Goal: Task Accomplishment & Management: Use online tool/utility

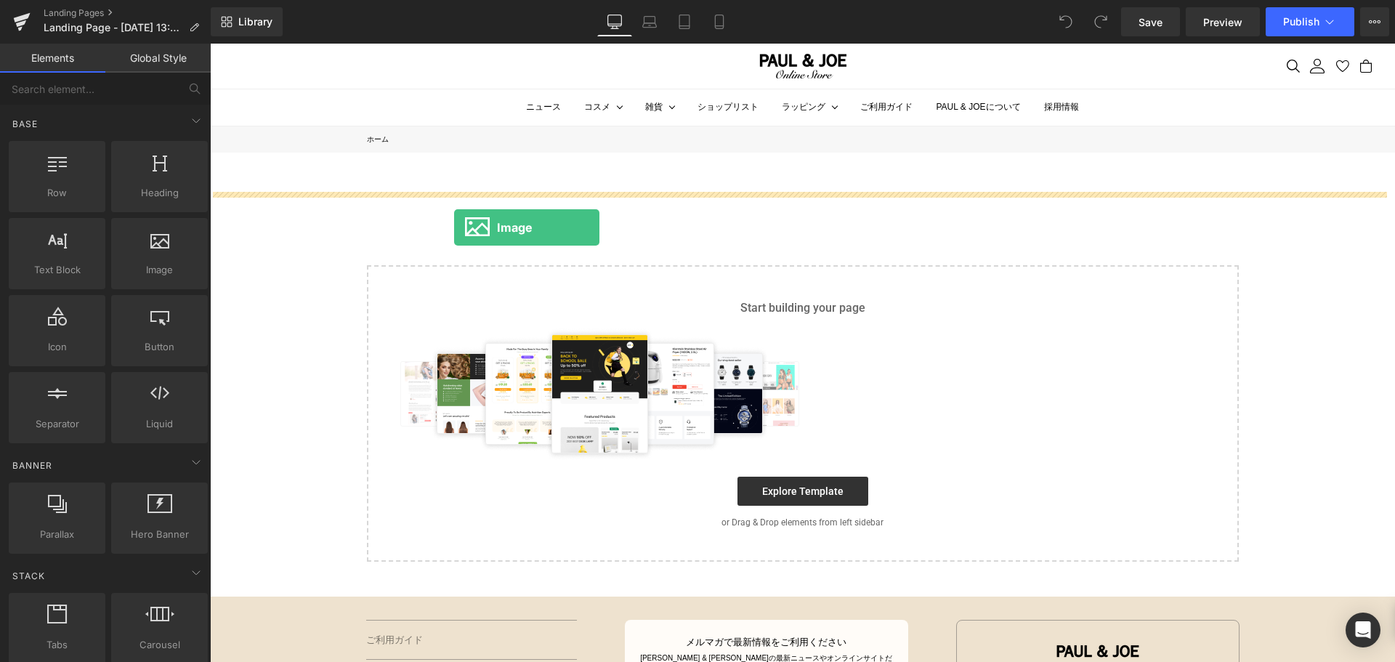
drag, startPoint x: 378, startPoint y: 291, endPoint x: 453, endPoint y: 225, distance: 99.8
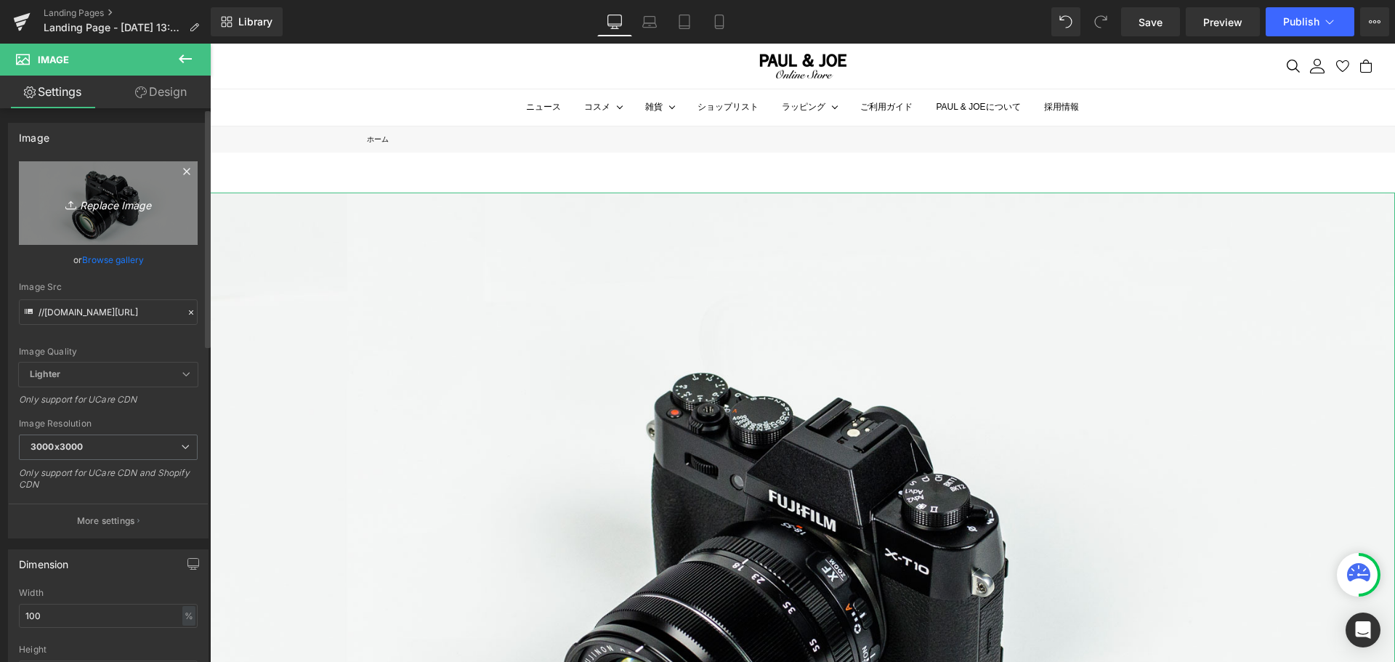
click at [155, 190] on link "Replace Image" at bounding box center [108, 203] width 179 height 84
click at [124, 194] on icon "Replace Image" at bounding box center [108, 203] width 116 height 18
type input "C:\fakepath\アドベント_アートボード 1.jpg"
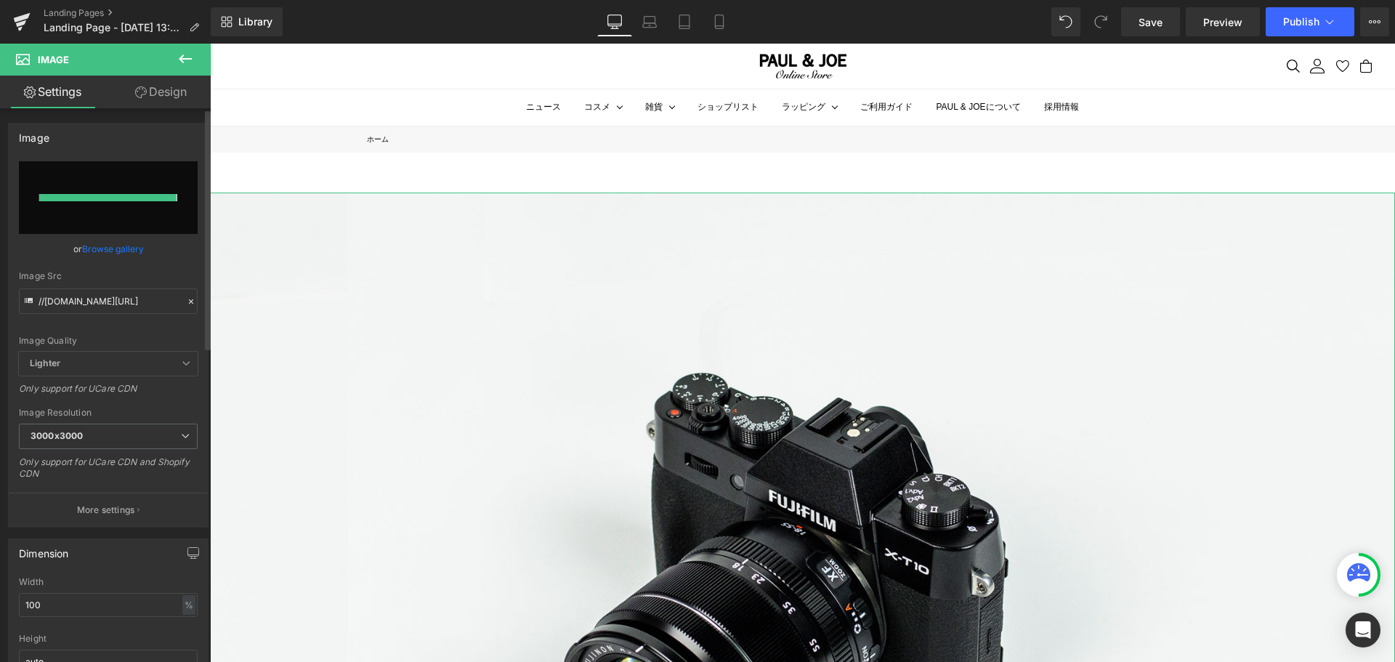
type input "[URL][DOMAIN_NAME]"
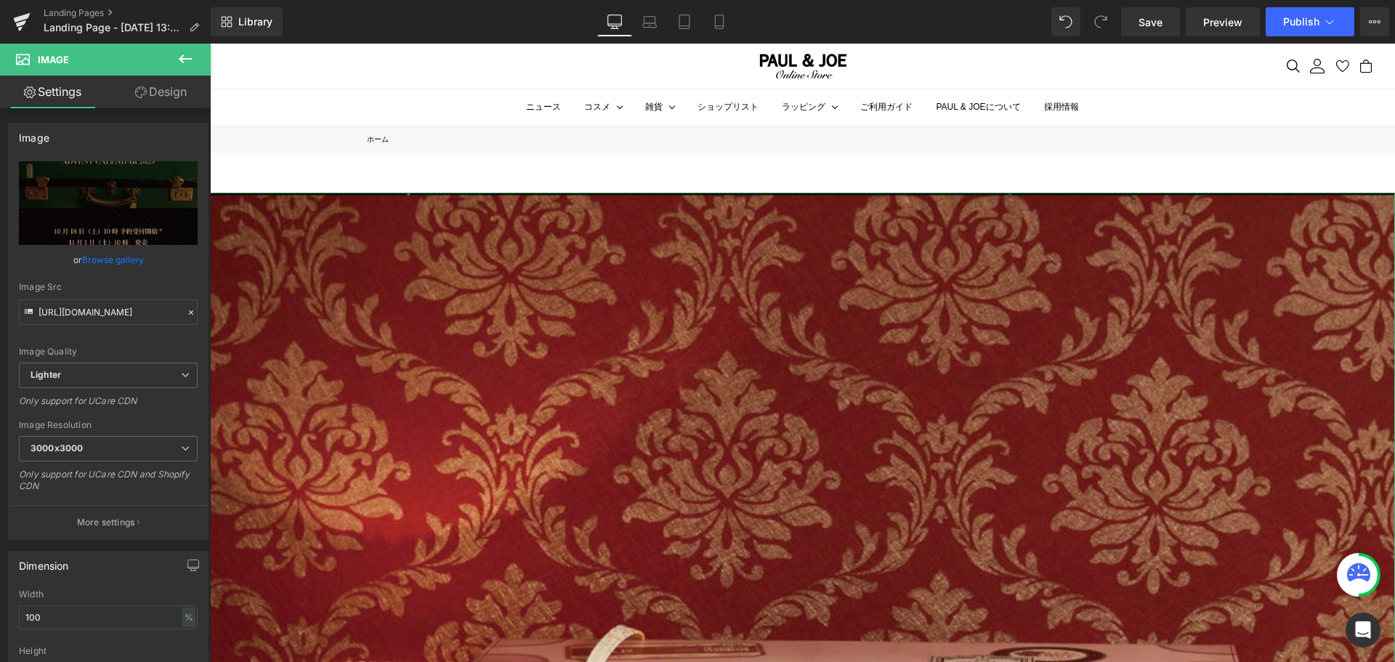
click at [153, 93] on link "Design" at bounding box center [160, 92] width 105 height 33
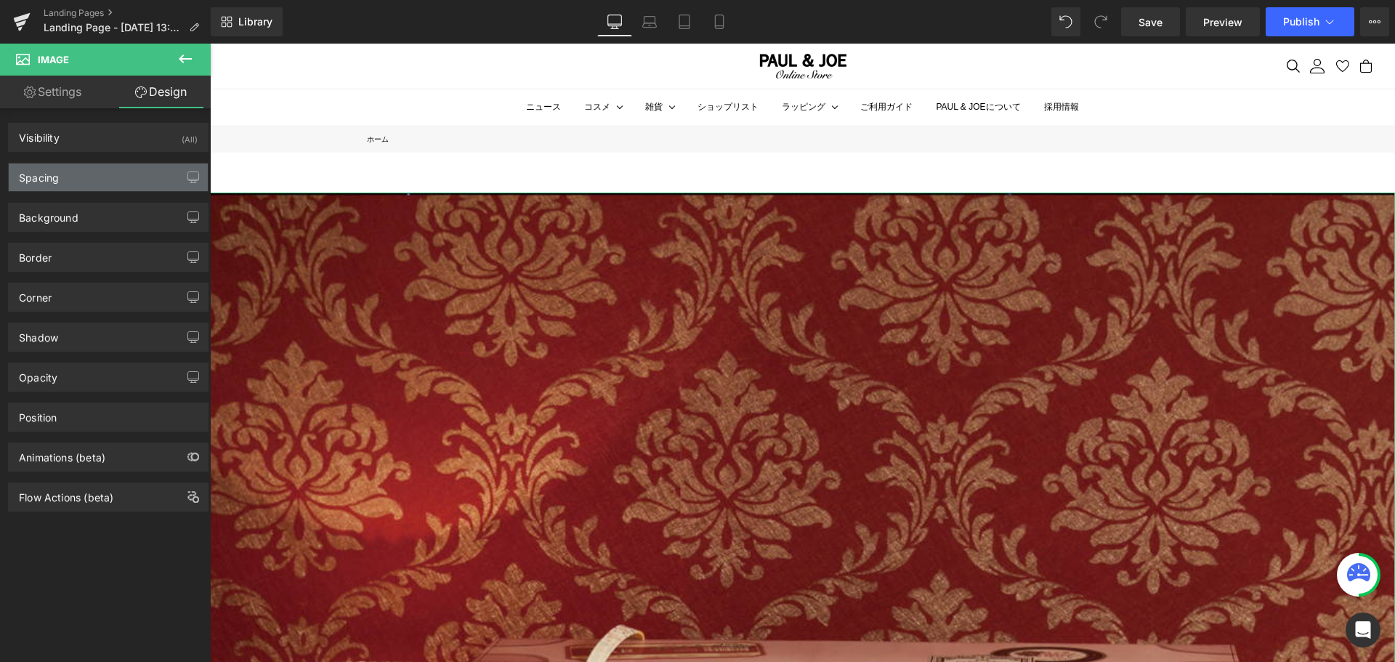
click at [136, 171] on div "Spacing" at bounding box center [108, 177] width 199 height 28
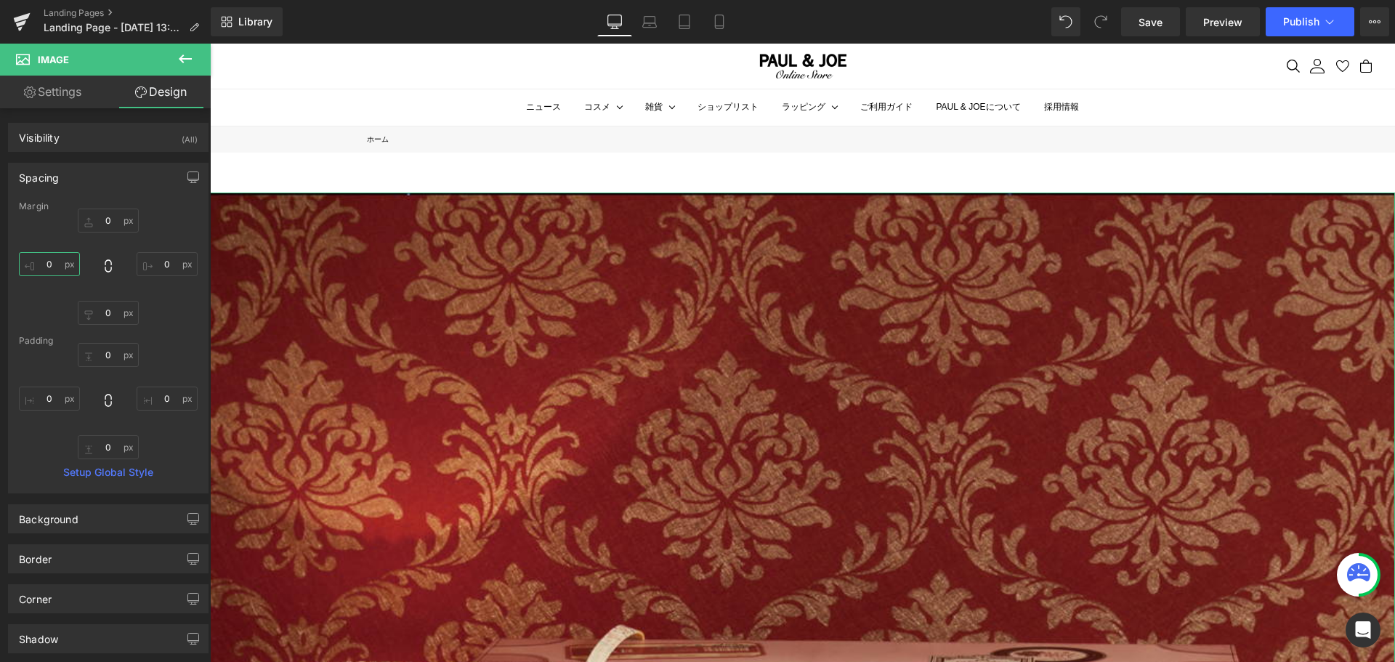
click at [58, 264] on input "0" at bounding box center [49, 264] width 61 height 24
type input "５"
type input "５０"
type input "５００"
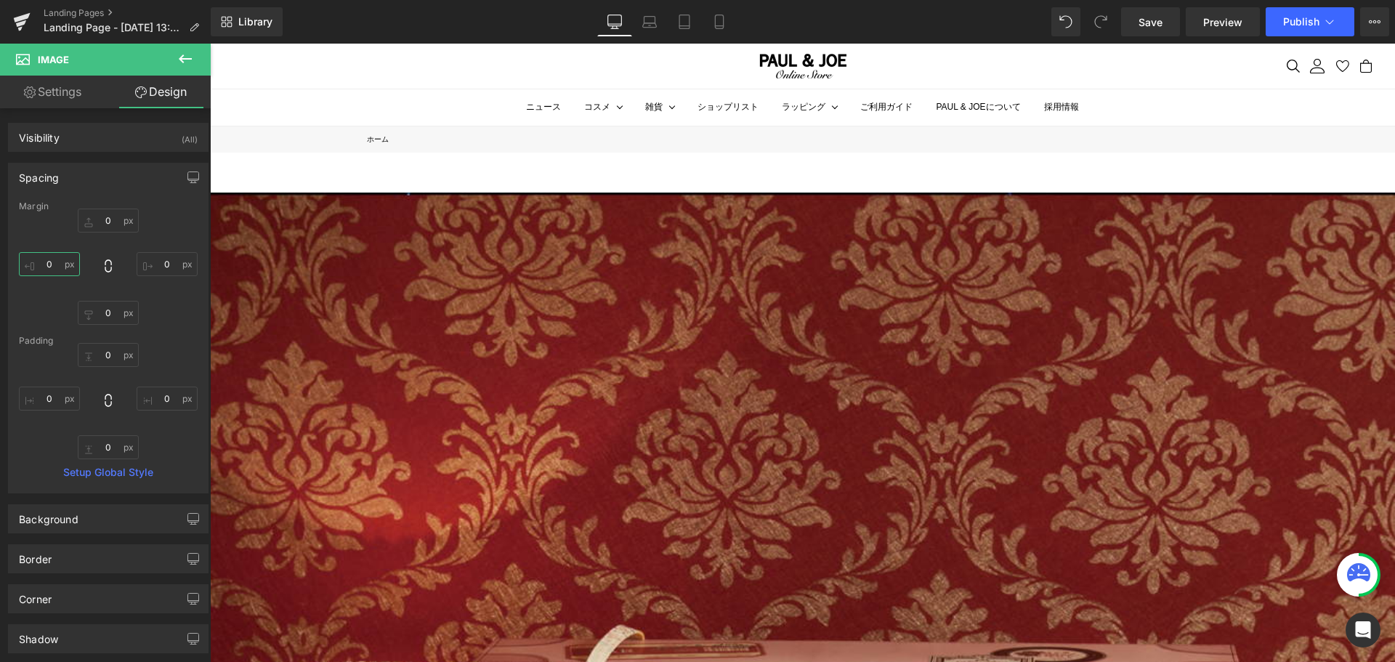
type input "５０"
type input "５"
type input "４"
type input "４０"
type input "４００"
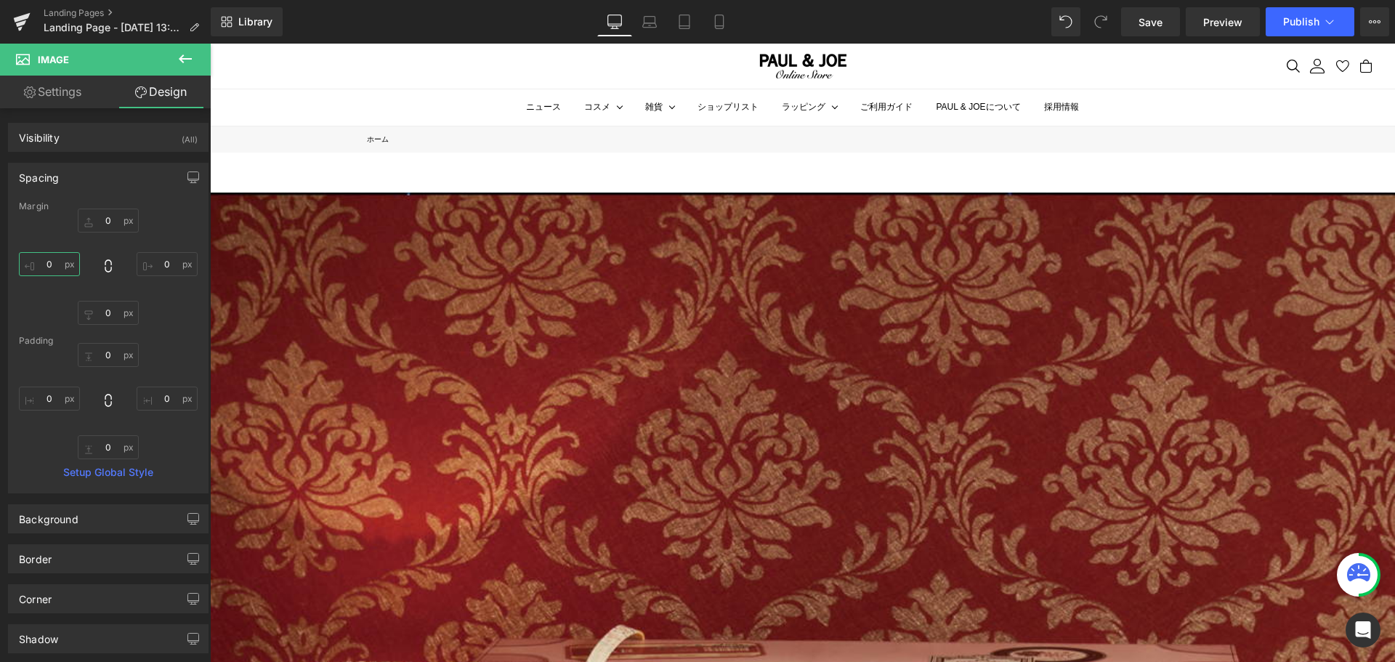
type input "４００"
type input "４０"
type input "４"
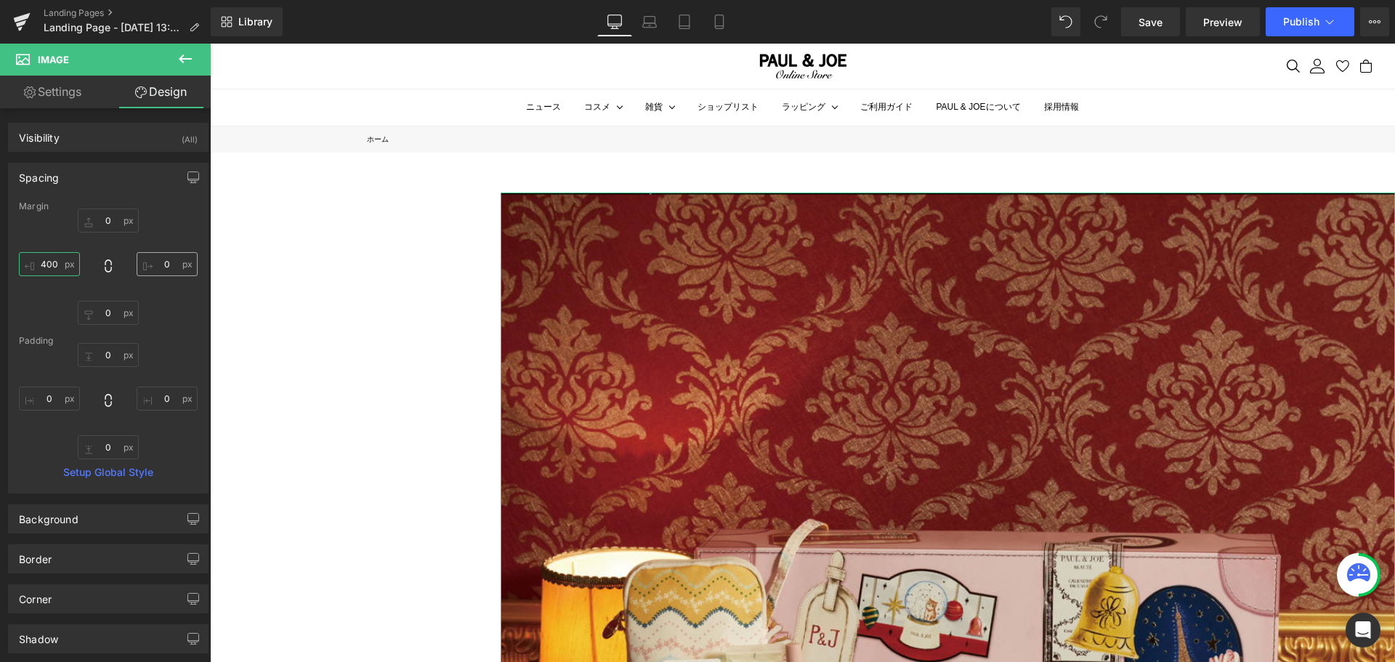
type input "400"
click at [182, 267] on input "0" at bounding box center [167, 264] width 61 height 24
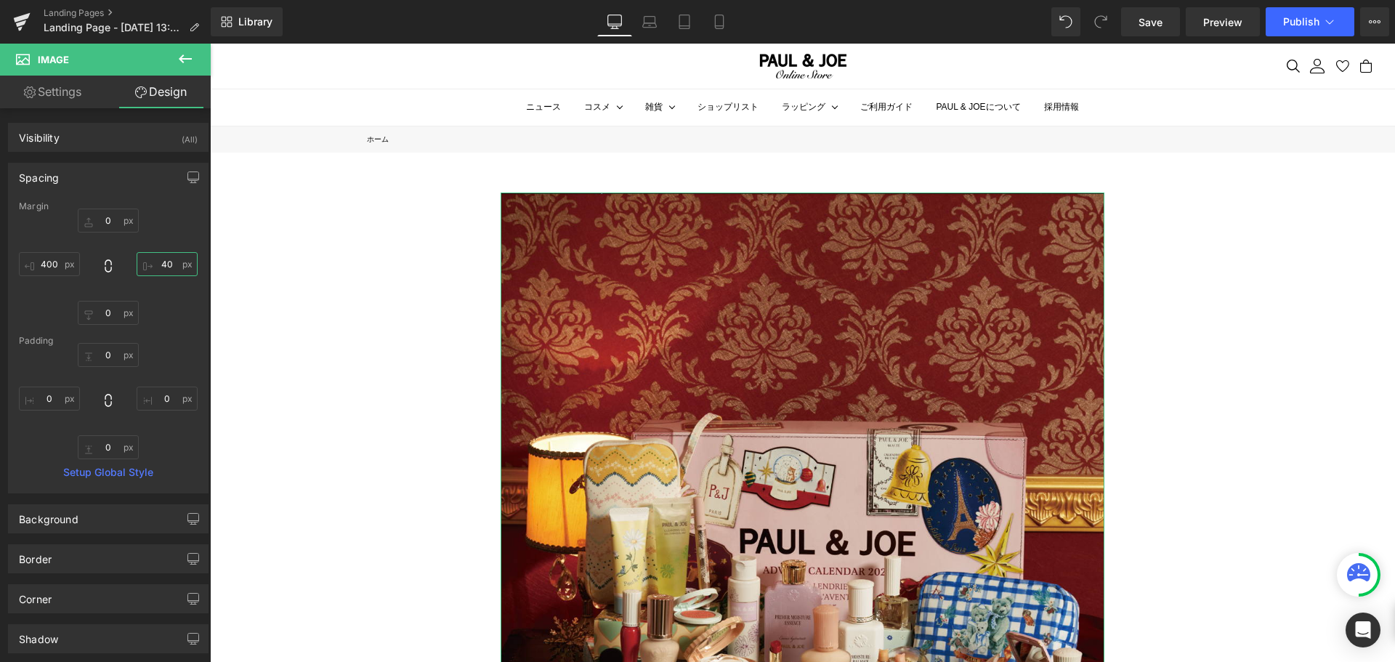
type input "4"
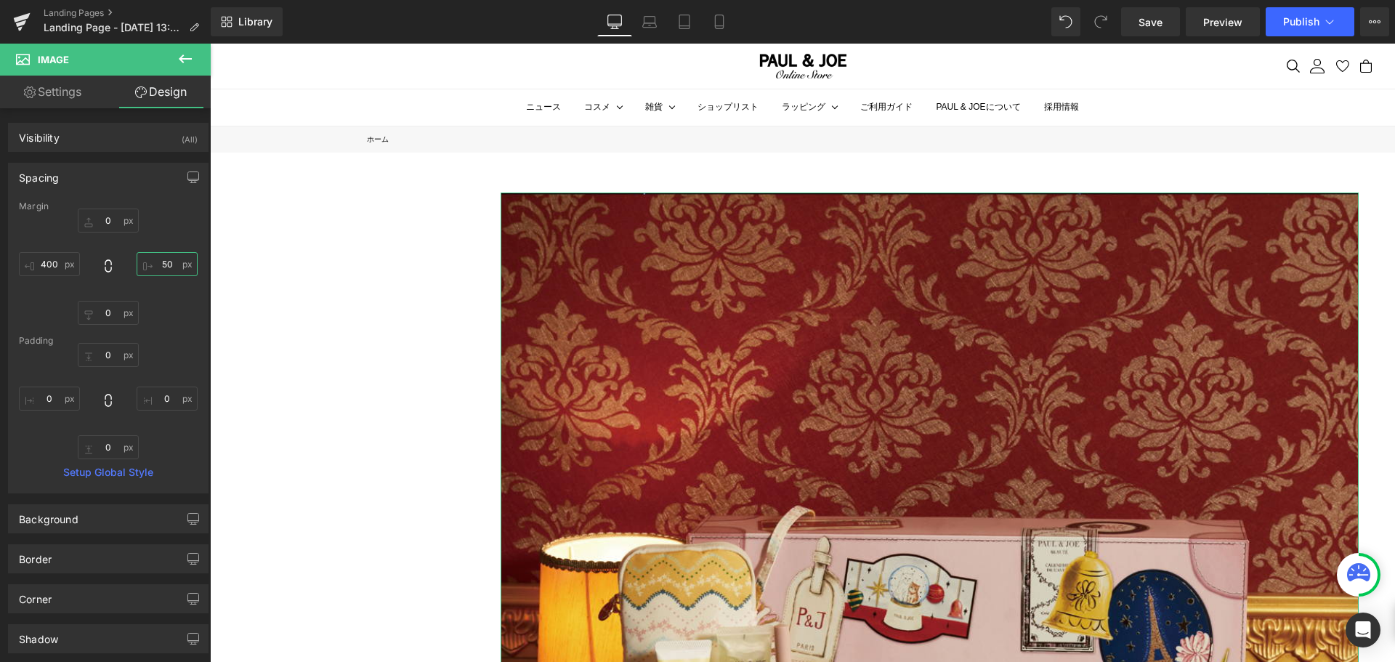
type input "5"
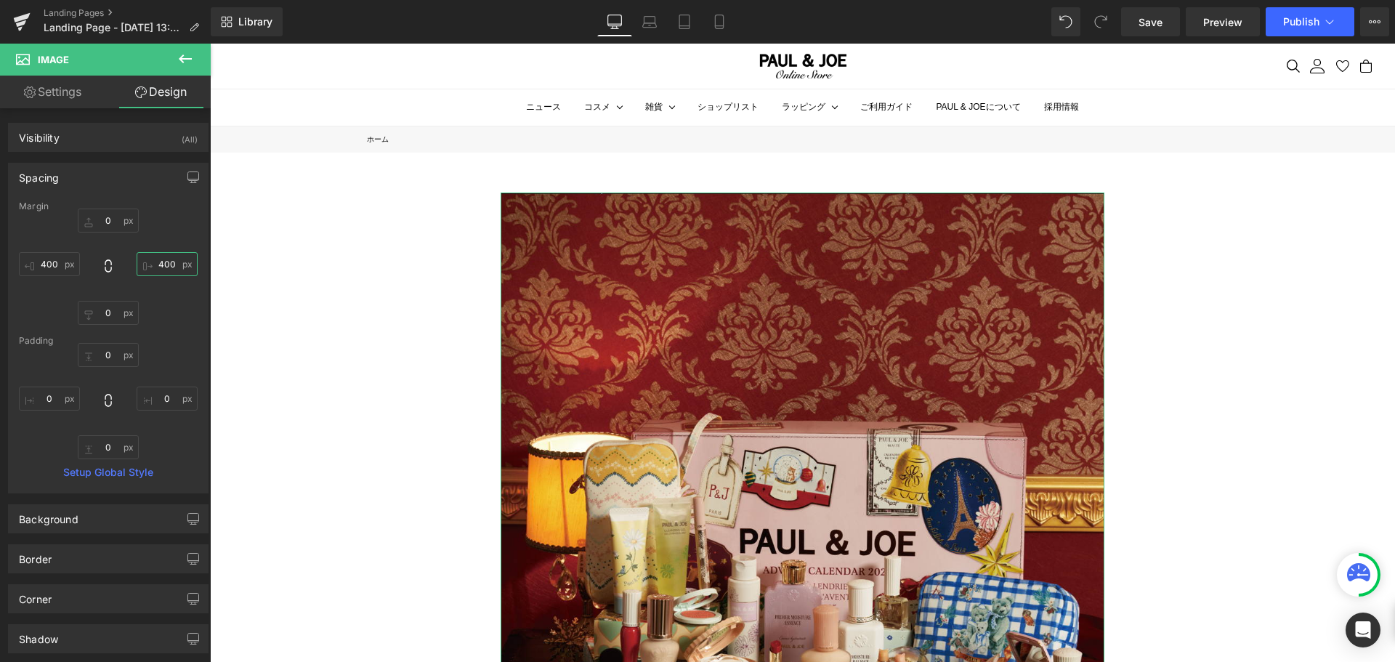
type input "400"
click at [119, 221] on input "0" at bounding box center [108, 221] width 61 height 24
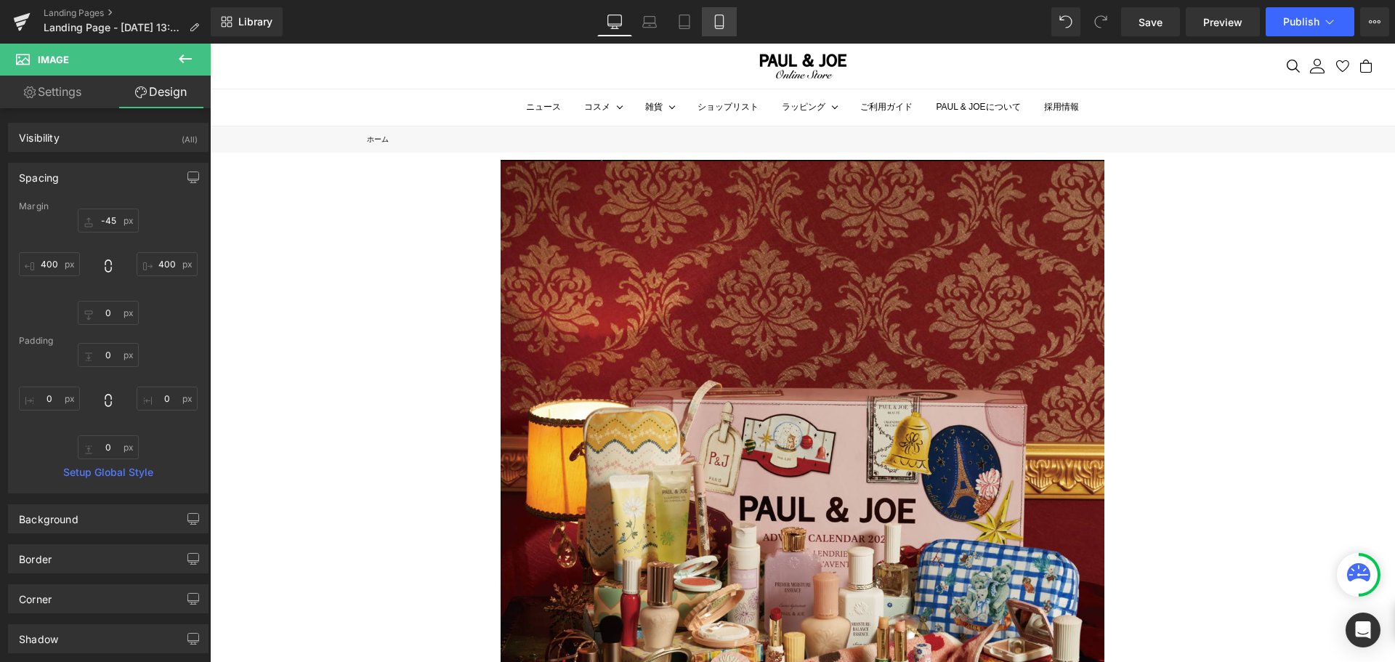
click at [719, 23] on icon at bounding box center [719, 22] width 15 height 15
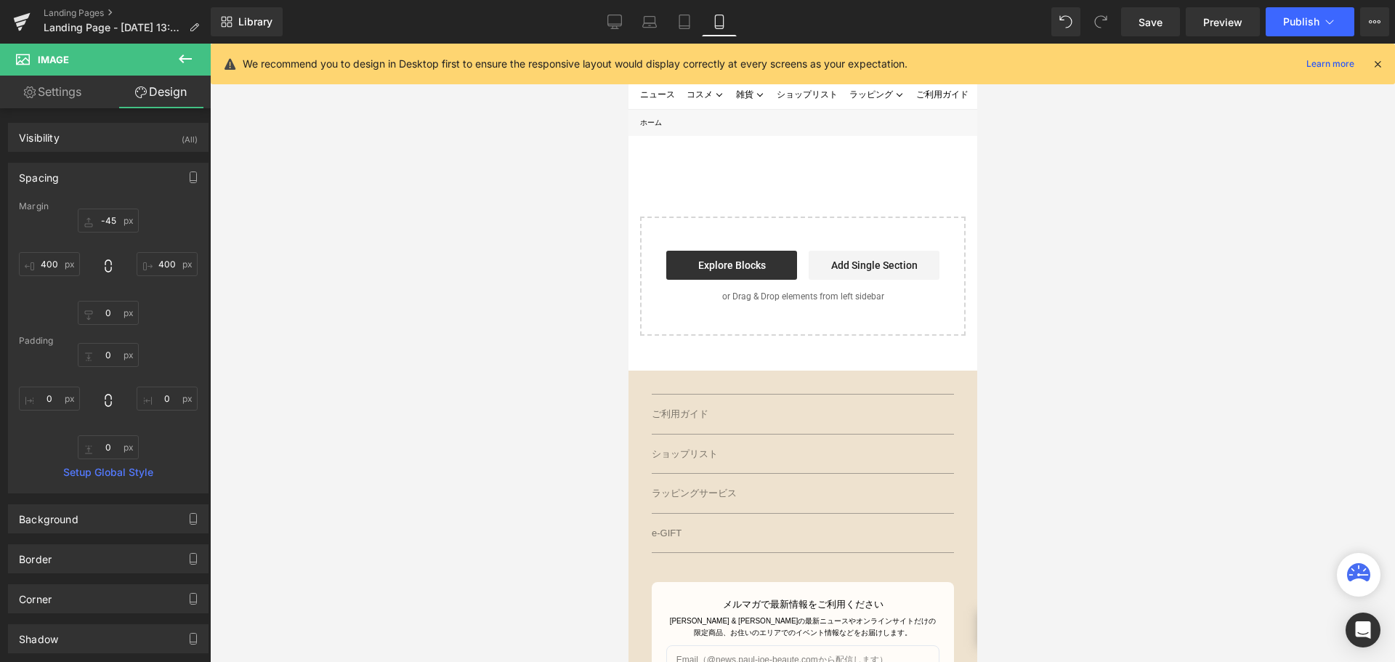
type input "-45"
type input "400"
type input "0"
type input "400"
type input "0"
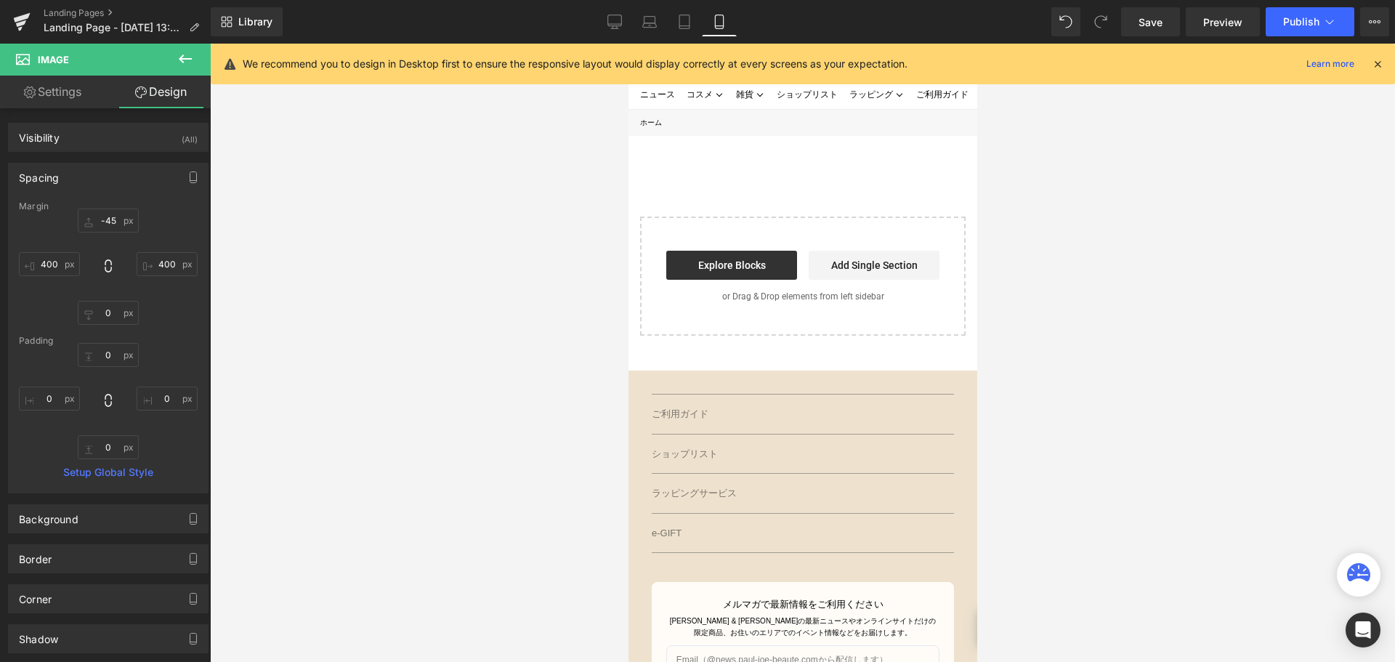
type input "0"
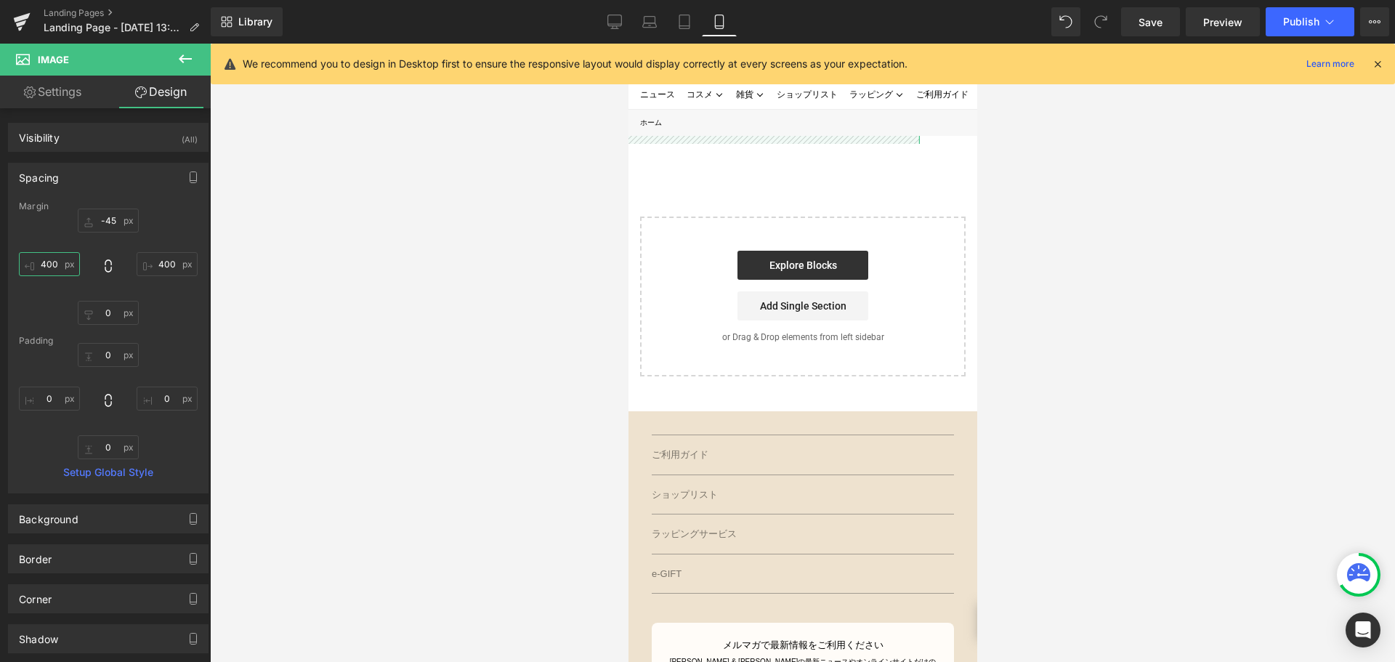
click at [61, 272] on input "400" at bounding box center [49, 264] width 61 height 24
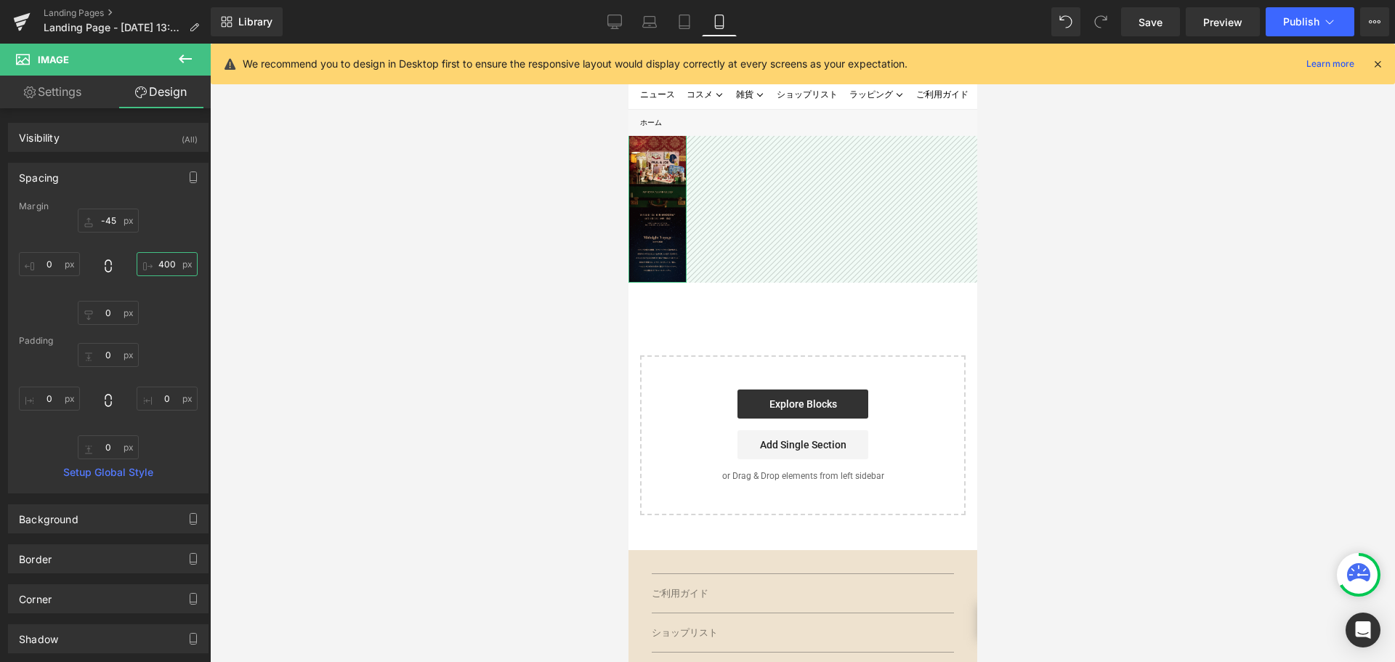
click at [177, 268] on input "400" at bounding box center [167, 264] width 61 height 24
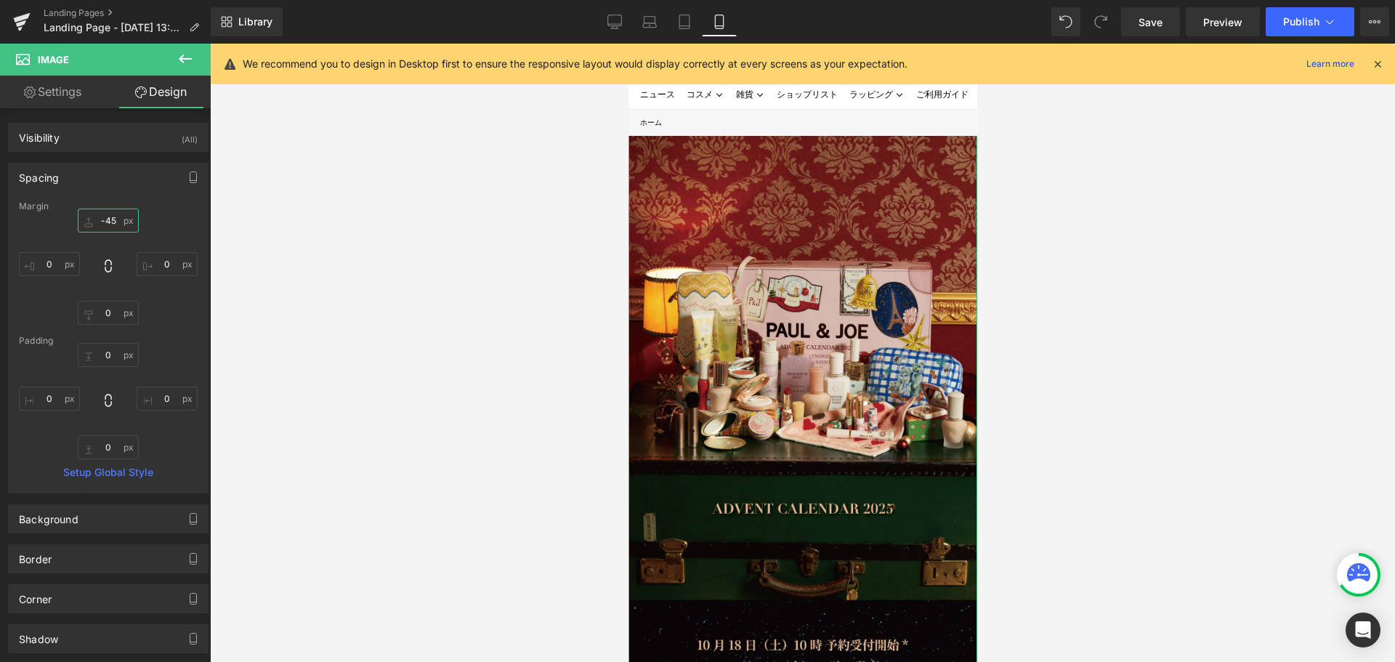
click at [117, 223] on input "-45" at bounding box center [108, 221] width 61 height 24
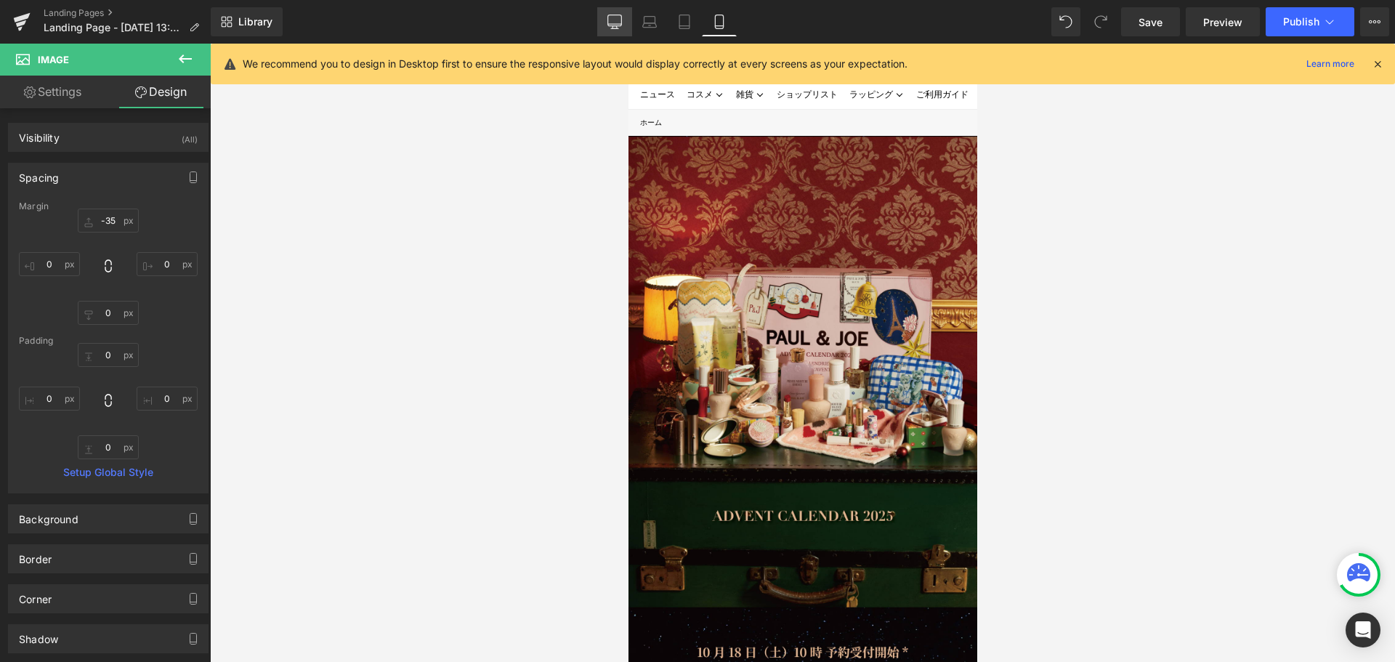
click at [621, 19] on icon at bounding box center [614, 22] width 15 height 15
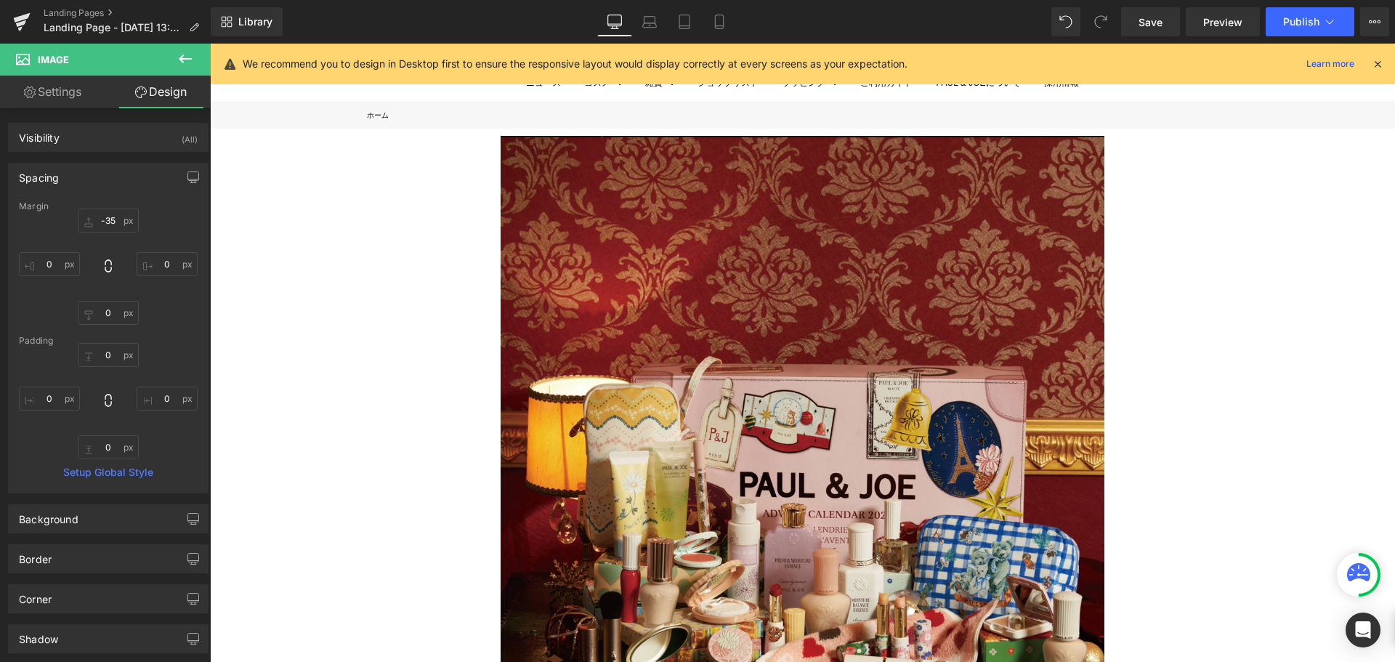
type input "-45"
type input "400"
type input "0"
type input "400"
type input "0"
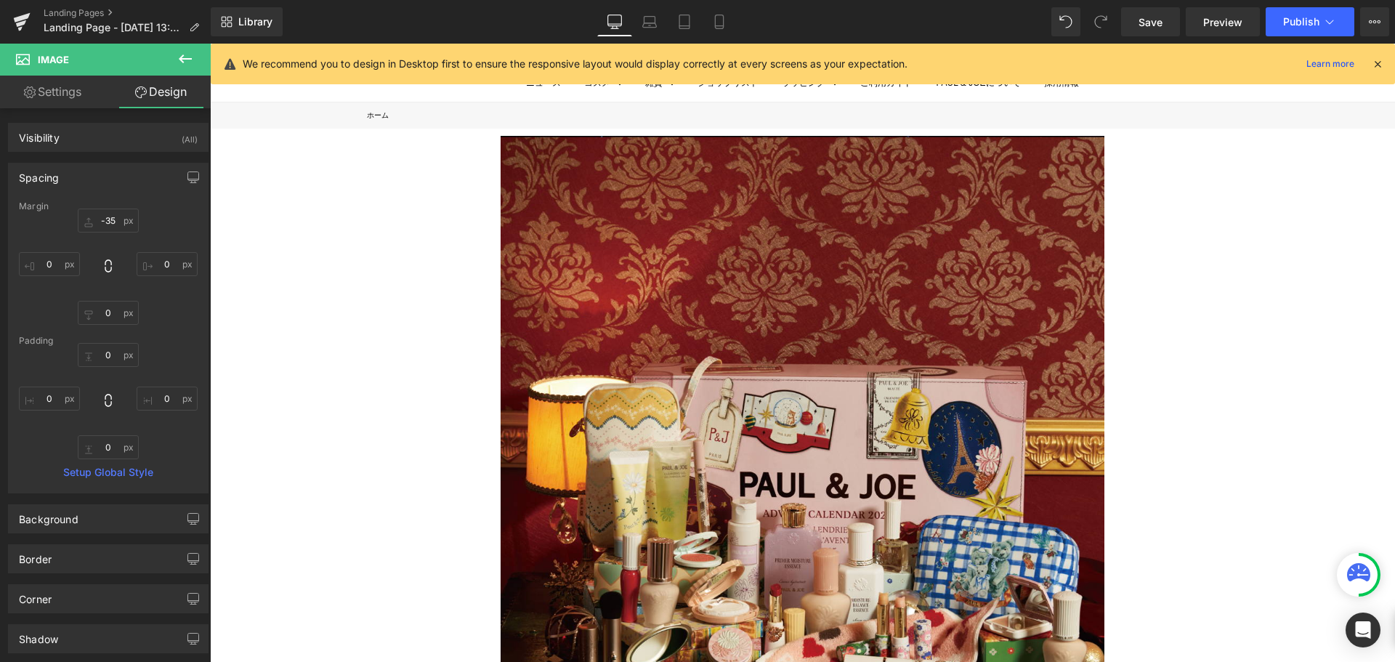
type input "0"
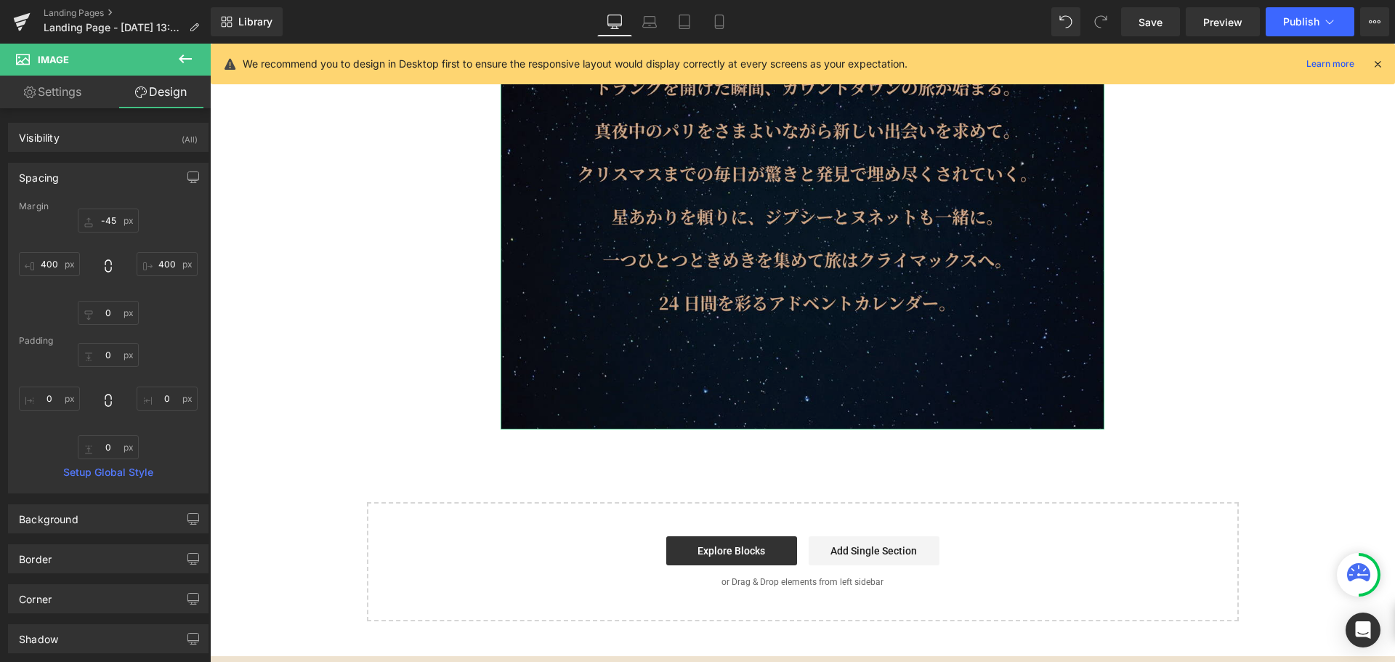
scroll to position [1405, 0]
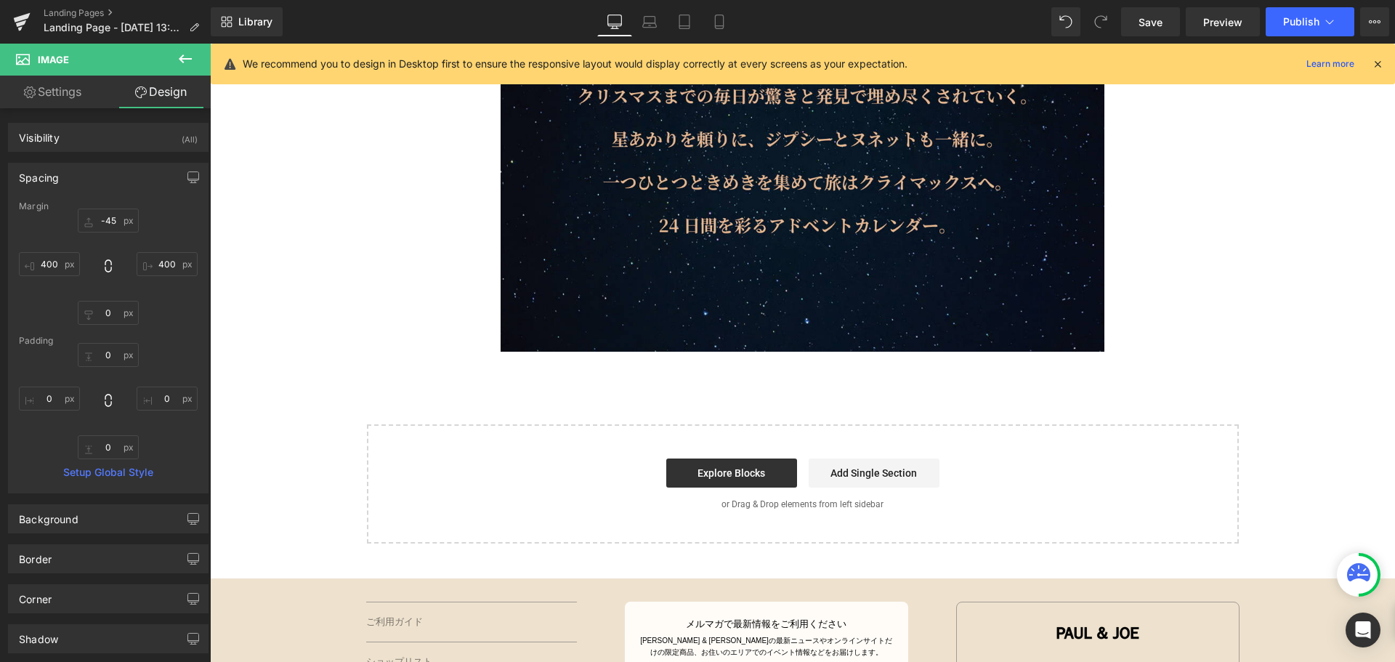
click at [183, 58] on icon at bounding box center [185, 58] width 13 height 9
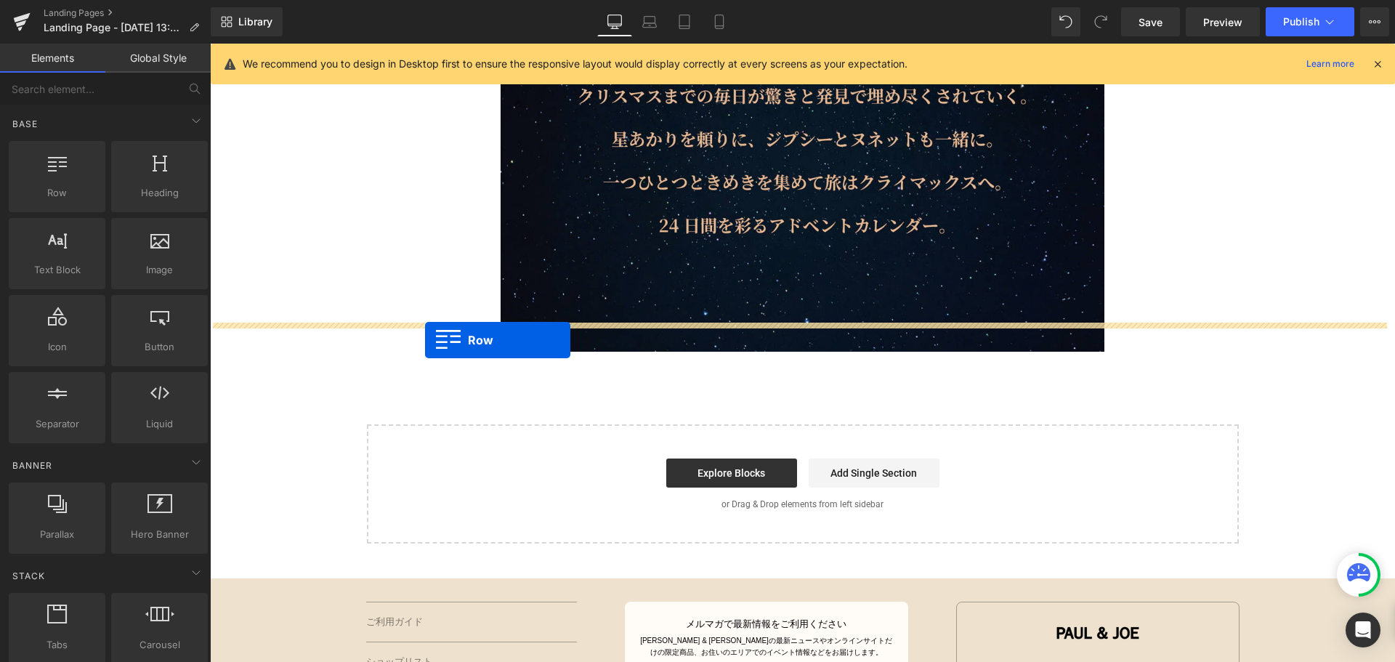
drag, startPoint x: 282, startPoint y: 230, endPoint x: 425, endPoint y: 340, distance: 180.3
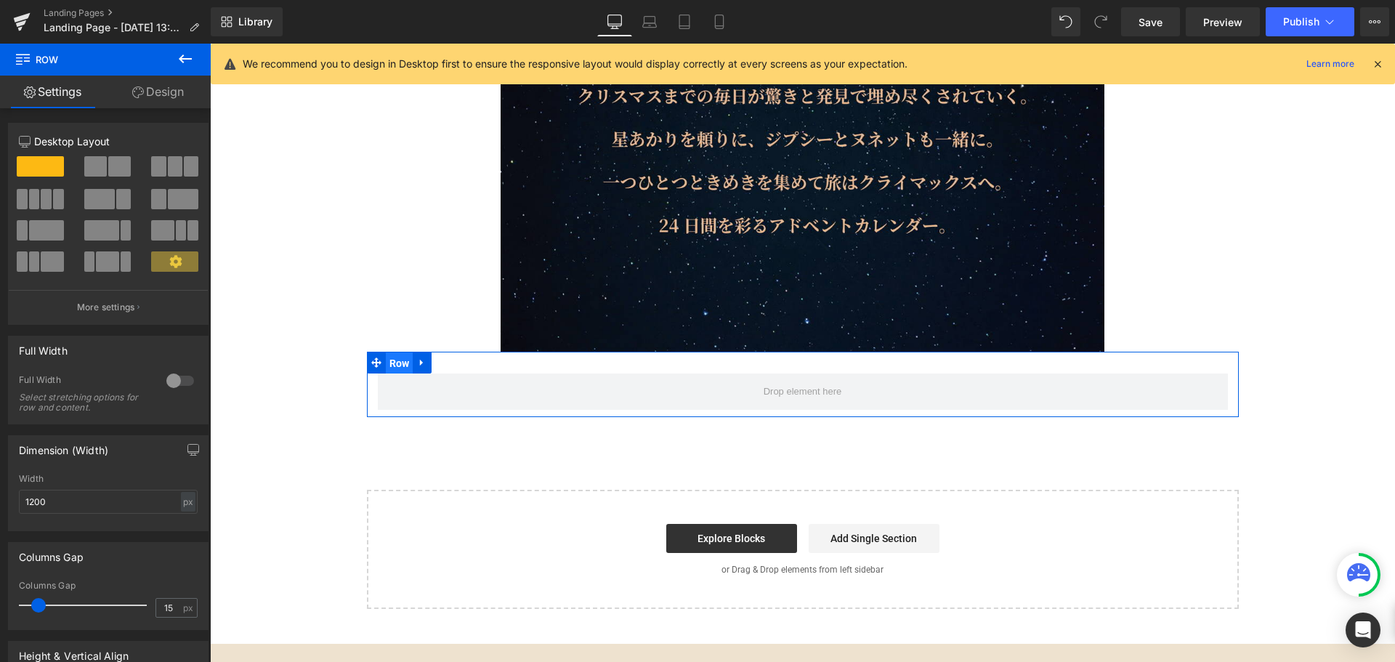
click at [399, 352] on span "Row" at bounding box center [400, 363] width 28 height 22
click at [184, 82] on link "Design" at bounding box center [157, 92] width 105 height 33
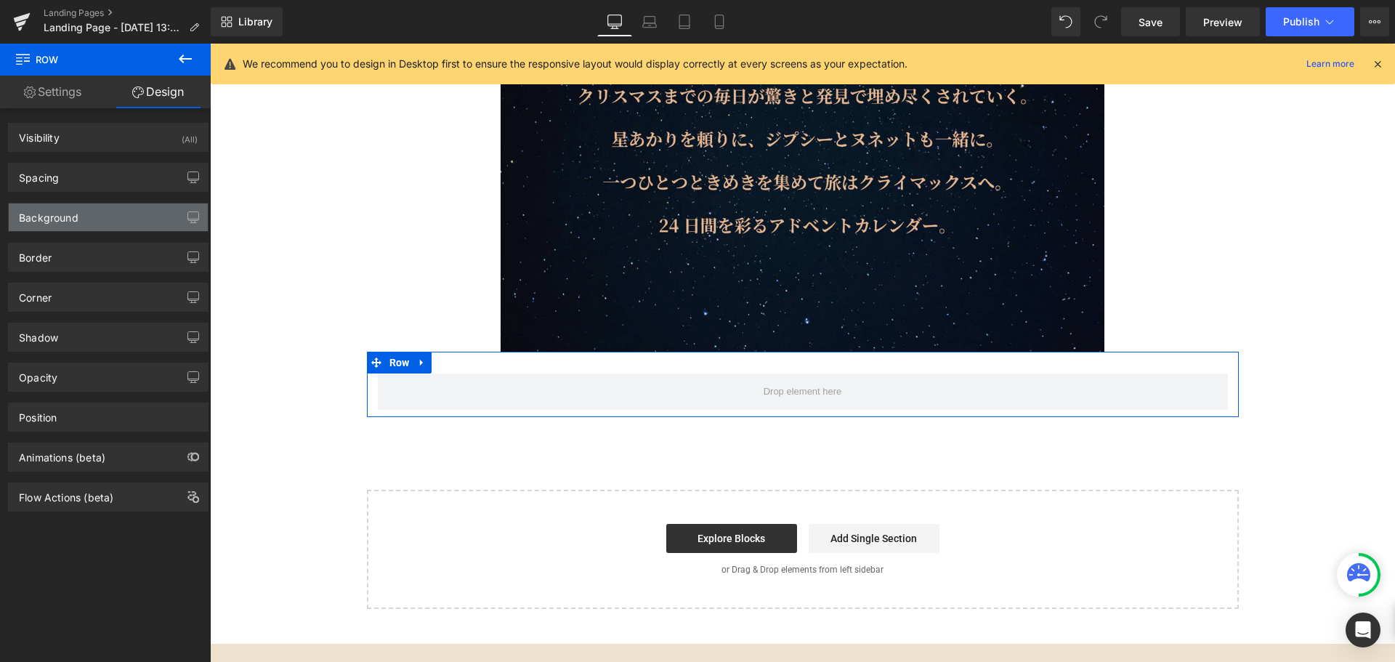
click at [114, 216] on div "Background" at bounding box center [108, 217] width 199 height 28
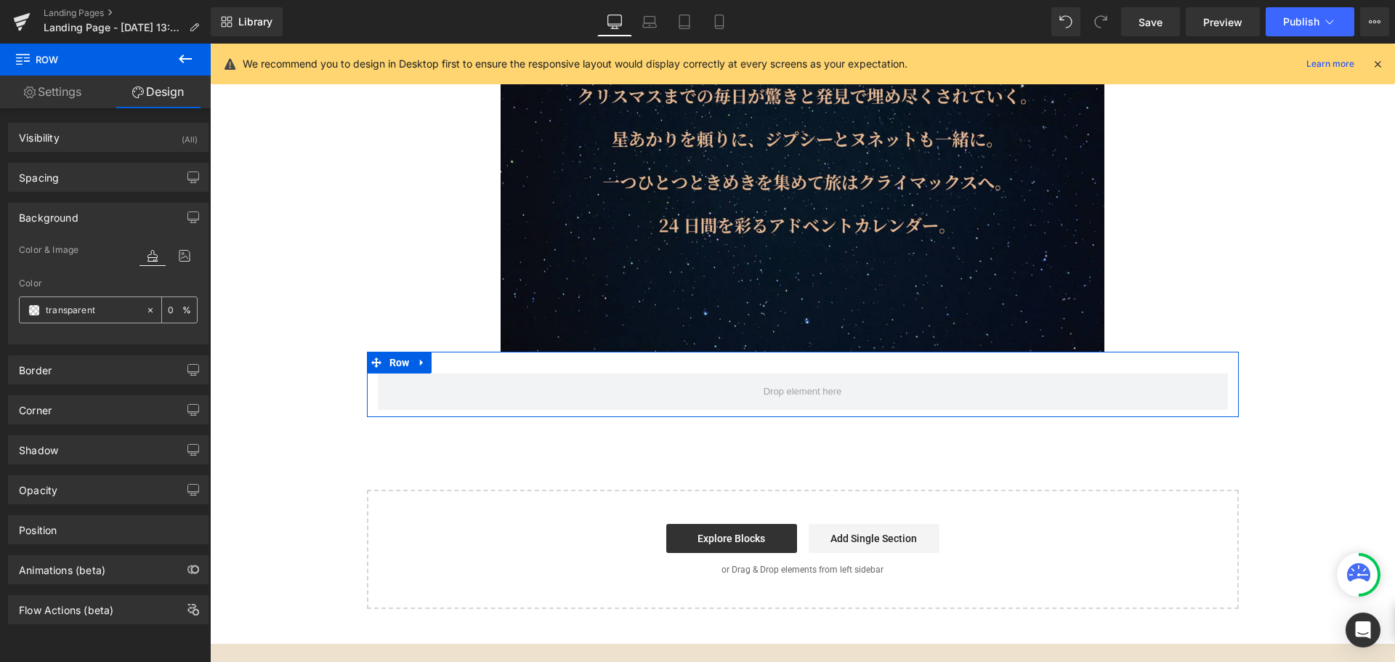
click at [124, 307] on input "transparent" at bounding box center [92, 310] width 93 height 16
paste input "661415"
type input "661415"
type input "100"
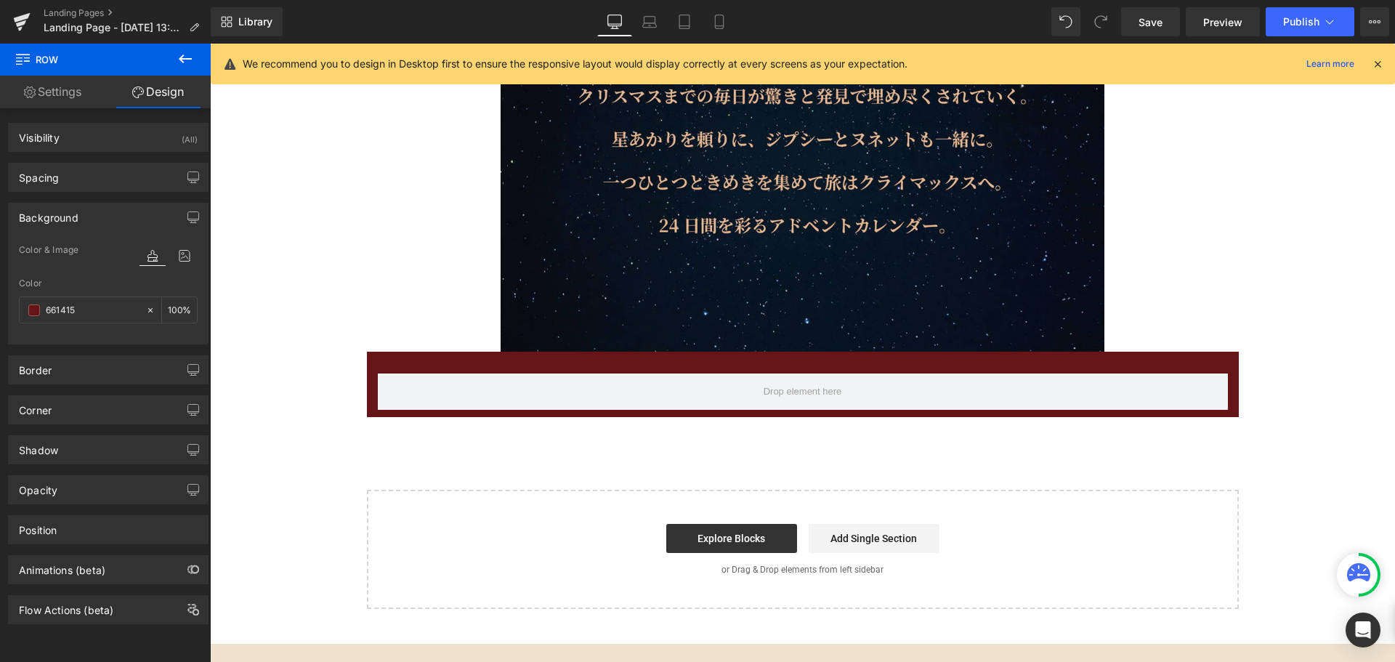
type input "#661415"
click at [192, 61] on icon at bounding box center [185, 58] width 17 height 17
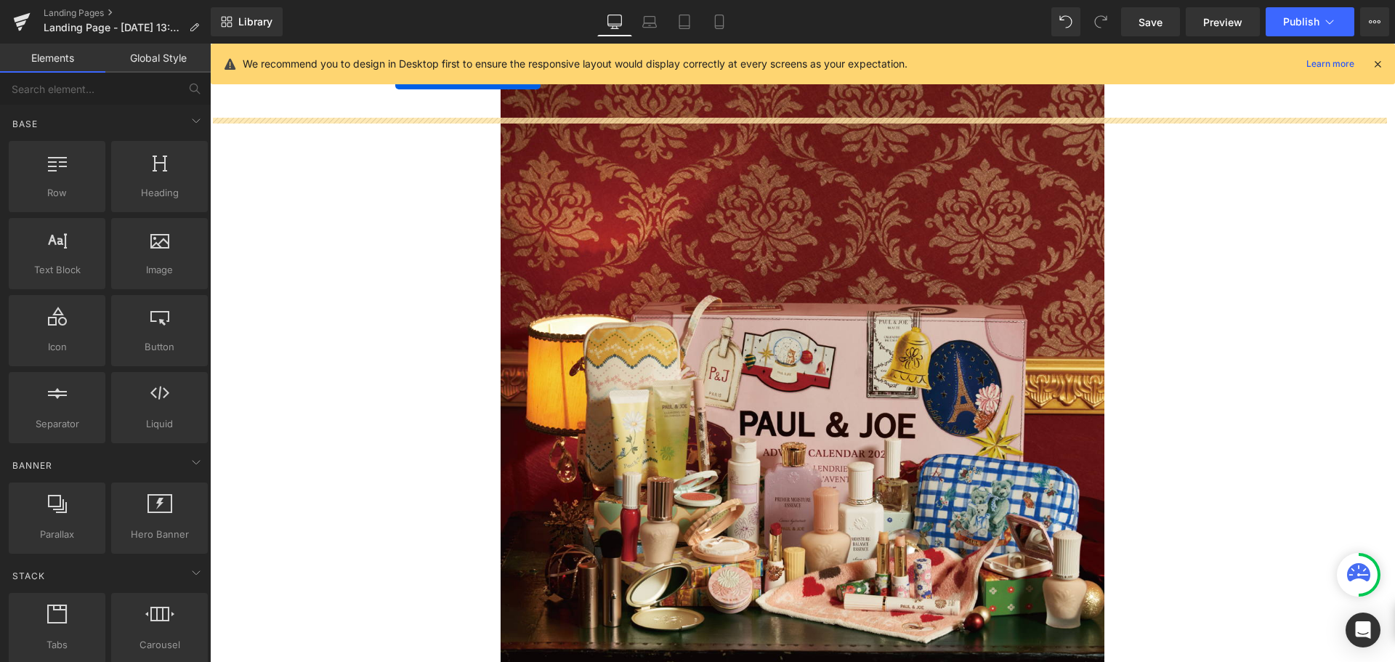
scroll to position [0, 0]
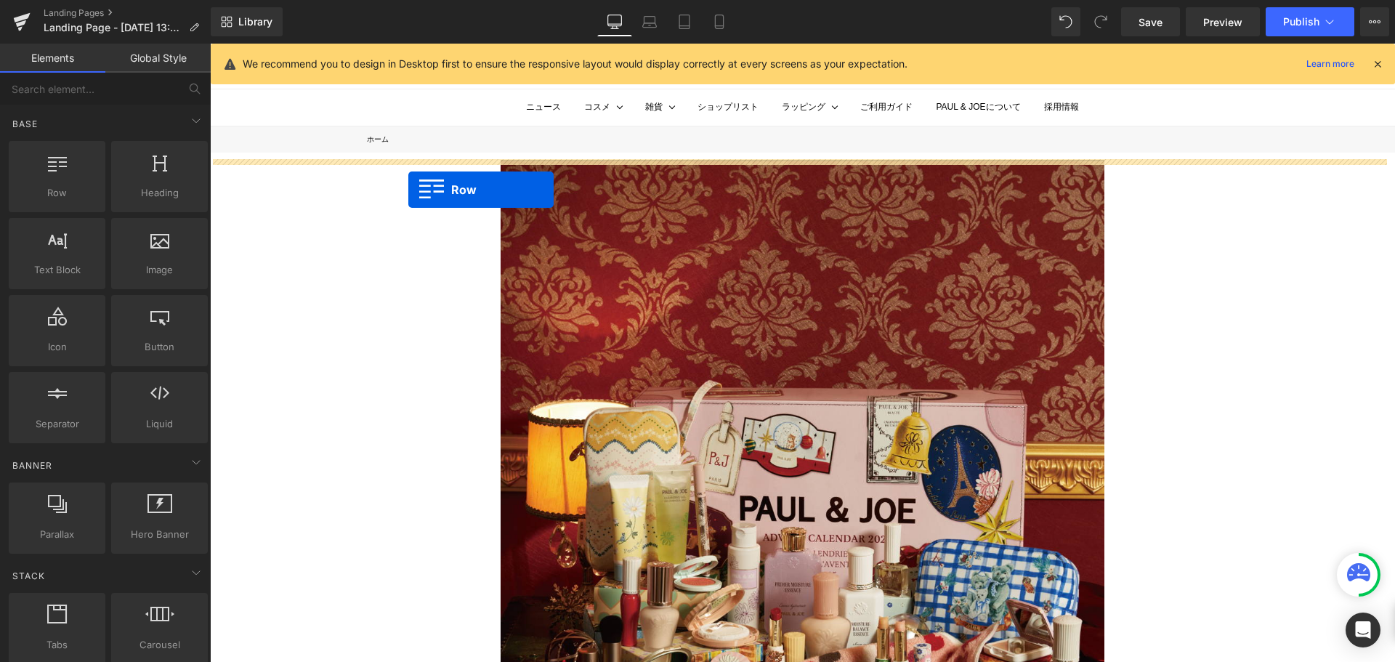
drag, startPoint x: 391, startPoint y: 567, endPoint x: 408, endPoint y: 190, distance: 377.5
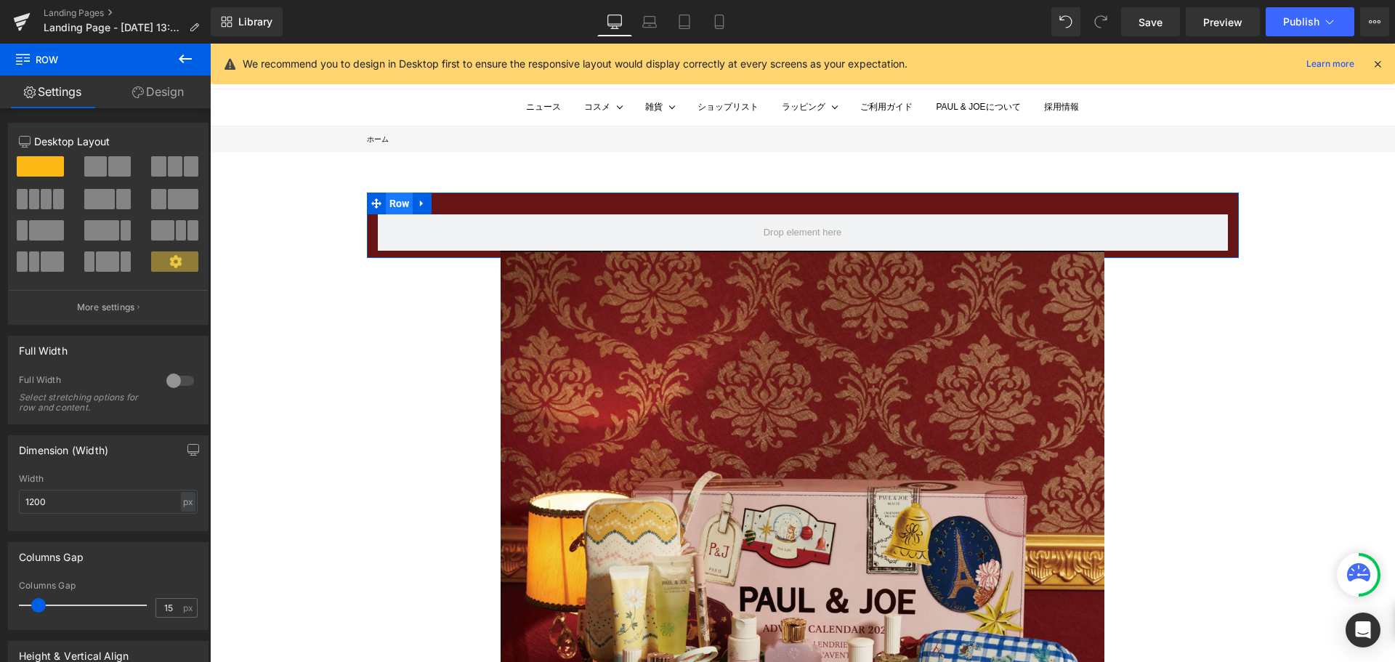
click at [396, 197] on span "Row" at bounding box center [400, 204] width 28 height 22
click at [170, 381] on div at bounding box center [180, 380] width 35 height 23
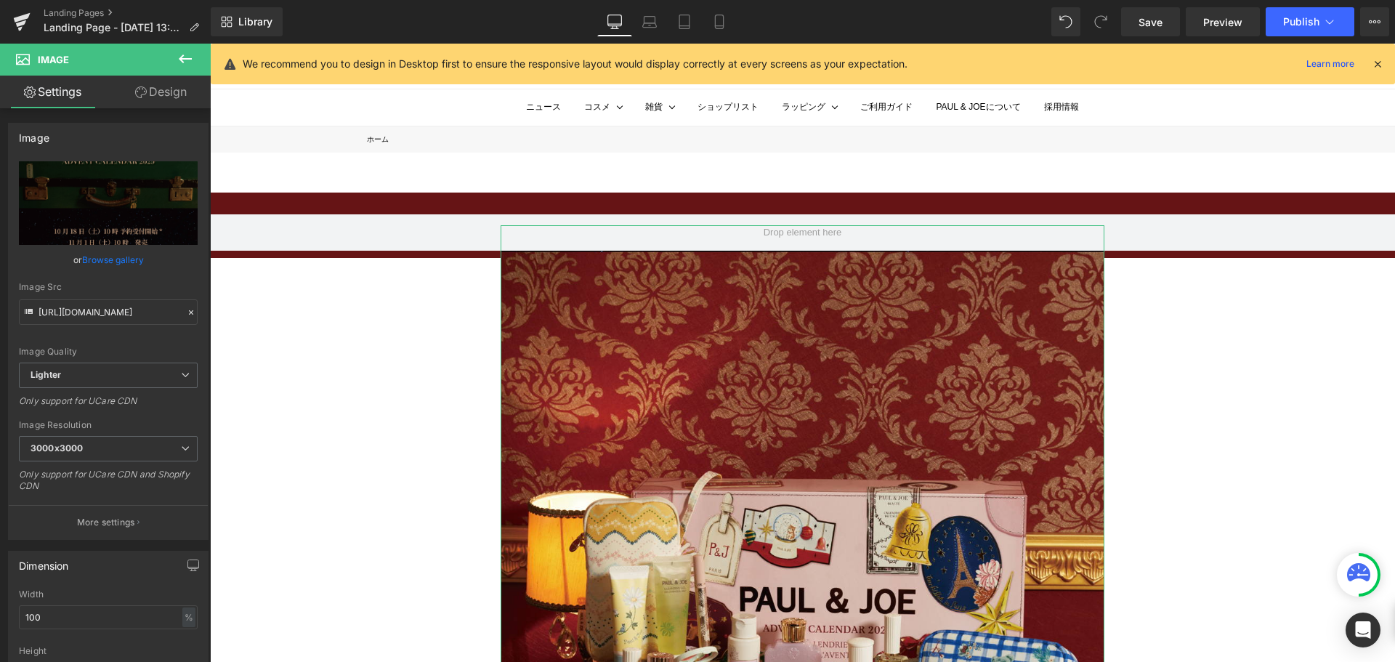
click at [190, 94] on link "Design" at bounding box center [160, 92] width 105 height 33
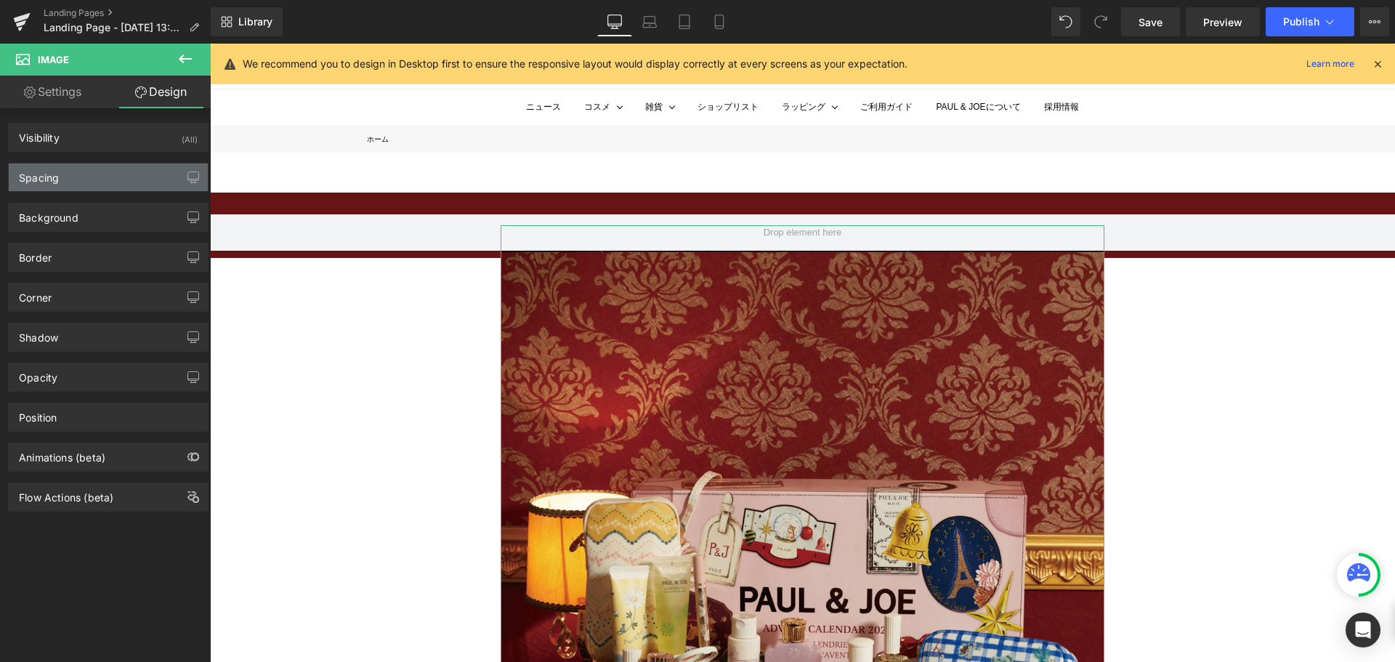
type input "-45"
type input "400"
type input "0"
type input "400"
type input "0"
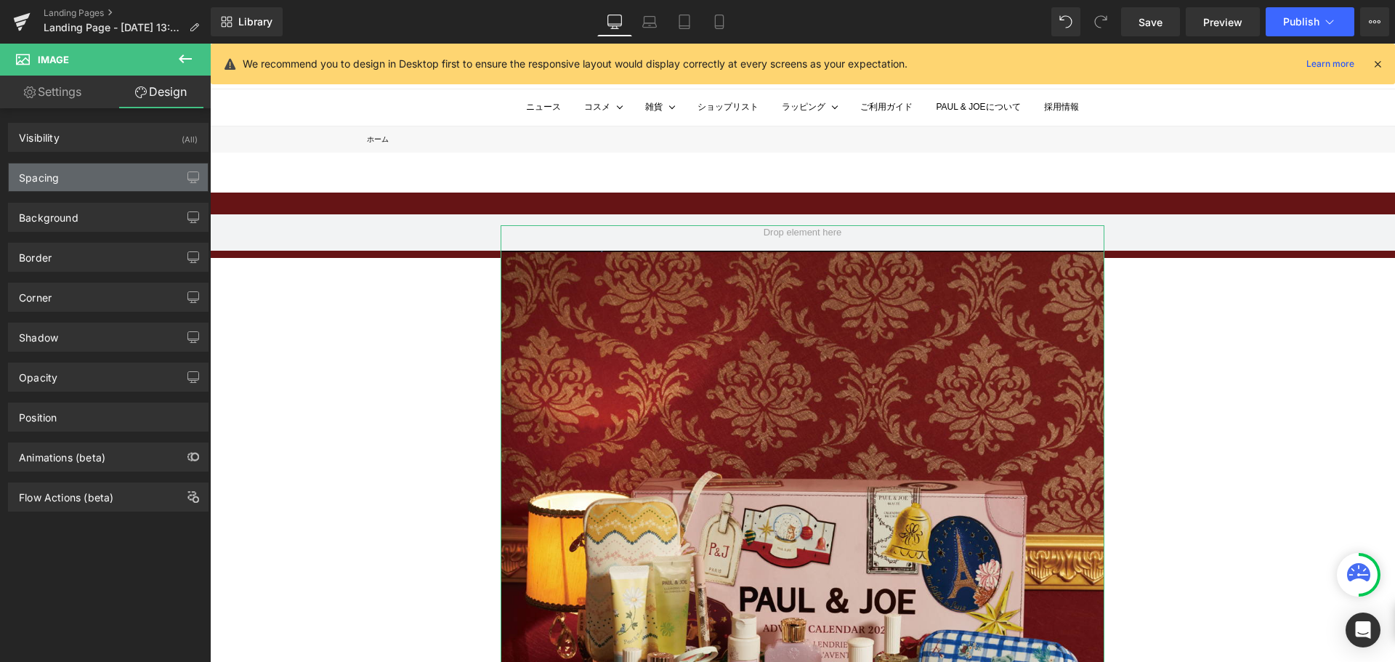
type input "0"
click at [151, 171] on div "Spacing" at bounding box center [108, 177] width 199 height 28
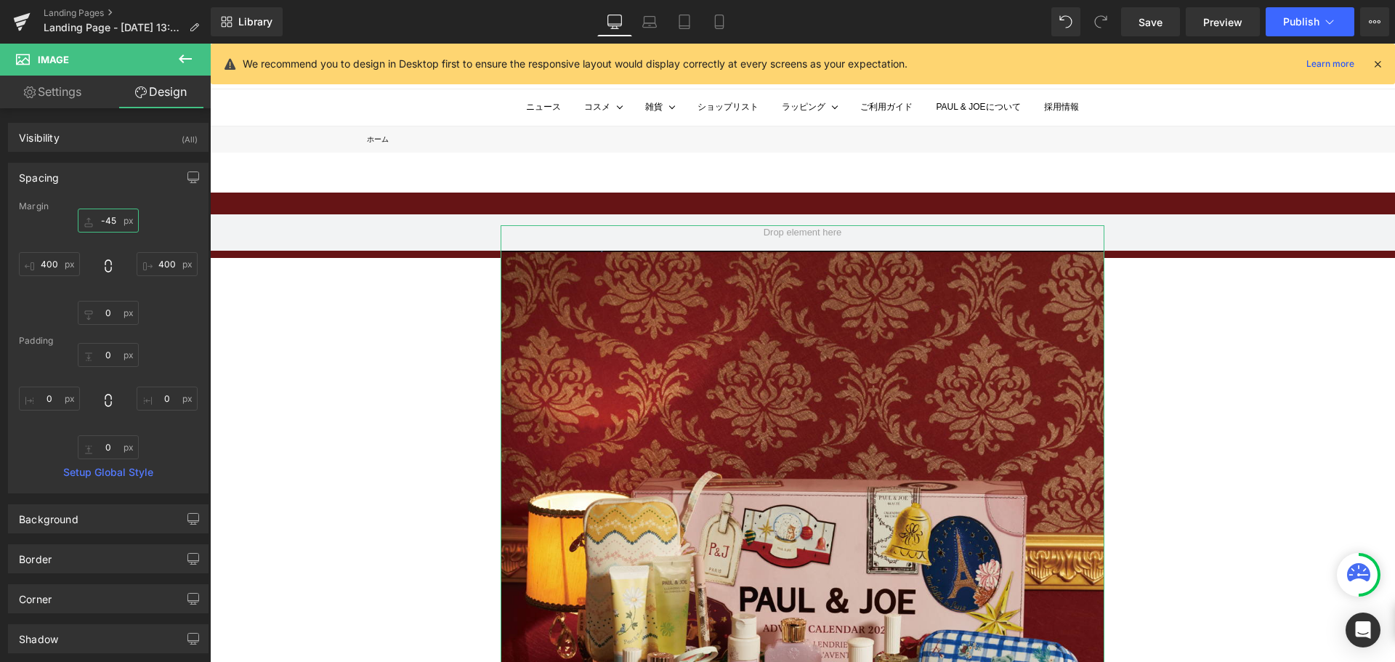
click at [121, 219] on input "-45" at bounding box center [108, 221] width 61 height 24
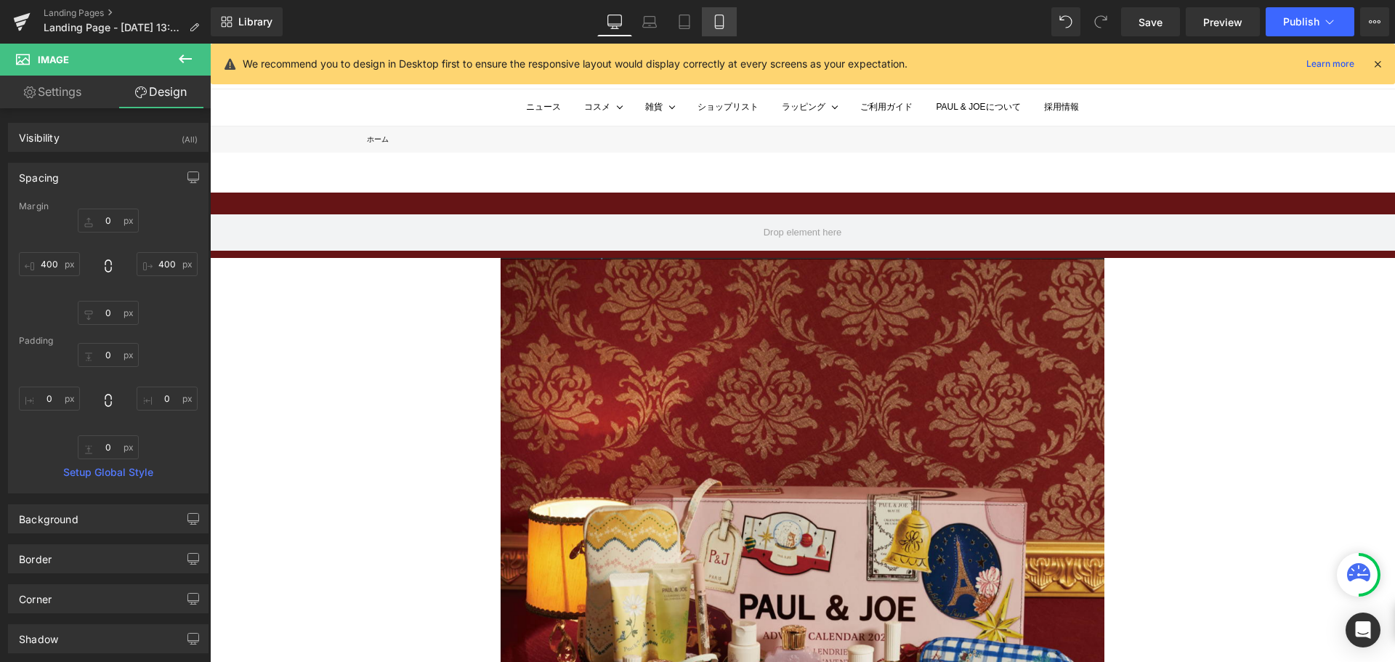
click at [723, 26] on icon at bounding box center [719, 26] width 8 height 0
type input "-35"
type input "0"
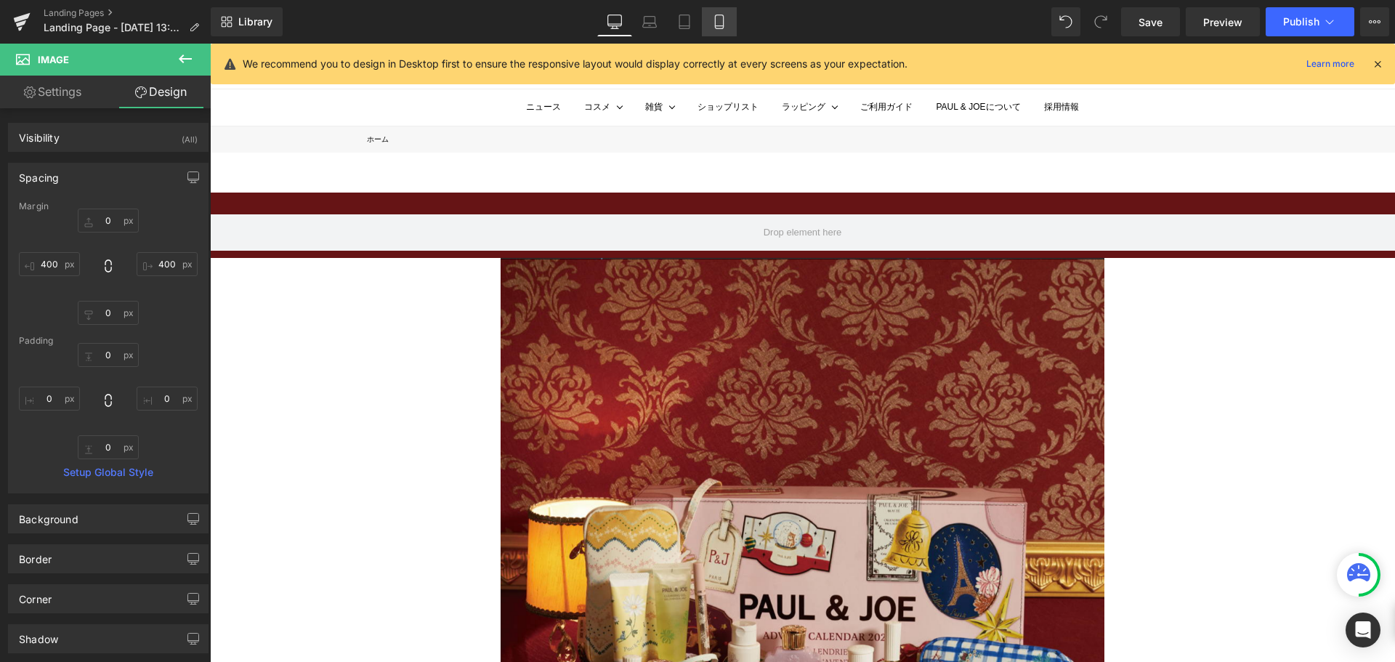
type input "0"
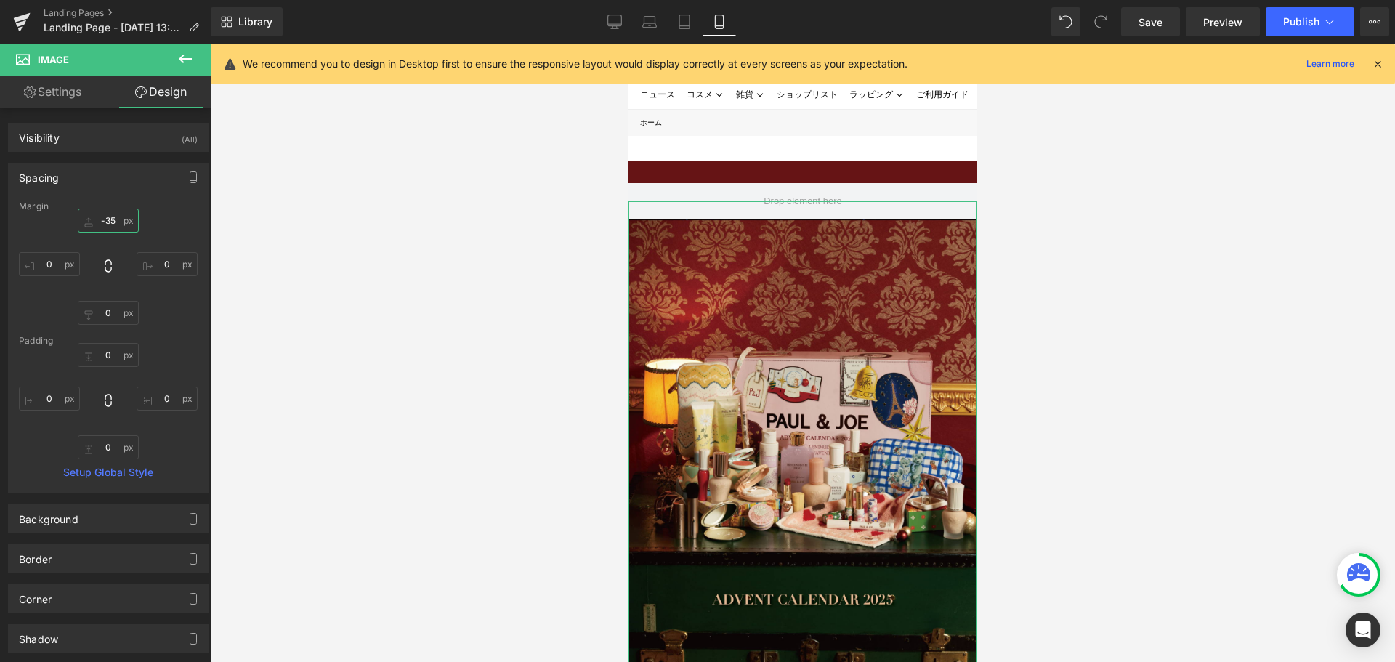
click at [116, 224] on input "-35" at bounding box center [108, 221] width 61 height 24
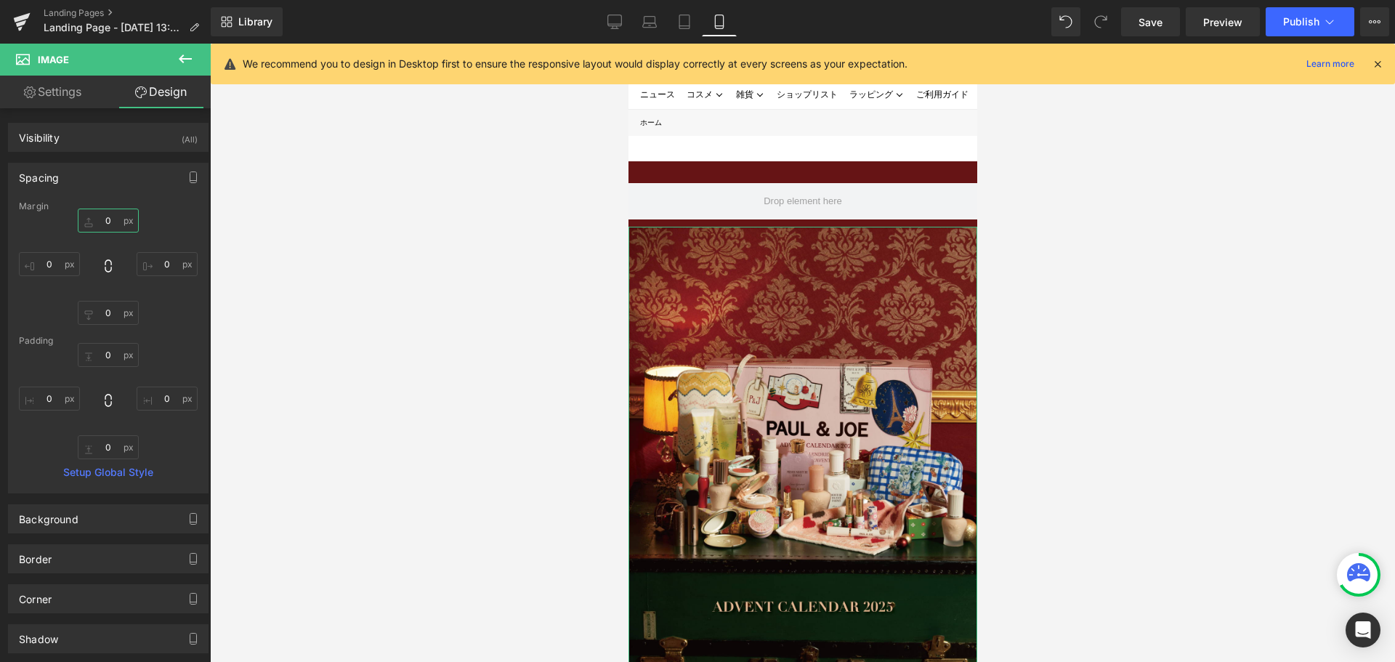
type input "-"
type input "0"
click at [657, 169] on span "Row" at bounding box center [661, 173] width 28 height 22
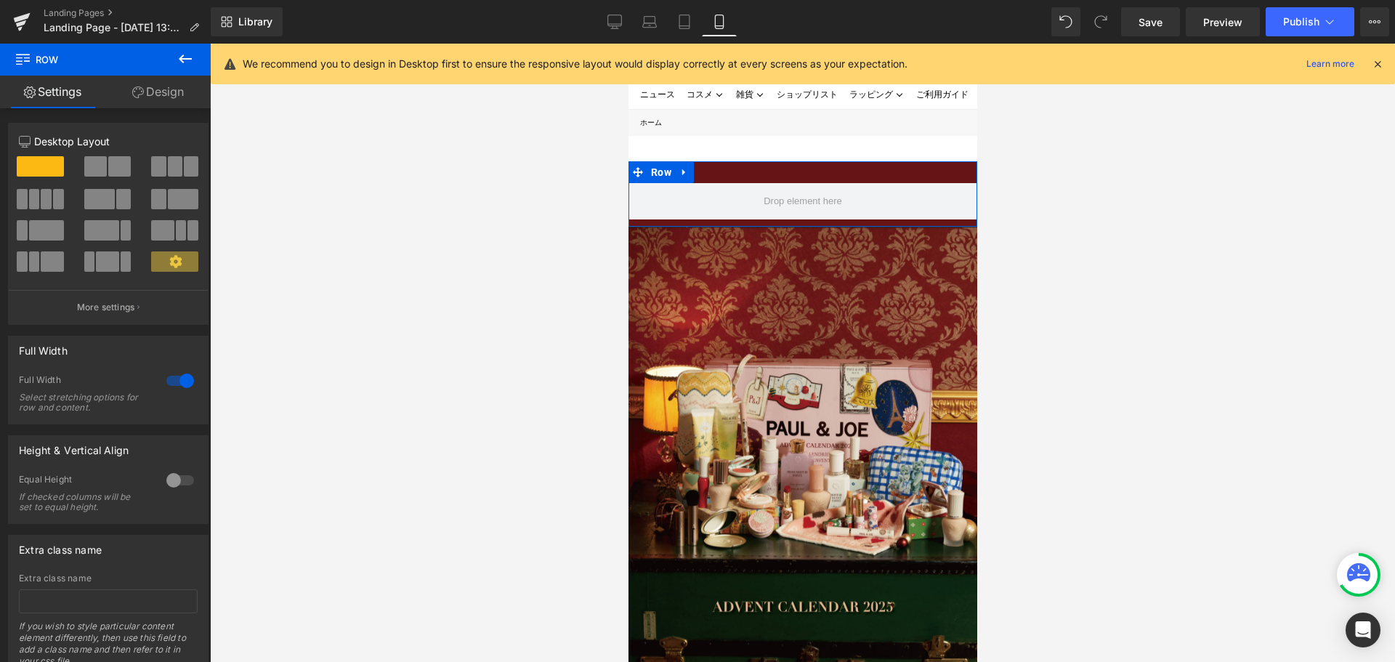
click at [183, 92] on link "Design" at bounding box center [157, 92] width 105 height 33
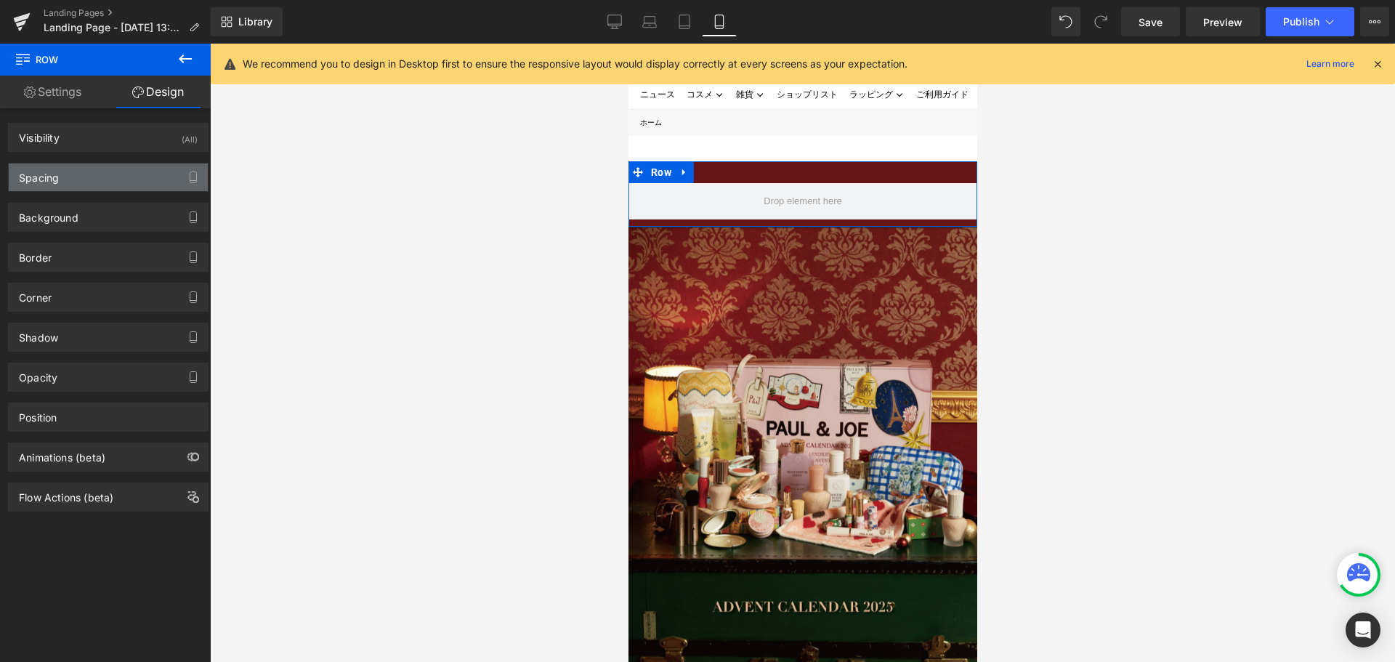
click at [93, 184] on div "Spacing" at bounding box center [108, 177] width 199 height 28
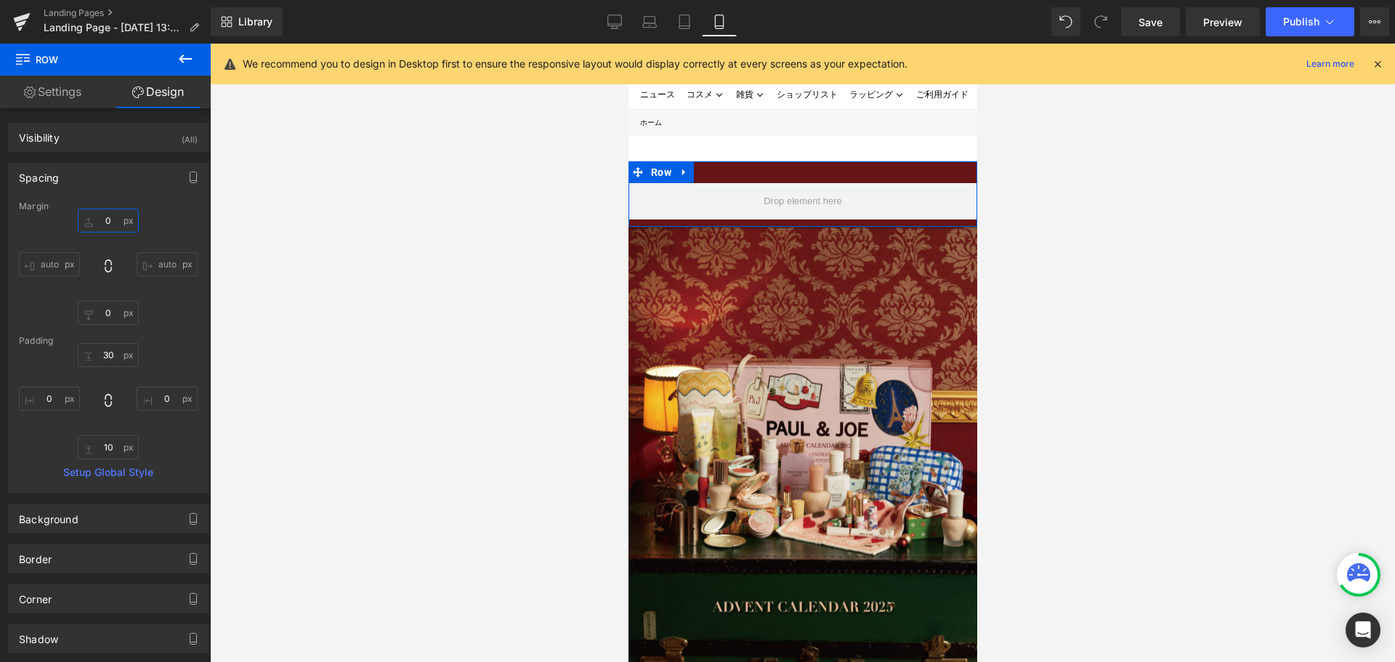
click at [113, 221] on input "0" at bounding box center [108, 221] width 61 height 24
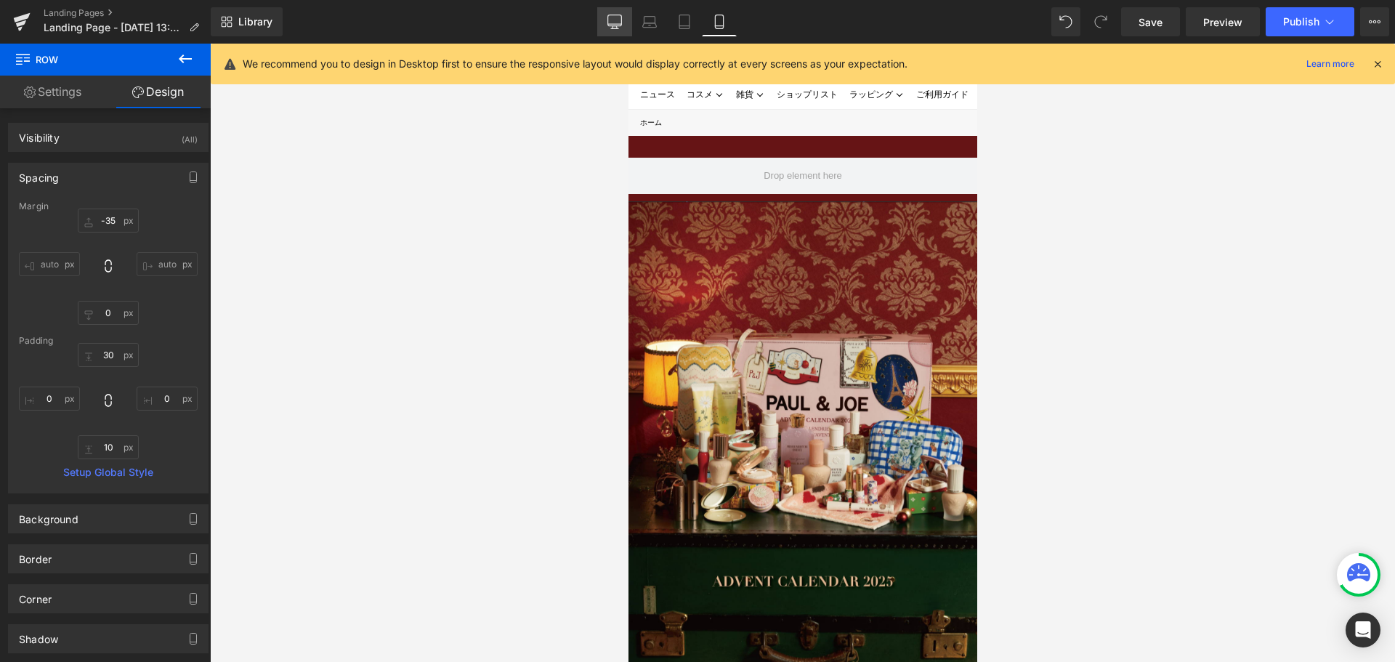
click at [618, 19] on icon at bounding box center [614, 22] width 15 height 15
type input "0"
type input "30"
type input "0"
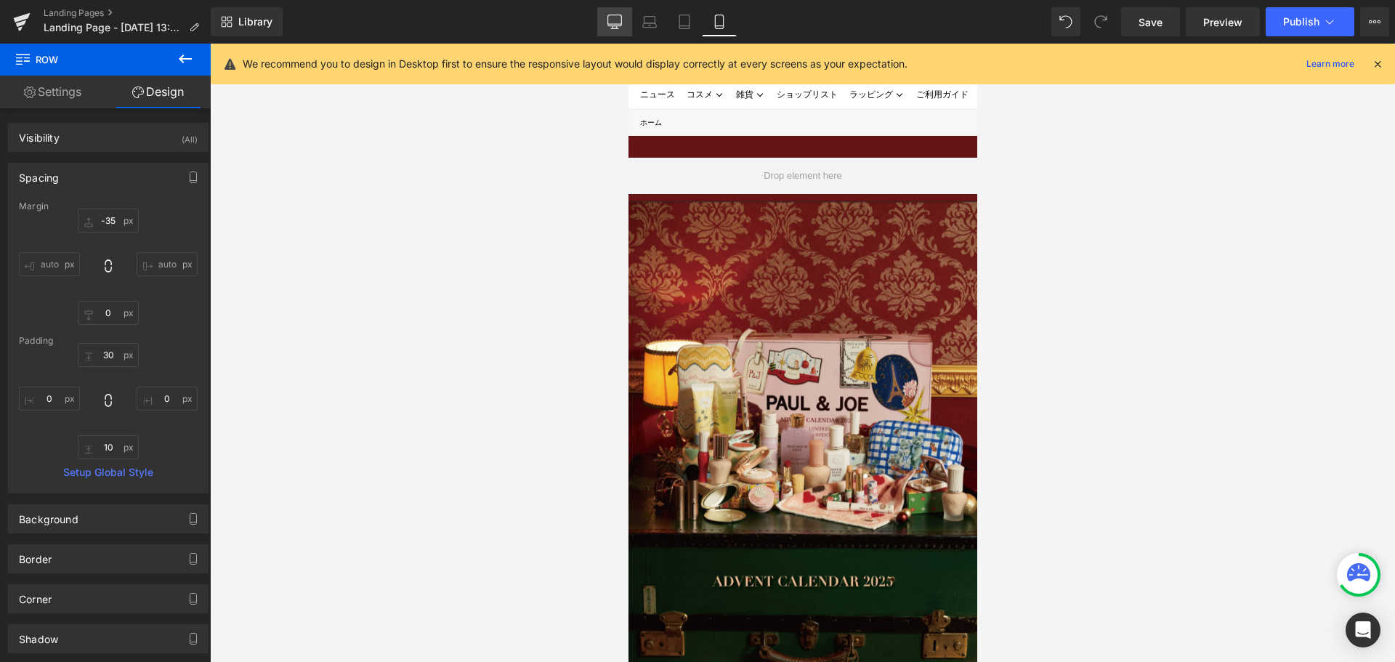
type input "10"
type input "0"
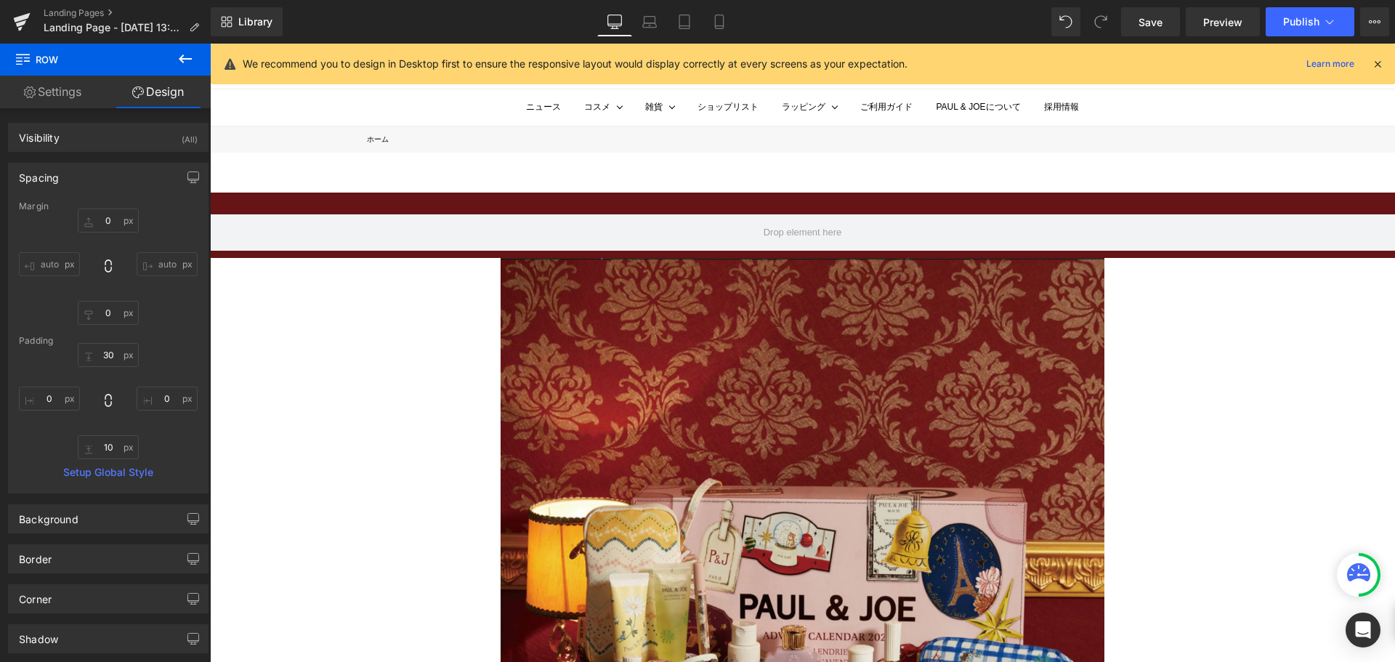
scroll to position [57, 0]
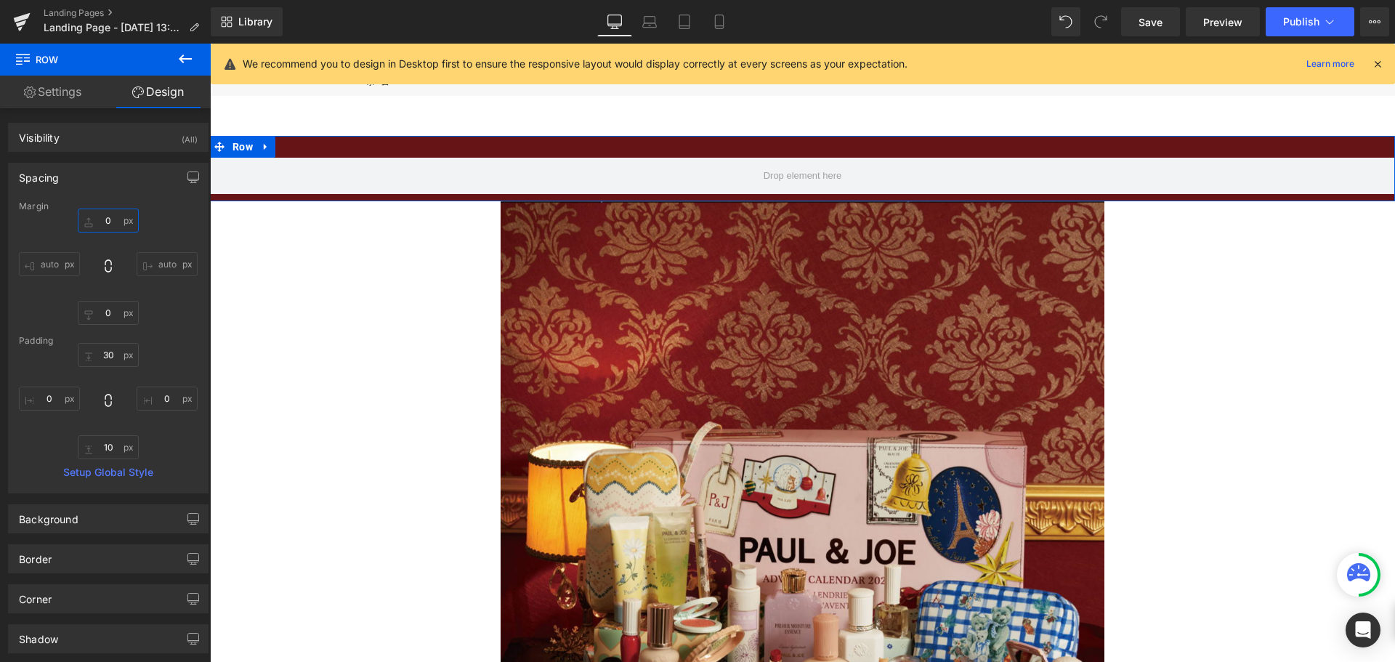
click at [109, 223] on input "0" at bounding box center [108, 221] width 61 height 24
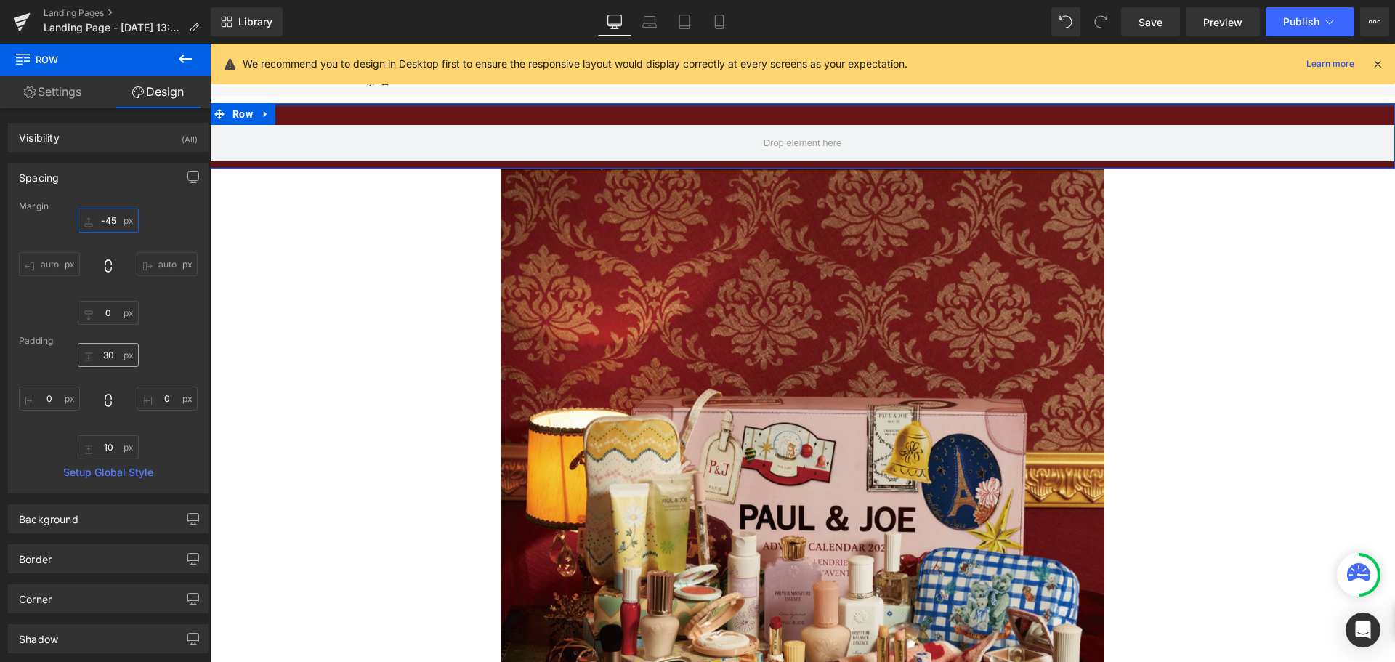
type input "-45"
click at [112, 360] on input "30" at bounding box center [108, 355] width 61 height 24
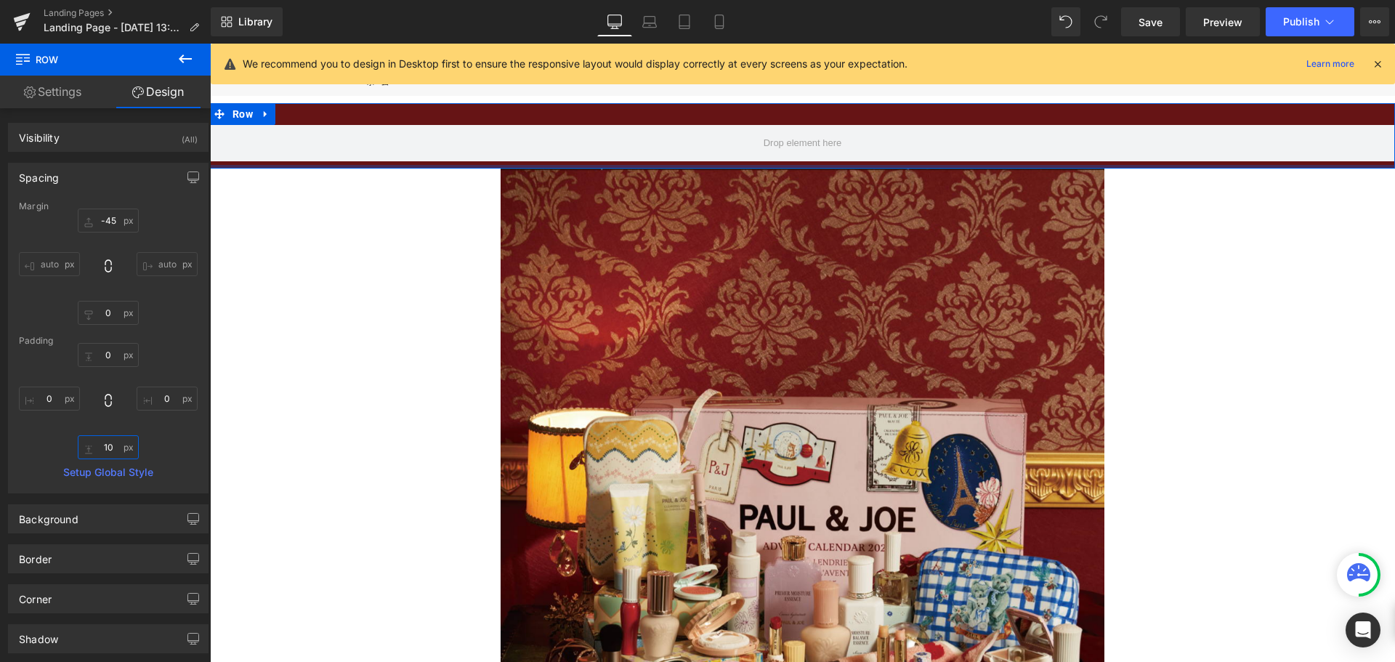
click at [110, 450] on input "10" at bounding box center [108, 447] width 61 height 24
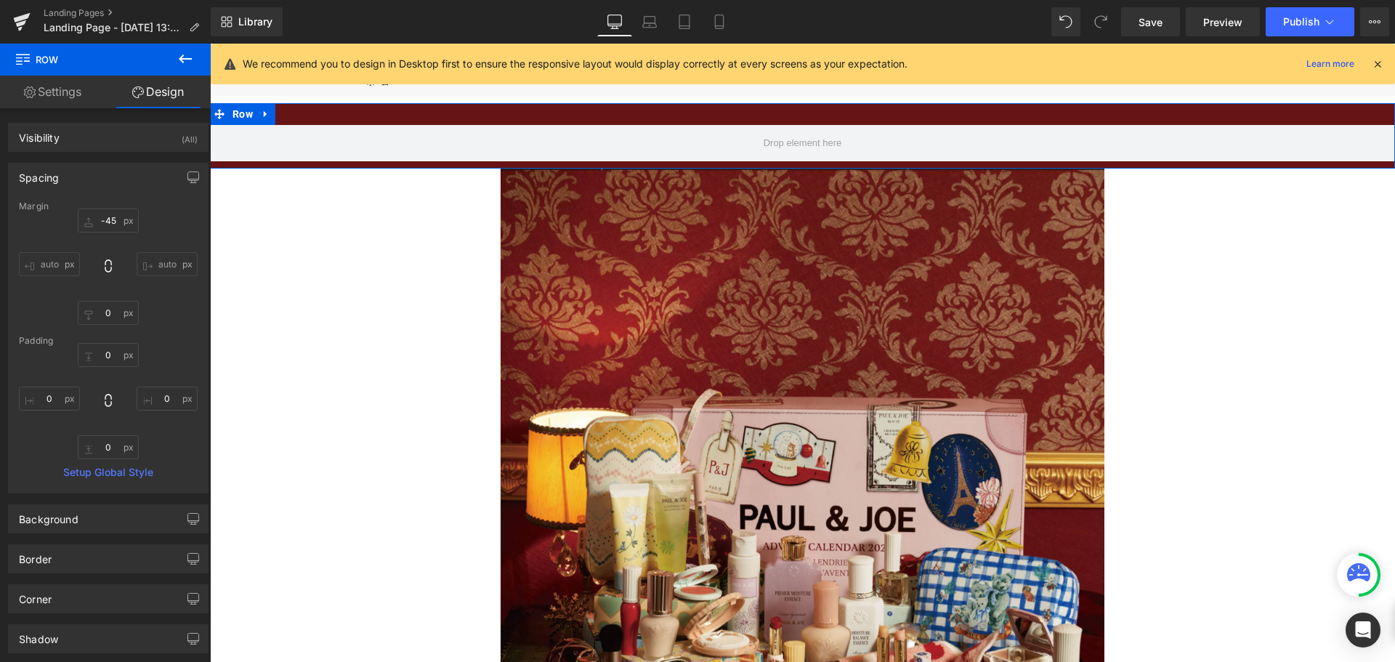
click at [195, 358] on div "Margin -45 -45 auto auto 0px 0 auto auto Padding 0px 0 0px 0 Setup Global Style" at bounding box center [108, 346] width 199 height 291
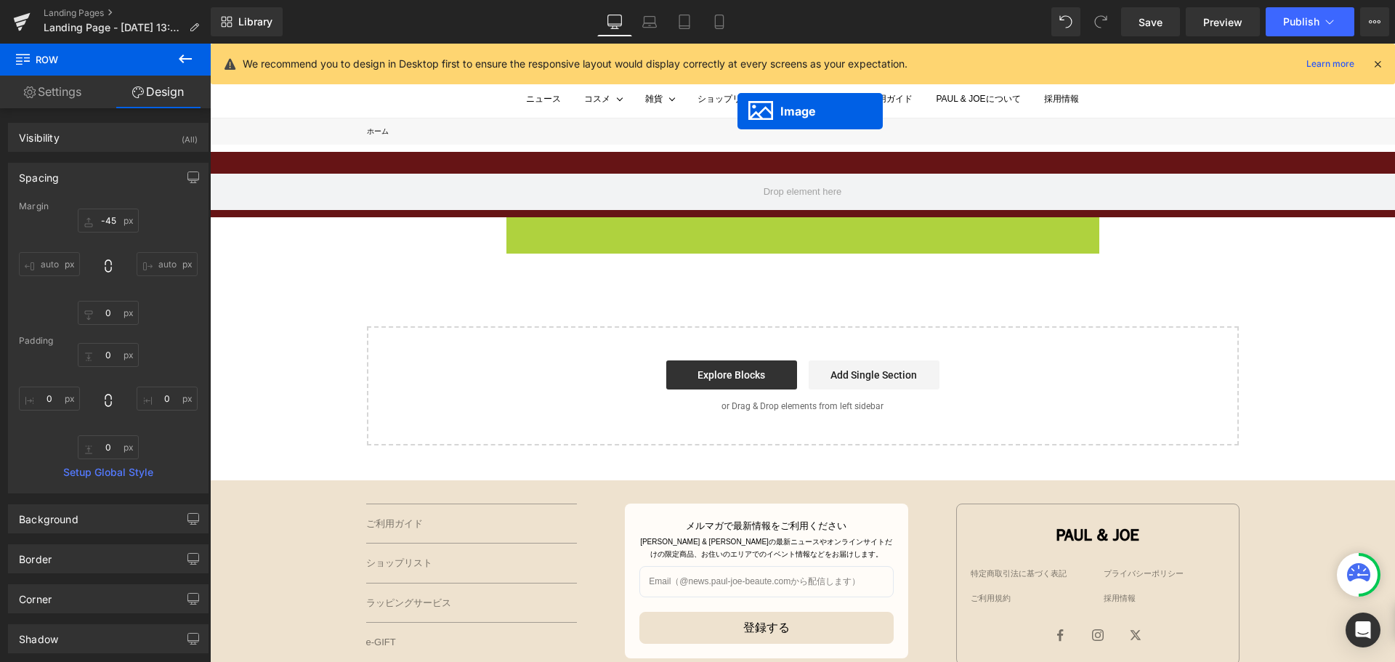
scroll to position [0, 0]
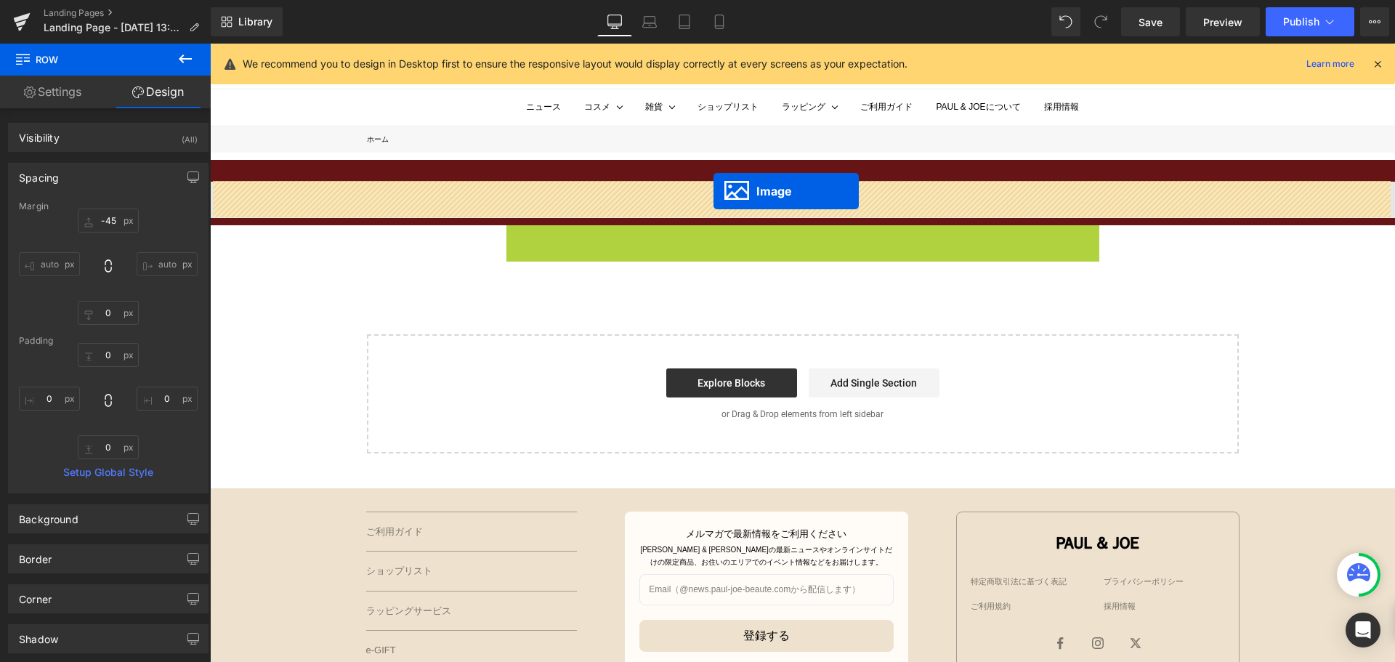
drag, startPoint x: 807, startPoint y: 524, endPoint x: 713, endPoint y: 191, distance: 345.7
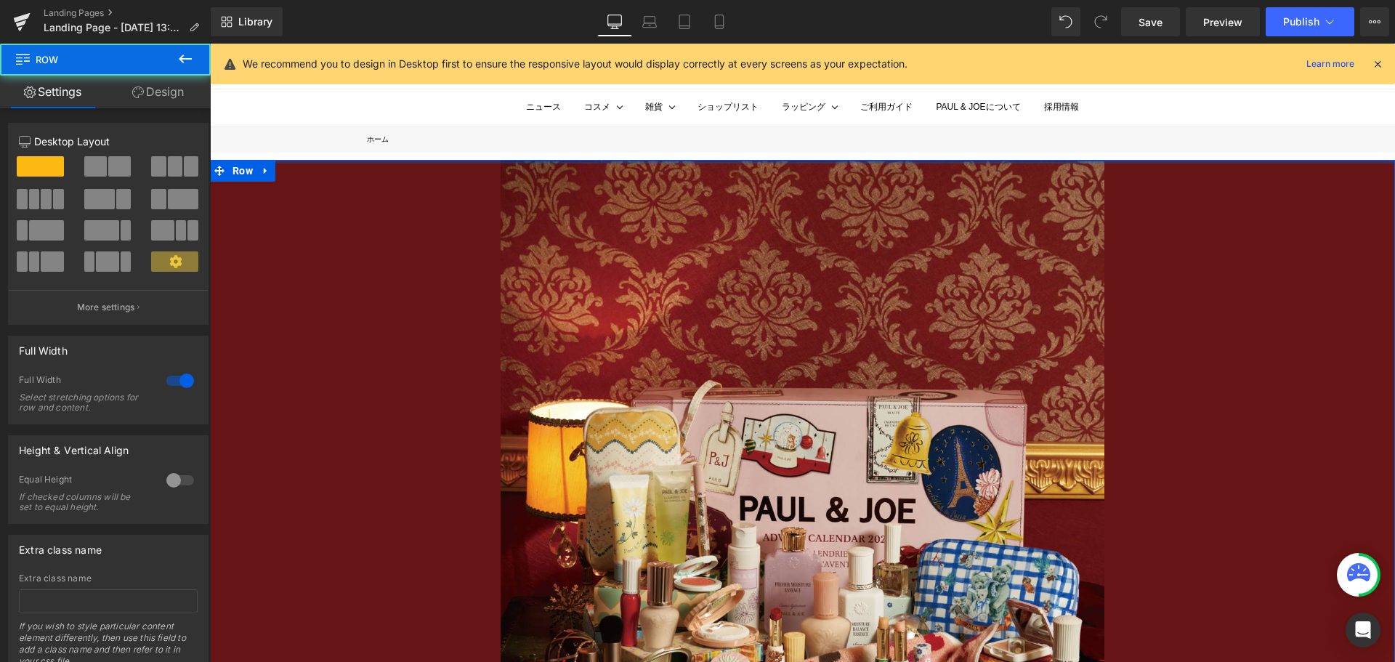
drag, startPoint x: 703, startPoint y: 169, endPoint x: 697, endPoint y: 121, distance: 48.2
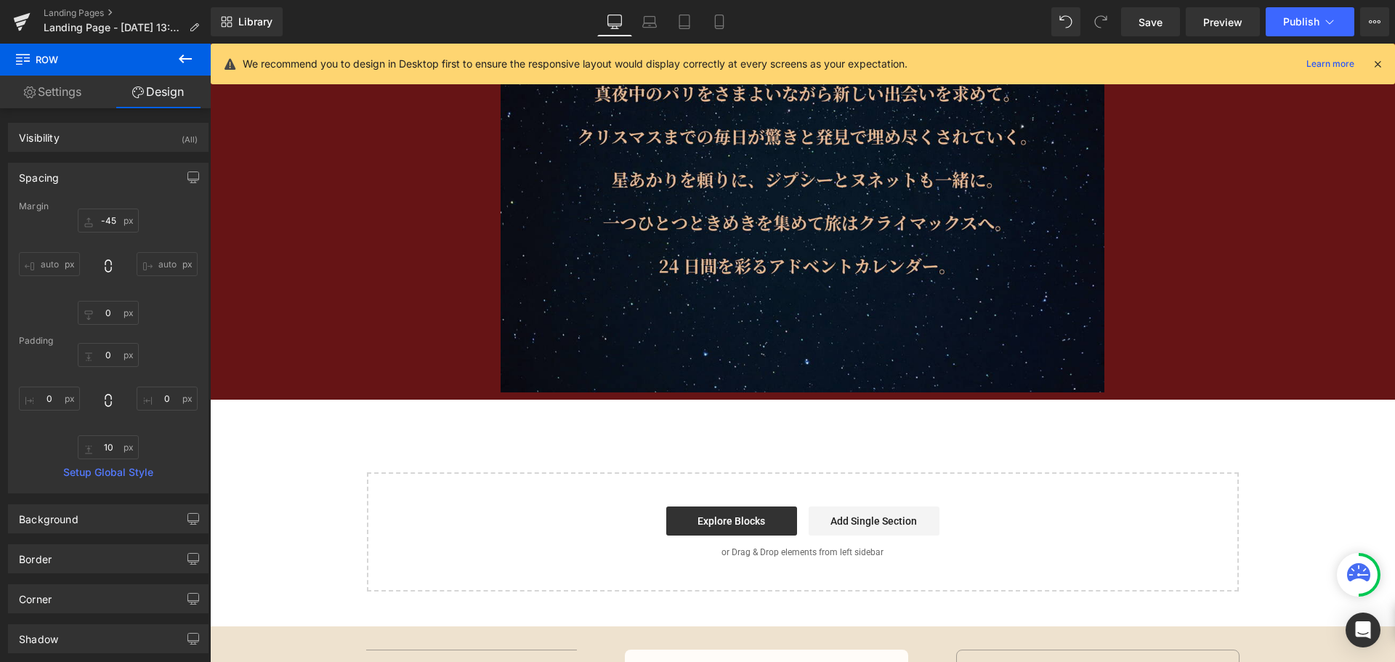
scroll to position [1365, 0]
click at [182, 47] on button at bounding box center [185, 60] width 51 height 32
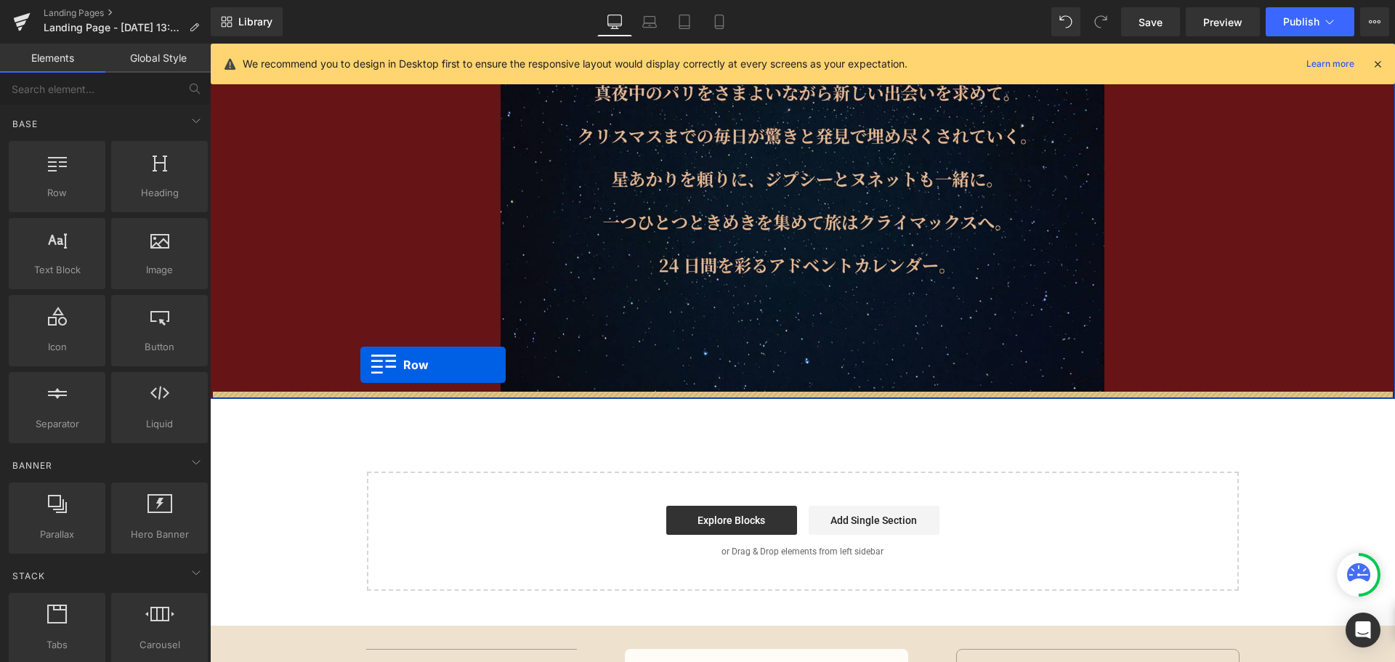
drag, startPoint x: 264, startPoint y: 225, endPoint x: 359, endPoint y: 363, distance: 167.7
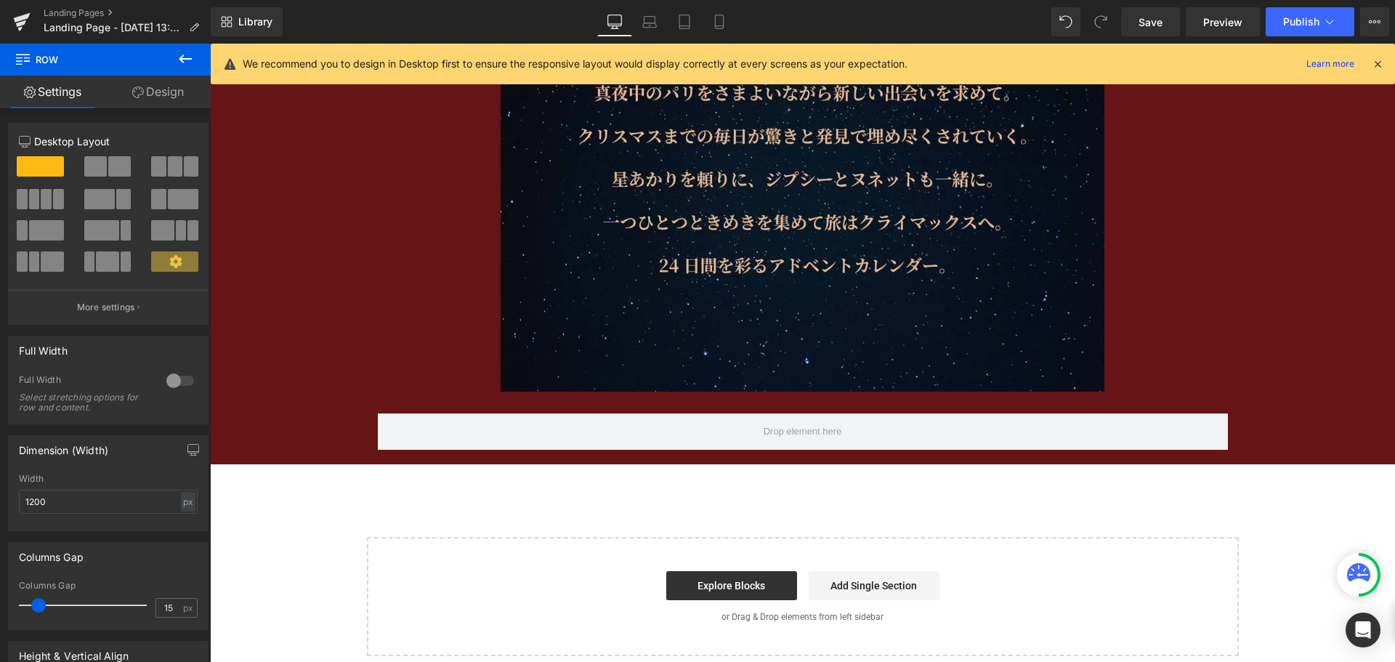
click at [192, 60] on icon at bounding box center [185, 58] width 13 height 9
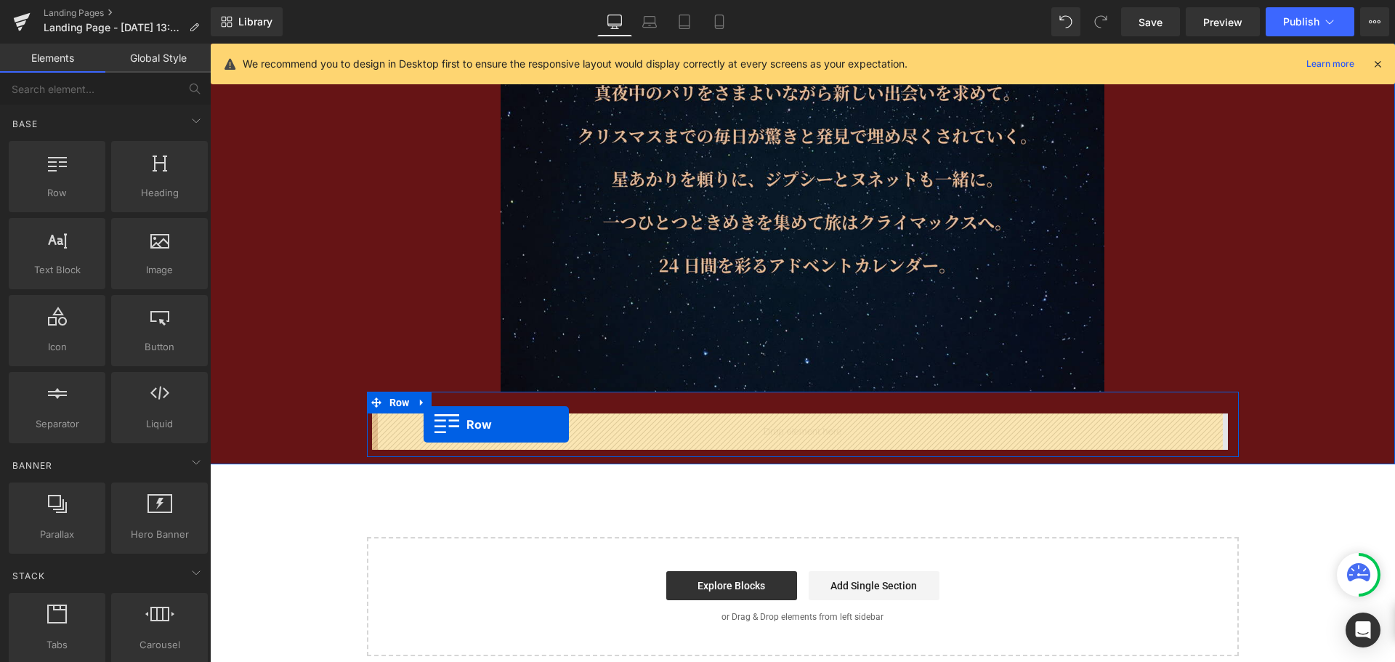
drag, startPoint x: 256, startPoint y: 221, endPoint x: 421, endPoint y: 422, distance: 259.7
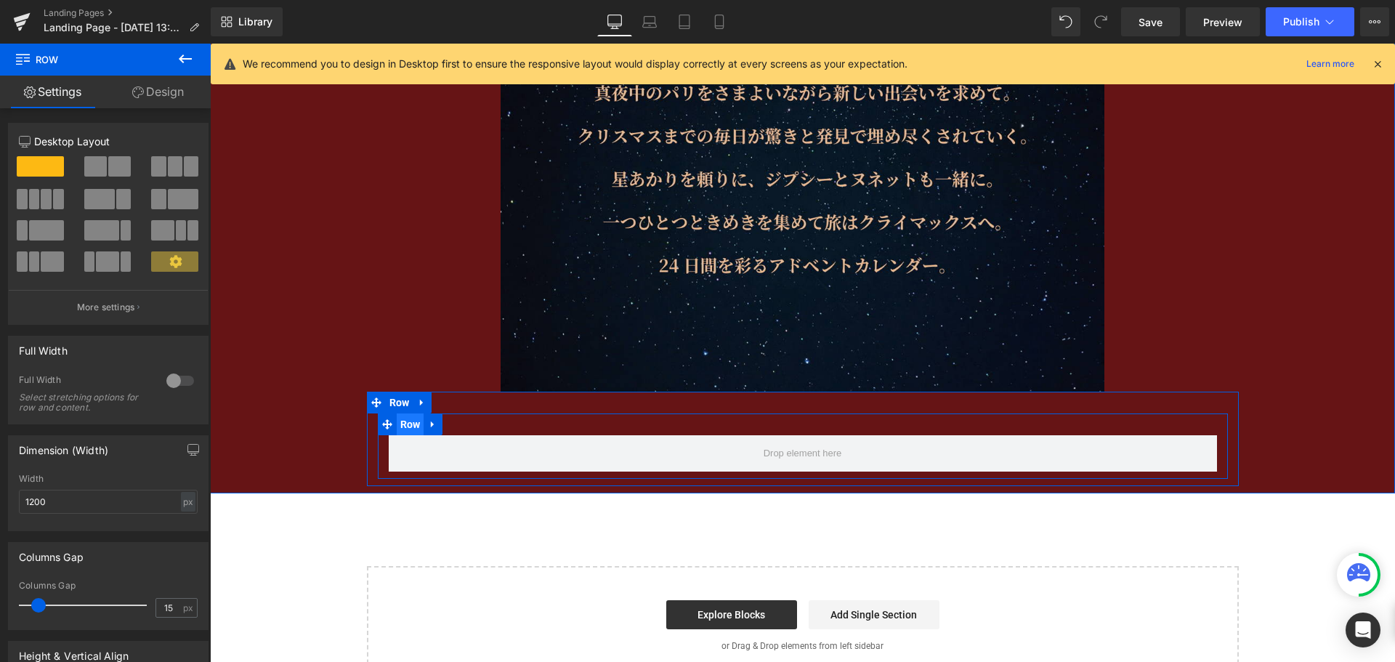
click at [406, 424] on span "Row" at bounding box center [411, 424] width 28 height 22
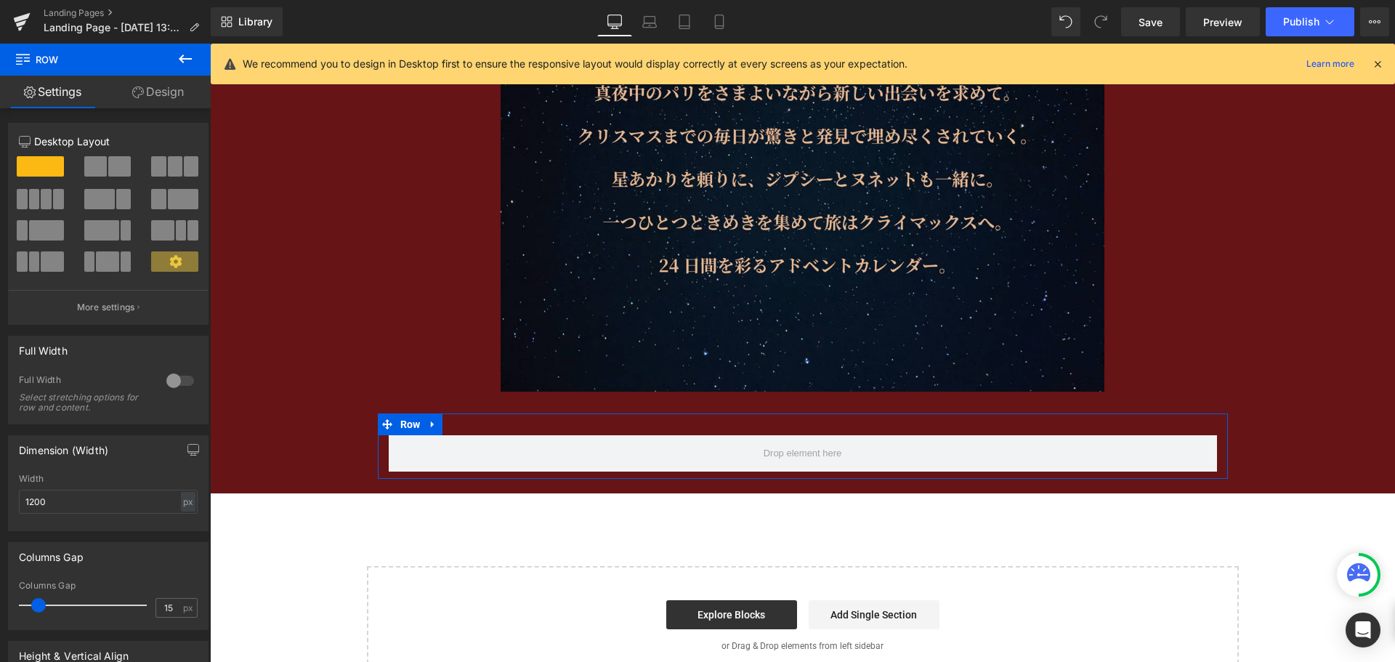
click at [172, 102] on link "Design" at bounding box center [157, 92] width 105 height 33
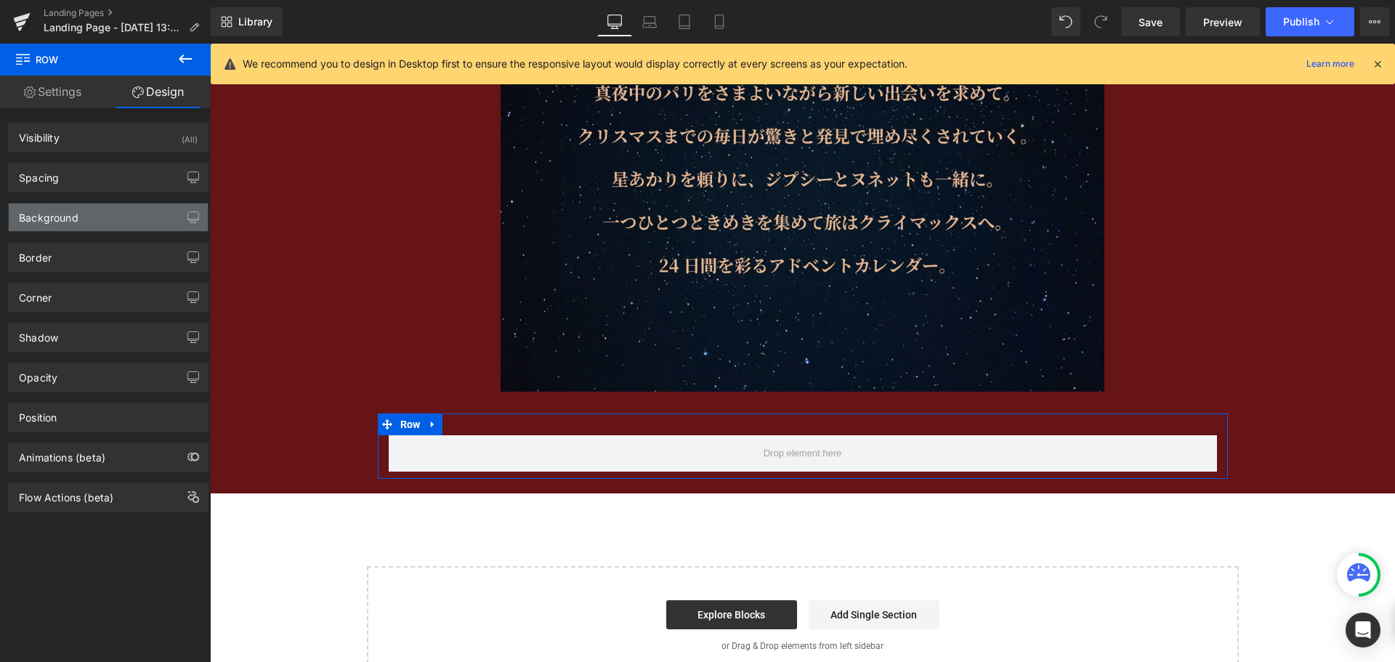
click at [116, 222] on div "Background" at bounding box center [108, 217] width 199 height 28
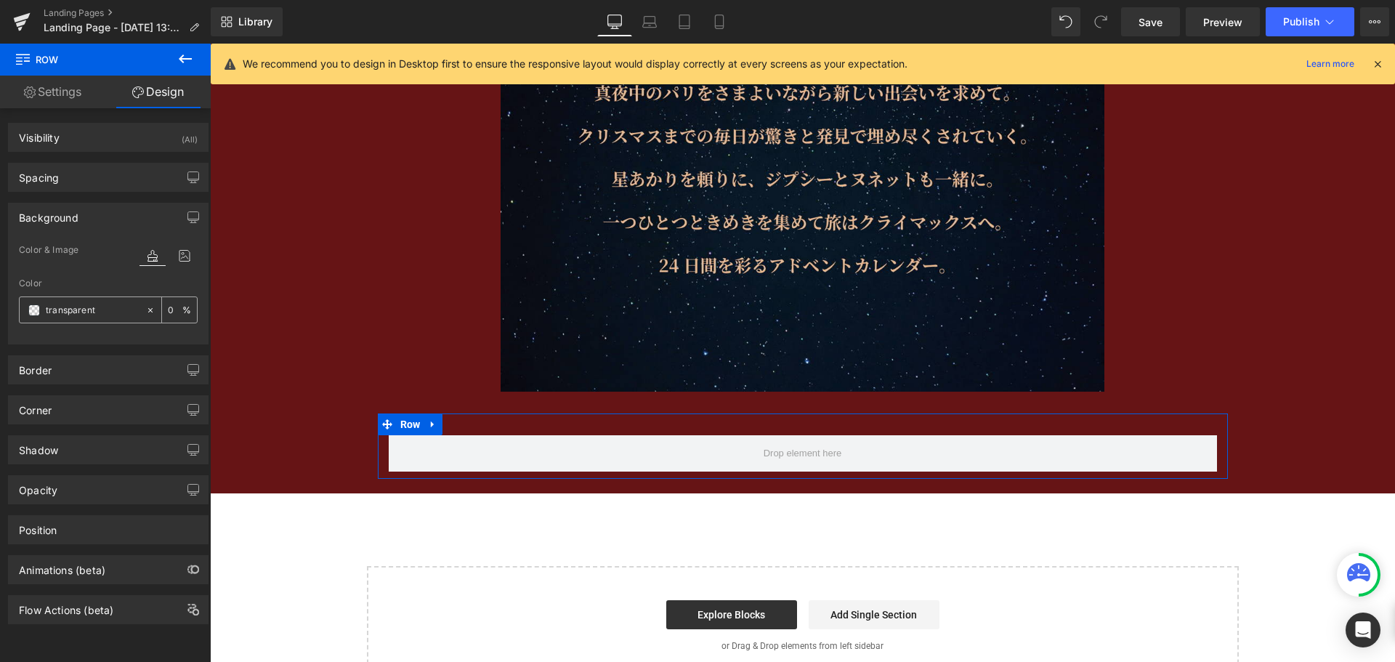
click at [102, 310] on input "transparent" at bounding box center [92, 310] width 93 height 16
click at [37, 311] on span at bounding box center [34, 310] width 12 height 12
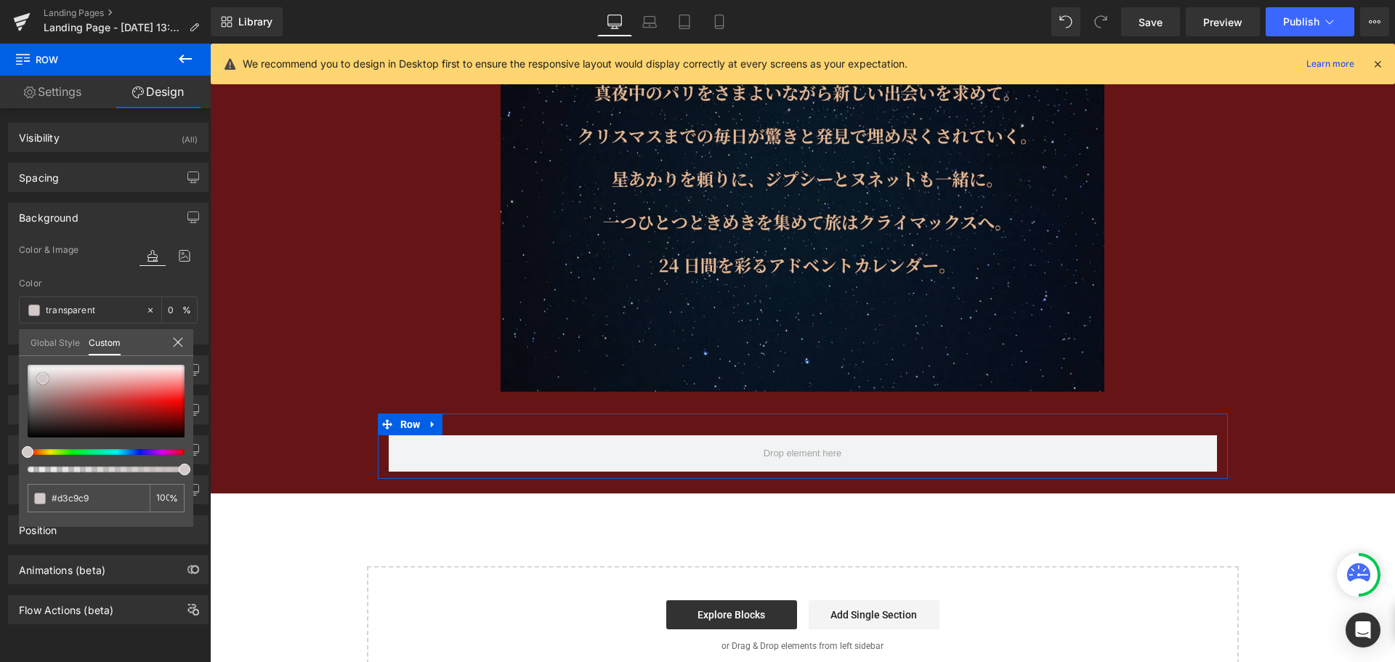
type input "#d3c9c9"
type input "100"
type input "#d3c9c9"
type input "100"
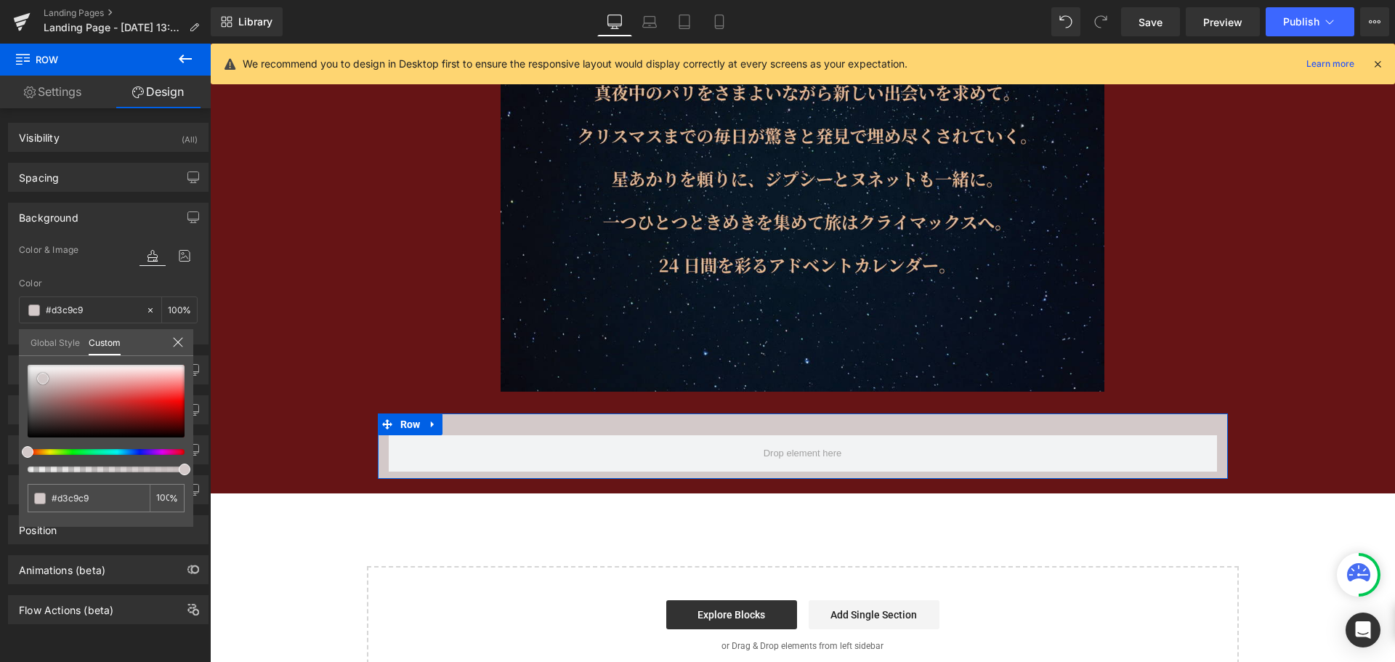
type input "#dbd5d5"
type input "#ffffff"
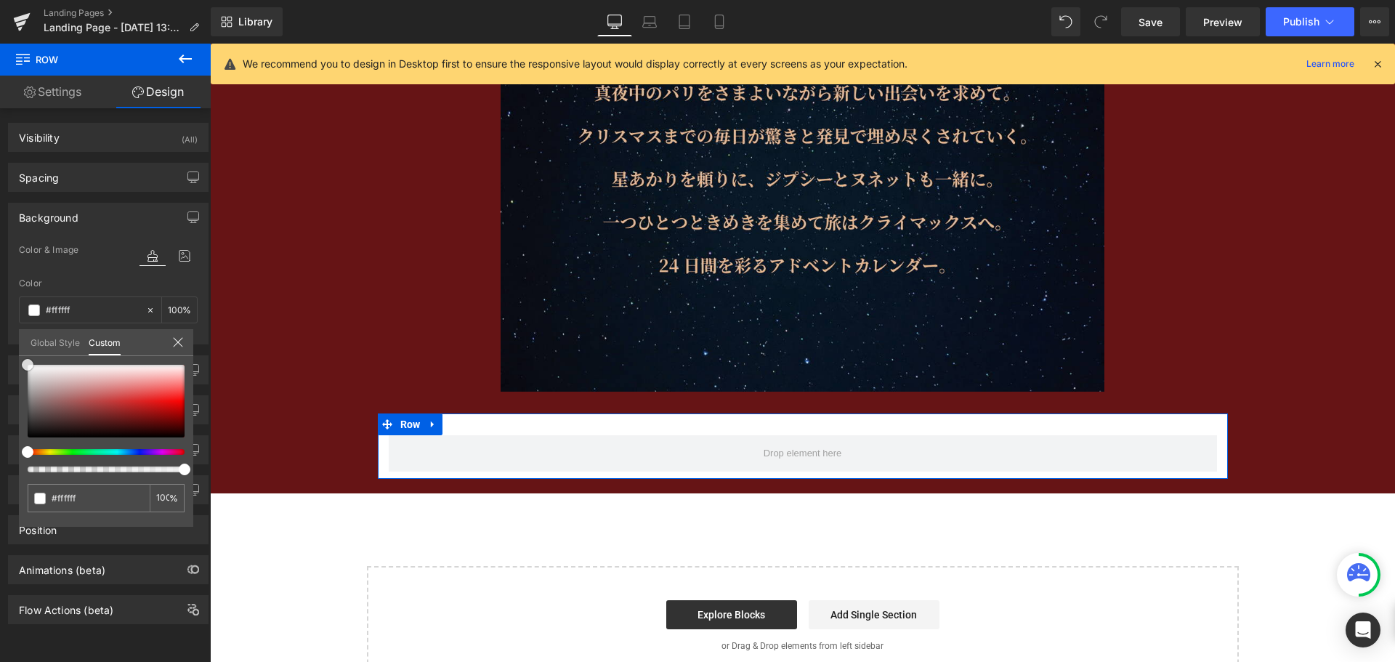
drag, startPoint x: 43, startPoint y: 379, endPoint x: 0, endPoint y: 331, distance: 64.3
click at [0, 331] on div "Background Color & Image color rgba(255, 255, 255, 1) Color #ffffff 100 % Image…" at bounding box center [108, 268] width 217 height 153
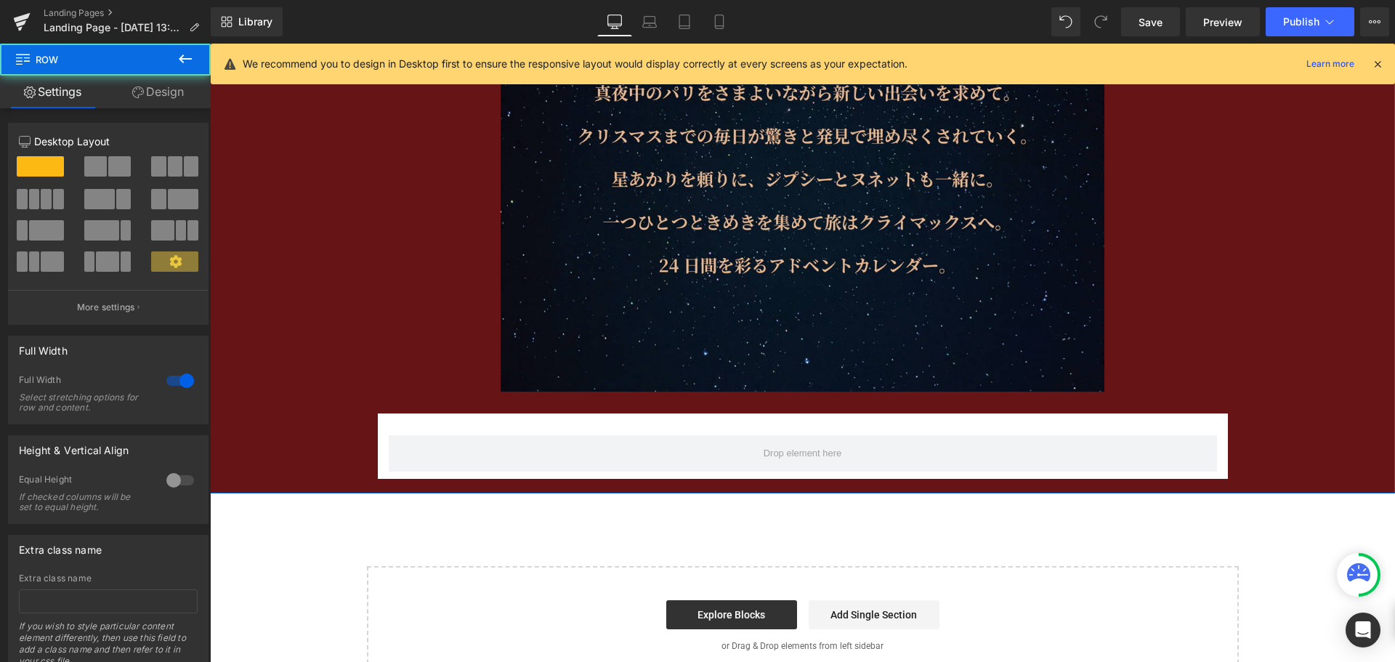
click at [390, 397] on span "Row" at bounding box center [400, 403] width 28 height 22
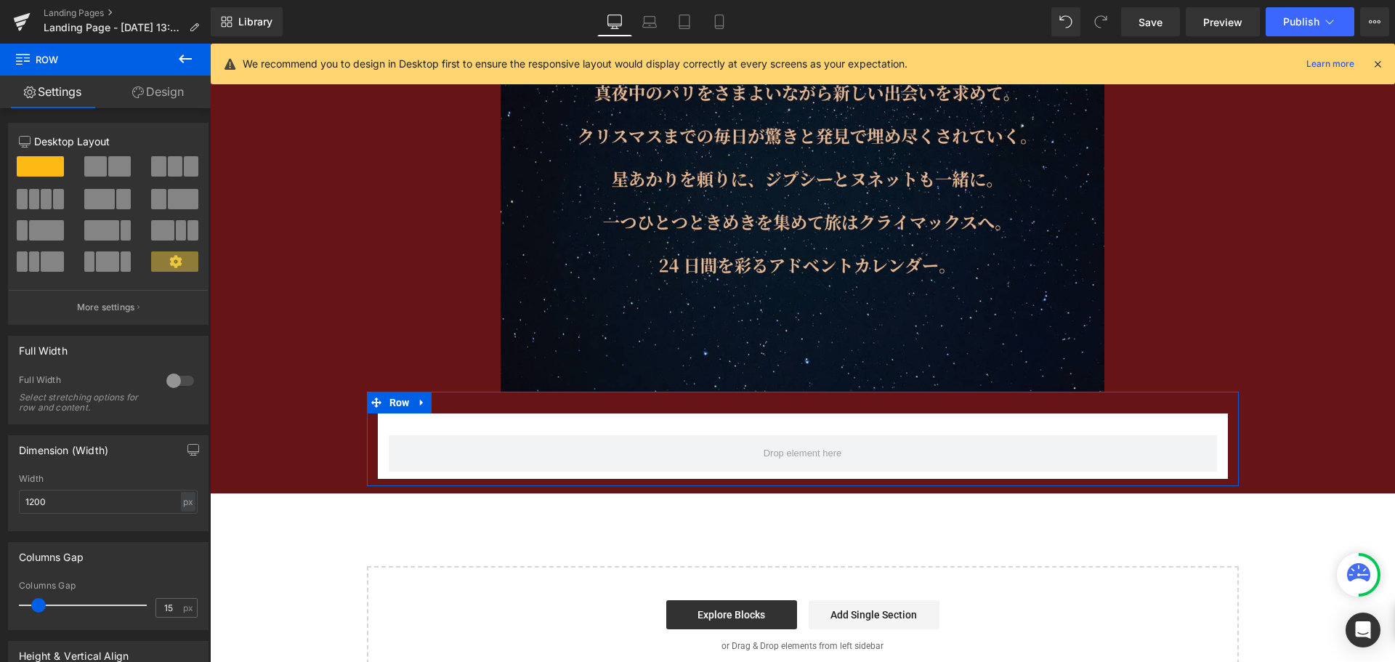
click at [182, 92] on link "Design" at bounding box center [157, 92] width 105 height 33
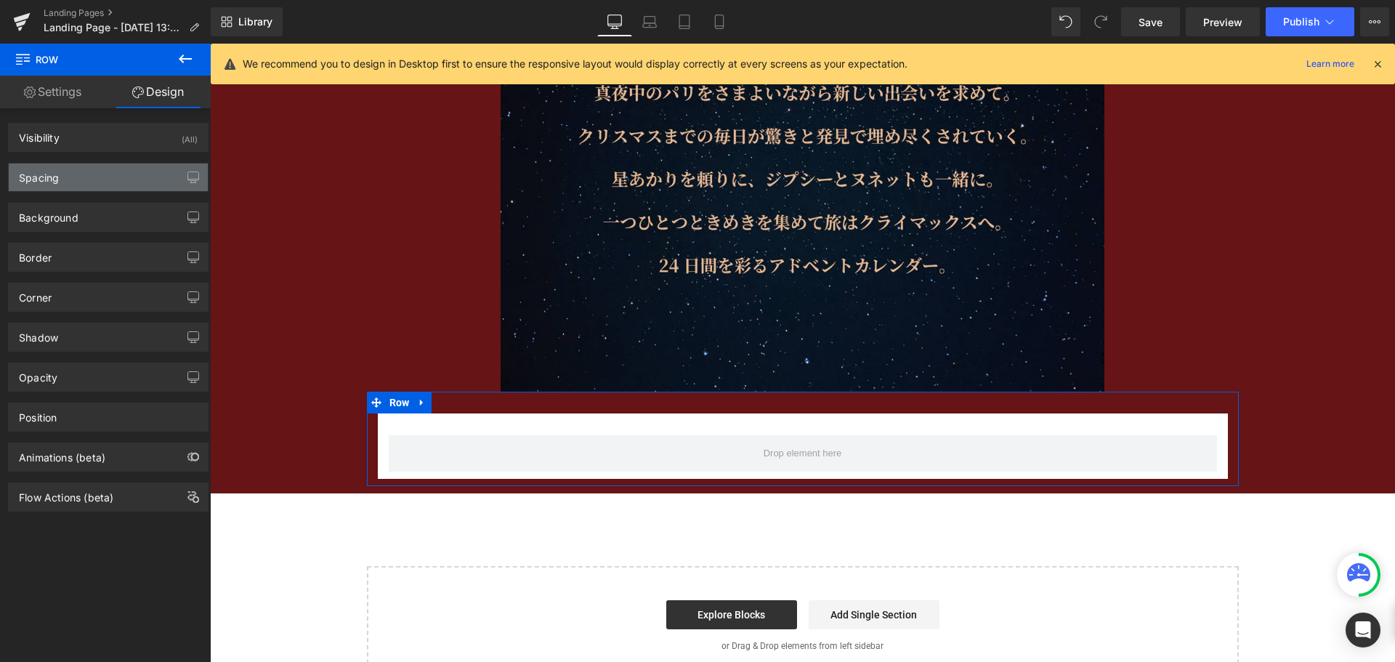
type input "0"
type input "30"
type input "0"
type input "10"
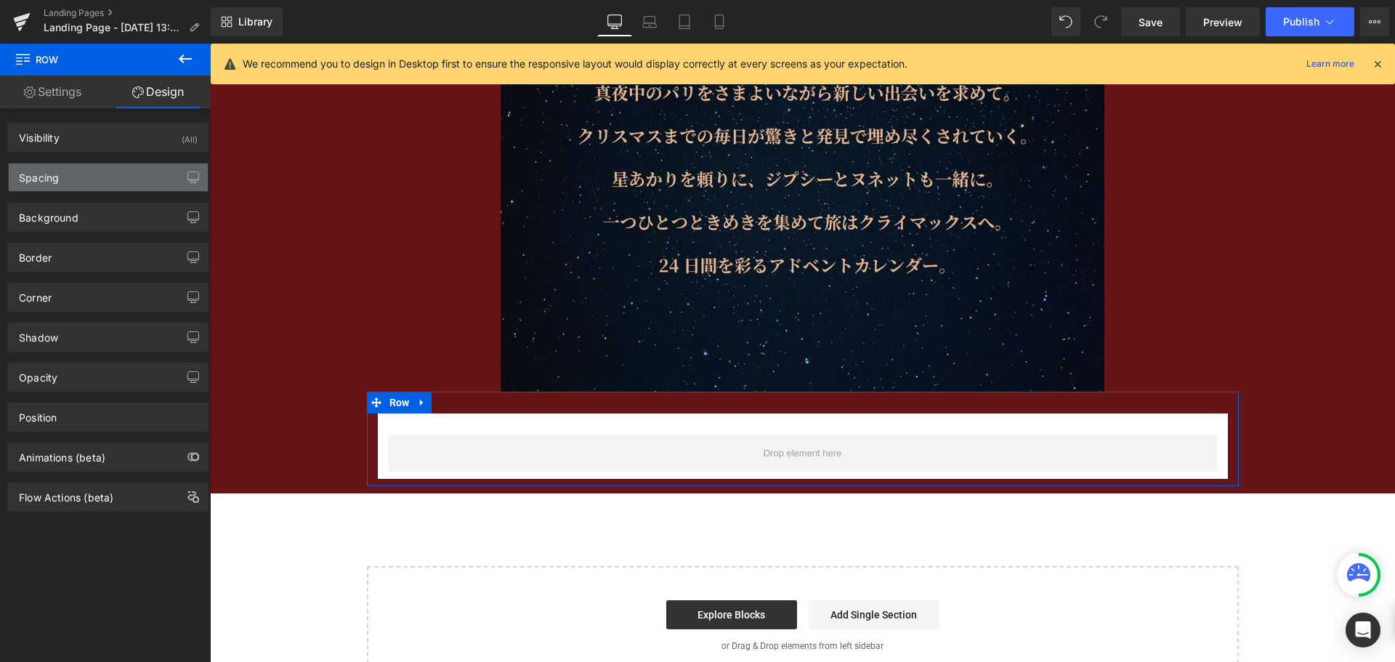
click at [122, 178] on div "Spacing" at bounding box center [108, 177] width 199 height 28
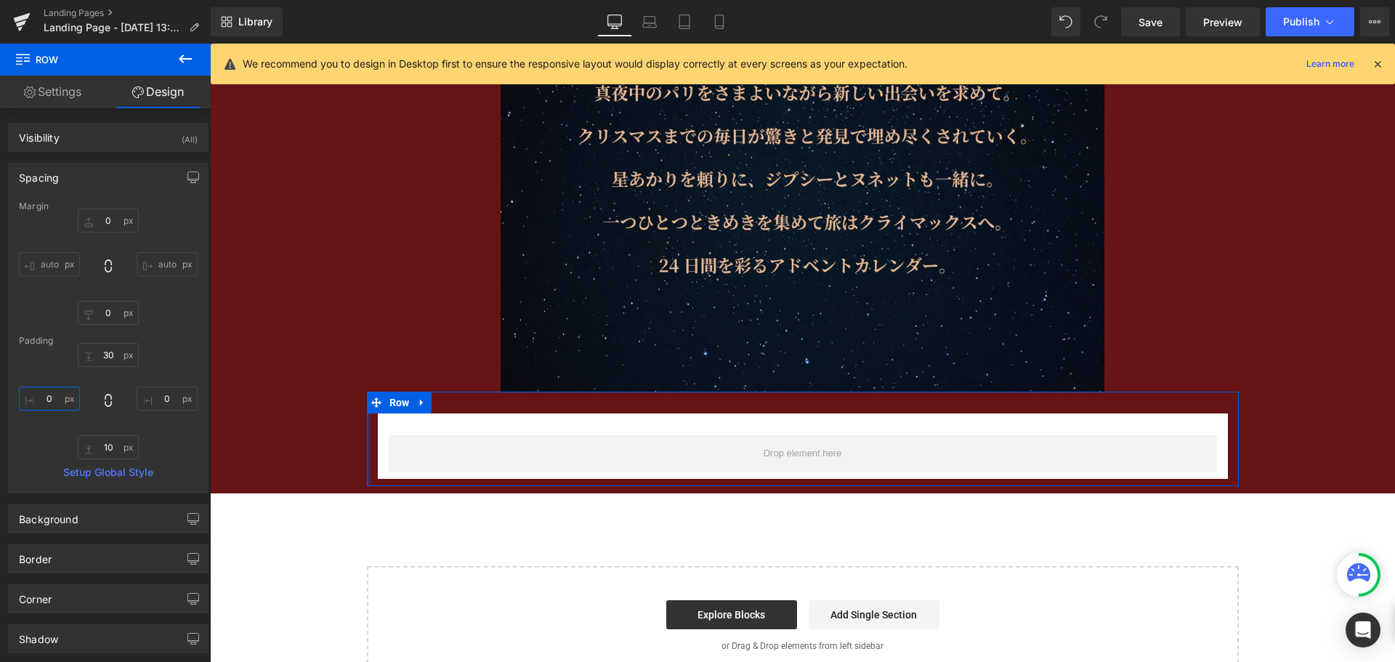
click at [64, 398] on input "0" at bounding box center [49, 398] width 61 height 24
type input "50"
type input "1"
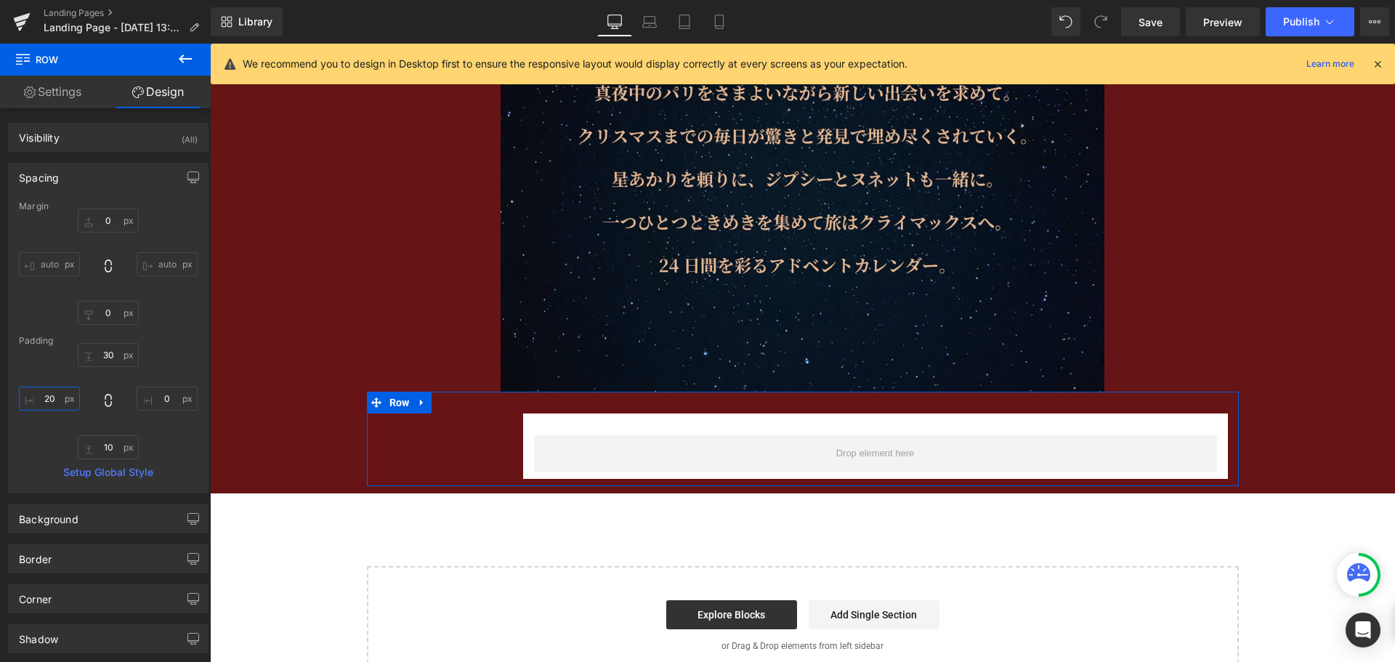
type input "2"
type input "170"
click at [161, 404] on input "0" at bounding box center [167, 398] width 61 height 24
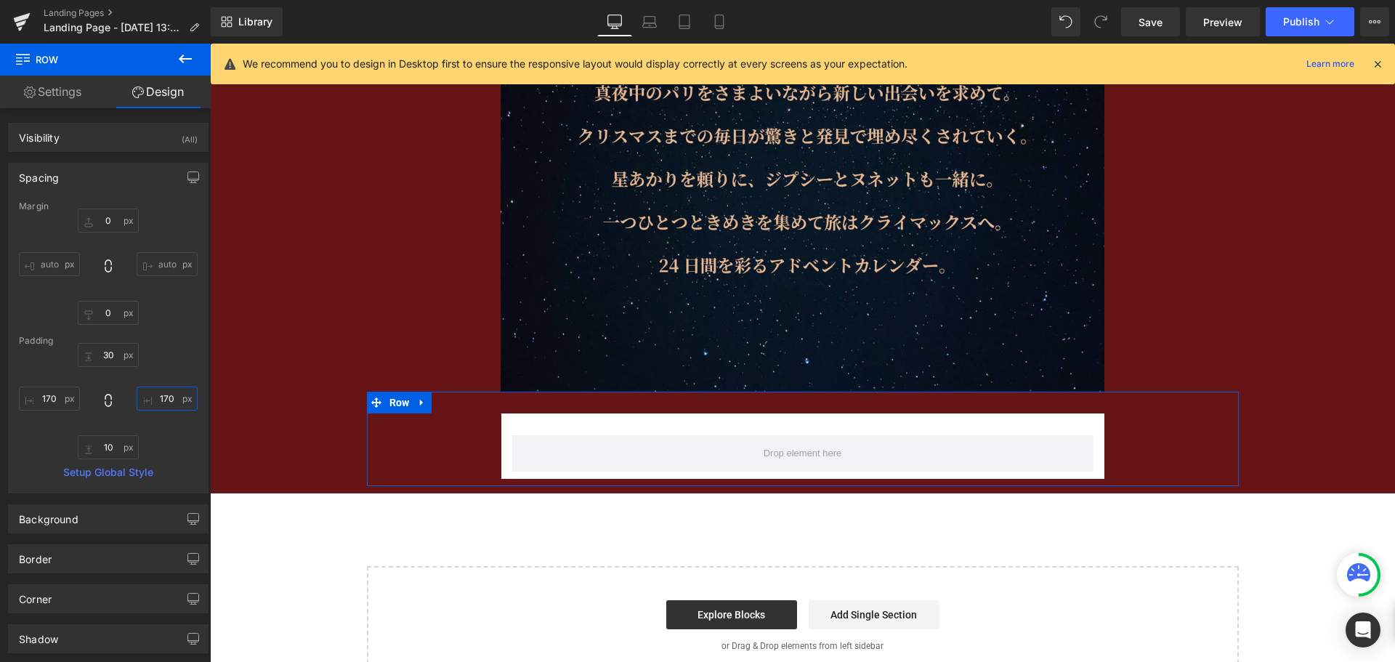
type input "170"
click at [730, 23] on link "Mobile" at bounding box center [719, 21] width 35 height 29
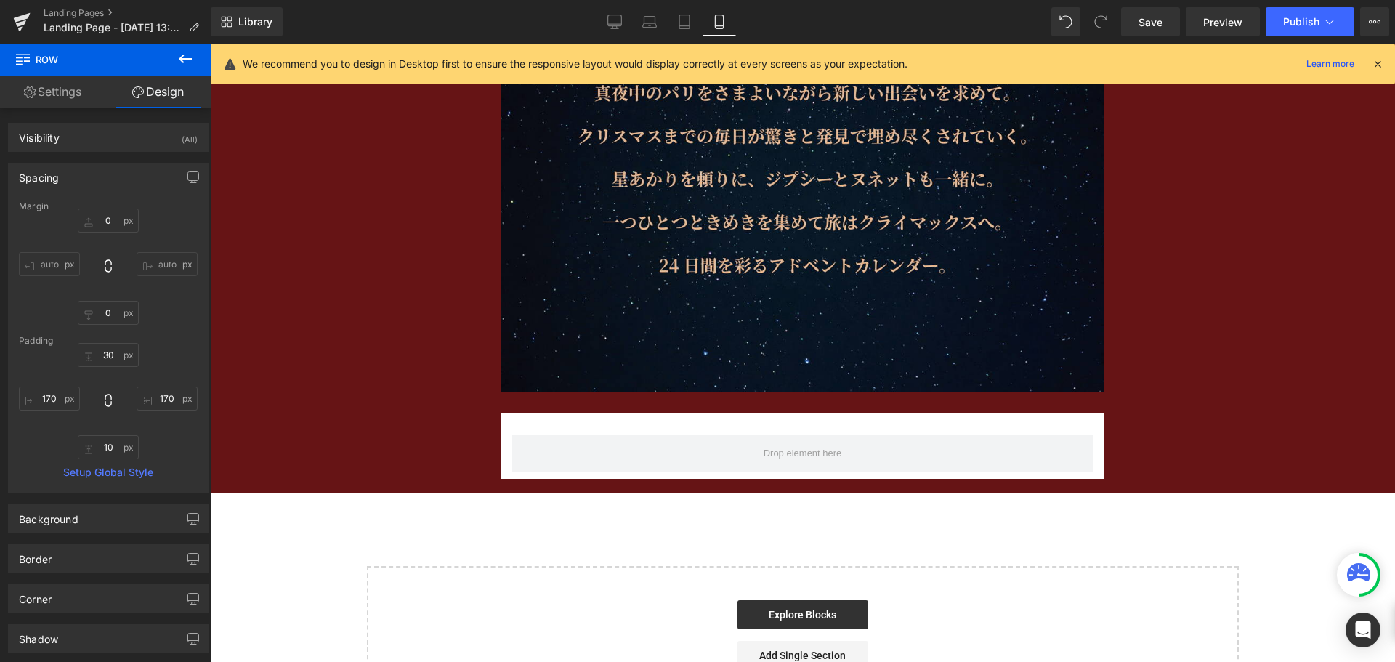
type input "0"
type input "30"
type input "170"
type input "10"
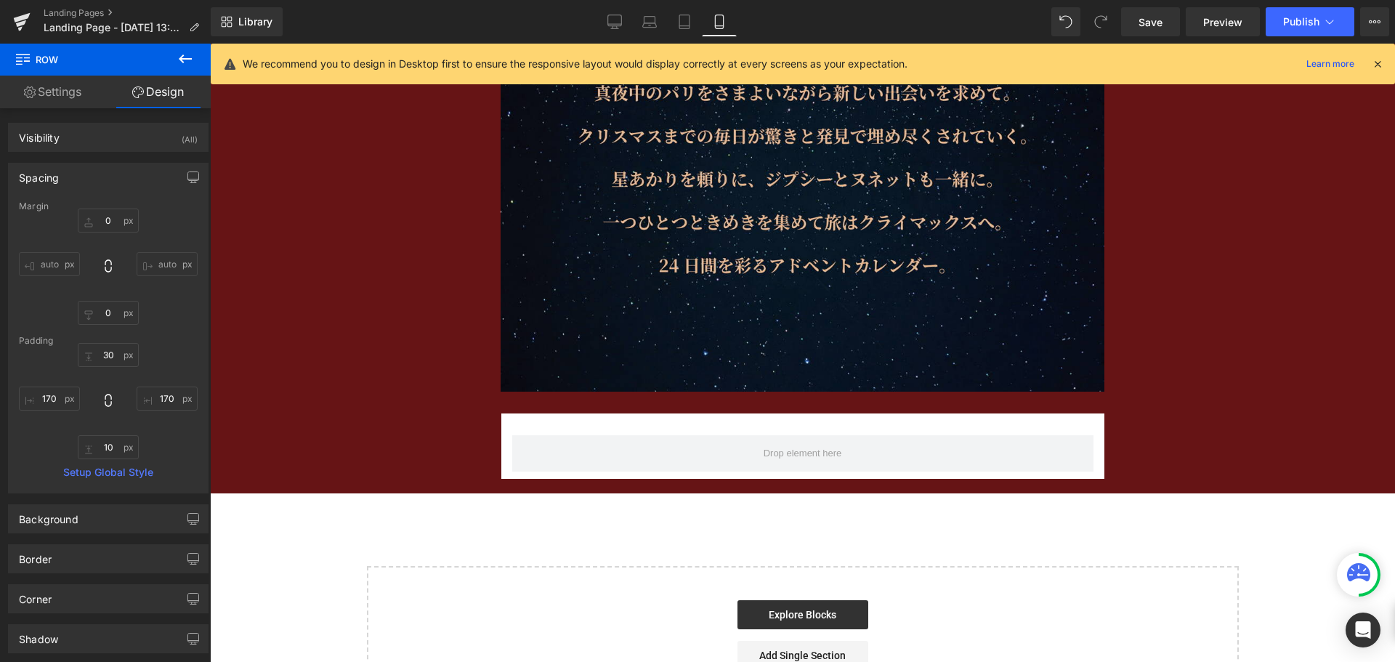
type input "170"
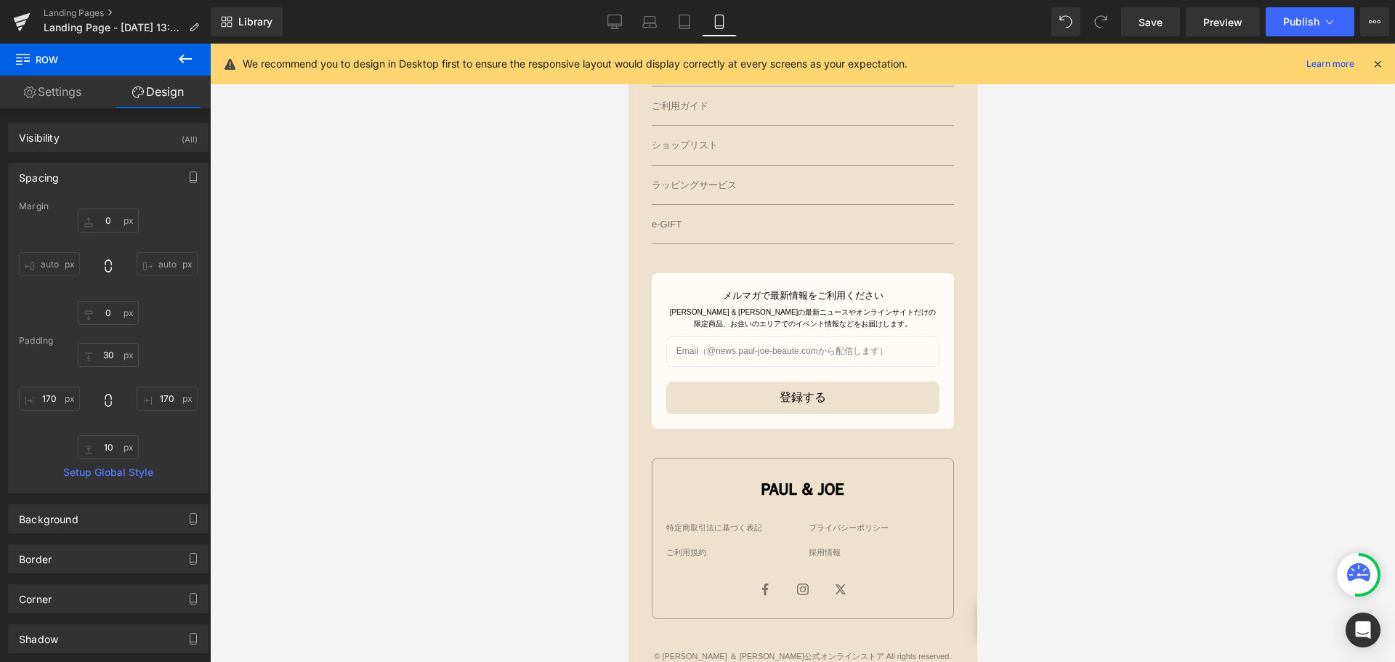
scroll to position [666, 0]
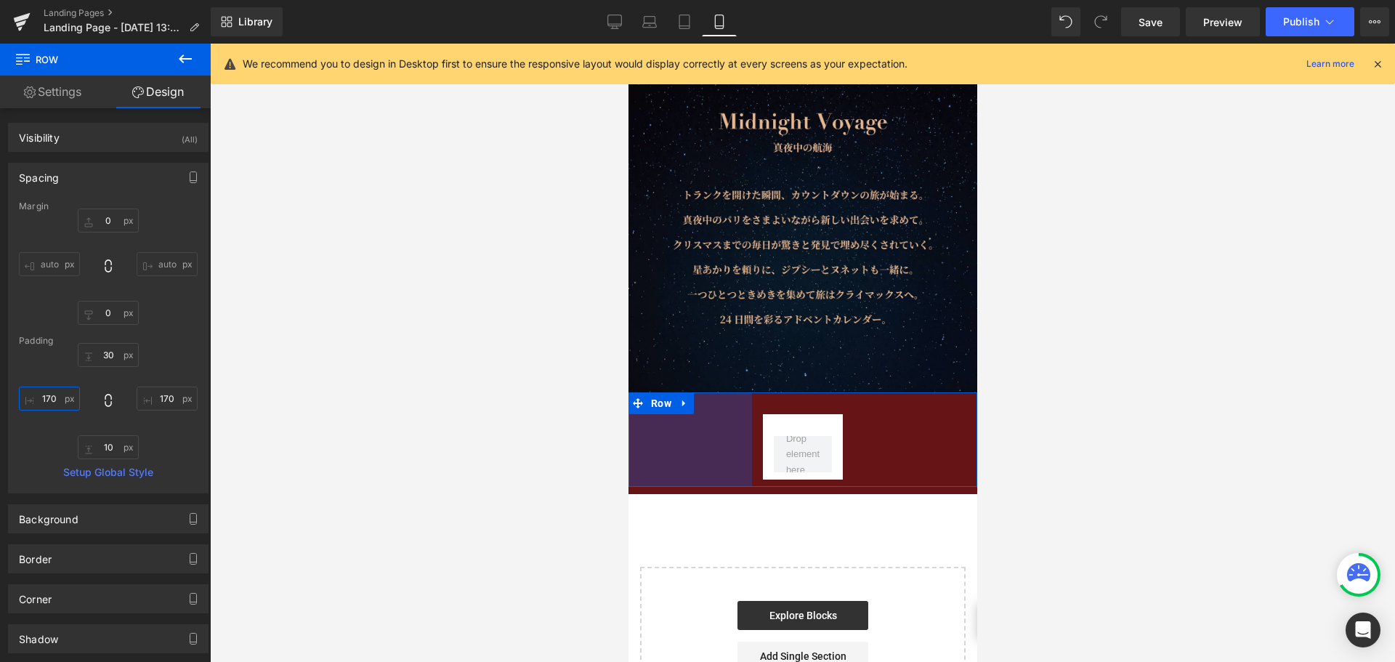
click at [60, 392] on input "170" at bounding box center [49, 398] width 61 height 24
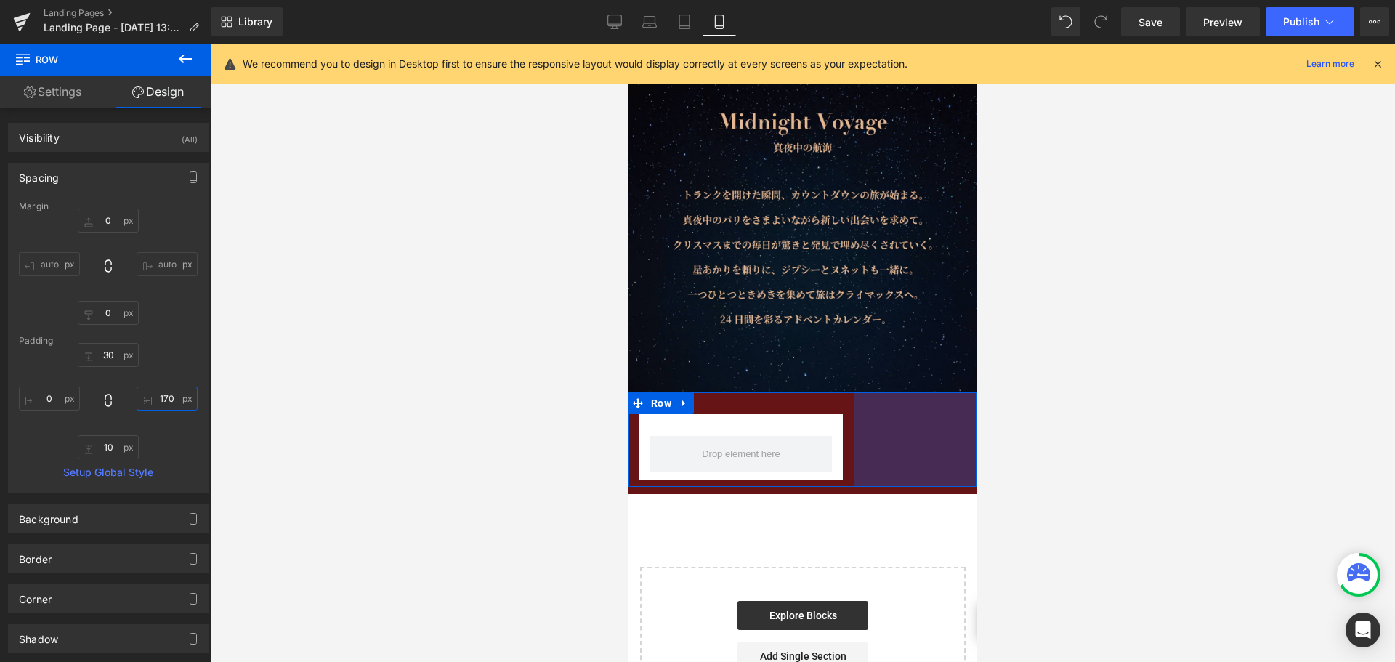
click at [161, 402] on input "170" at bounding box center [167, 398] width 61 height 24
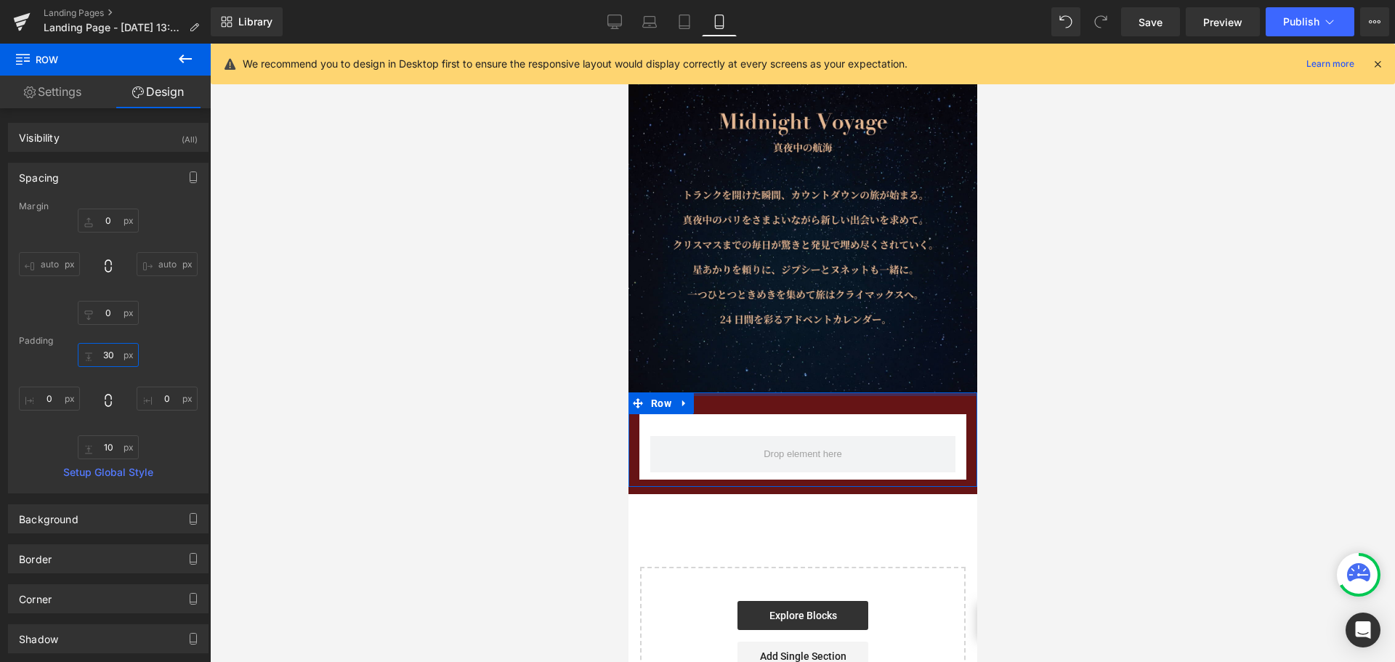
click at [120, 352] on input "30" at bounding box center [108, 355] width 61 height 24
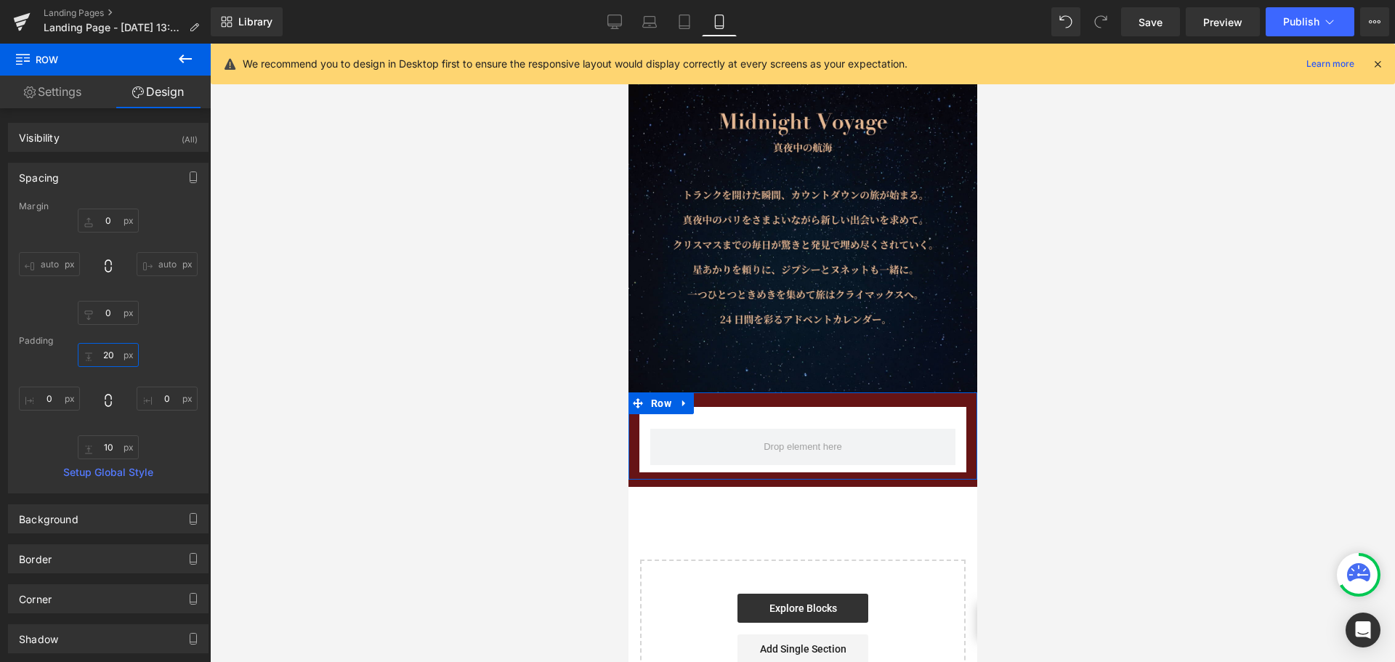
type input "20"
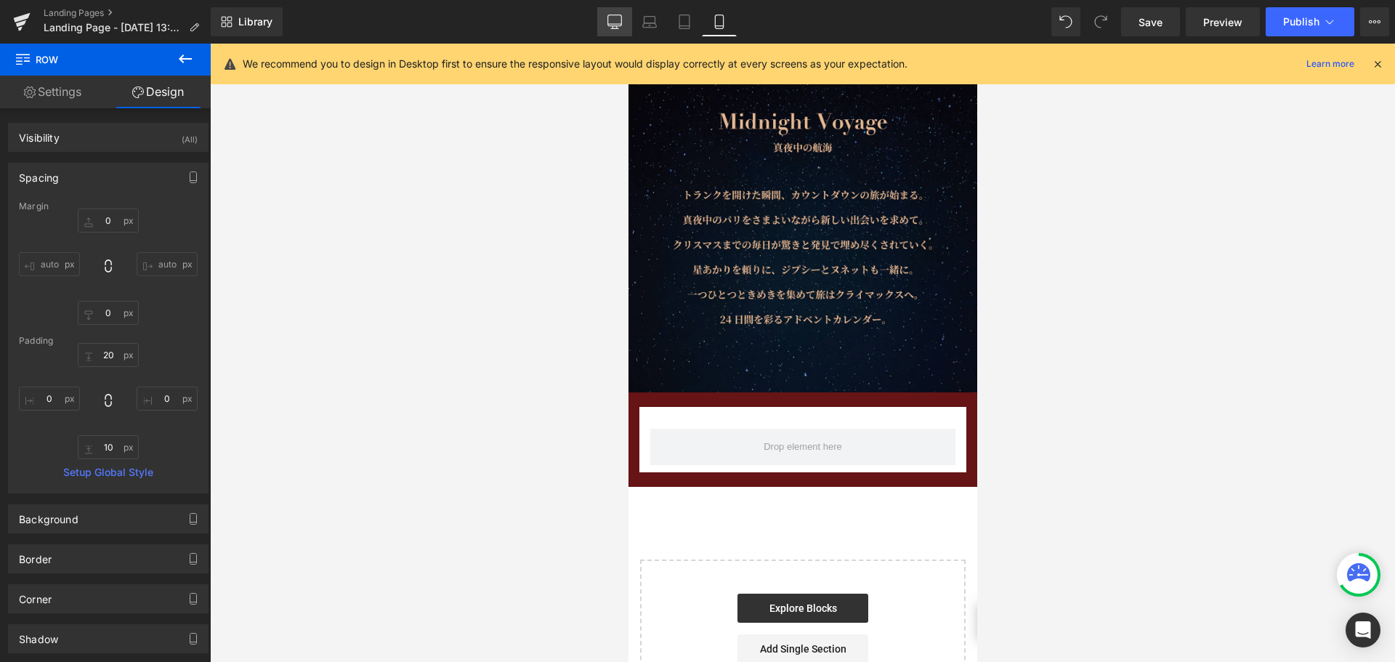
click at [617, 21] on icon at bounding box center [614, 22] width 15 height 15
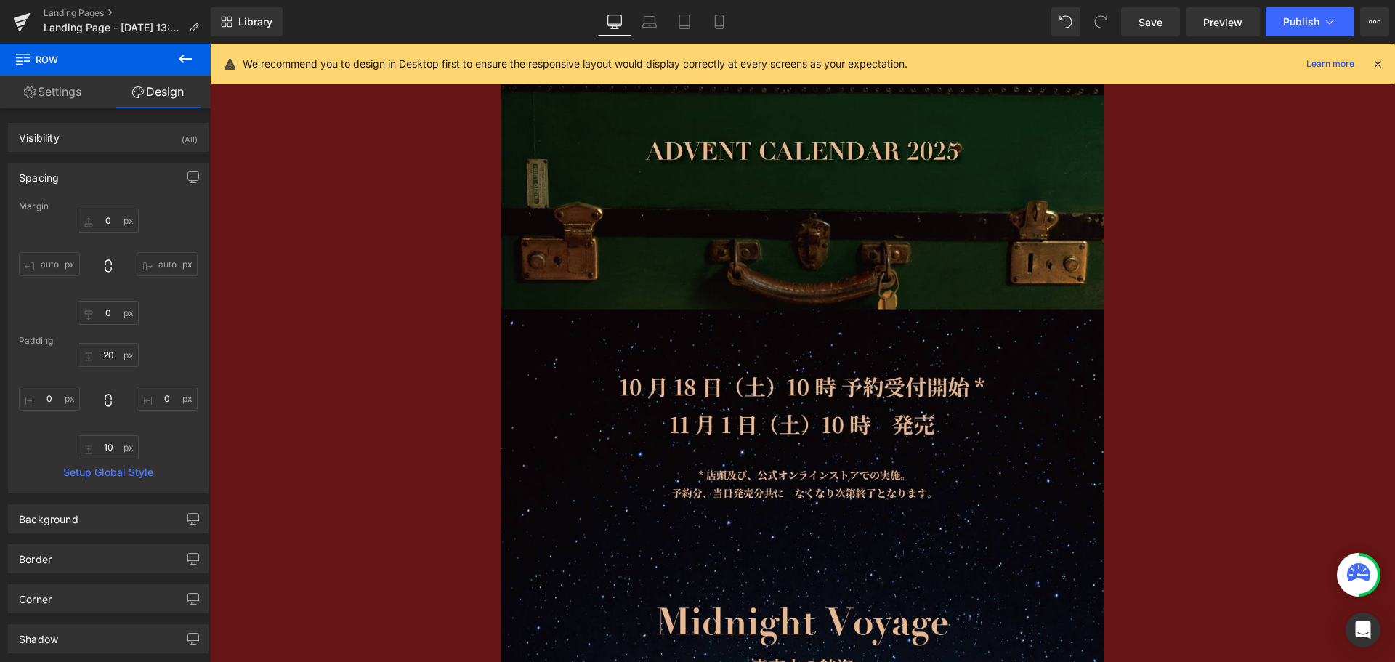
type input "0"
type input "30"
type input "170"
type input "10"
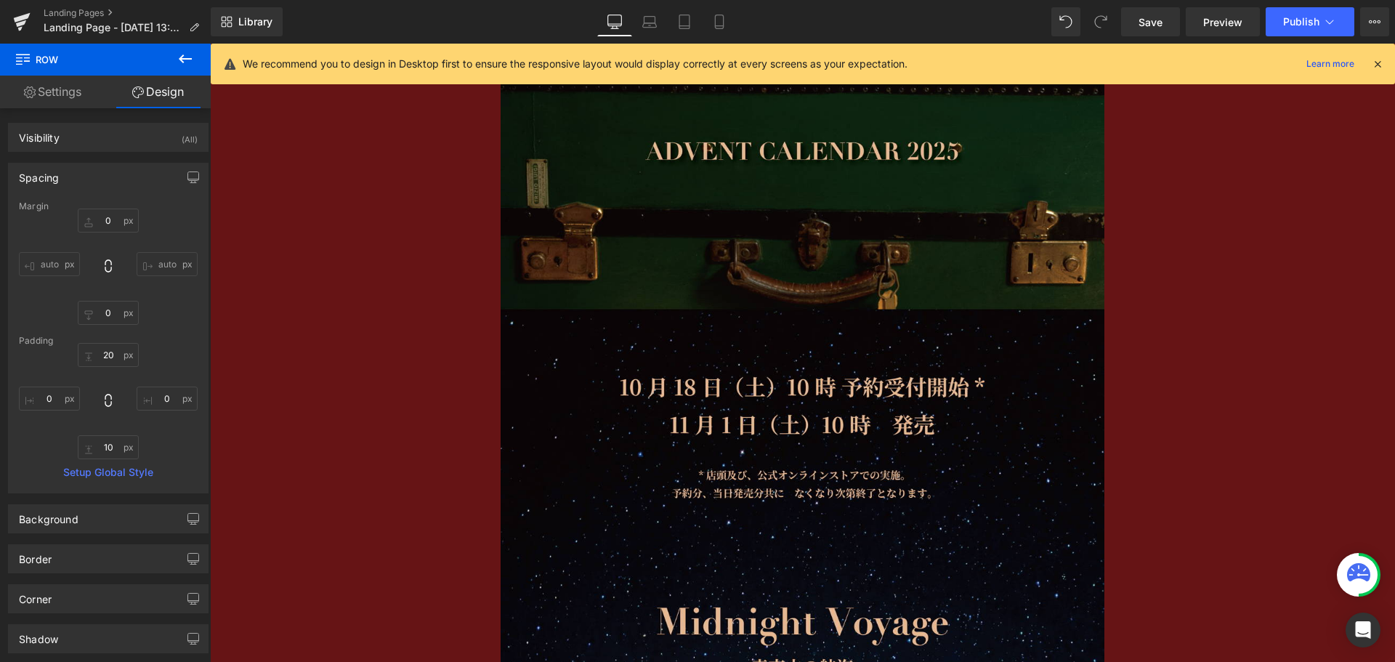
type input "170"
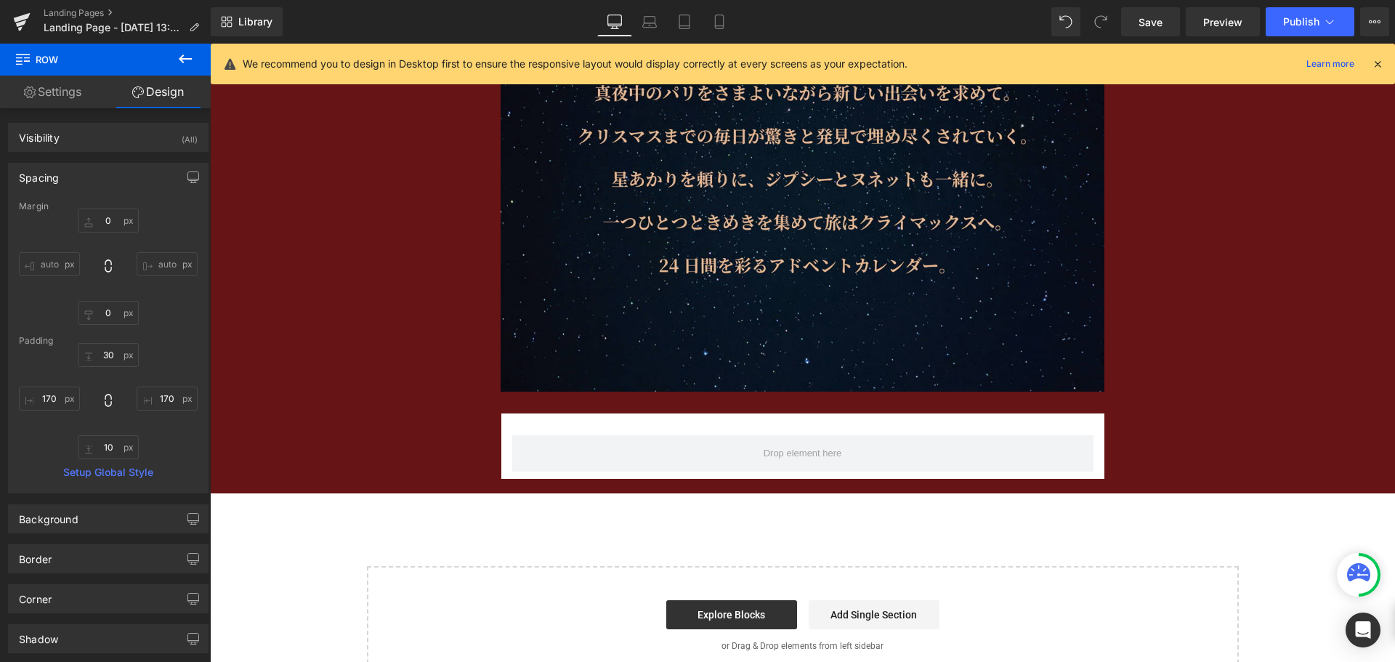
click at [191, 65] on icon at bounding box center [185, 58] width 17 height 17
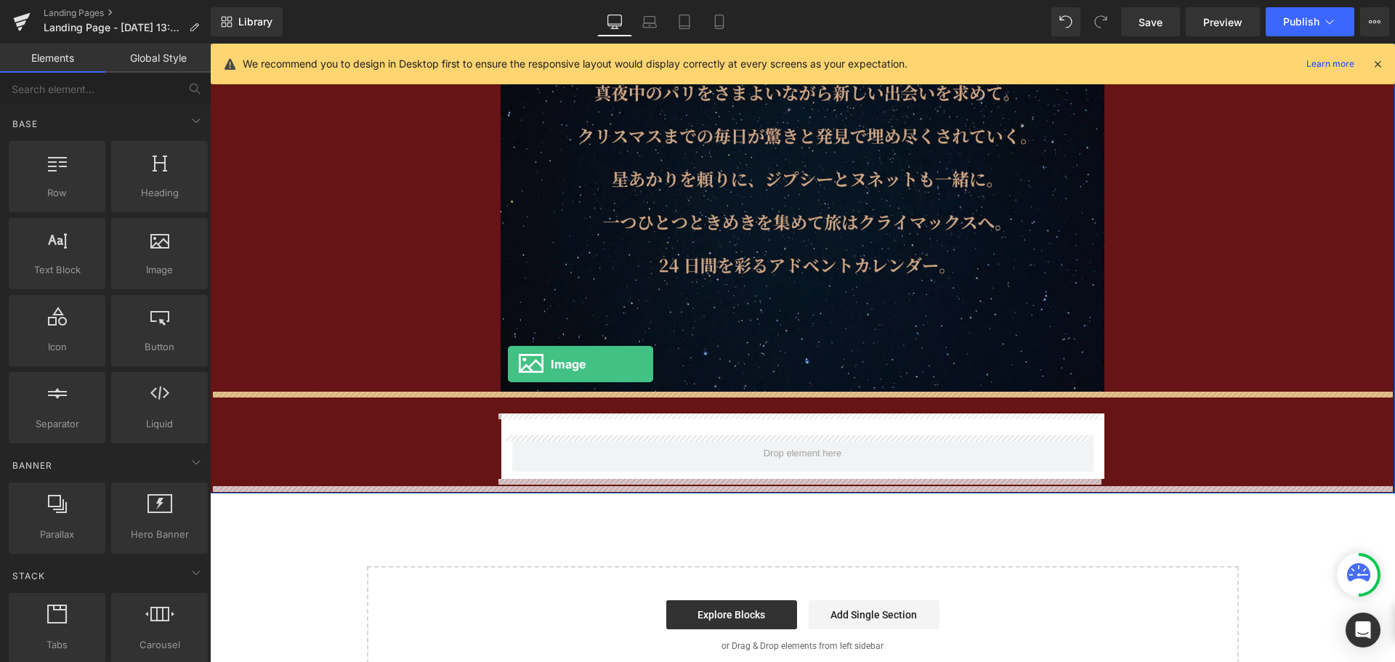
drag, startPoint x: 380, startPoint y: 283, endPoint x: 508, endPoint y: 364, distance: 151.2
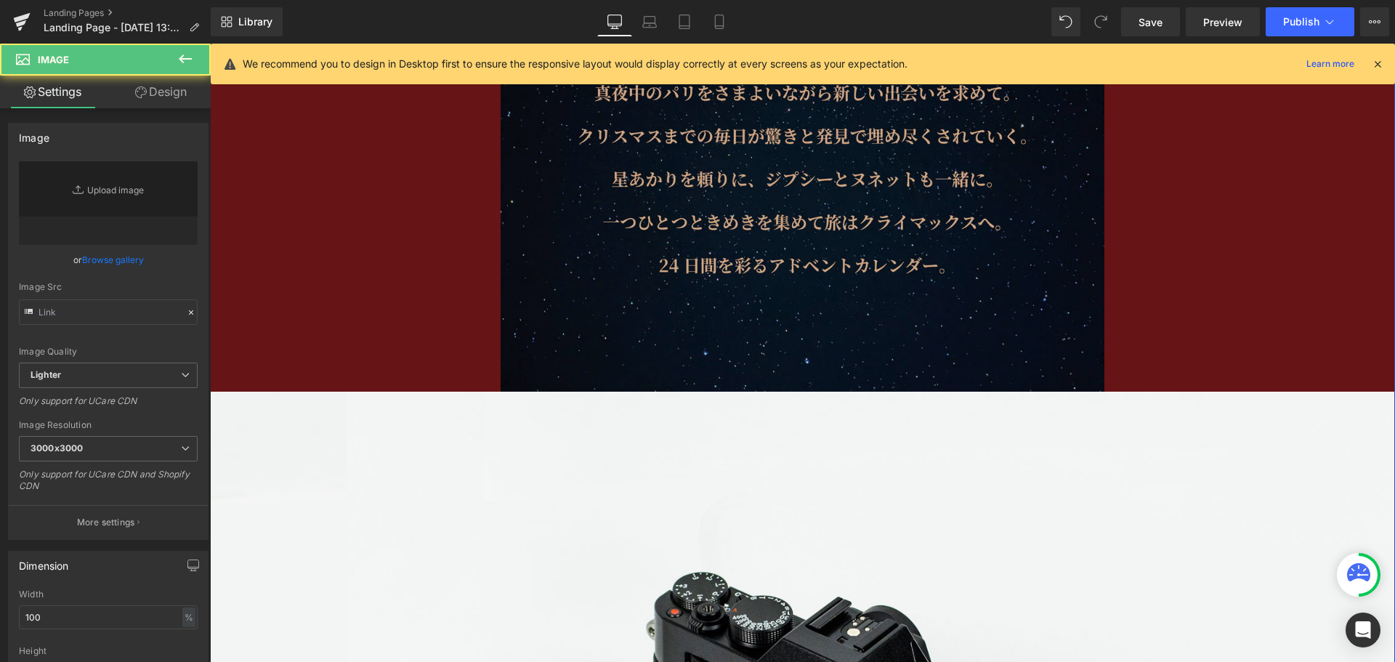
type input "//d1um8515vdn9kb.cloudfront.net/images/parallax.jpg"
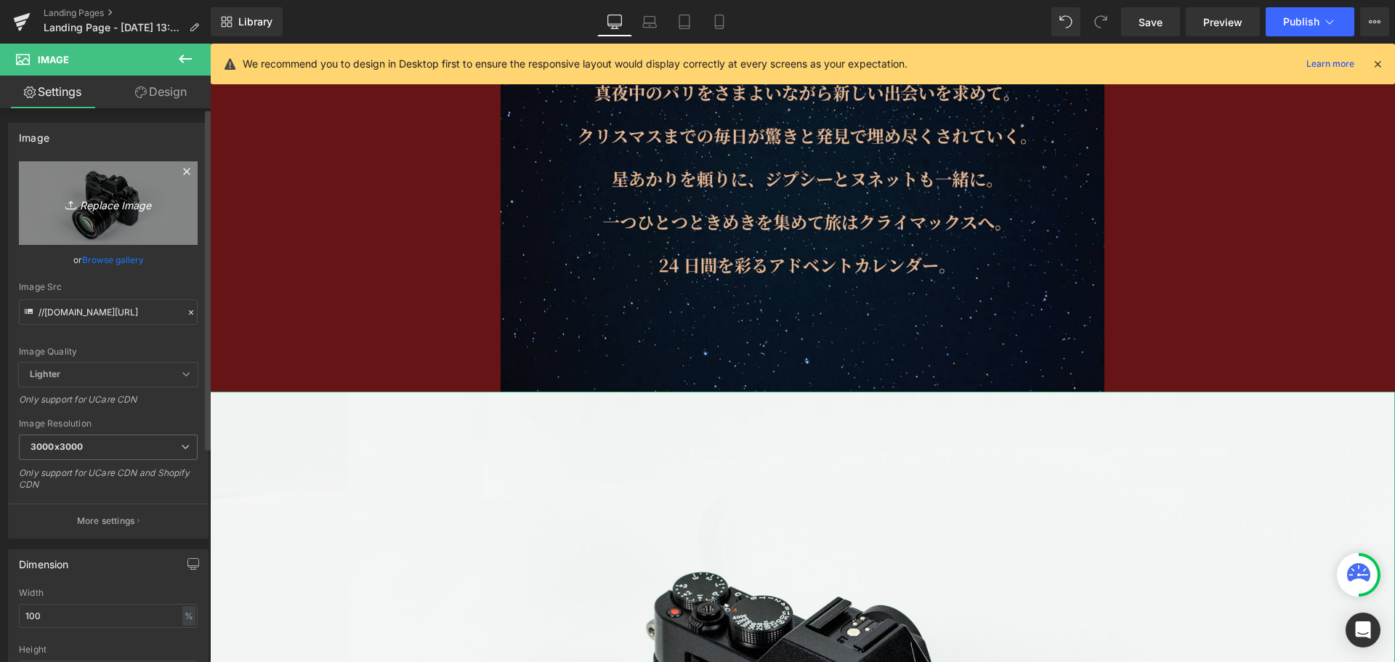
click at [131, 221] on link "Replace Image" at bounding box center [108, 203] width 179 height 84
type input "C:\fakepath\アドベント-04.png"
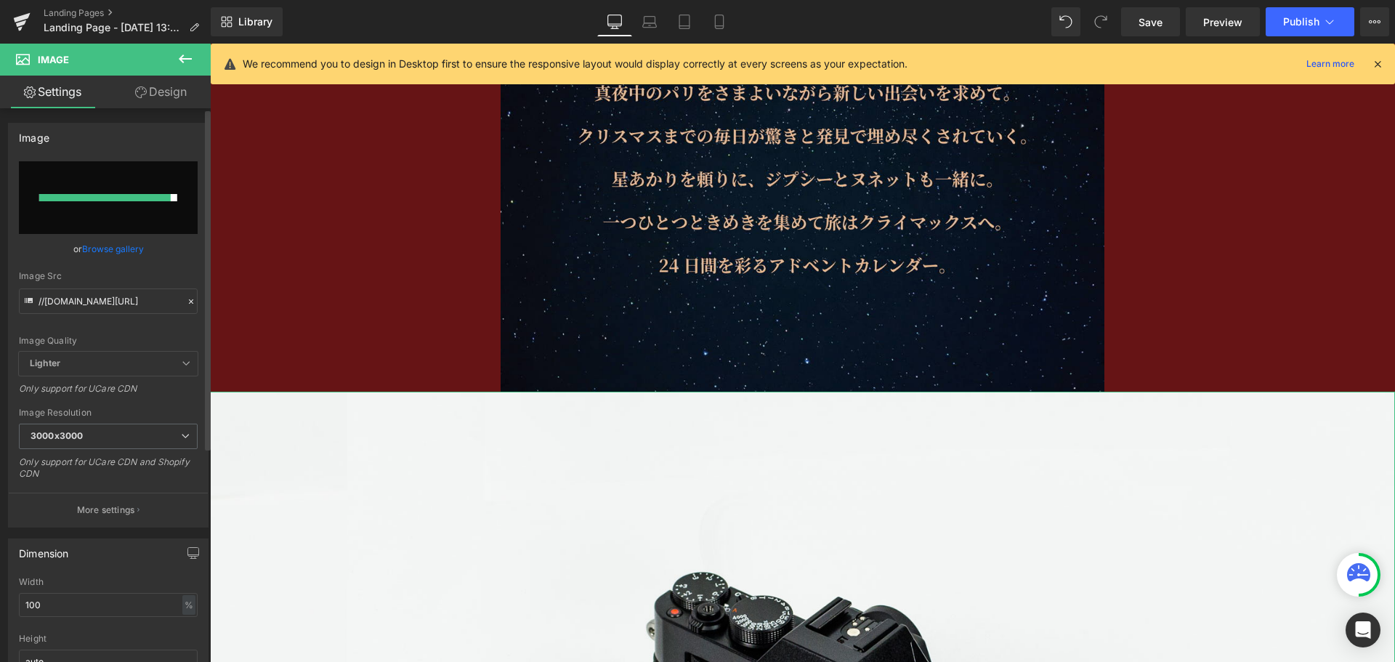
type input "https://ucarecdn.com/40ddfd05-4990-4743-aa62-10e0851120bd/-/format/auto/-/previ…"
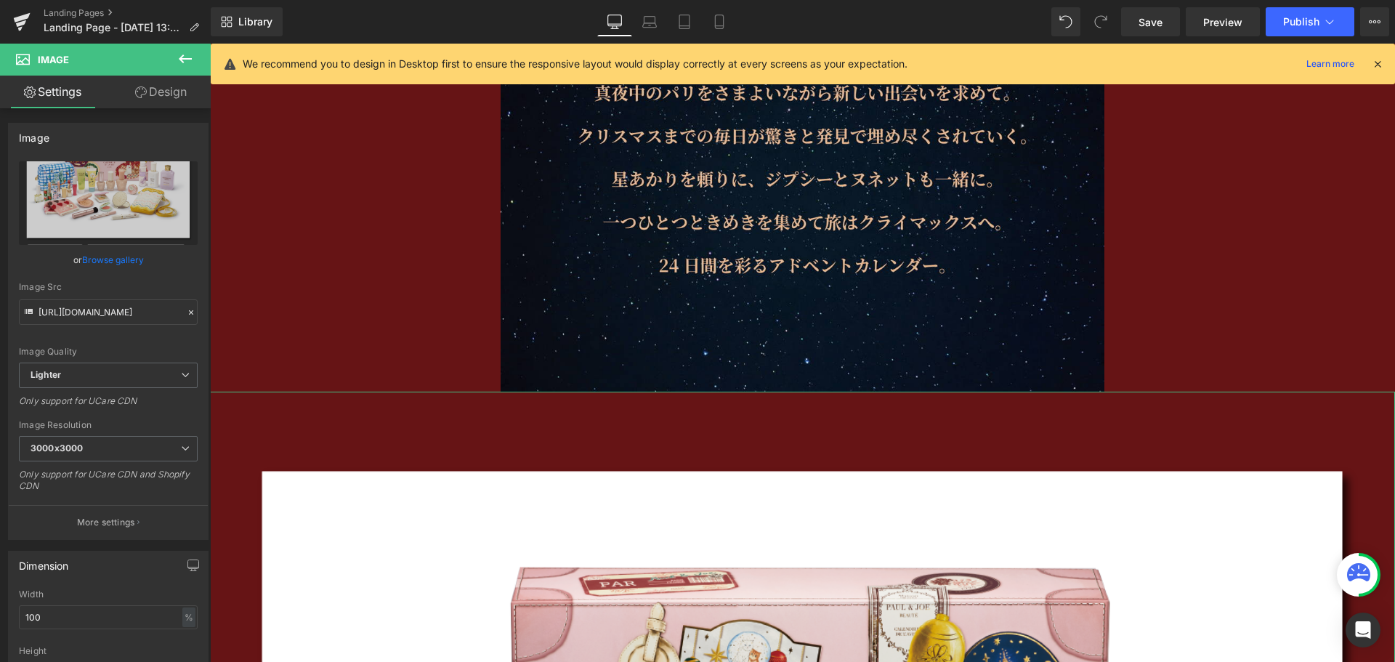
click at [174, 98] on link "Design" at bounding box center [160, 92] width 105 height 33
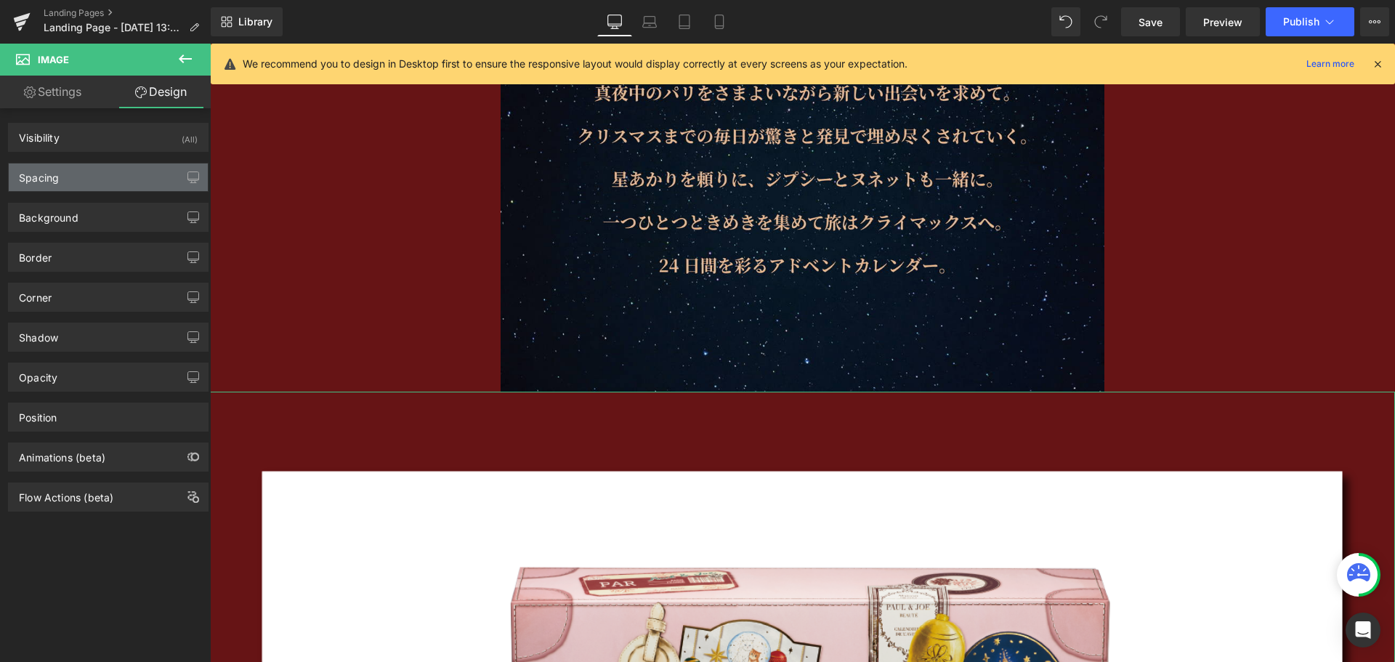
click at [146, 171] on div "Spacing" at bounding box center [108, 177] width 199 height 28
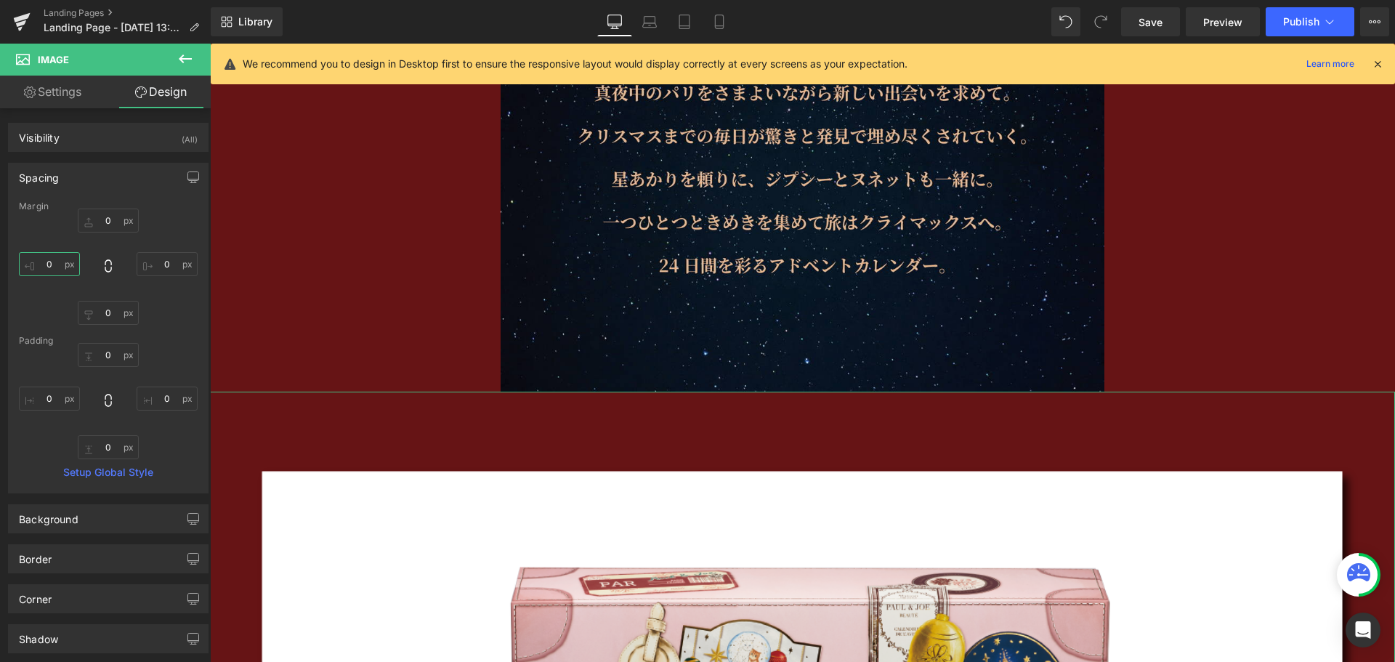
click at [60, 272] on input "0" at bounding box center [49, 264] width 61 height 24
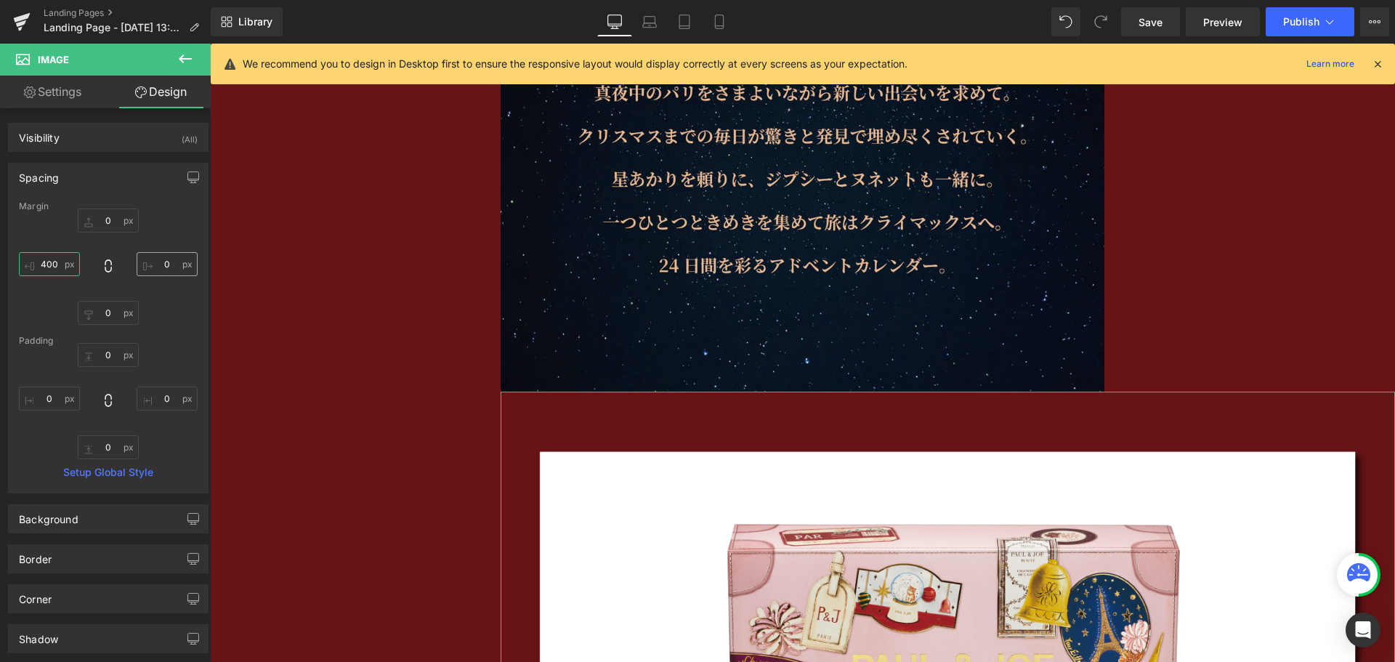
type input "400"
click at [169, 270] on input "0" at bounding box center [167, 264] width 61 height 24
type input "400"
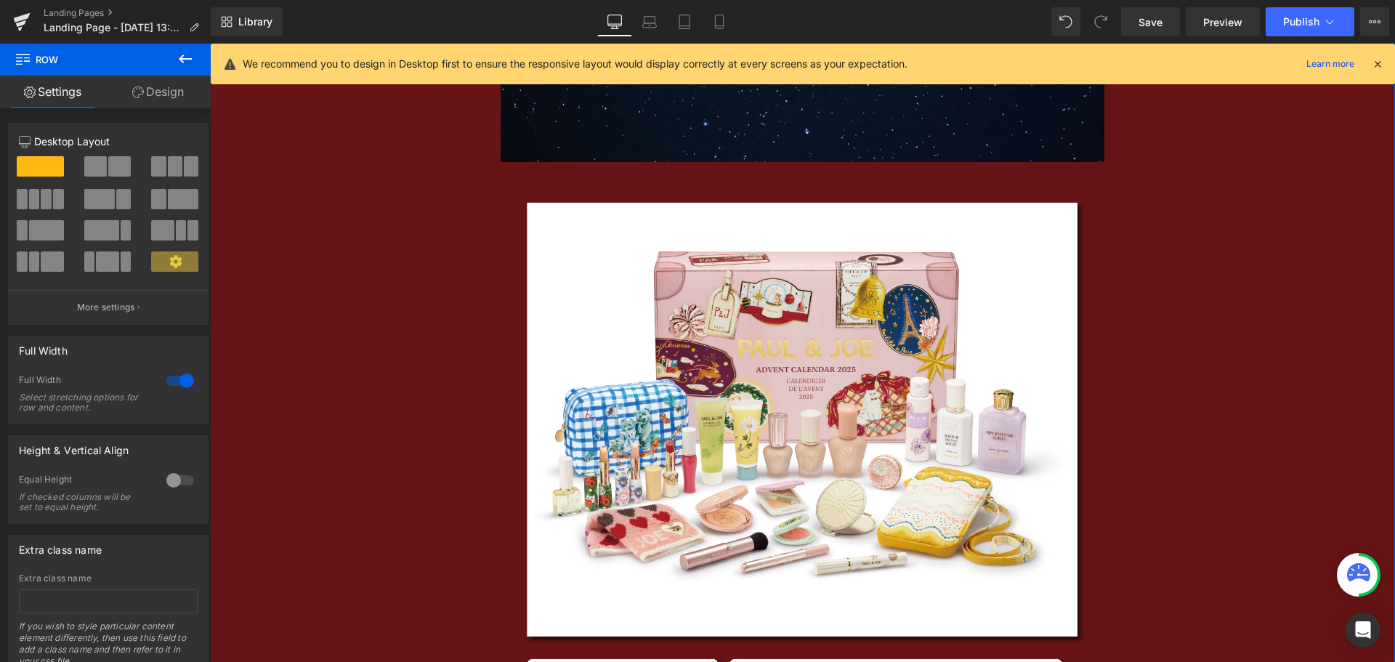
scroll to position [1590, 0]
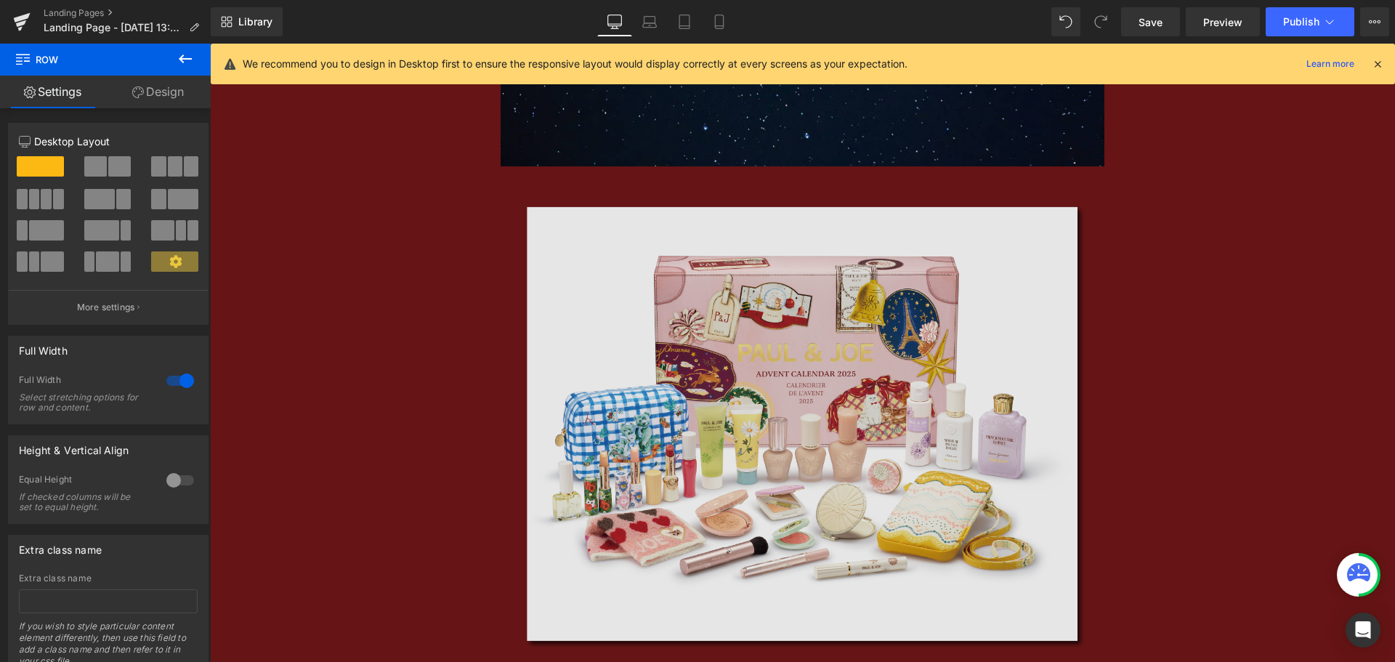
click at [705, 278] on img at bounding box center [803, 522] width 604 height 712
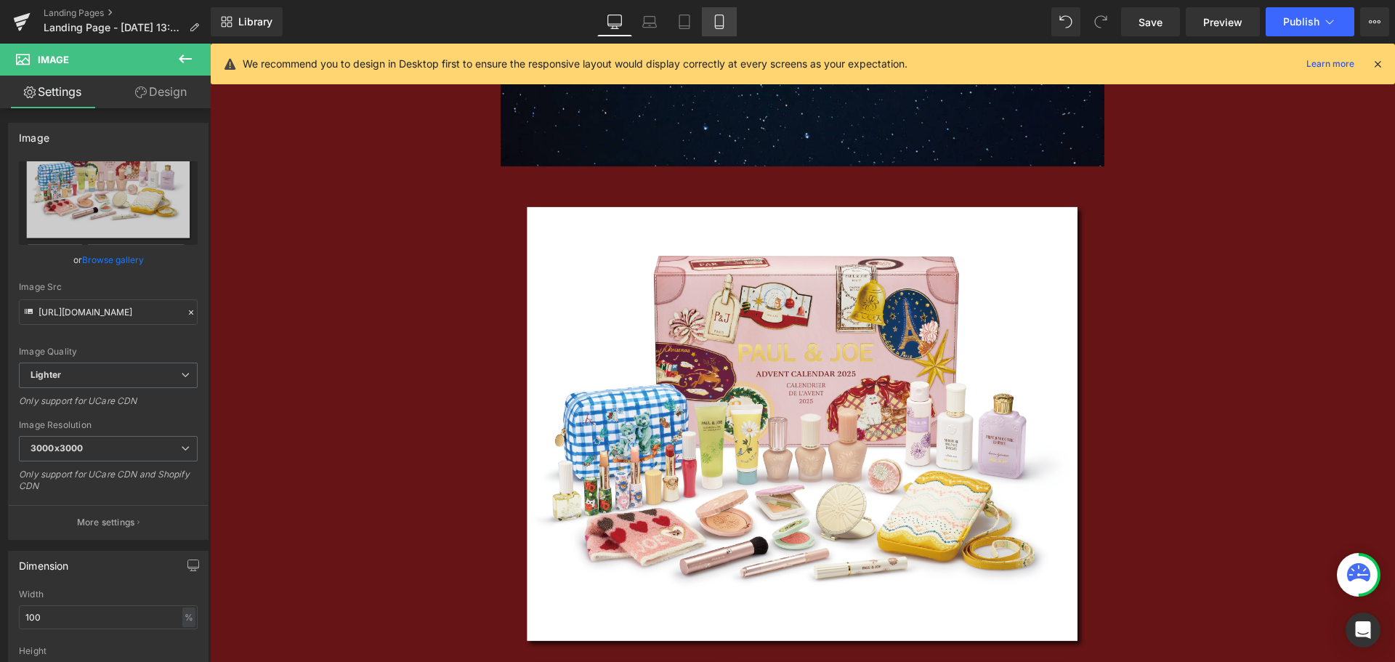
click at [721, 13] on link "Mobile" at bounding box center [719, 21] width 35 height 29
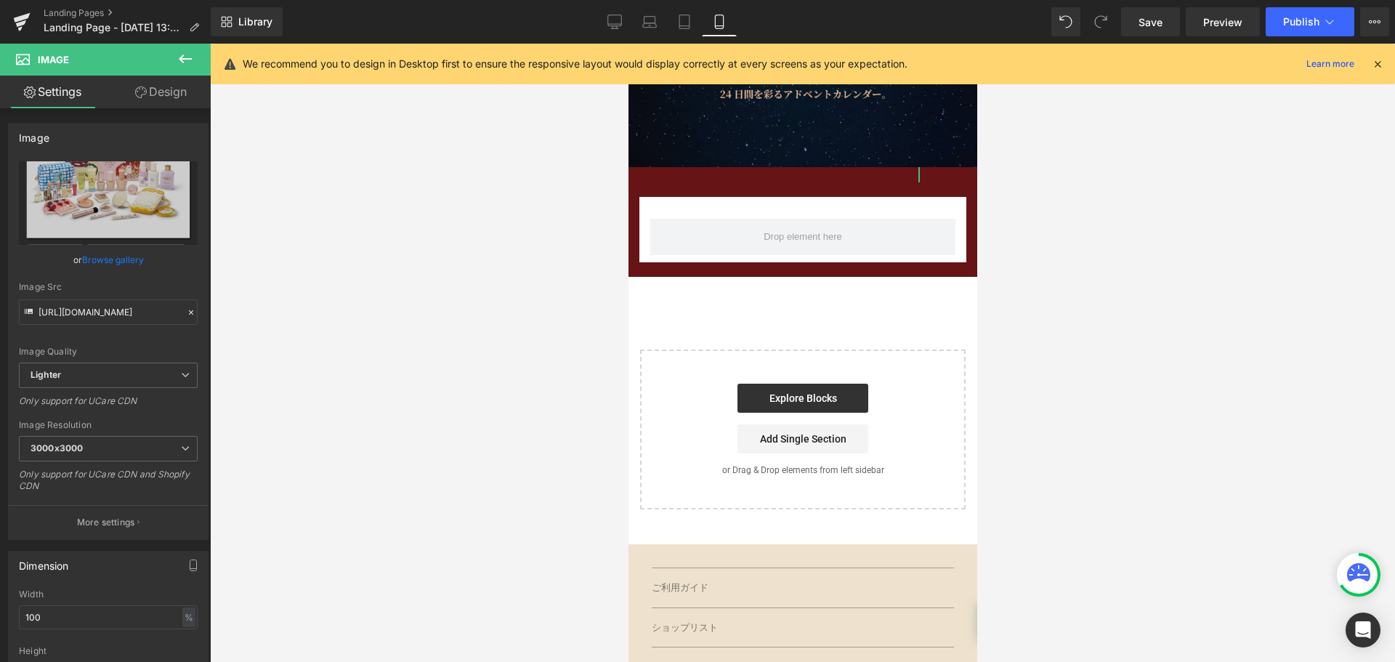
click at [172, 89] on link "Design" at bounding box center [160, 92] width 105 height 33
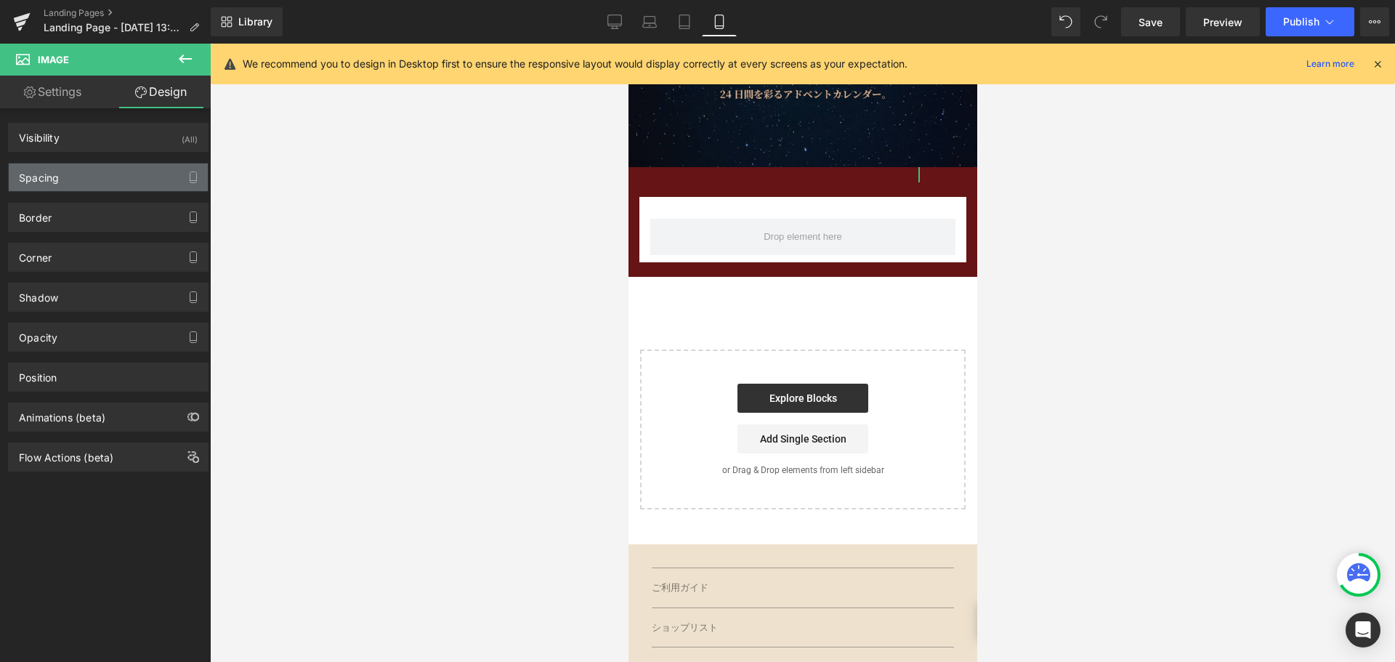
type input "0"
type input "400"
type input "0"
type input "400"
type input "0"
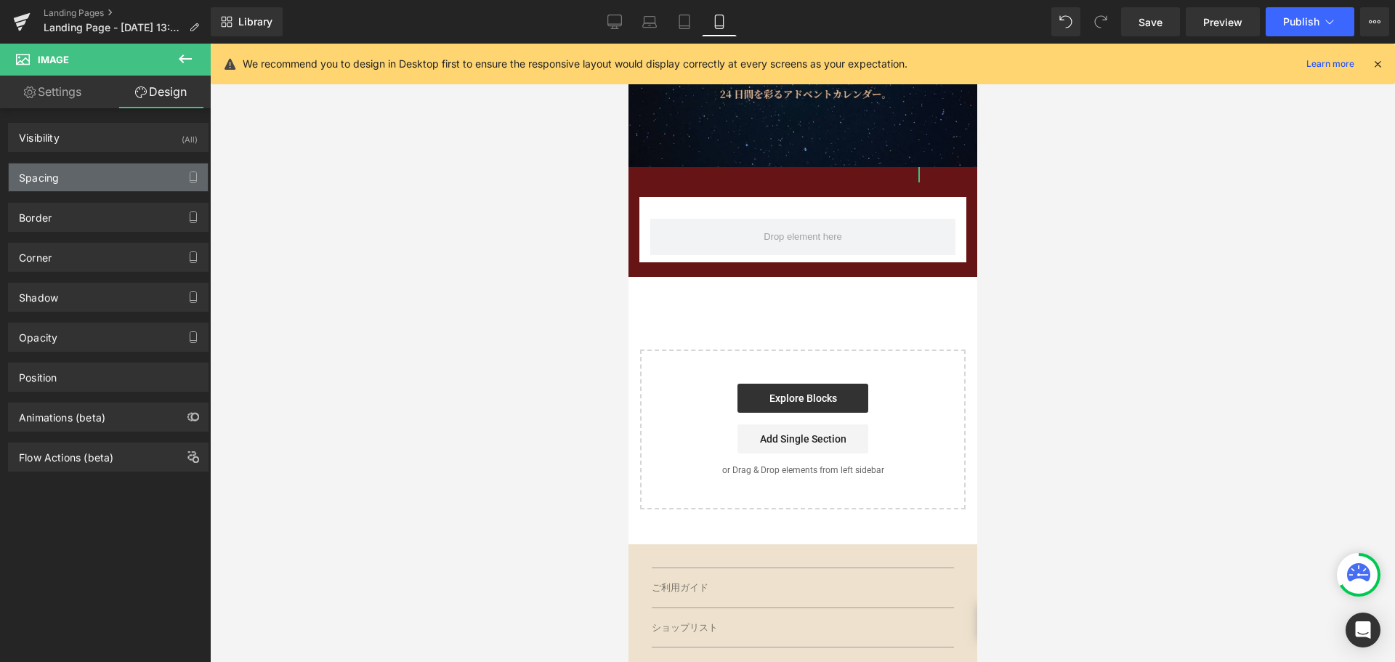
type input "0"
click at [94, 169] on div "Spacing" at bounding box center [108, 177] width 199 height 28
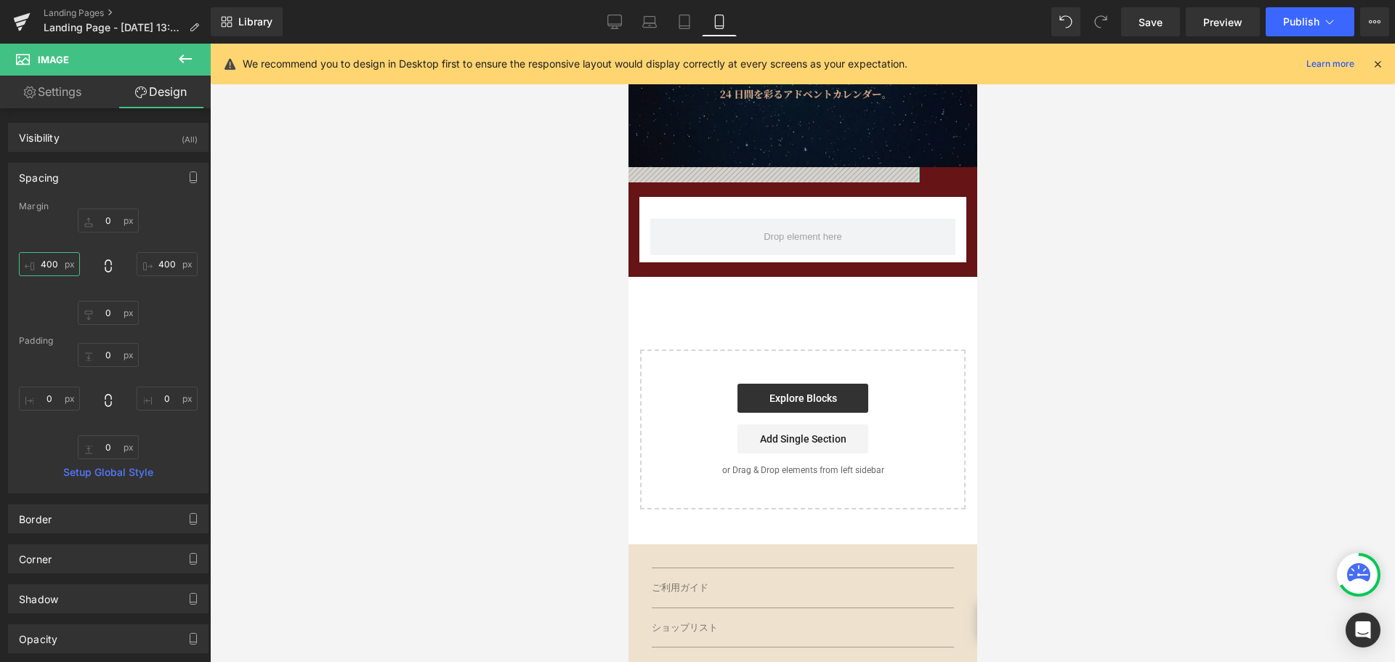
click at [57, 264] on input "400" at bounding box center [49, 264] width 61 height 24
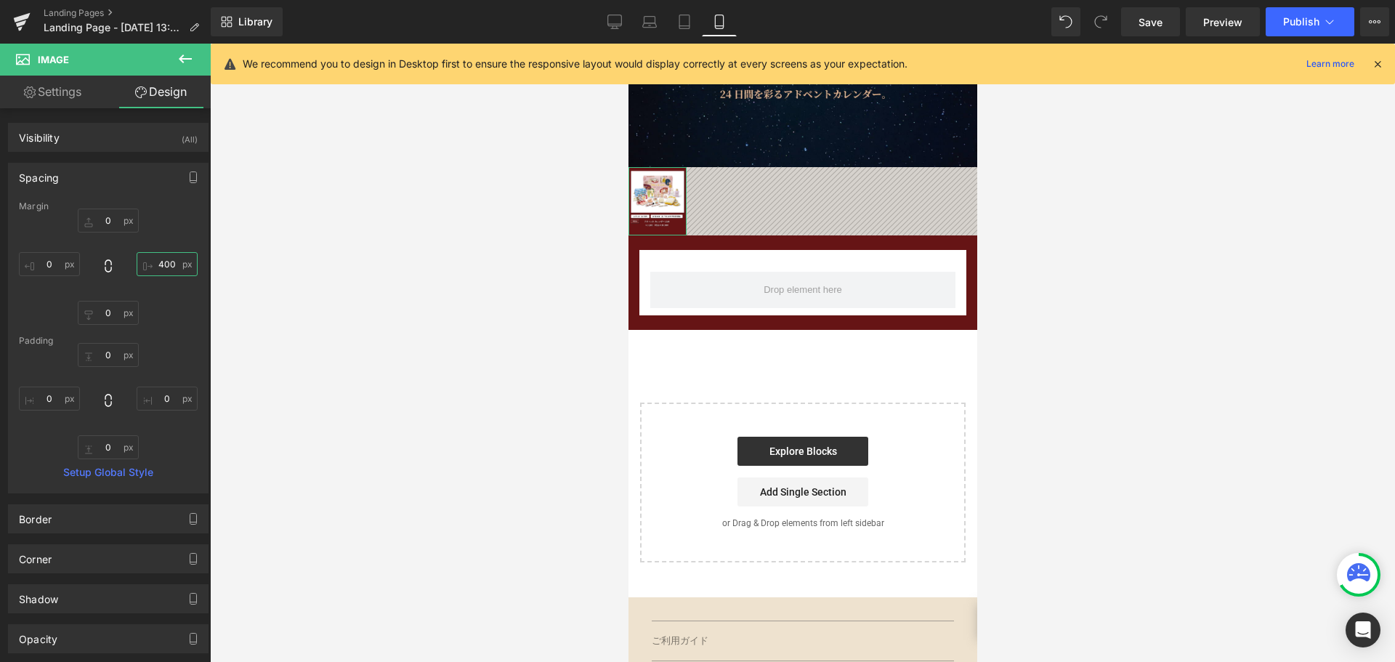
click at [168, 260] on input "400" at bounding box center [167, 264] width 61 height 24
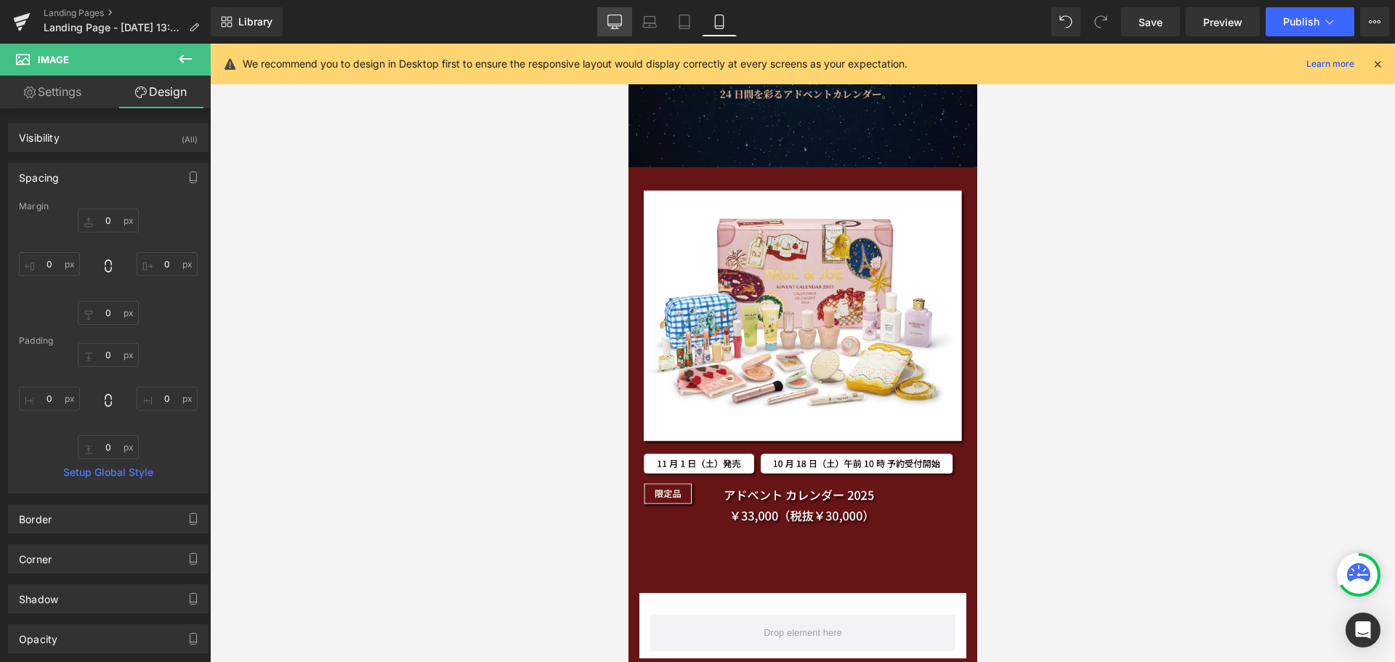
click at [612, 28] on icon at bounding box center [614, 22] width 15 height 15
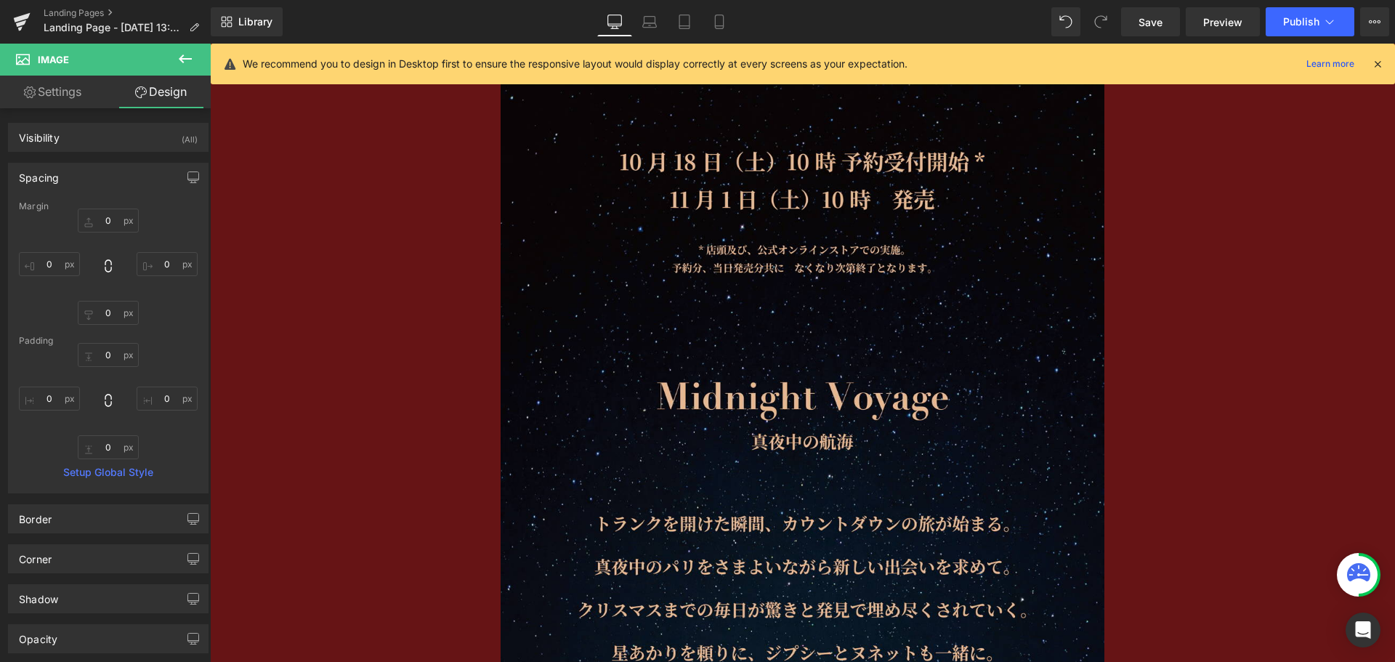
type input "0"
type input "400"
type input "0"
type input "400"
type input "0"
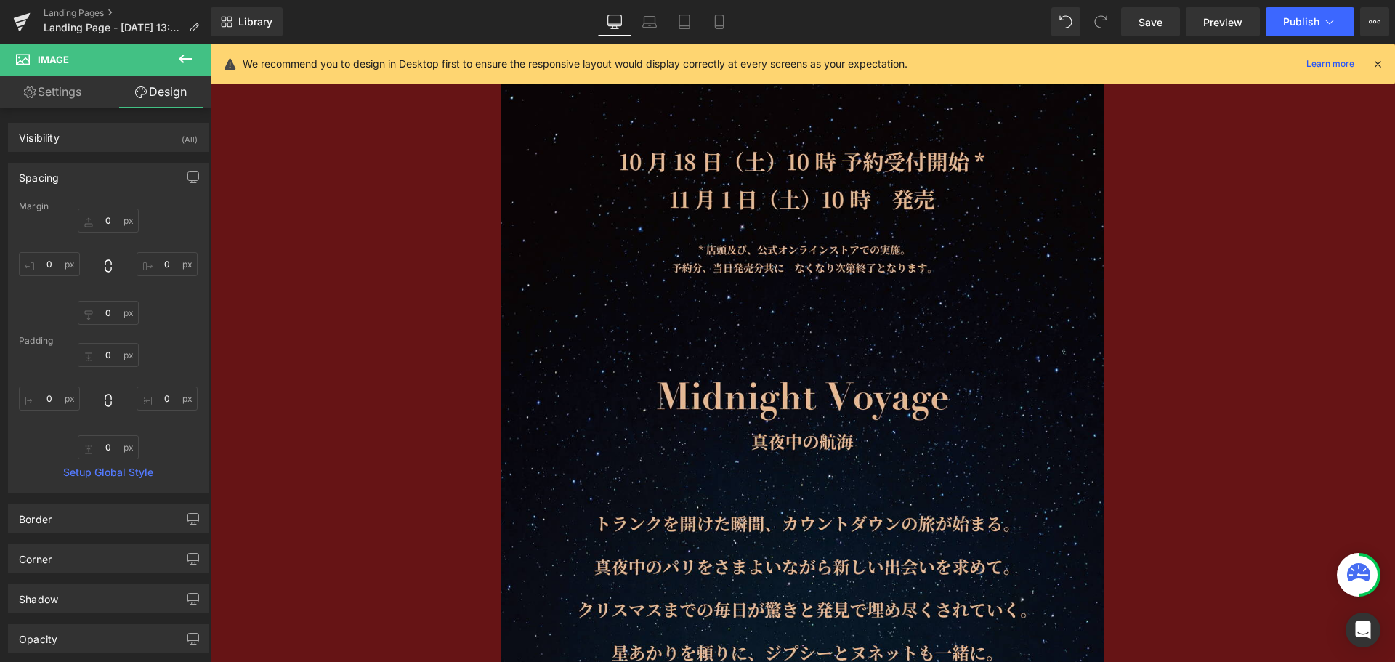
type input "0"
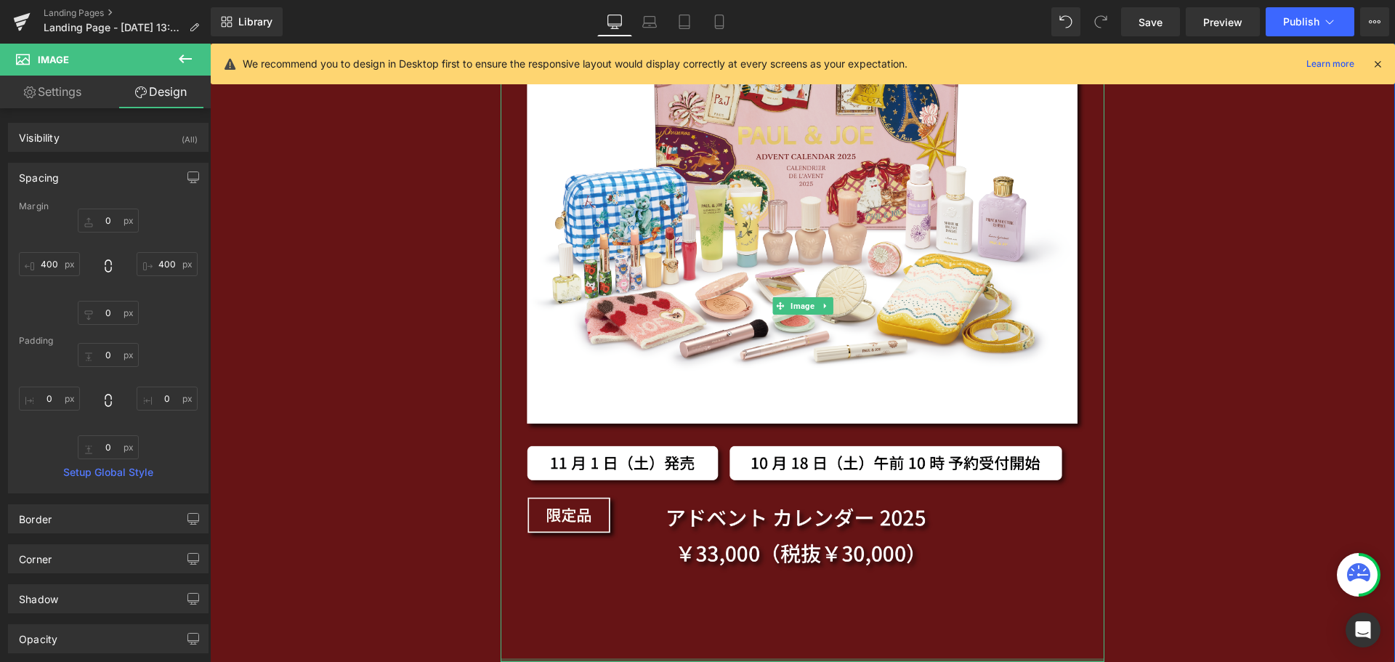
scroll to position [1802, 0]
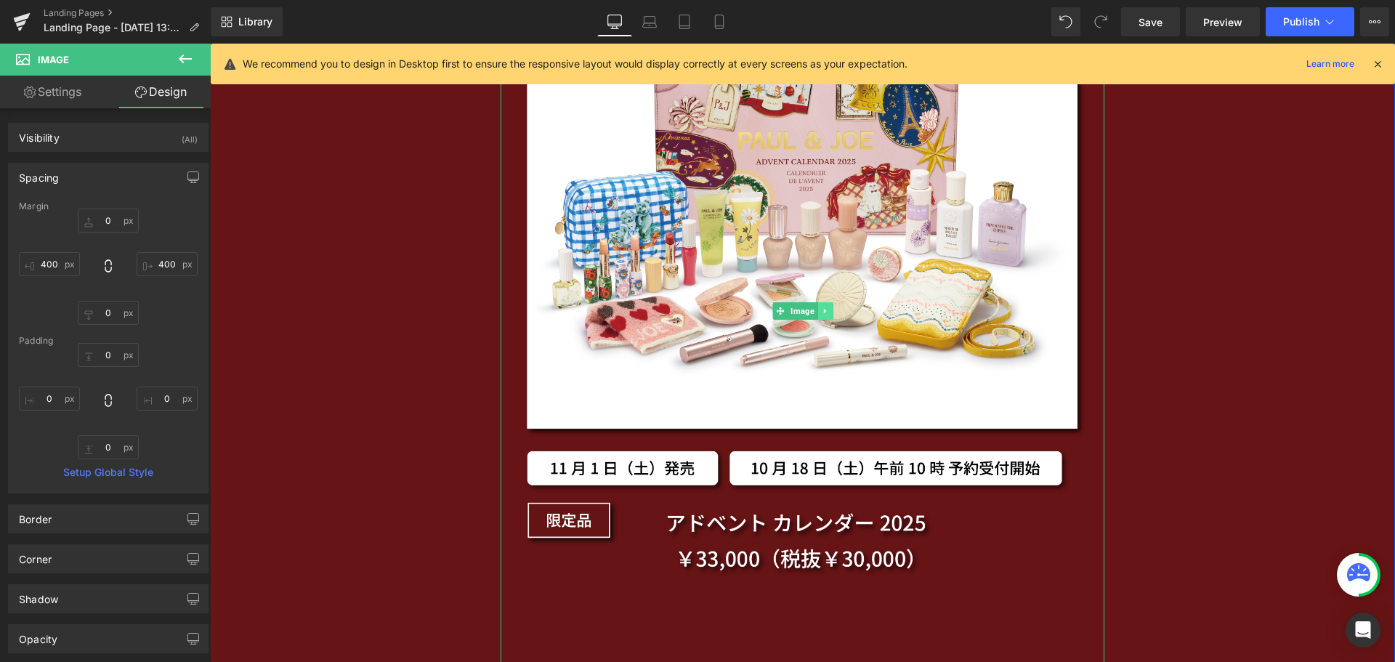
click at [817, 304] on link at bounding box center [824, 310] width 15 height 17
click at [814, 310] on icon at bounding box center [818, 311] width 8 height 8
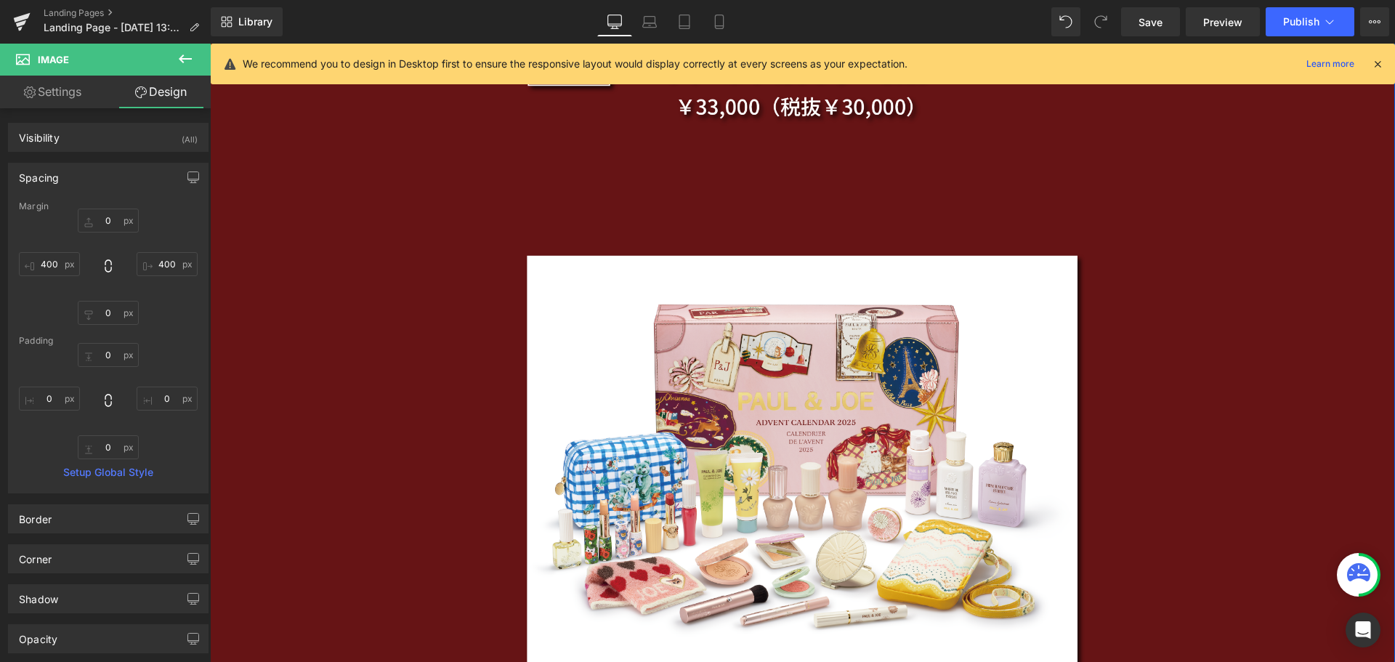
scroll to position [2368, 0]
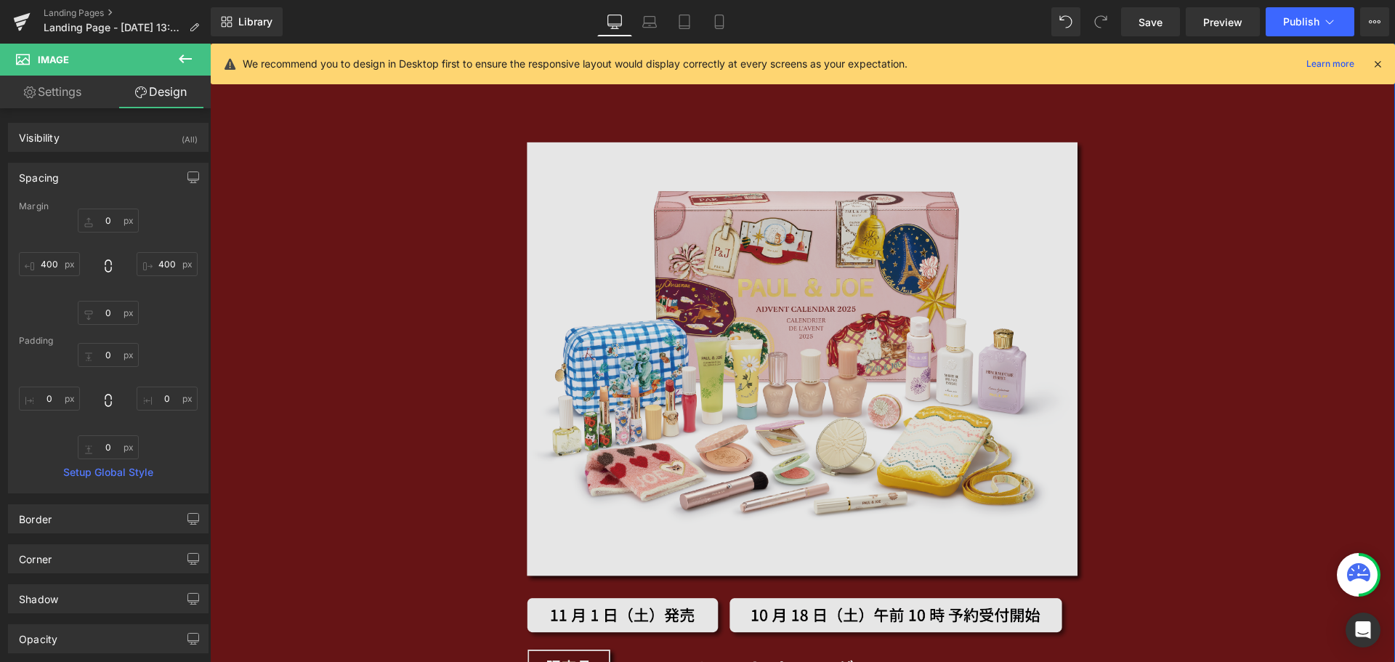
click at [782, 353] on img at bounding box center [803, 458] width 604 height 712
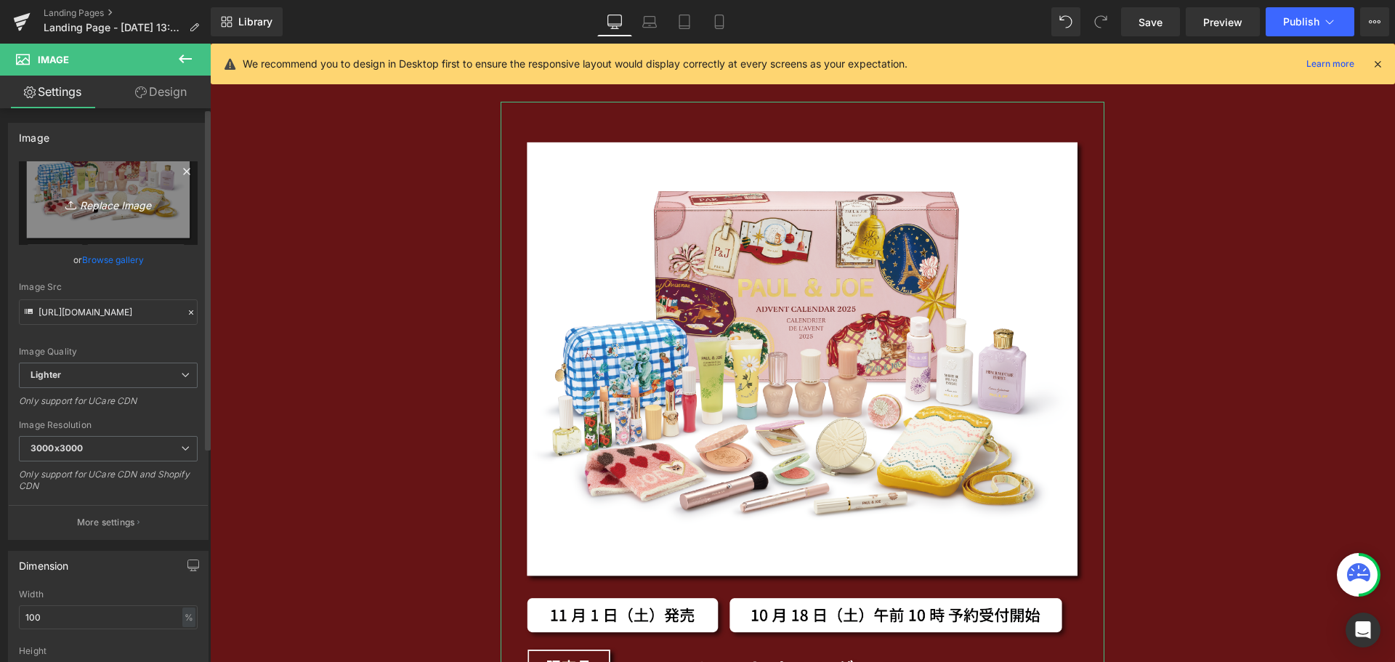
click at [156, 204] on icon "Replace Image" at bounding box center [108, 203] width 116 height 18
type input "C:\fakepath\アドベント-06.png"
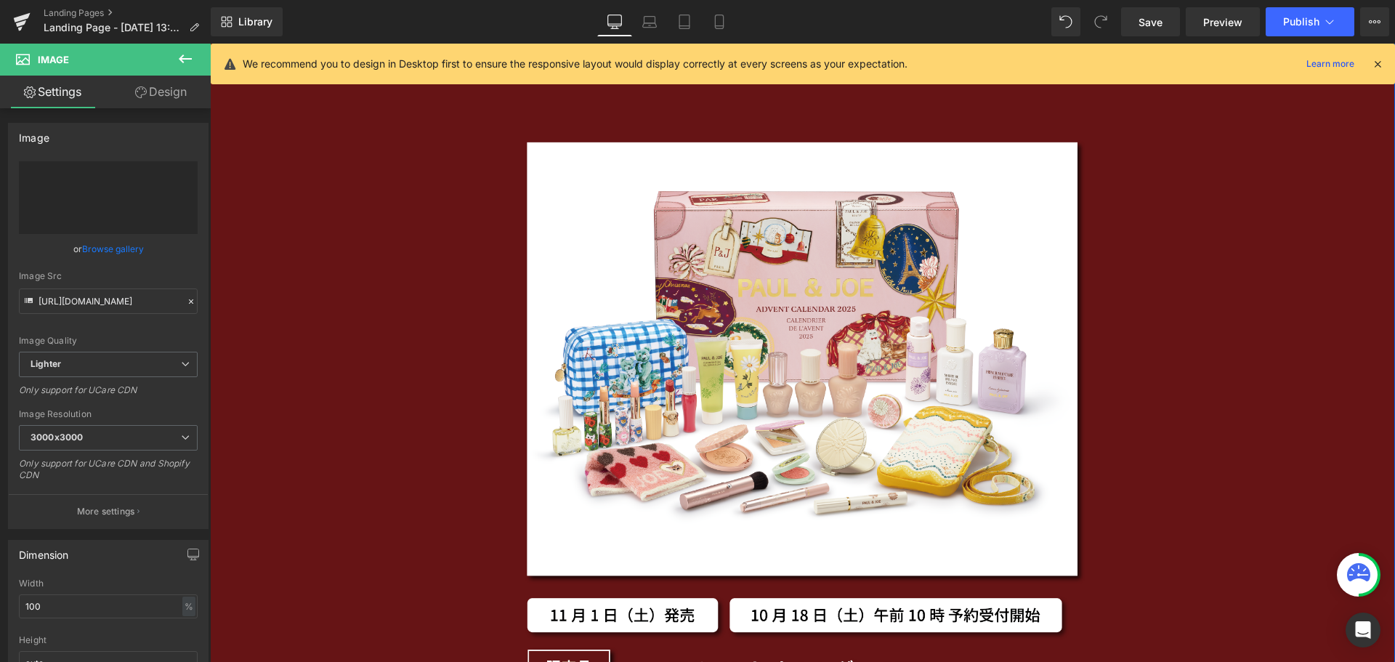
type input "https://ucarecdn.com/8246696d-e5a5-4717-b519-8c6f2bb3ca5d/-/format/auto/-/previ…"
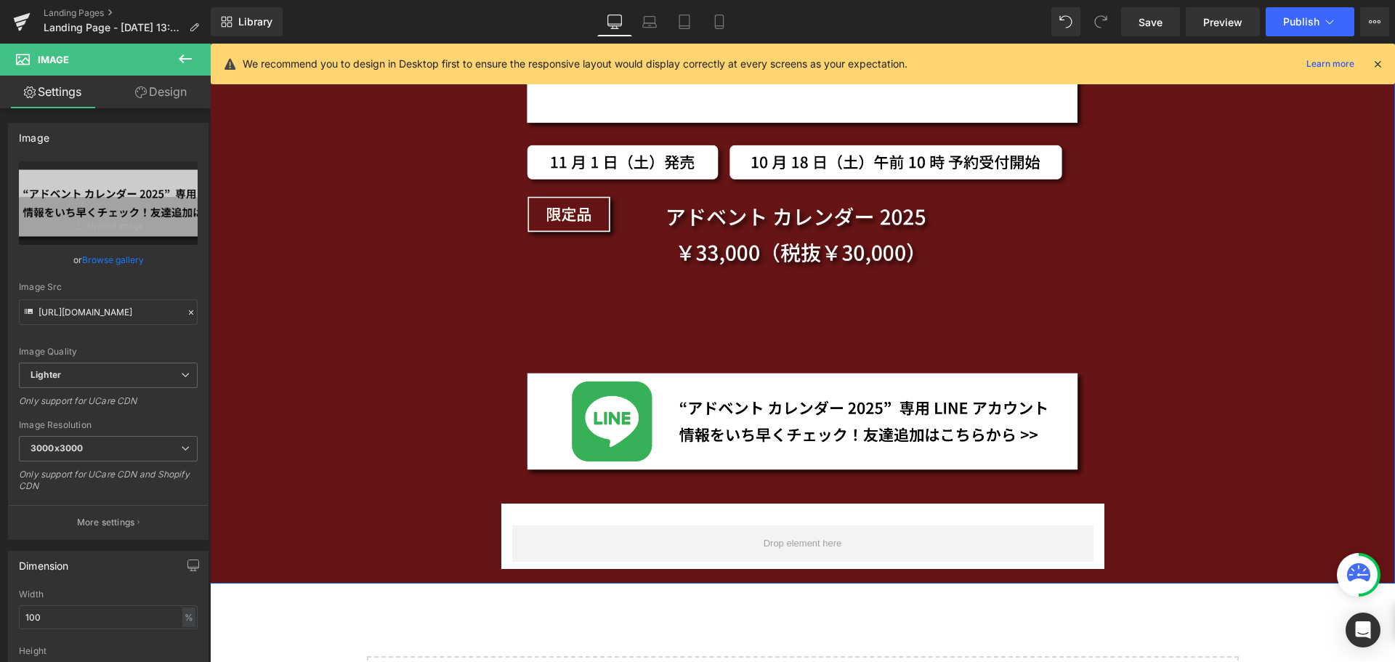
scroll to position [2105, 0]
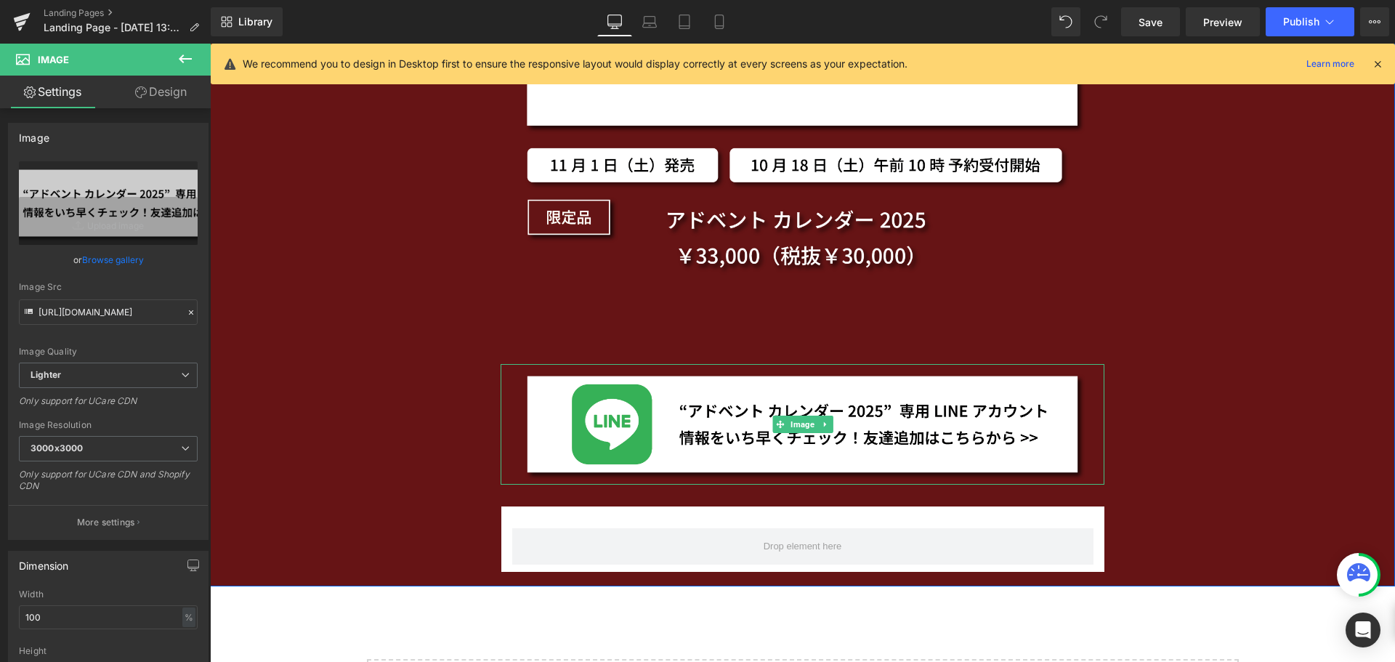
click at [602, 364] on div at bounding box center [803, 364] width 604 height 1
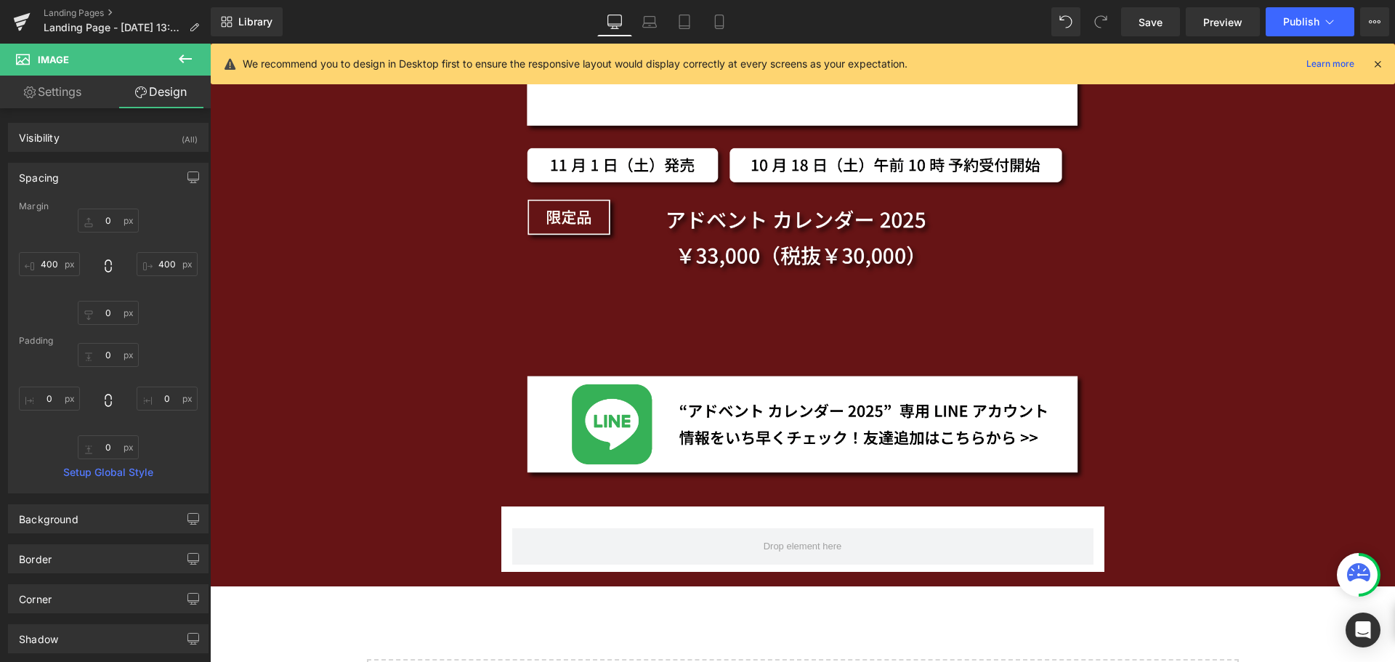
click at [729, 39] on div "Library Desktop Desktop Laptop Tablet Mobile Save Preview Publish Scheduled Vie…" at bounding box center [803, 22] width 1184 height 44
click at [716, 15] on icon at bounding box center [719, 22] width 15 height 15
type input "0"
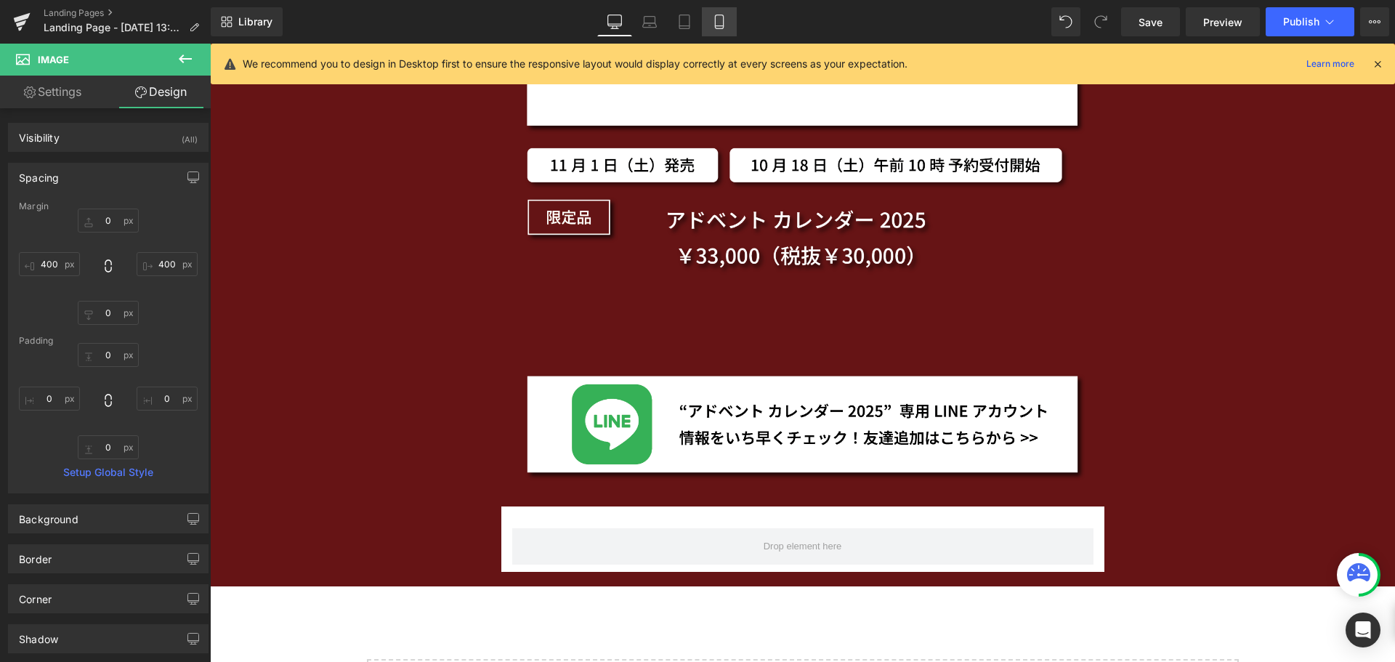
type input "0"
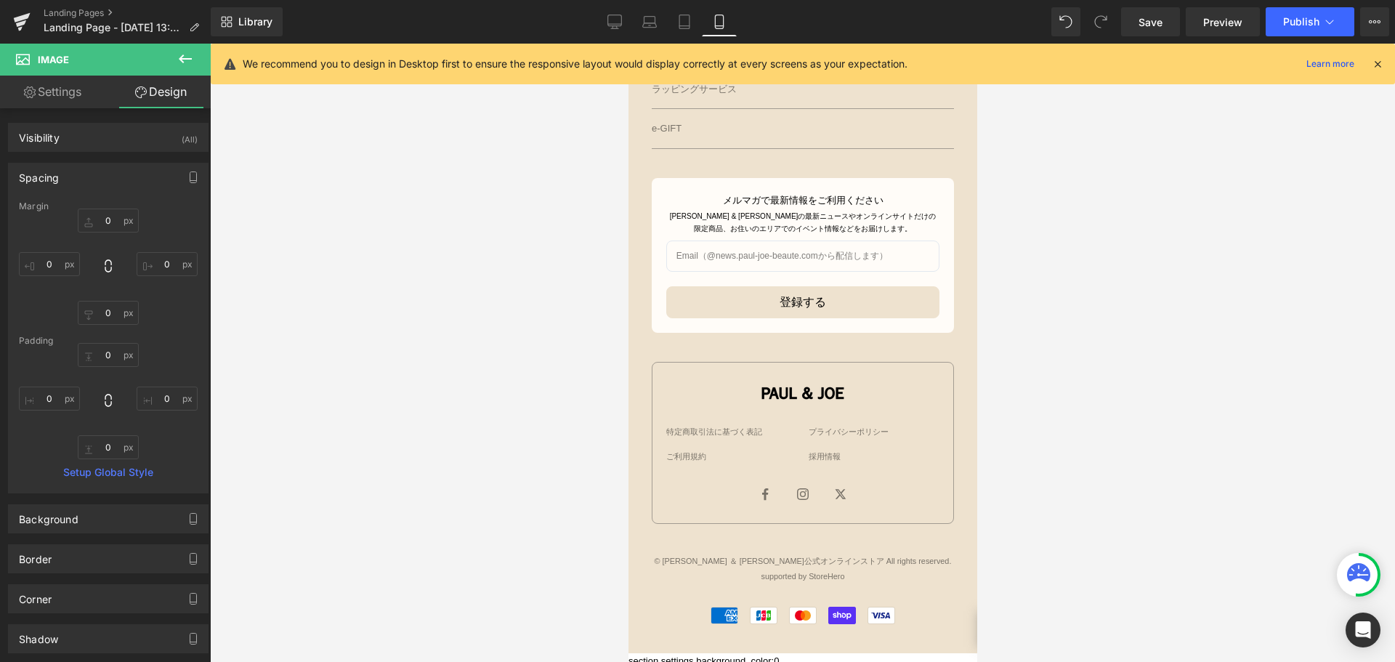
scroll to position [1106, 0]
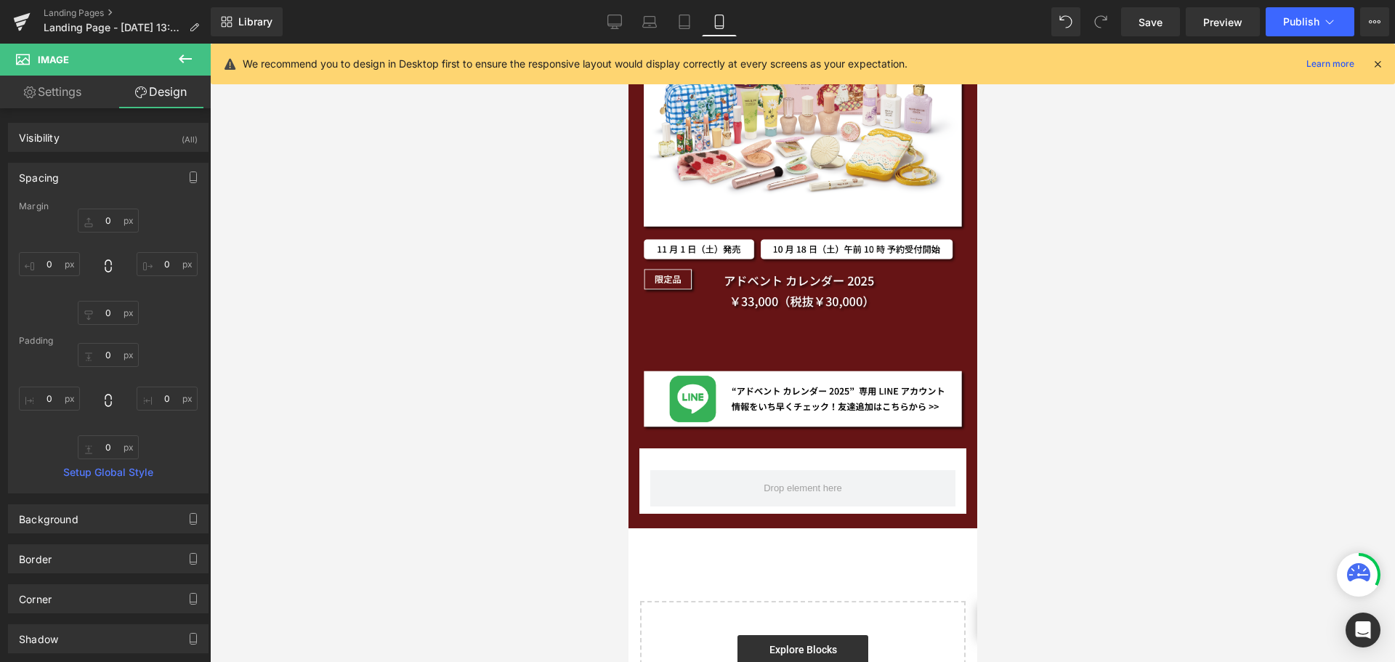
click at [190, 54] on icon at bounding box center [185, 58] width 17 height 17
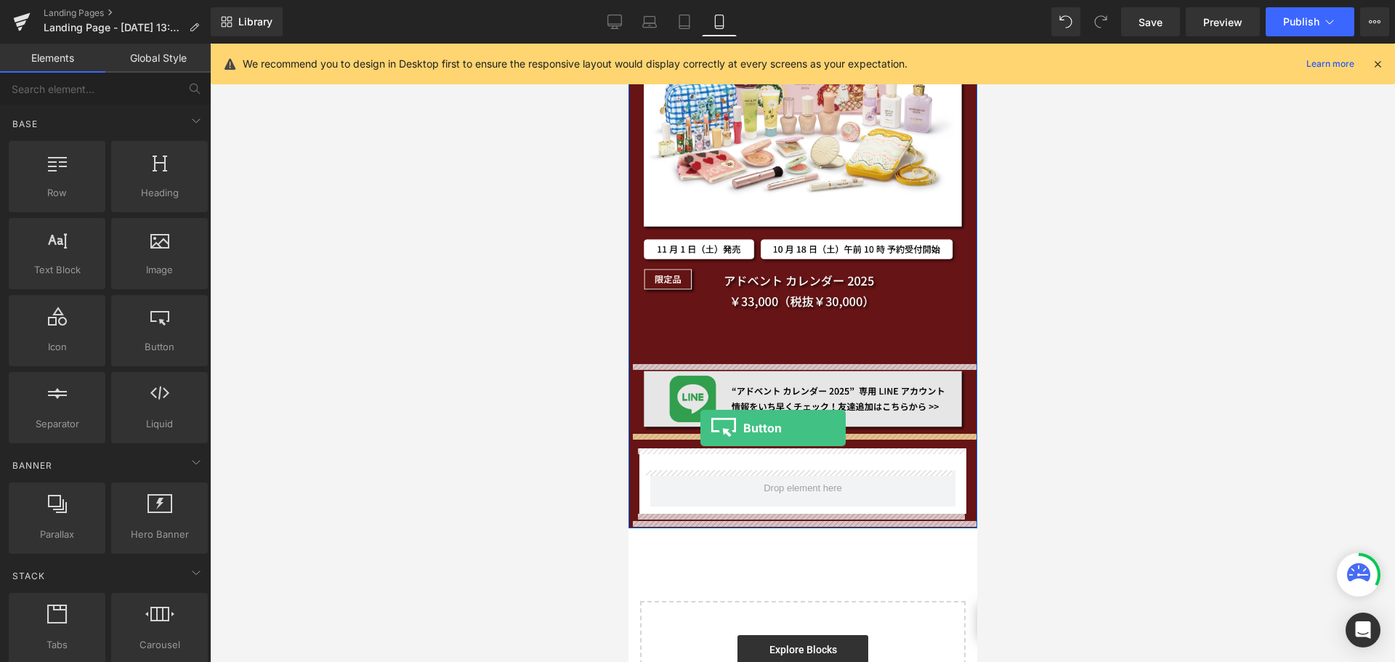
drag, startPoint x: 772, startPoint y: 363, endPoint x: 700, endPoint y: 428, distance: 96.7
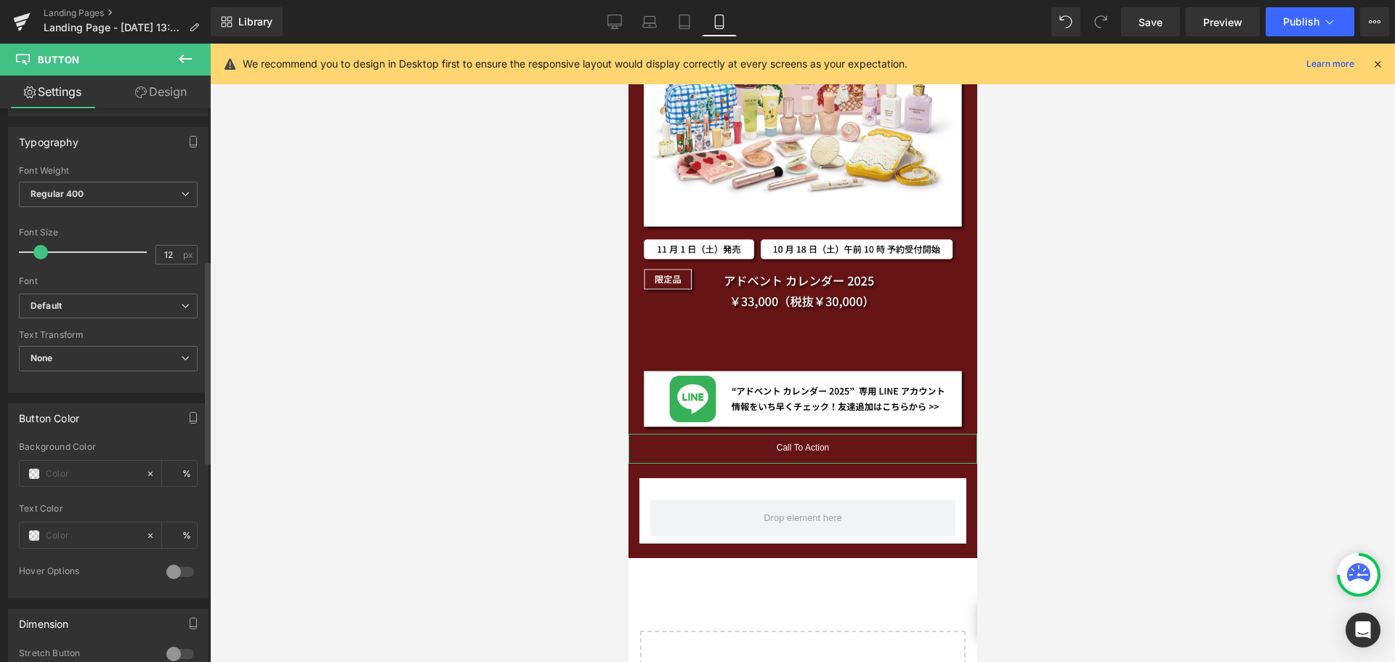
scroll to position [416, 0]
click at [80, 533] on input "text" at bounding box center [92, 535] width 93 height 16
paste input "661415"
type input "661415"
type input "100"
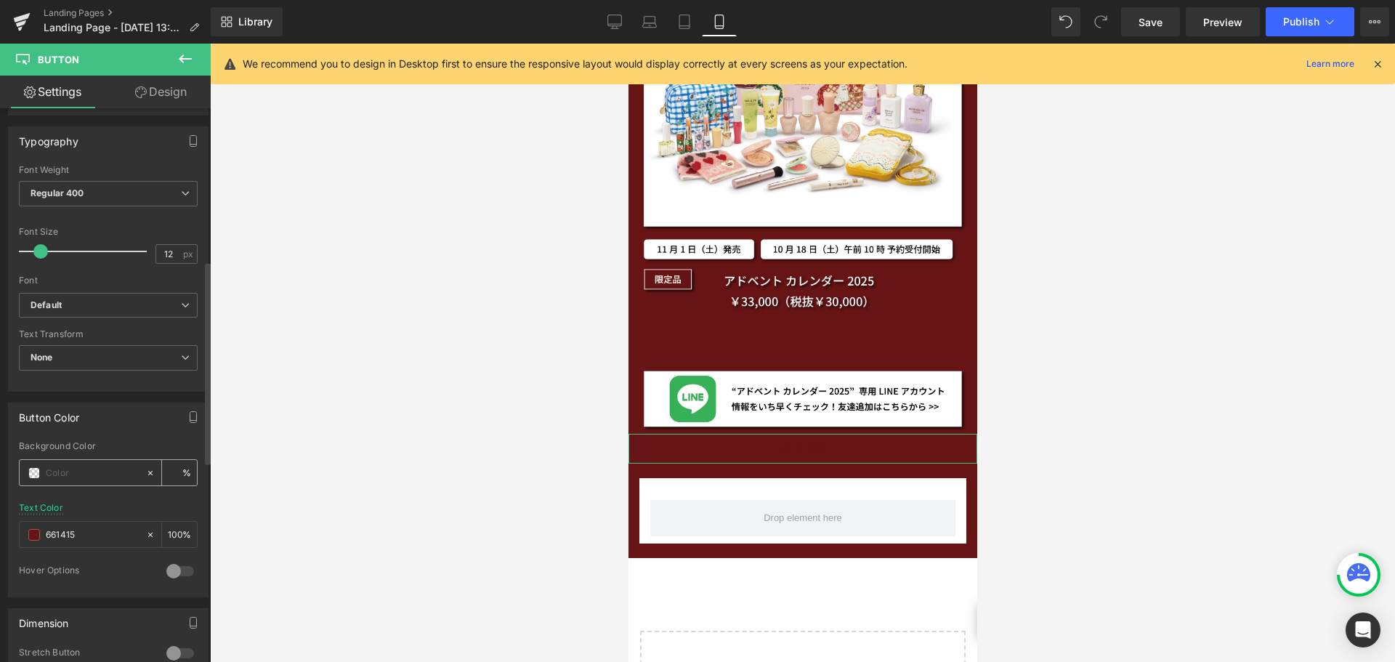
type input "#661415"
click at [33, 476] on span at bounding box center [34, 473] width 12 height 12
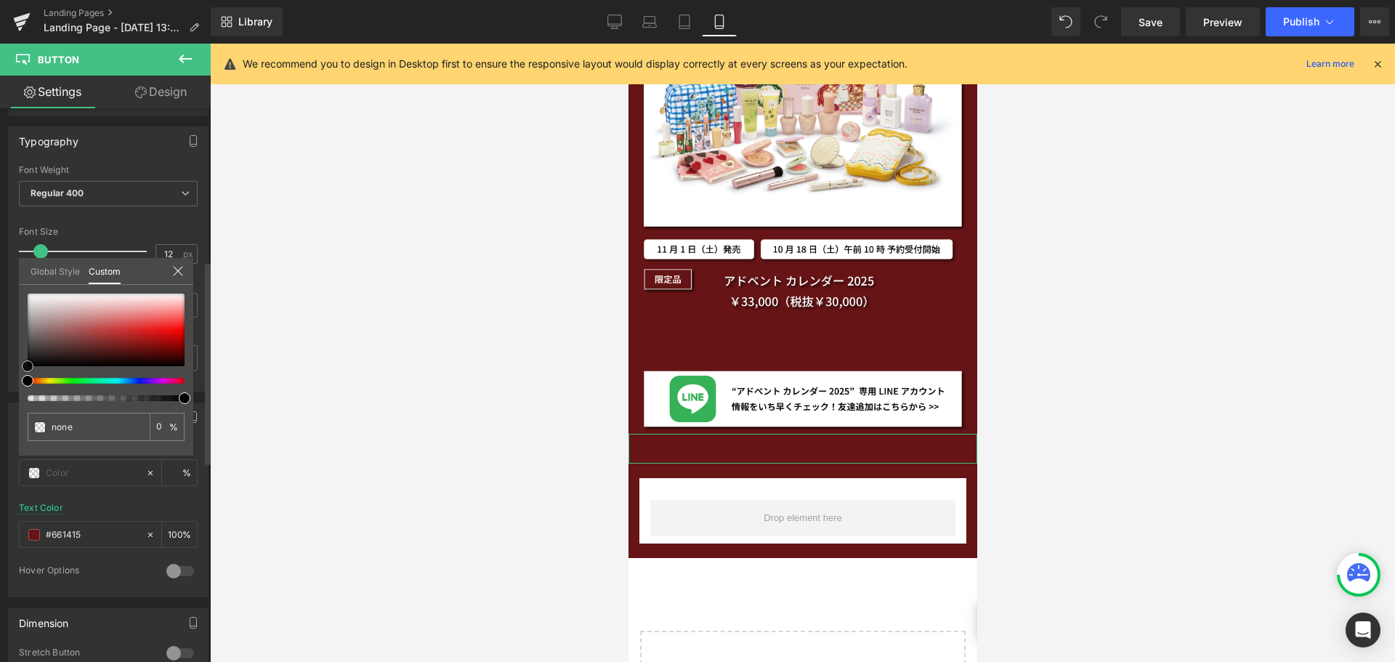
type input "#e4dcdc"
type input "100"
type input "#e4dcdc"
type input "100"
type input "#ece8e8"
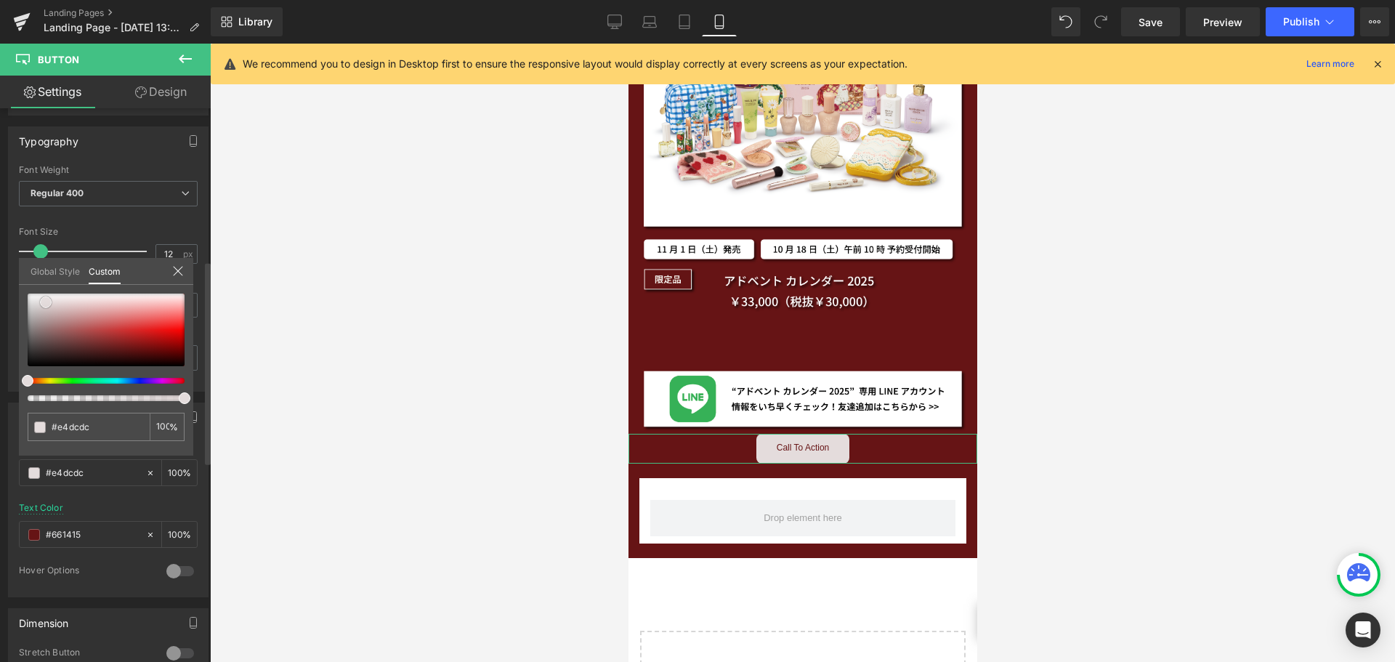
type input "#ece8e8"
type input "#ffffff"
drag, startPoint x: 46, startPoint y: 302, endPoint x: 0, endPoint y: 271, distance: 55.4
click at [0, 392] on div "Button Color rgba(255, 255, 255, 1) Background Color #ffffff 100 % rgba(102, 20…" at bounding box center [108, 495] width 217 height 206
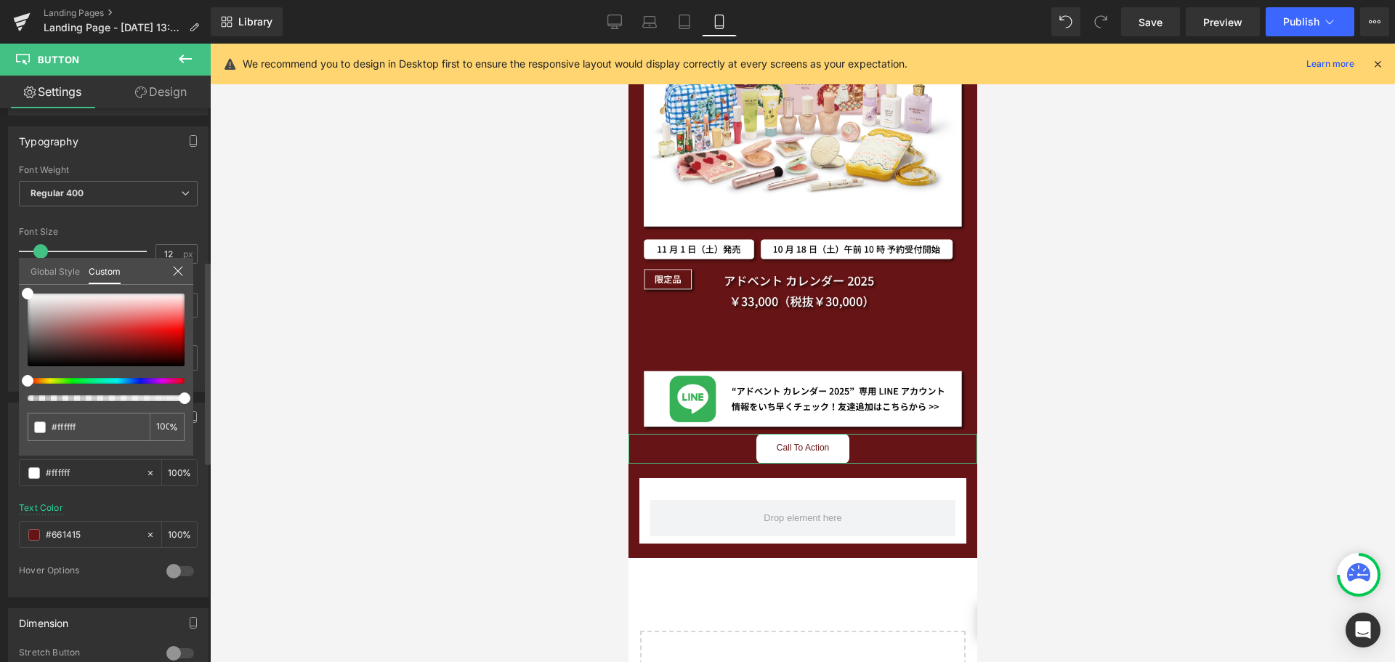
click at [179, 267] on icon at bounding box center [178, 271] width 12 height 12
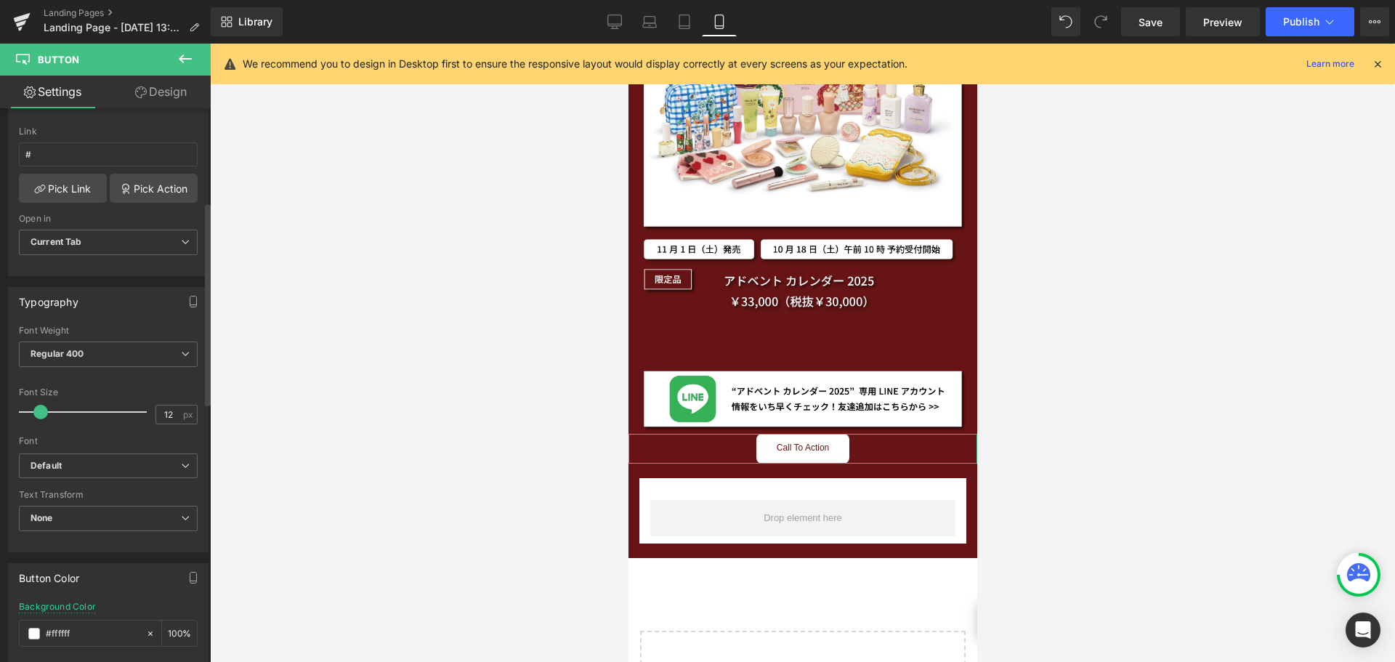
scroll to position [0, 0]
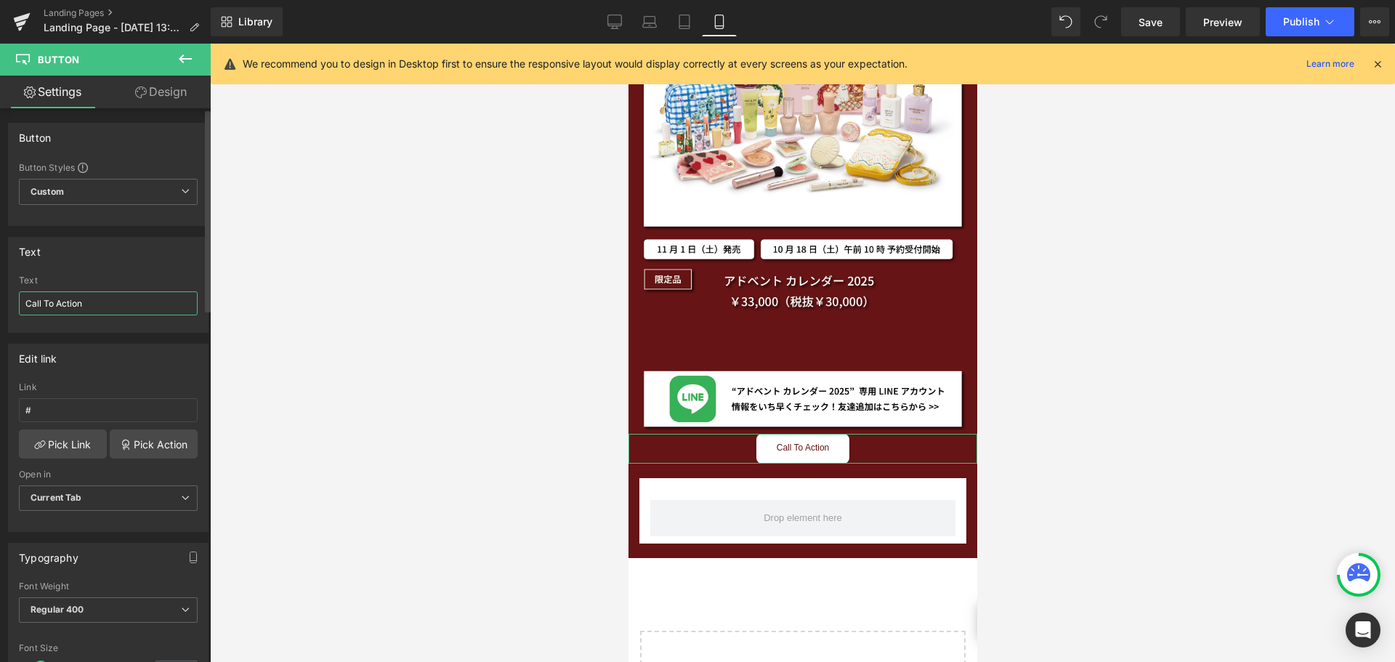
drag, startPoint x: 134, startPoint y: 304, endPoint x: 90, endPoint y: 299, distance: 43.9
click at [90, 299] on input "Call To Action" at bounding box center [108, 303] width 179 height 24
type input "C"
type input "g"
type input "こ"
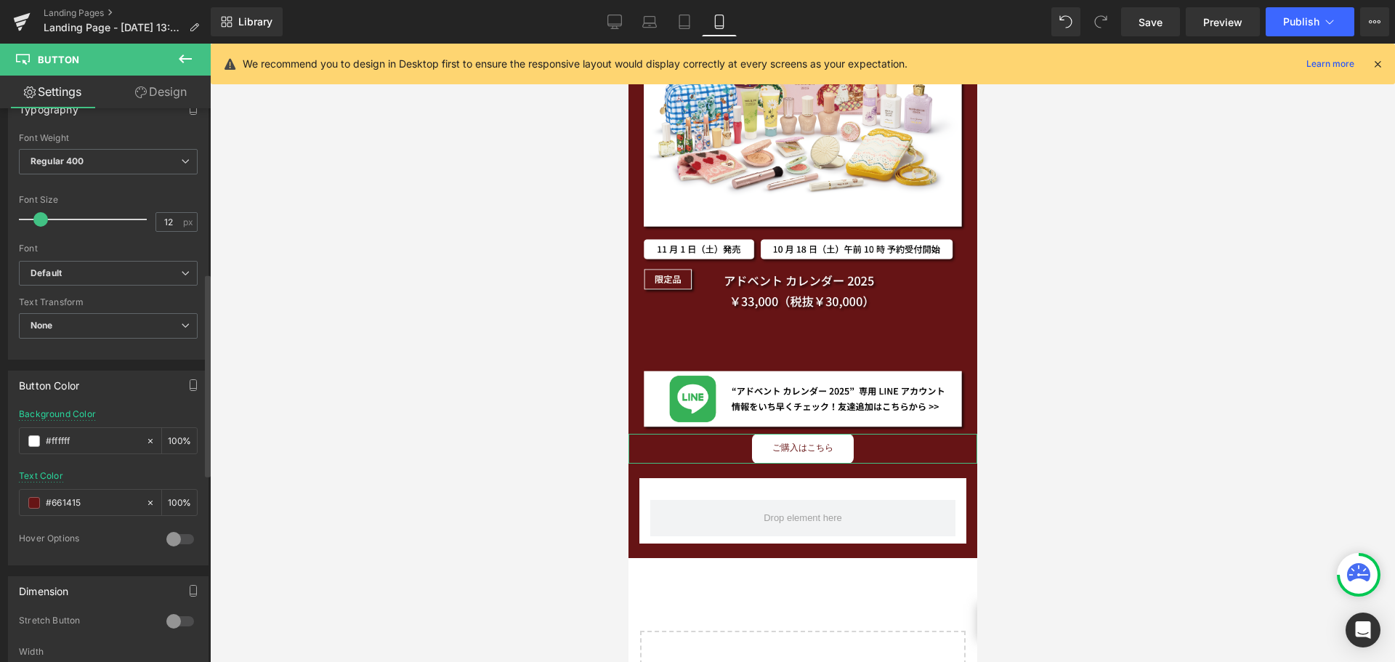
scroll to position [451, 0]
type input "ご購入はこちら"
click at [33, 495] on span at bounding box center [34, 500] width 12 height 12
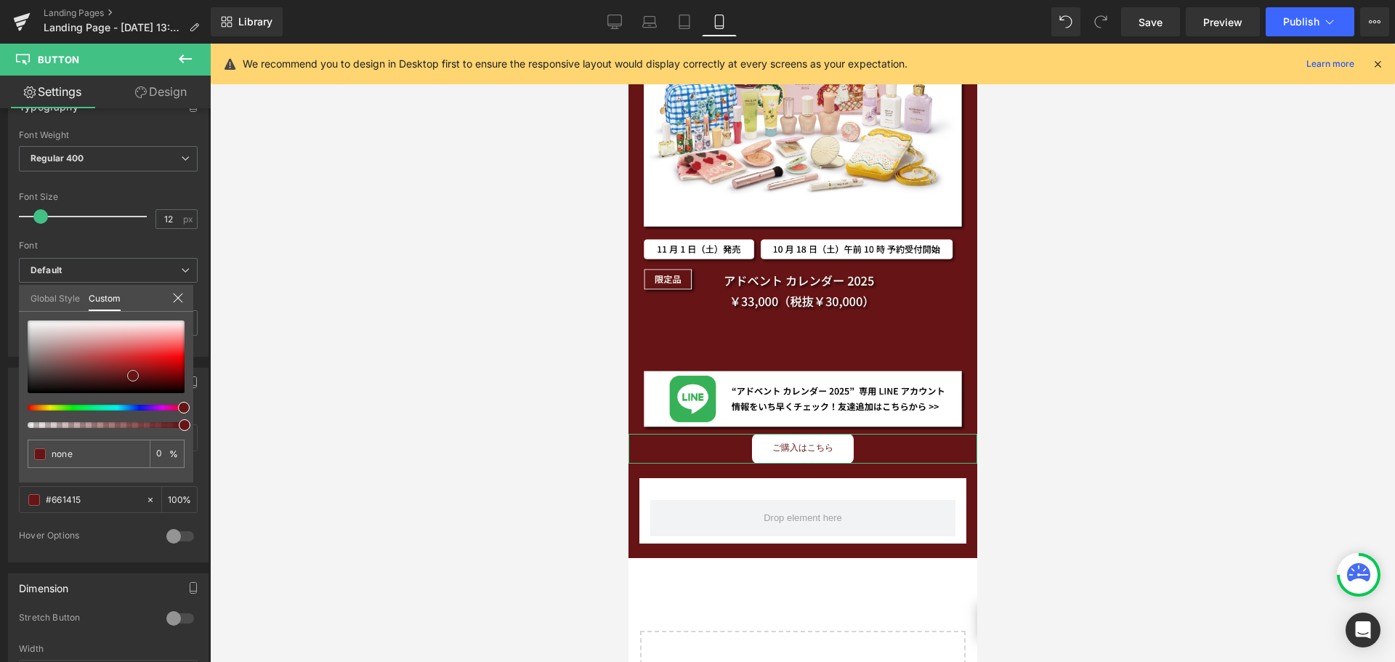
type input "#342727"
type input "100"
type input "#020202"
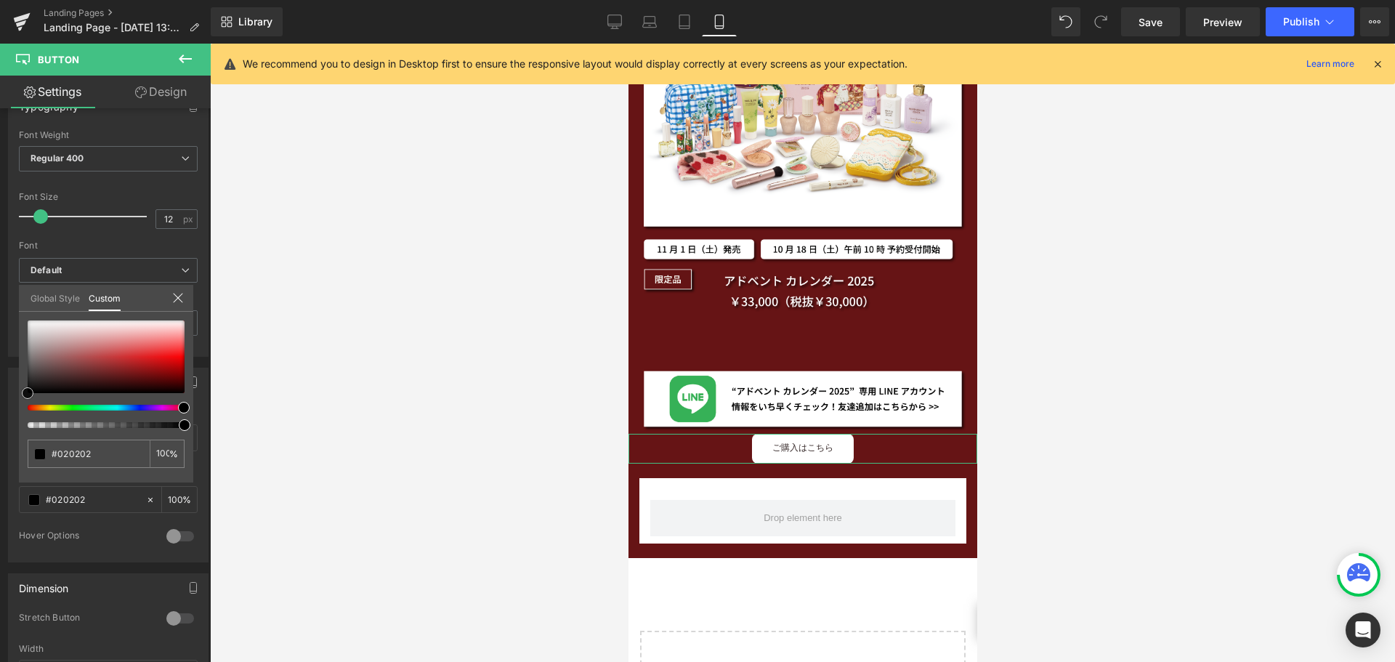
type input "#000000"
drag, startPoint x: 50, startPoint y: 380, endPoint x: 0, endPoint y: 402, distance: 54.7
click at [0, 402] on div "Button Color rgba(255, 255, 255, 1) Background Color #ffffff 100 % rgba(0, 0, 0…" at bounding box center [108, 460] width 217 height 206
click at [184, 296] on div "Global Style Custom" at bounding box center [106, 298] width 174 height 27
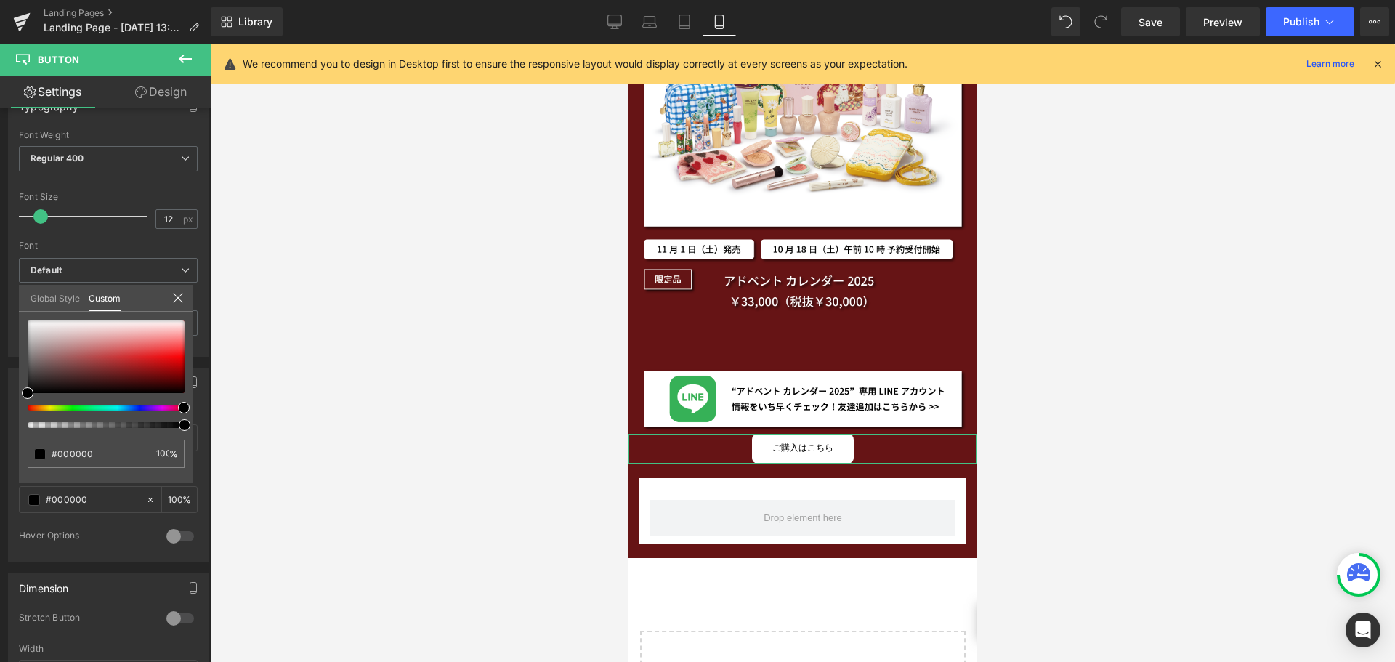
click at [179, 297] on icon at bounding box center [178, 298] width 12 height 12
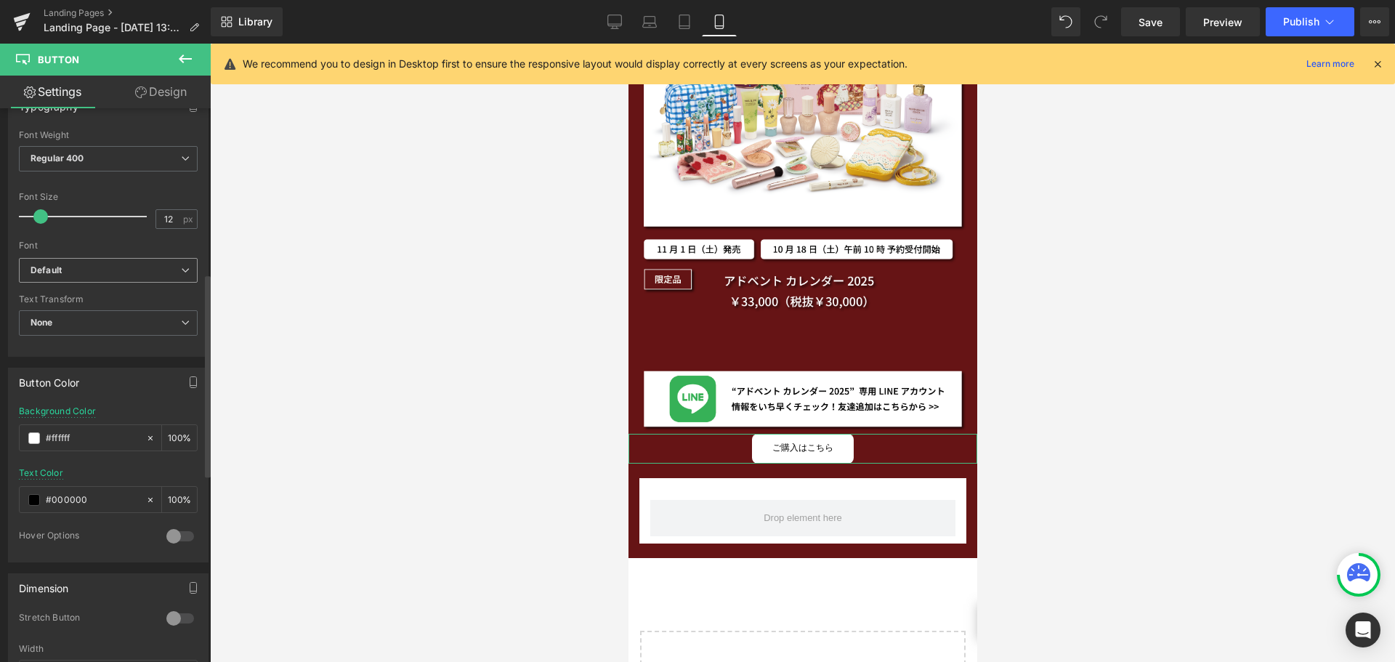
click at [181, 266] on icon at bounding box center [185, 270] width 9 height 9
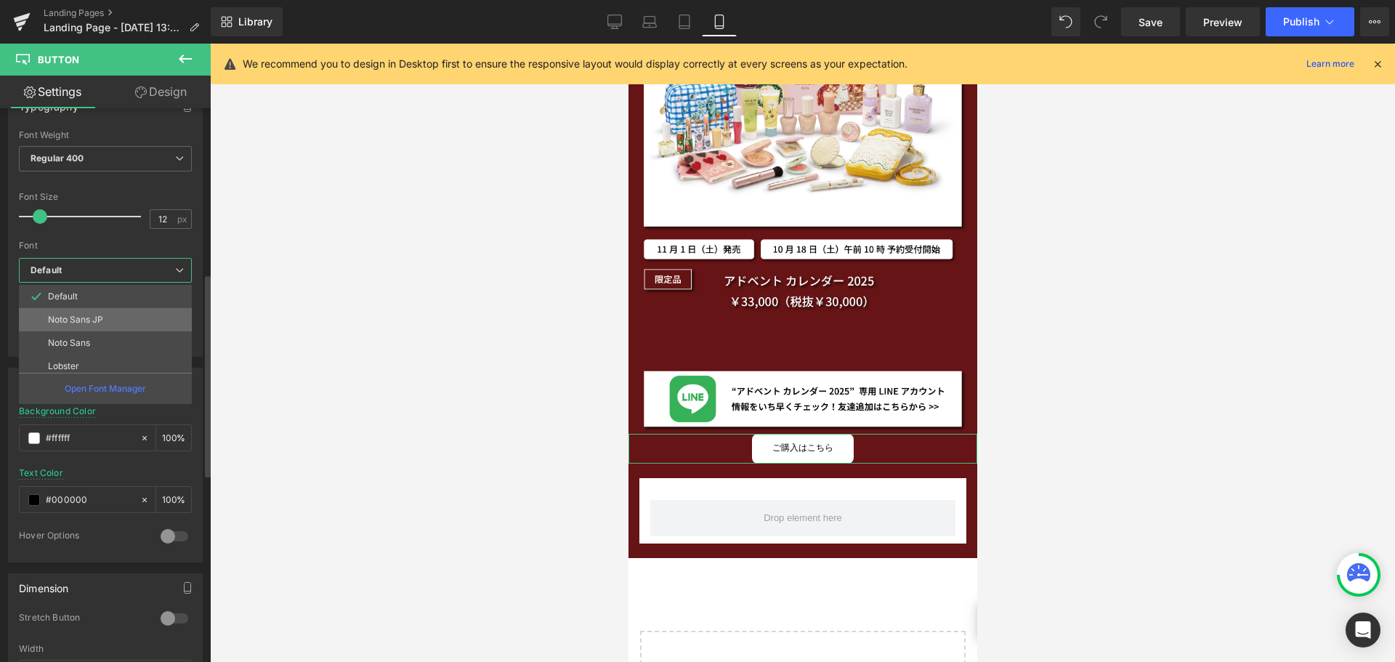
click at [125, 322] on li "Noto Sans JP" at bounding box center [108, 319] width 179 height 23
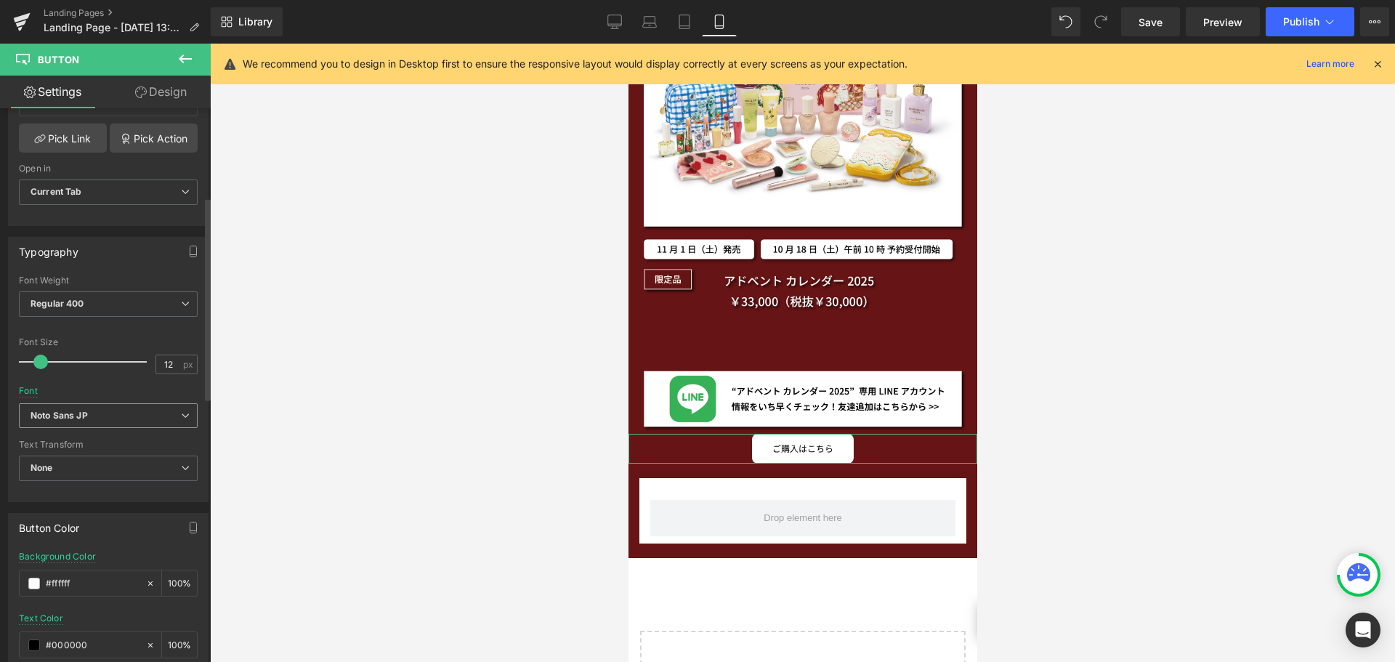
scroll to position [232, 0]
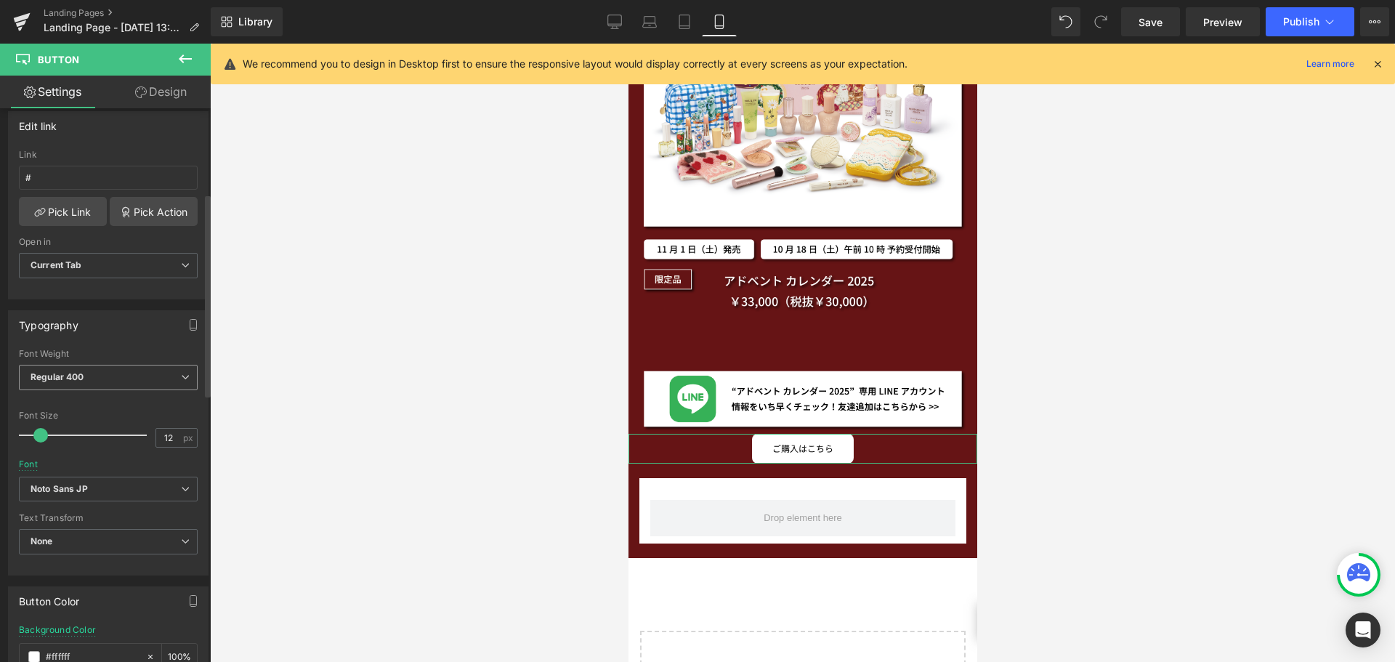
click at [132, 375] on span "Regular 400" at bounding box center [108, 377] width 179 height 25
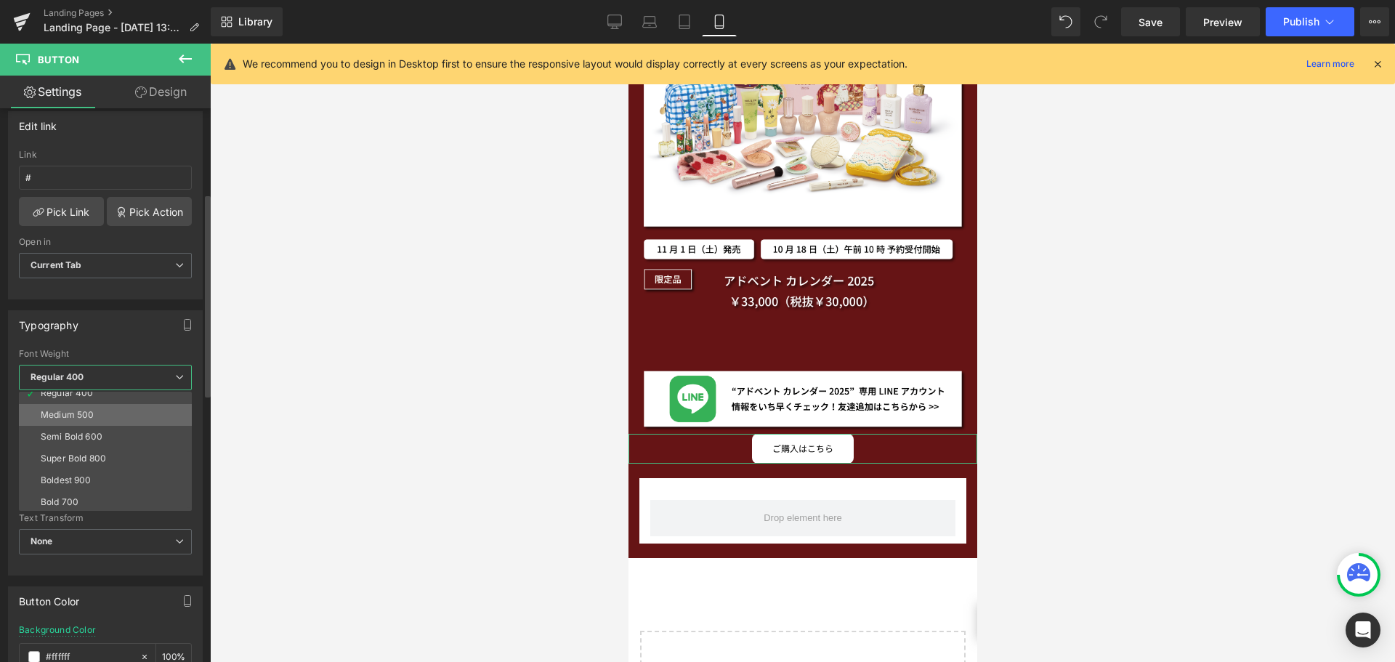
scroll to position [121, 0]
click at [115, 456] on li "Bold 700" at bounding box center [108, 456] width 179 height 22
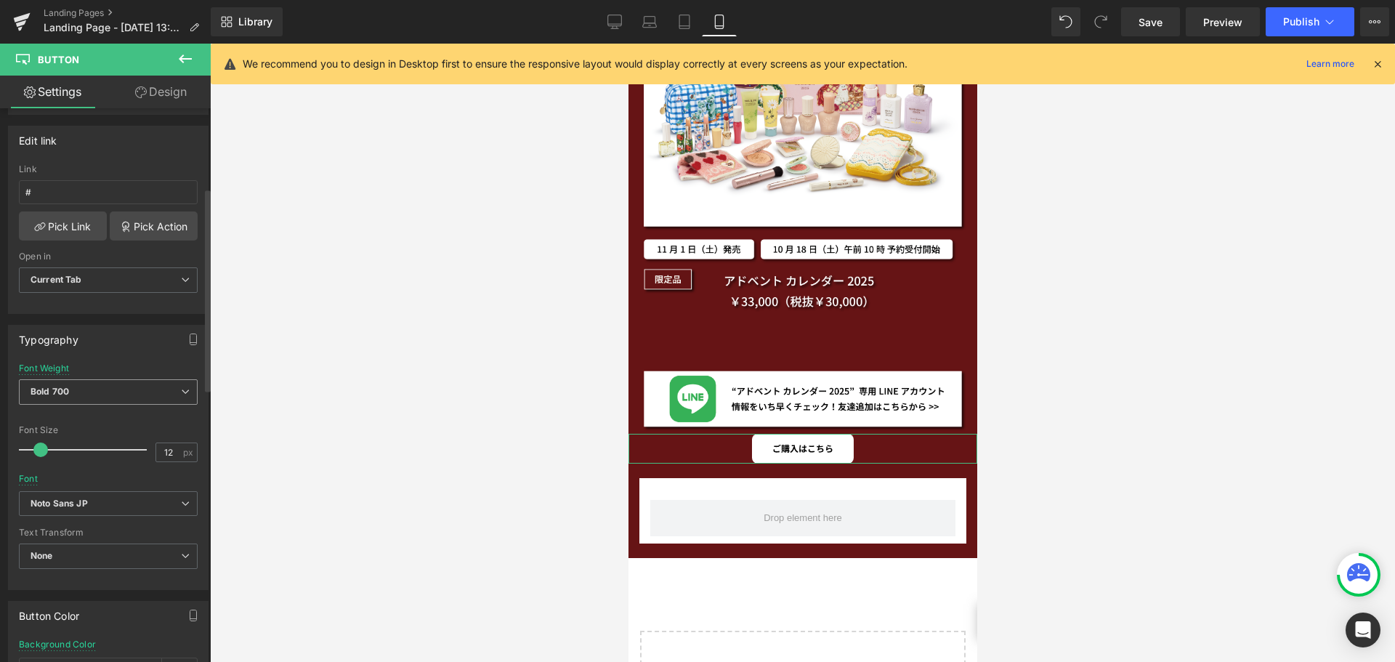
scroll to position [217, 0]
click at [177, 105] on link "Design" at bounding box center [160, 92] width 105 height 33
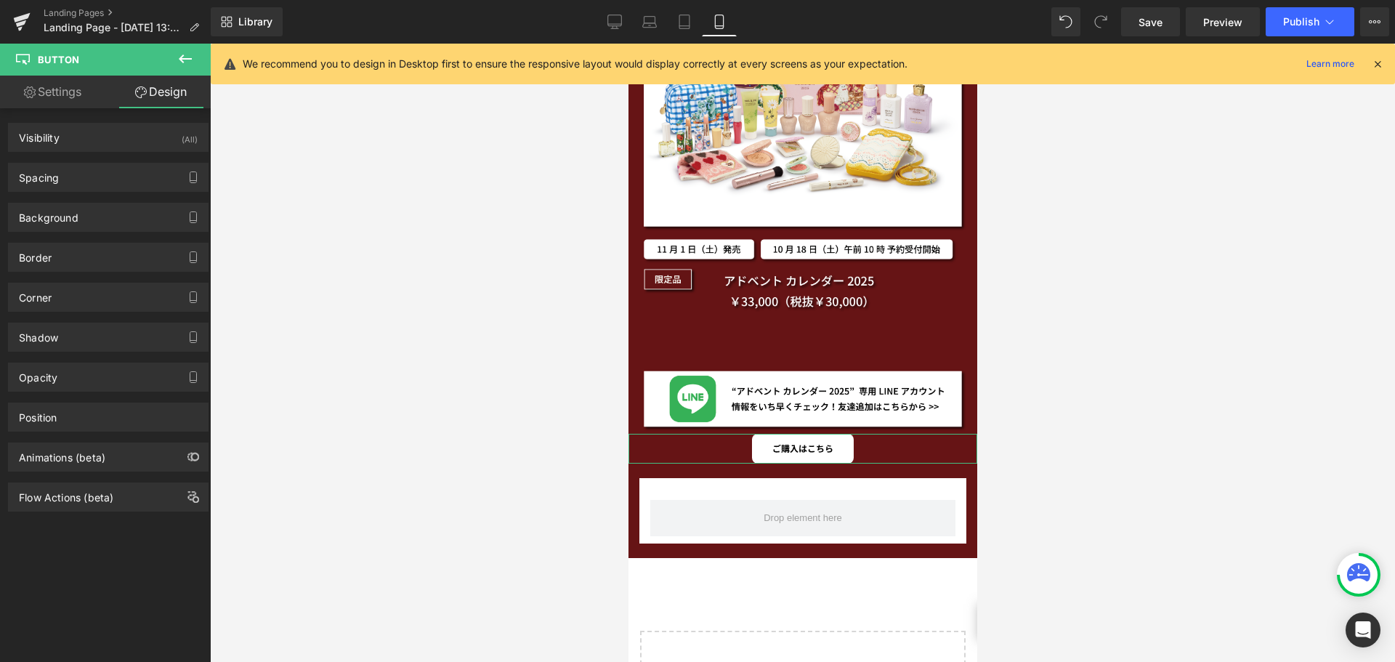
type input "8"
click at [107, 294] on div "Corner" at bounding box center [108, 297] width 199 height 28
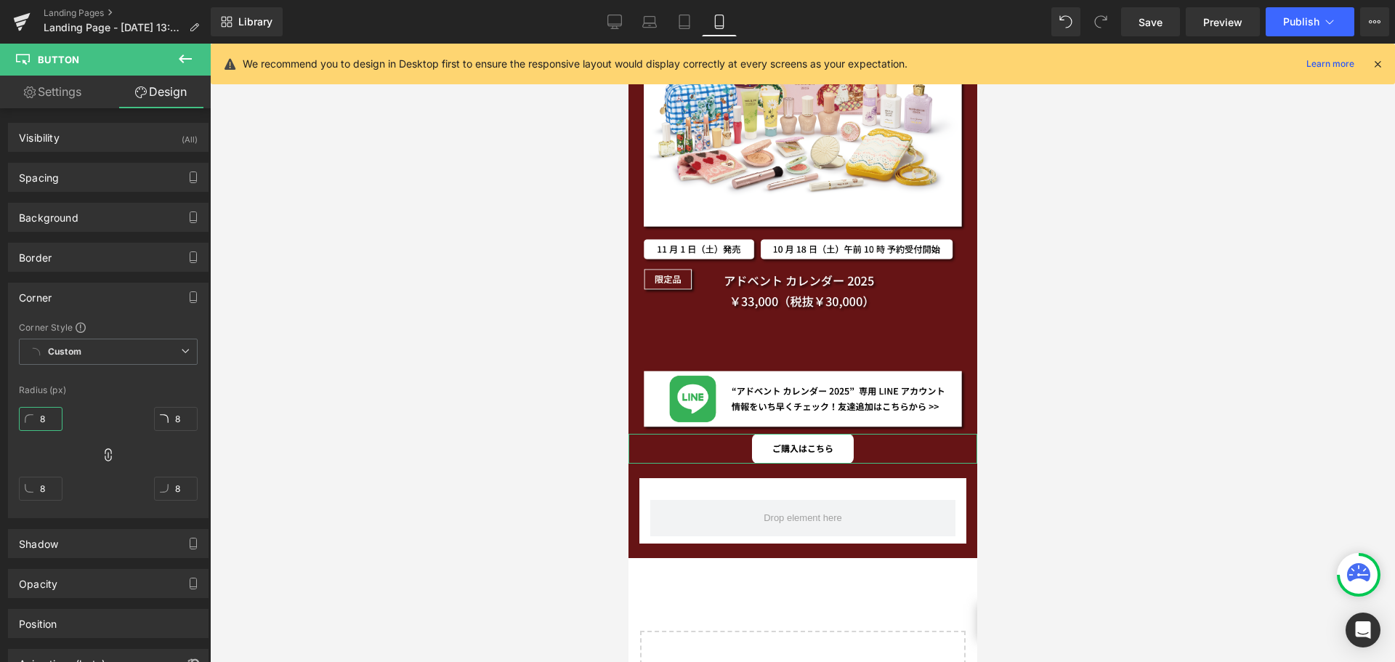
click at [51, 415] on input "8" at bounding box center [41, 419] width 44 height 24
type input "０"
click at [106, 455] on icon at bounding box center [108, 455] width 15 height 15
click at [51, 417] on input "text" at bounding box center [41, 419] width 44 height 24
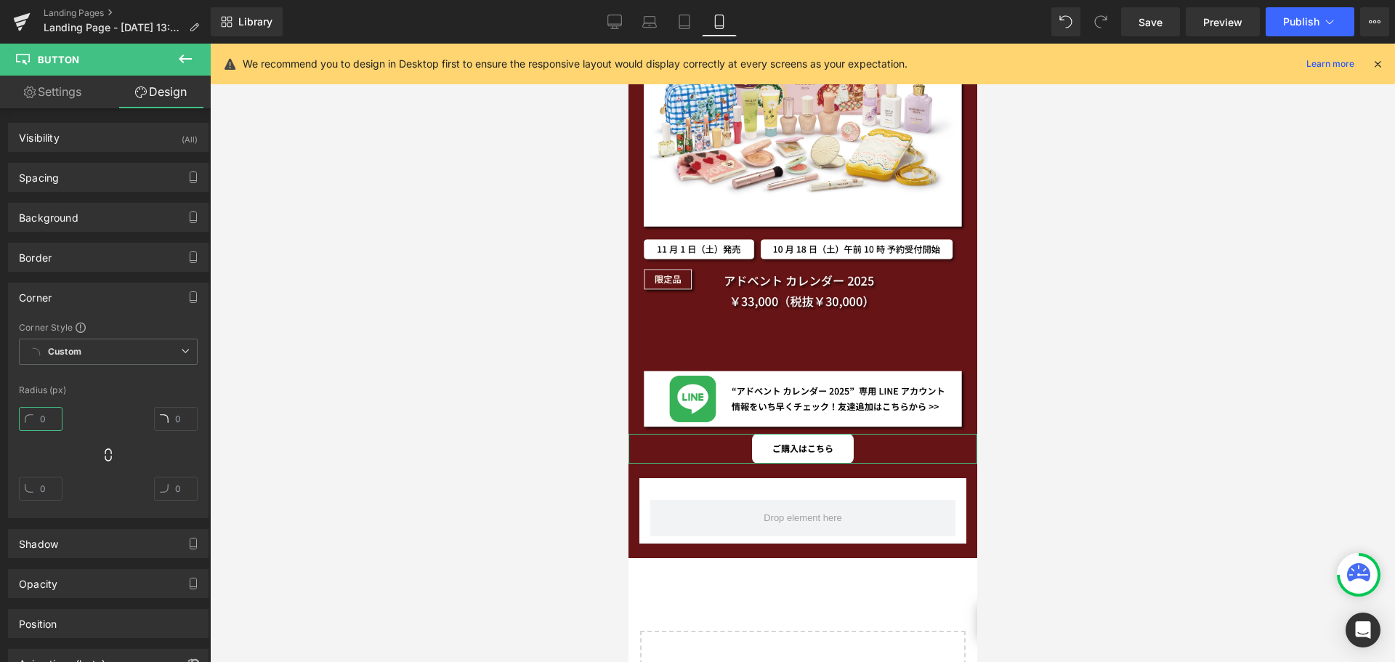
type input "０"
type input "0"
click at [104, 453] on icon at bounding box center [108, 455] width 15 height 15
type input "0"
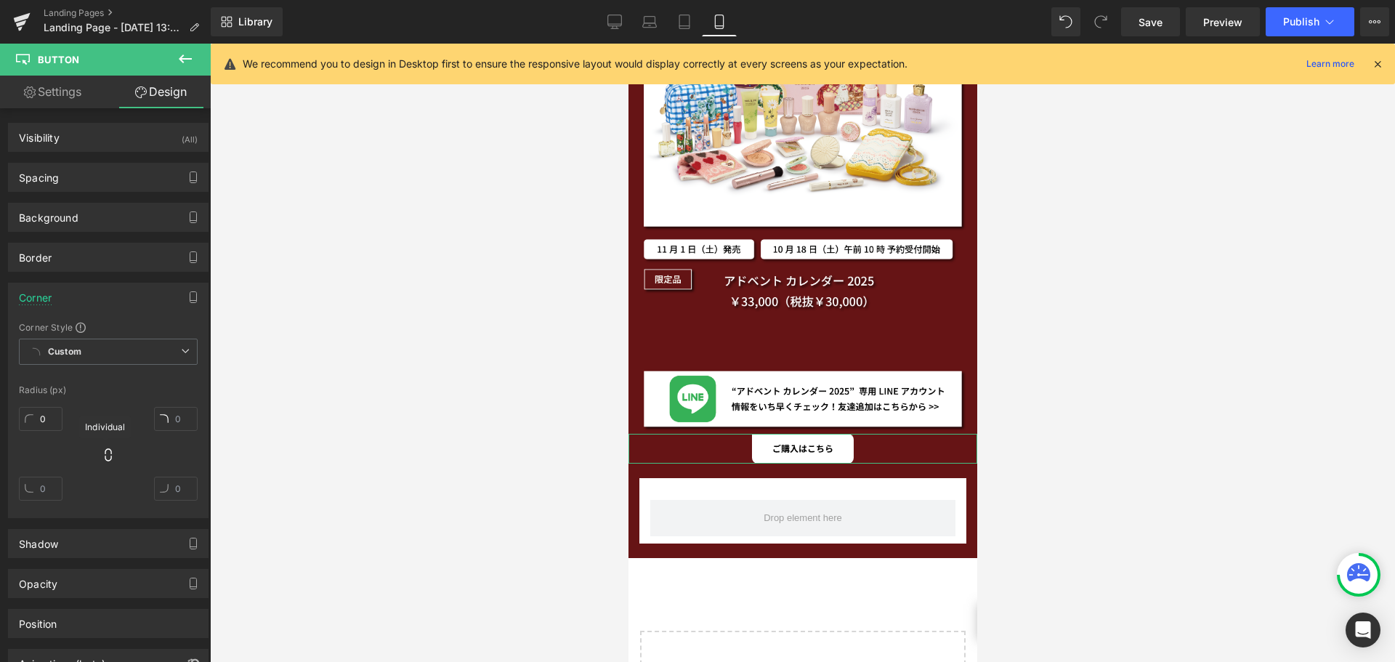
type input "0"
click at [102, 188] on div "Spacing" at bounding box center [108, 177] width 199 height 28
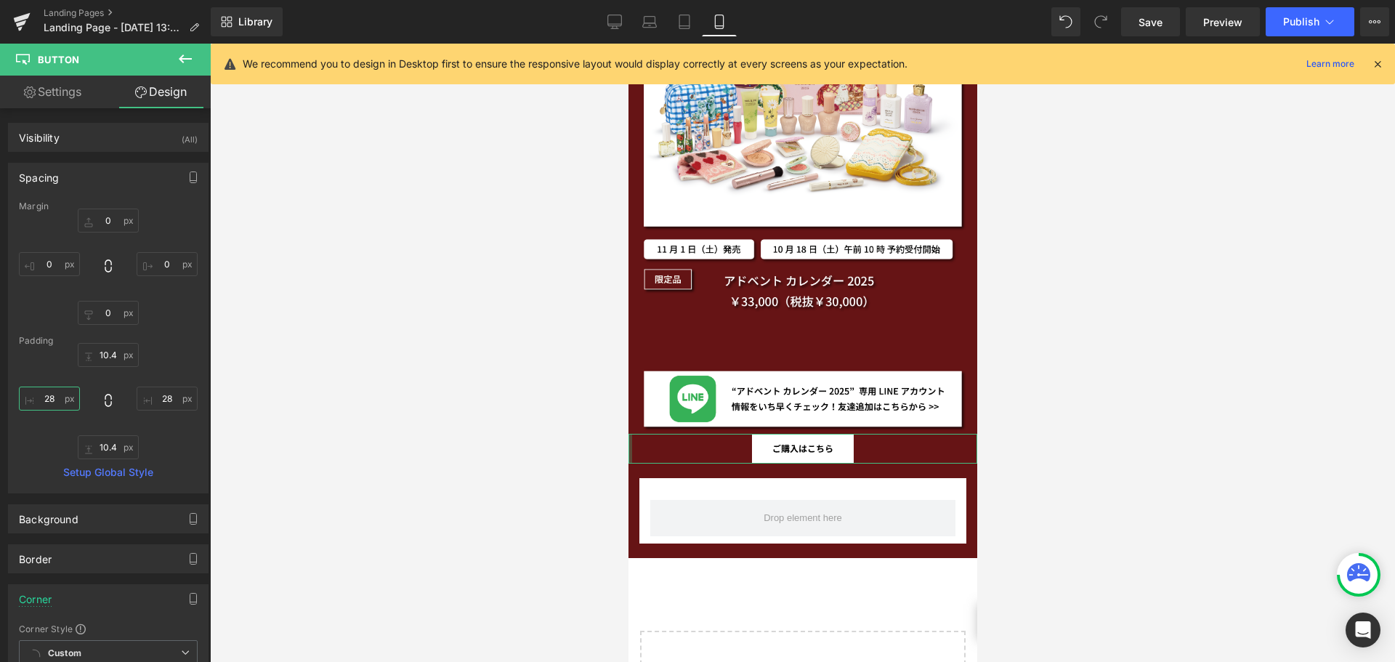
click at [63, 397] on input "28" at bounding box center [49, 398] width 61 height 24
type input "５"
type input "５０"
type input "5"
type input "１"
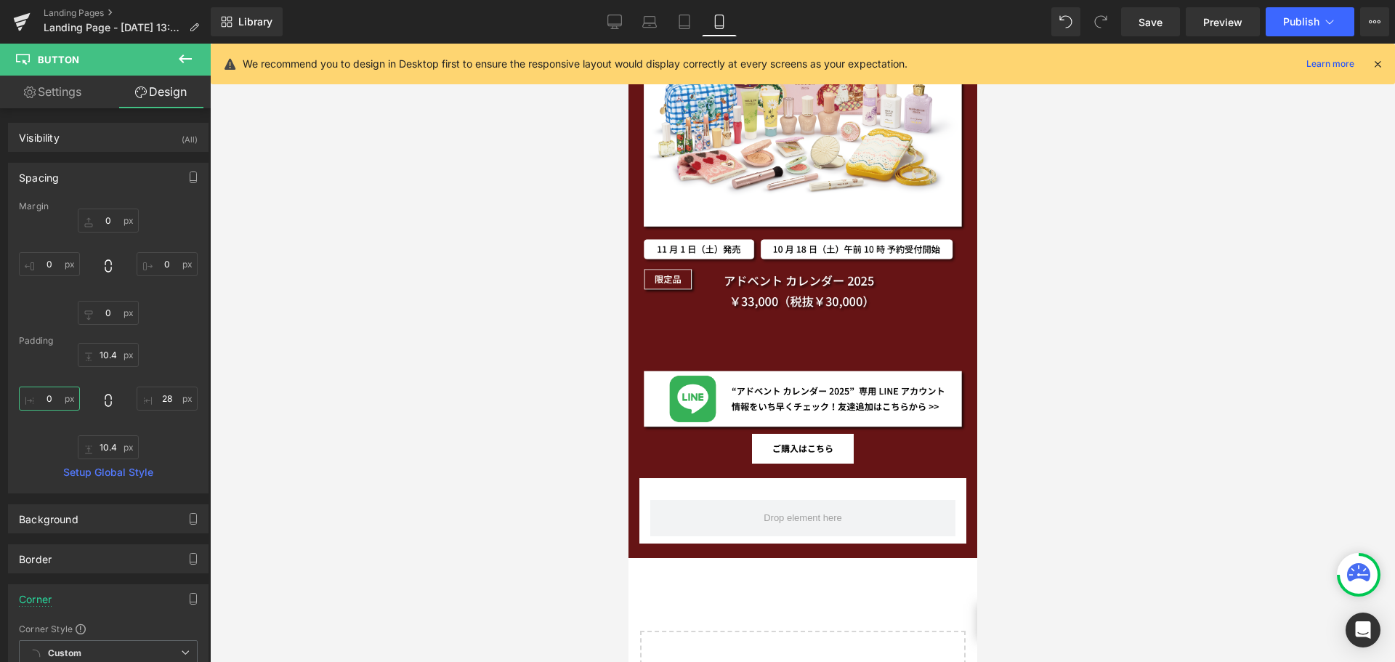
type input "１０"
type input "１００"
type input "100"
click at [166, 394] on input "28" at bounding box center [167, 398] width 61 height 24
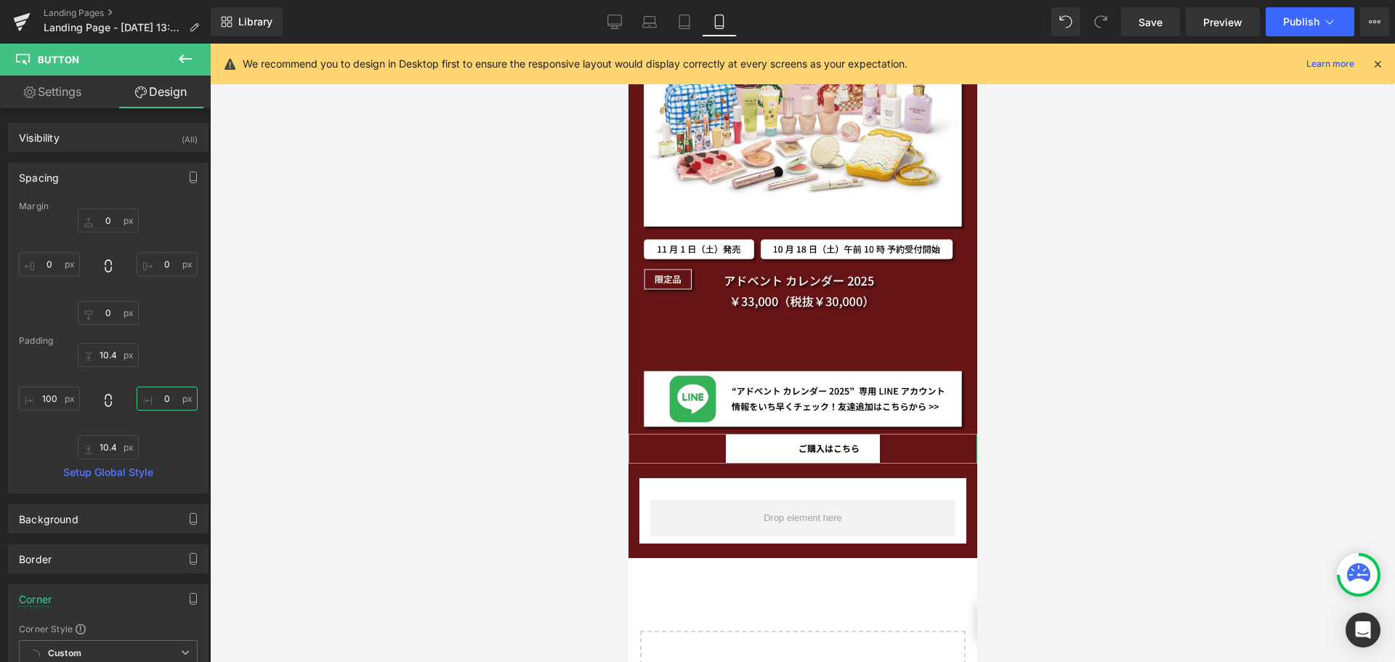
type input "１"
type input "１０"
type input "１００"
type input "1"
type input "２"
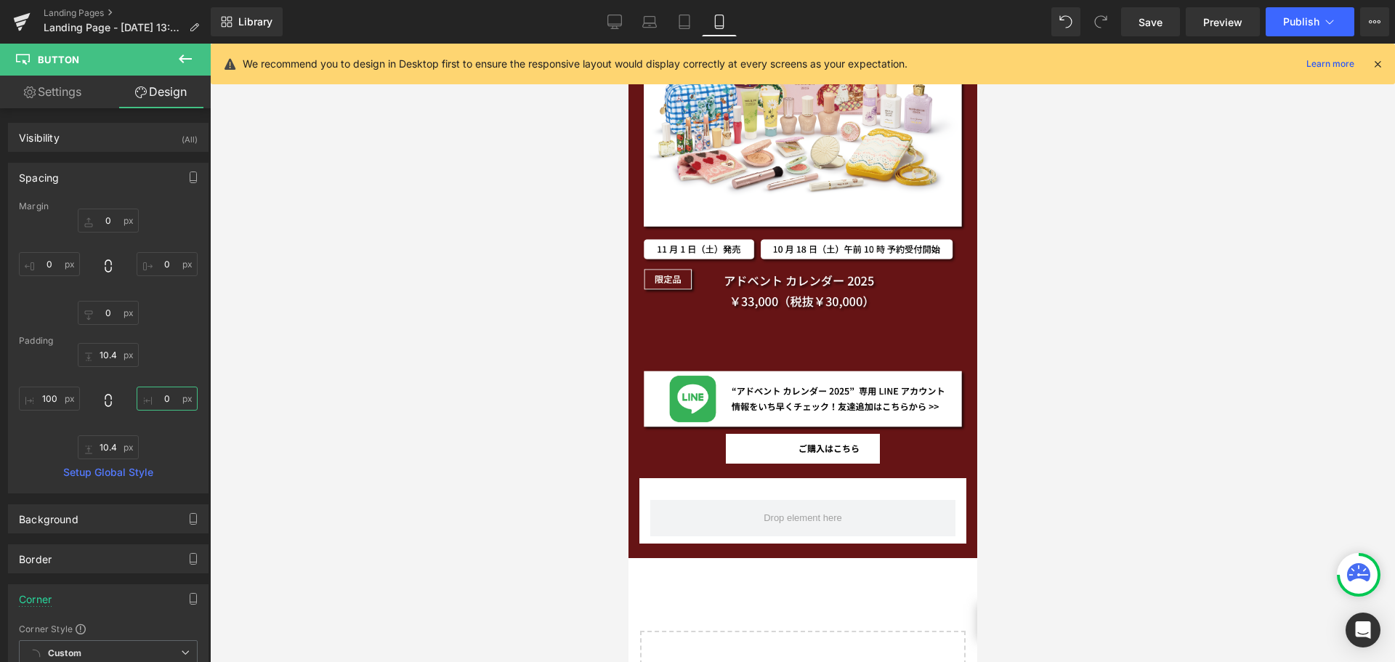
type input "２０"
type input "２００"
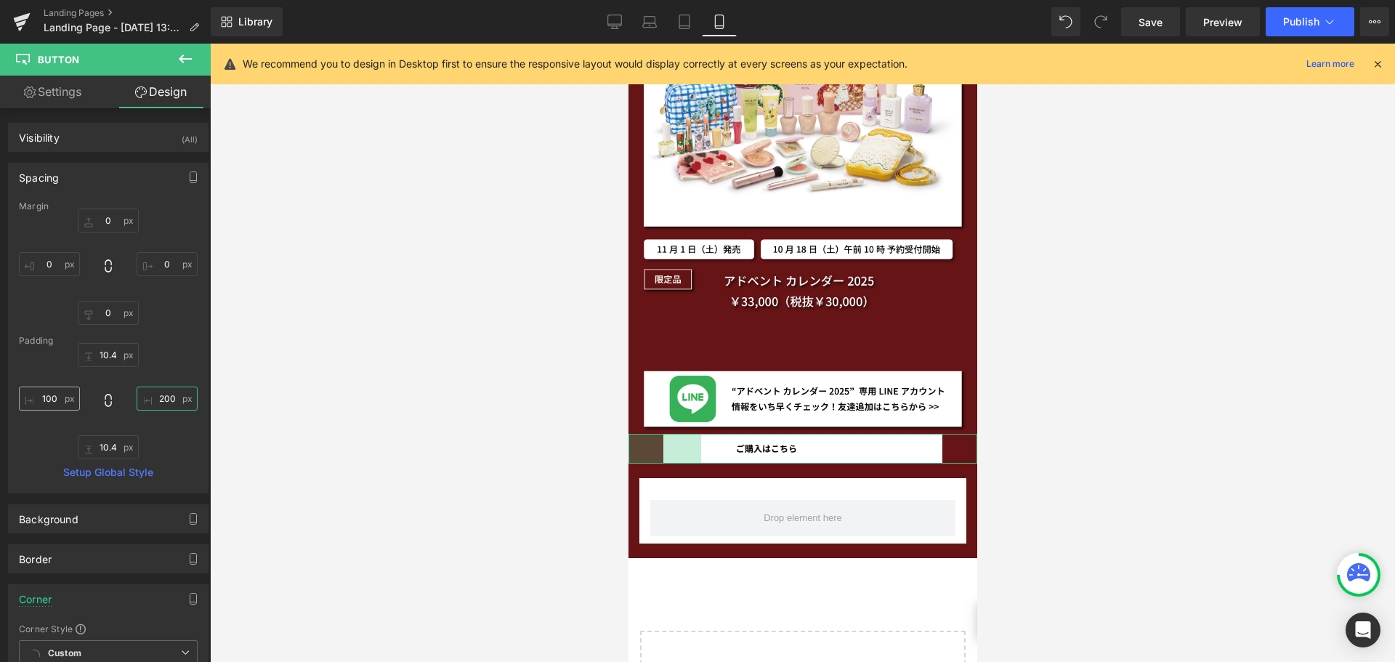
type input "200"
click at [54, 403] on input "100" at bounding box center [49, 398] width 61 height 24
type input "２"
type input "２０"
type input "２００"
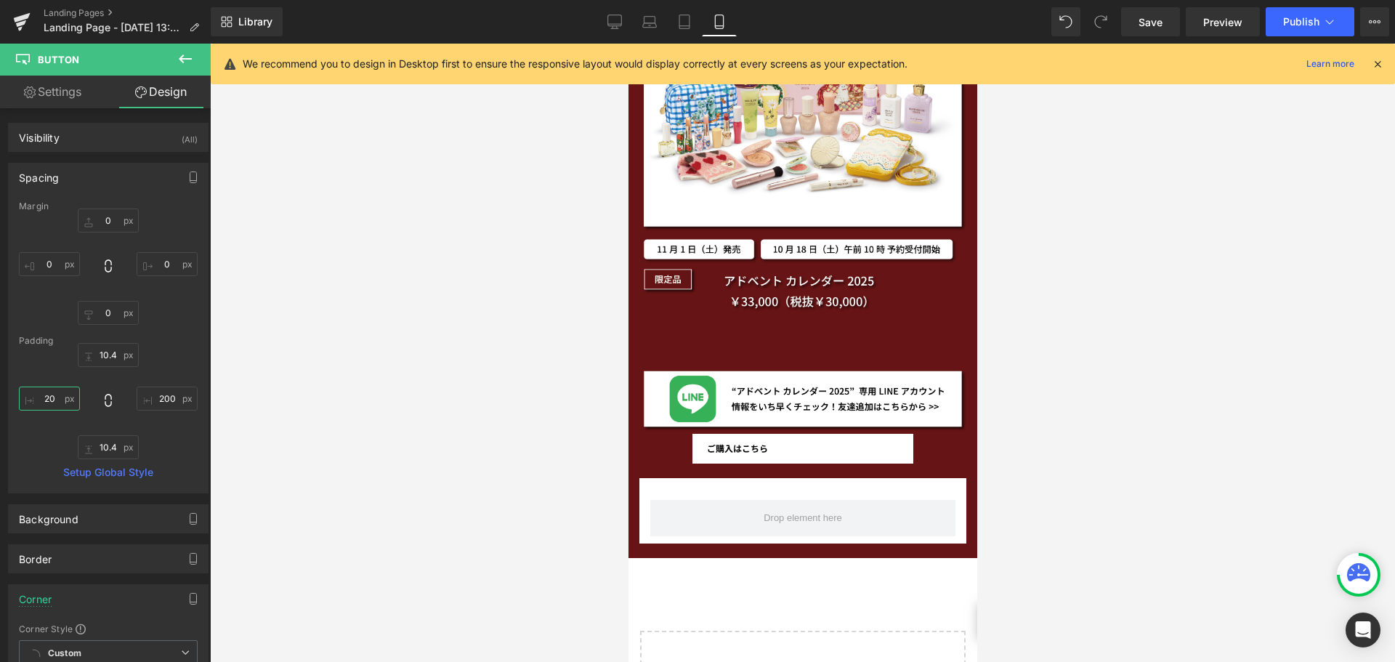
type input "2"
type input "１"
type input "１６"
type input "１６０"
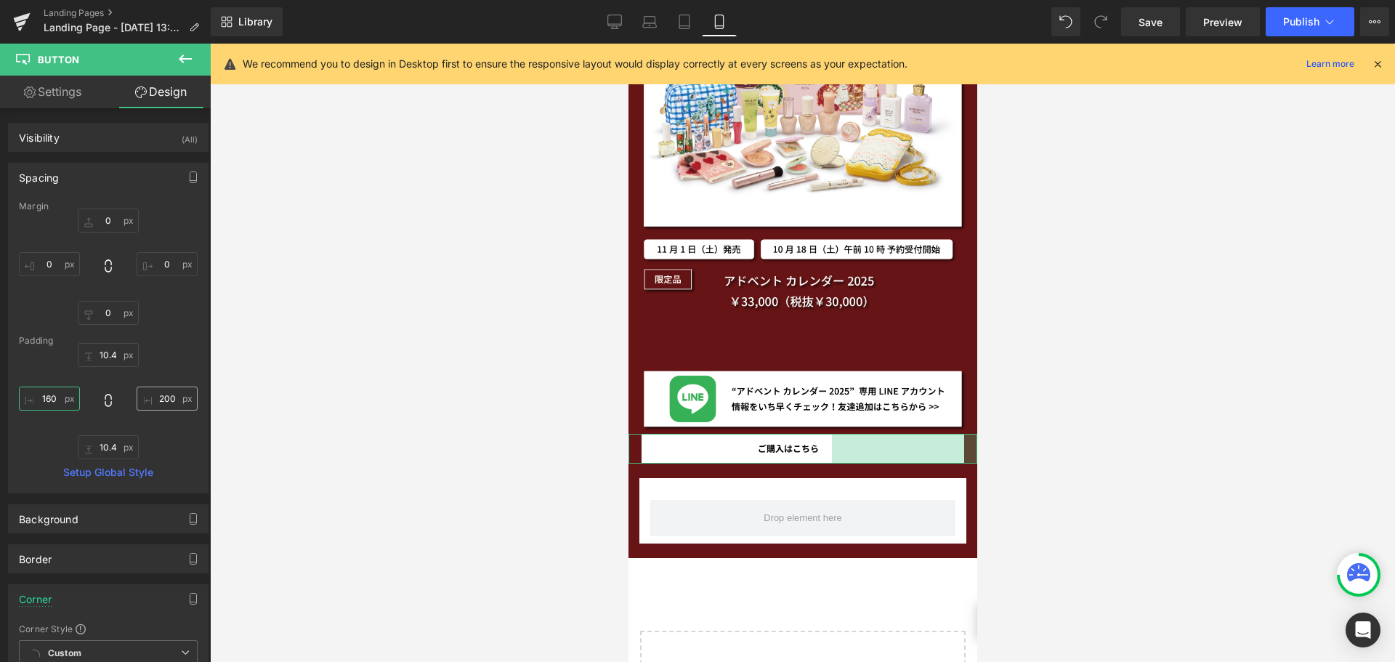
type input "160"
click at [151, 394] on input "200" at bounding box center [167, 398] width 61 height 24
type input "１"
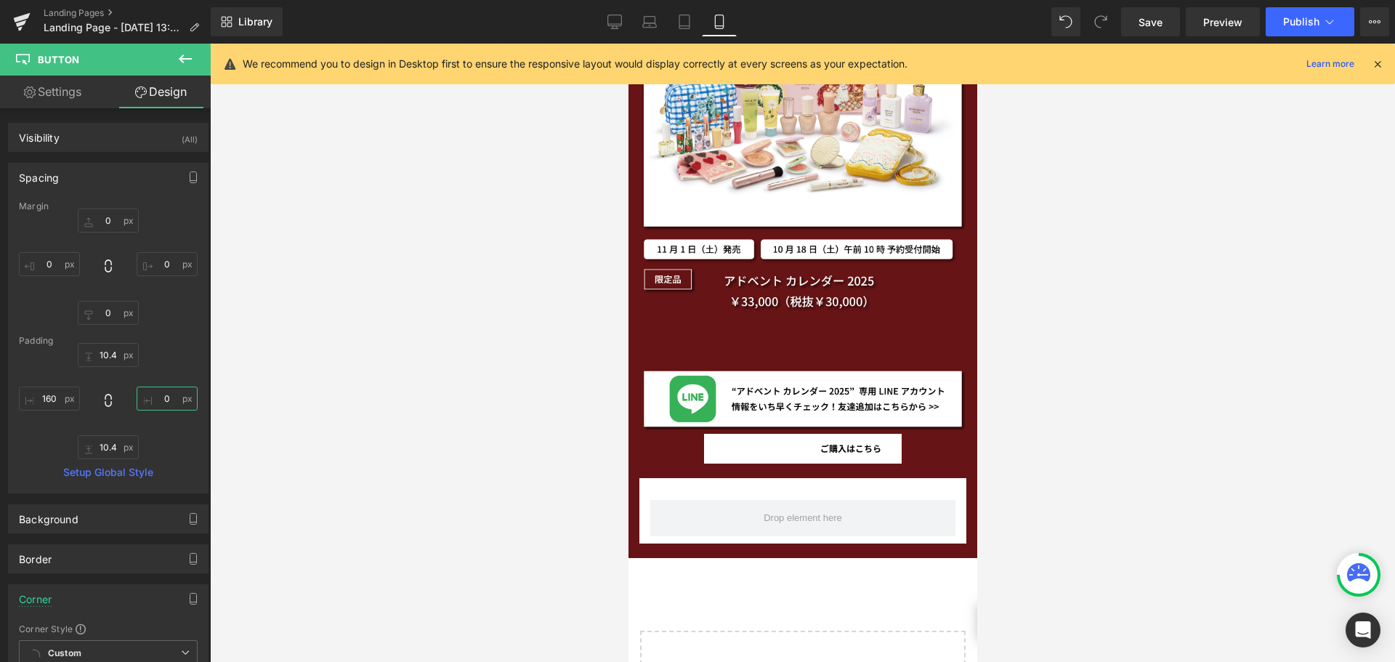
type input "１６"
type input "１６０"
type input "1７"
type input "1７０"
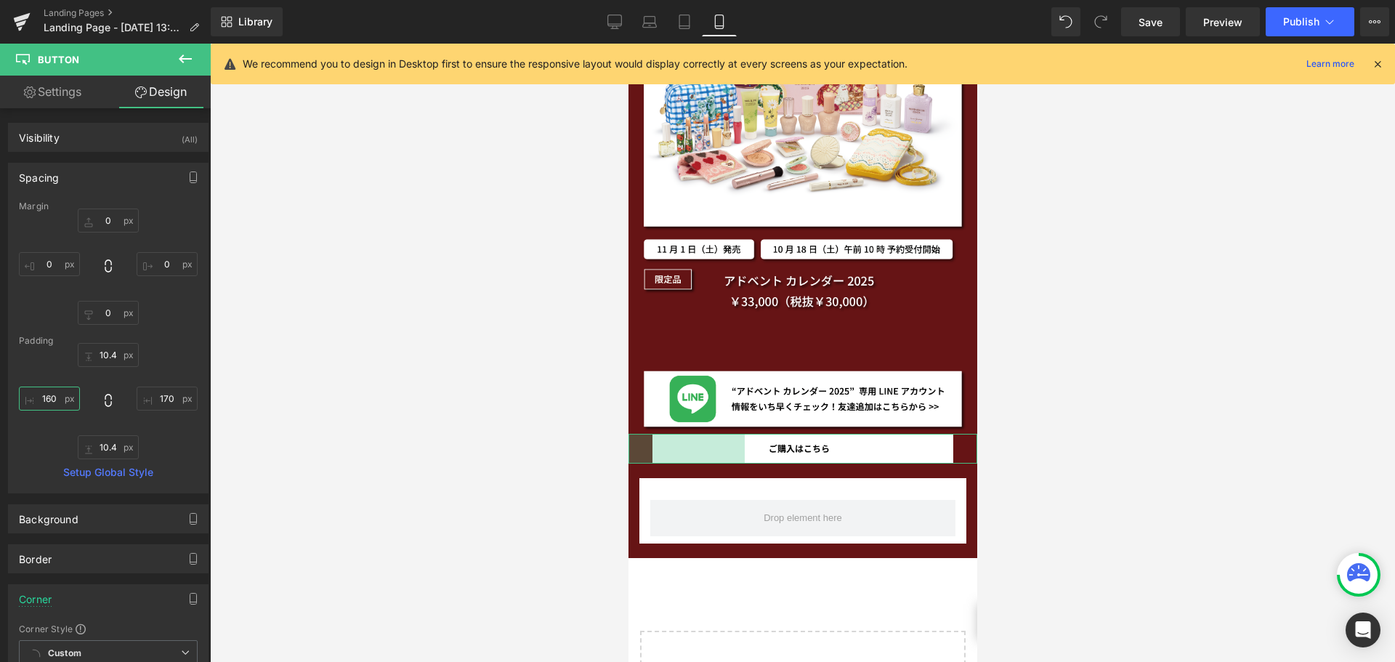
click at [60, 395] on input "160" at bounding box center [49, 398] width 61 height 24
click at [168, 396] on input "170" at bounding box center [167, 398] width 61 height 24
click at [61, 94] on link "Settings" at bounding box center [52, 92] width 105 height 33
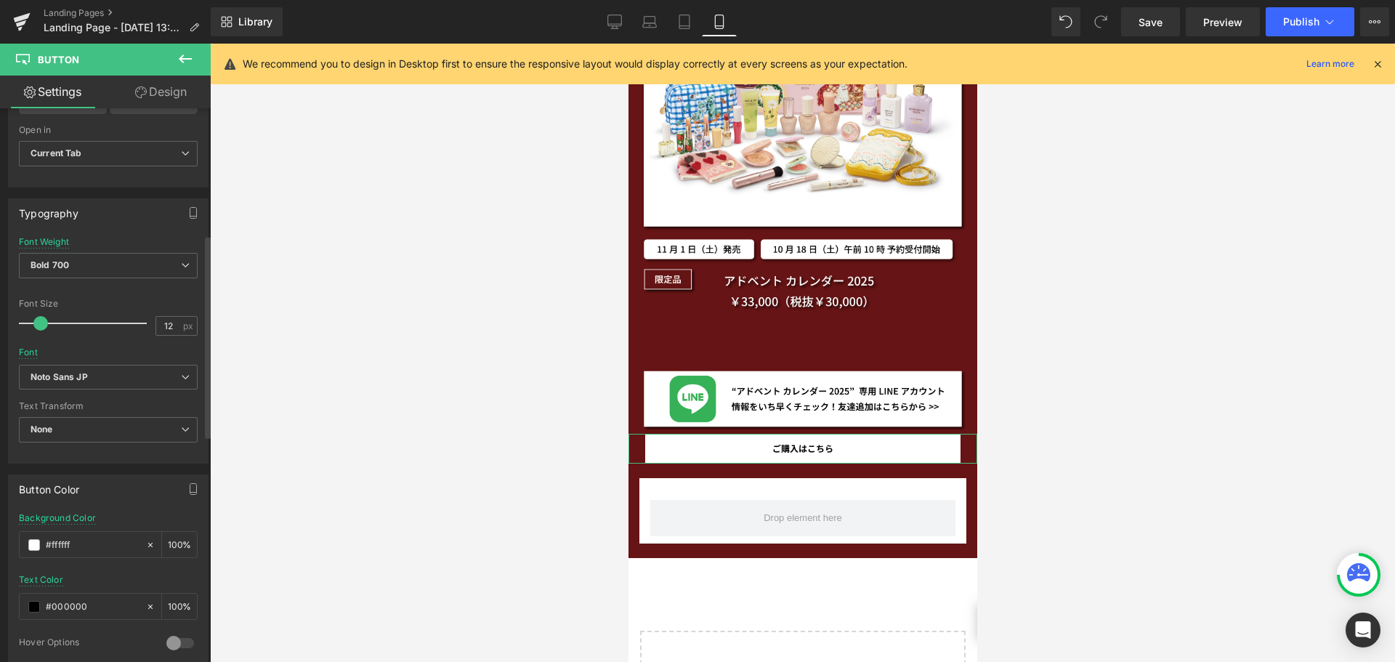
scroll to position [345, 0]
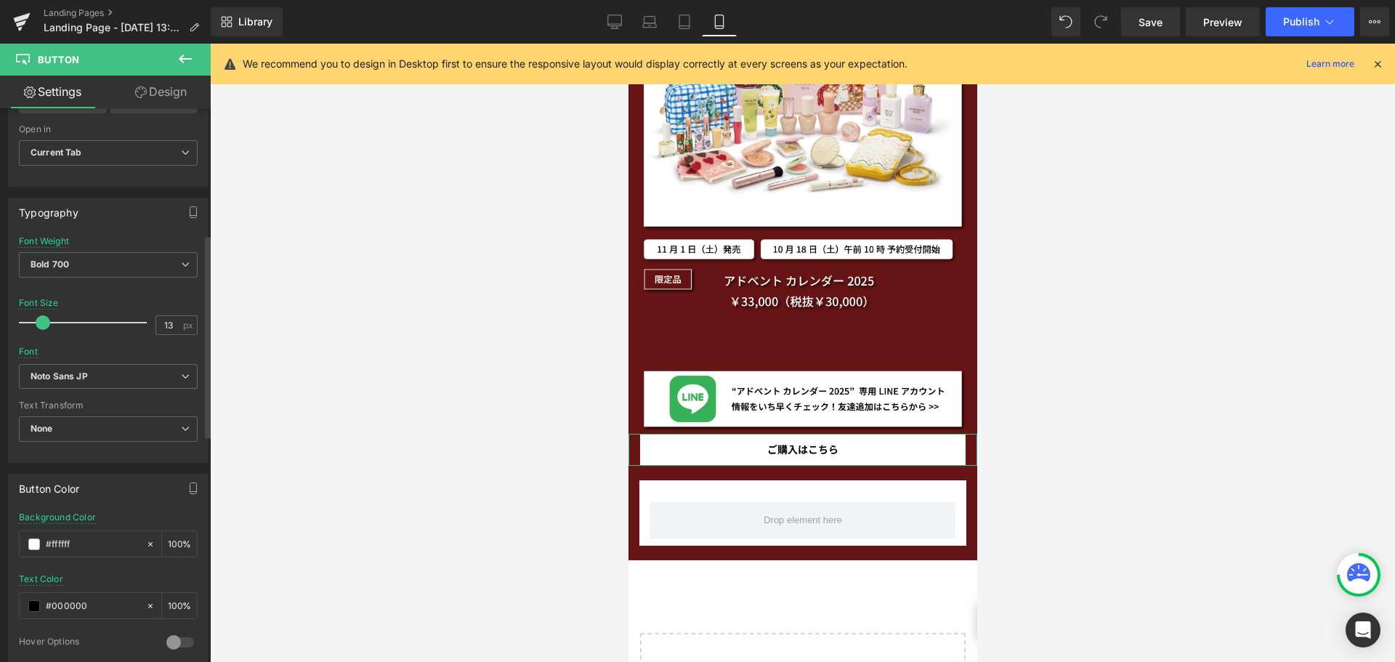
click at [37, 321] on span at bounding box center [43, 322] width 15 height 15
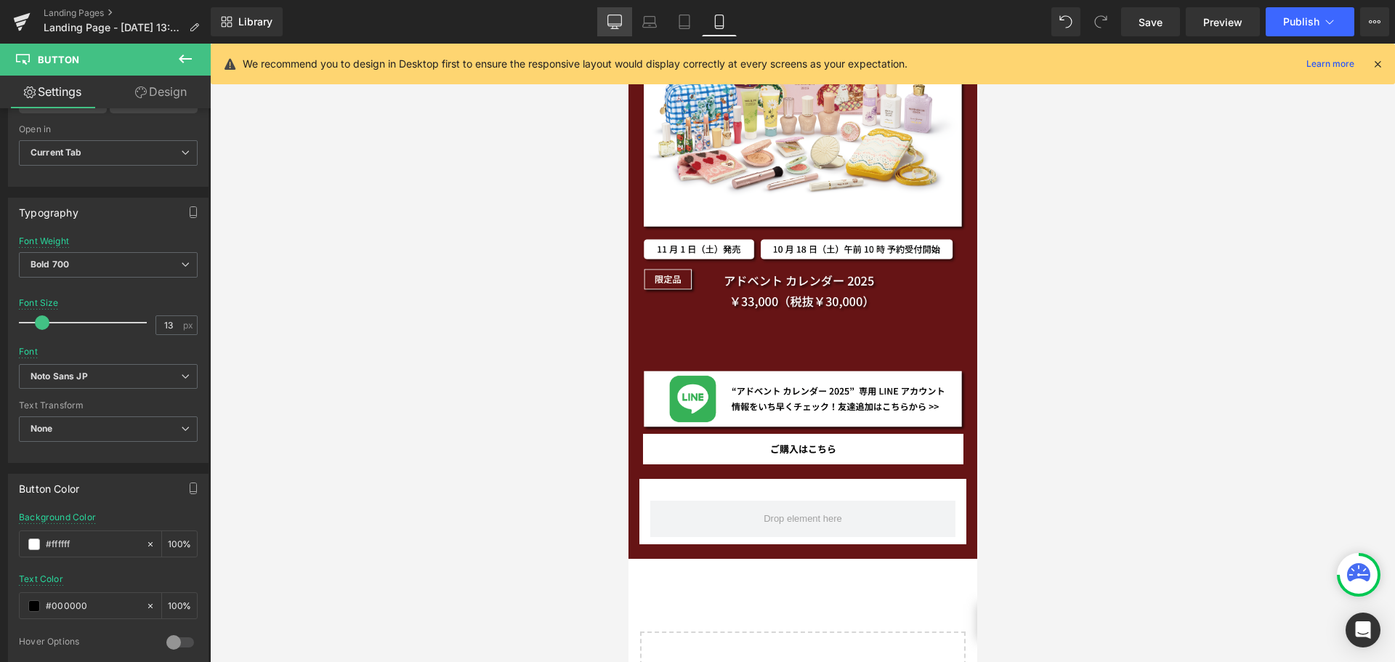
click at [620, 24] on icon at bounding box center [615, 24] width 14 height 0
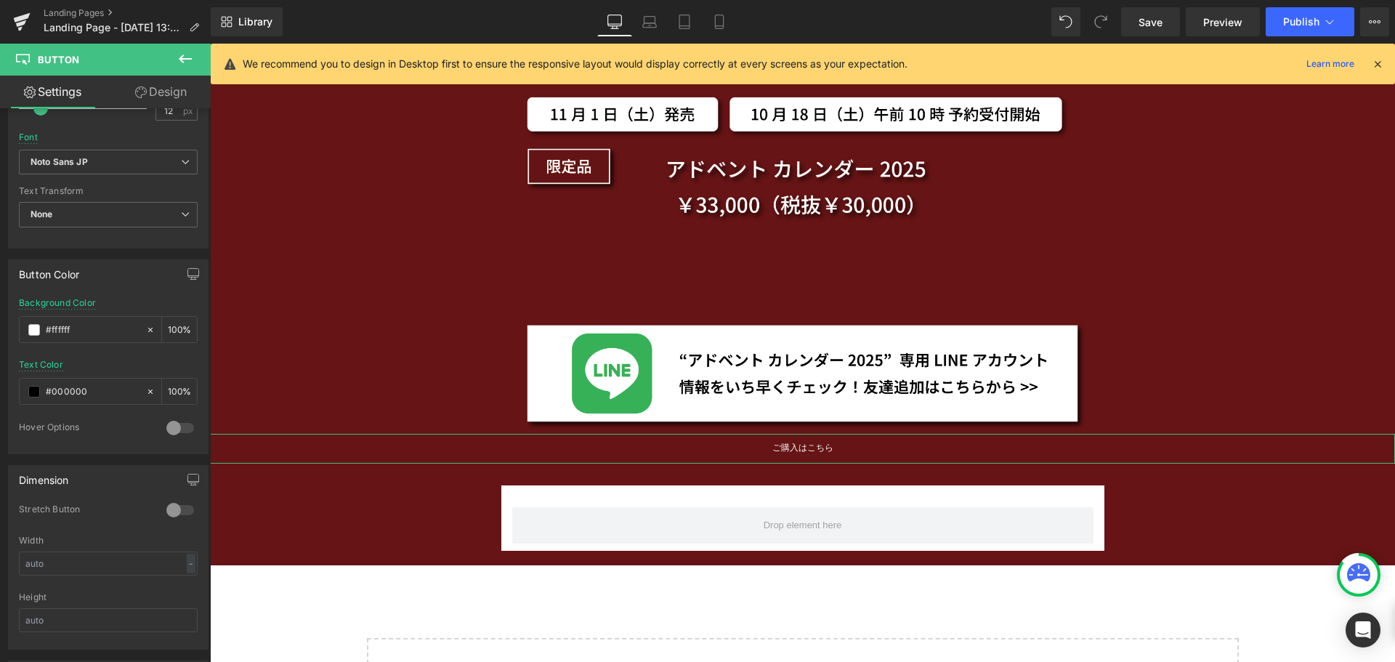
scroll to position [567, 0]
click at [38, 383] on span at bounding box center [34, 385] width 12 height 12
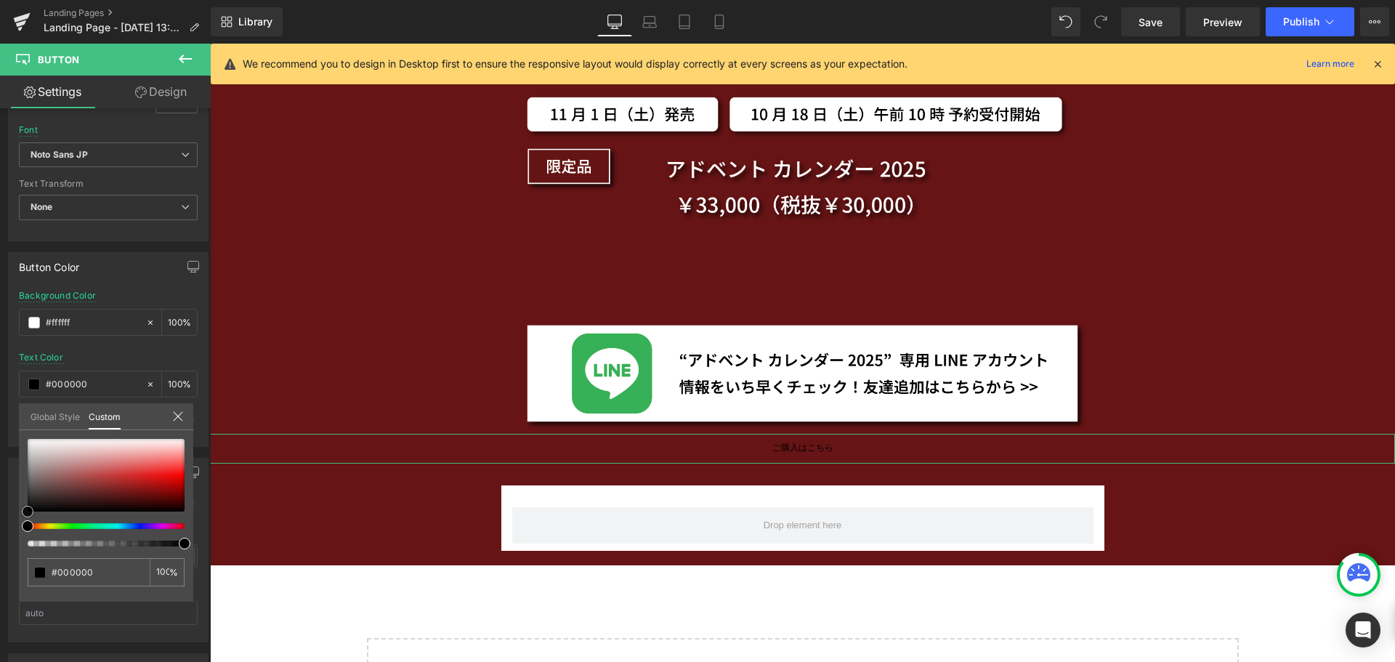
drag, startPoint x: 48, startPoint y: 453, endPoint x: 0, endPoint y: 525, distance: 86.4
click at [0, 447] on div "Button Color Background Color #ffffff 100 % rgba(0, 0, 0, 1) Text Color #000000…" at bounding box center [108, 344] width 217 height 206
click at [179, 416] on icon at bounding box center [178, 416] width 12 height 12
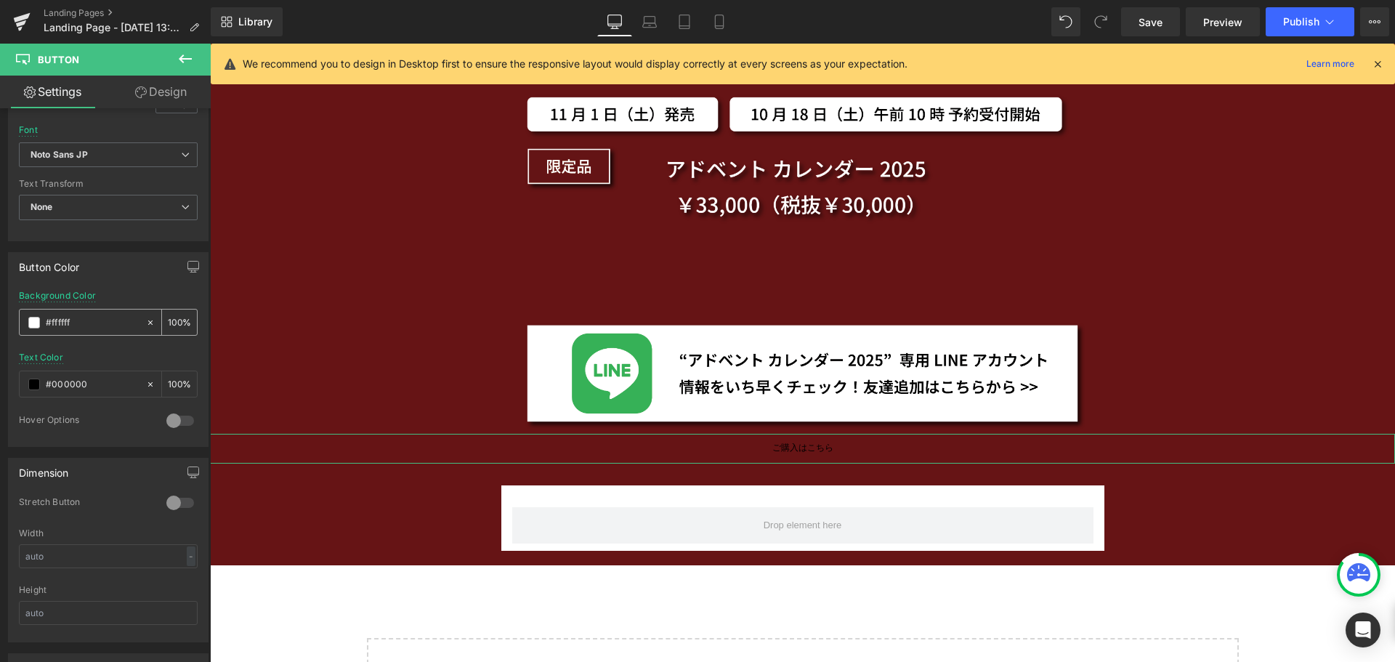
click at [32, 322] on span at bounding box center [34, 323] width 12 height 12
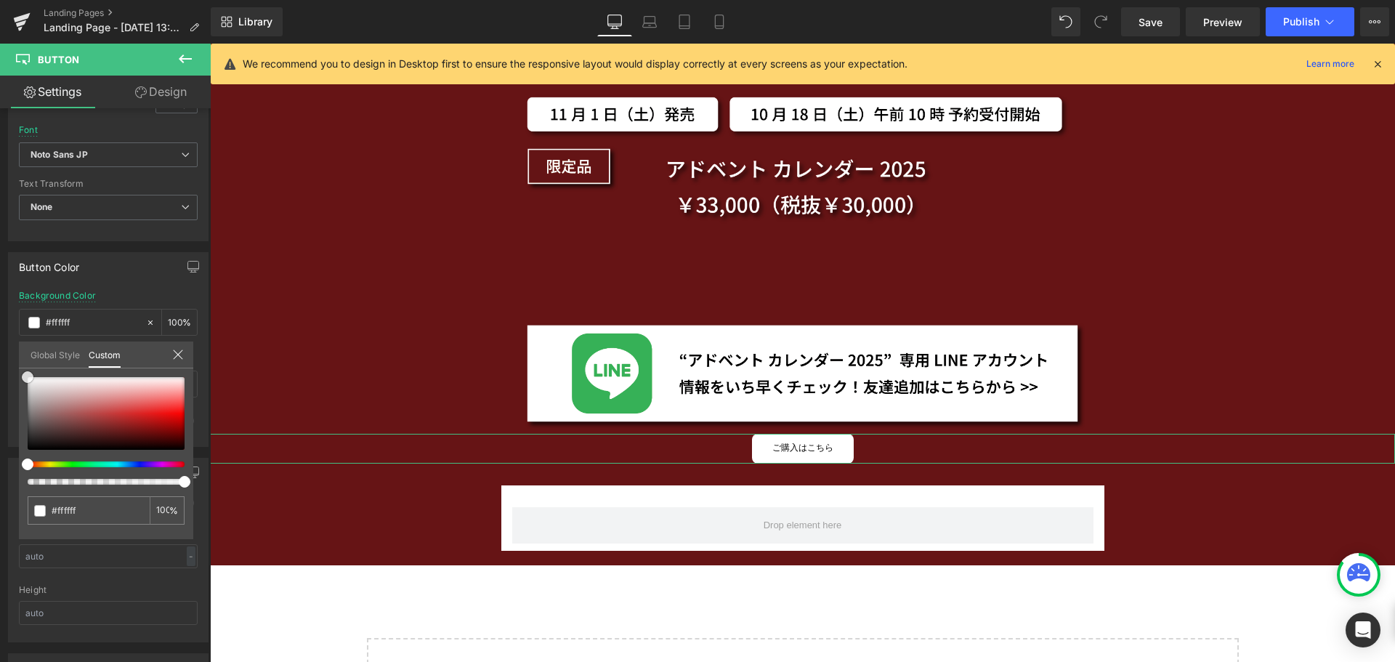
drag, startPoint x: 36, startPoint y: 384, endPoint x: 4, endPoint y: 356, distance: 42.2
click at [4, 356] on div "Button Color rgba(255, 255, 255, 1) Background Color #ffffff 100 % rgba(0, 0, 0…" at bounding box center [108, 344] width 217 height 206
click at [177, 352] on icon at bounding box center [178, 355] width 12 height 12
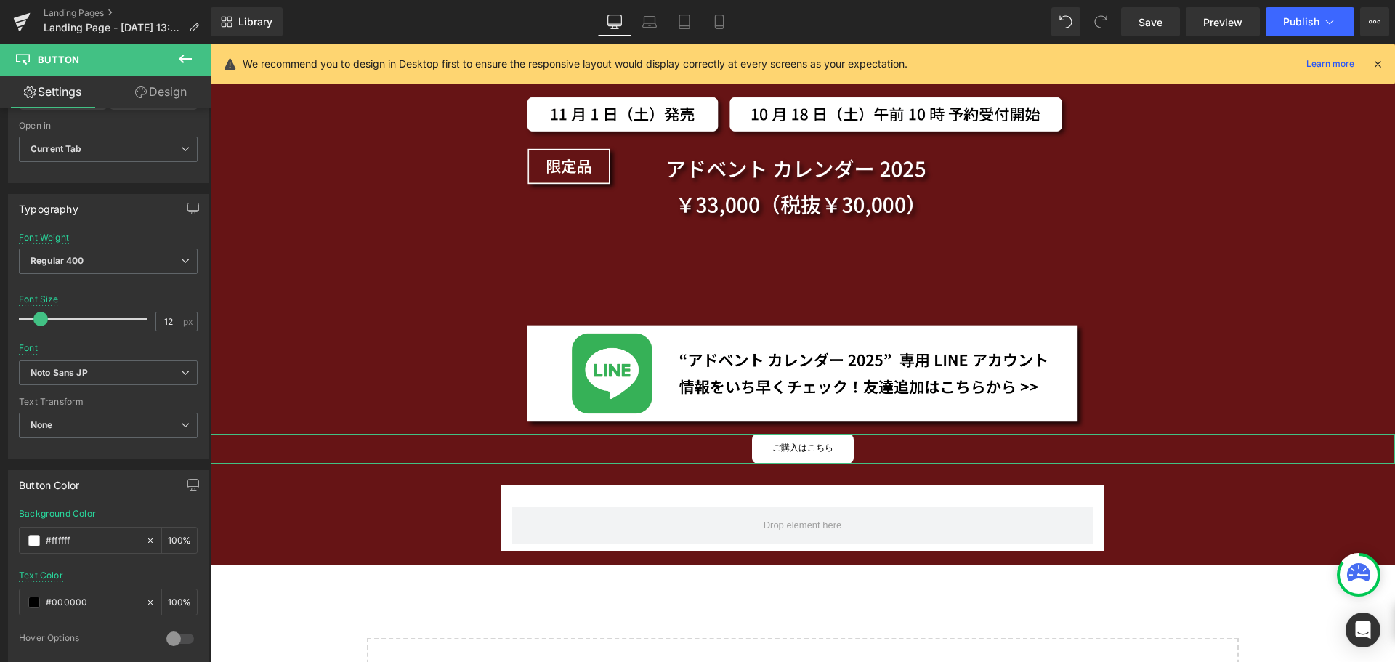
scroll to position [343, 0]
click at [183, 269] on icon at bounding box center [185, 266] width 9 height 9
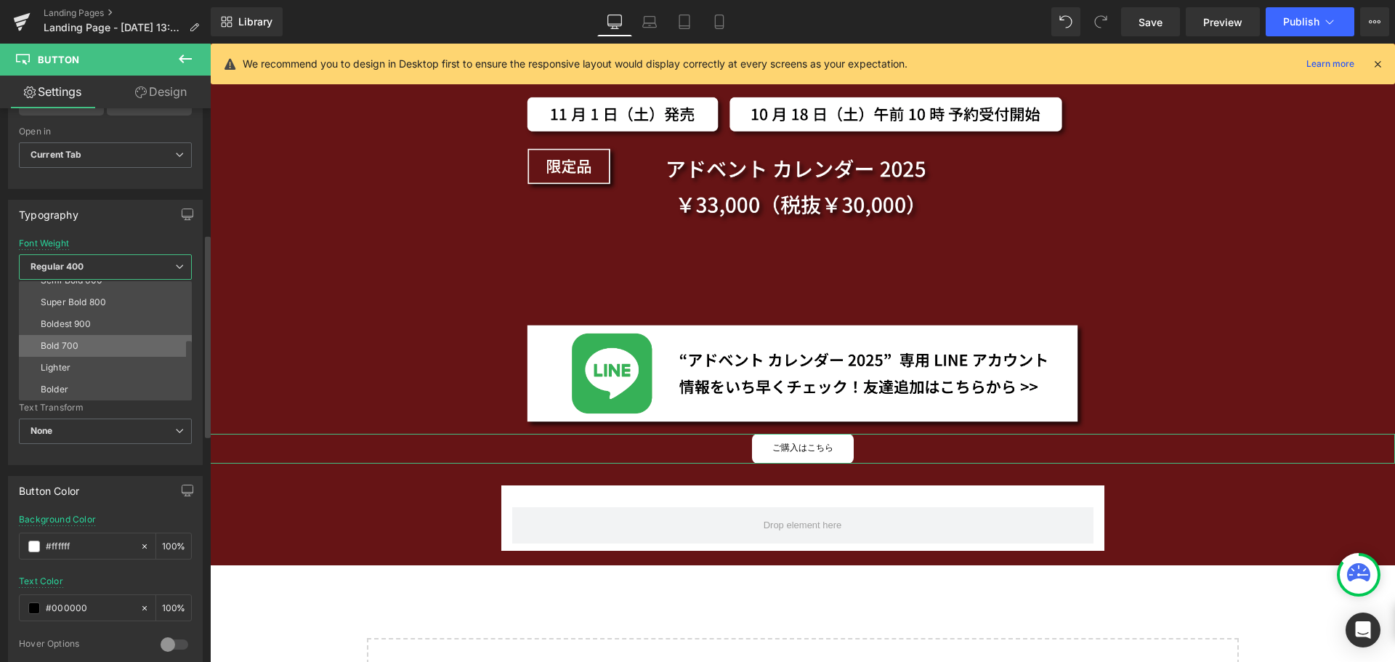
click at [131, 338] on li "Bold 700" at bounding box center [108, 346] width 179 height 22
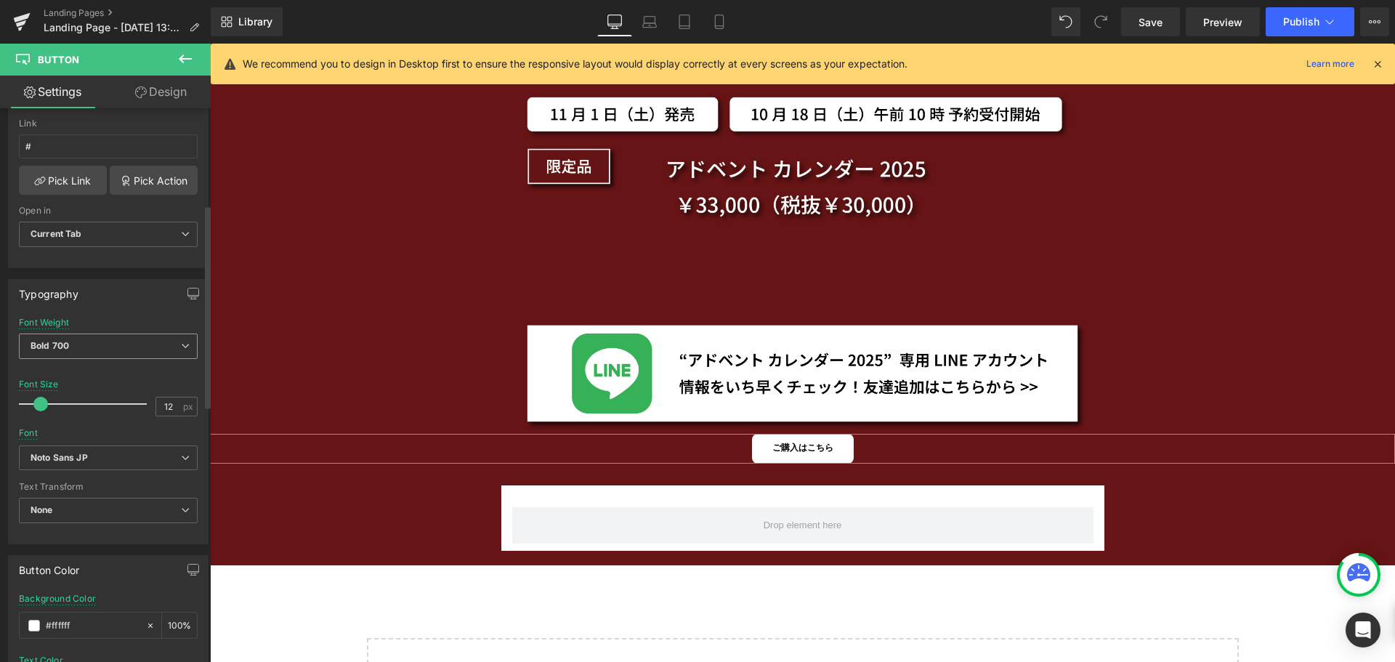
scroll to position [263, 0]
click at [116, 352] on span "Bold 700" at bounding box center [108, 346] width 179 height 25
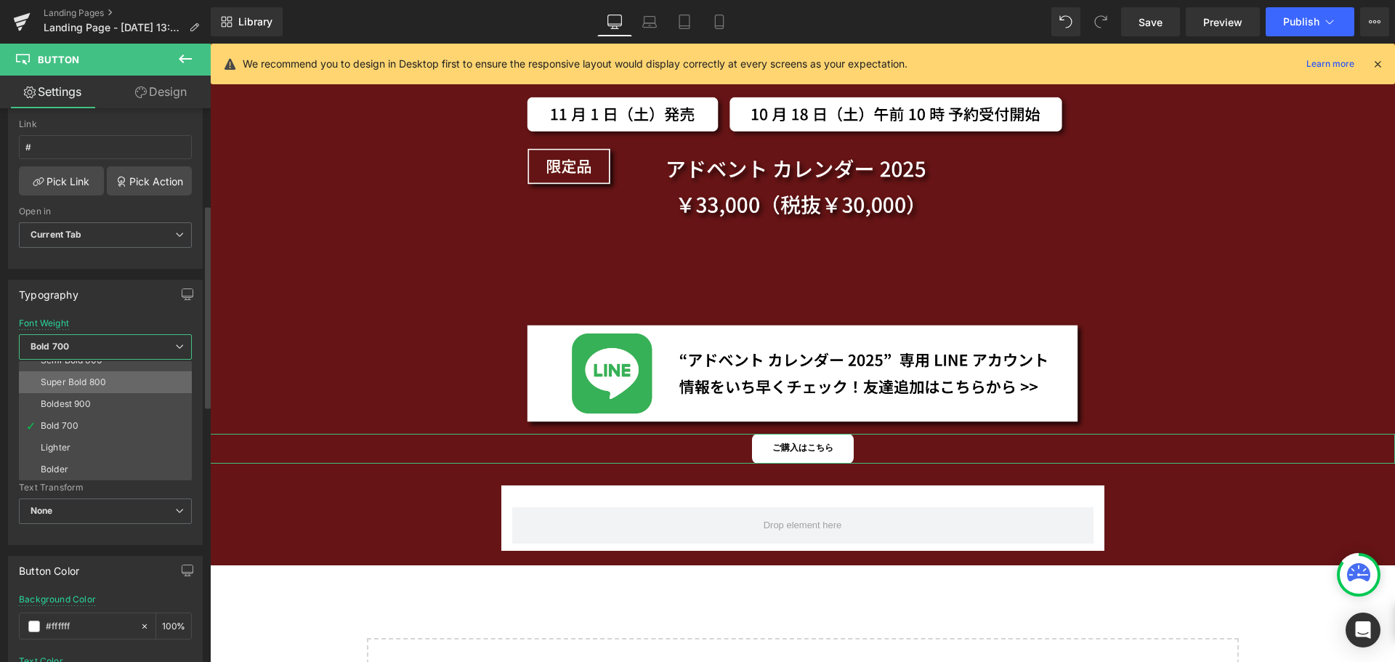
click at [116, 386] on li "Super Bold 800" at bounding box center [108, 382] width 179 height 22
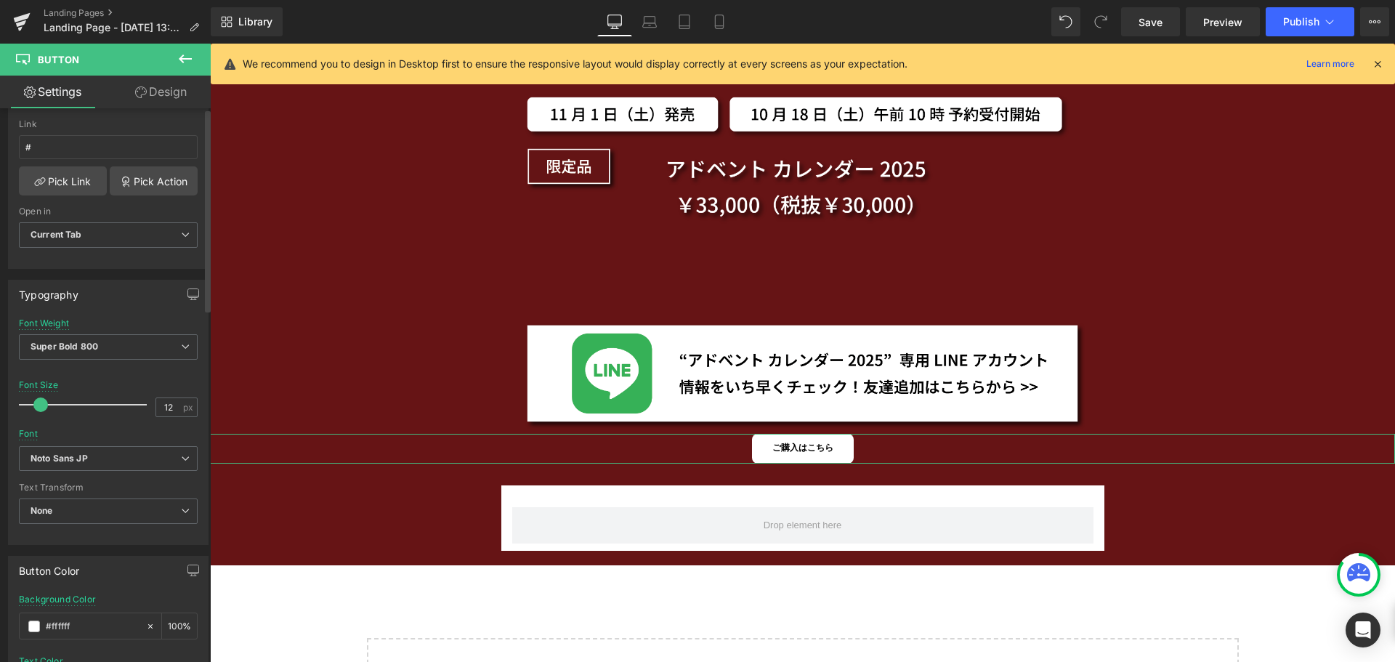
scroll to position [0, 0]
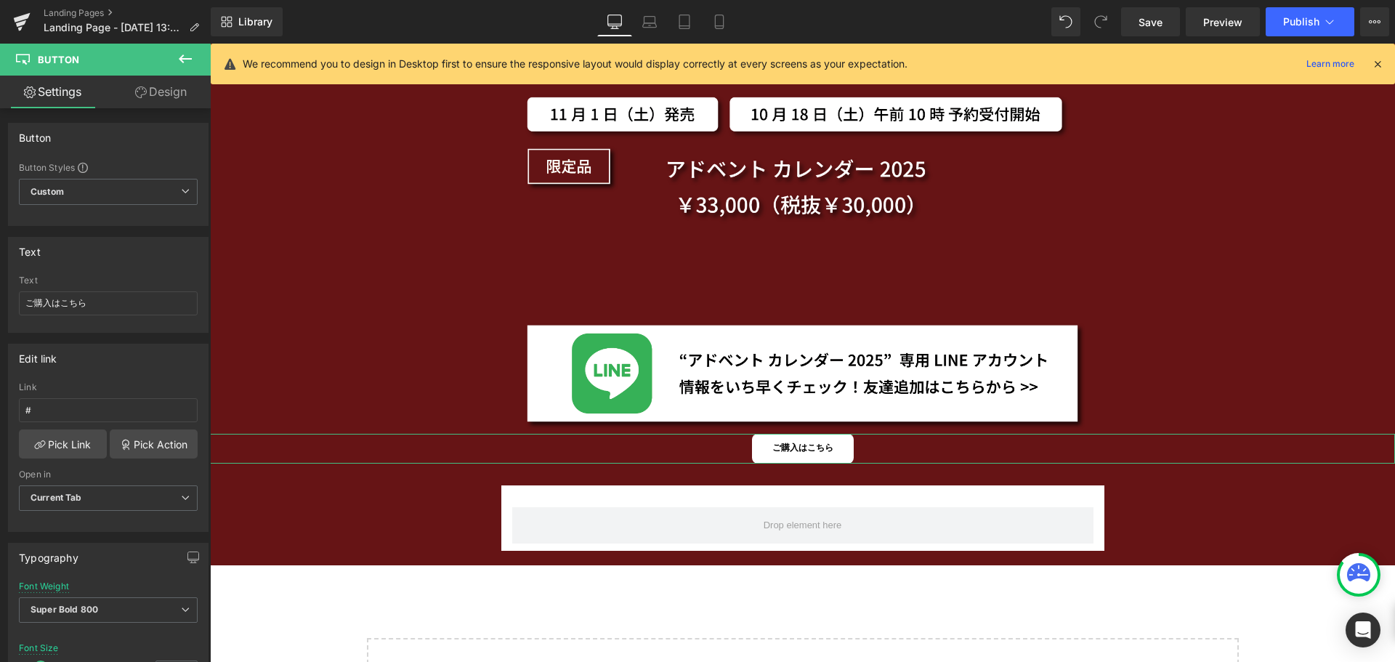
click at [179, 87] on link "Design" at bounding box center [160, 92] width 105 height 33
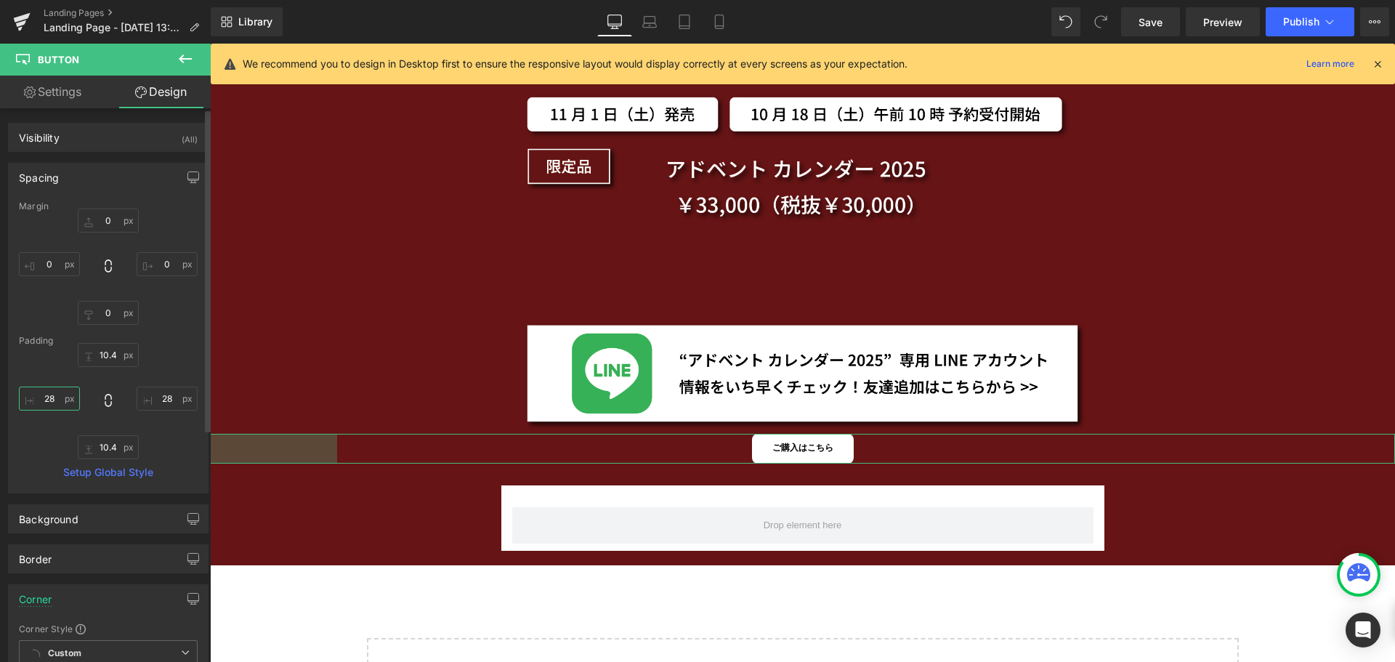
click at [68, 401] on input "28" at bounding box center [49, 398] width 61 height 24
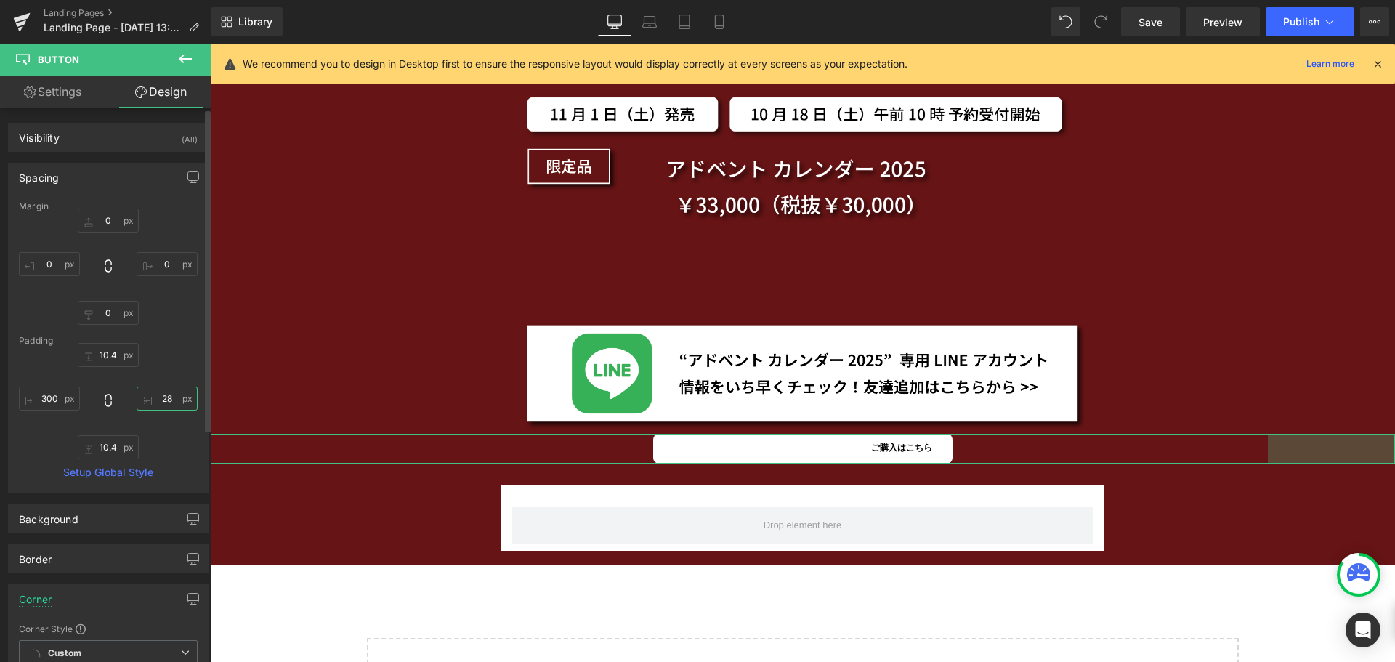
click at [166, 401] on input "28" at bounding box center [167, 398] width 61 height 24
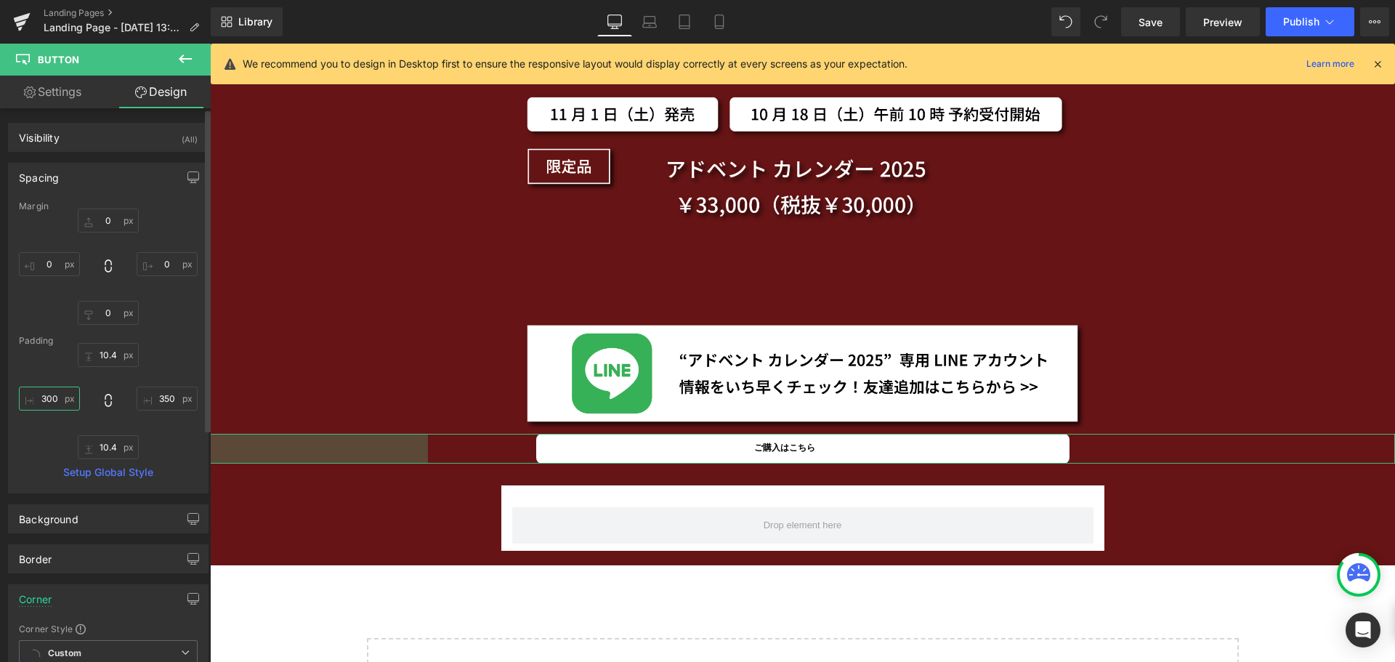
click at [62, 401] on input "300" at bounding box center [49, 398] width 61 height 24
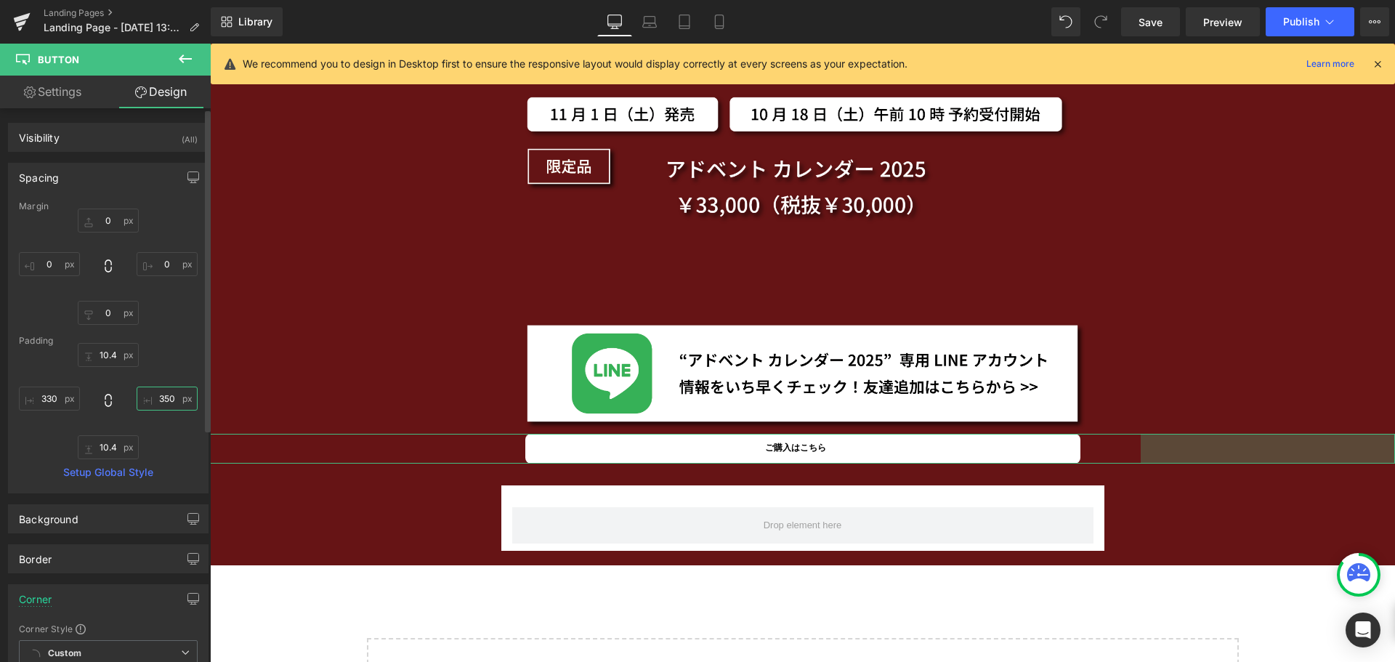
click at [167, 405] on input "350" at bounding box center [167, 398] width 61 height 24
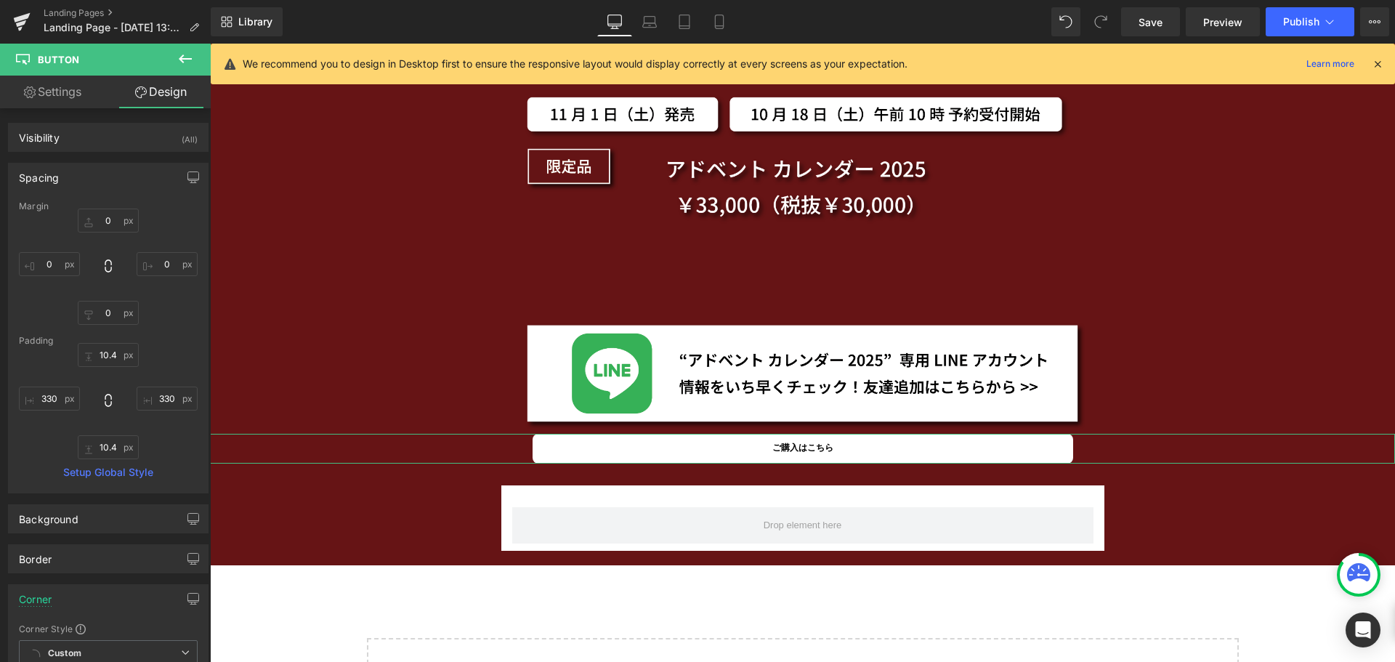
click at [69, 86] on link "Settings" at bounding box center [52, 92] width 105 height 33
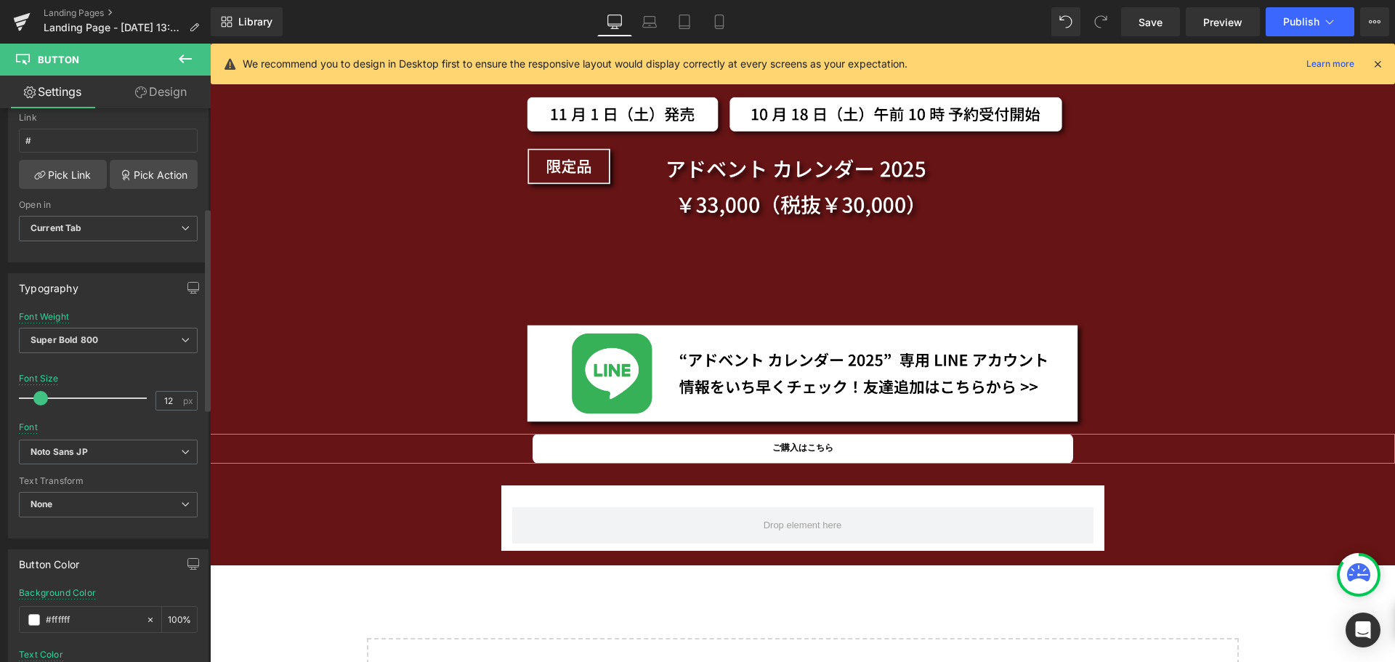
scroll to position [271, 0]
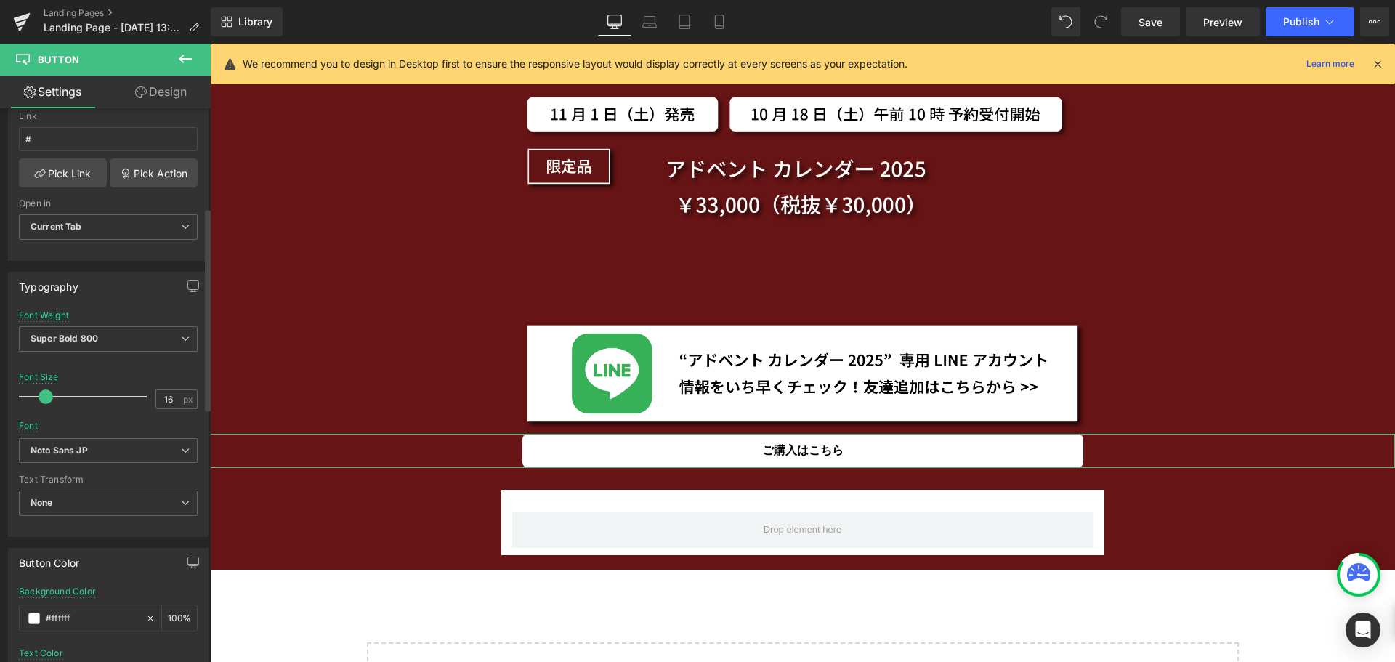
click at [44, 402] on span at bounding box center [46, 396] width 15 height 15
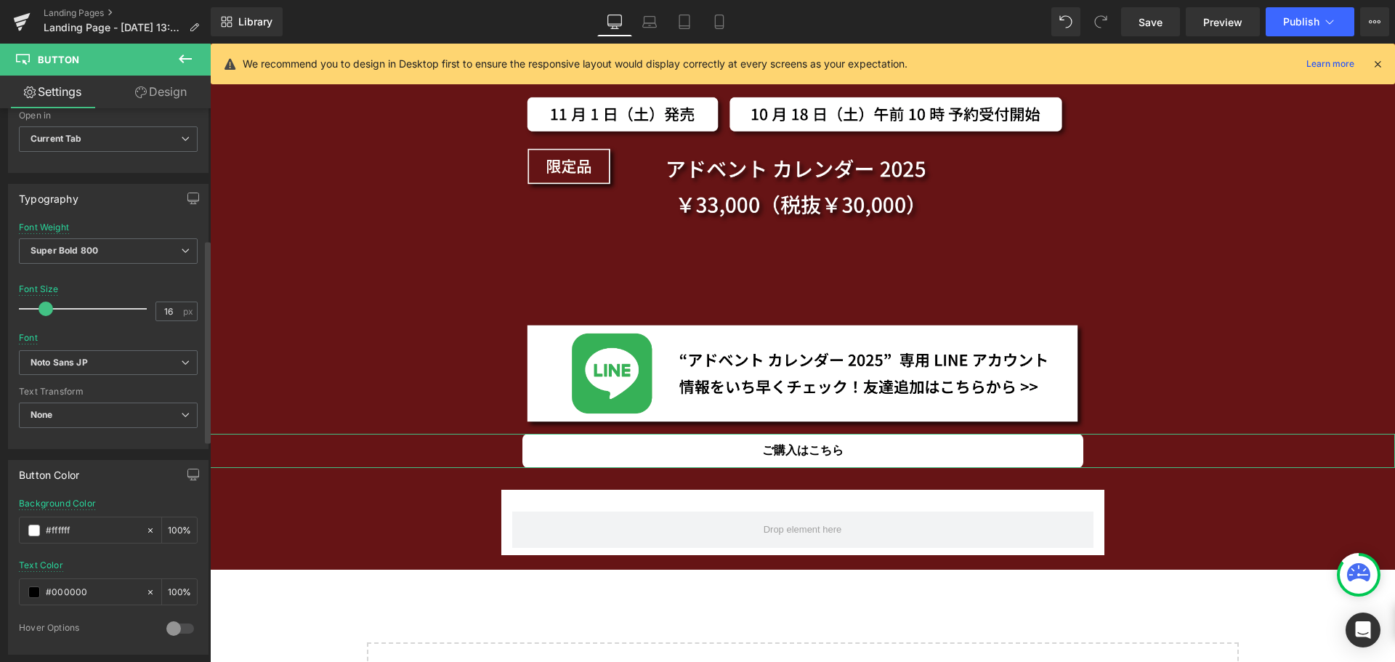
scroll to position [360, 0]
click at [119, 354] on span "Noto Sans JP" at bounding box center [108, 361] width 179 height 25
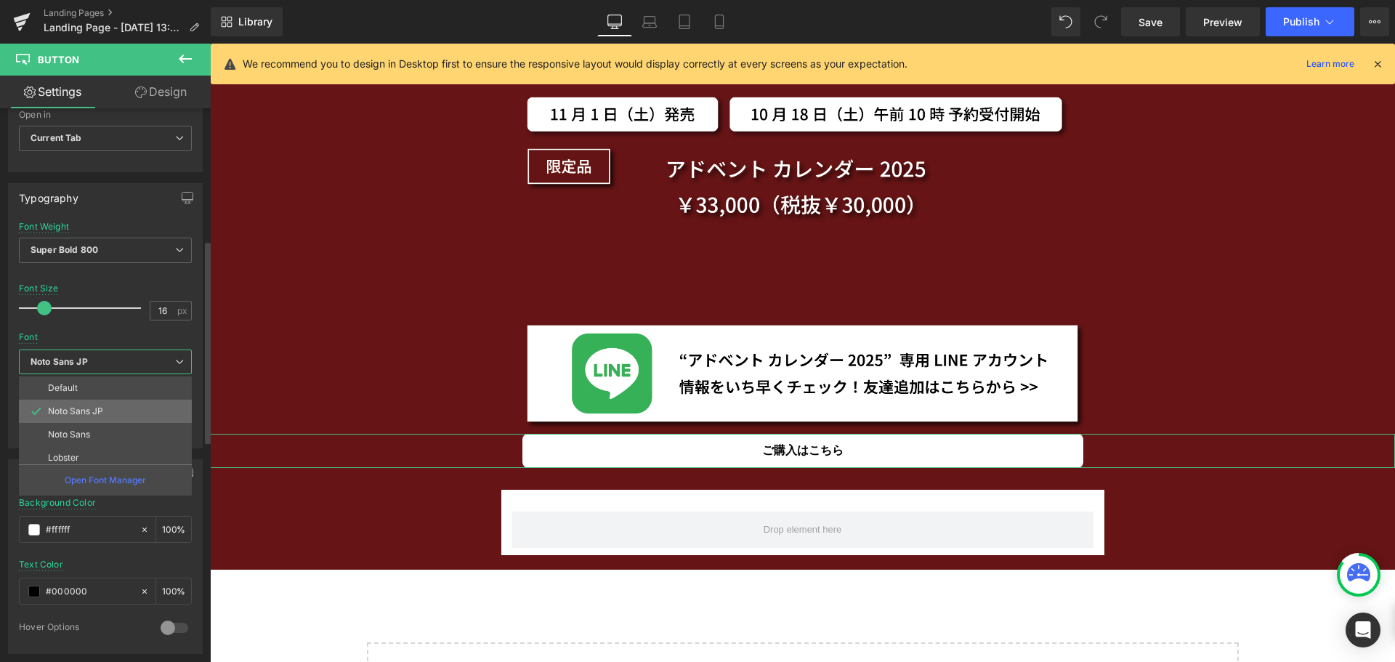
click at [112, 408] on li "Noto Sans JP" at bounding box center [108, 411] width 179 height 23
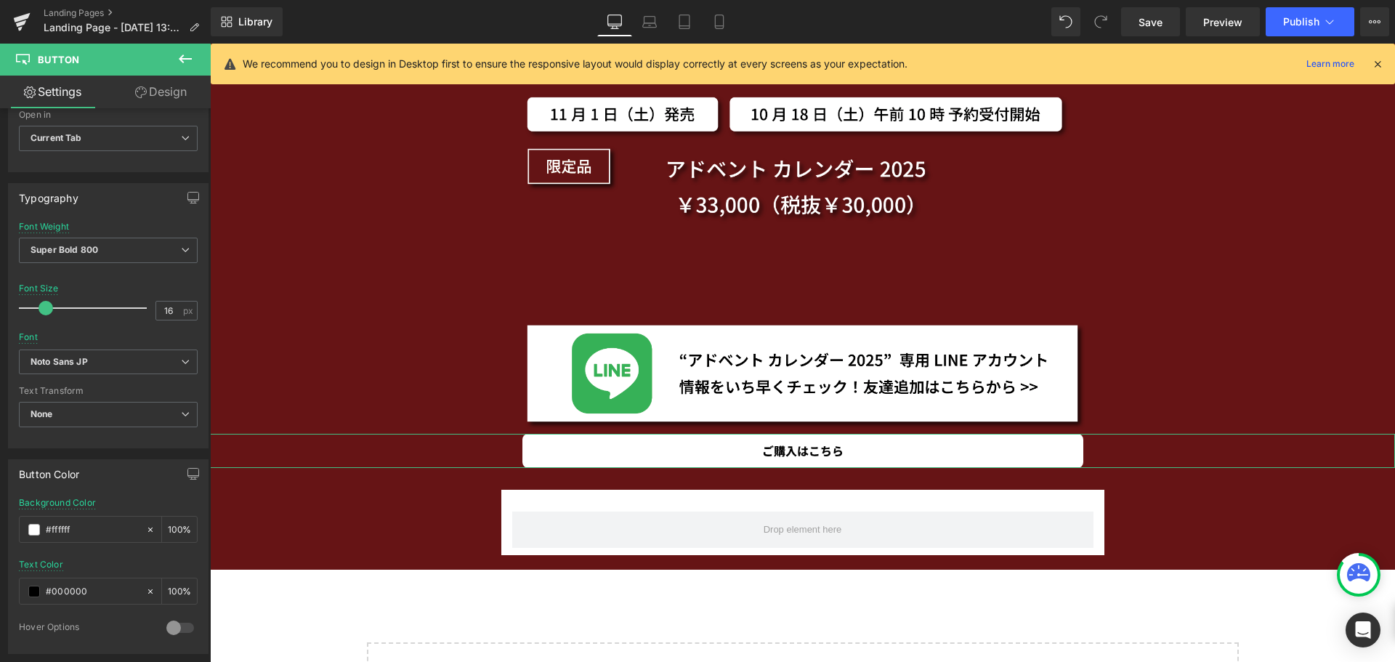
click at [190, 94] on link "Design" at bounding box center [160, 92] width 105 height 33
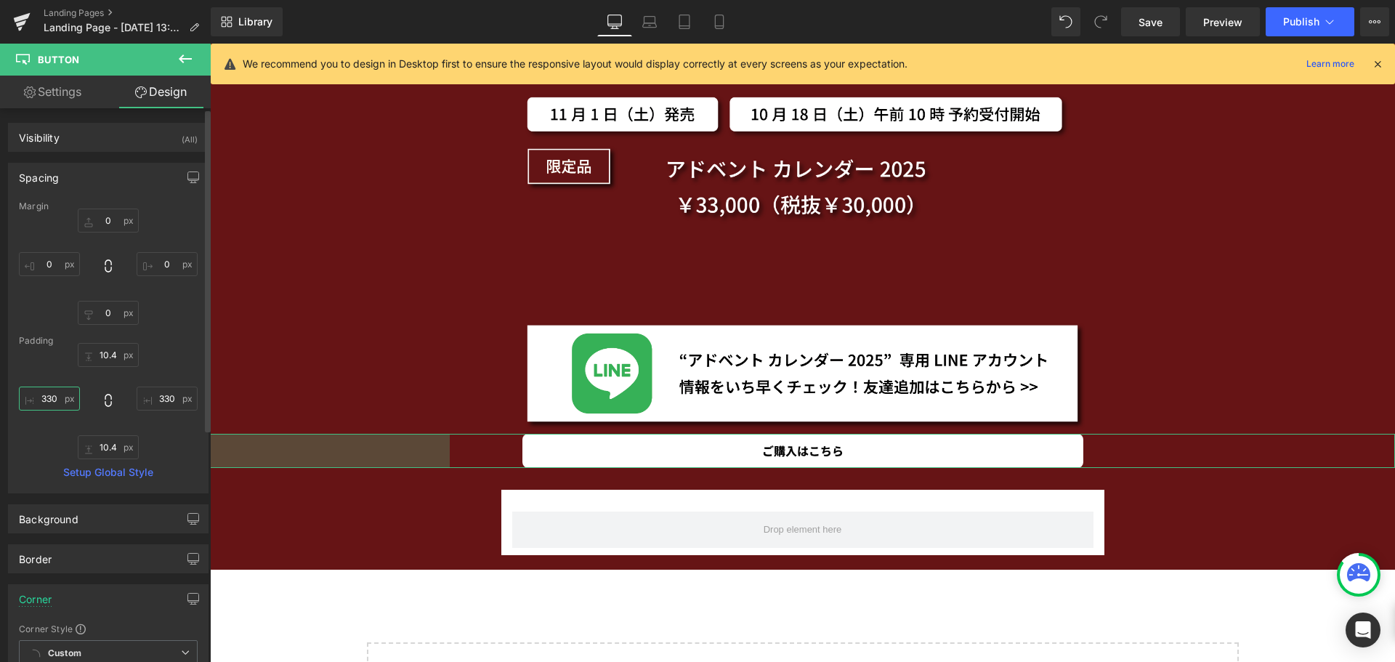
click at [64, 395] on input "330" at bounding box center [49, 398] width 61 height 24
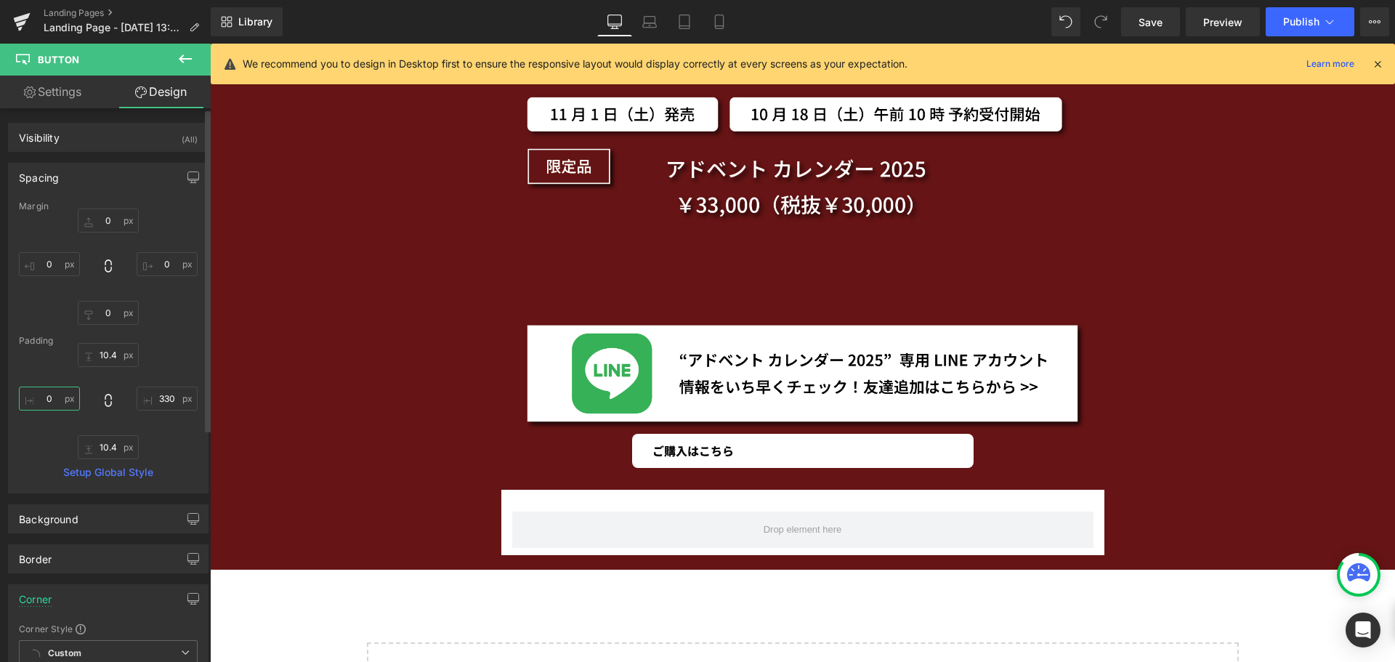
scroll to position [0, 0]
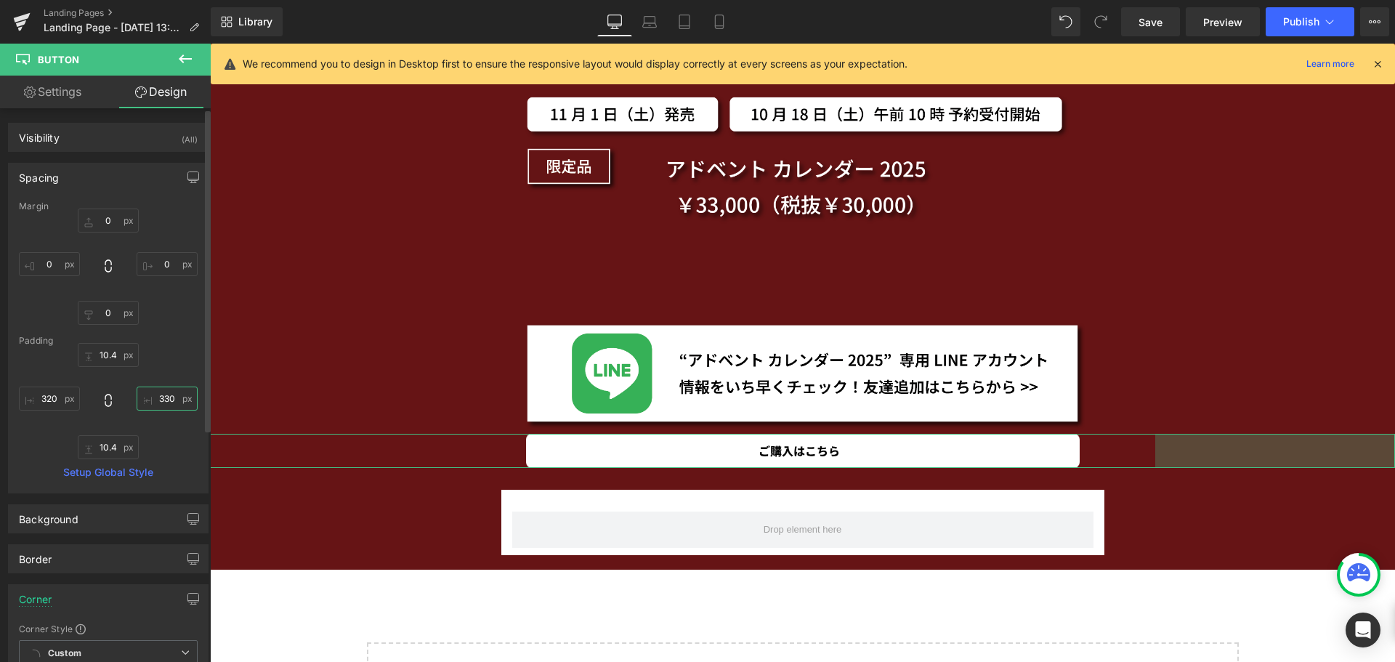
click at [165, 399] on input "330" at bounding box center [167, 398] width 61 height 24
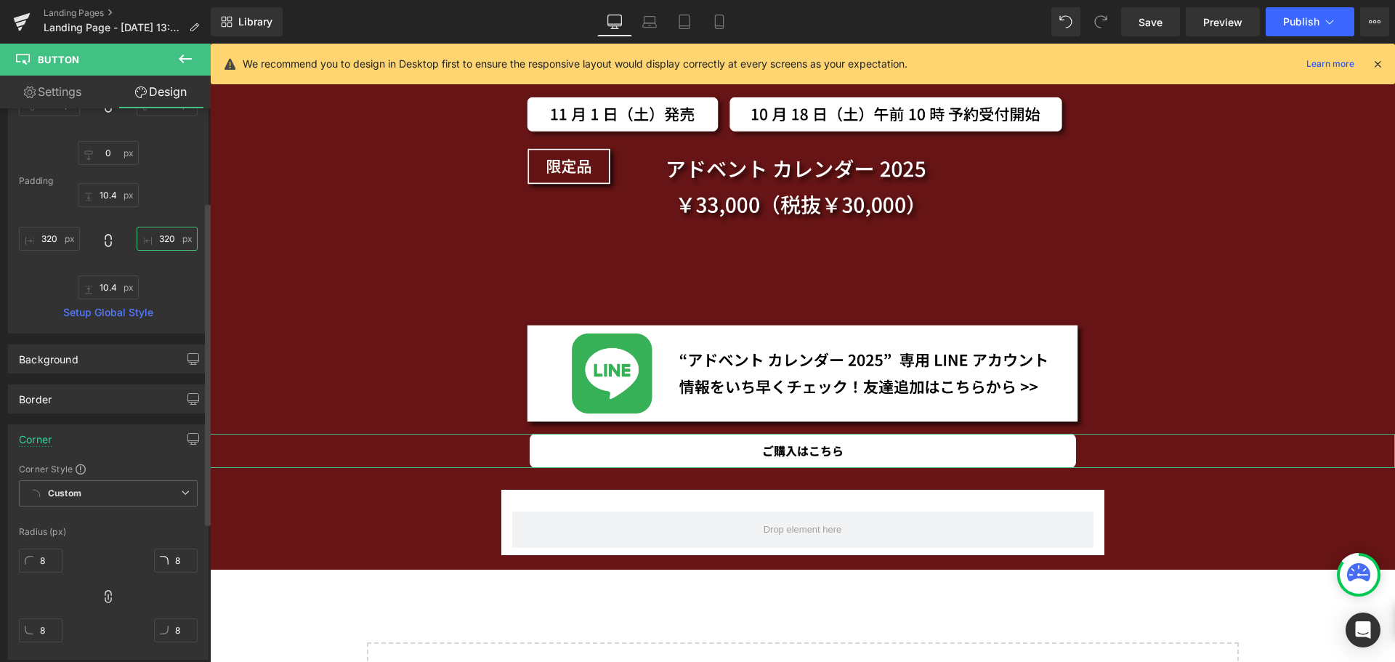
scroll to position [175, 0]
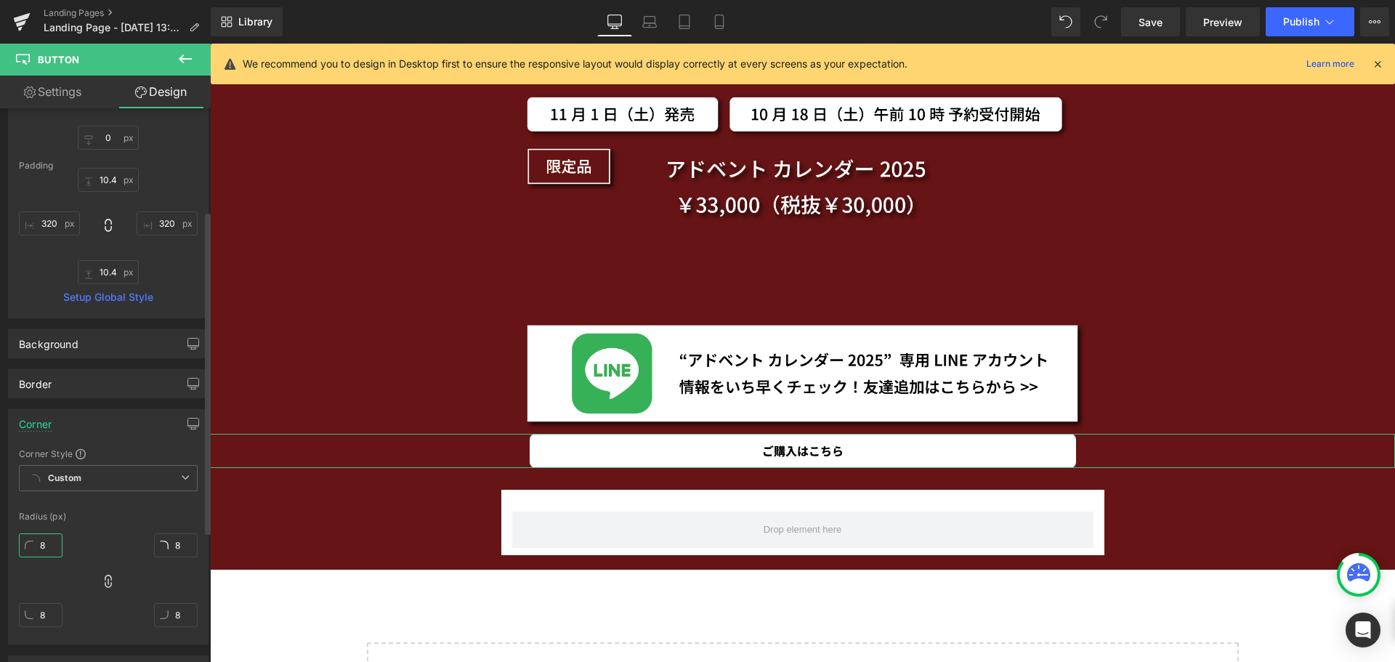
click at [48, 541] on input "8" at bounding box center [41, 545] width 44 height 24
click at [55, 100] on link "Settings" at bounding box center [52, 92] width 105 height 33
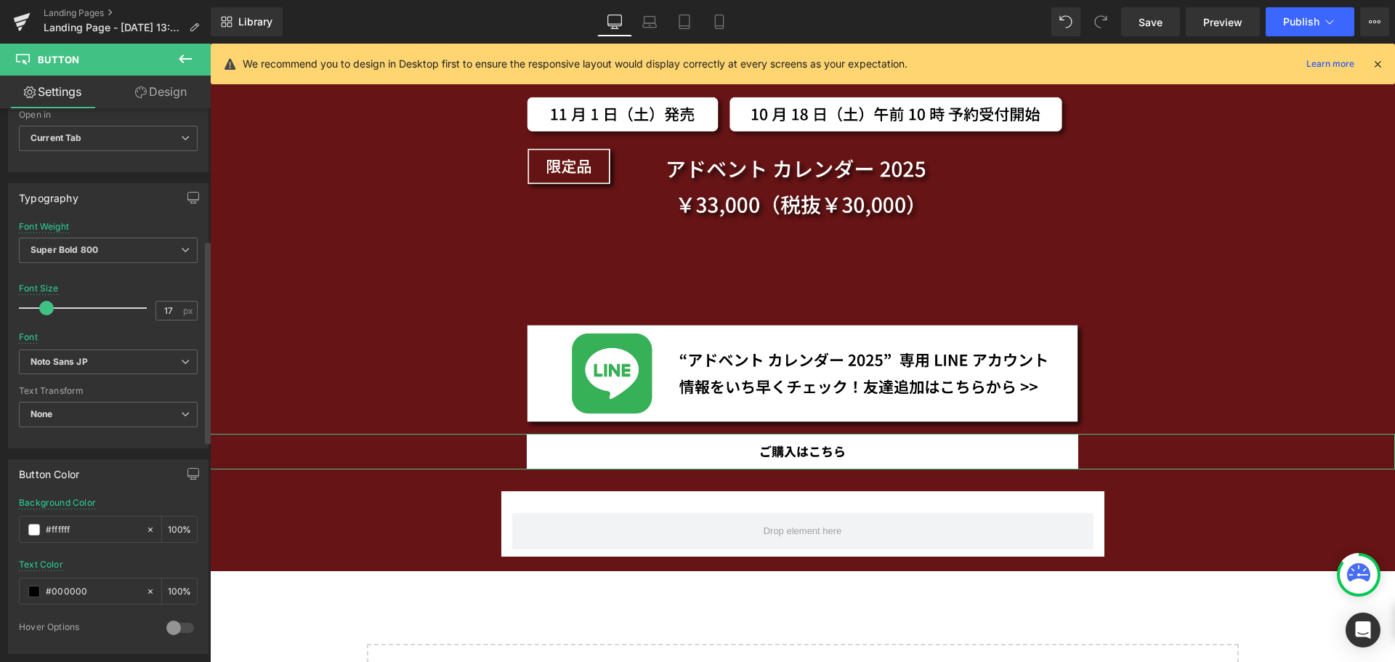
click at [50, 311] on span at bounding box center [46, 308] width 15 height 15
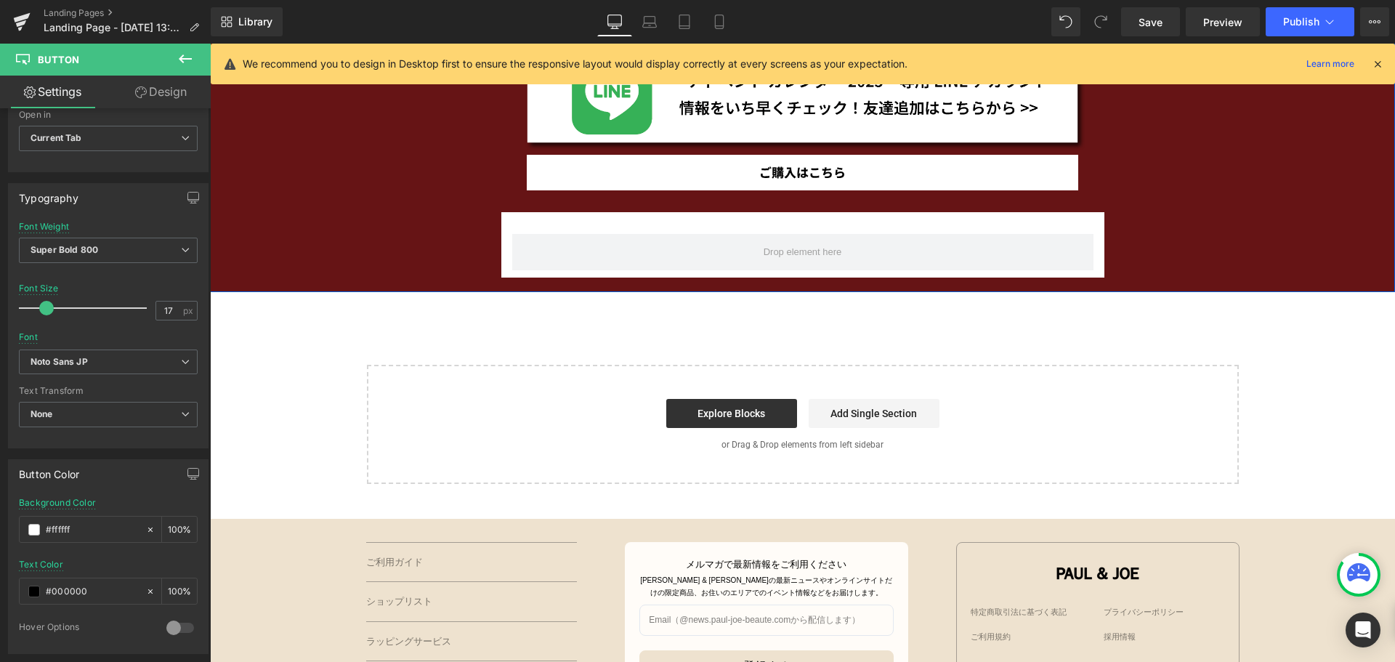
scroll to position [2434, 0]
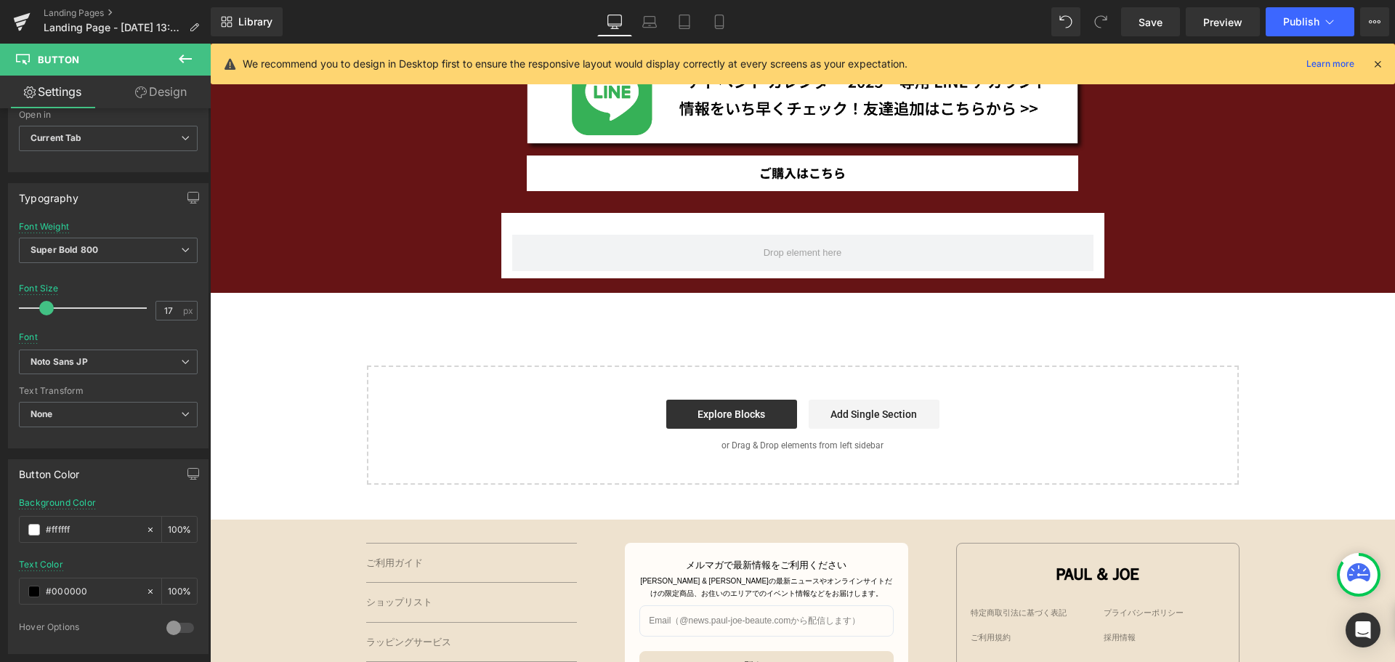
click at [190, 59] on icon at bounding box center [185, 58] width 13 height 9
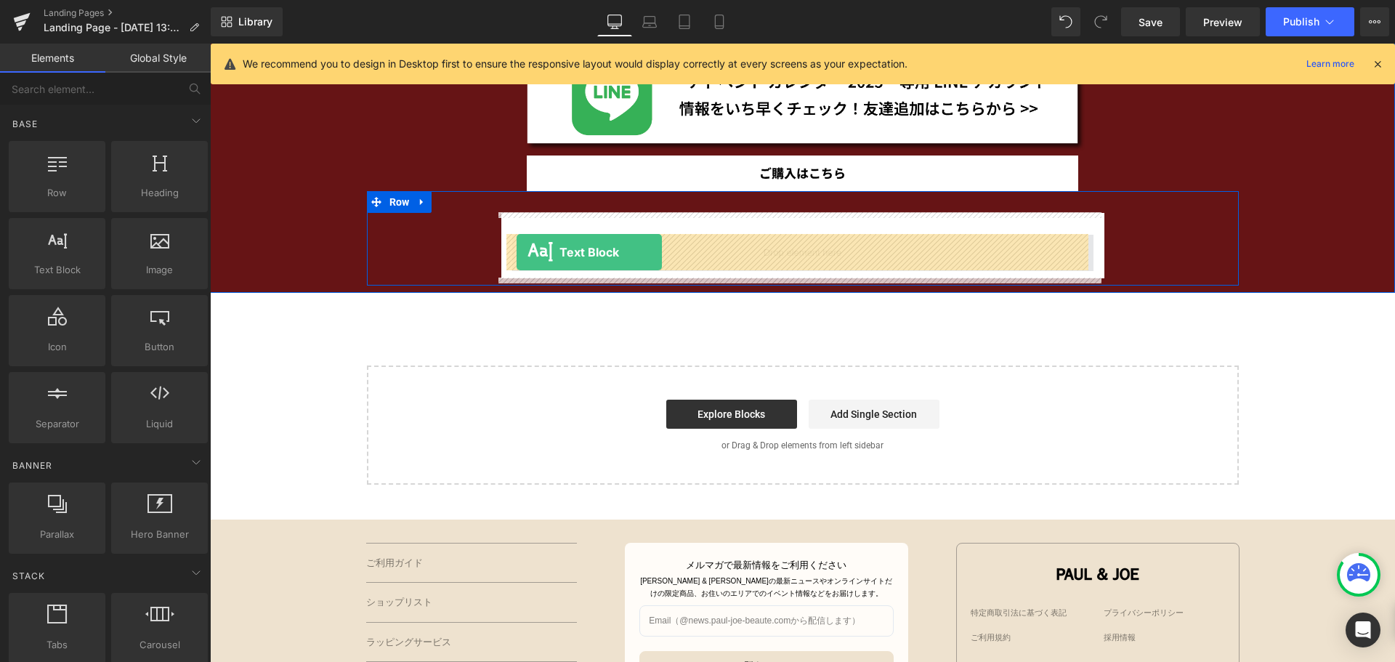
drag, startPoint x: 269, startPoint y: 301, endPoint x: 517, endPoint y: 252, distance: 252.6
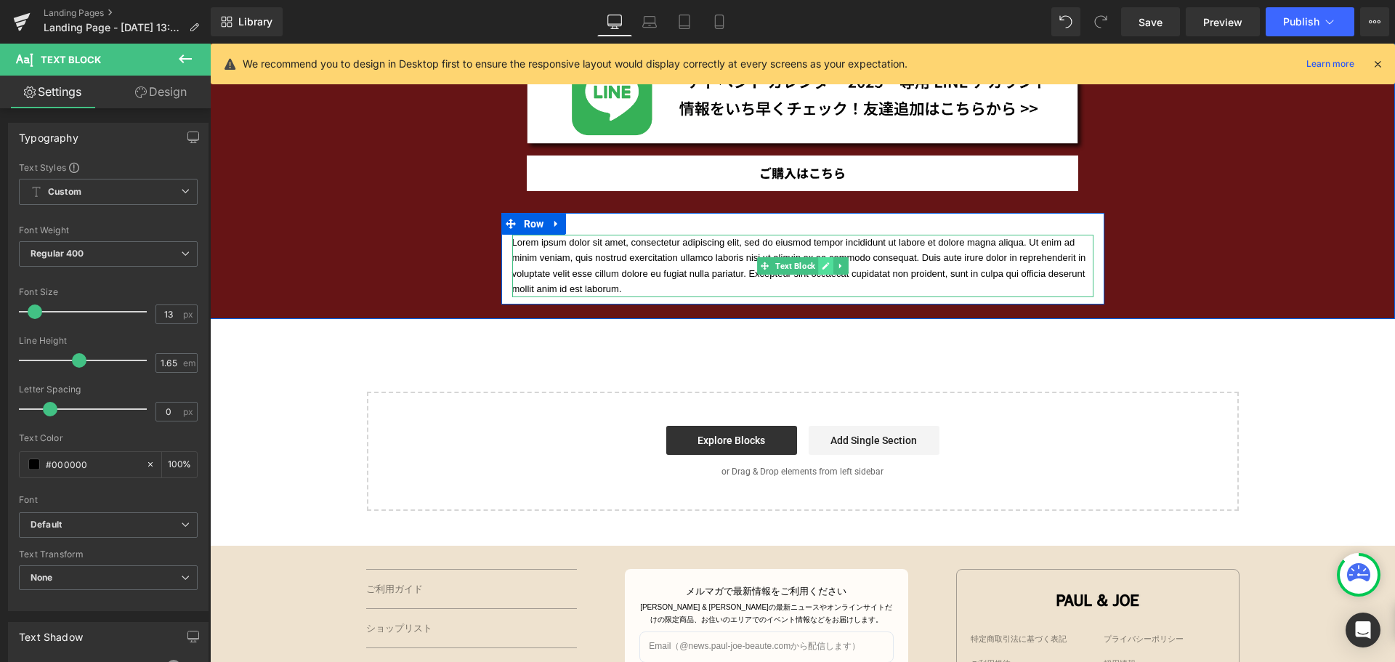
click at [818, 272] on link at bounding box center [825, 265] width 15 height 17
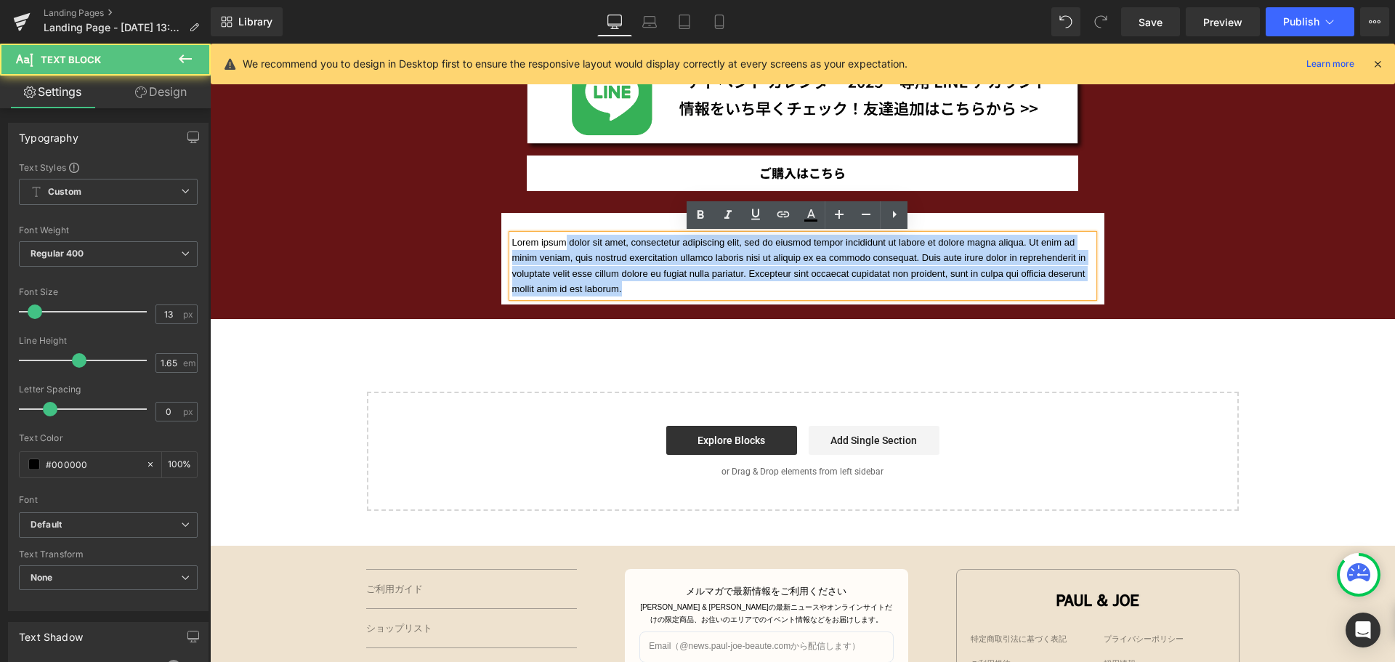
drag, startPoint x: 841, startPoint y: 294, endPoint x: 564, endPoint y: 218, distance: 286.9
click at [564, 218] on div "Lorem ipsum dolor sit amet, consectetur adipiscing elit, sed do eiusmod tempor …" at bounding box center [802, 259] width 603 height 92
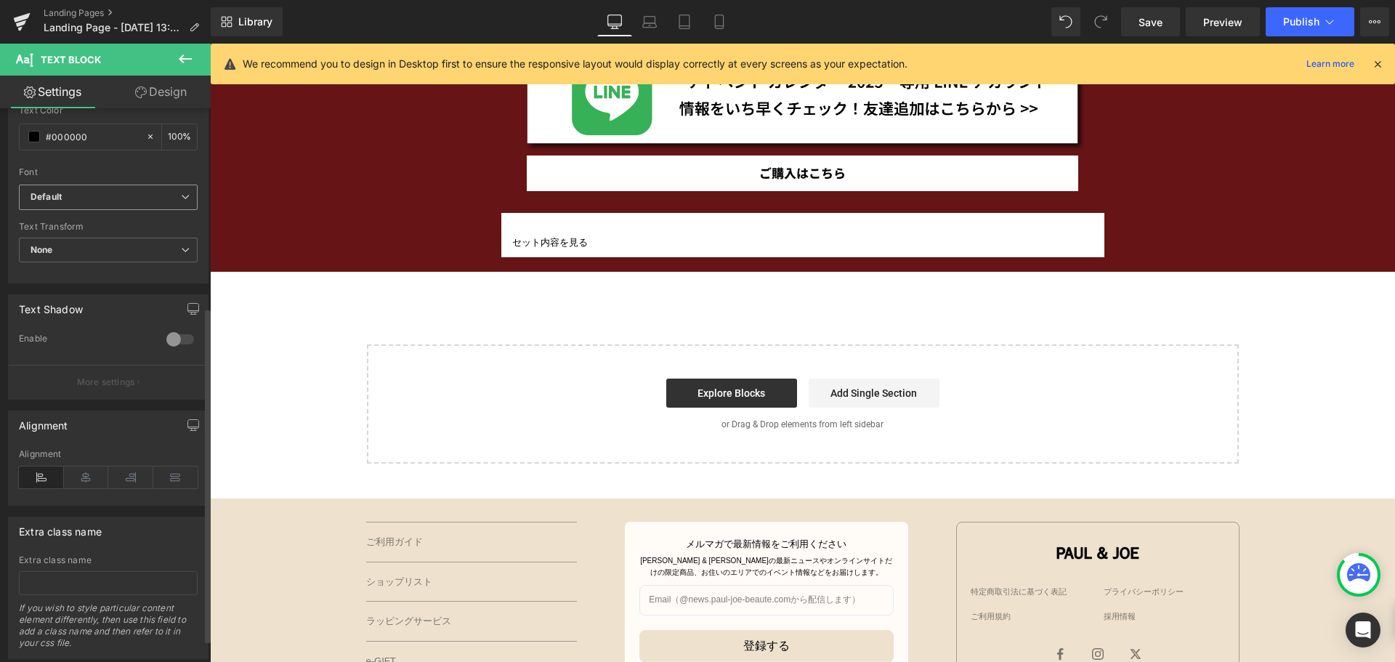
scroll to position [328, 0]
click at [81, 478] on icon at bounding box center [86, 477] width 45 height 22
click at [717, 33] on link "Mobile" at bounding box center [719, 21] width 35 height 29
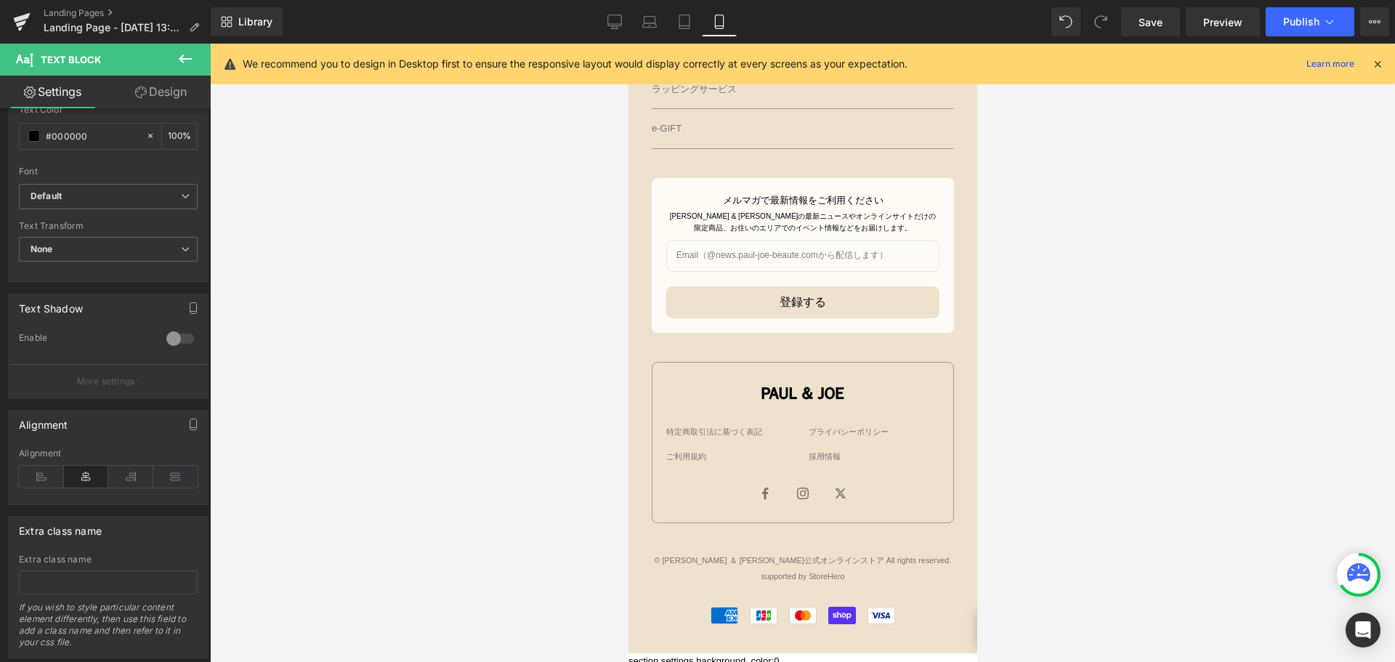
scroll to position [1372, 0]
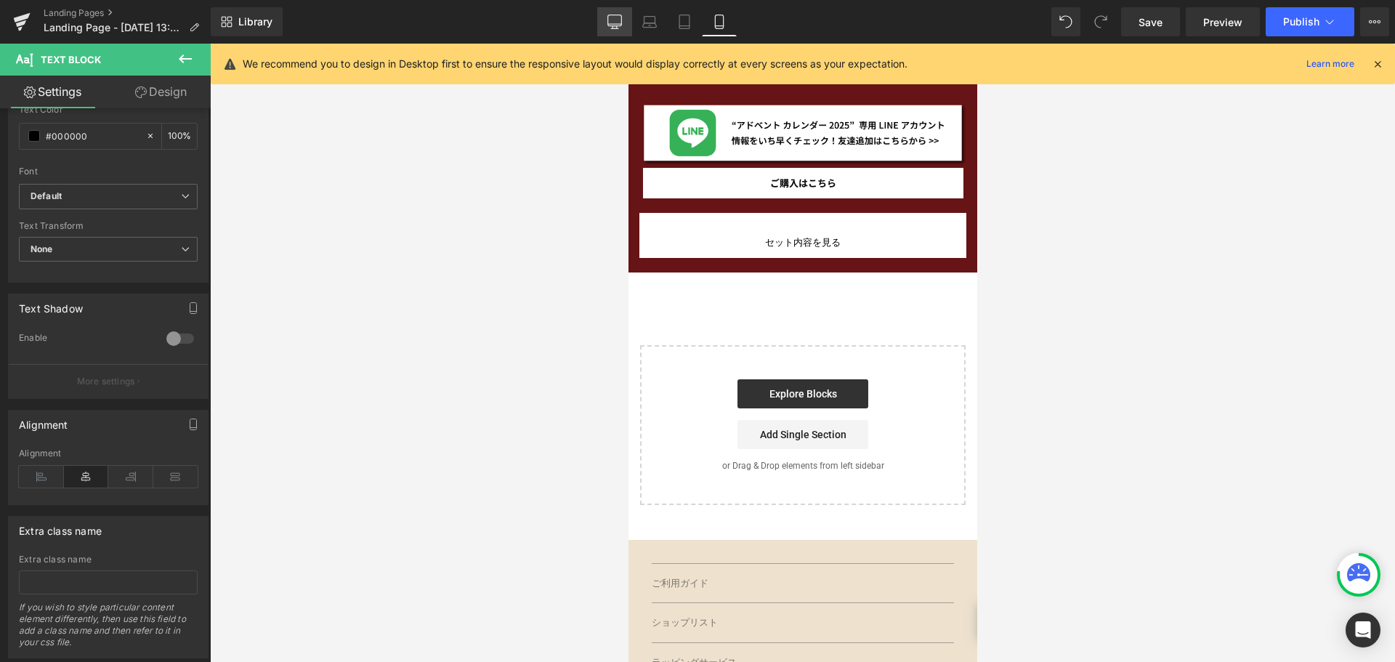
click at [621, 21] on icon at bounding box center [614, 22] width 15 height 15
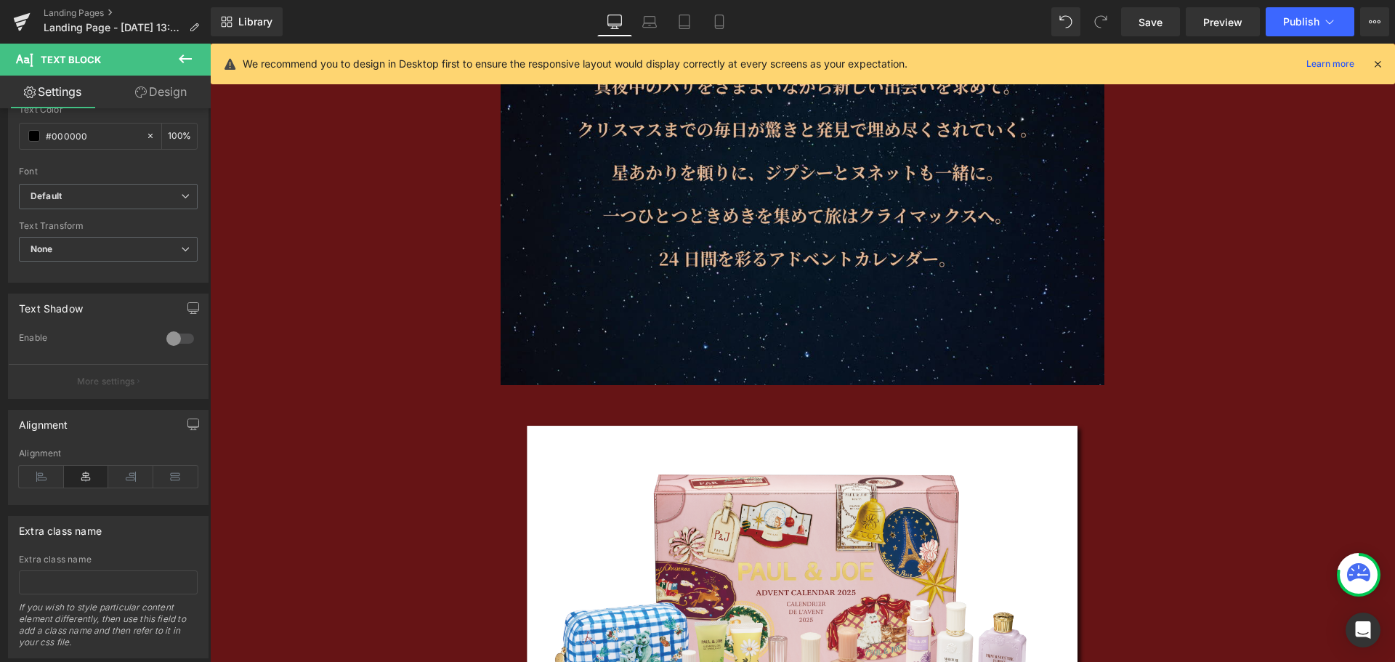
scroll to position [2434, 0]
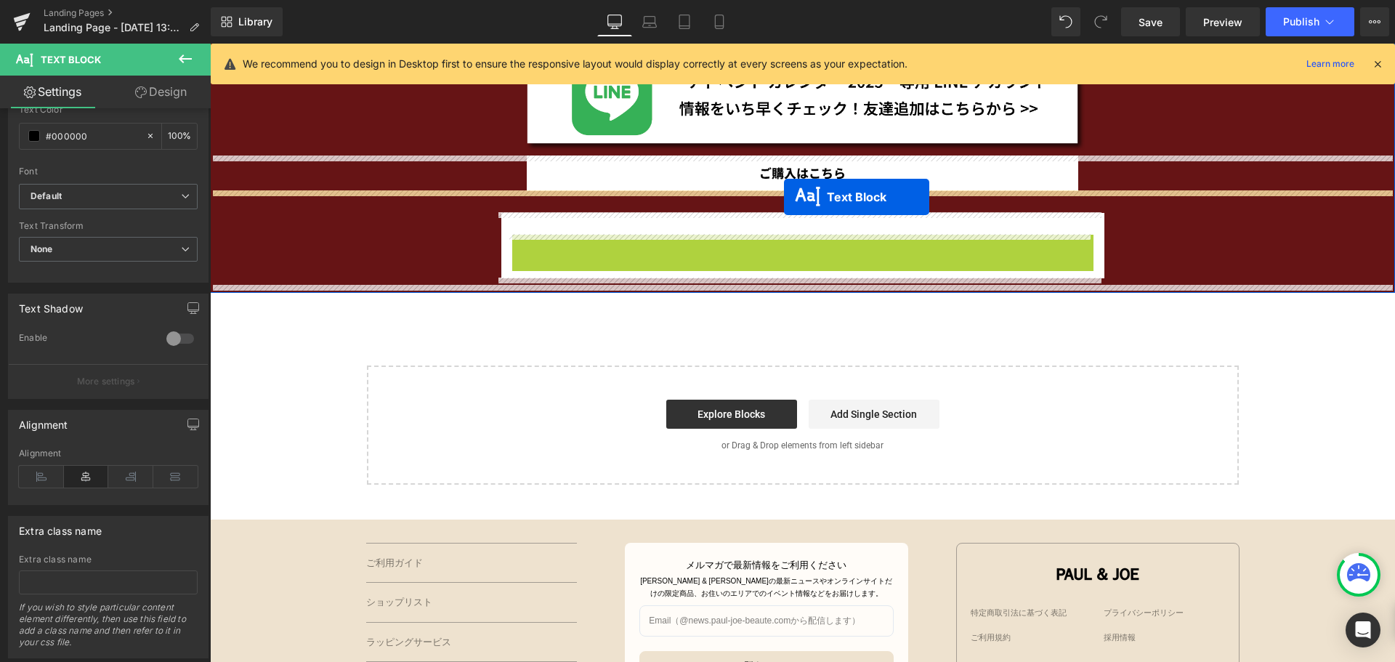
drag, startPoint x: 787, startPoint y: 243, endPoint x: 784, endPoint y: 197, distance: 45.9
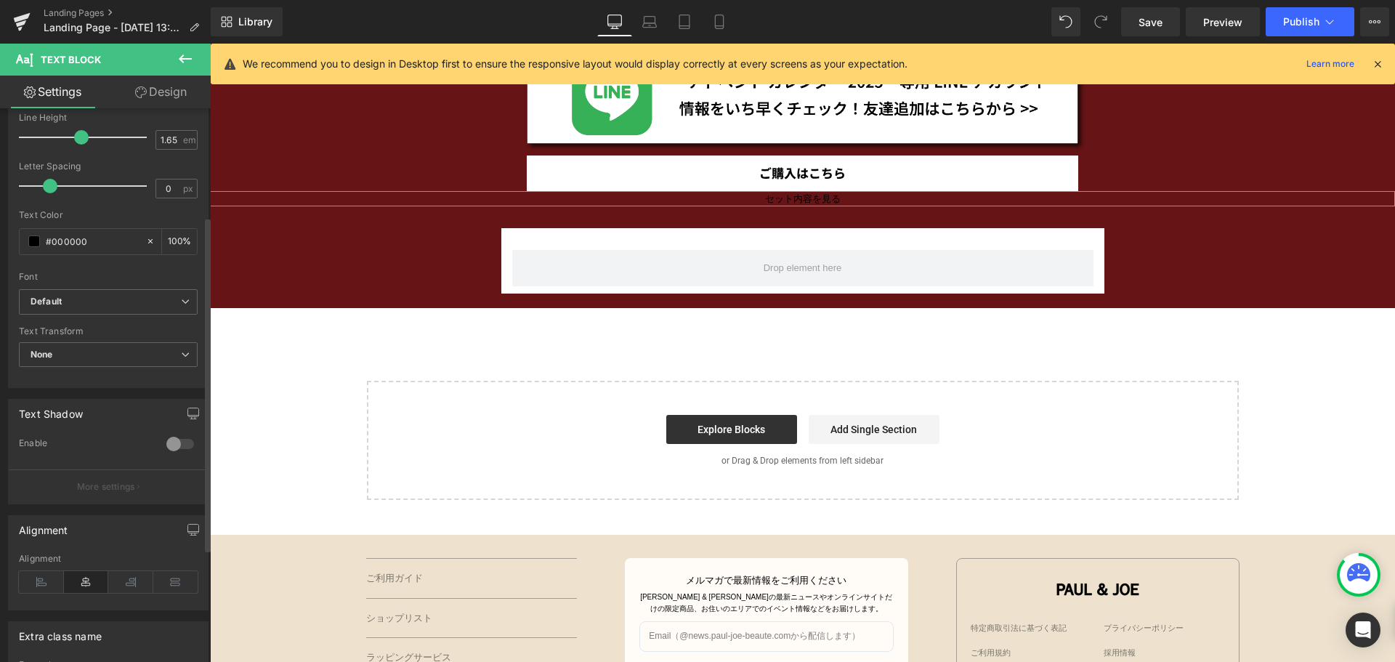
scroll to position [132, 0]
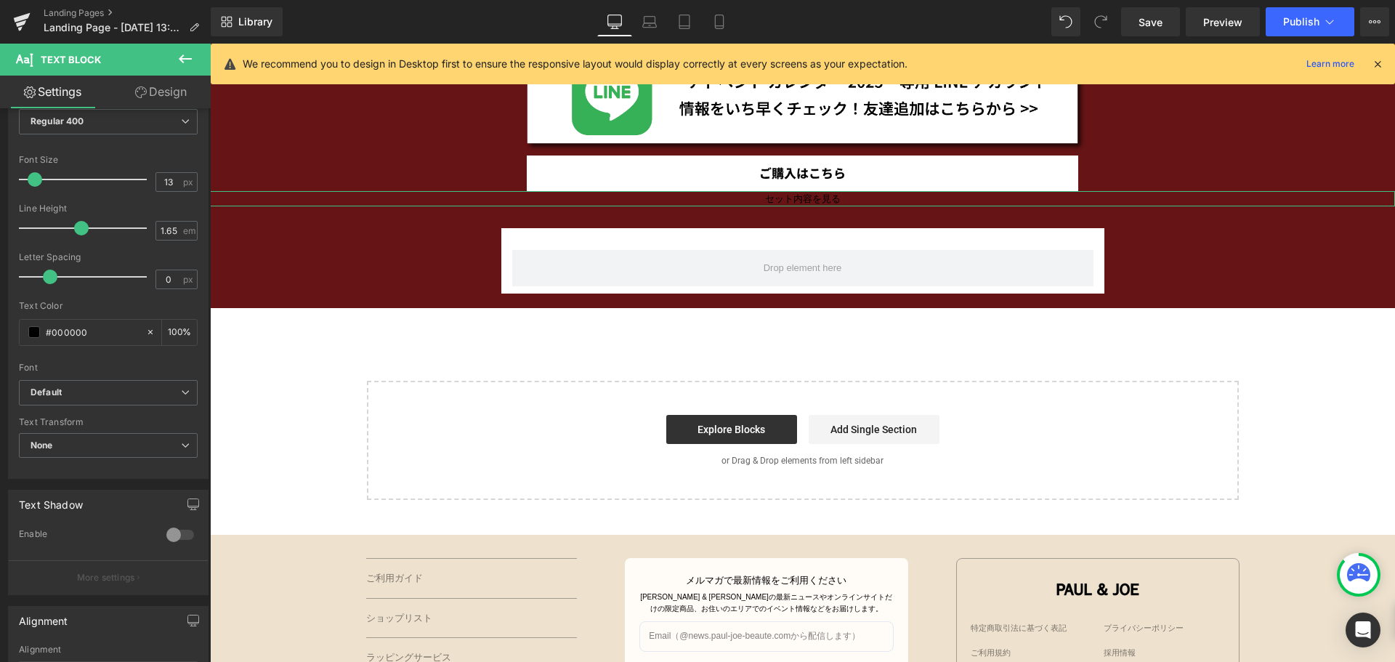
click at [188, 90] on link "Design" at bounding box center [160, 92] width 105 height 33
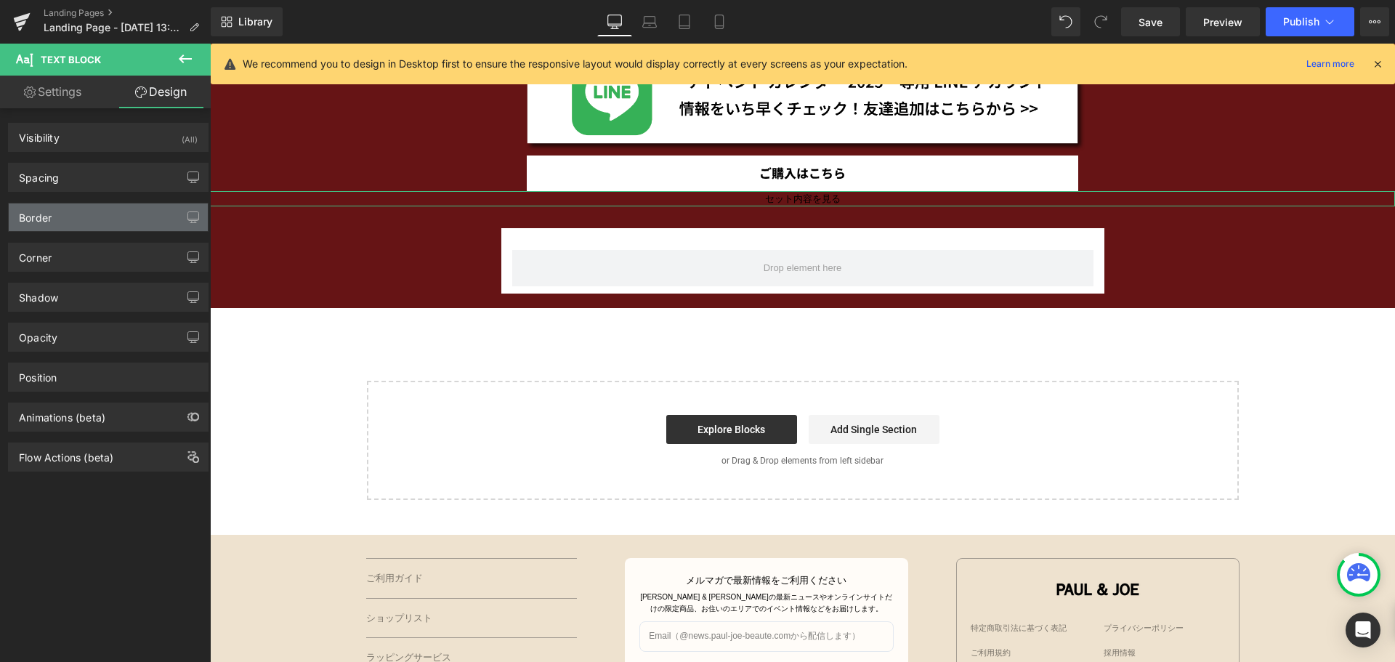
click at [121, 225] on div "Border" at bounding box center [108, 217] width 199 height 28
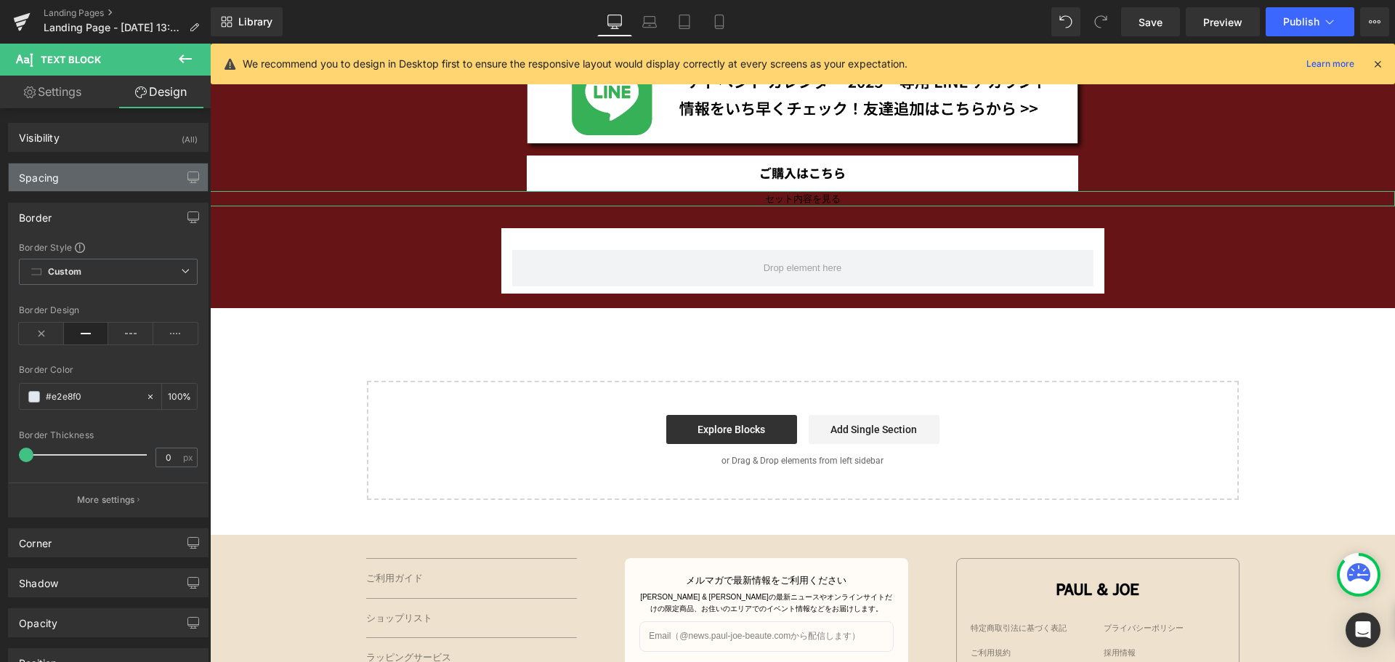
click at [77, 184] on div "Spacing" at bounding box center [108, 177] width 199 height 28
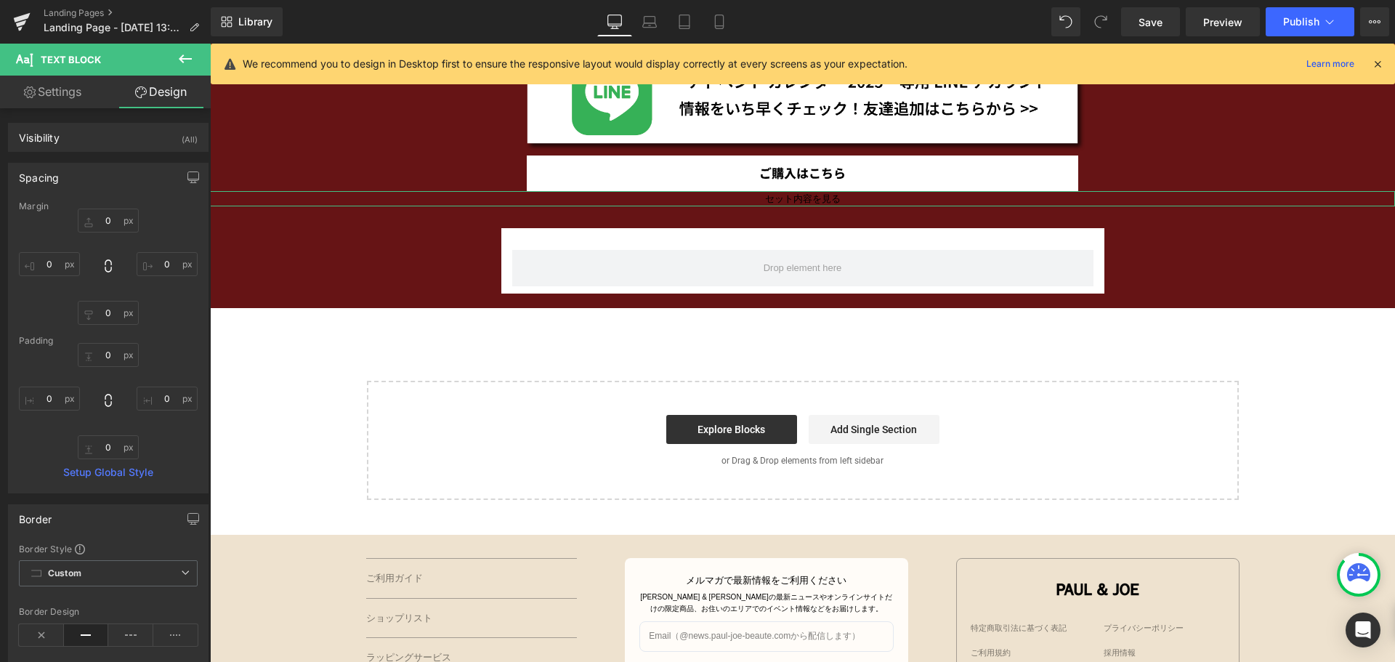
click at [77, 184] on div "Spacing" at bounding box center [108, 177] width 199 height 28
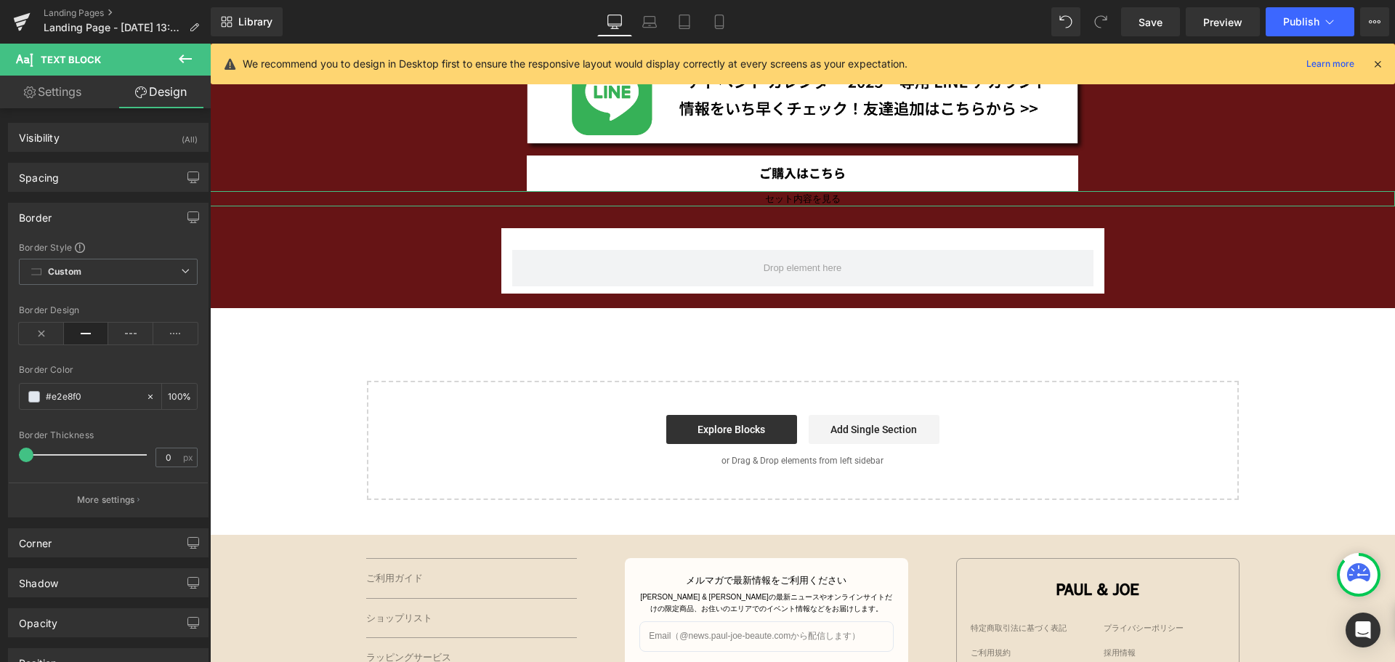
click at [61, 212] on div "Border" at bounding box center [108, 217] width 199 height 28
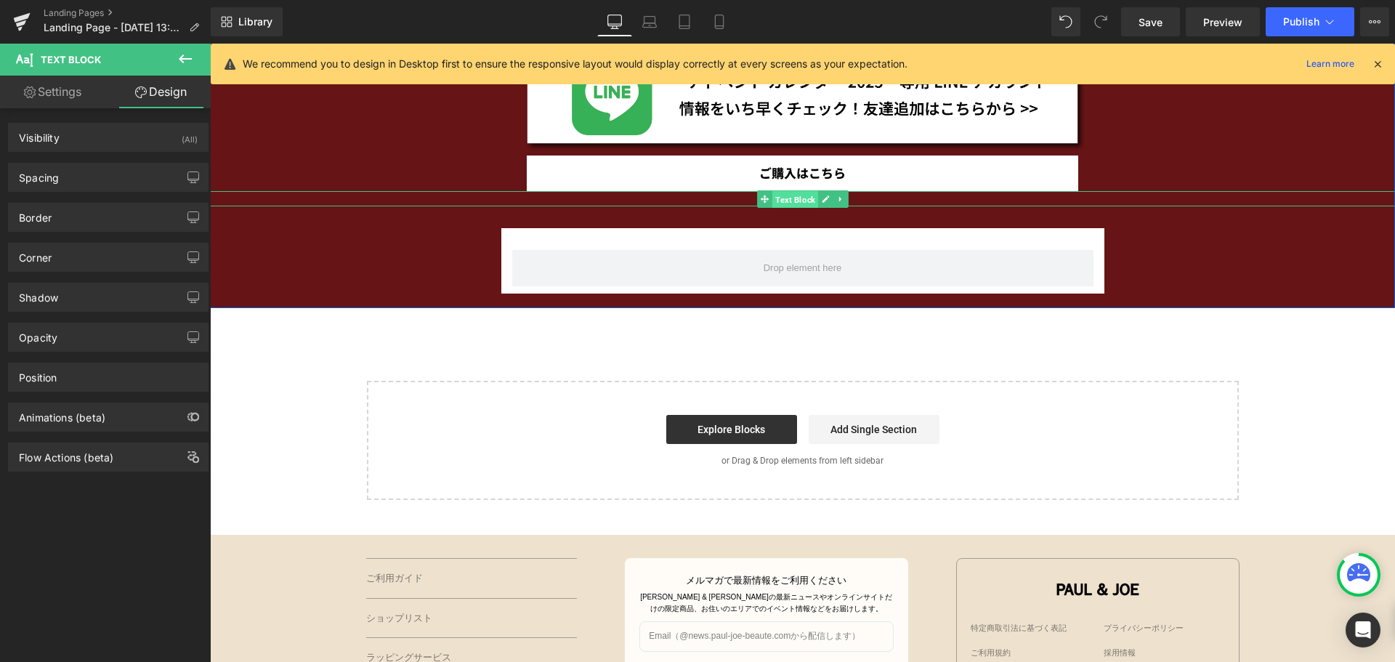
click at [785, 195] on span "Text Block" at bounding box center [795, 198] width 46 height 17
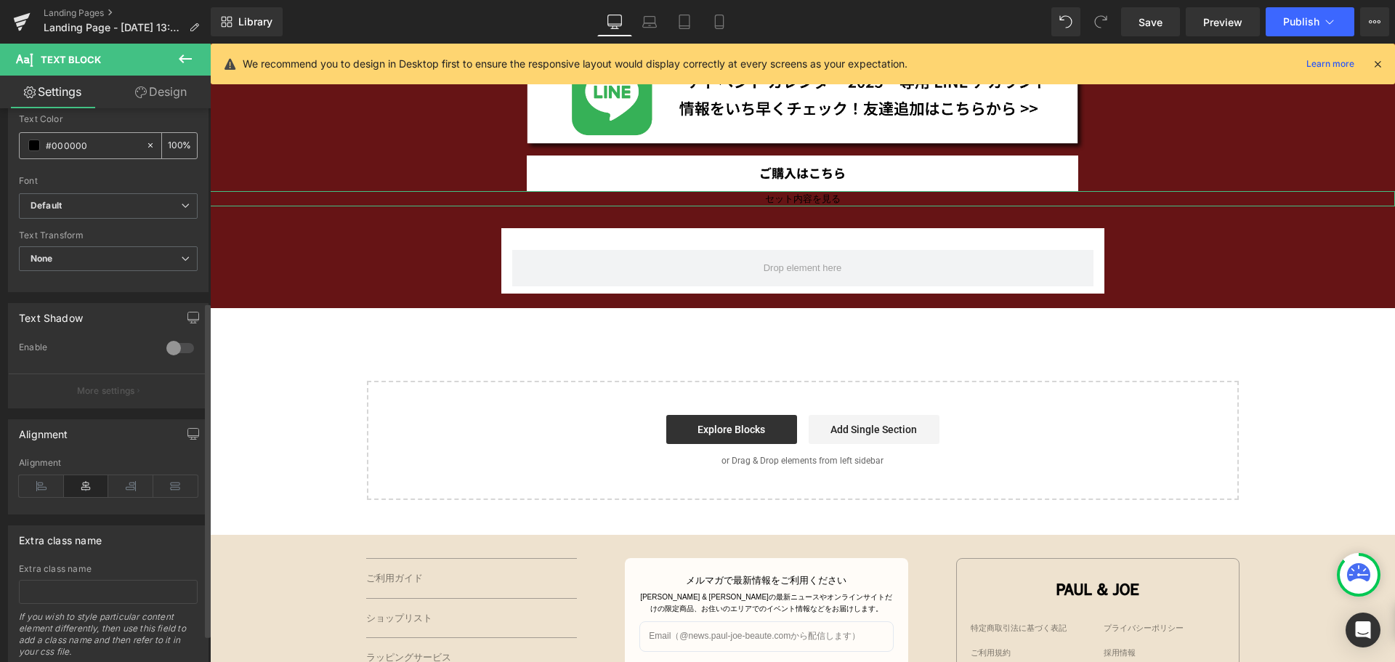
scroll to position [320, 0]
click at [163, 92] on link "Design" at bounding box center [160, 92] width 105 height 33
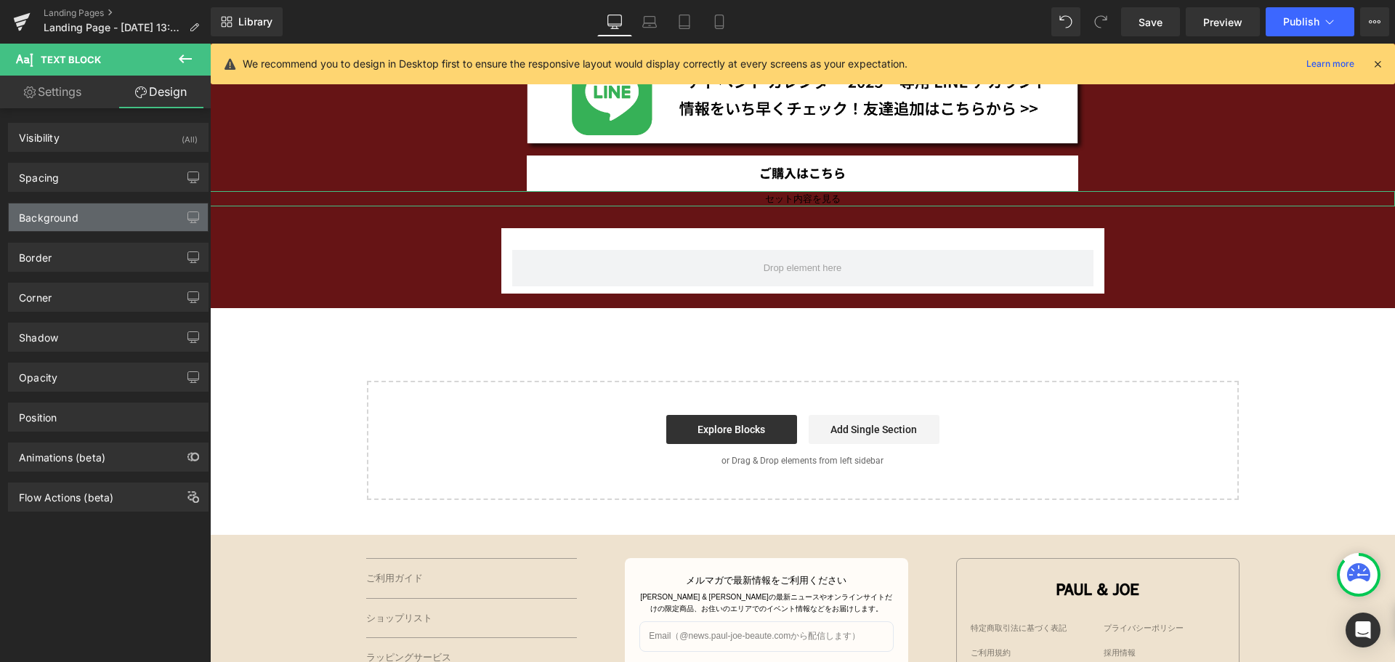
click at [121, 214] on div "Background" at bounding box center [108, 217] width 199 height 28
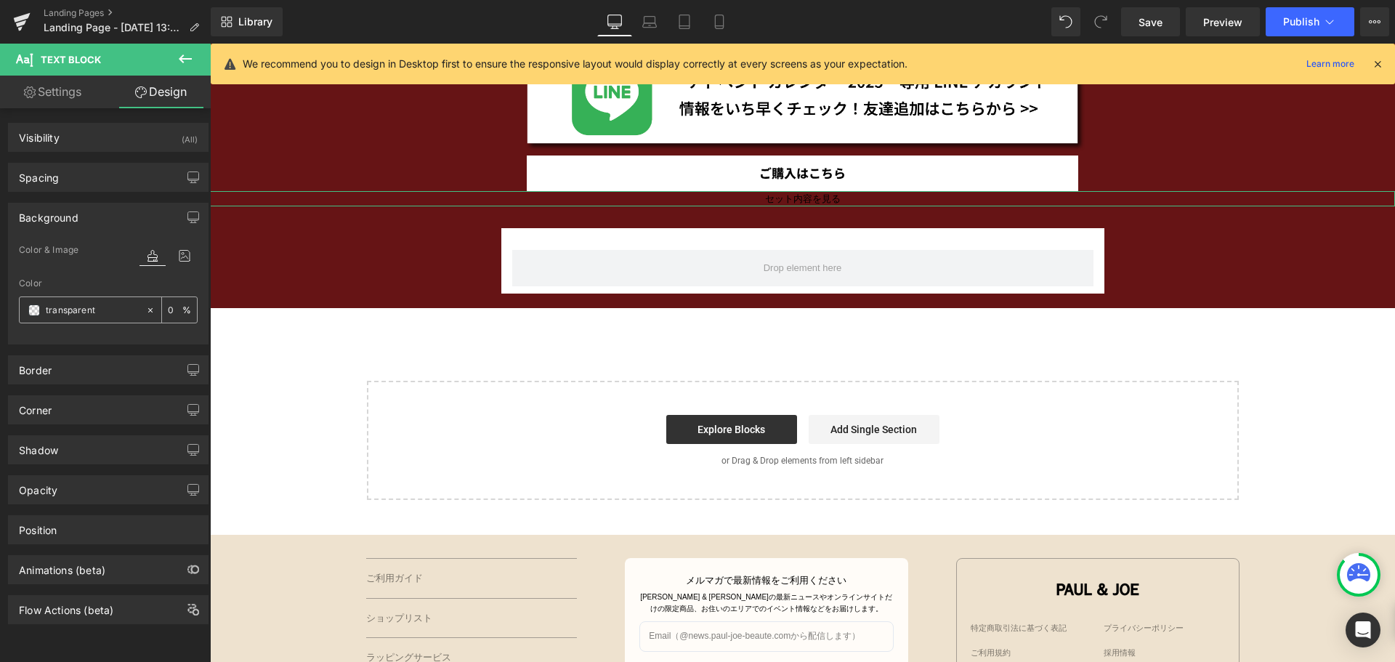
click at [36, 311] on span at bounding box center [34, 310] width 12 height 12
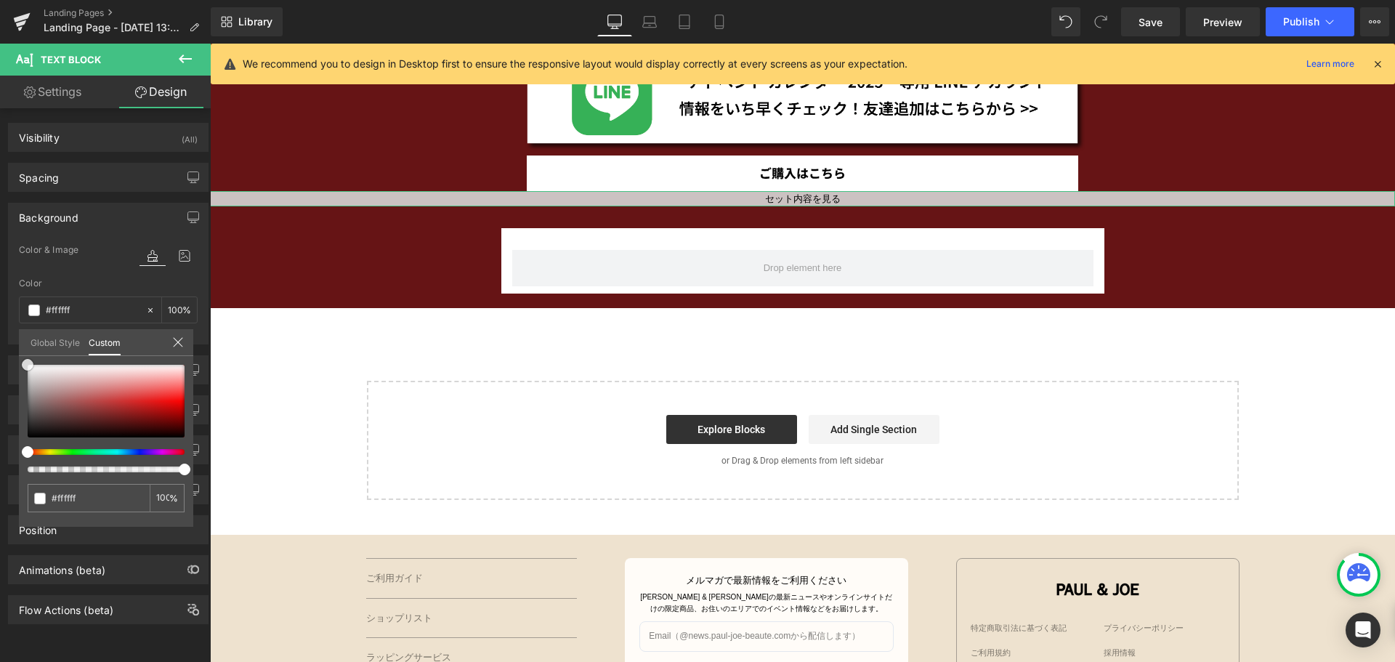
drag, startPoint x: 40, startPoint y: 382, endPoint x: 0, endPoint y: 313, distance: 79.7
click at [0, 313] on div "Background Color & Image color rgba(255, 255, 255, 1) Color #ffffff 100 % Image…" at bounding box center [108, 268] width 217 height 153
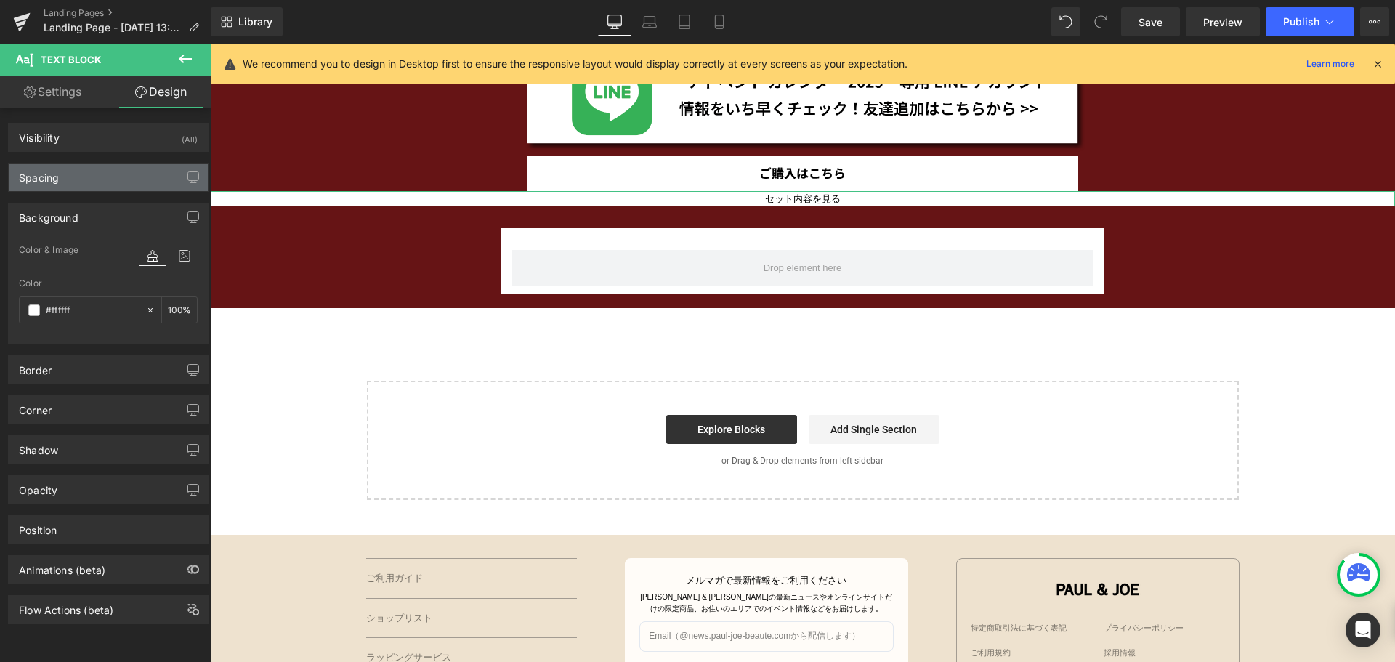
click at [66, 185] on div "Spacing" at bounding box center [108, 177] width 199 height 28
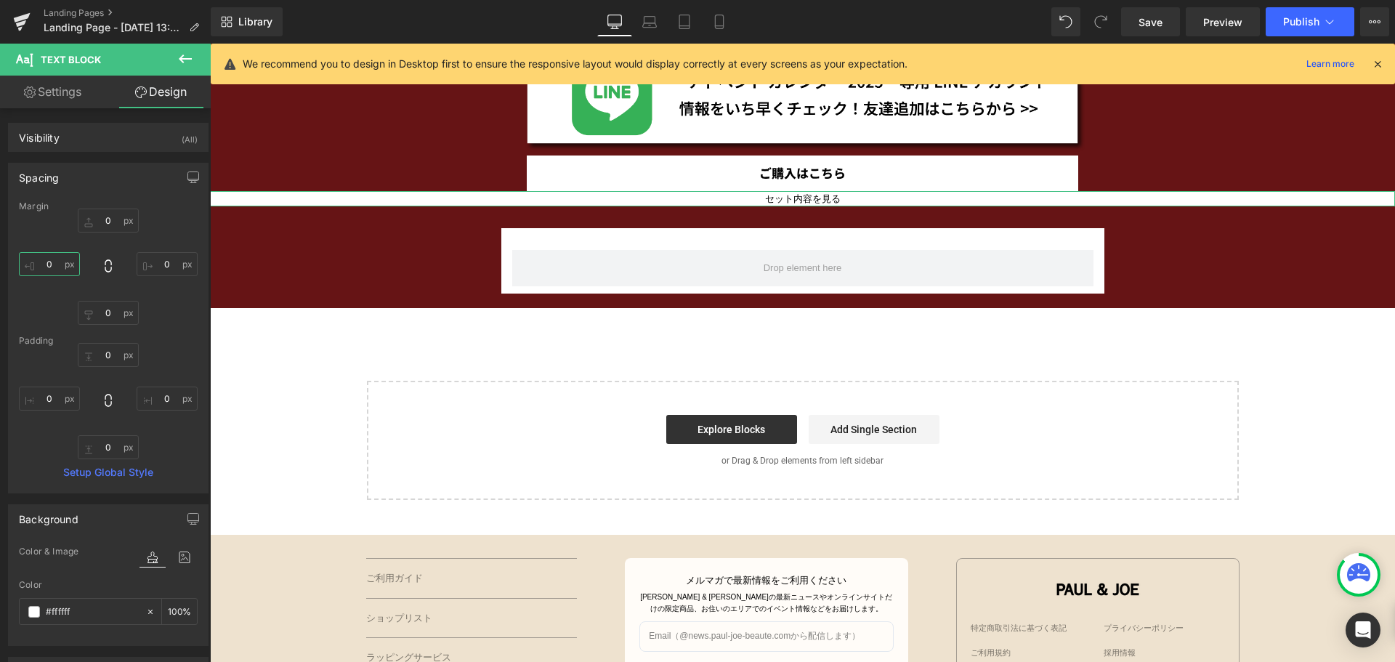
click at [57, 263] on input "0" at bounding box center [49, 264] width 61 height 24
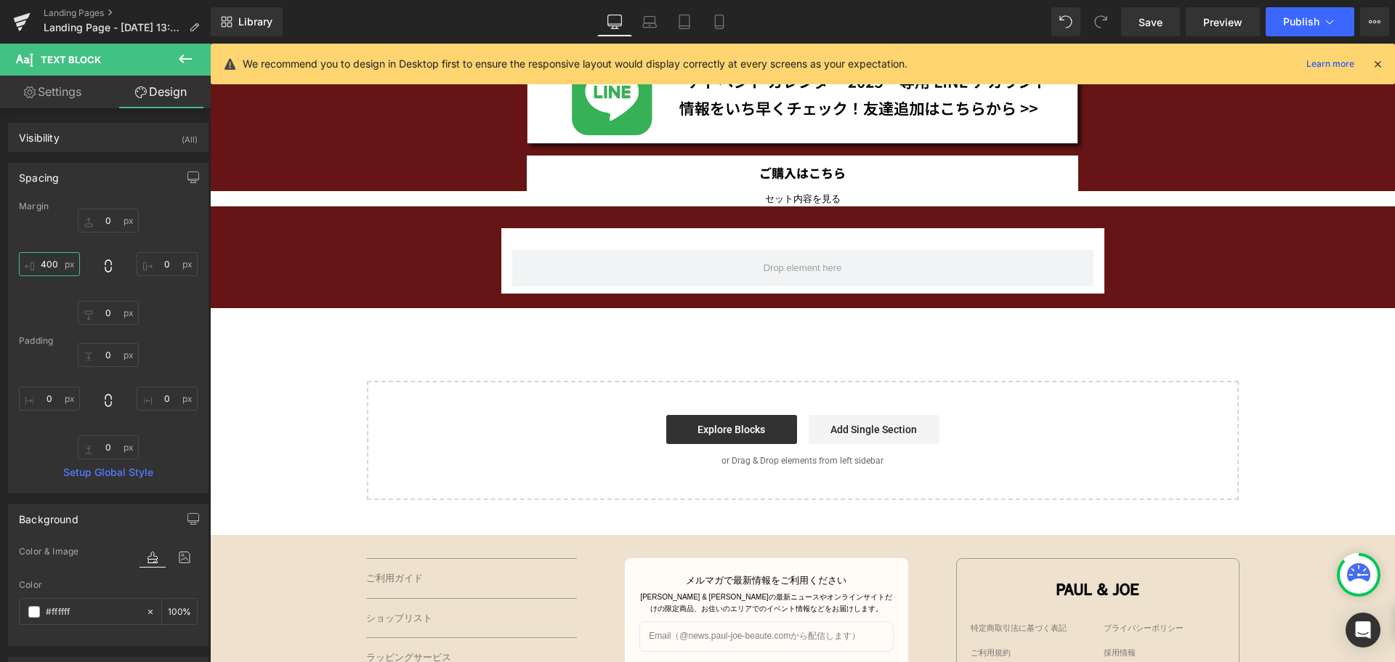
scroll to position [0, 0]
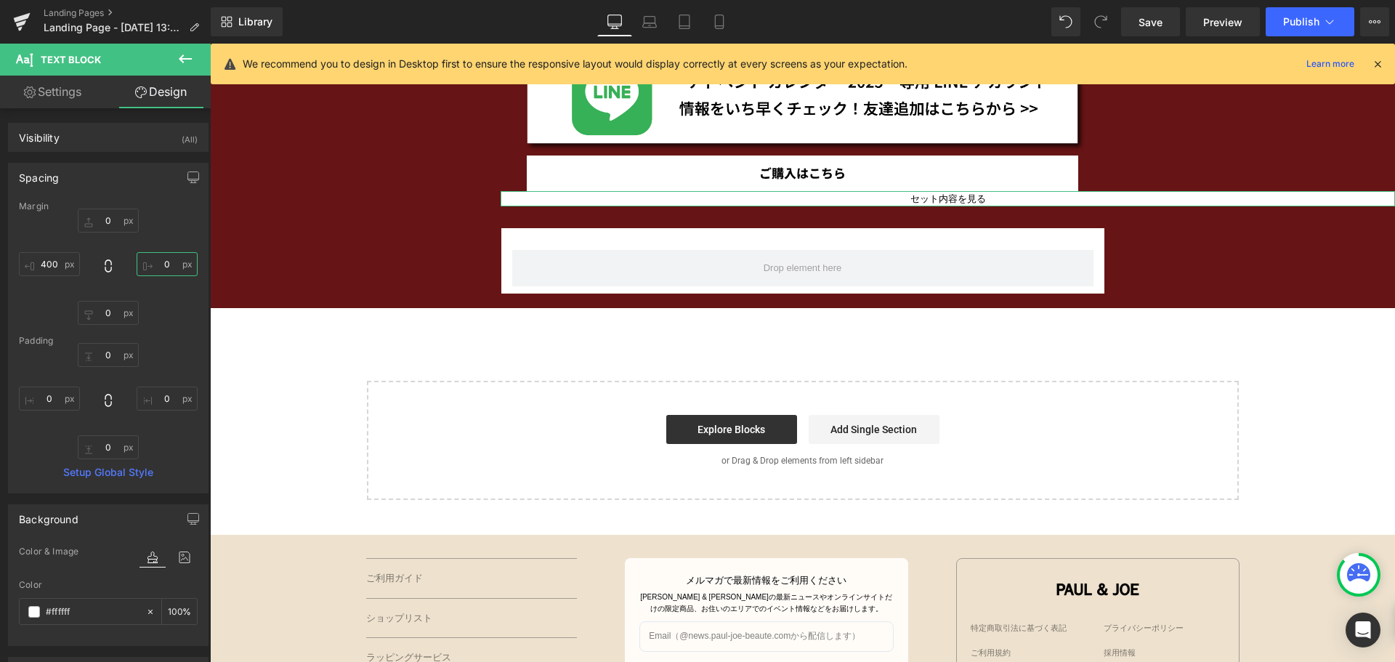
click at [165, 267] on input "0" at bounding box center [167, 264] width 61 height 24
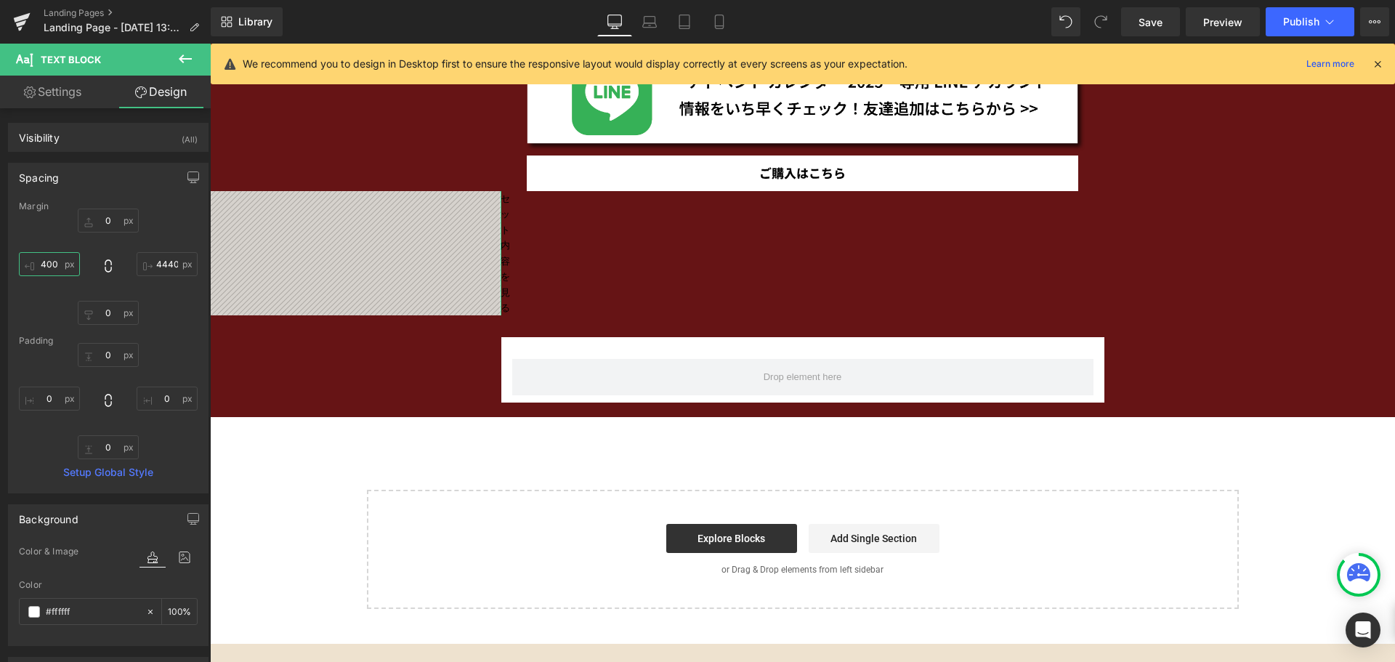
click at [65, 262] on input "400" at bounding box center [49, 264] width 61 height 24
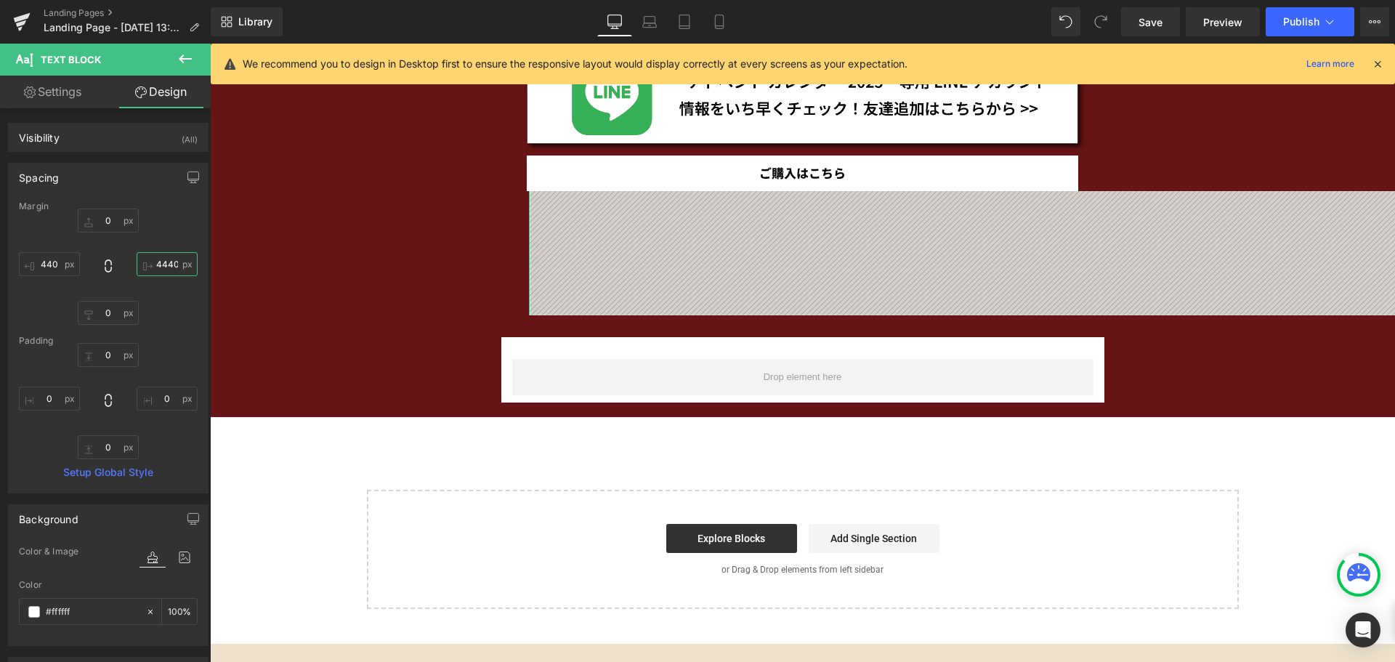
click at [162, 265] on input "4440" at bounding box center [167, 264] width 61 height 24
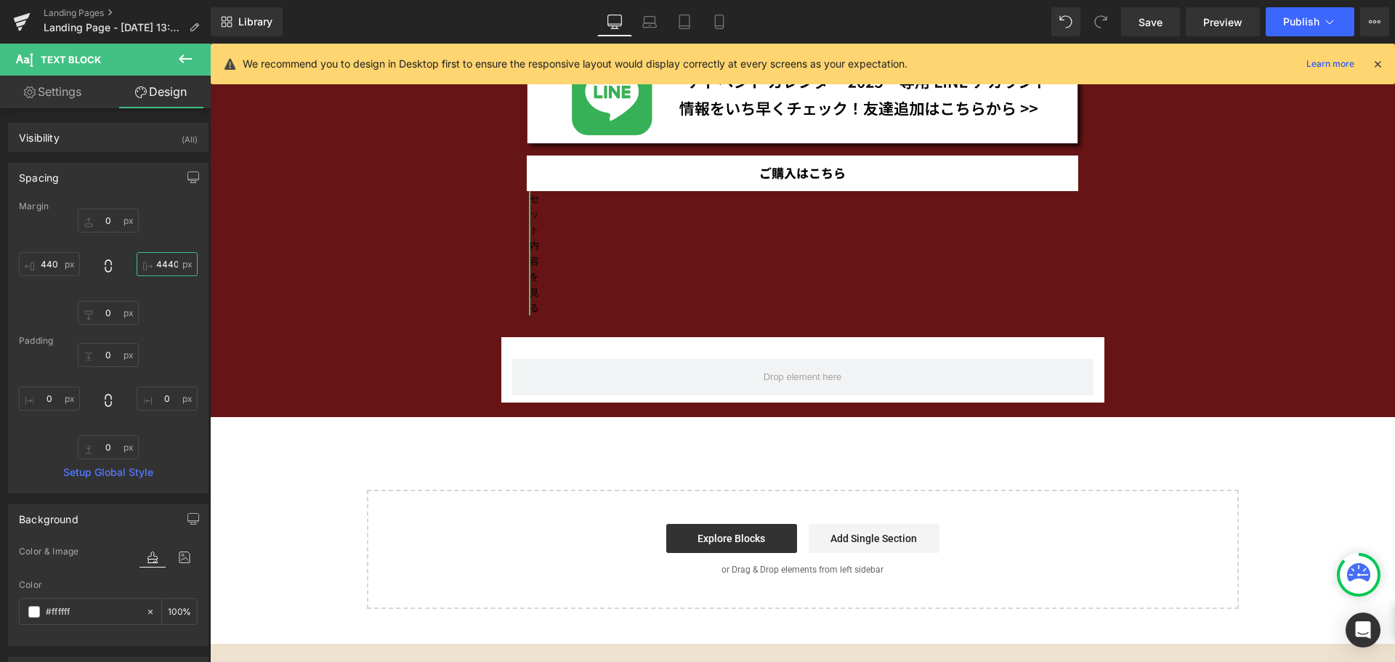
click at [162, 265] on input "4440" at bounding box center [167, 264] width 61 height 24
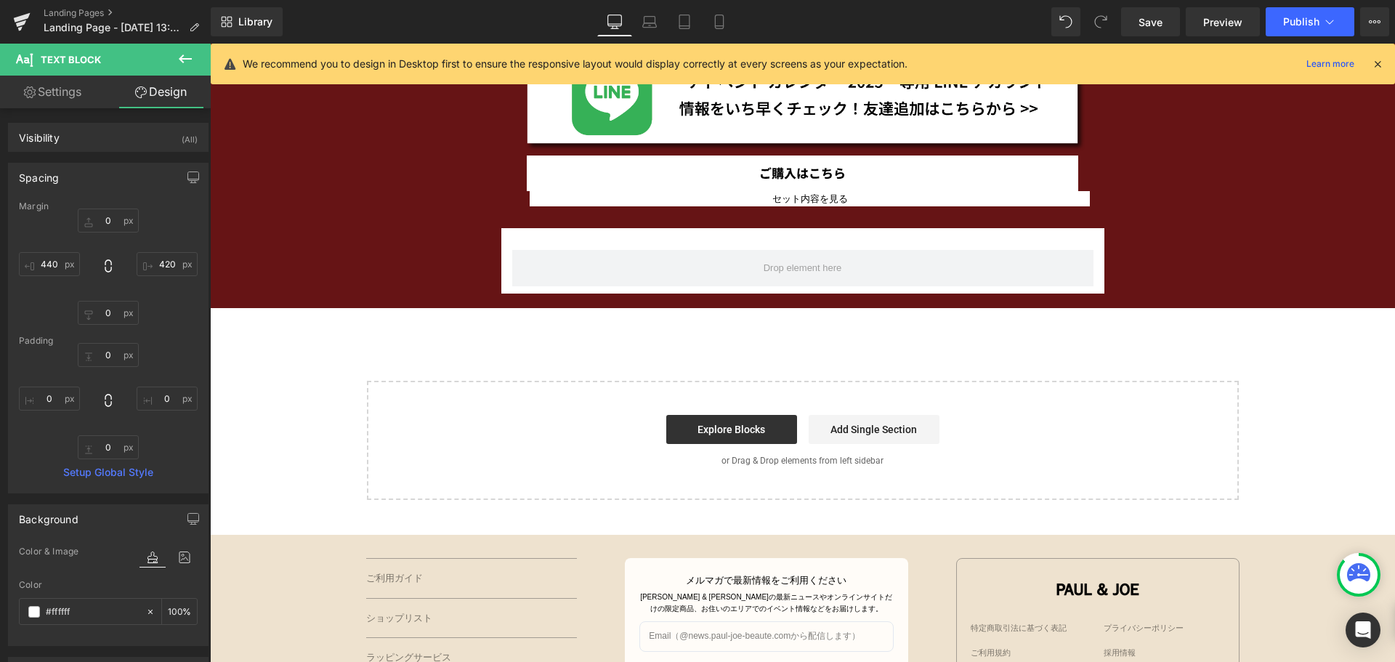
click at [203, 301] on div "Spacing Margin 0px 0 420 420 0px 0 440 440 Padding 0px 0 0px 0 0px 0 0px 0 Setu…" at bounding box center [108, 322] width 217 height 341
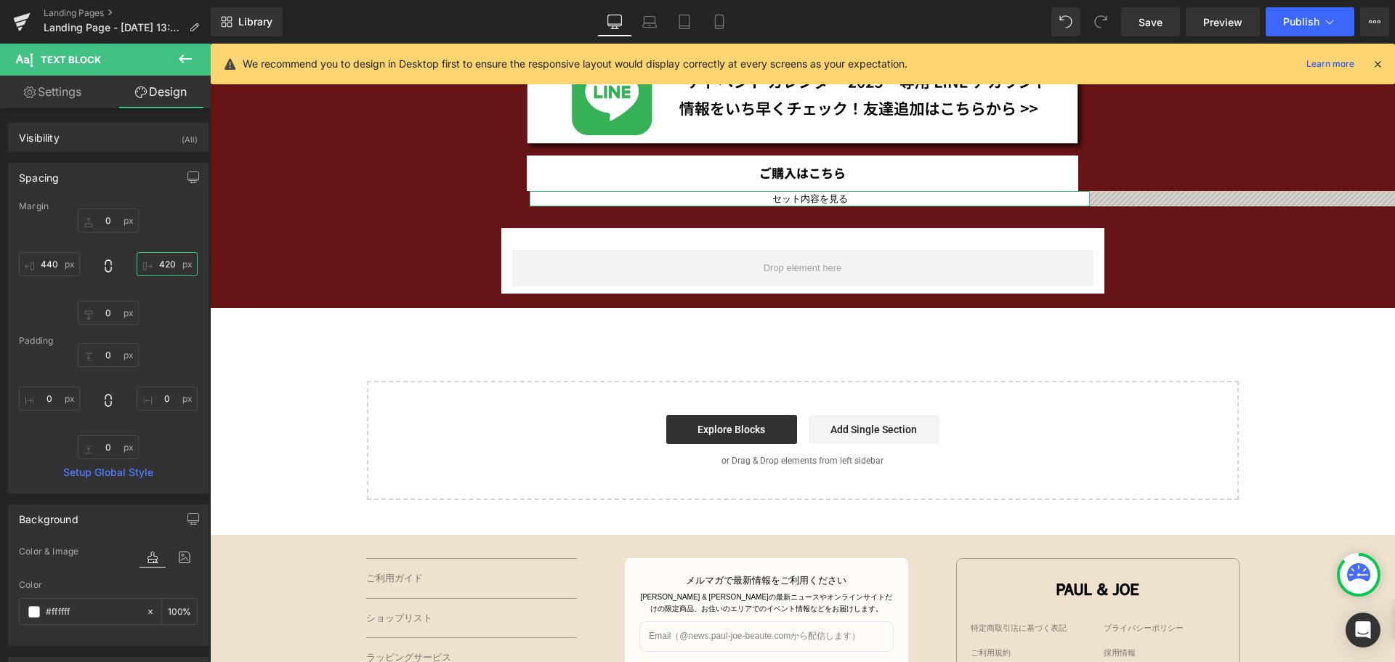
click at [171, 263] on input "420" at bounding box center [167, 264] width 61 height 24
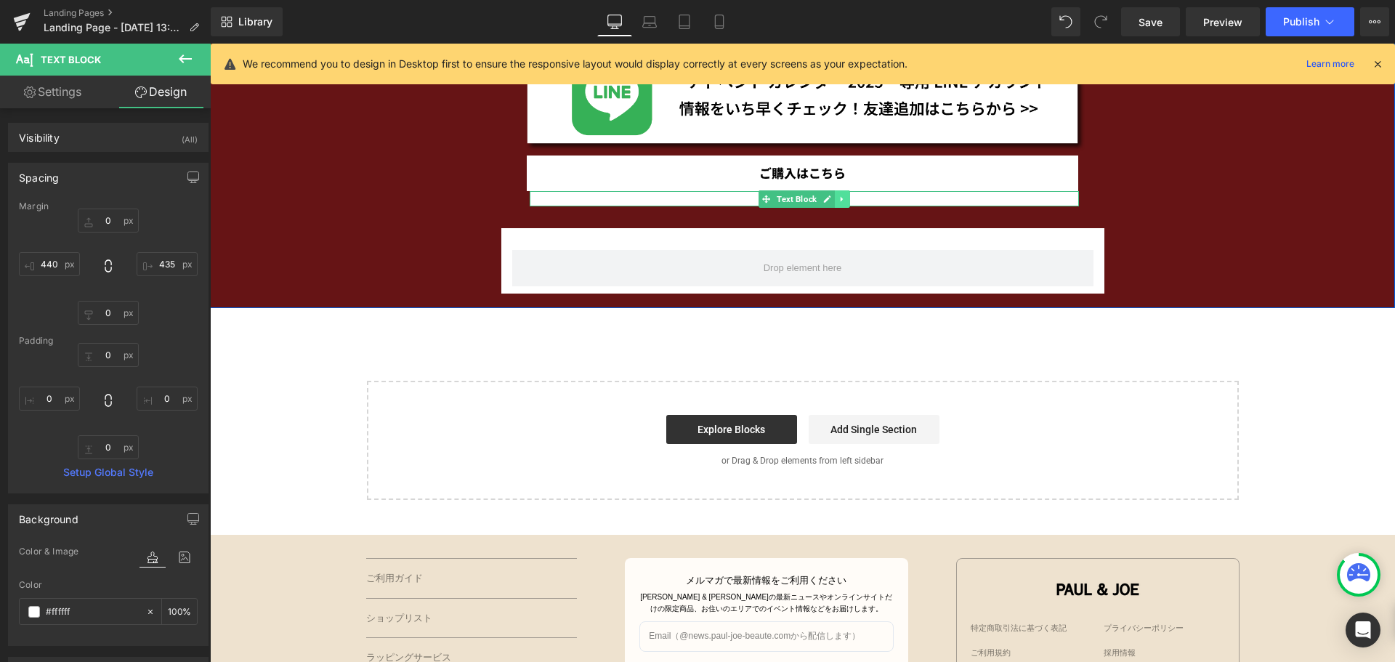
click at [838, 199] on icon at bounding box center [842, 199] width 8 height 9
click at [846, 202] on icon at bounding box center [850, 199] width 8 height 9
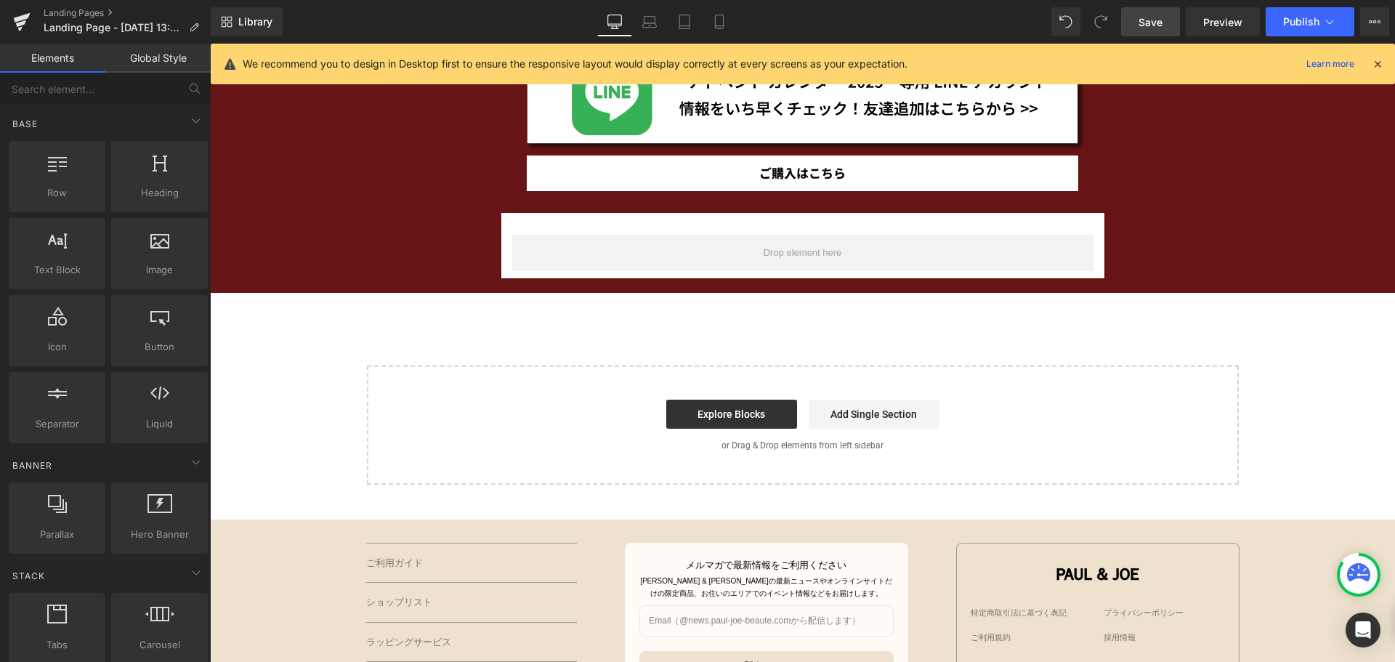
click at [1155, 16] on span "Save" at bounding box center [1150, 22] width 24 height 15
click at [1210, 25] on span "Preview" at bounding box center [1222, 22] width 39 height 15
drag, startPoint x: 784, startPoint y: 179, endPoint x: 689, endPoint y: 80, distance: 137.2
click at [787, 179] on span "Button" at bounding box center [803, 172] width 32 height 17
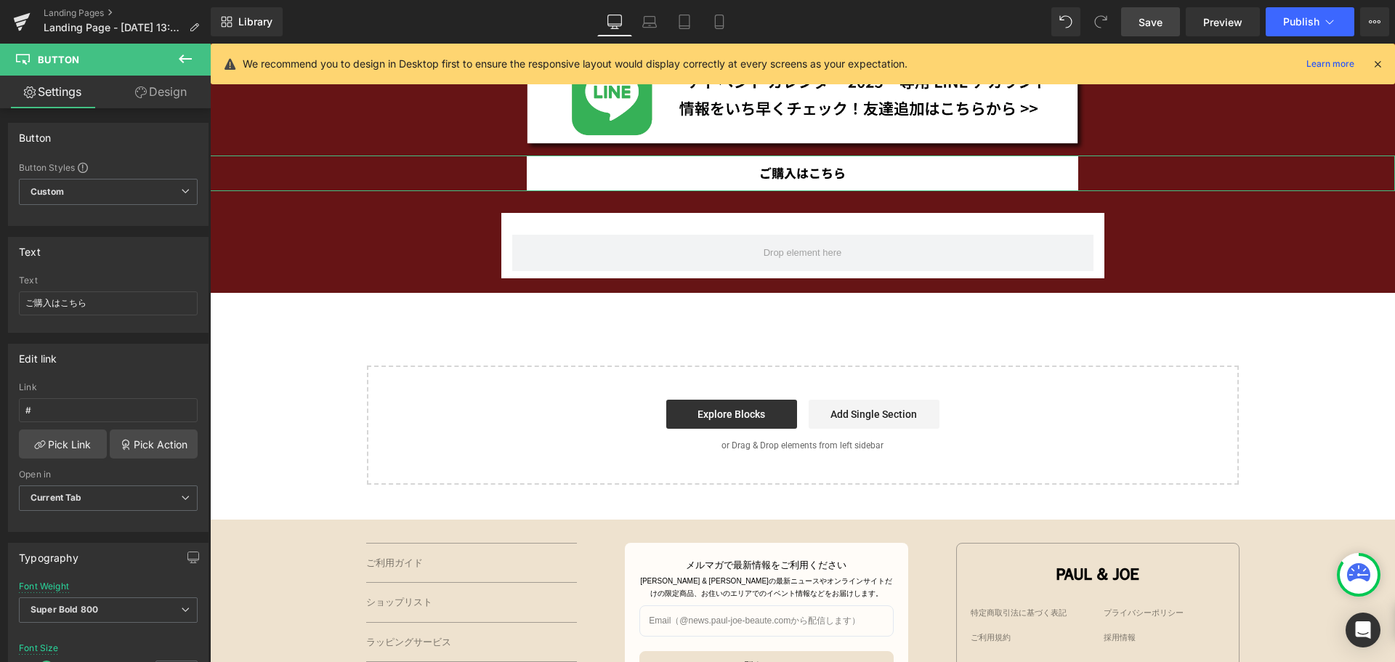
click at [193, 92] on link "Design" at bounding box center [160, 92] width 105 height 33
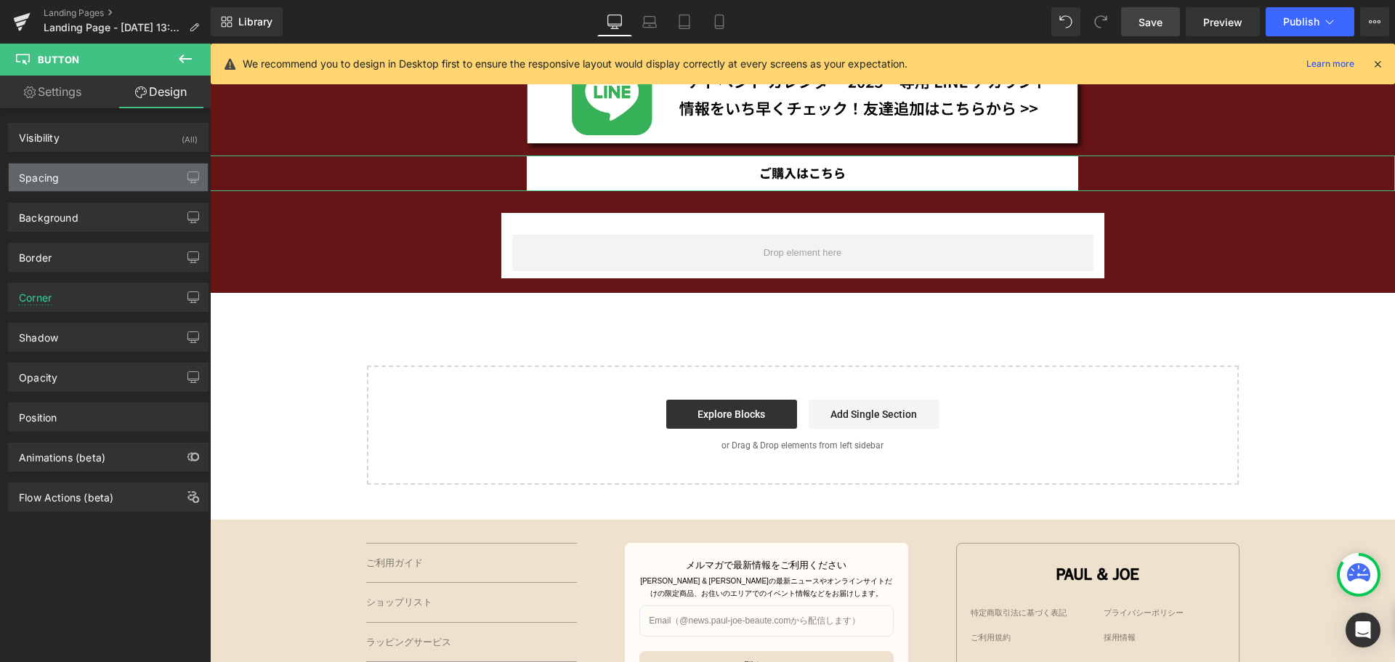
click at [44, 180] on div "Spacing" at bounding box center [39, 173] width 40 height 20
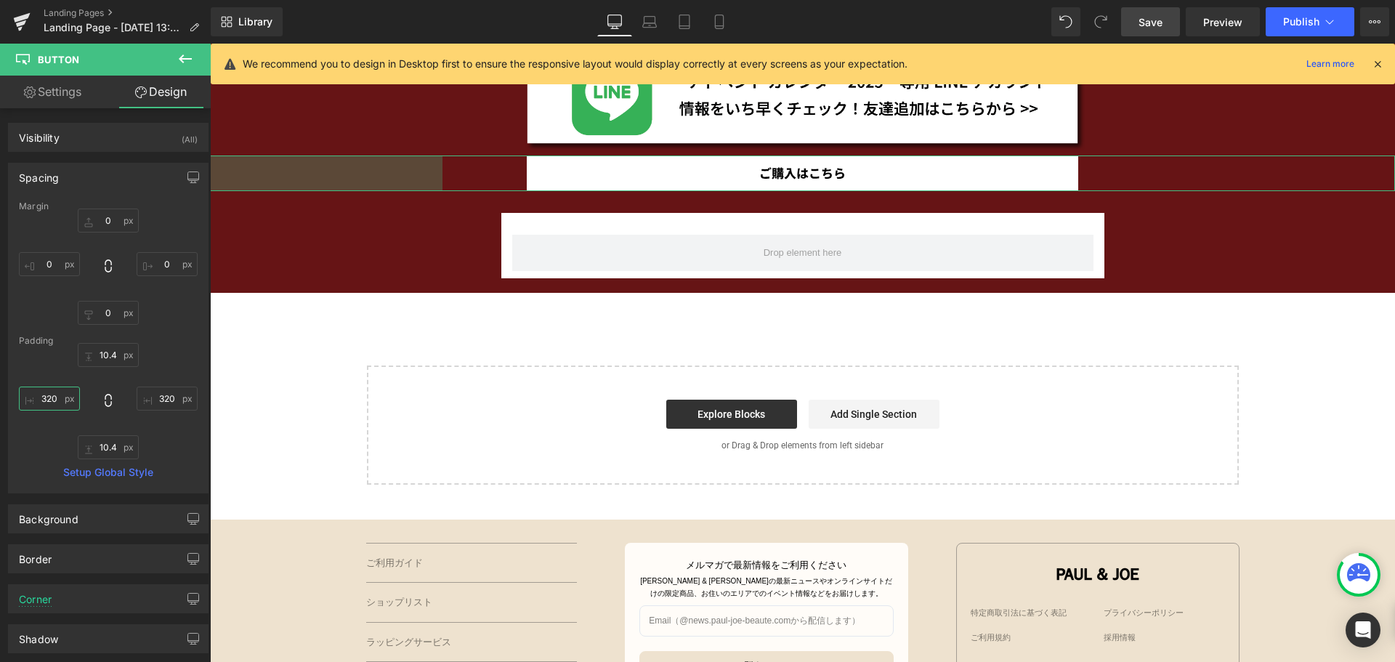
click at [64, 405] on input "320" at bounding box center [49, 398] width 61 height 24
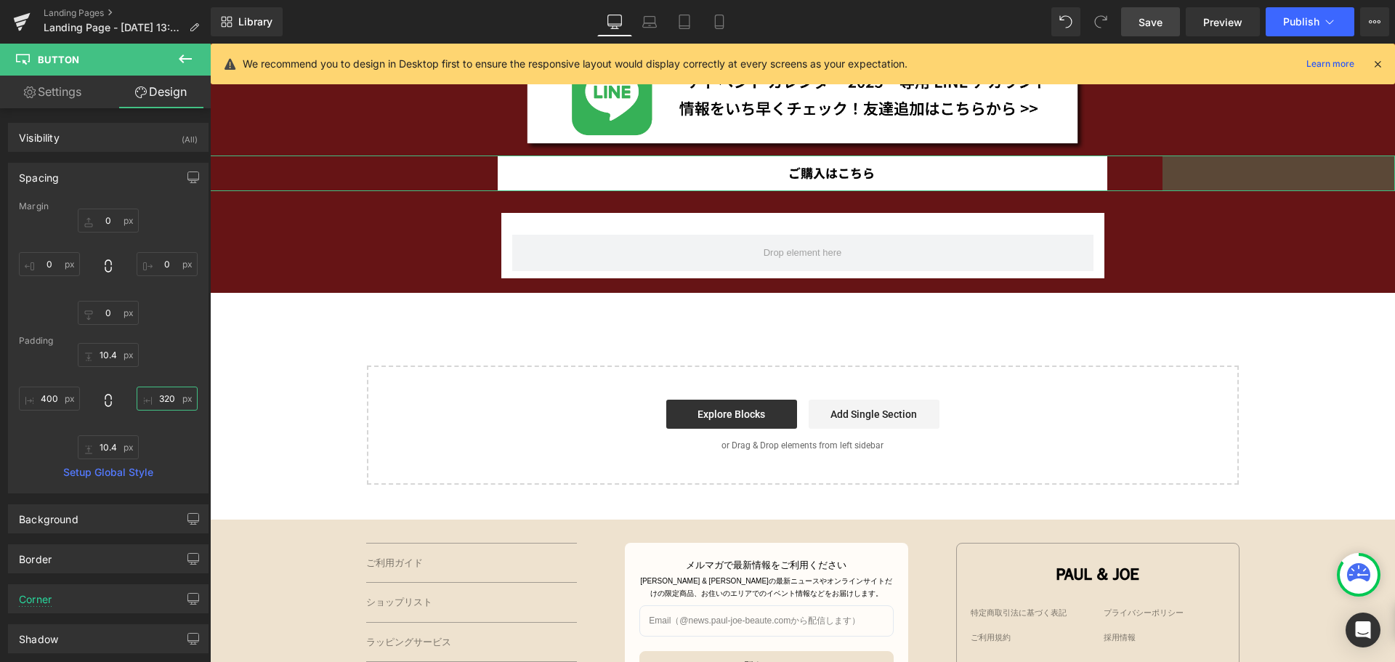
click at [166, 408] on input "320" at bounding box center [167, 398] width 61 height 24
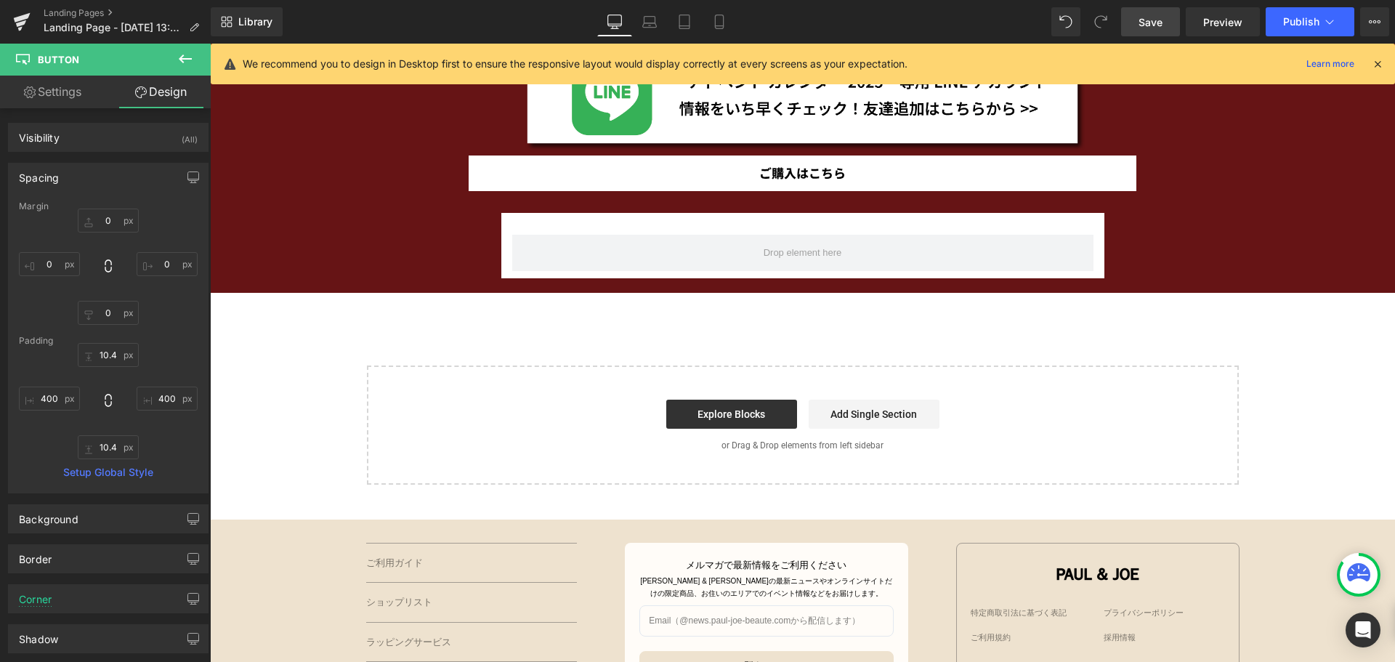
click at [1141, 20] on span "Save" at bounding box center [1150, 22] width 24 height 15
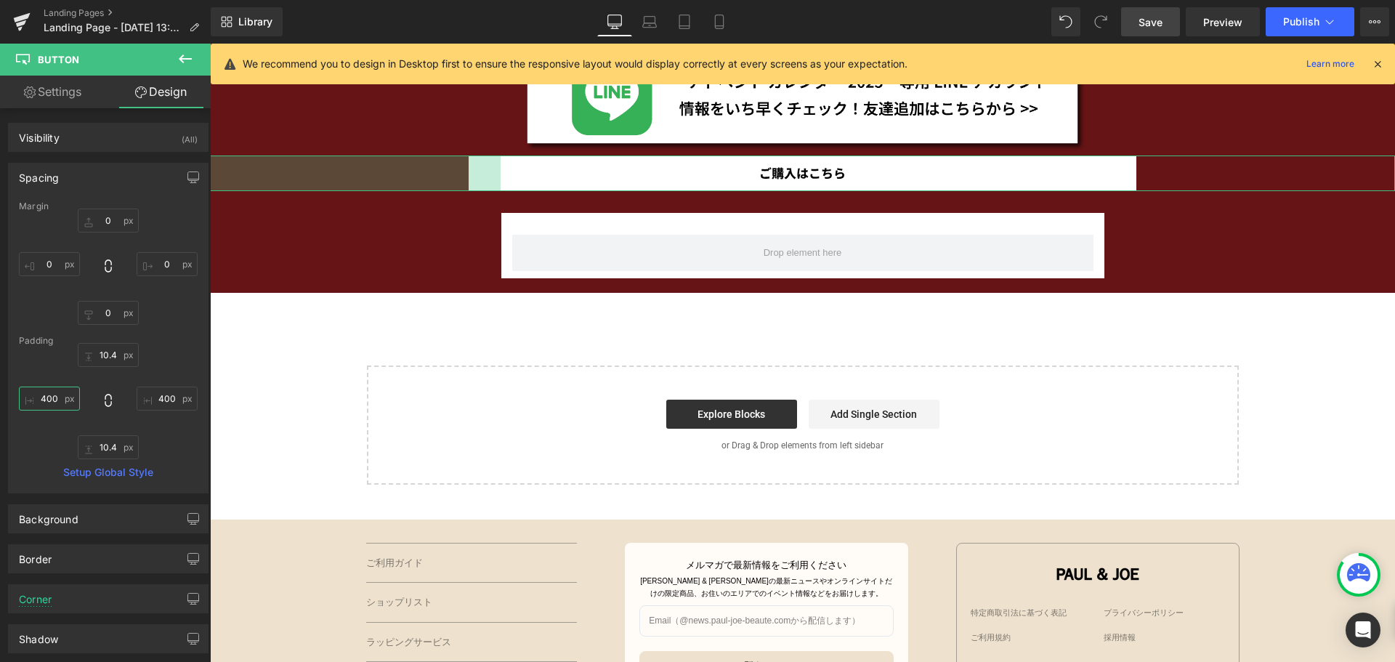
click at [55, 400] on input "400" at bounding box center [49, 398] width 61 height 24
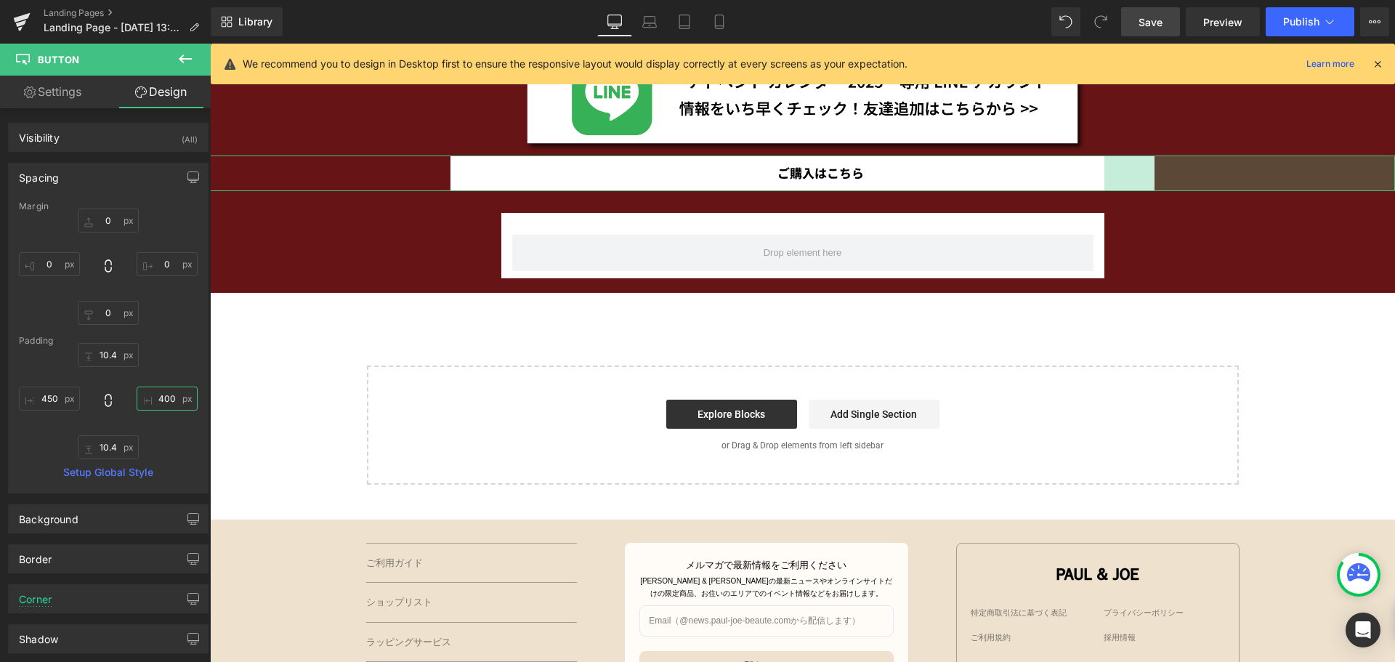
click at [167, 401] on input "400" at bounding box center [167, 398] width 61 height 24
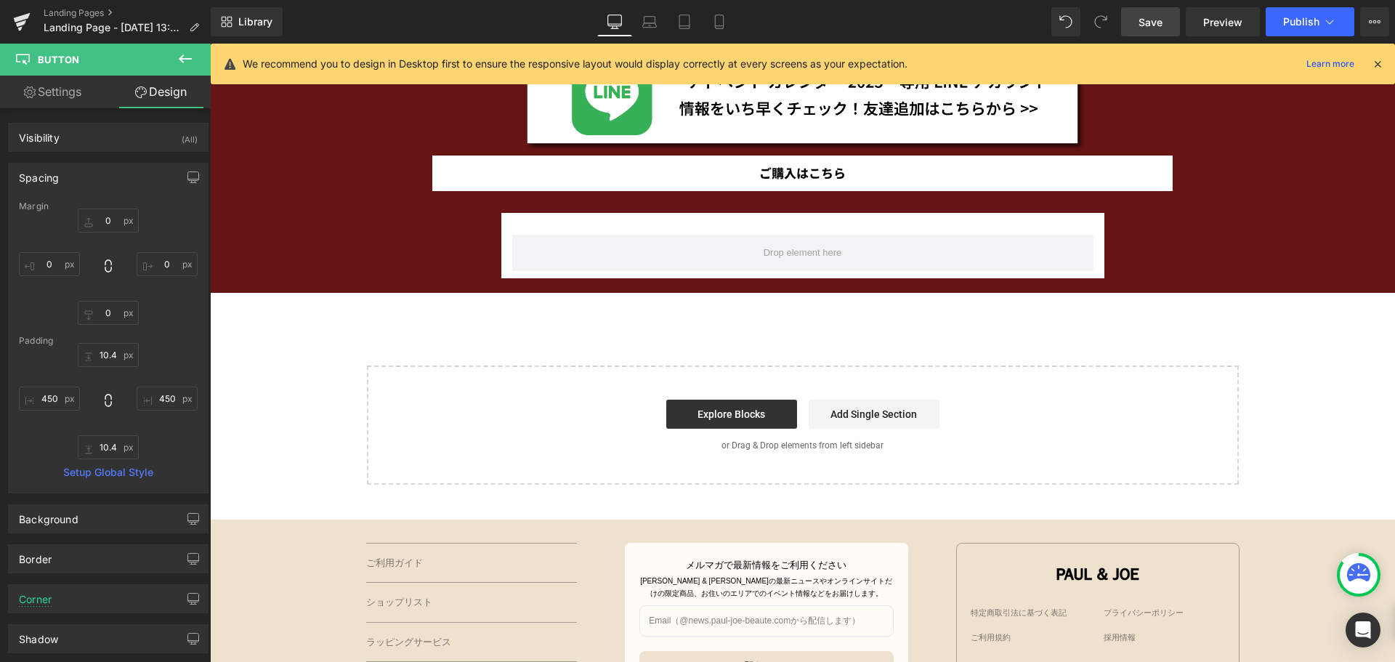
click at [1140, 25] on span "Save" at bounding box center [1150, 22] width 24 height 15
click at [726, 24] on icon at bounding box center [719, 22] width 15 height 15
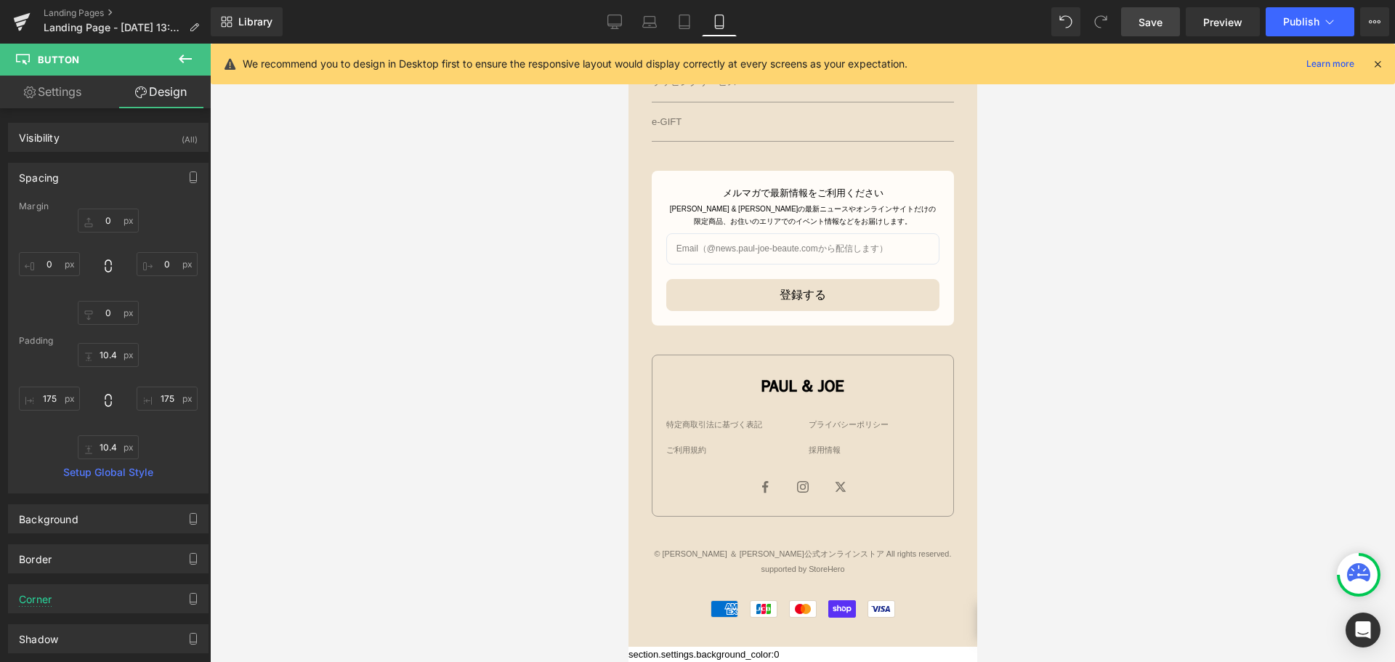
scroll to position [1384, 0]
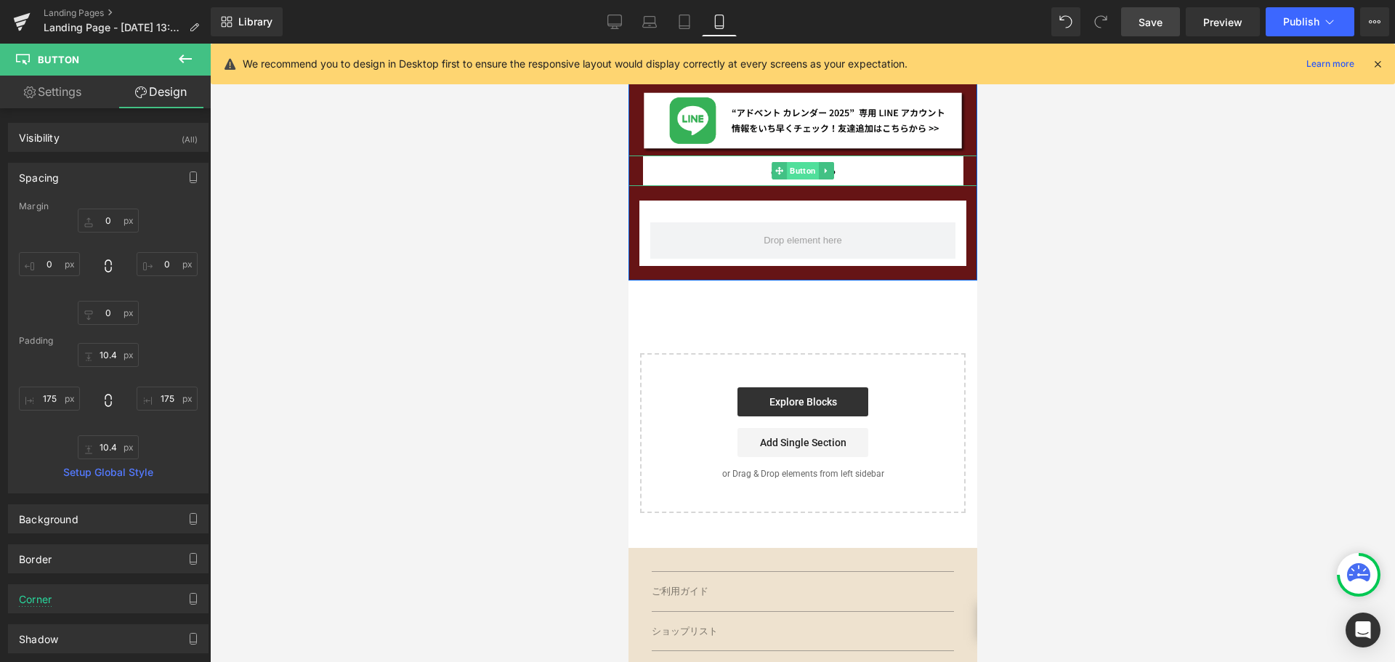
drag, startPoint x: 788, startPoint y: 171, endPoint x: 1095, endPoint y: 222, distance: 311.5
click at [788, 171] on span "Button" at bounding box center [802, 170] width 32 height 17
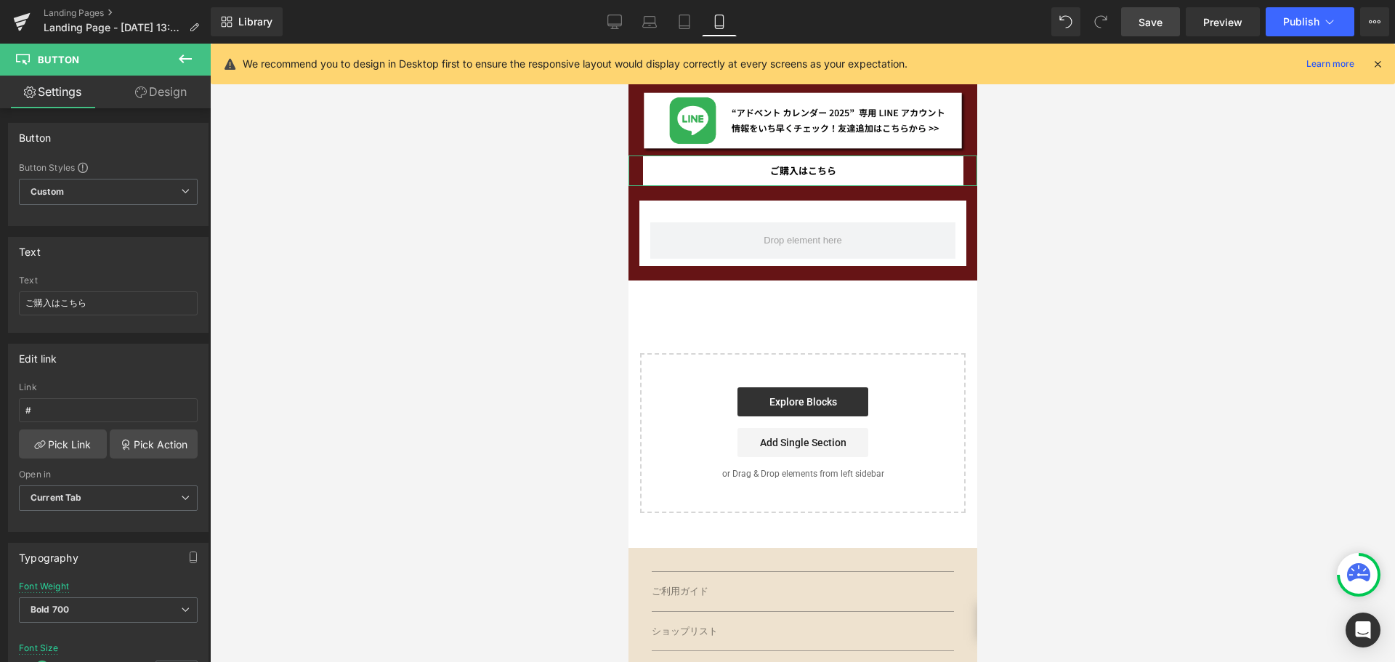
click at [159, 86] on link "Design" at bounding box center [160, 92] width 105 height 33
click at [0, 0] on div "Spacing" at bounding box center [0, 0] width 0 height 0
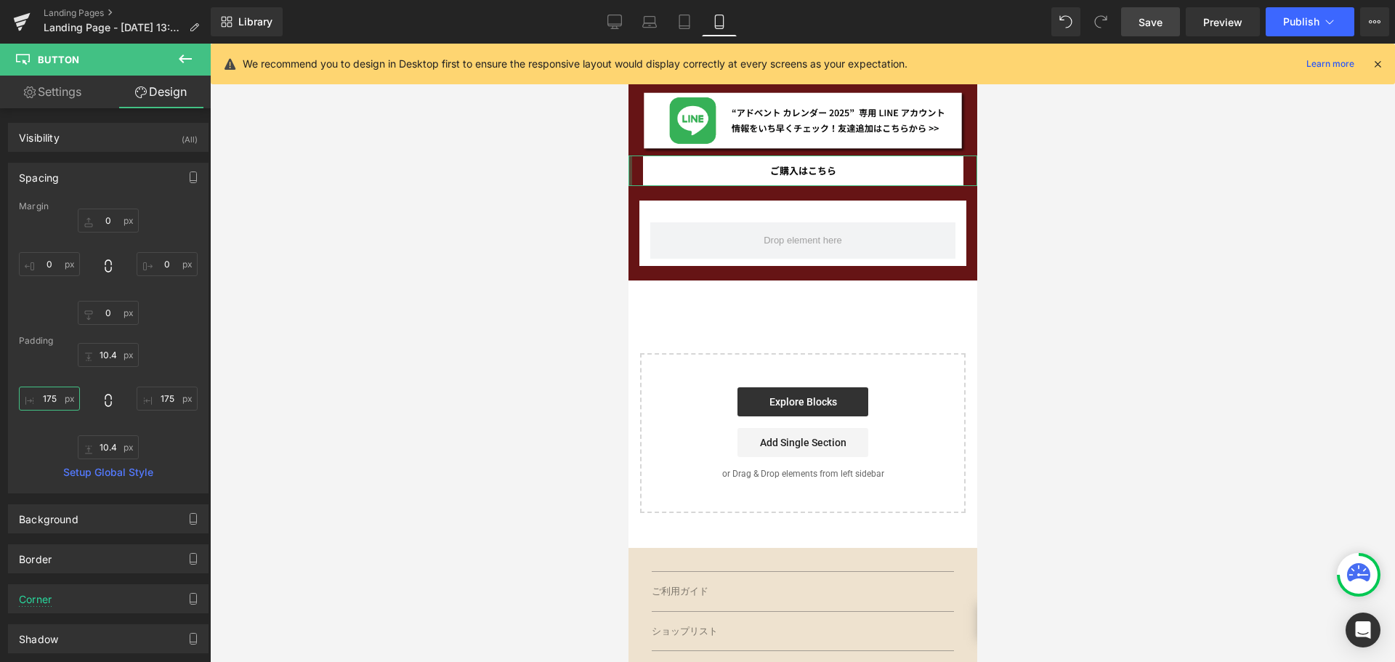
click at [58, 400] on input "175" at bounding box center [49, 398] width 61 height 24
click at [174, 394] on input "175" at bounding box center [167, 398] width 61 height 24
click at [1150, 25] on span "Save" at bounding box center [1150, 22] width 24 height 15
click at [63, 398] on input "70" at bounding box center [49, 398] width 61 height 24
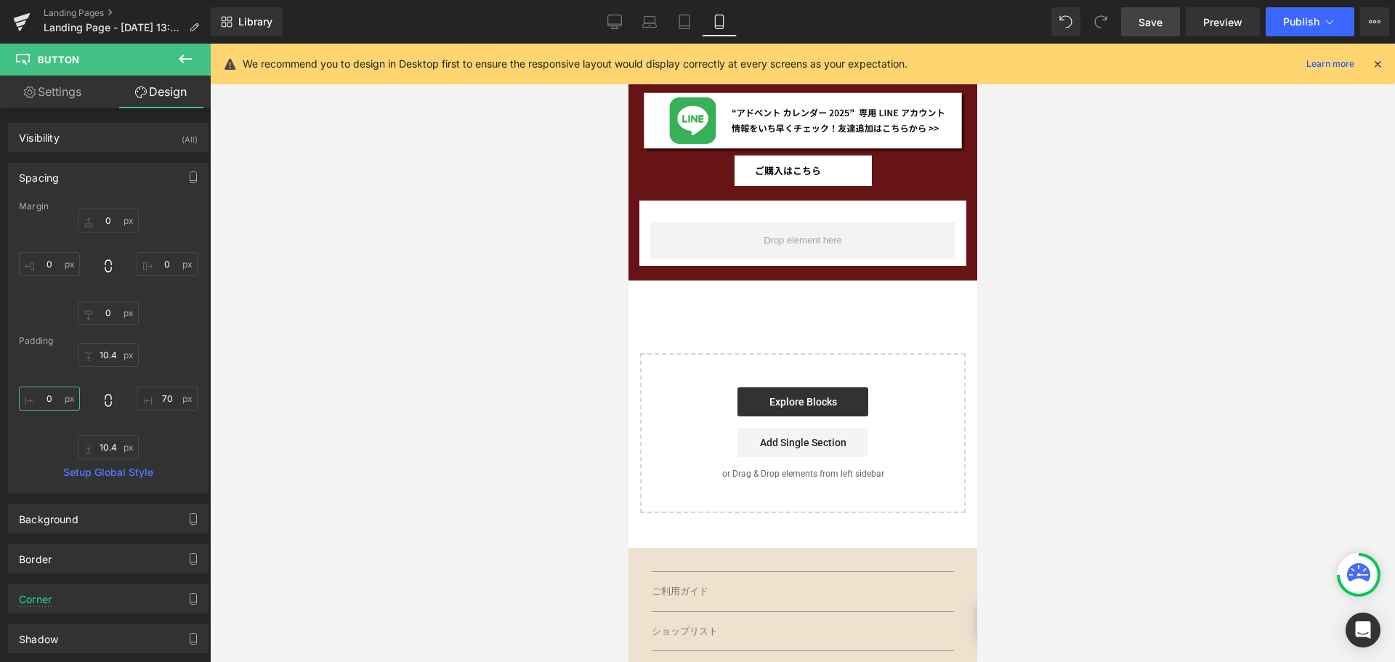
scroll to position [0, 0]
click at [171, 396] on input "70" at bounding box center [167, 398] width 61 height 24
click at [1159, 20] on span "Save" at bounding box center [1150, 22] width 24 height 15
click at [54, 404] on input "120" at bounding box center [49, 398] width 61 height 24
click at [169, 402] on input "120" at bounding box center [167, 398] width 61 height 24
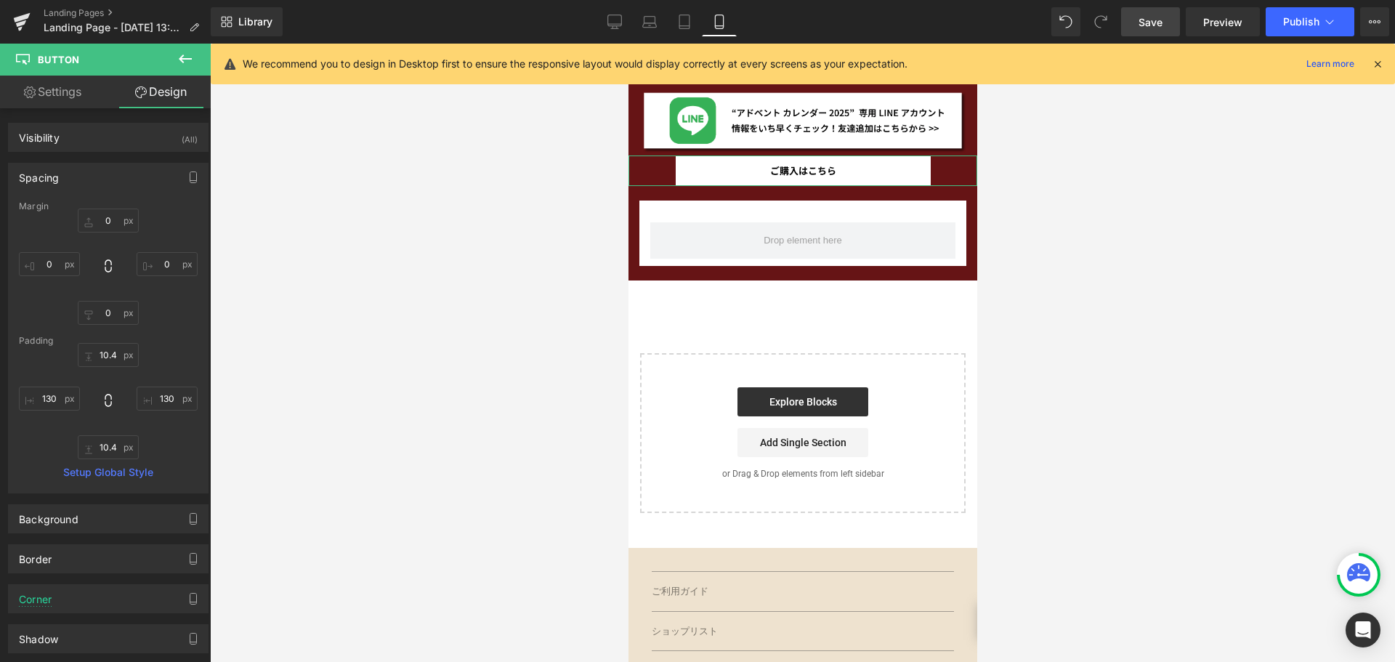
click at [76, 96] on link "Settings" at bounding box center [52, 92] width 105 height 33
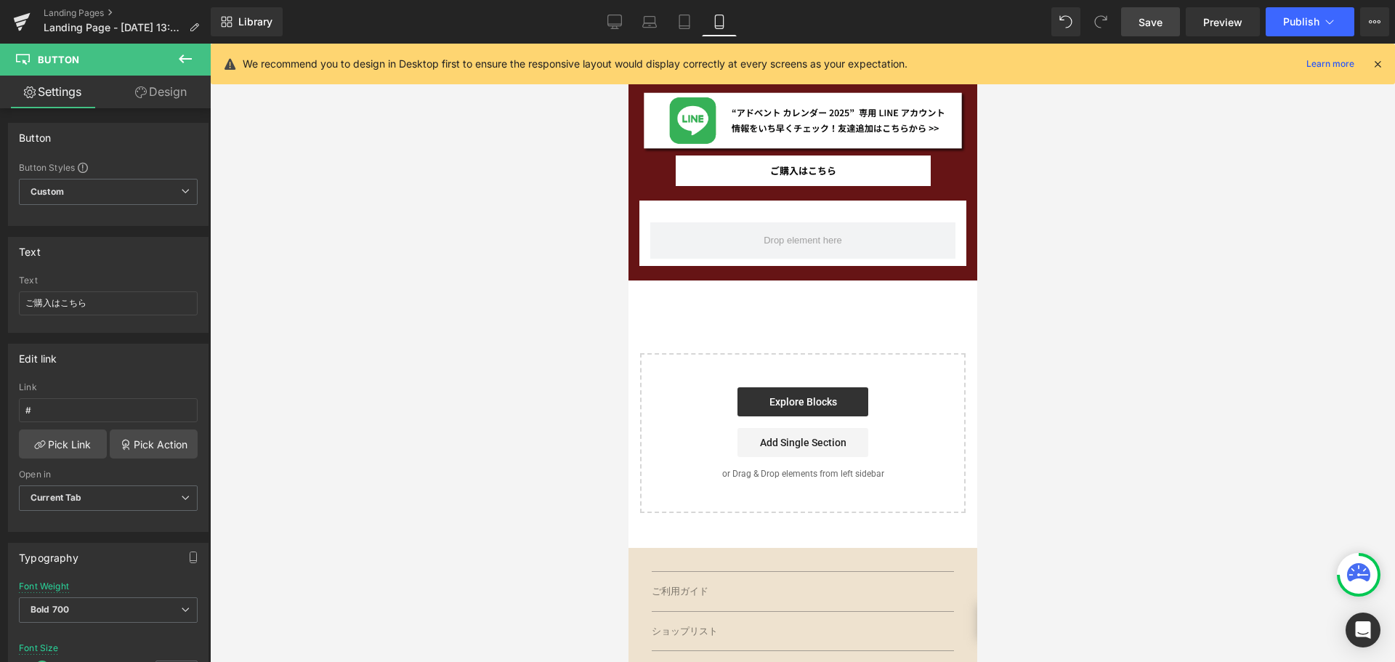
click at [1146, 25] on span "Save" at bounding box center [1150, 22] width 24 height 15
click at [177, 89] on link "Design" at bounding box center [160, 92] width 105 height 33
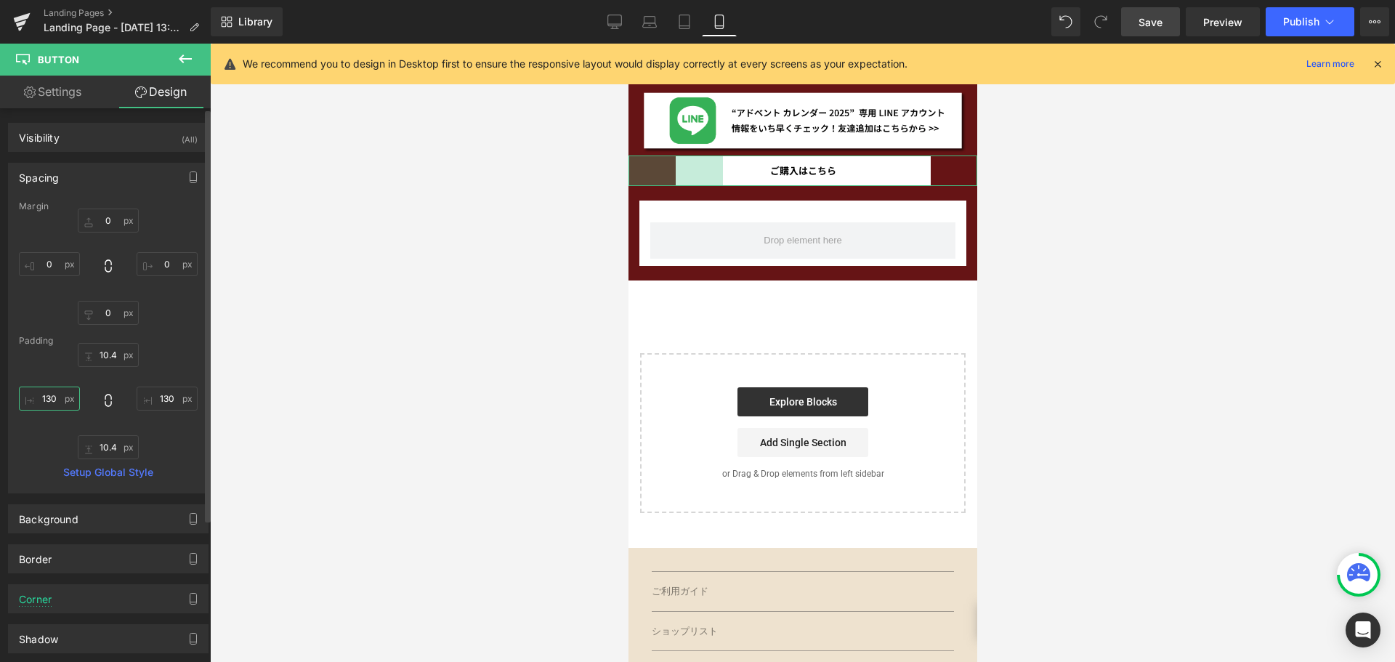
click at [60, 405] on input "130" at bounding box center [49, 398] width 61 height 24
click at [159, 397] on input "130" at bounding box center [167, 398] width 61 height 24
click at [1155, 23] on span "Save" at bounding box center [1150, 22] width 24 height 15
click at [616, 25] on icon at bounding box center [614, 22] width 15 height 15
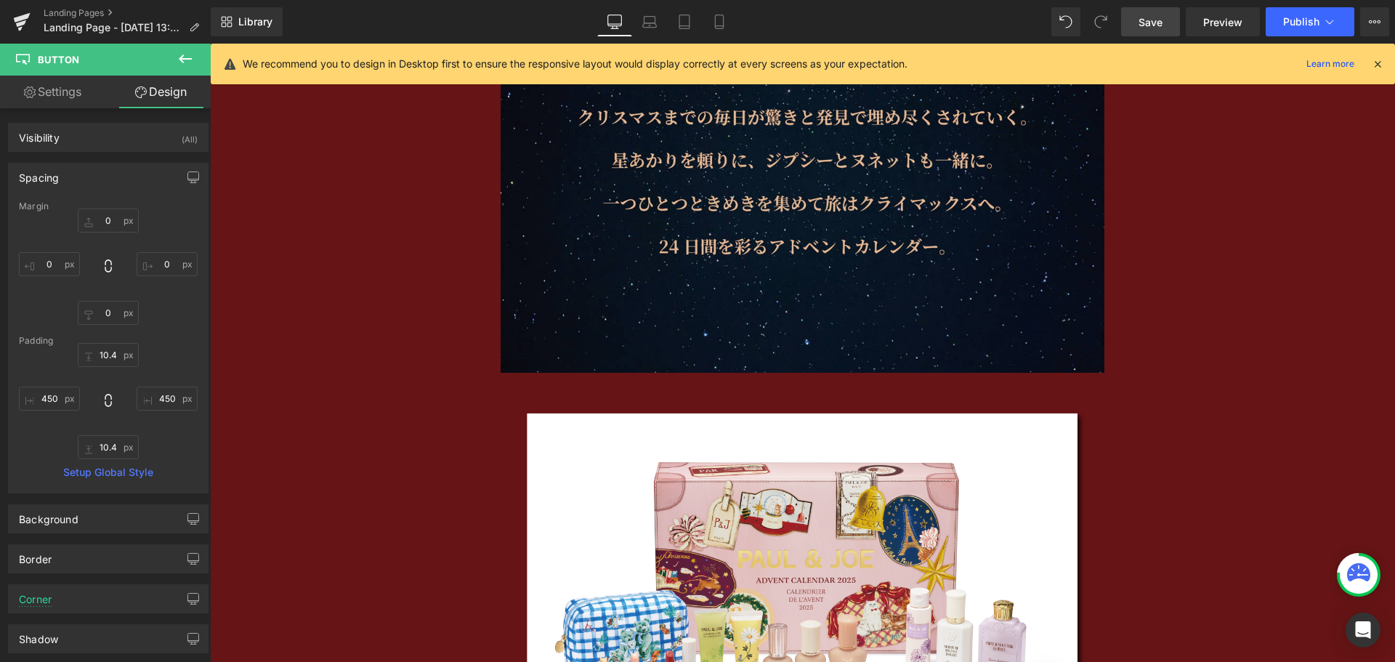
scroll to position [2434, 0]
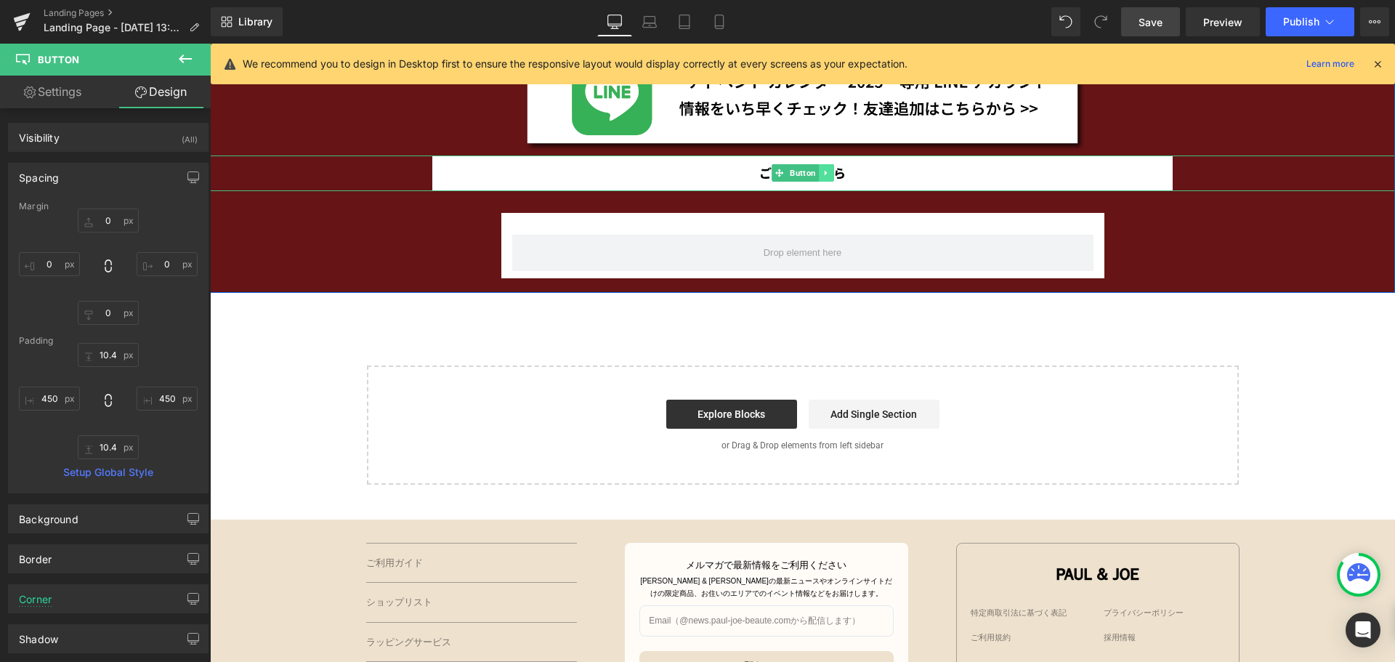
click at [826, 173] on link at bounding box center [825, 172] width 15 height 17
click at [815, 174] on icon at bounding box center [818, 173] width 8 height 9
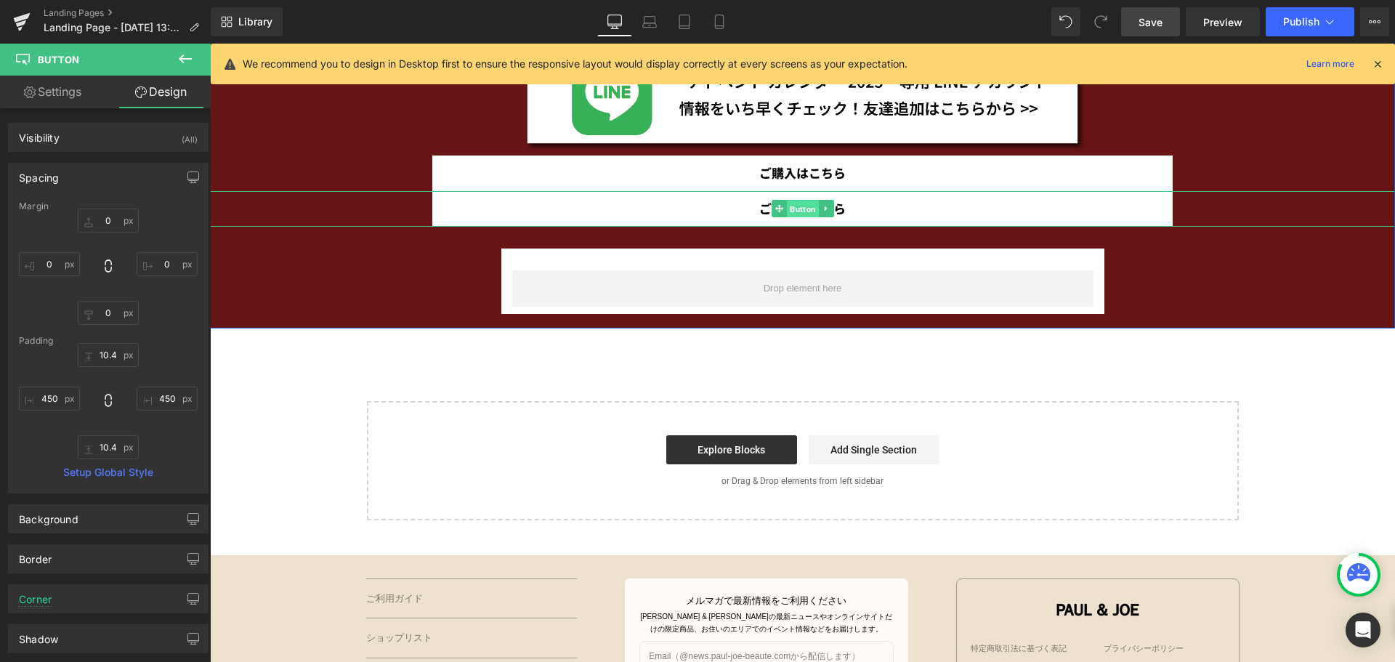
click at [787, 208] on span "Button" at bounding box center [803, 209] width 32 height 17
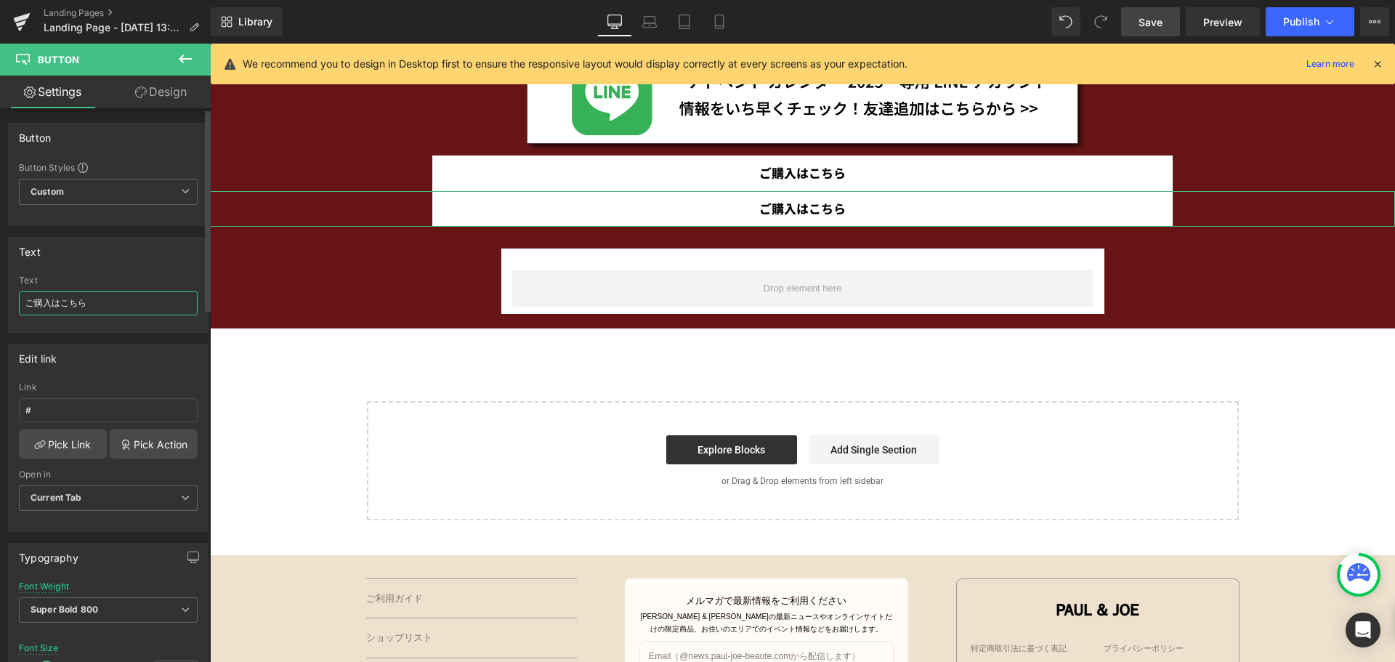
drag, startPoint x: 97, startPoint y: 302, endPoint x: 0, endPoint y: 315, distance: 97.4
click at [0, 315] on div "Text ご購入はこちら Text ご購入はこちら" at bounding box center [108, 279] width 217 height 107
click at [787, 173] on span "Button" at bounding box center [803, 172] width 32 height 17
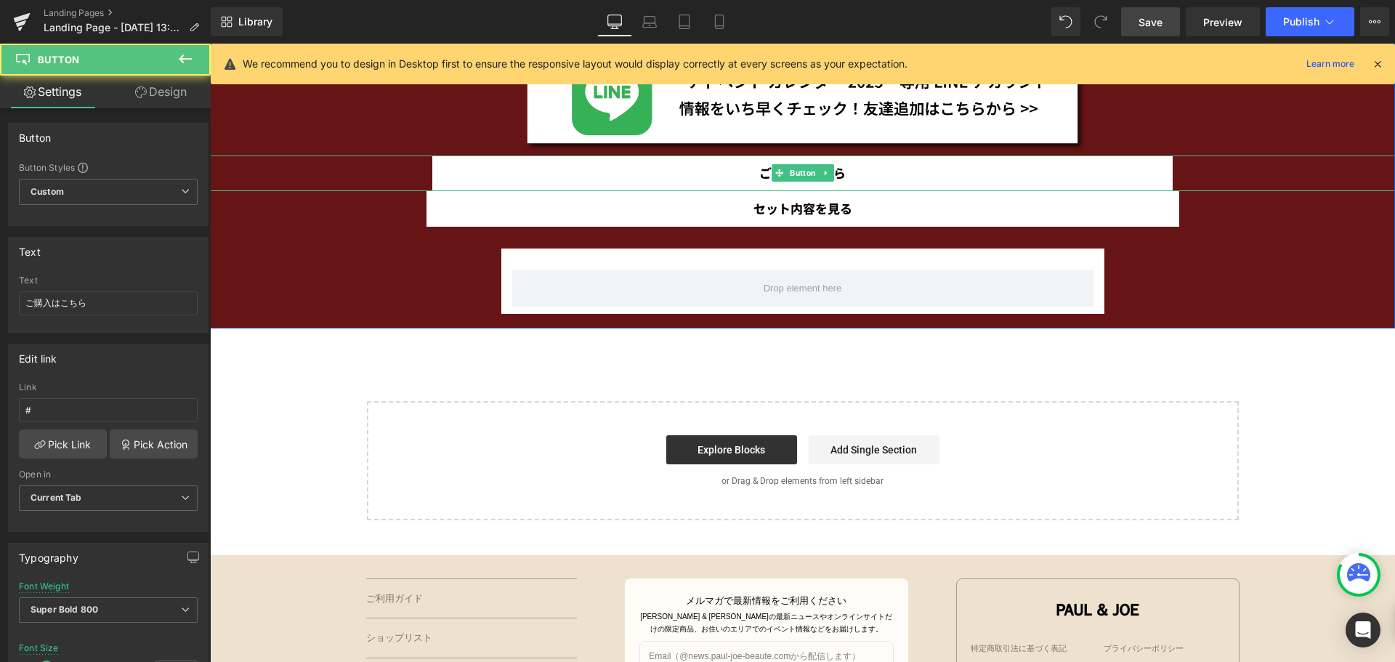
click at [528, 174] on link "ご購入はこちら" at bounding box center [802, 173] width 740 height 36
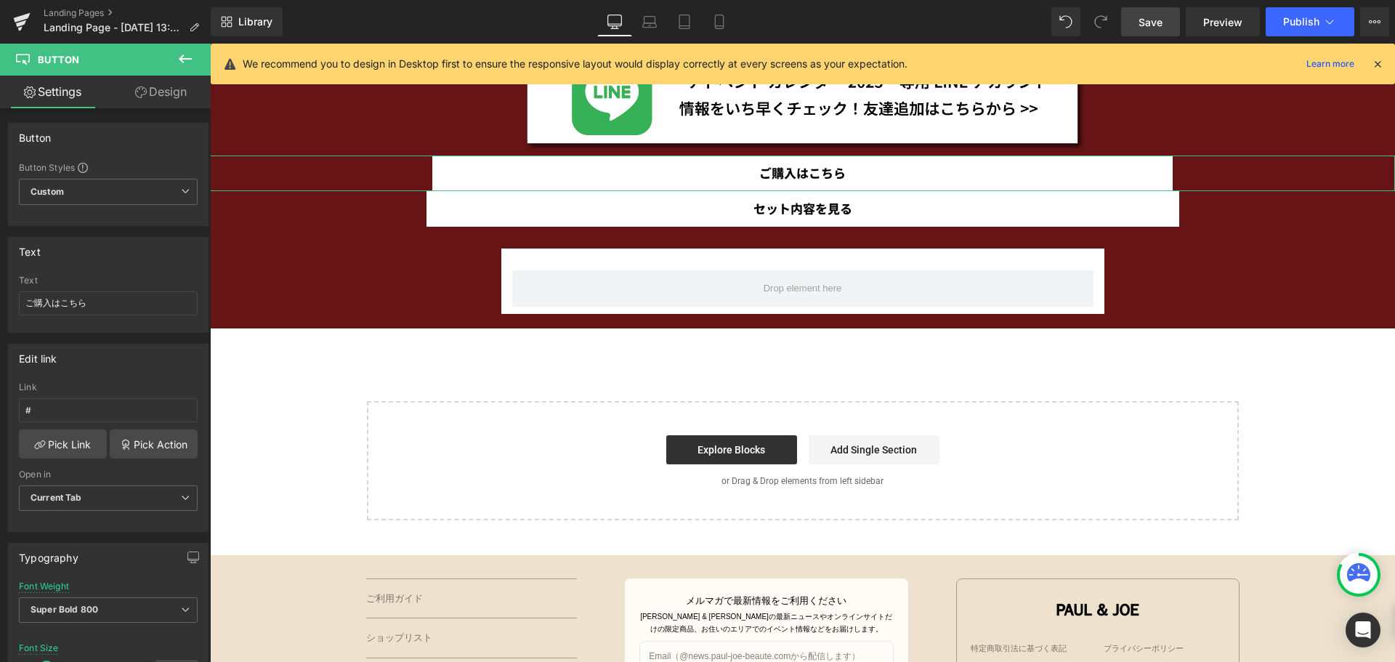
click at [158, 88] on link "Design" at bounding box center [160, 92] width 105 height 33
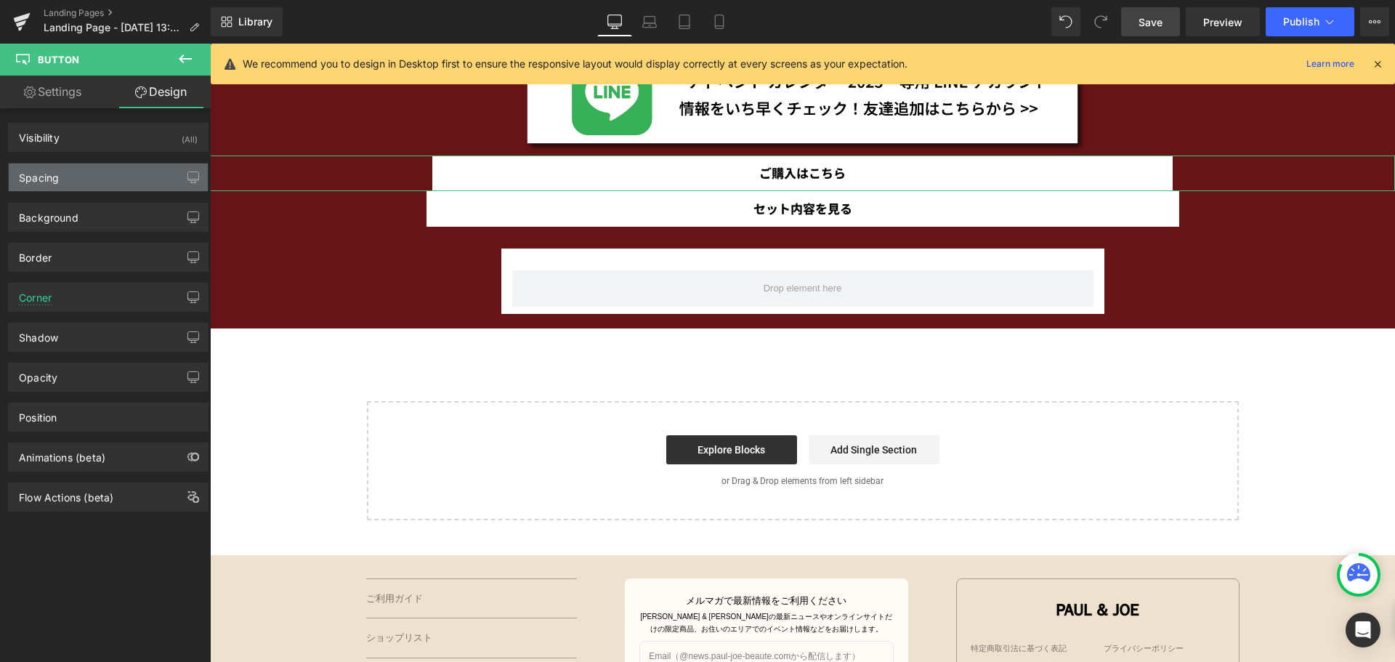
click at [99, 183] on div "Spacing" at bounding box center [108, 177] width 199 height 28
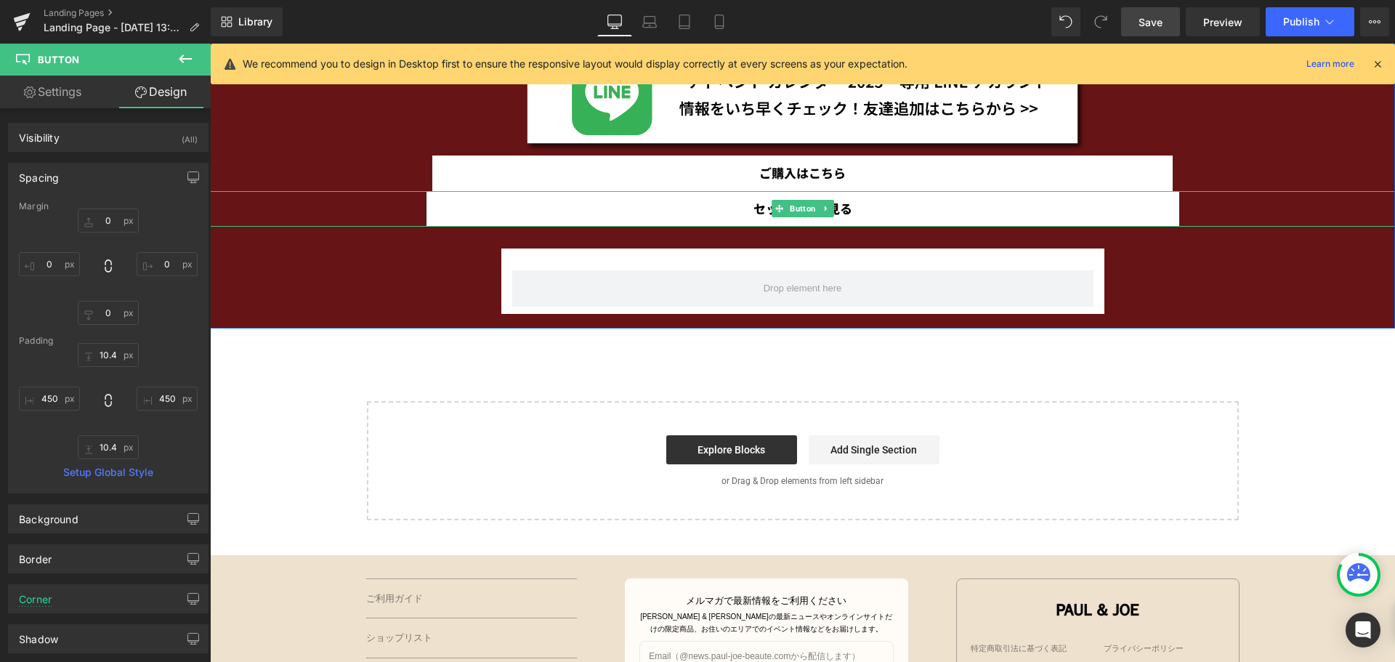
click at [618, 209] on link "セット内容を見る" at bounding box center [802, 209] width 753 height 36
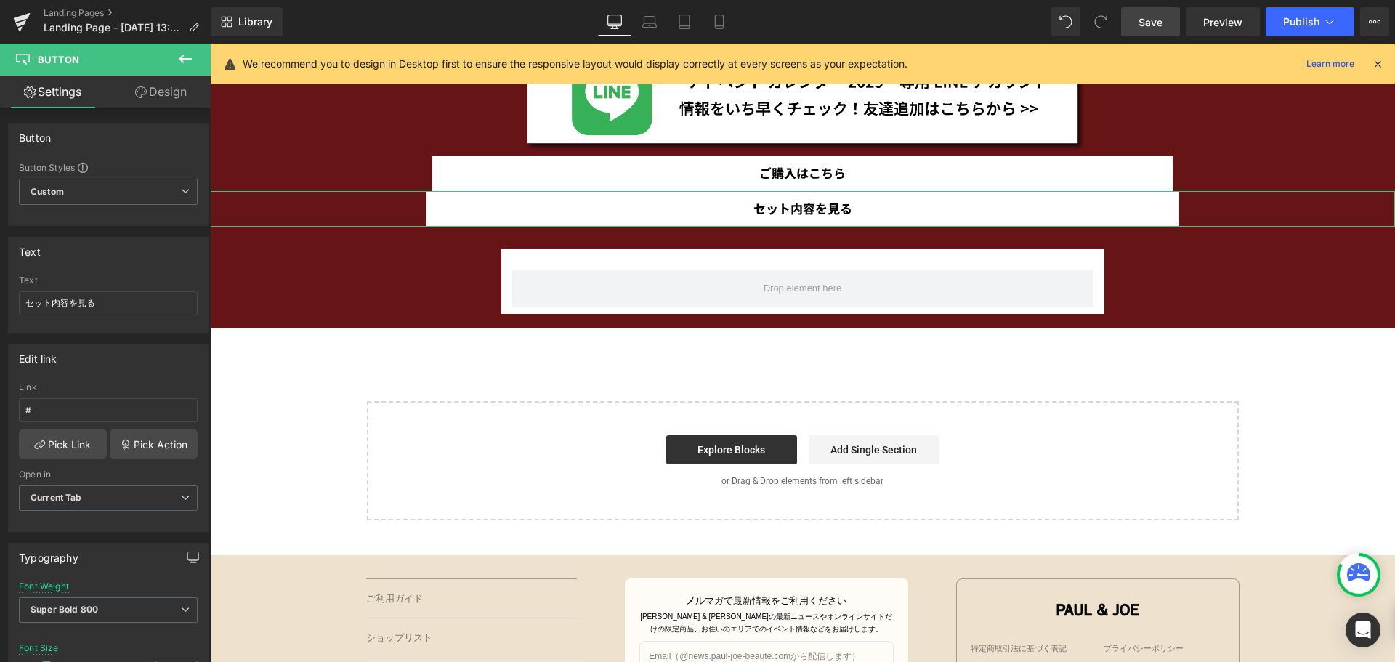
click at [153, 104] on link "Design" at bounding box center [160, 92] width 105 height 33
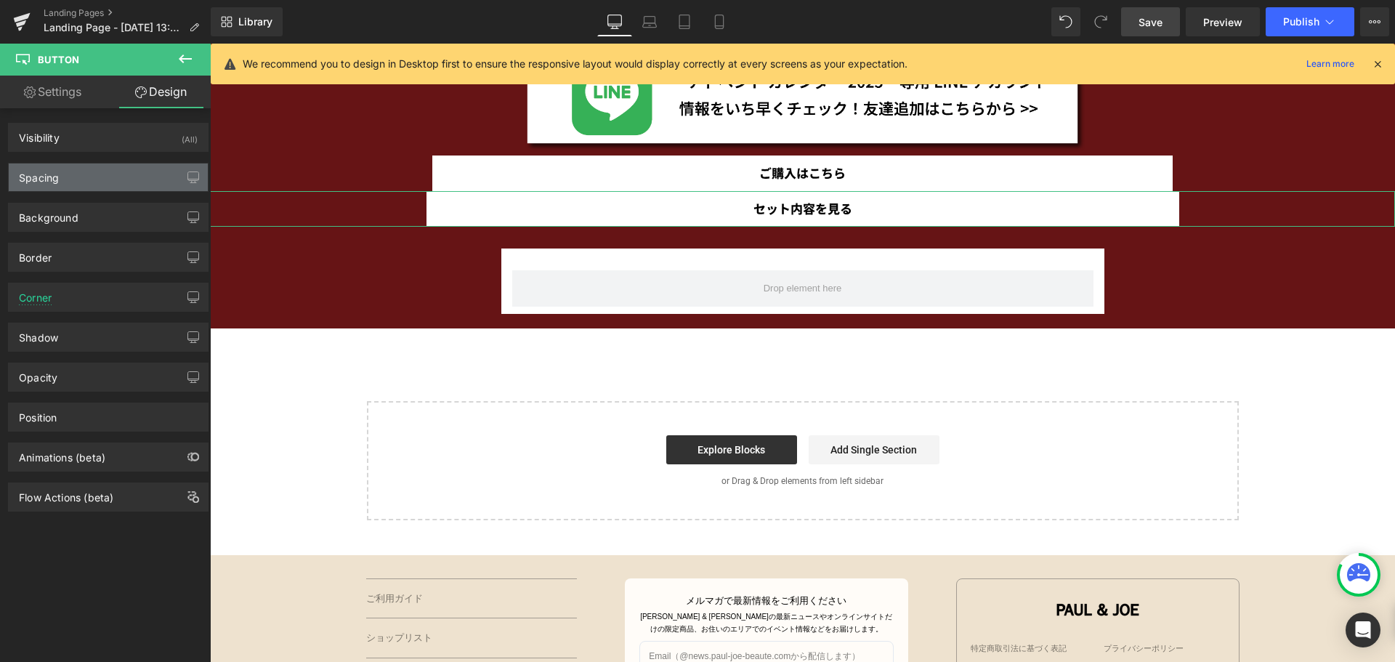
click at [113, 177] on div "Spacing" at bounding box center [108, 177] width 199 height 28
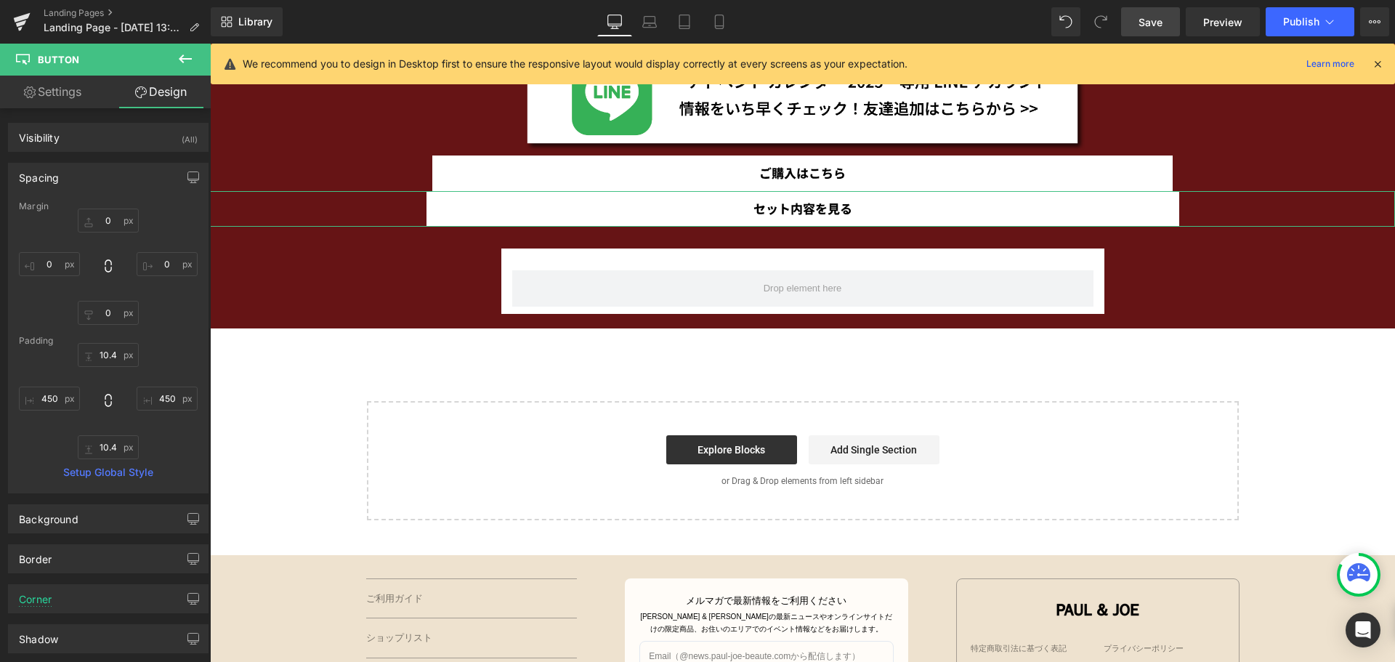
click at [55, 93] on link "Settings" at bounding box center [52, 92] width 105 height 33
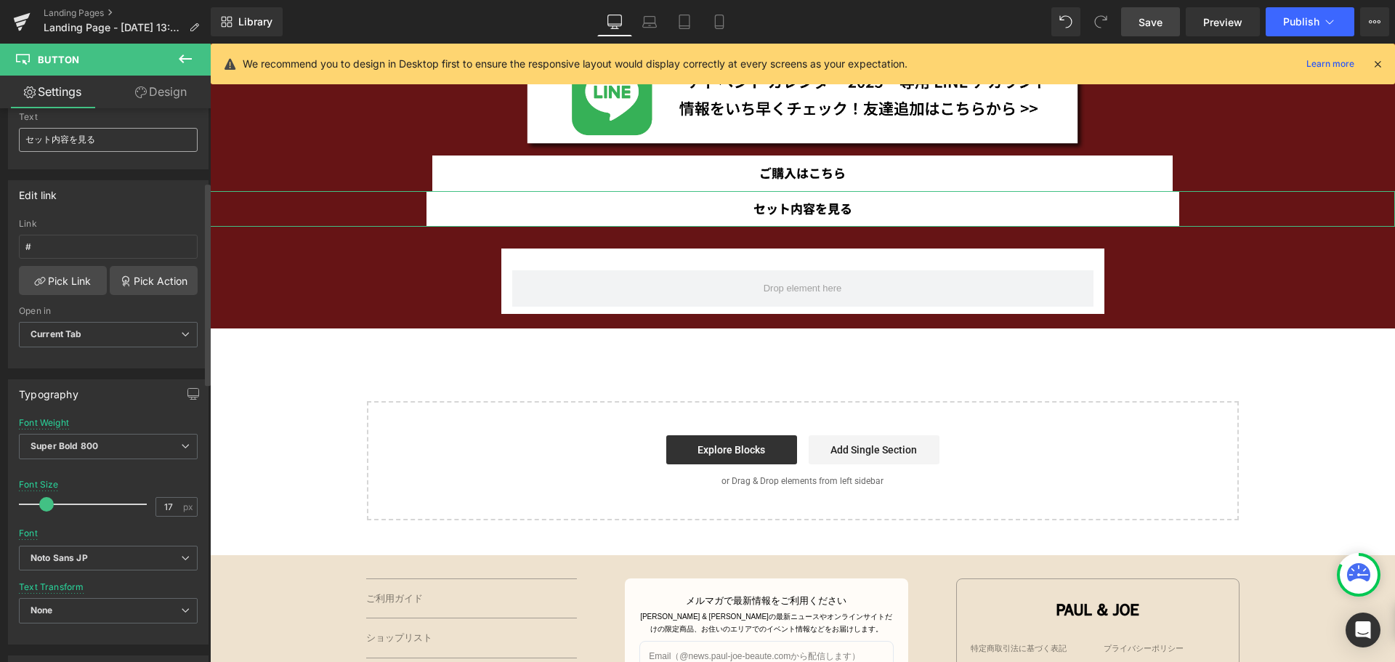
scroll to position [203, 0]
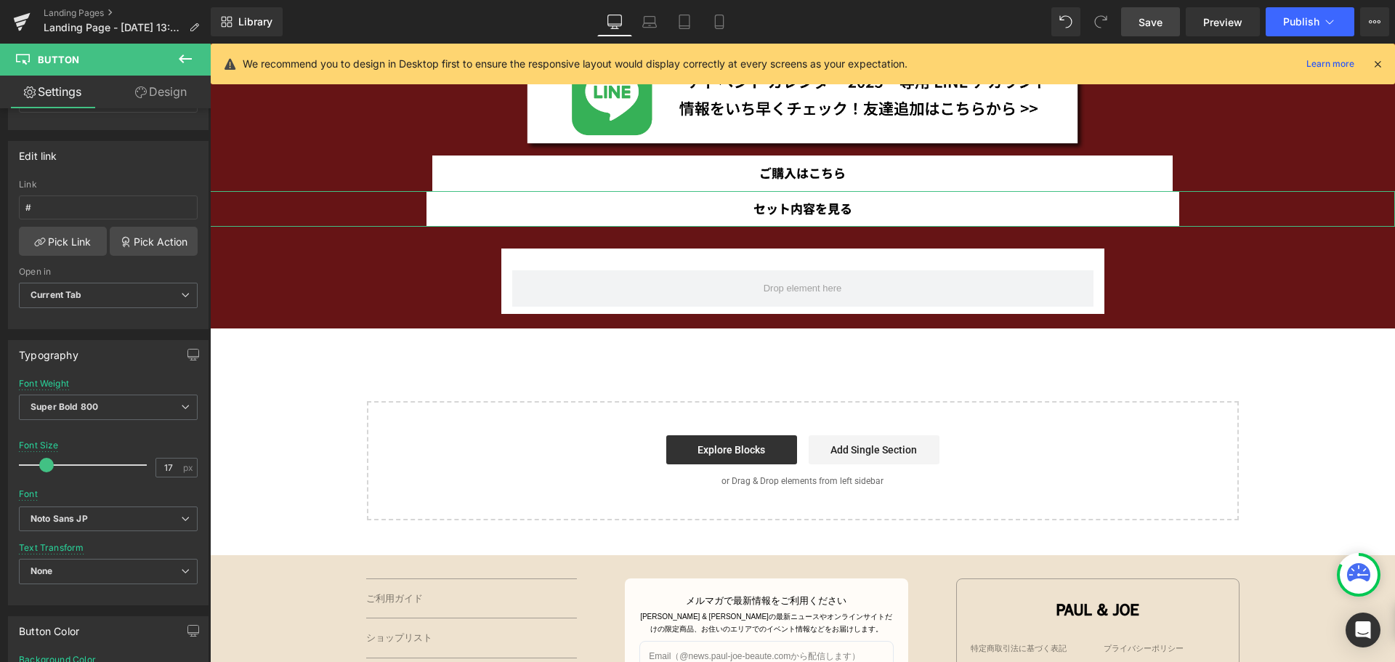
click at [157, 92] on link "Design" at bounding box center [160, 92] width 105 height 33
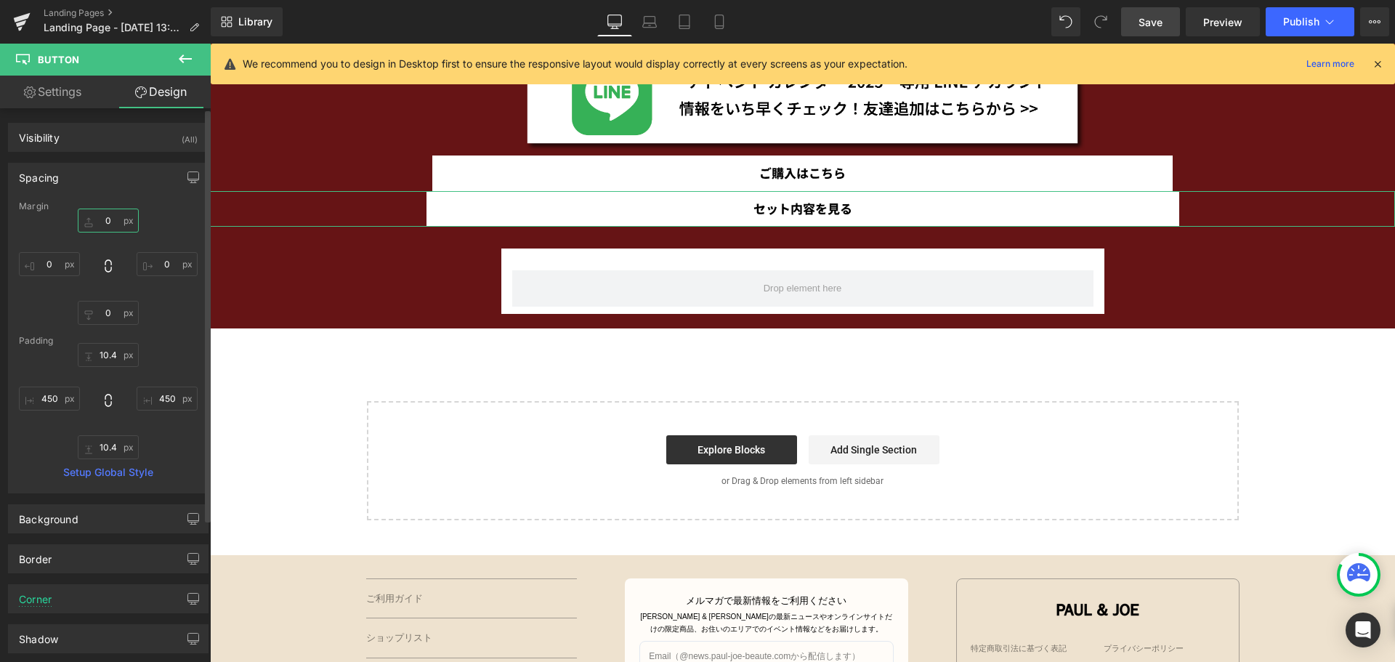
click at [117, 225] on input "0" at bounding box center [108, 221] width 61 height 24
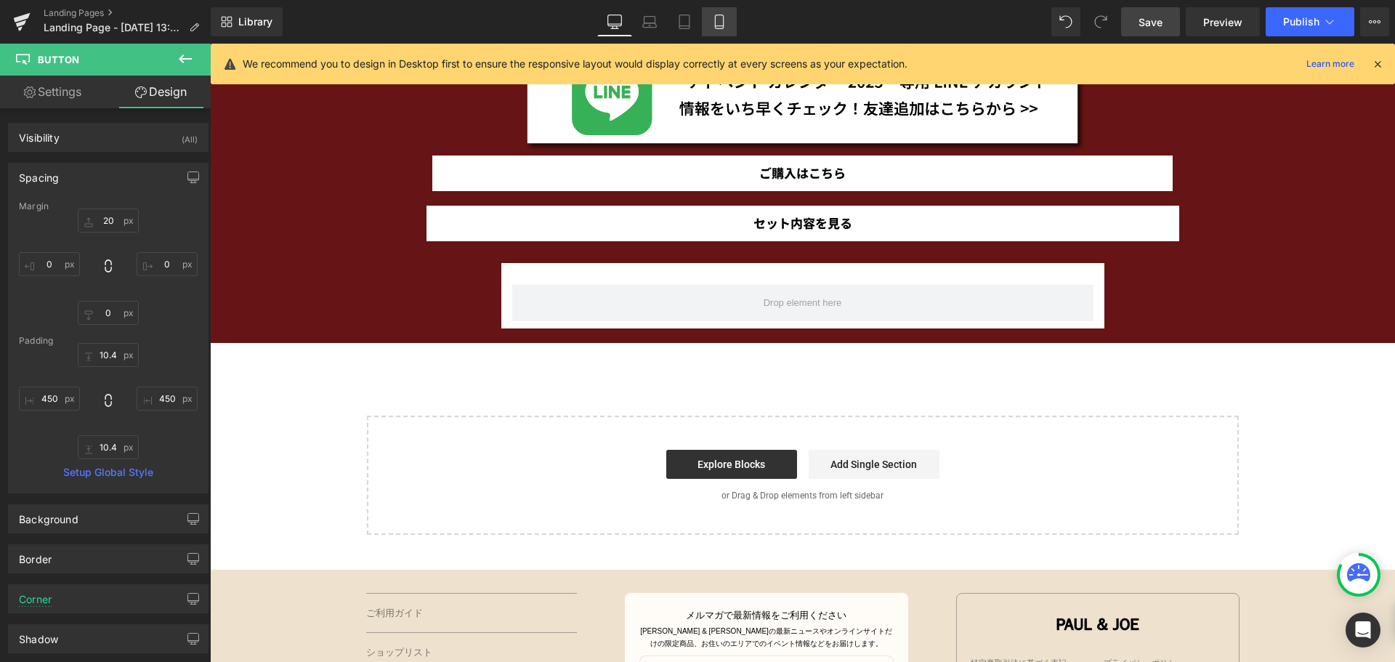
click at [726, 22] on icon at bounding box center [719, 22] width 15 height 15
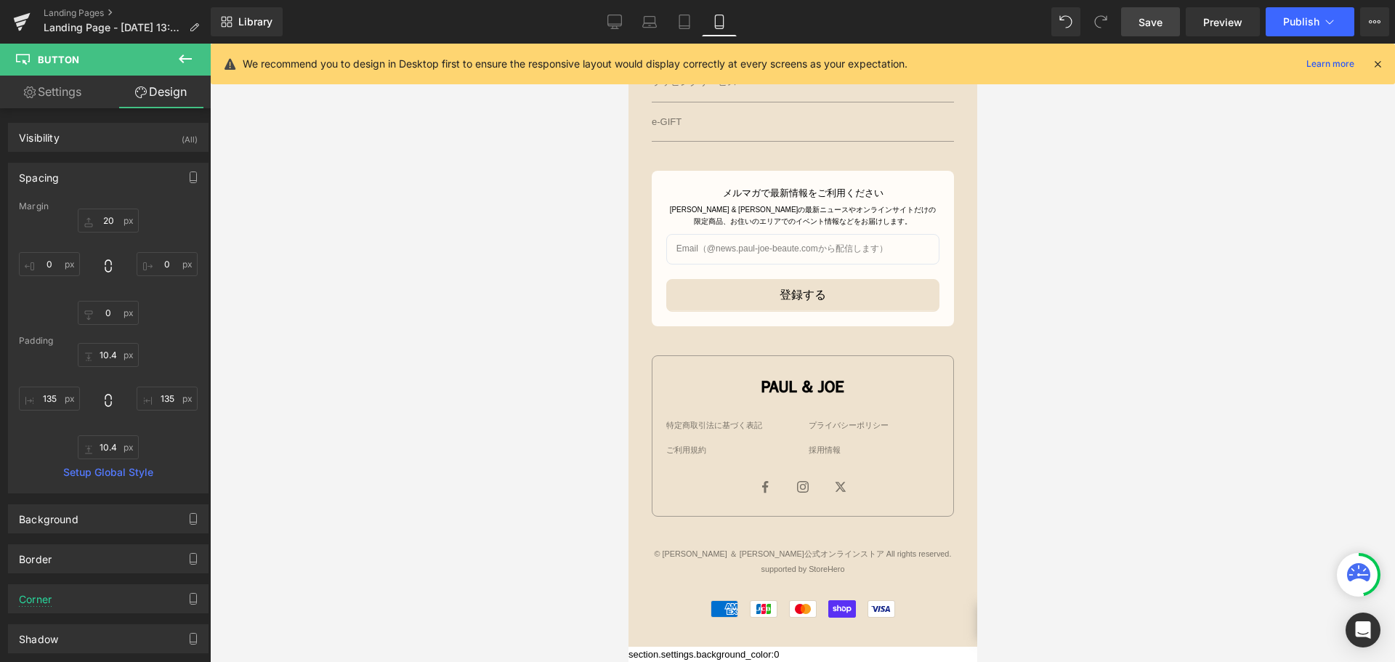
scroll to position [1379, 0]
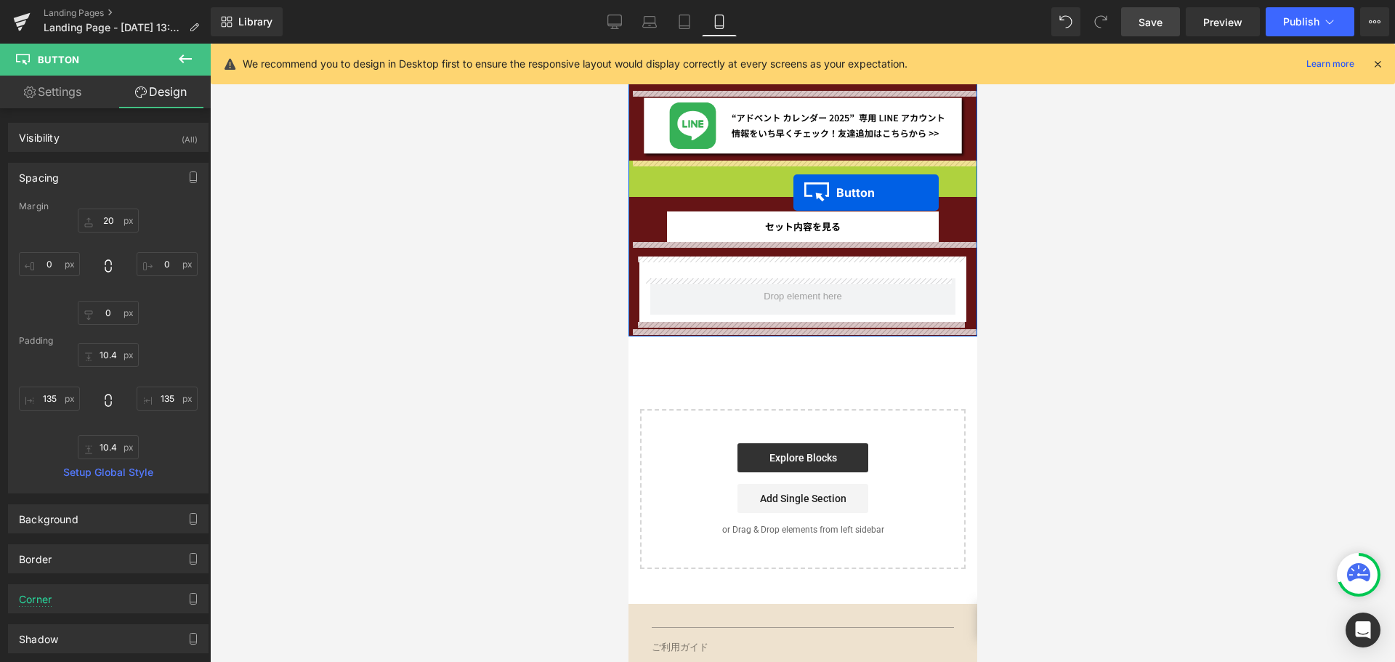
drag, startPoint x: 796, startPoint y: 173, endPoint x: 793, endPoint y: 193, distance: 19.8
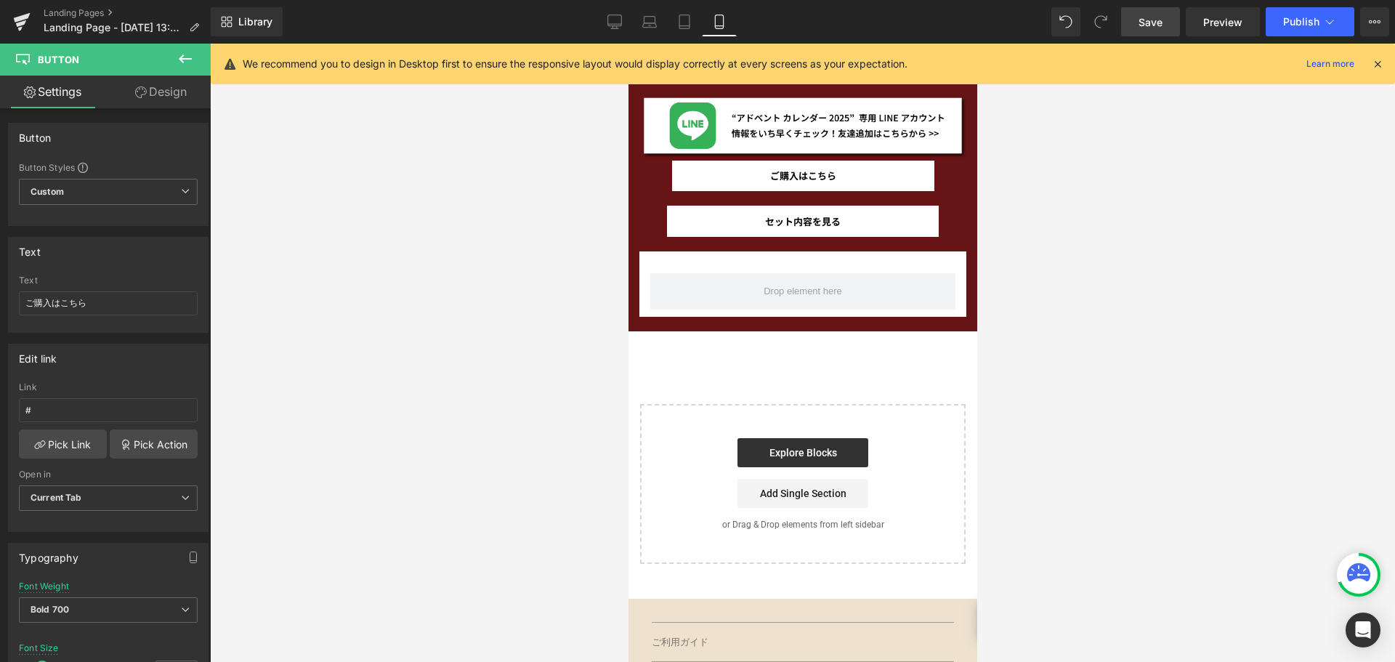
click at [1130, 23] on link "Save" at bounding box center [1150, 21] width 59 height 29
click at [804, 222] on span "Button" at bounding box center [802, 220] width 32 height 17
click at [166, 97] on link "Design" at bounding box center [160, 92] width 105 height 33
click at [0, 0] on div "Spacing" at bounding box center [0, 0] width 0 height 0
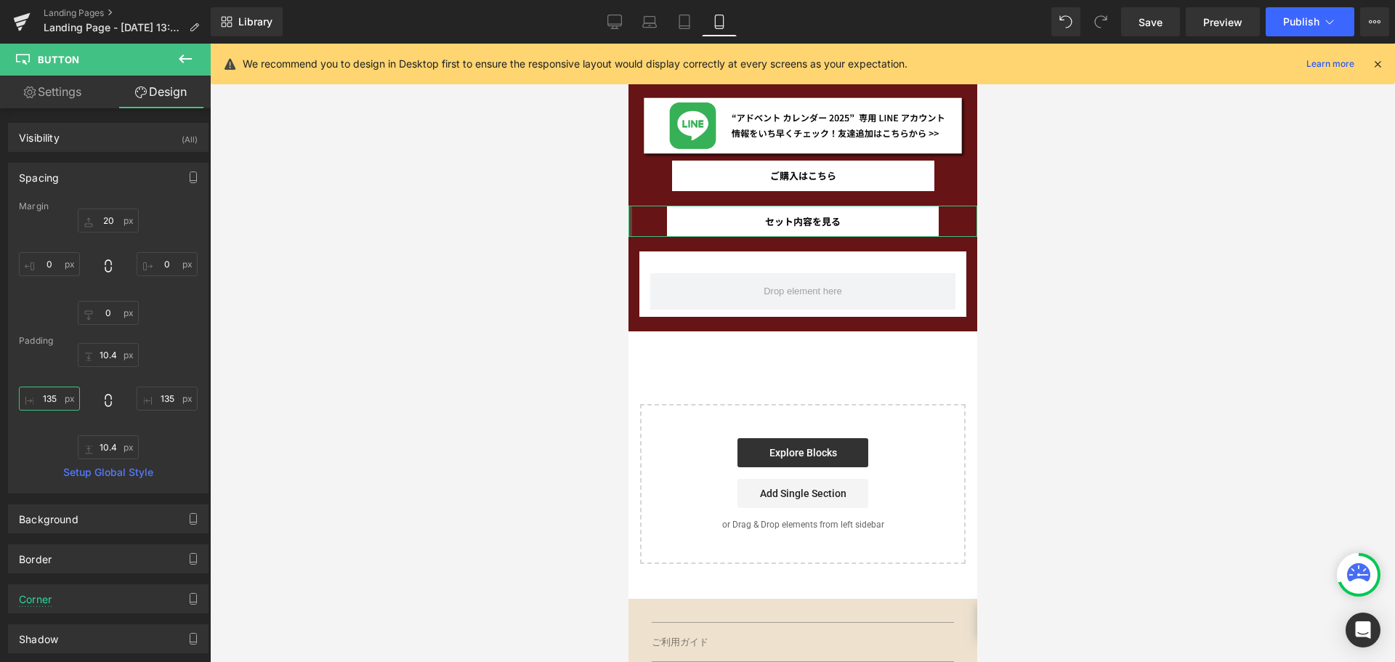
click at [57, 396] on input "135" at bounding box center [49, 398] width 61 height 24
click at [165, 404] on input "135" at bounding box center [167, 398] width 61 height 24
click at [605, 15] on link "Desktop" at bounding box center [614, 21] width 35 height 29
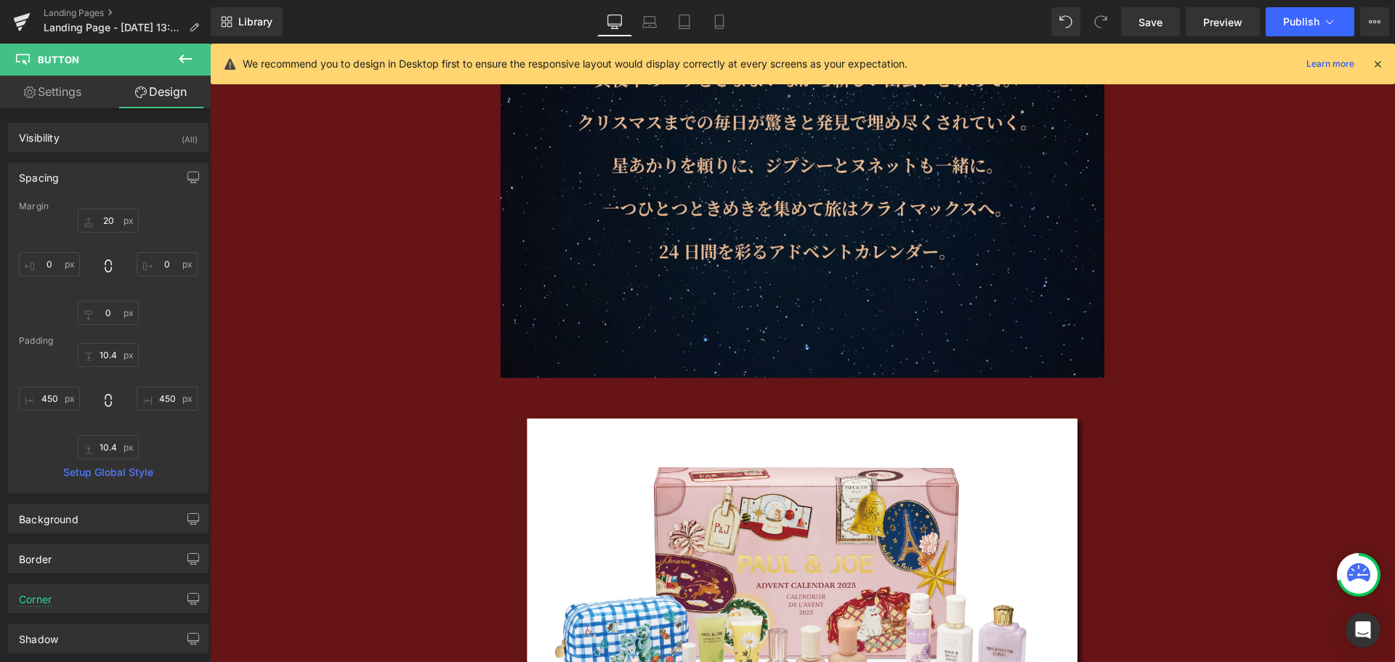
scroll to position [2434, 0]
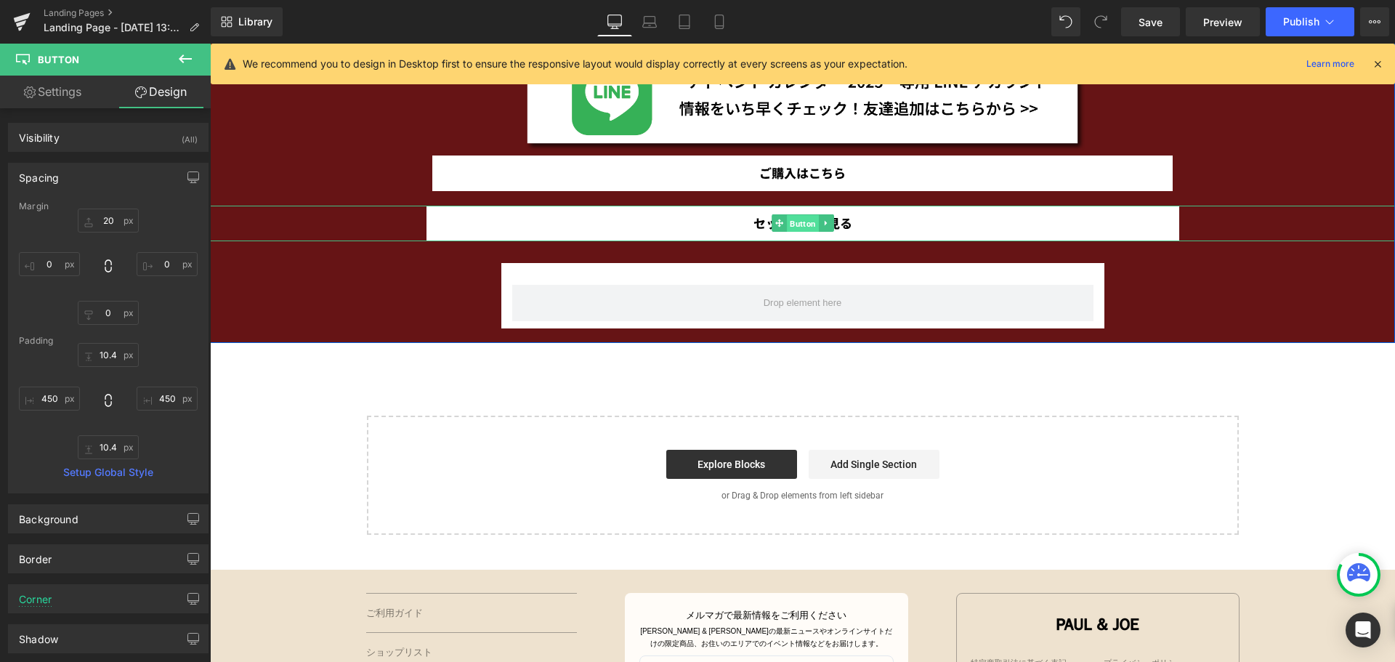
click at [787, 225] on span "Button" at bounding box center [803, 223] width 32 height 17
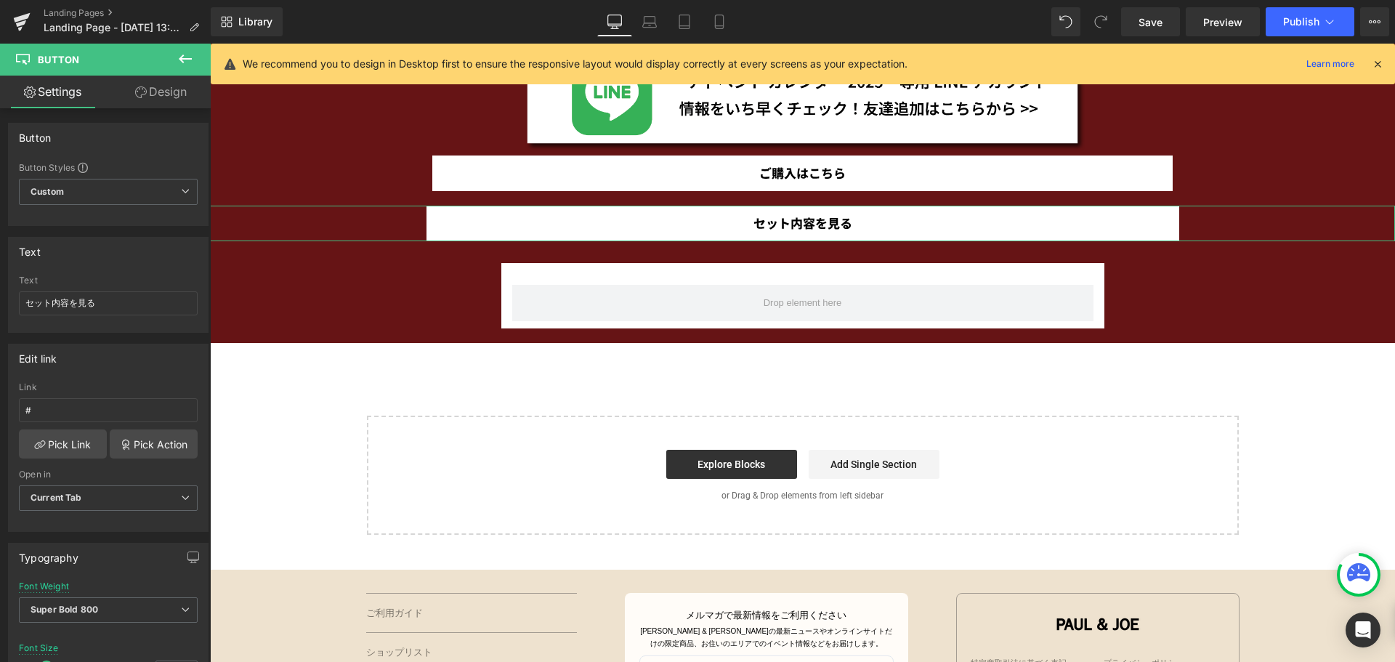
click at [158, 86] on link "Design" at bounding box center [160, 92] width 105 height 33
click at [0, 0] on div "Spacing" at bounding box center [0, 0] width 0 height 0
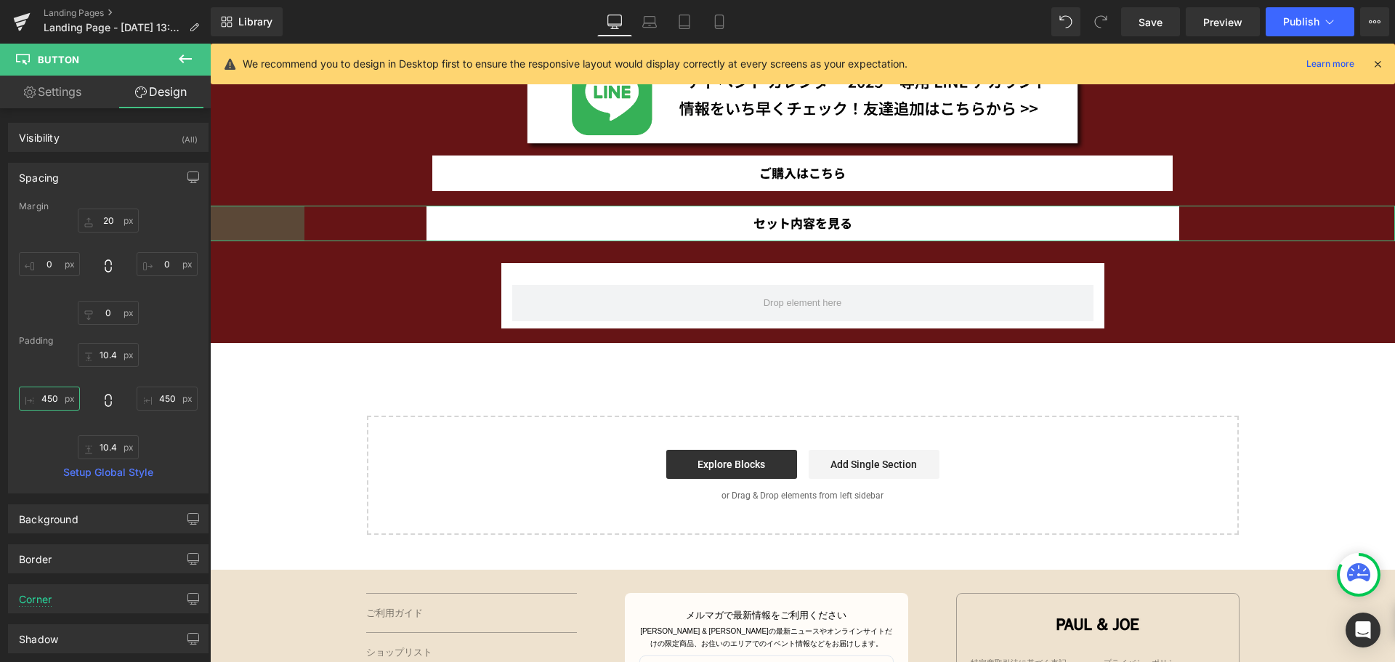
click at [62, 400] on input "450" at bounding box center [49, 398] width 61 height 24
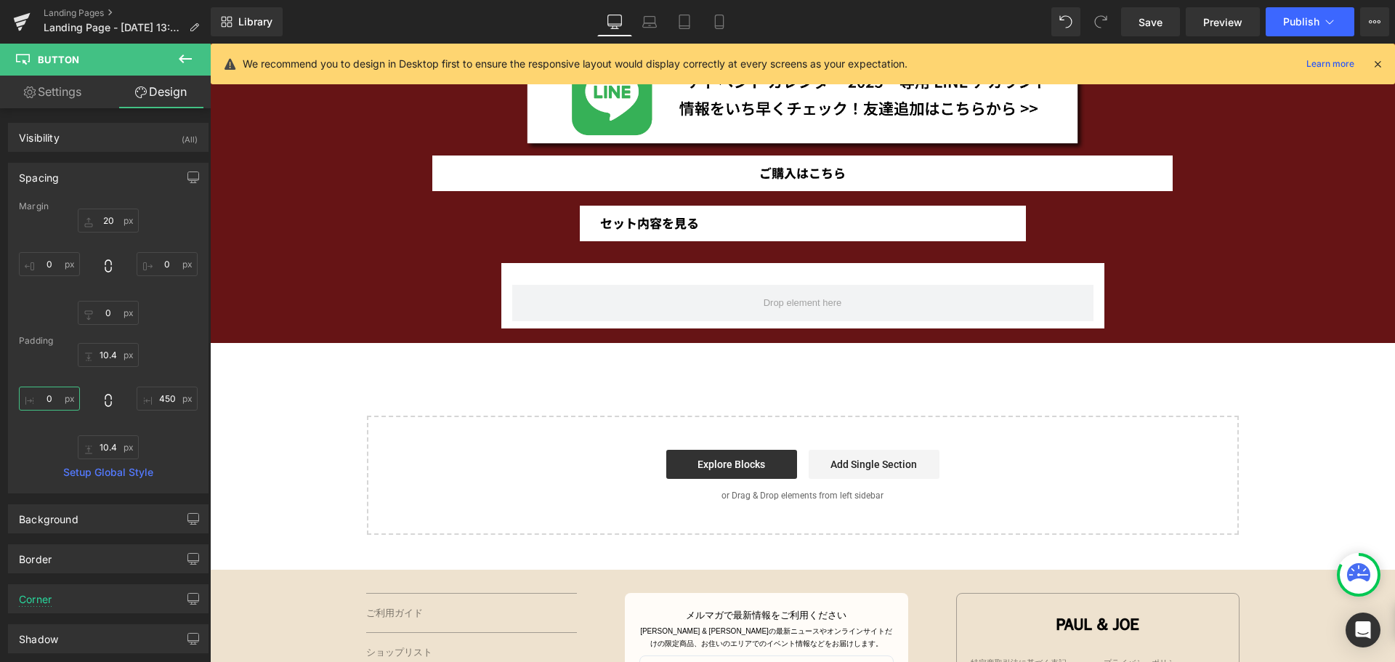
scroll to position [0, 0]
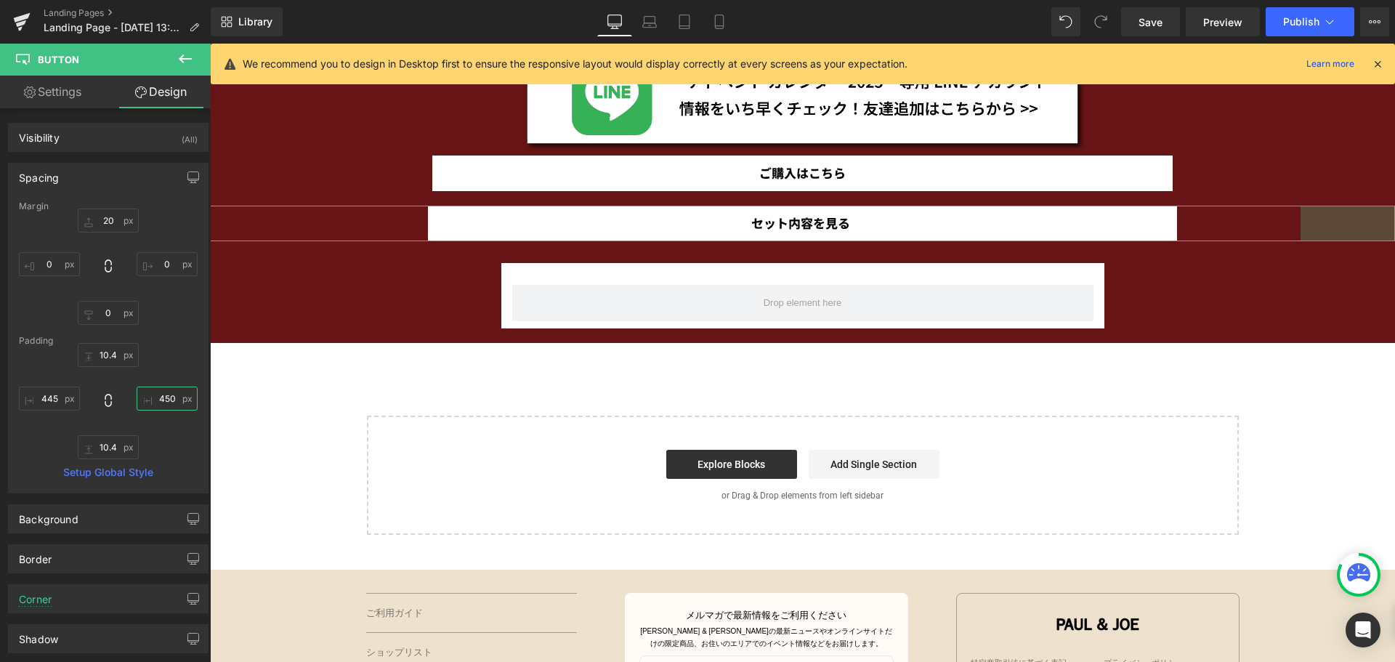
click at [172, 397] on input "450" at bounding box center [167, 398] width 61 height 24
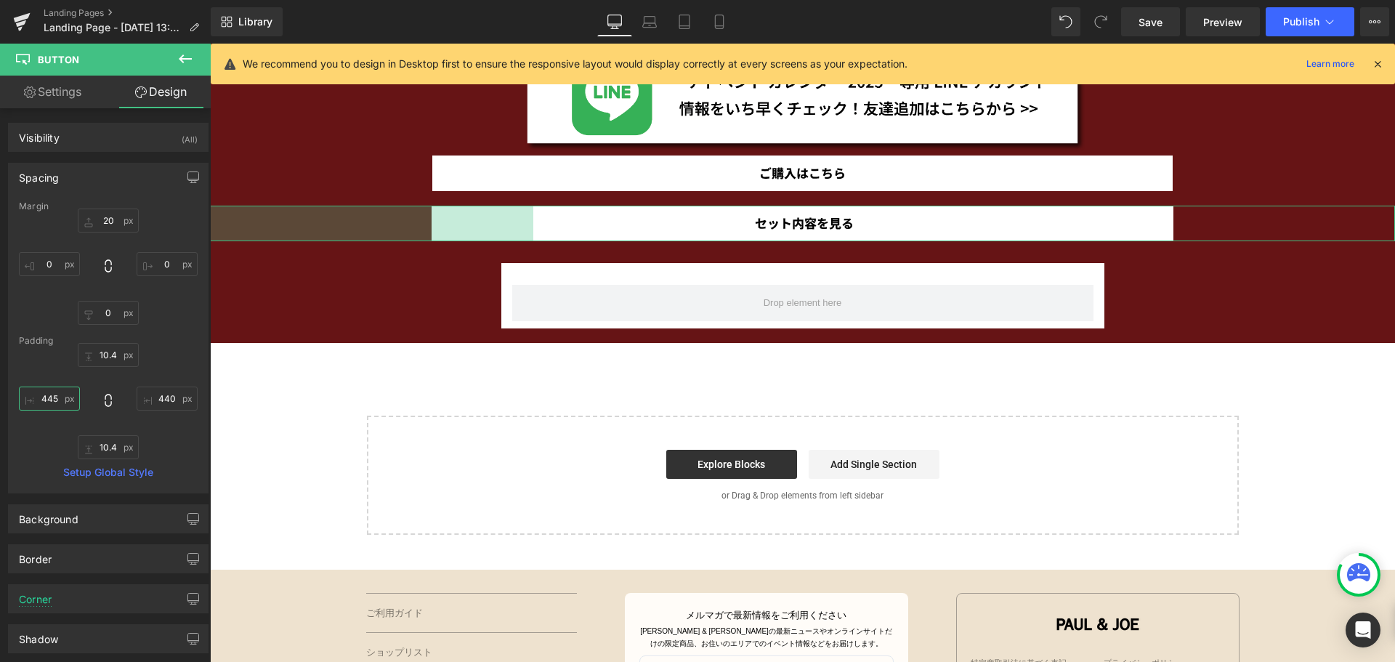
click at [64, 398] on input "445" at bounding box center [49, 398] width 61 height 24
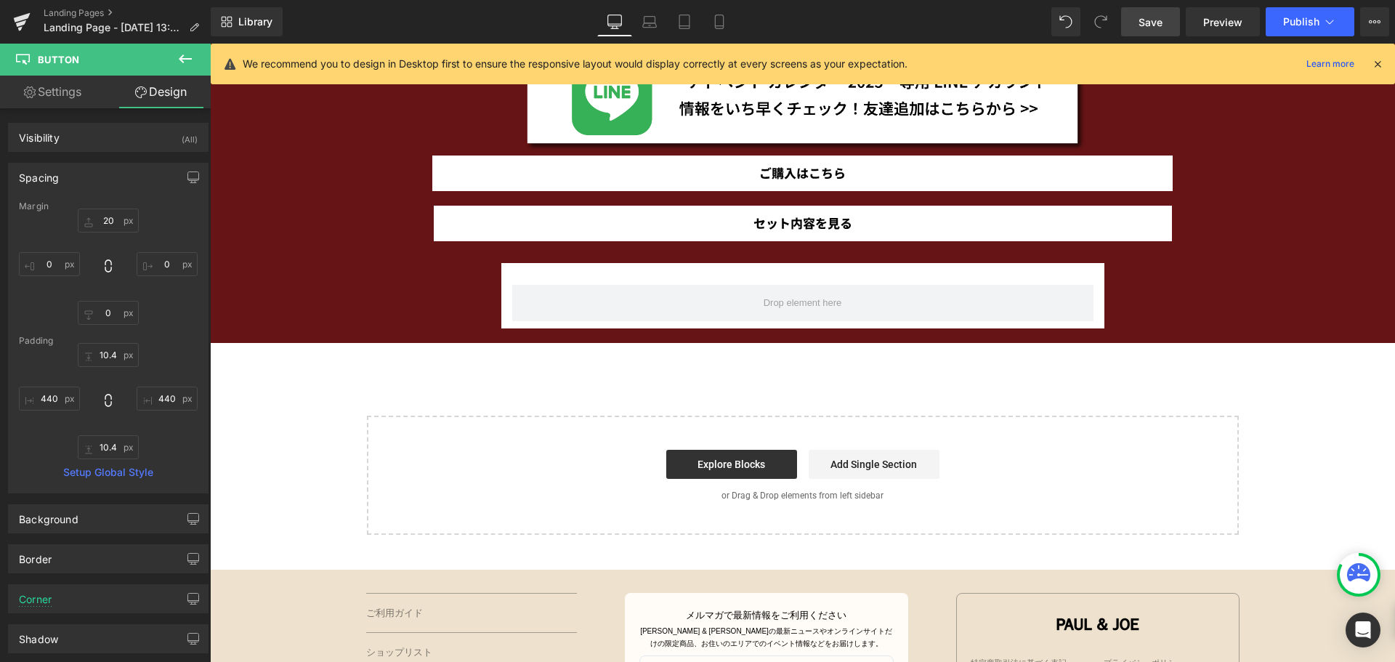
click at [1167, 15] on link "Save" at bounding box center [1150, 21] width 59 height 29
click at [1147, 25] on span "Save" at bounding box center [1150, 22] width 24 height 15
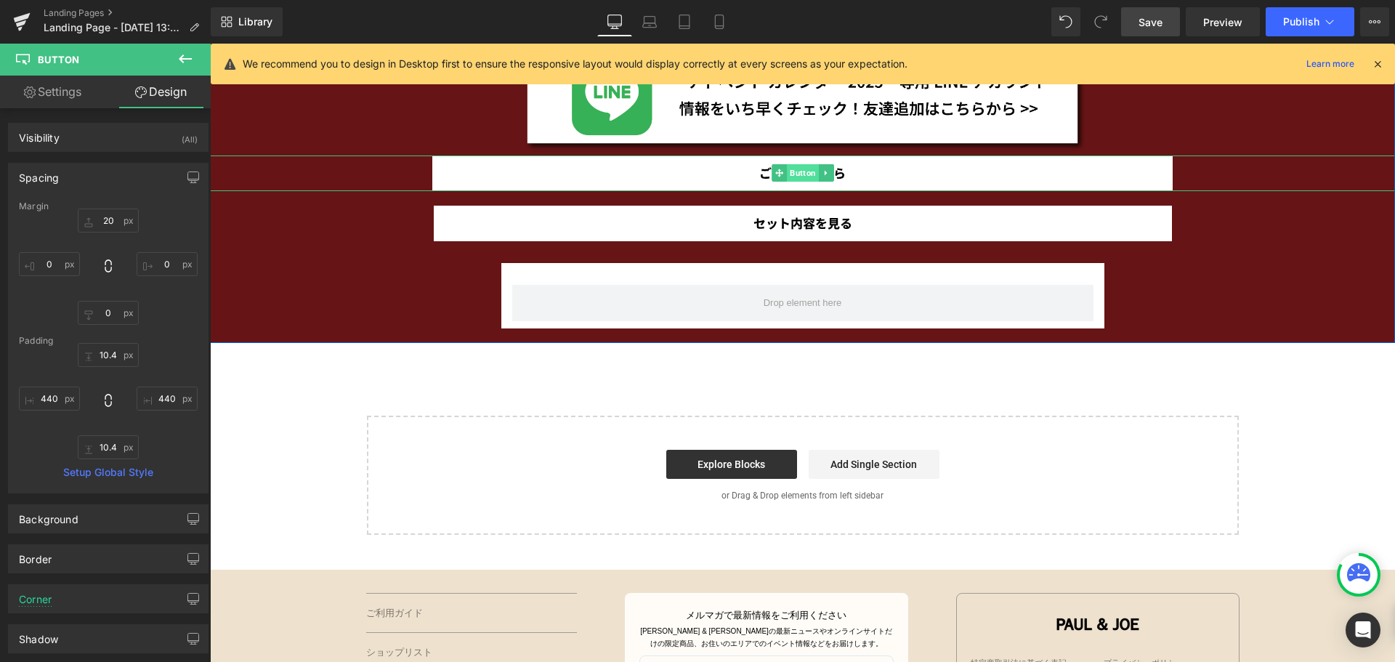
click at [787, 173] on span "Button" at bounding box center [803, 172] width 32 height 17
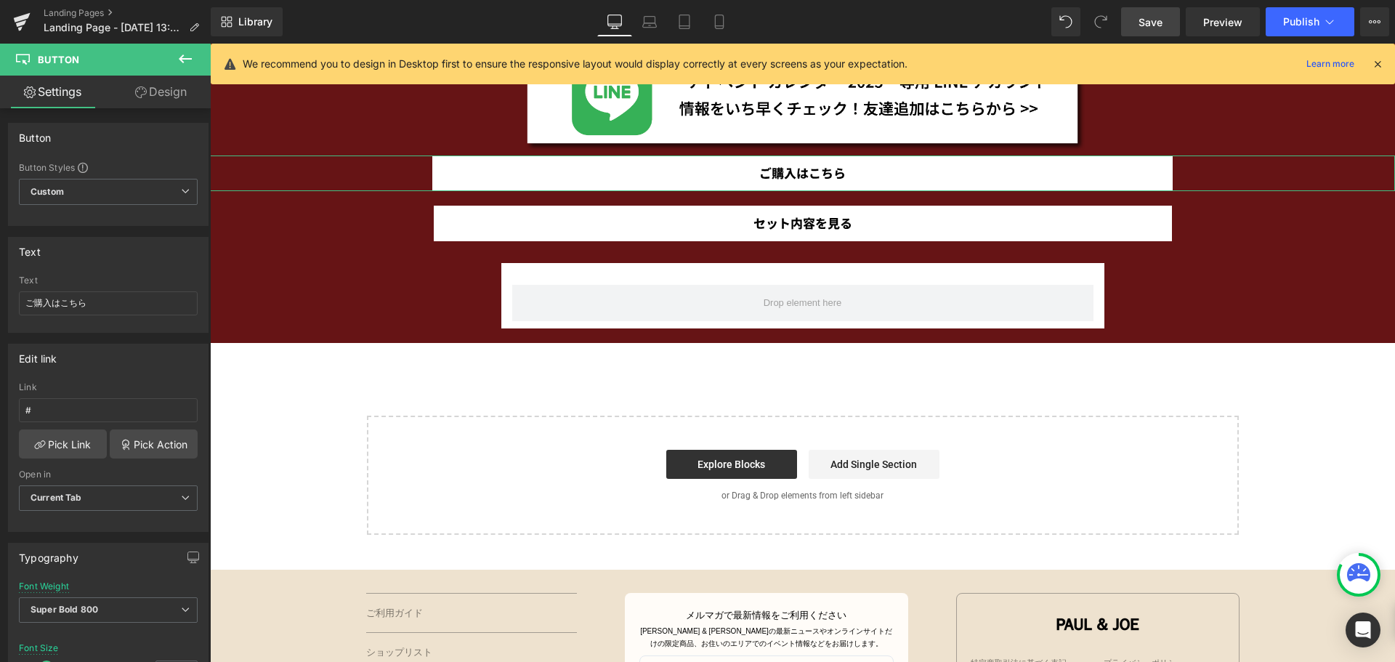
click at [186, 92] on link "Design" at bounding box center [160, 92] width 105 height 33
click at [0, 0] on div "Spacing" at bounding box center [0, 0] width 0 height 0
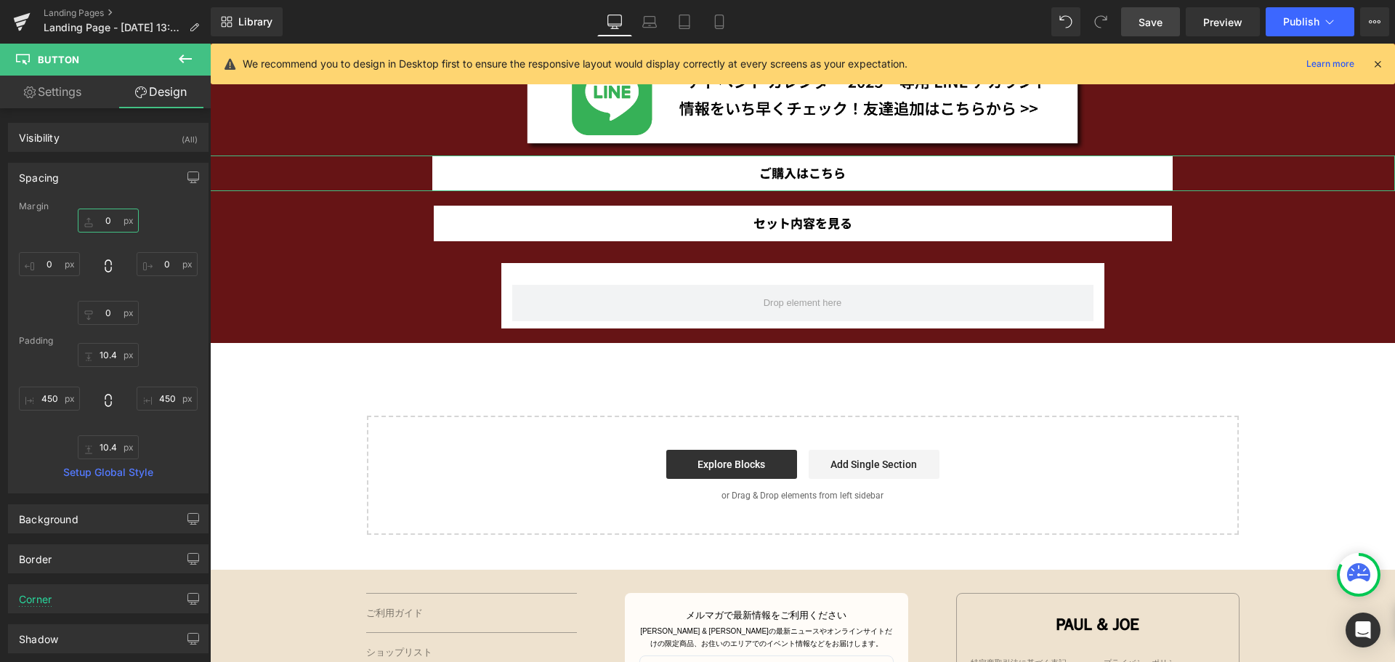
click at [108, 224] on input "0" at bounding box center [108, 221] width 61 height 24
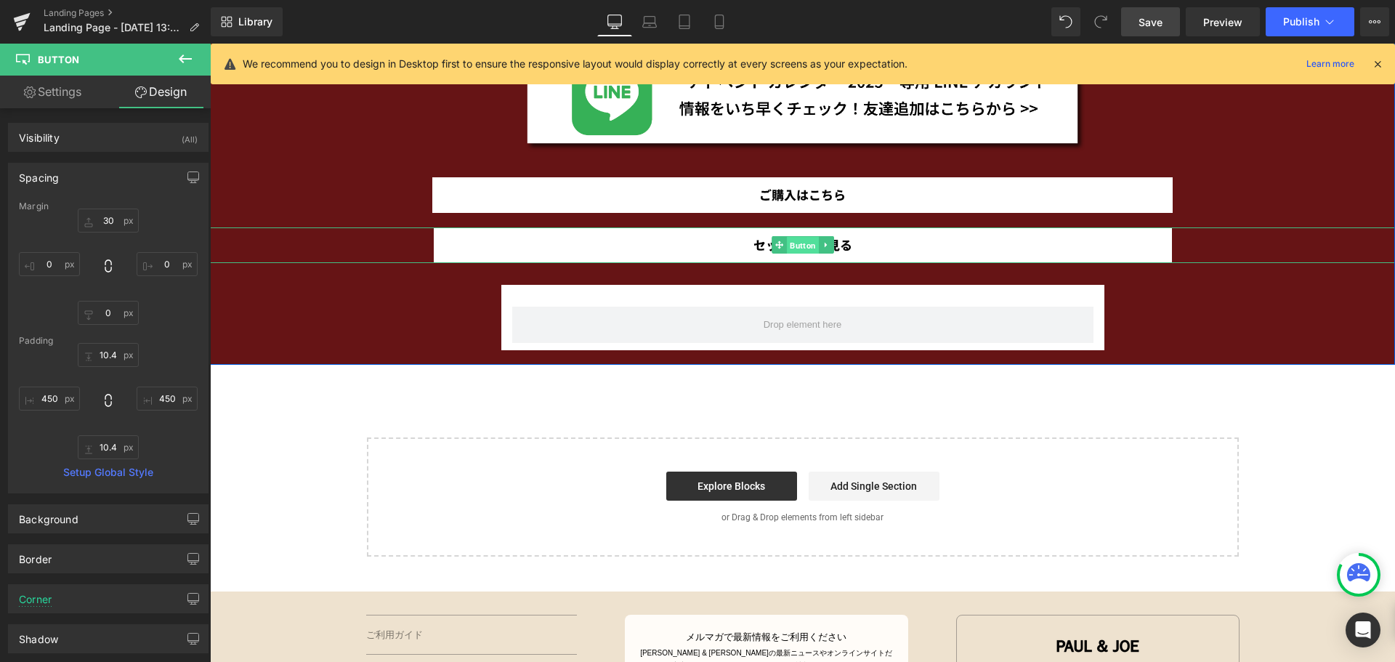
click at [798, 248] on span "Button" at bounding box center [803, 245] width 32 height 17
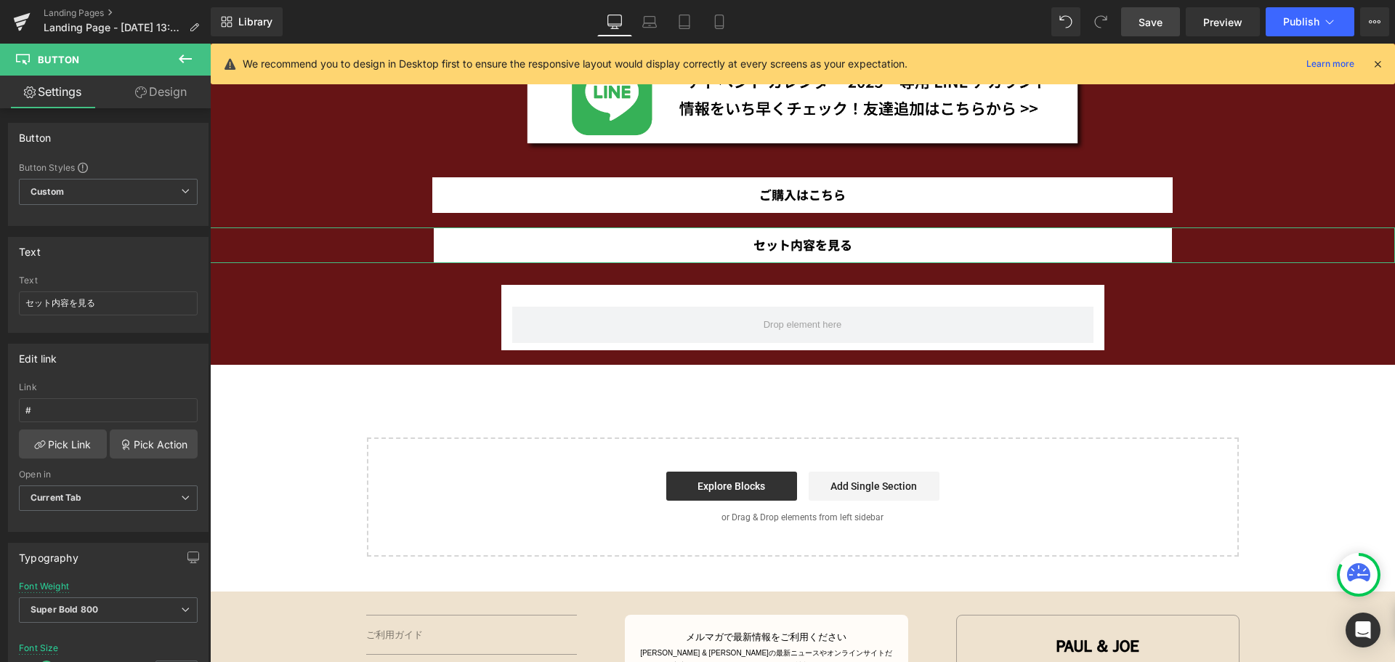
click at [189, 91] on link "Design" at bounding box center [160, 92] width 105 height 33
click at [0, 0] on div "Spacing" at bounding box center [0, 0] width 0 height 0
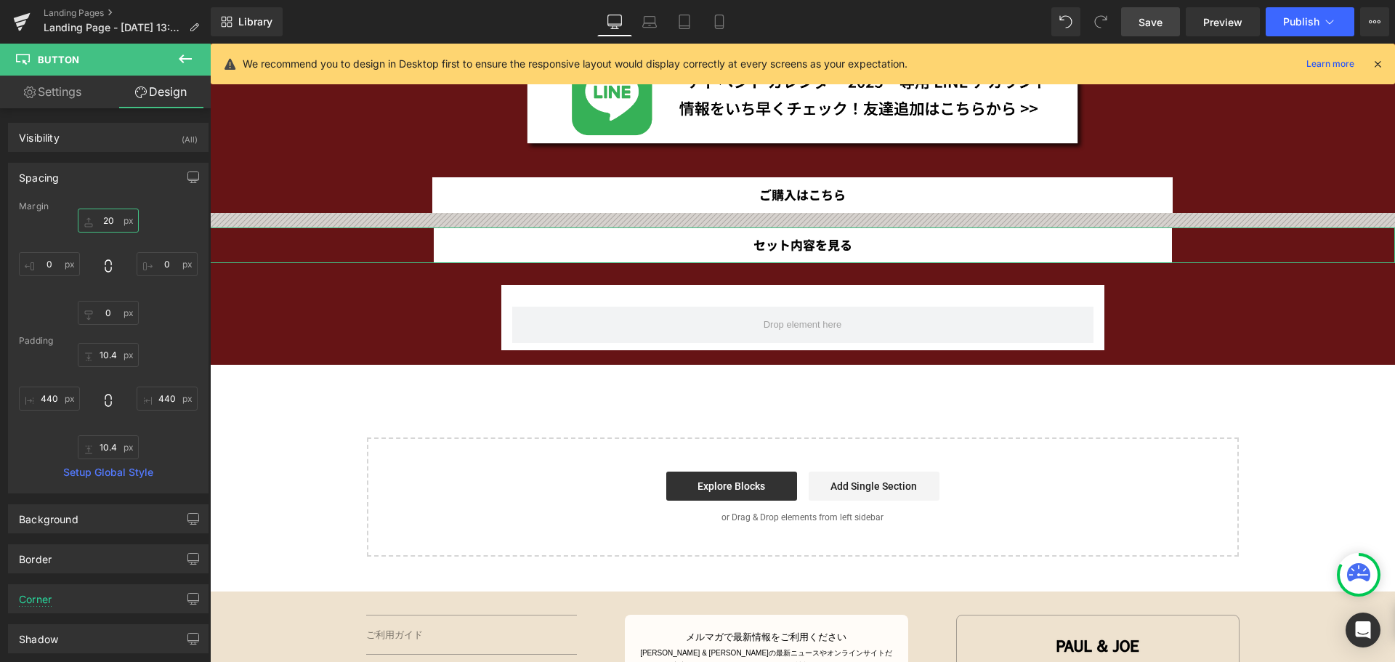
click at [118, 222] on input "20" at bounding box center [108, 221] width 61 height 24
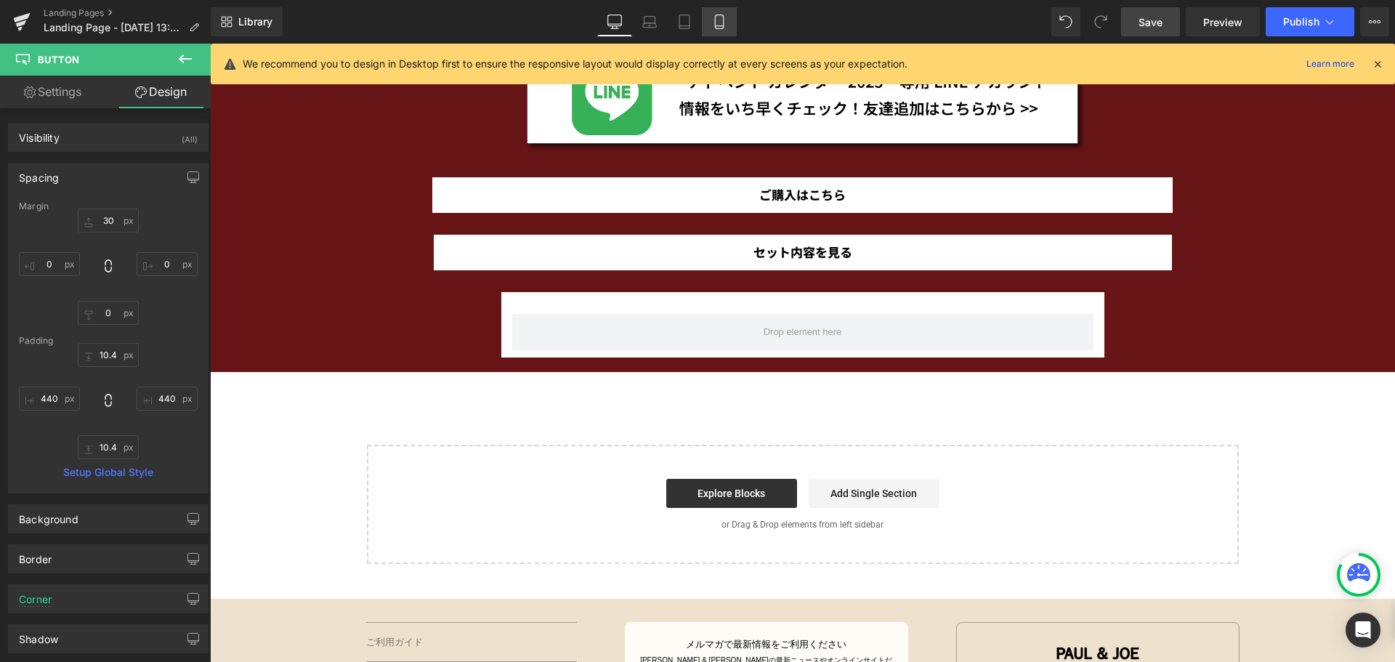
click at [726, 20] on icon at bounding box center [719, 22] width 15 height 15
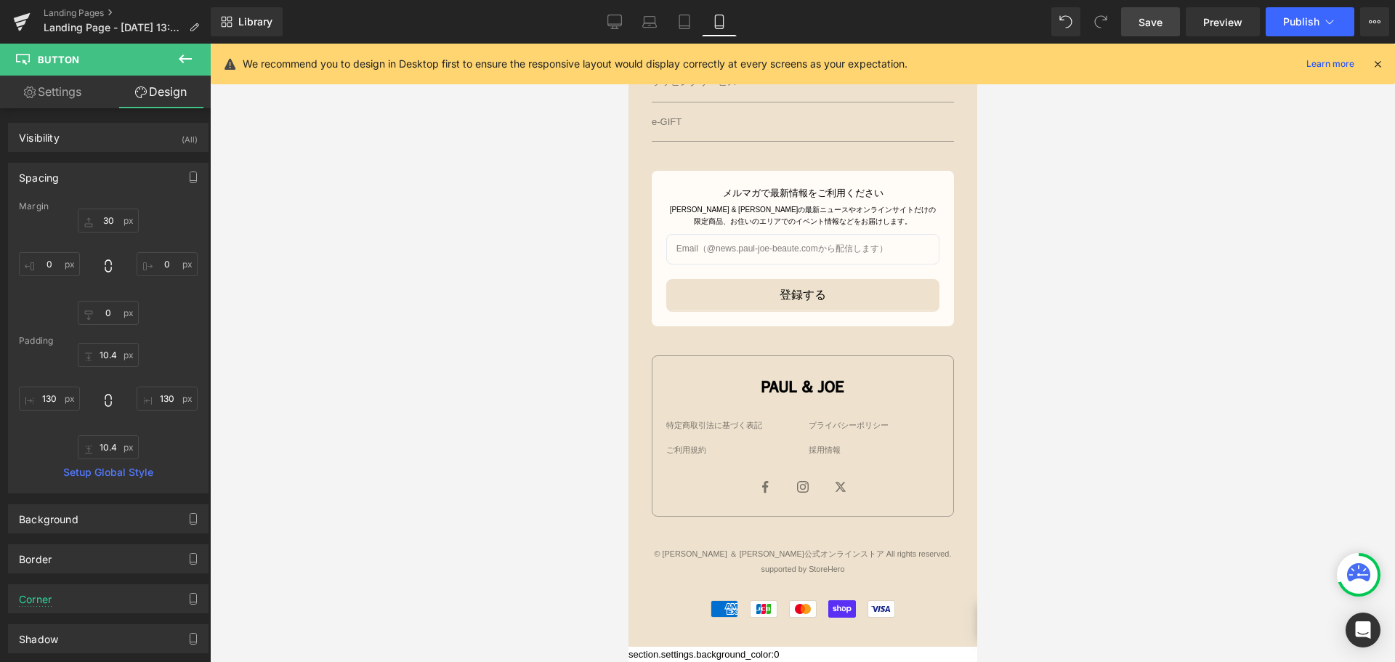
scroll to position [1379, 0]
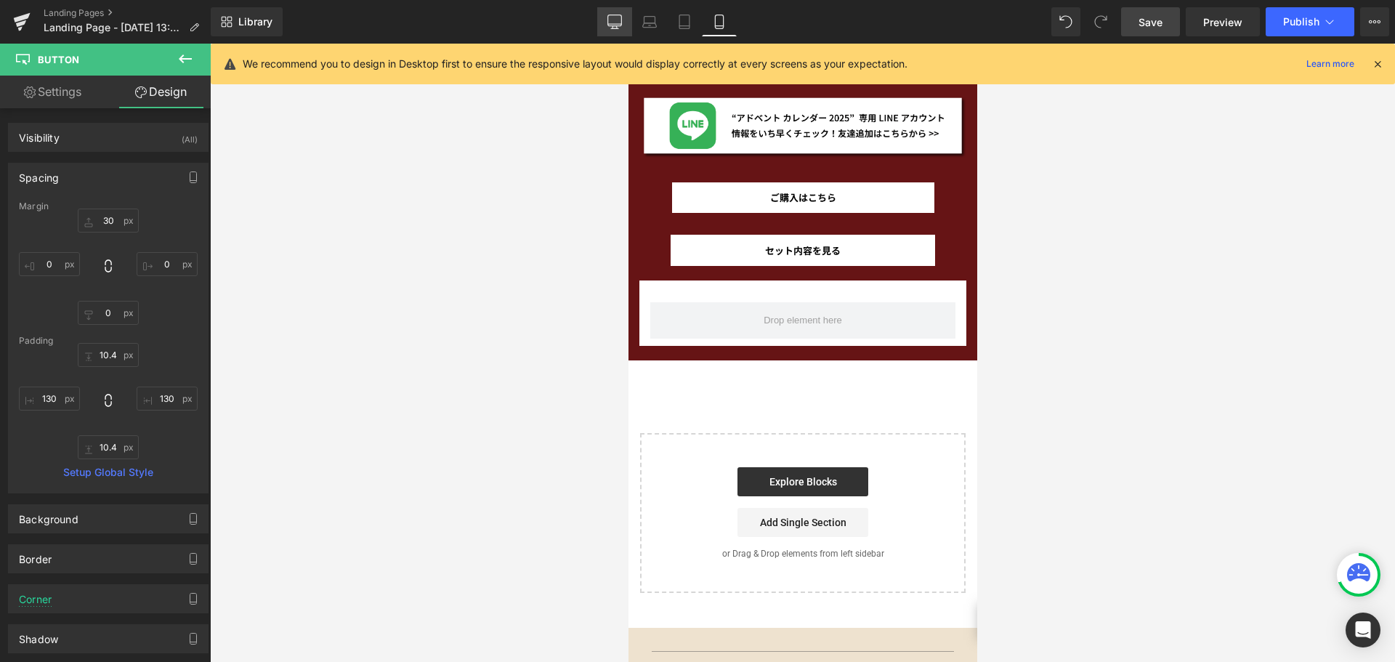
click at [620, 19] on icon at bounding box center [614, 22] width 15 height 15
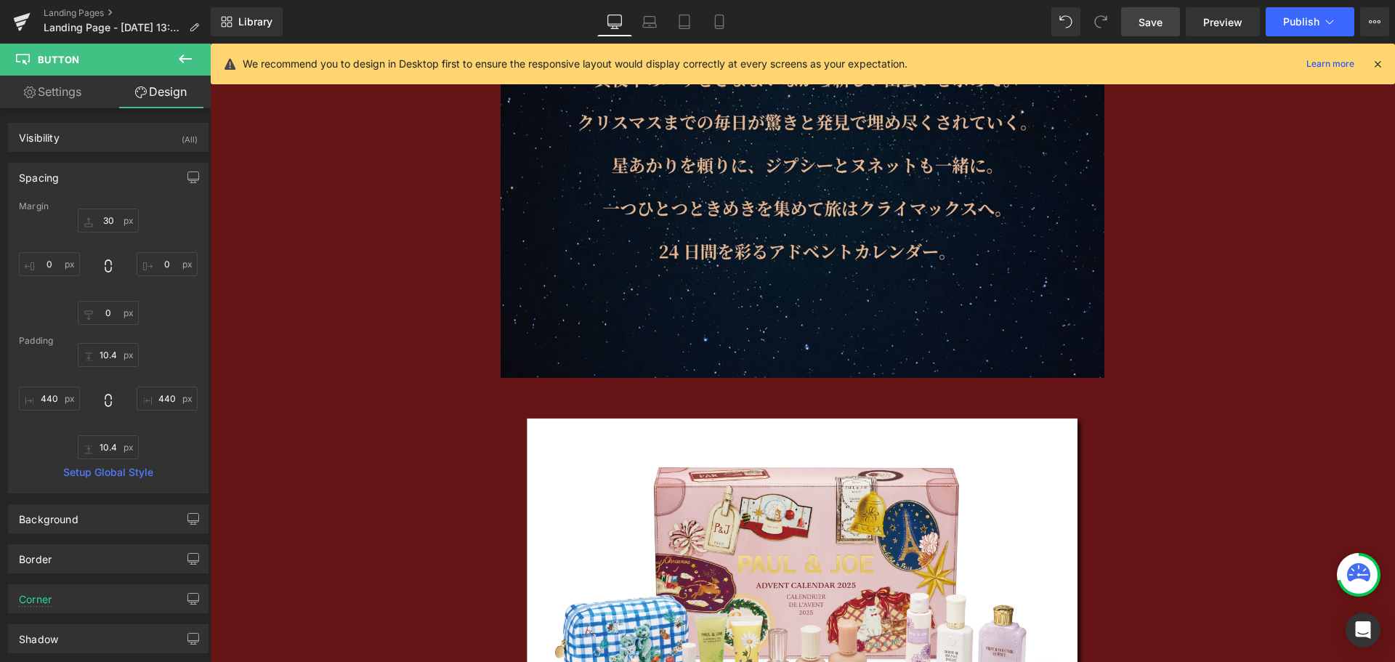
scroll to position [2434, 0]
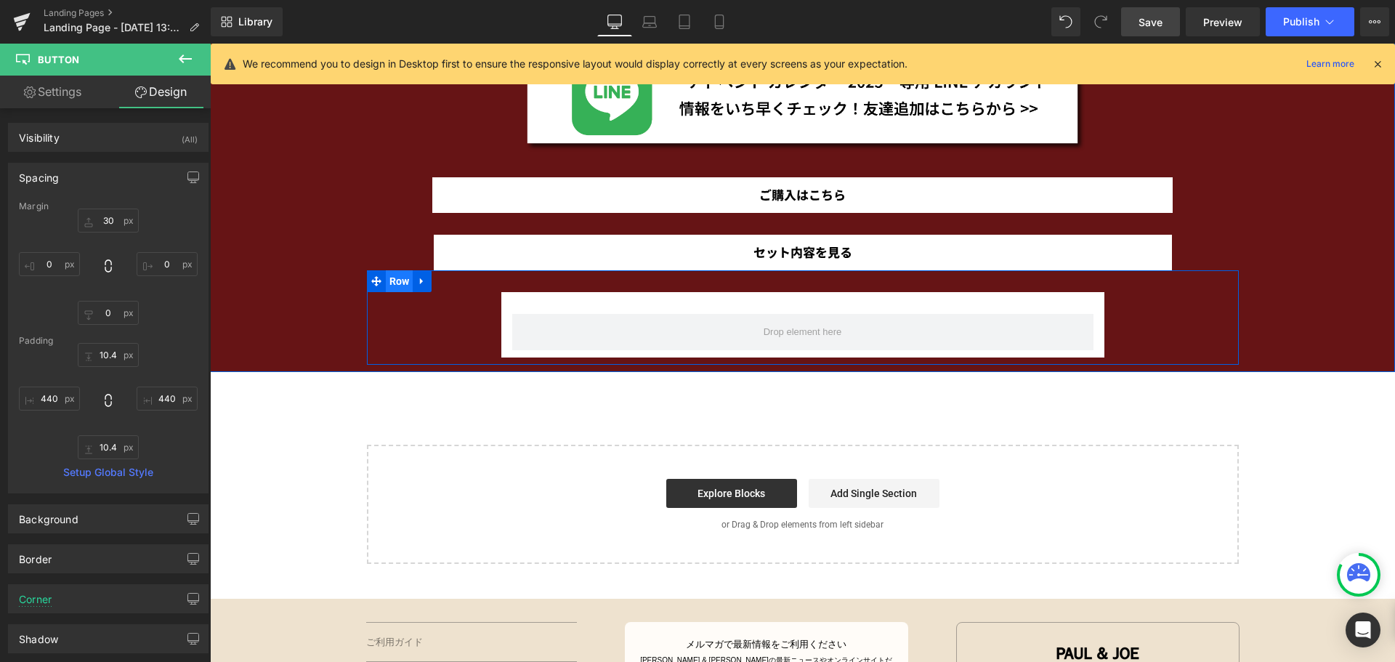
click at [391, 278] on span "Row" at bounding box center [400, 281] width 28 height 22
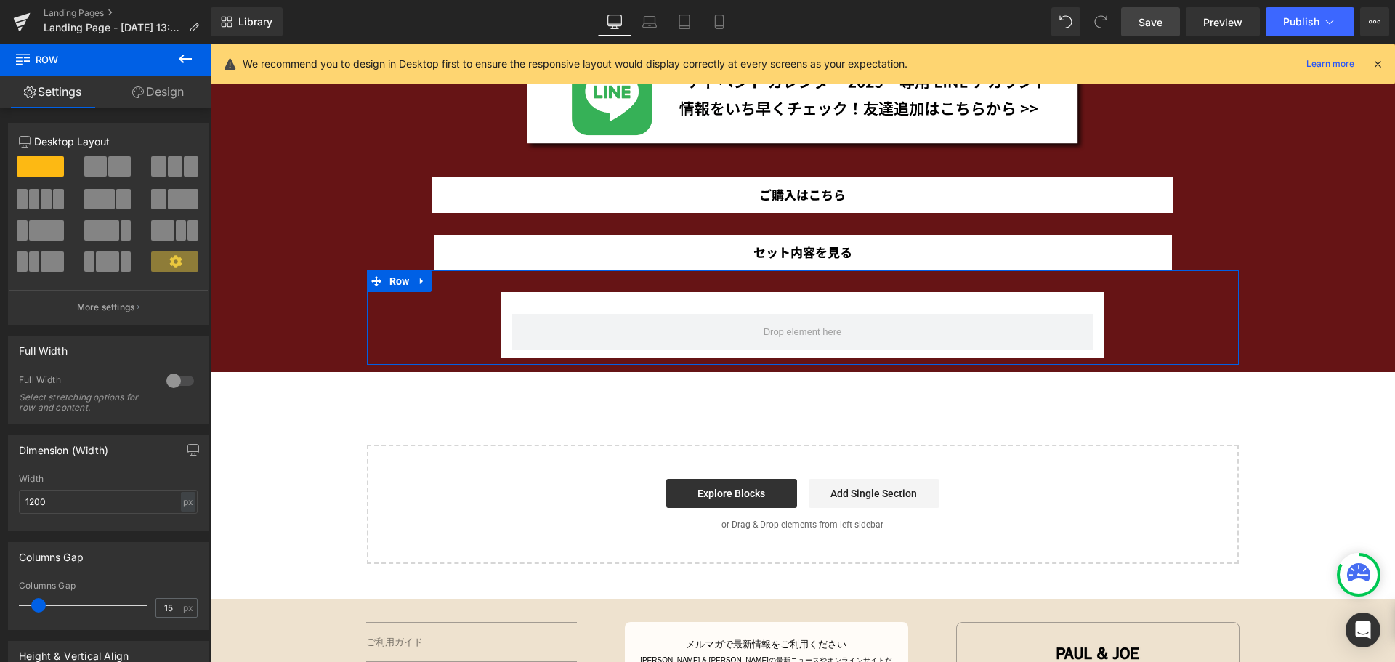
click at [175, 93] on link "Design" at bounding box center [157, 92] width 105 height 33
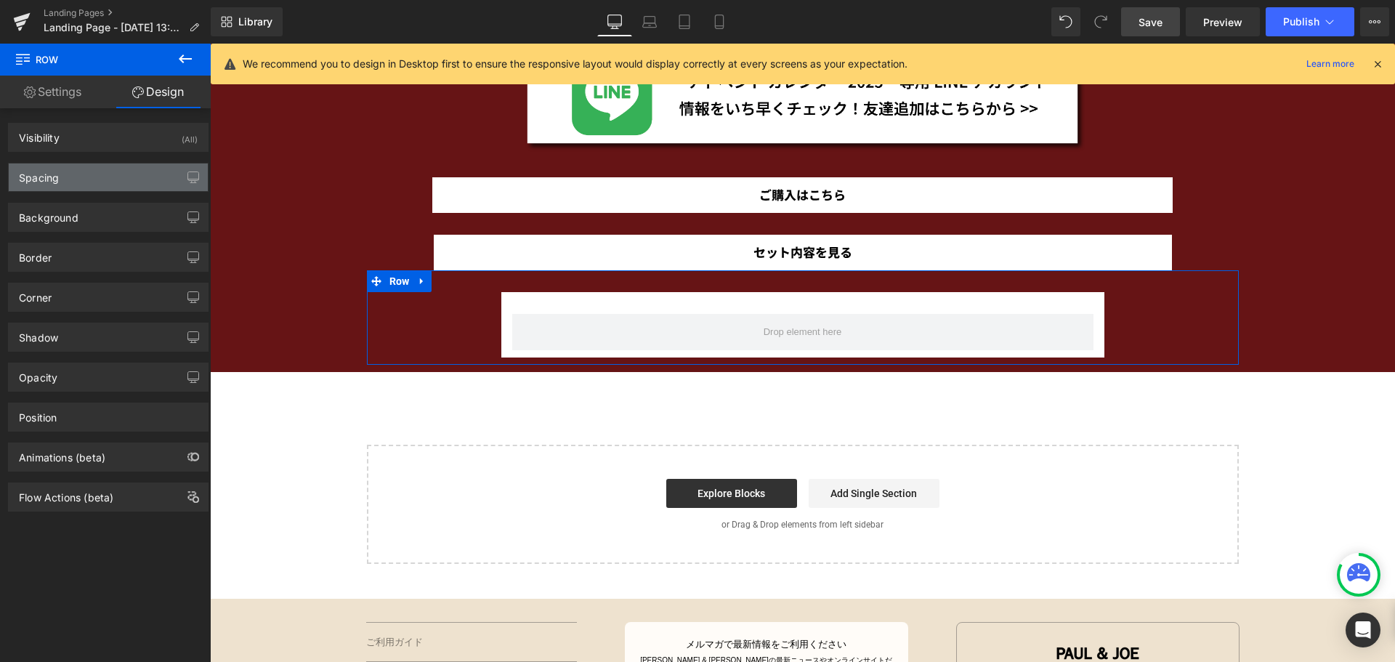
click at [138, 175] on div "Spacing" at bounding box center [108, 177] width 199 height 28
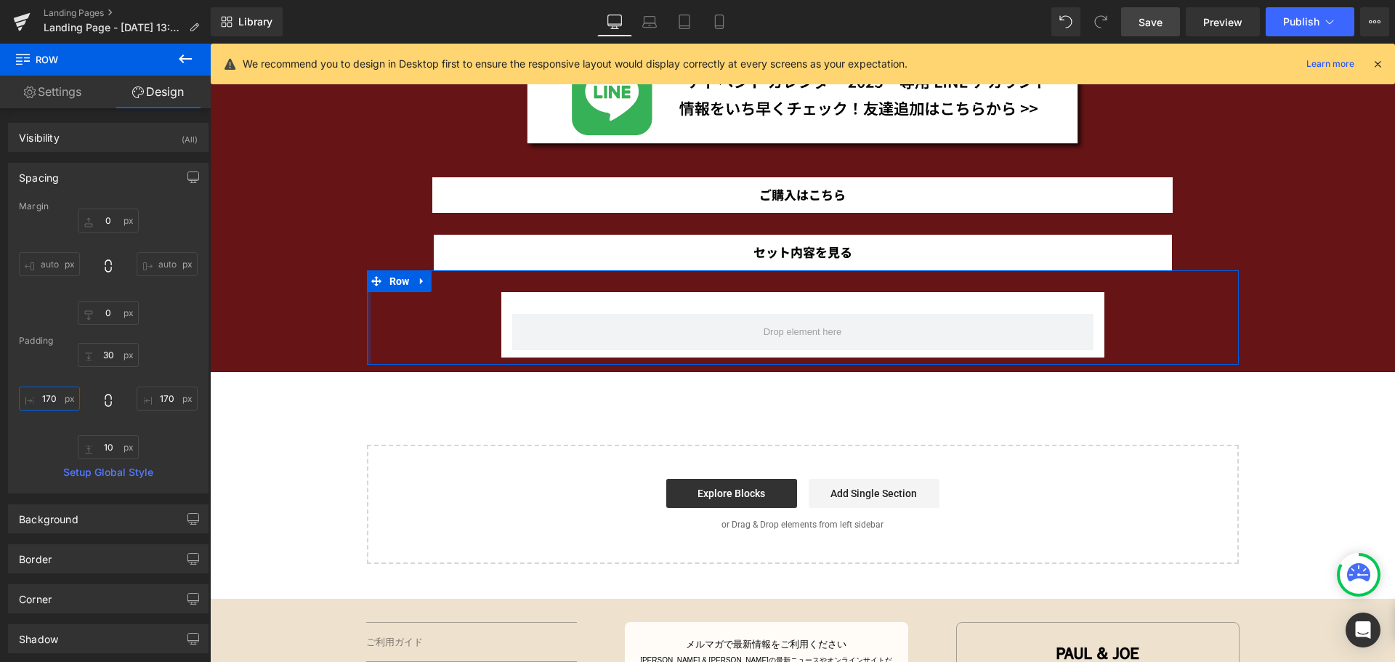
click at [57, 398] on input "170" at bounding box center [49, 398] width 61 height 24
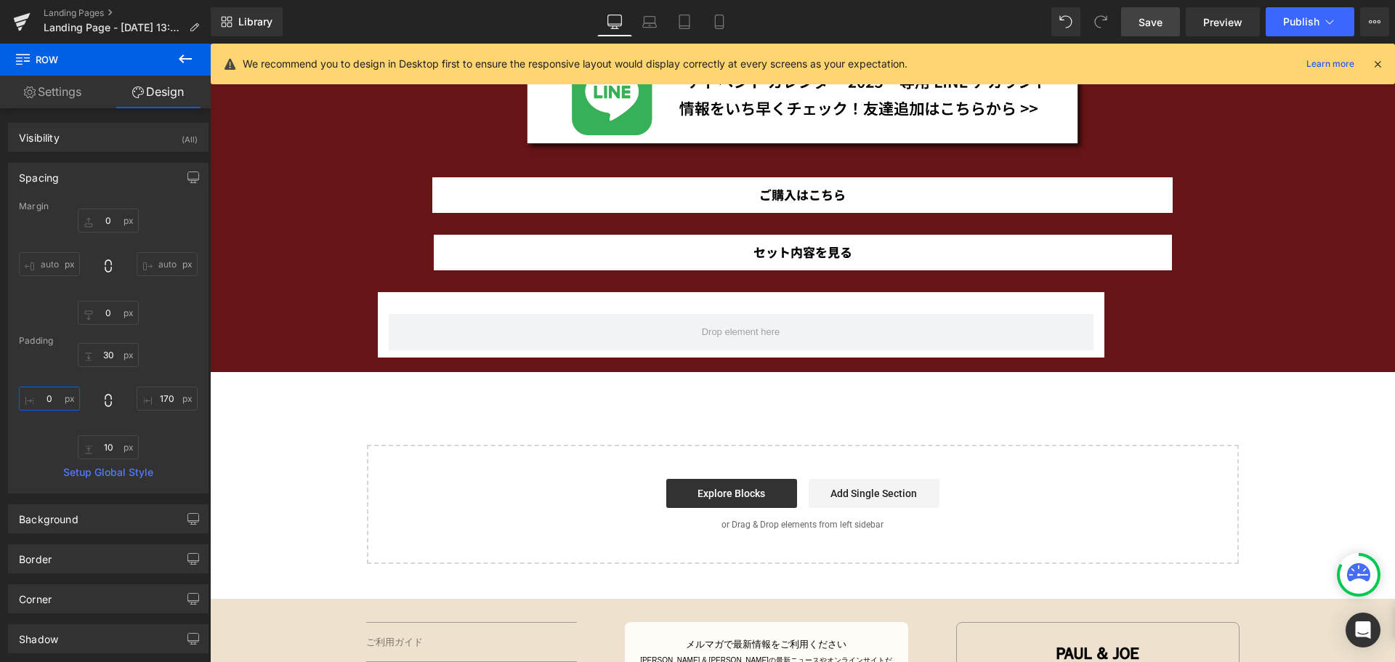
scroll to position [0, 0]
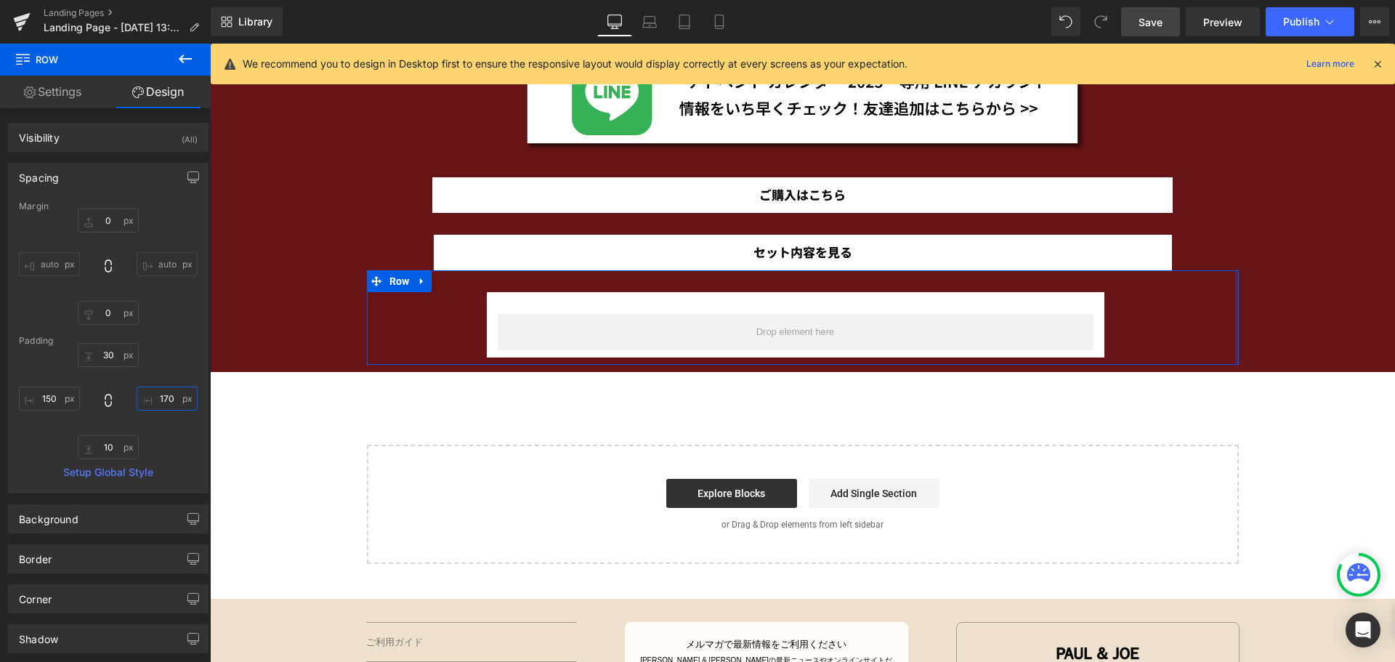
click at [158, 407] on input "170" at bounding box center [167, 398] width 61 height 24
click at [722, 20] on icon at bounding box center [719, 22] width 15 height 15
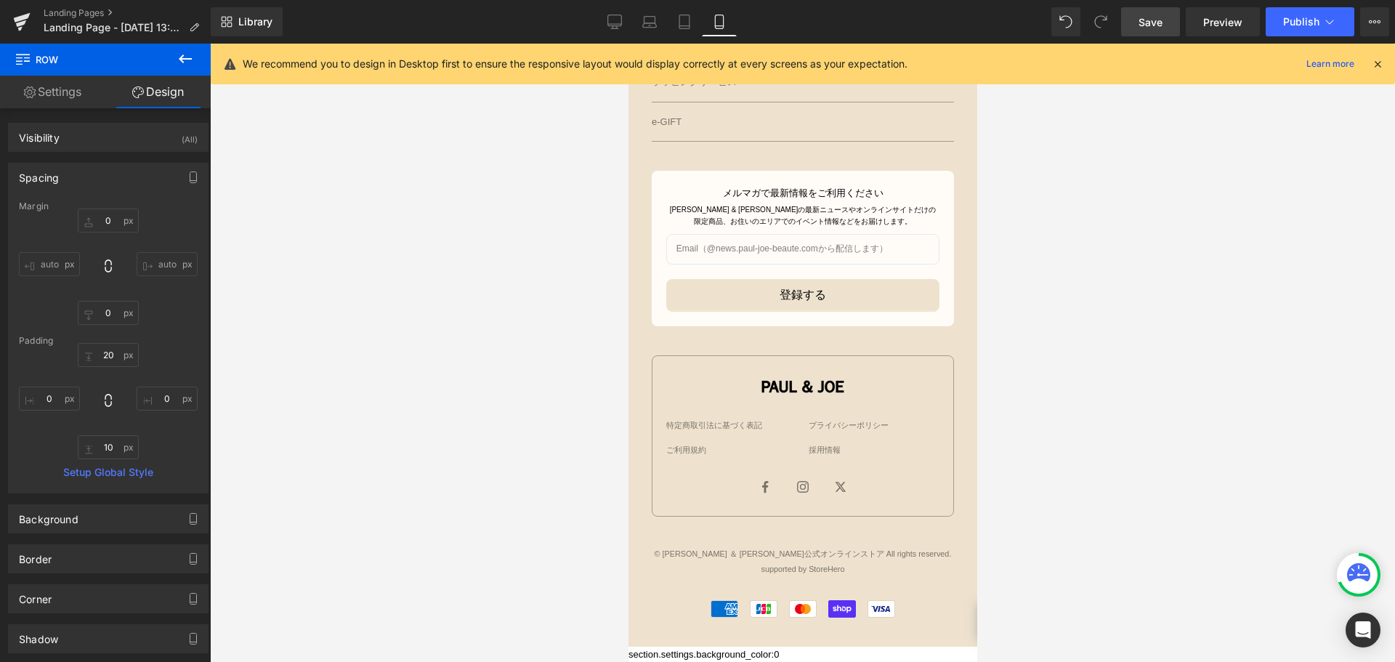
scroll to position [1375, 0]
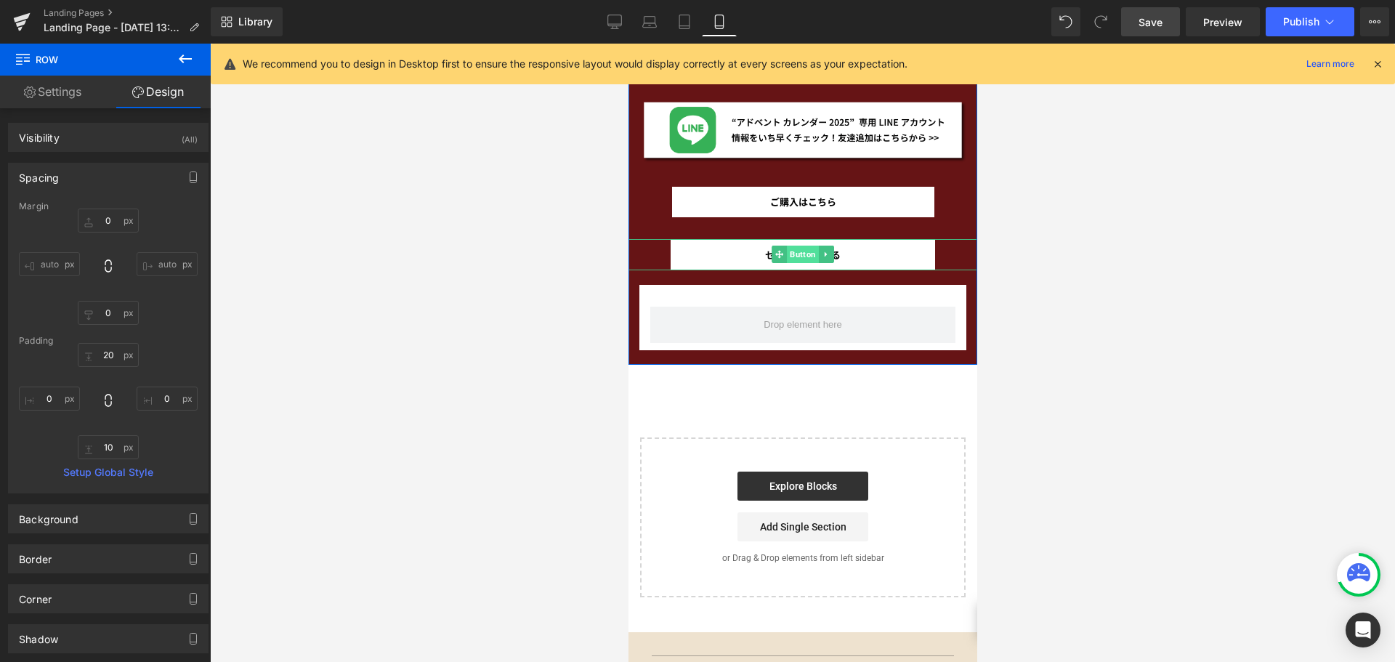
click at [793, 252] on span "Button" at bounding box center [802, 254] width 32 height 17
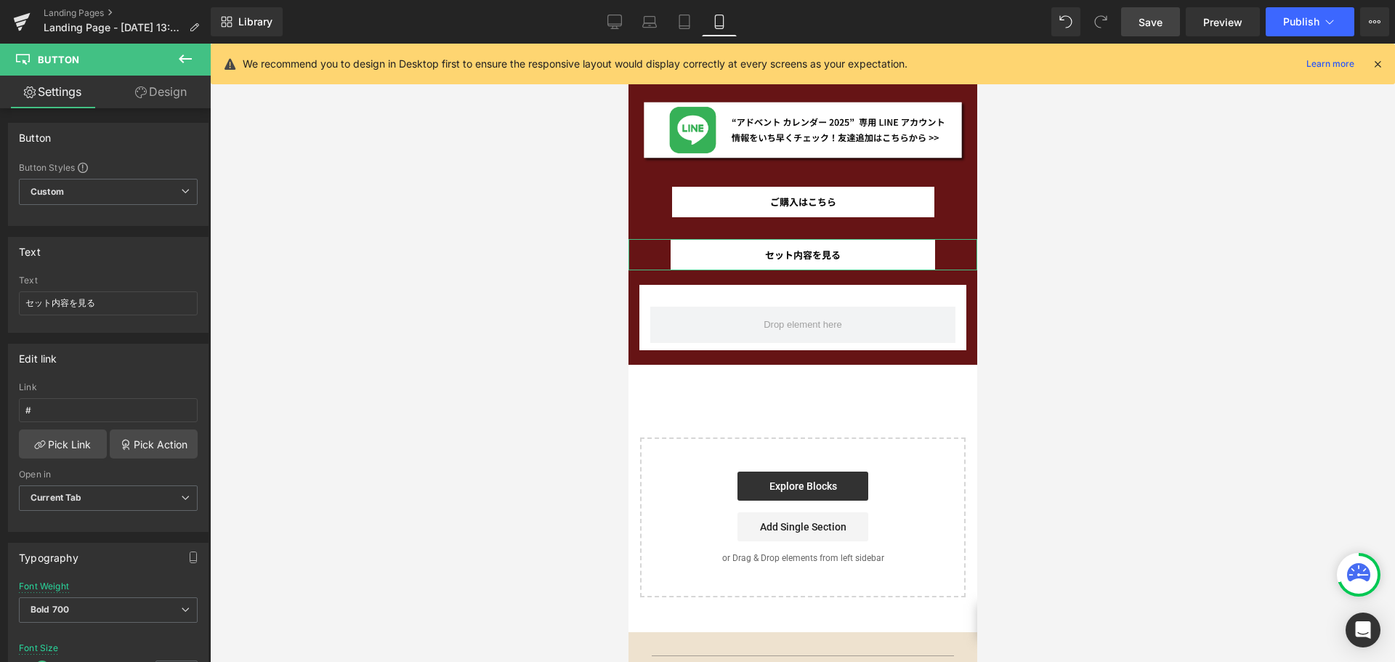
click at [166, 97] on link "Design" at bounding box center [160, 92] width 105 height 33
click at [0, 0] on div "Spacing" at bounding box center [0, 0] width 0 height 0
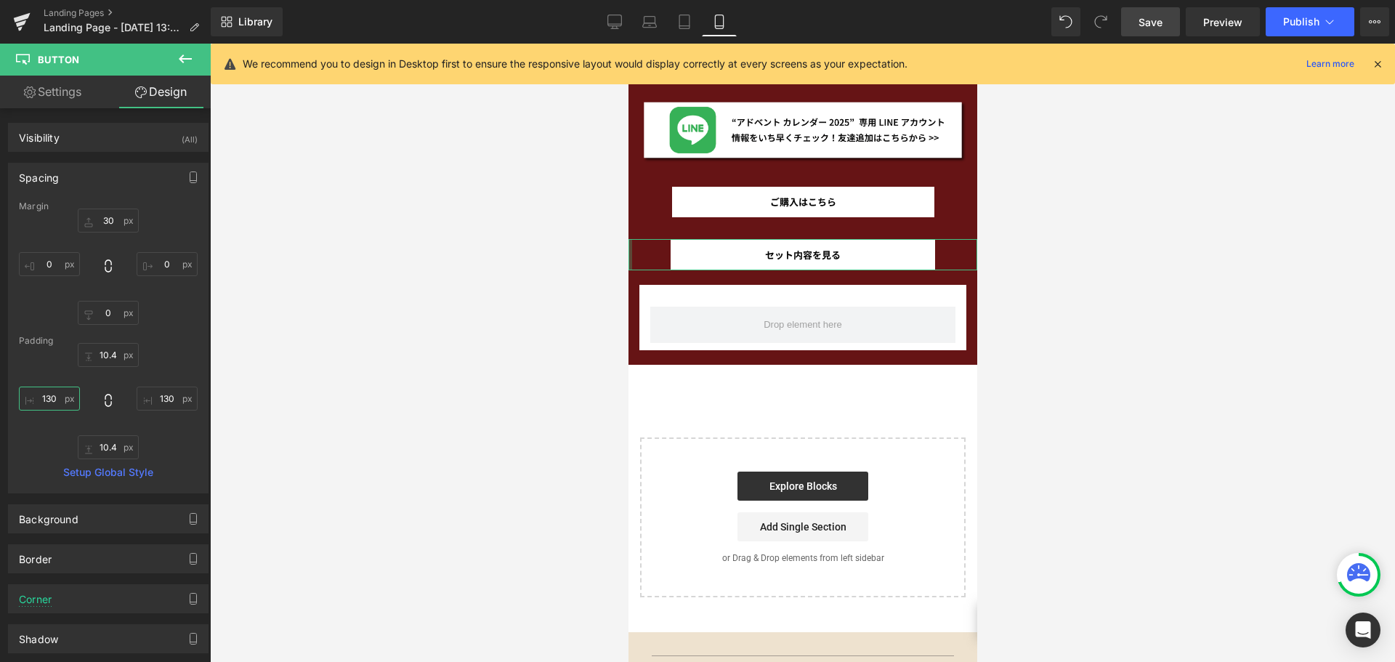
click at [60, 399] on input "130" at bounding box center [49, 398] width 61 height 24
click at [168, 406] on input "130" at bounding box center [167, 398] width 61 height 24
click at [1146, 31] on link "Save" at bounding box center [1150, 21] width 59 height 29
click at [604, 23] on link "Desktop" at bounding box center [614, 21] width 35 height 29
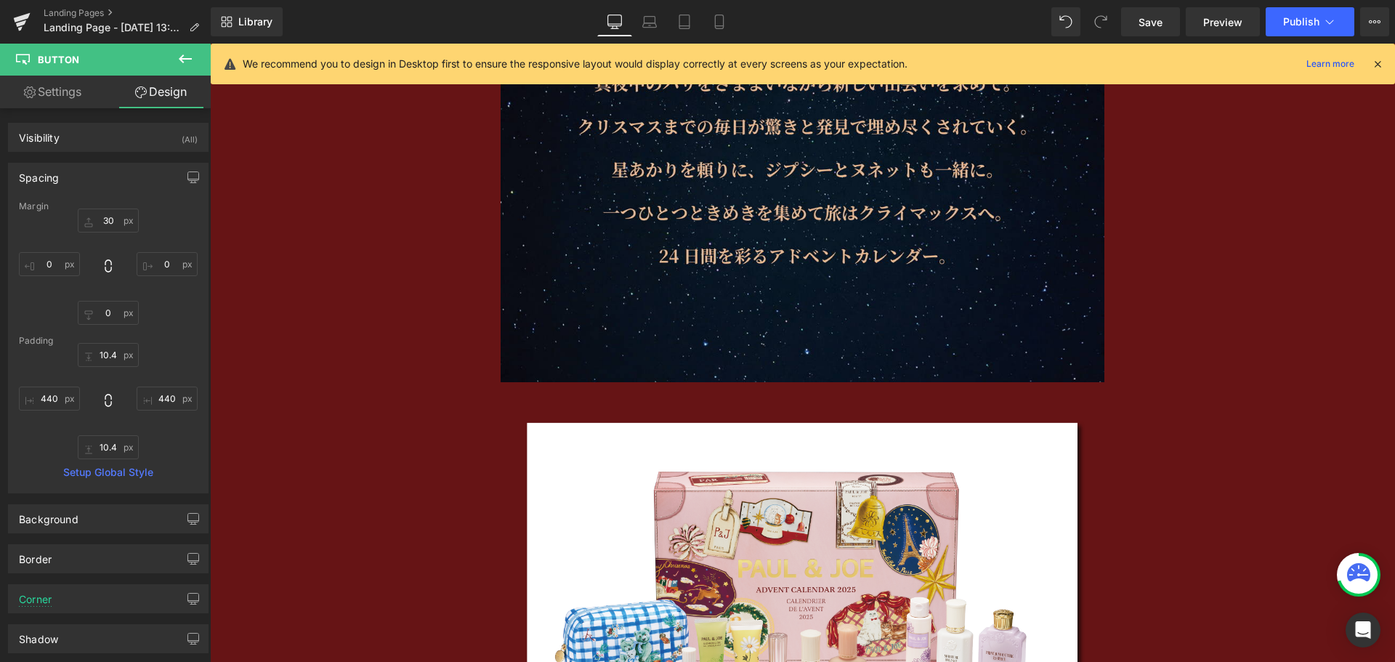
scroll to position [2430, 0]
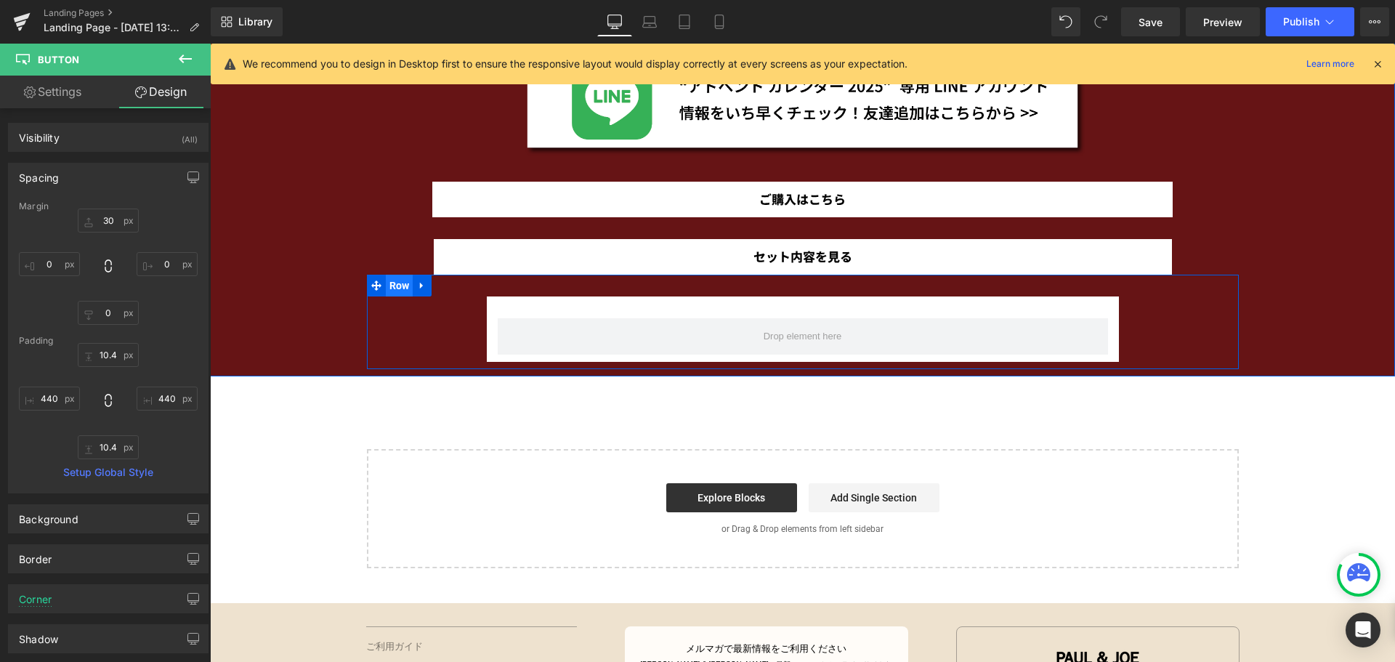
click at [397, 288] on span "Row" at bounding box center [400, 286] width 28 height 22
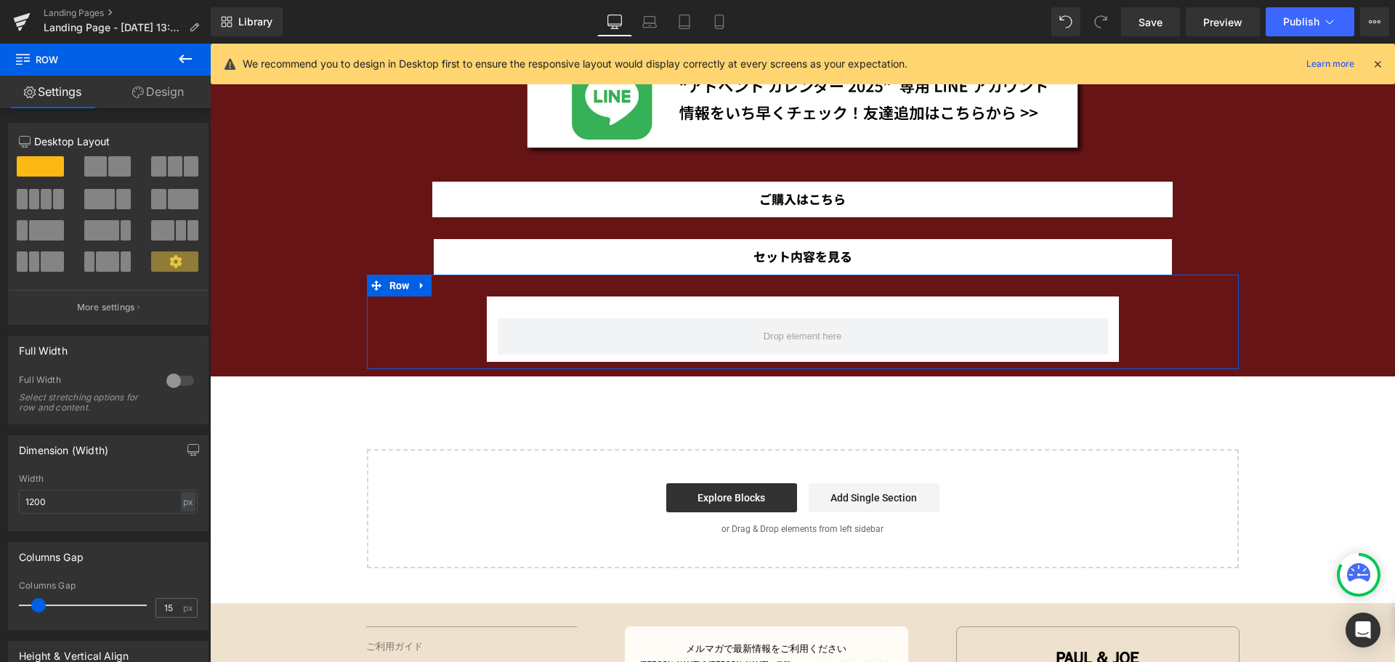
click at [177, 97] on link "Design" at bounding box center [157, 92] width 105 height 33
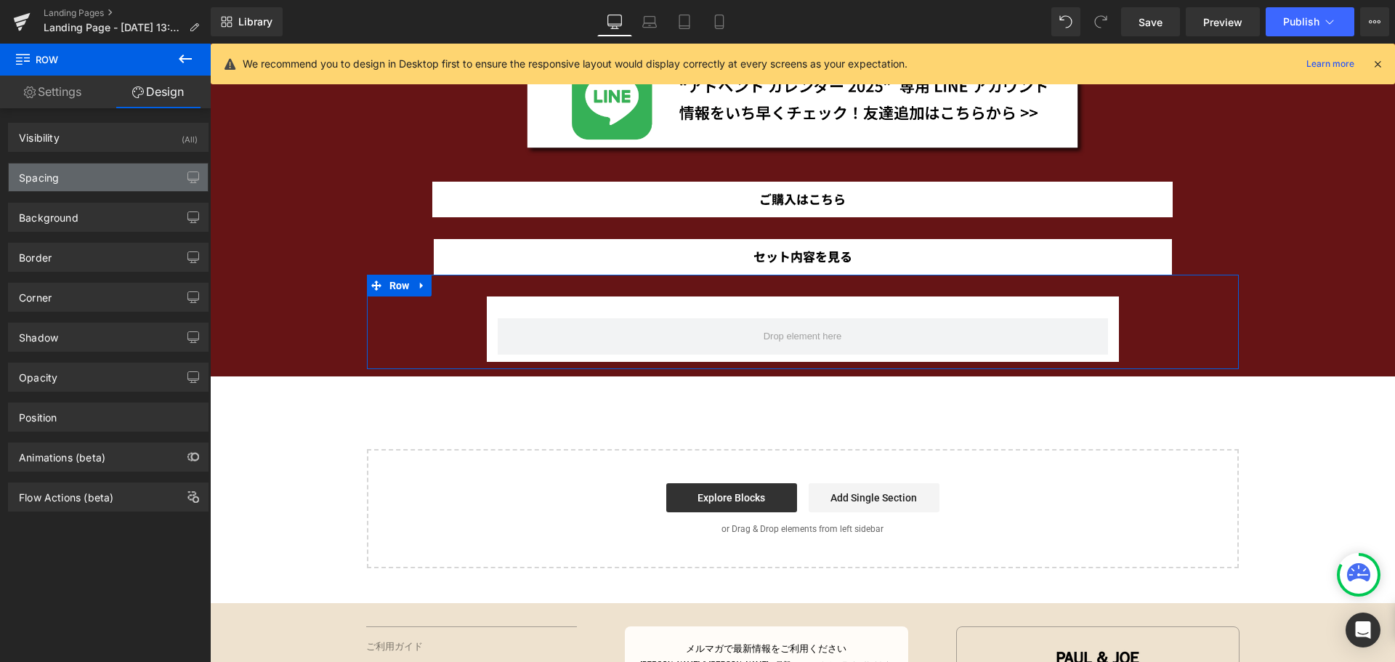
click at [64, 176] on div "Spacing" at bounding box center [108, 177] width 199 height 28
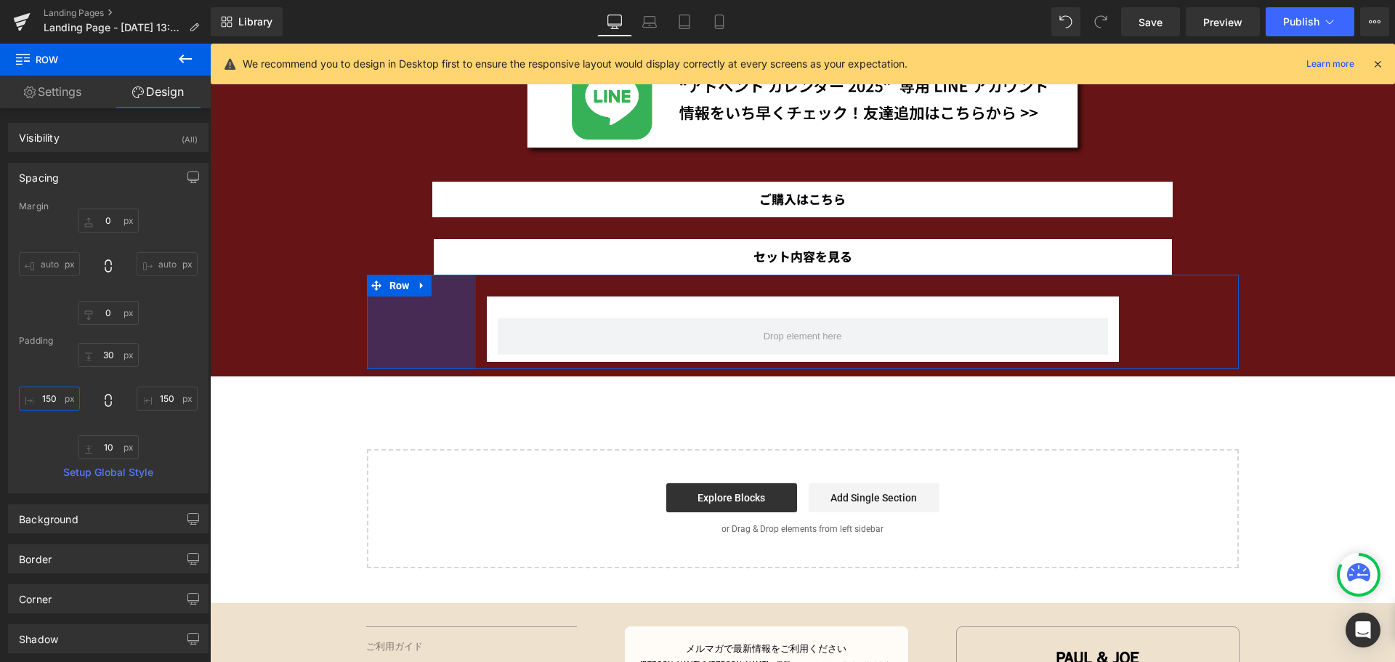
click at [49, 397] on input "150" at bounding box center [49, 398] width 61 height 24
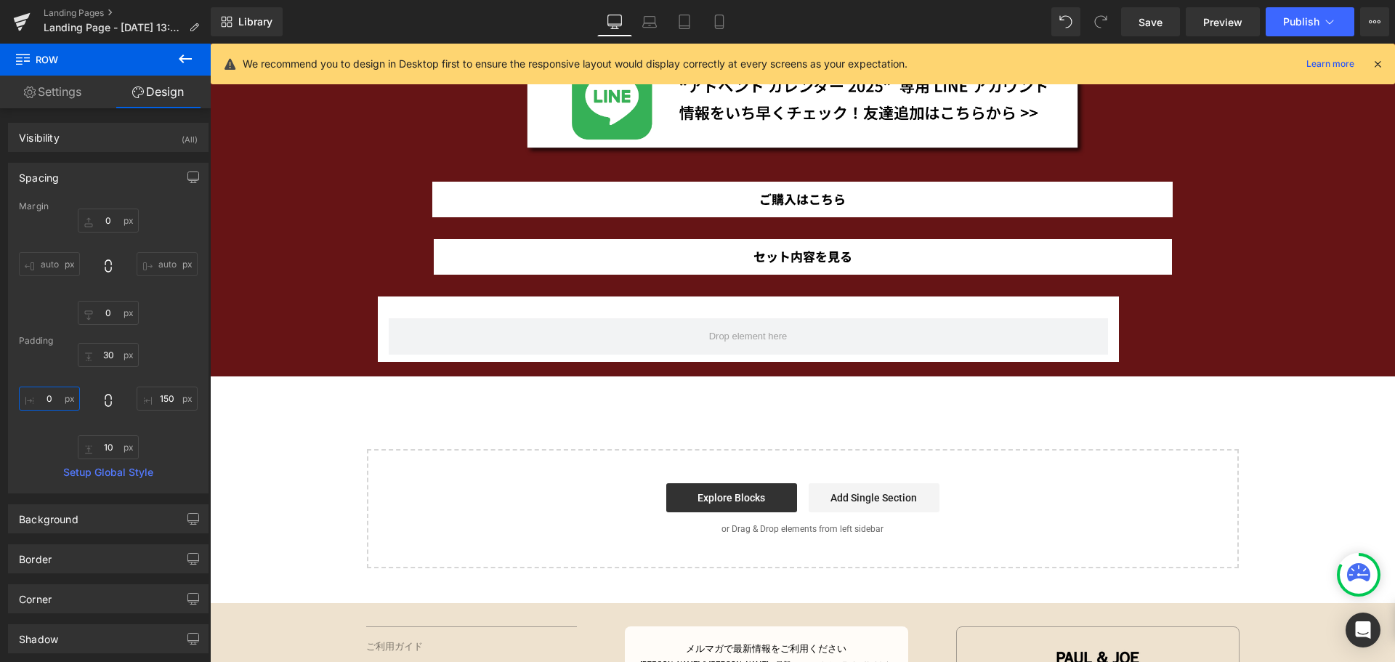
scroll to position [0, 0]
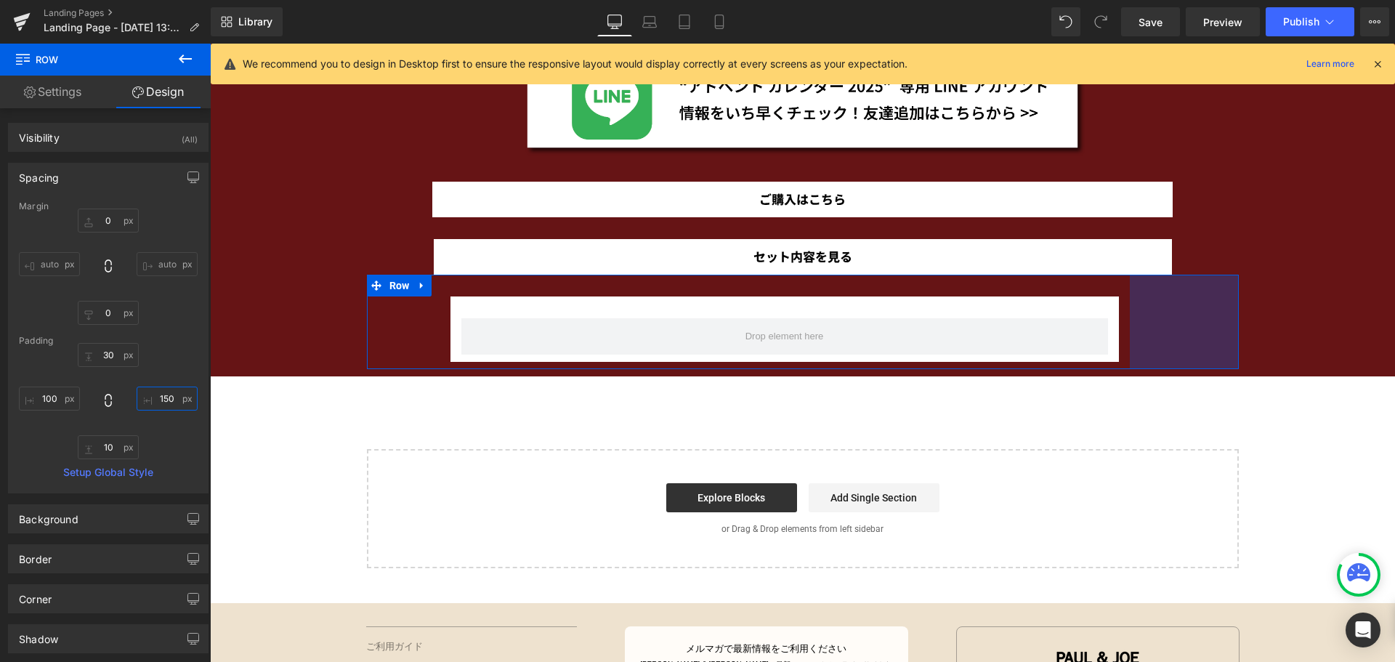
click at [166, 399] on input "150" at bounding box center [167, 398] width 61 height 24
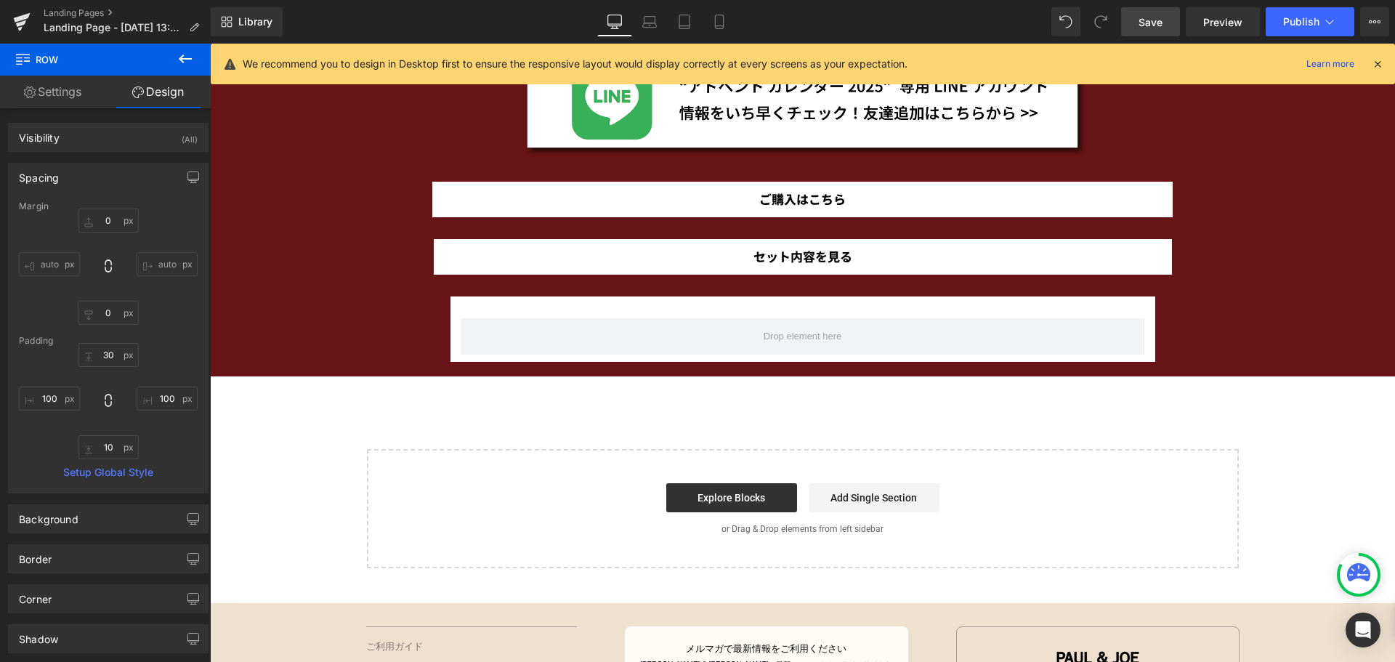
click at [1138, 17] on link "Save" at bounding box center [1150, 21] width 59 height 29
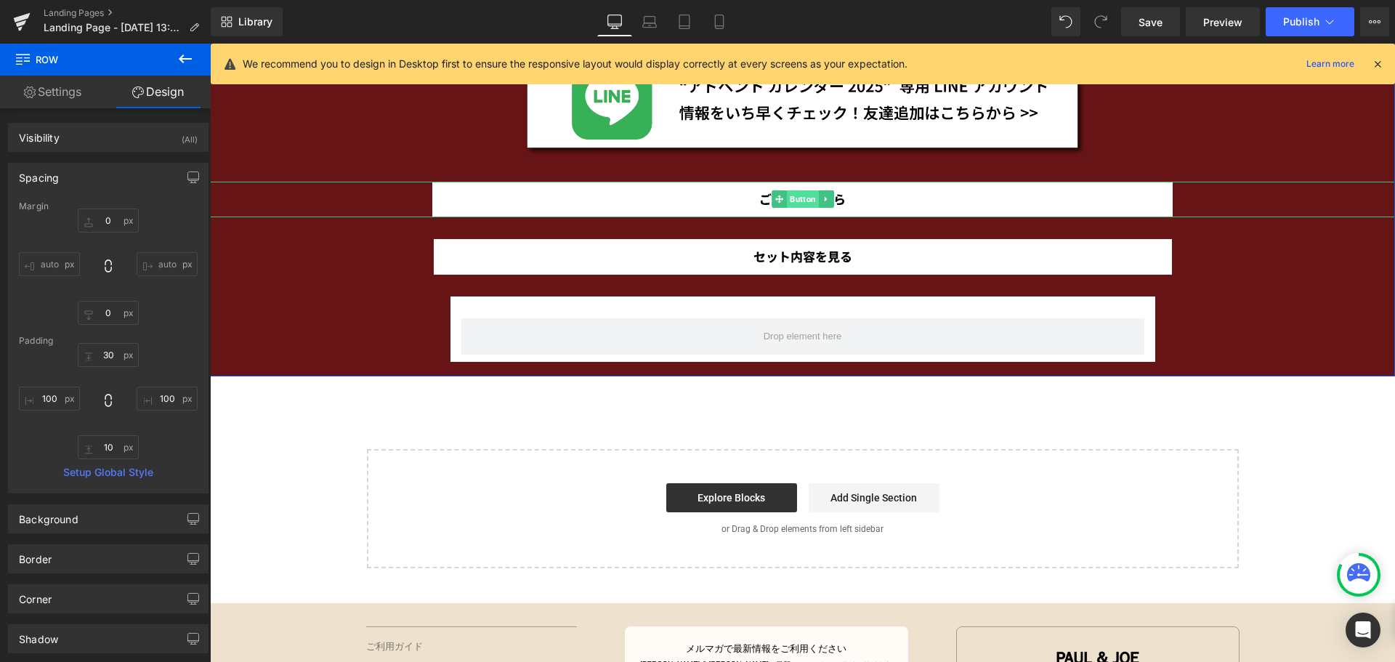
click at [796, 195] on span "Button" at bounding box center [803, 198] width 32 height 17
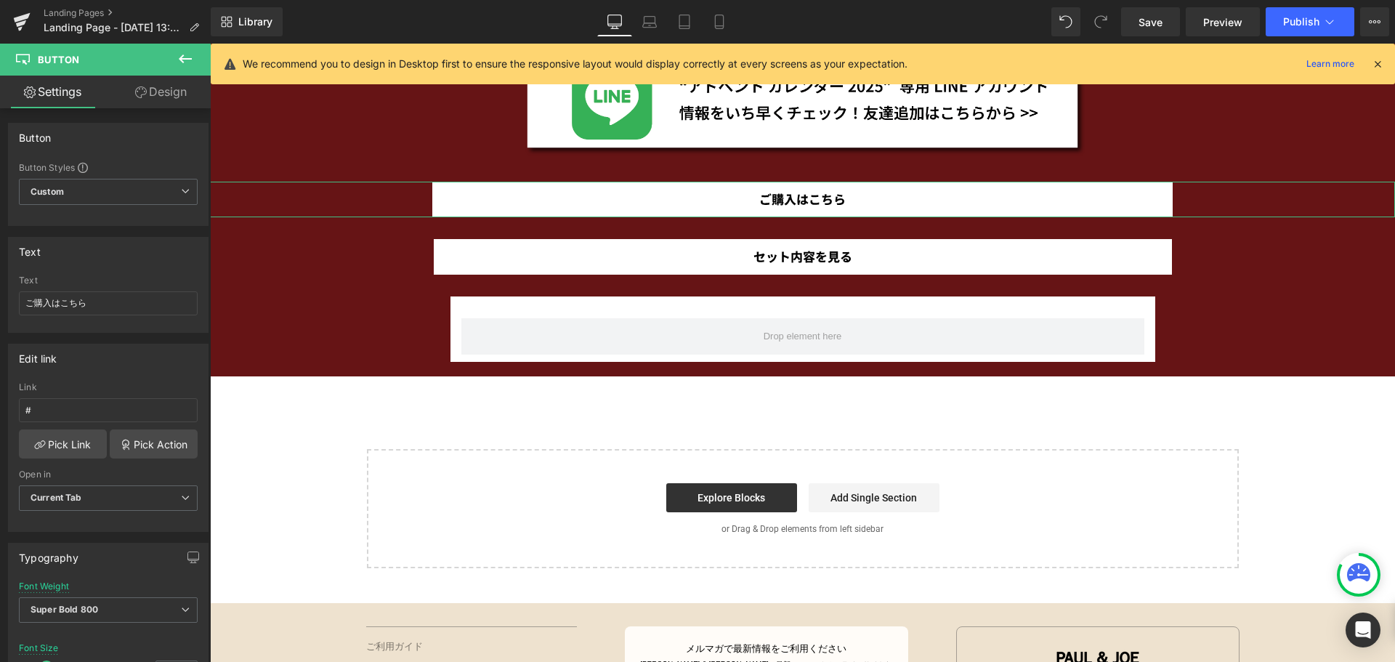
click at [184, 100] on link "Design" at bounding box center [160, 92] width 105 height 33
click at [0, 0] on div "Spacing" at bounding box center [0, 0] width 0 height 0
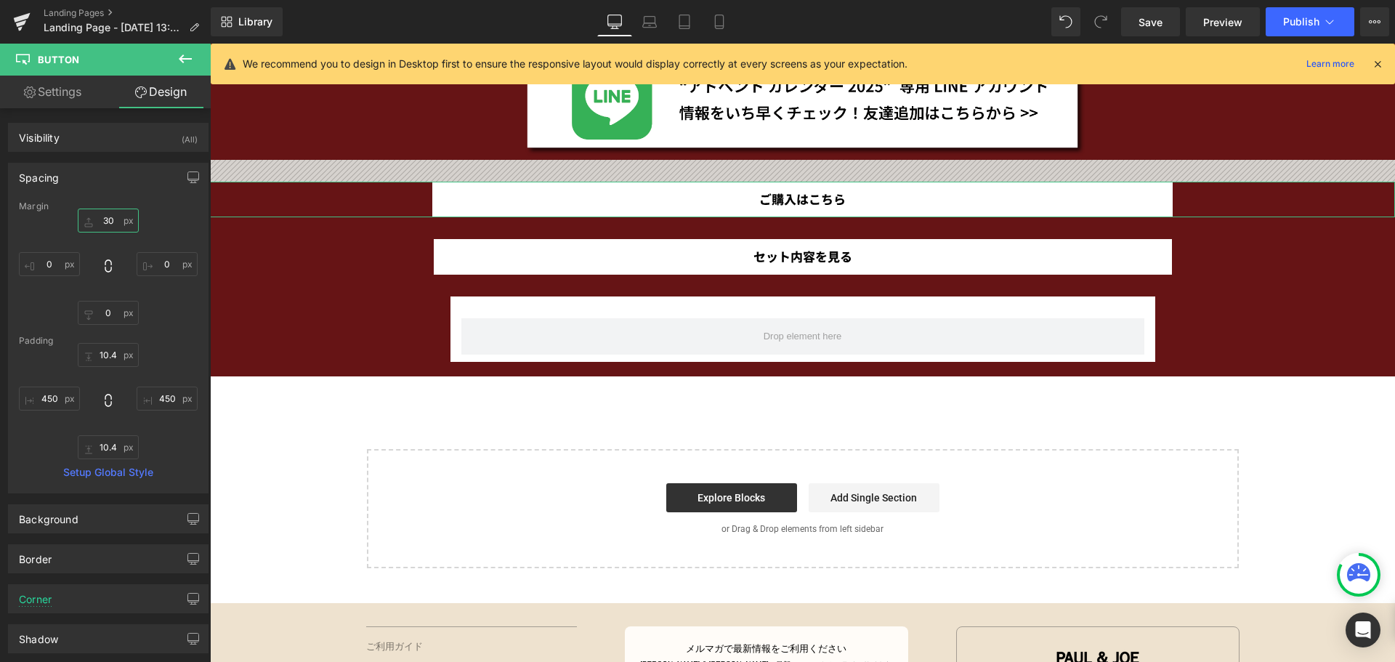
click at [115, 221] on input "30" at bounding box center [108, 221] width 61 height 24
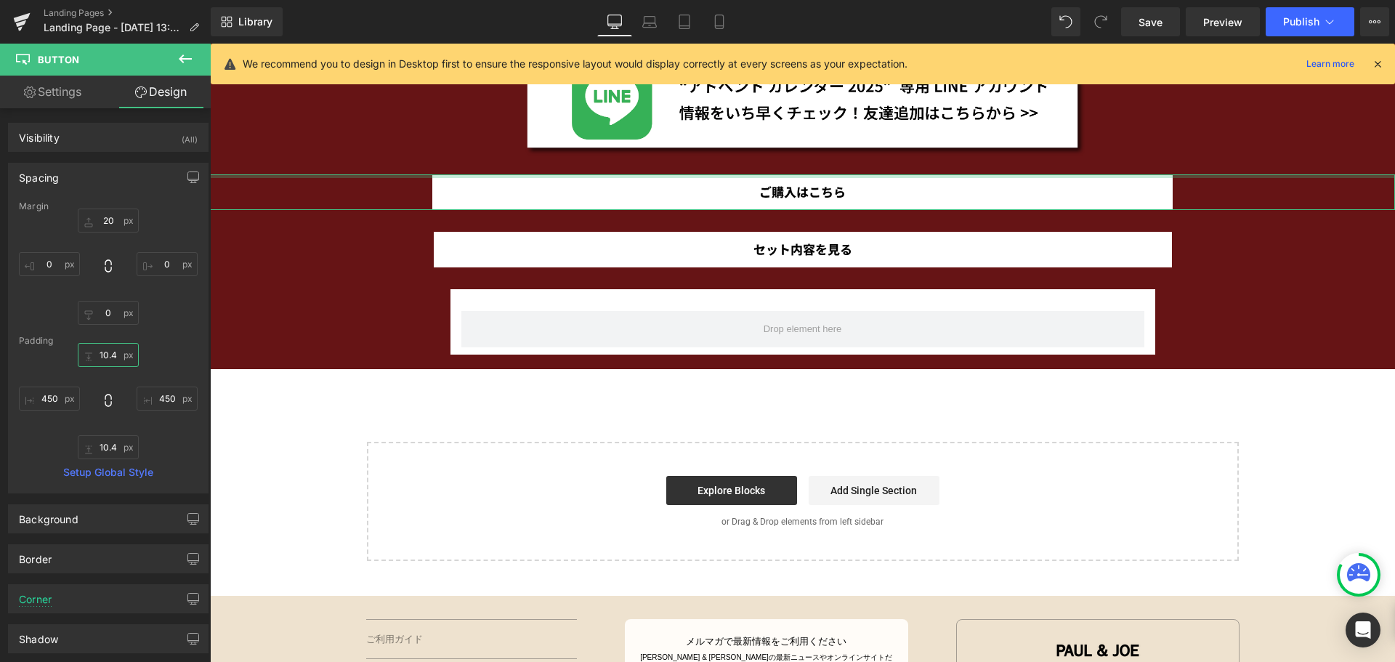
click at [123, 358] on input "10.4" at bounding box center [108, 355] width 61 height 24
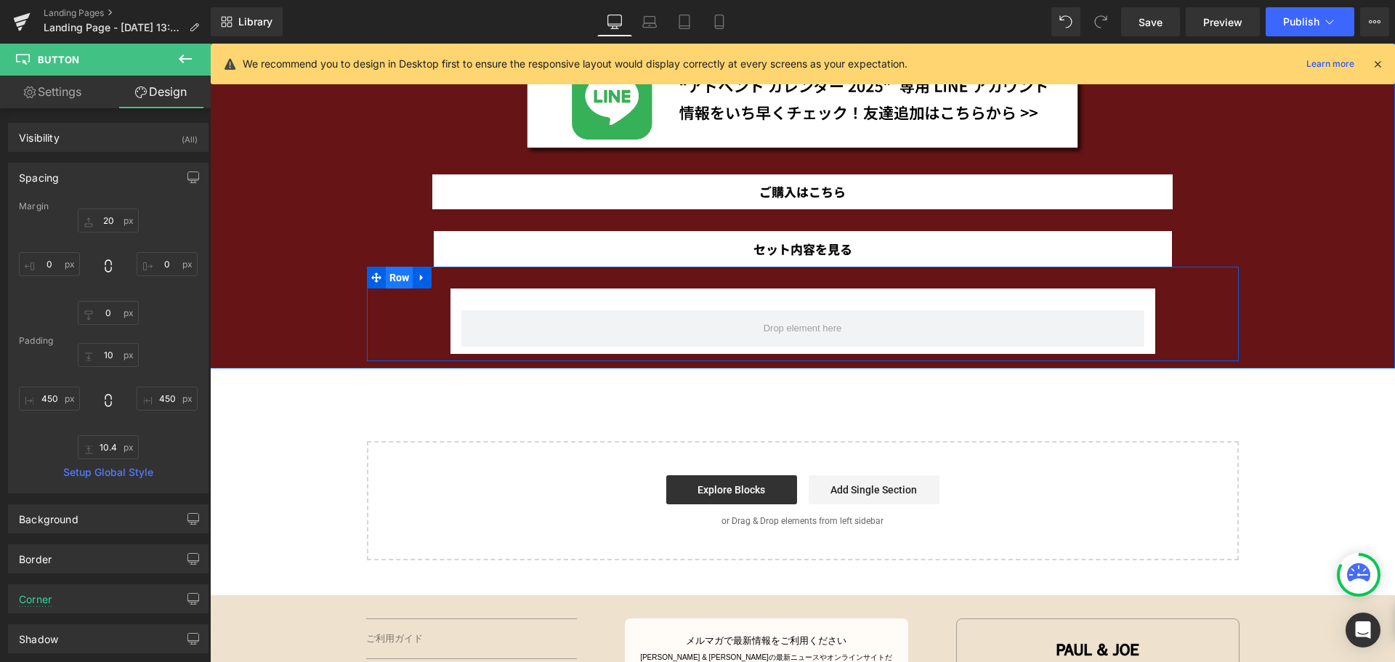
click at [404, 278] on span "Row" at bounding box center [400, 278] width 28 height 22
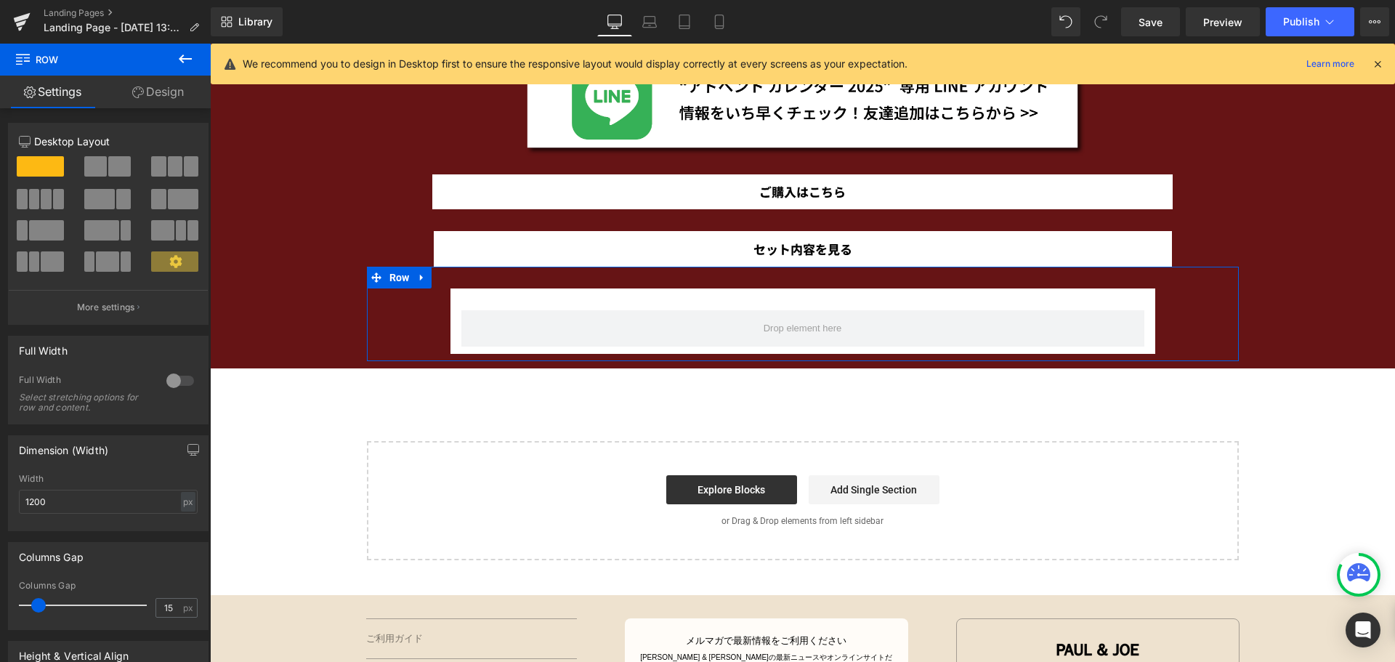
click at [171, 95] on link "Design" at bounding box center [157, 92] width 105 height 33
click at [0, 0] on div "Spacing" at bounding box center [0, 0] width 0 height 0
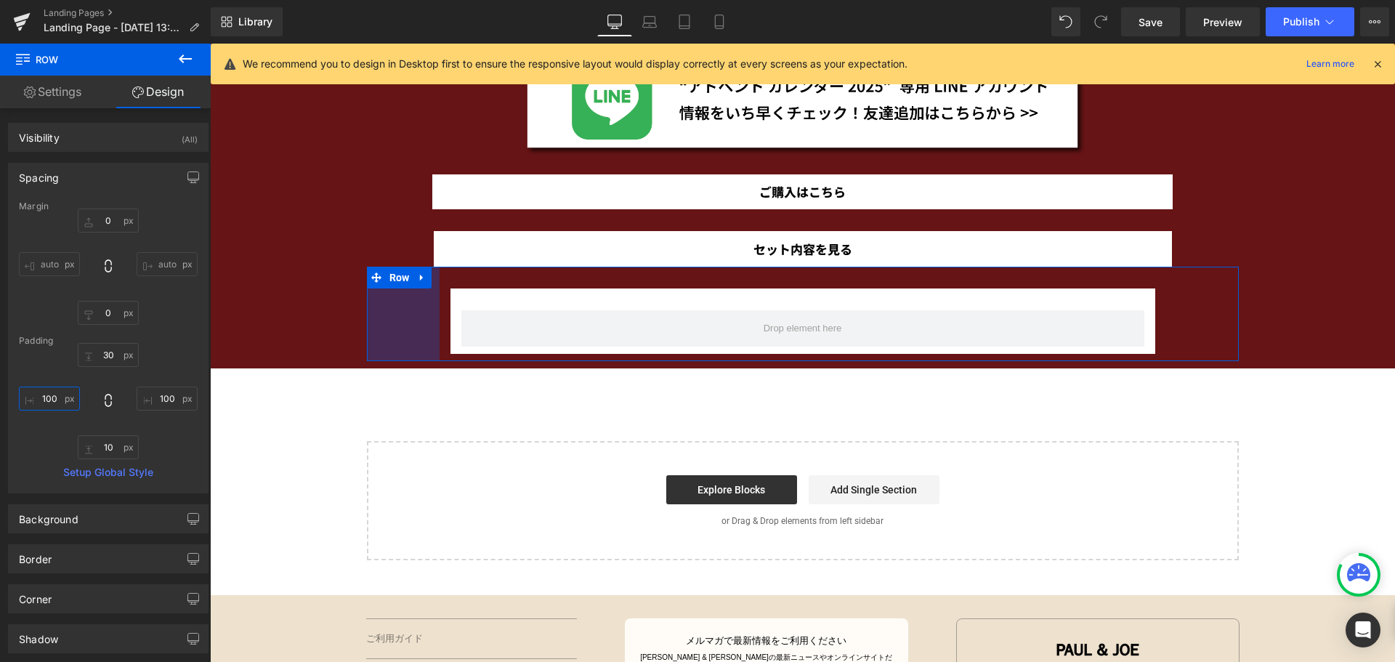
click at [57, 398] on input "100" at bounding box center [49, 398] width 61 height 24
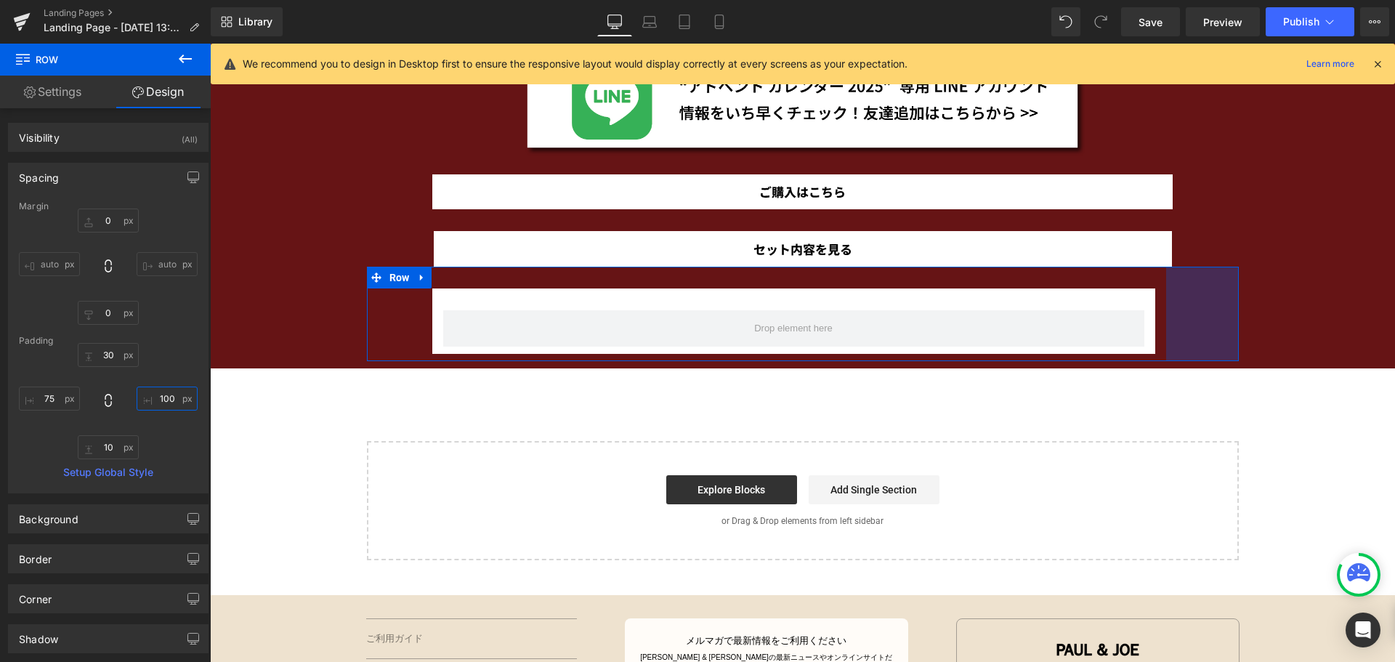
click at [170, 404] on input "100" at bounding box center [167, 398] width 61 height 24
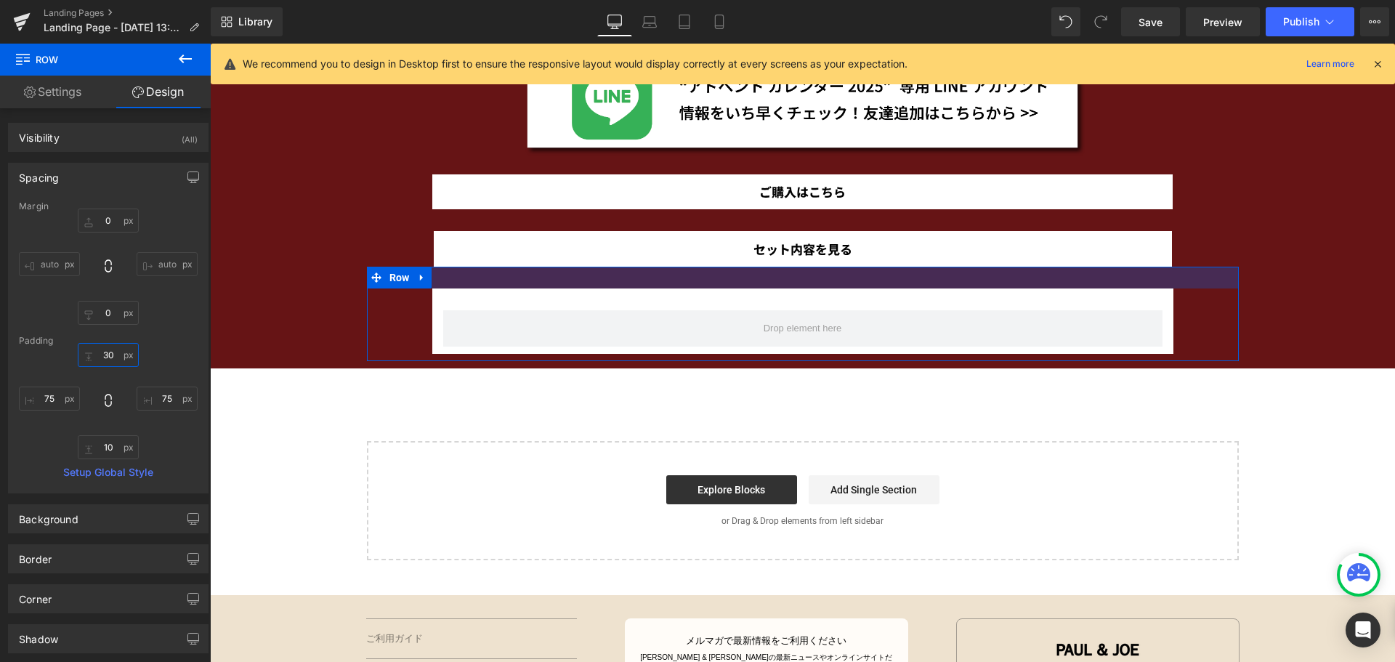
click at [119, 359] on input "30" at bounding box center [108, 355] width 61 height 24
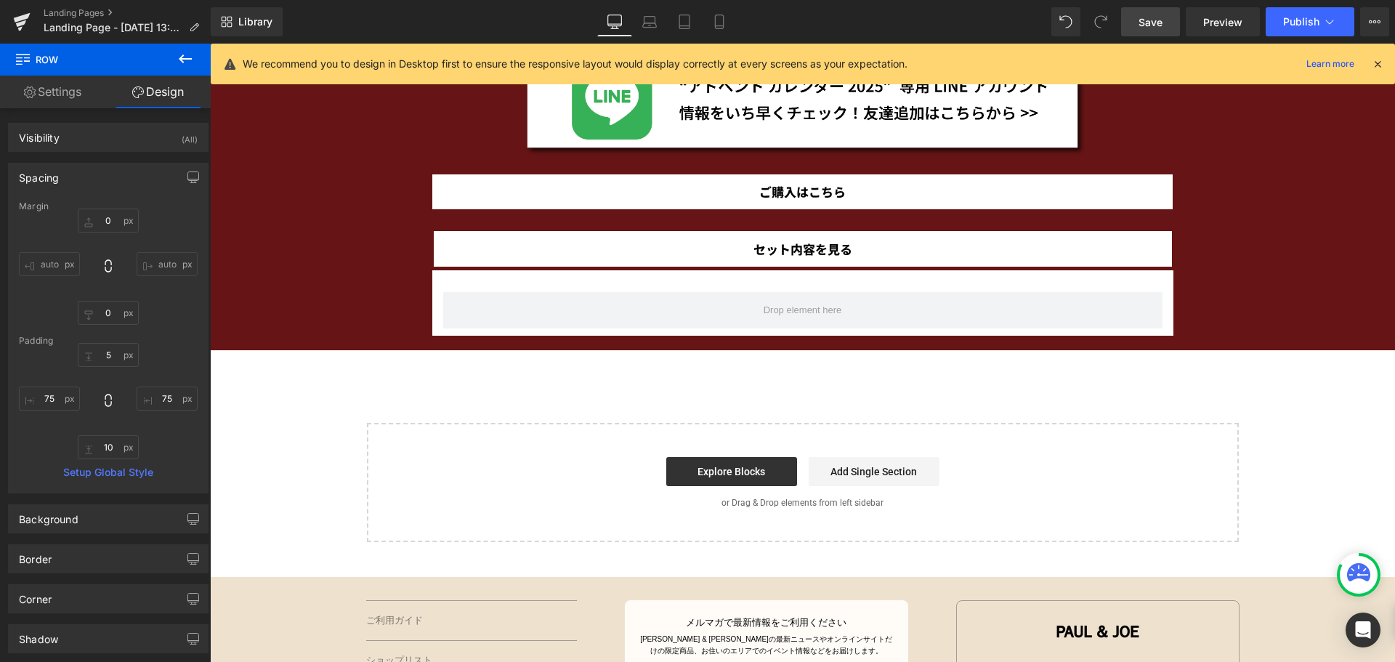
click at [1136, 31] on link "Save" at bounding box center [1150, 21] width 59 height 29
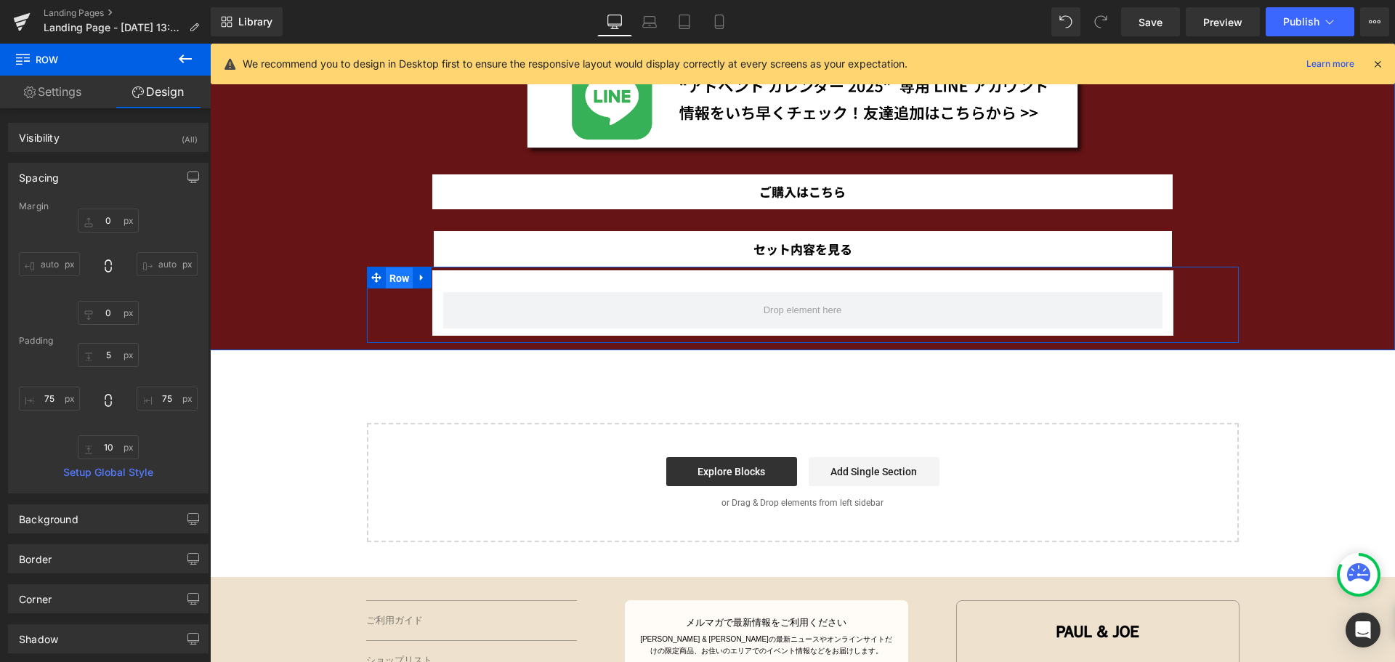
click at [389, 283] on span "Row" at bounding box center [400, 278] width 28 height 22
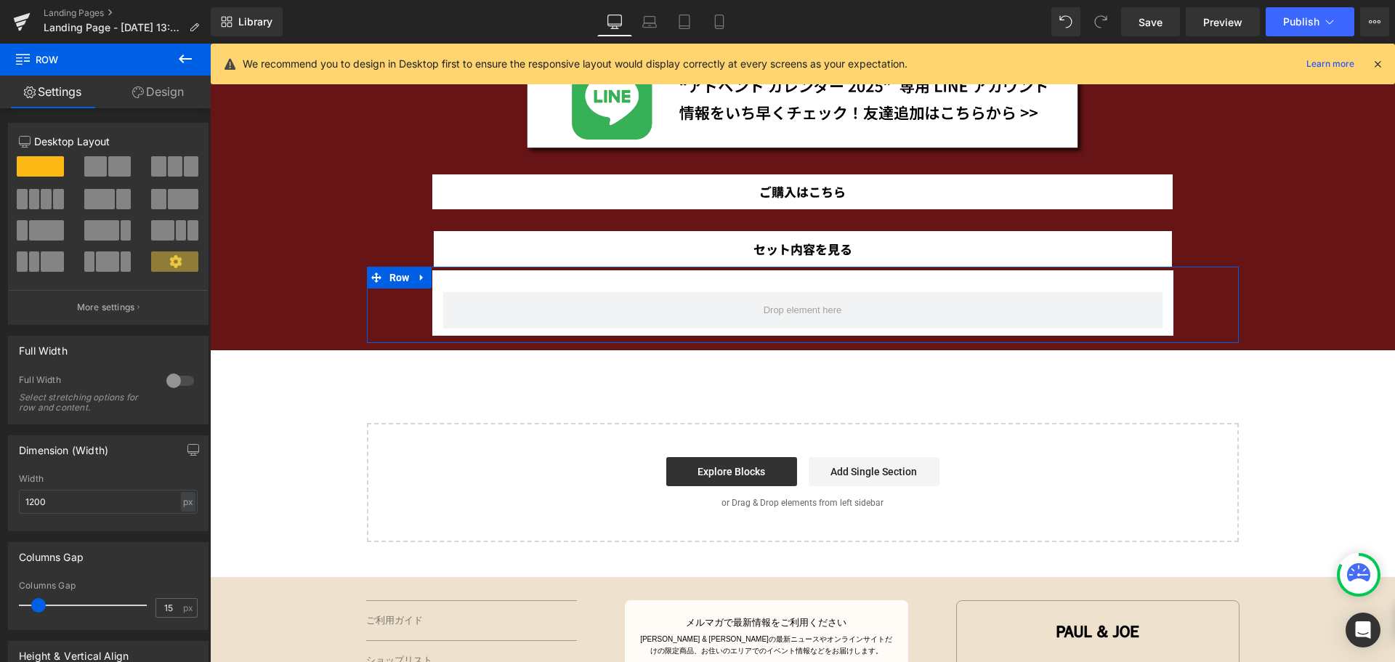
click at [166, 88] on link "Design" at bounding box center [157, 92] width 105 height 33
click at [0, 0] on div "Spacing" at bounding box center [0, 0] width 0 height 0
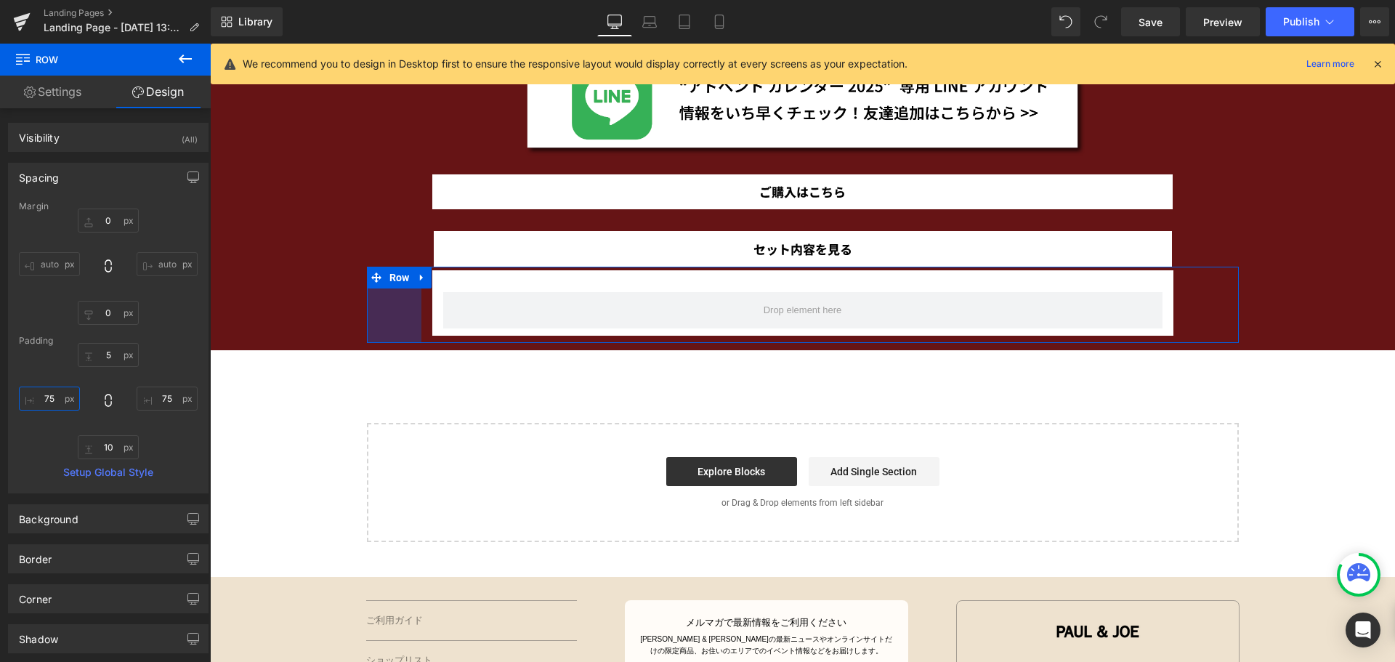
click at [53, 406] on input "75" at bounding box center [49, 398] width 61 height 24
click at [164, 394] on input "75" at bounding box center [167, 398] width 61 height 24
click at [61, 397] on input "70" at bounding box center [49, 398] width 61 height 24
click at [173, 398] on input "80" at bounding box center [167, 398] width 61 height 24
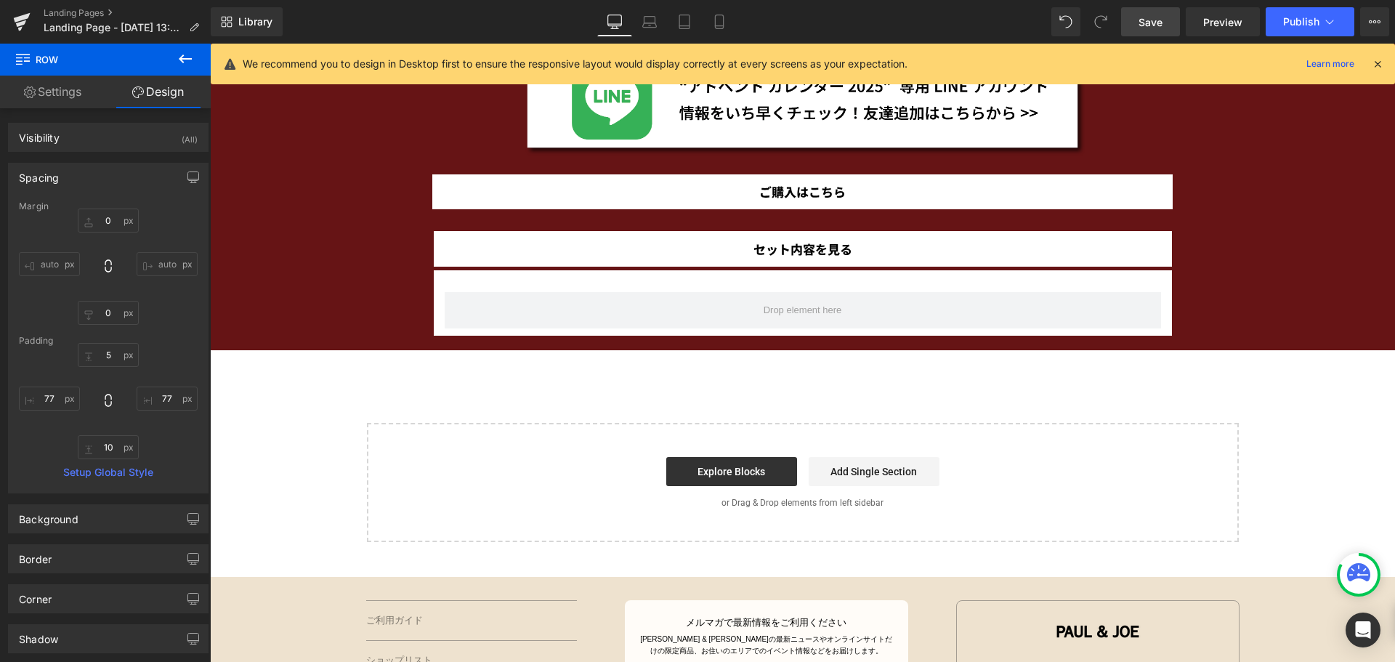
click at [1145, 31] on link "Save" at bounding box center [1150, 21] width 59 height 29
click at [175, 61] on button at bounding box center [185, 60] width 51 height 32
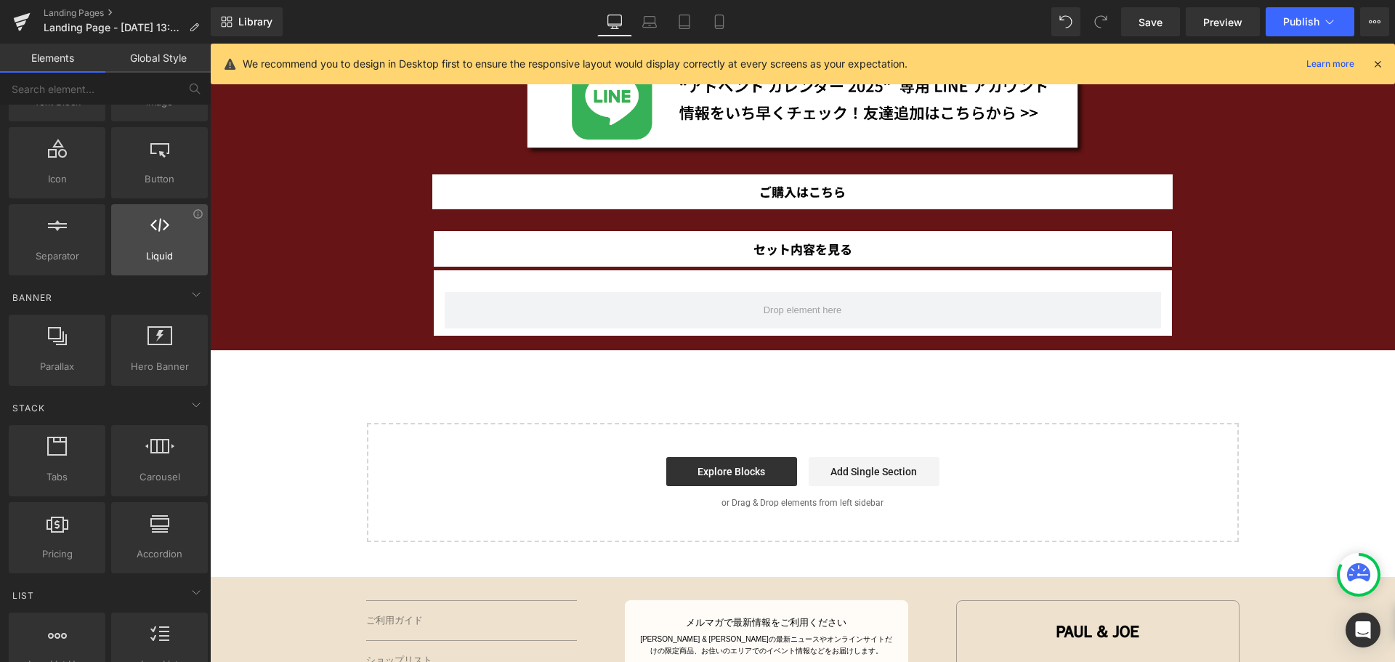
scroll to position [169, 0]
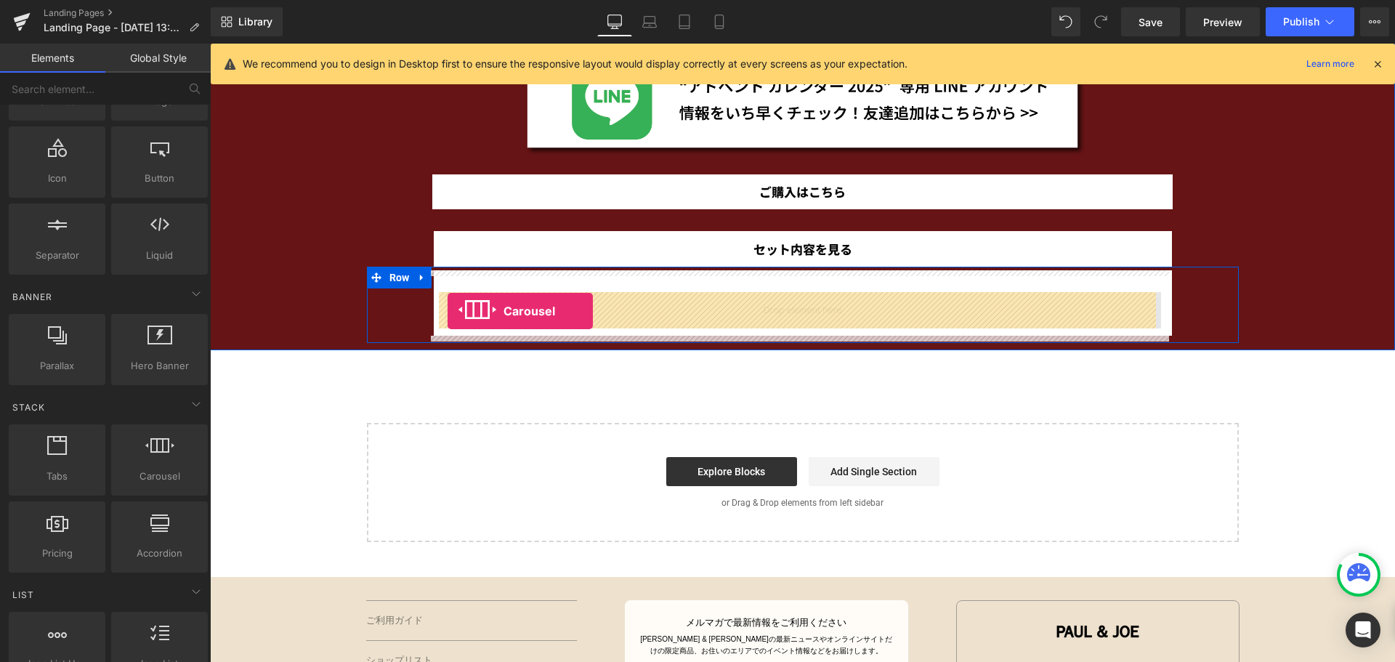
drag, startPoint x: 355, startPoint y: 493, endPoint x: 448, endPoint y: 311, distance: 204.4
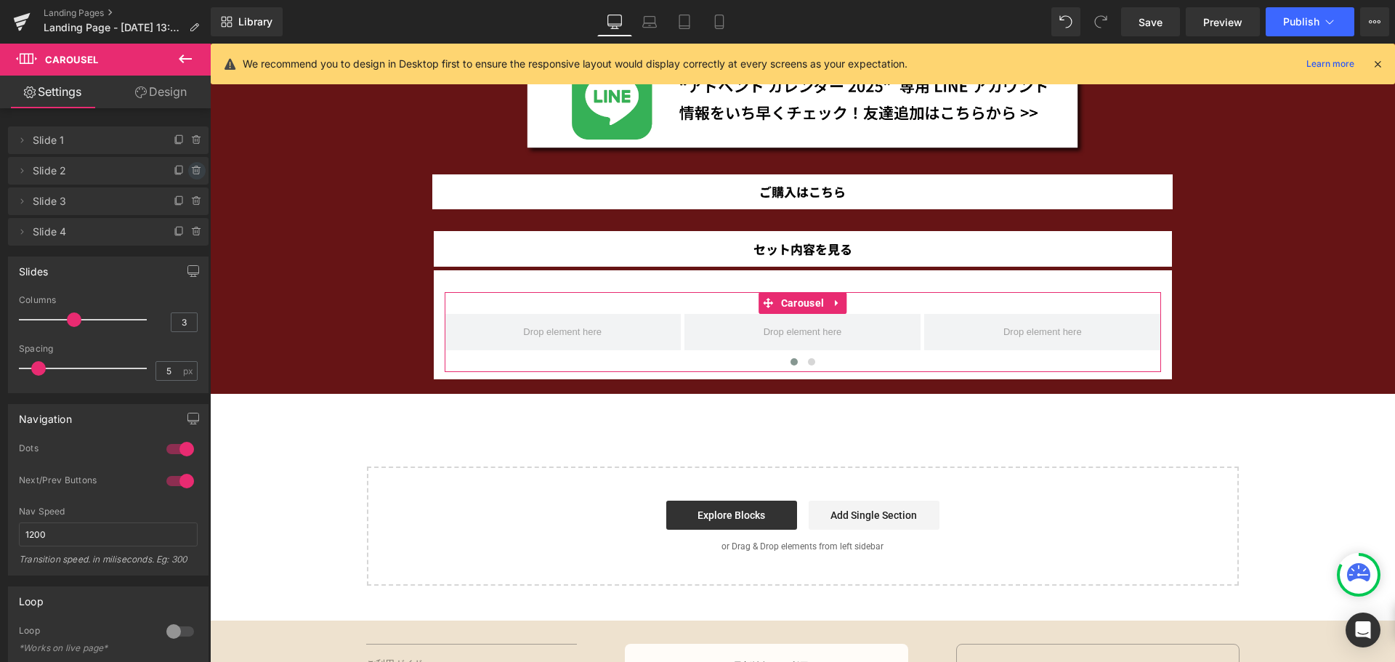
click at [191, 171] on icon at bounding box center [197, 171] width 12 height 12
click at [190, 171] on button "Delete" at bounding box center [181, 171] width 46 height 19
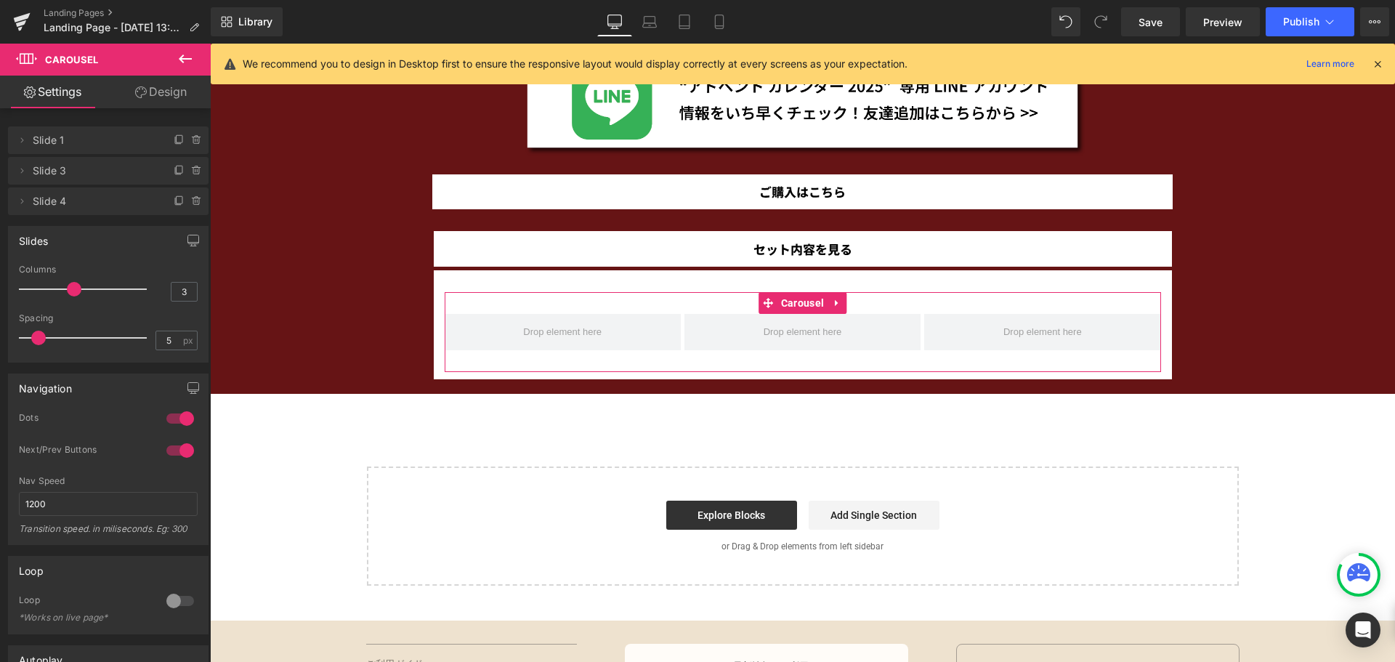
click at [191, 171] on icon at bounding box center [197, 171] width 12 height 12
click at [190, 171] on button "Delete" at bounding box center [181, 171] width 46 height 19
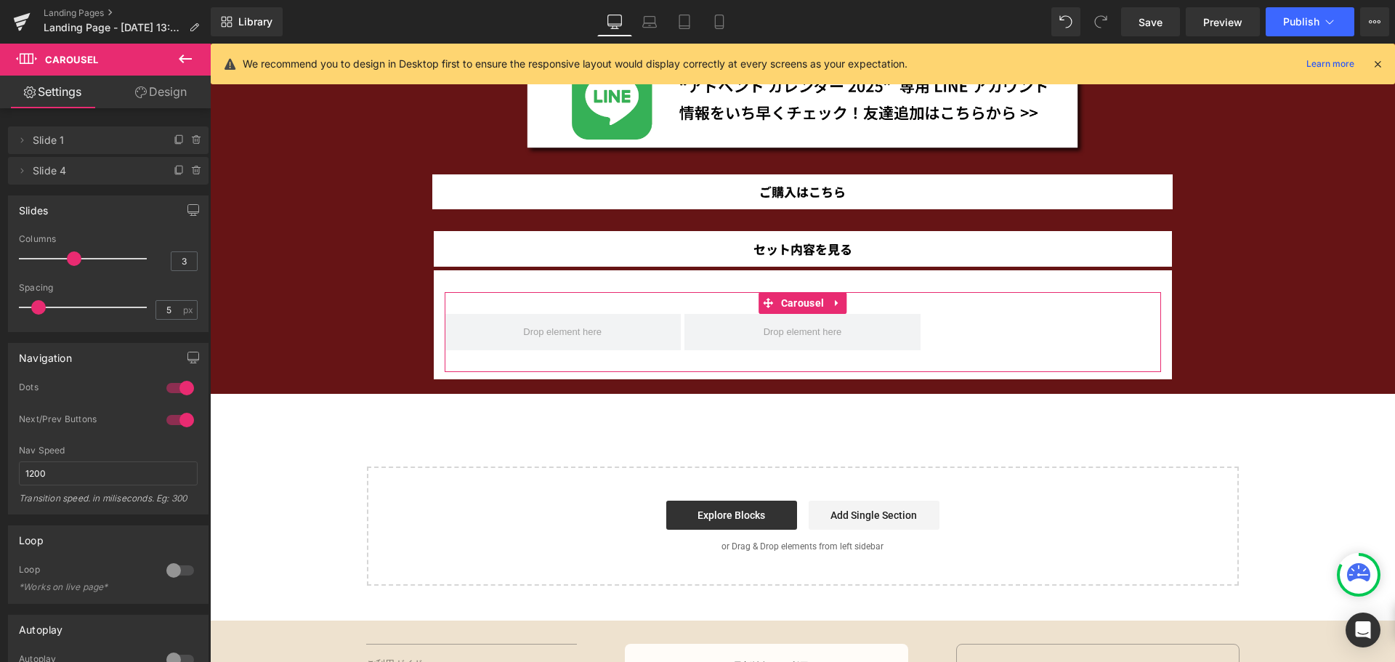
click at [191, 171] on icon at bounding box center [197, 171] width 12 height 12
click at [190, 171] on button "Delete" at bounding box center [181, 171] width 46 height 19
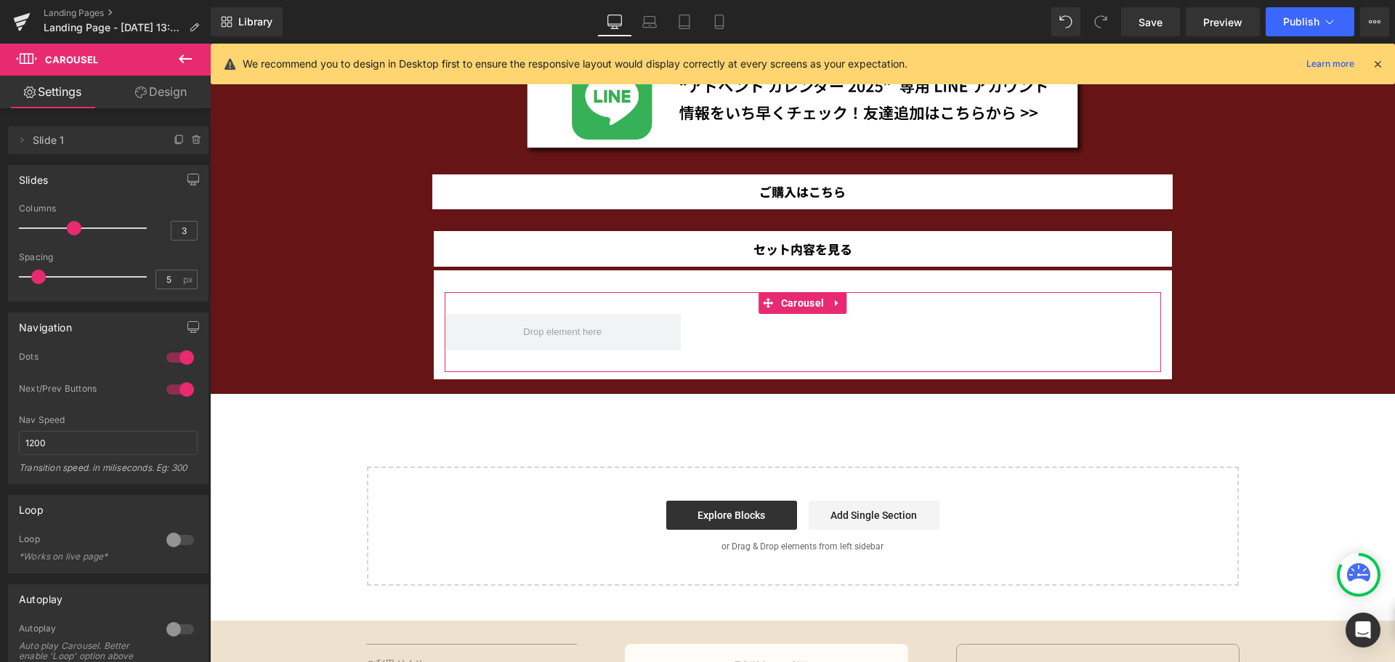
click at [176, 363] on div at bounding box center [180, 357] width 35 height 23
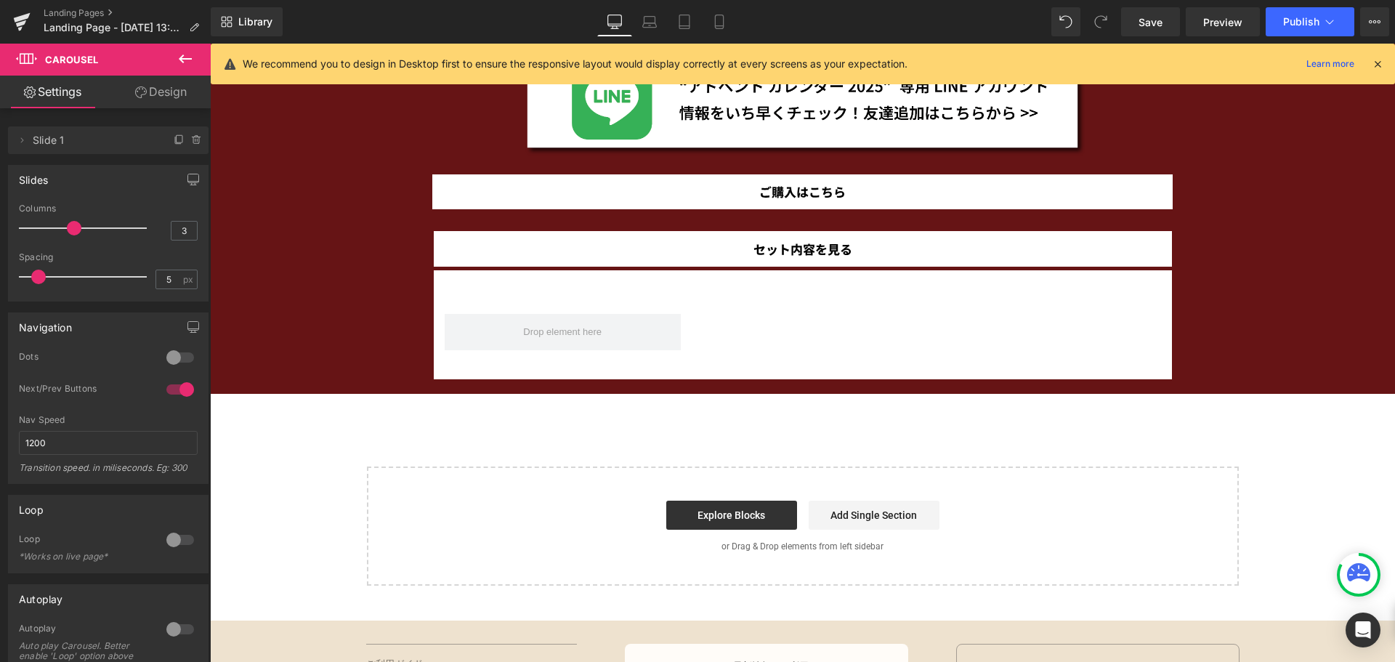
click at [182, 394] on div at bounding box center [180, 389] width 35 height 23
click at [36, 275] on span at bounding box center [38, 277] width 15 height 15
click at [174, 139] on icon at bounding box center [180, 140] width 12 height 12
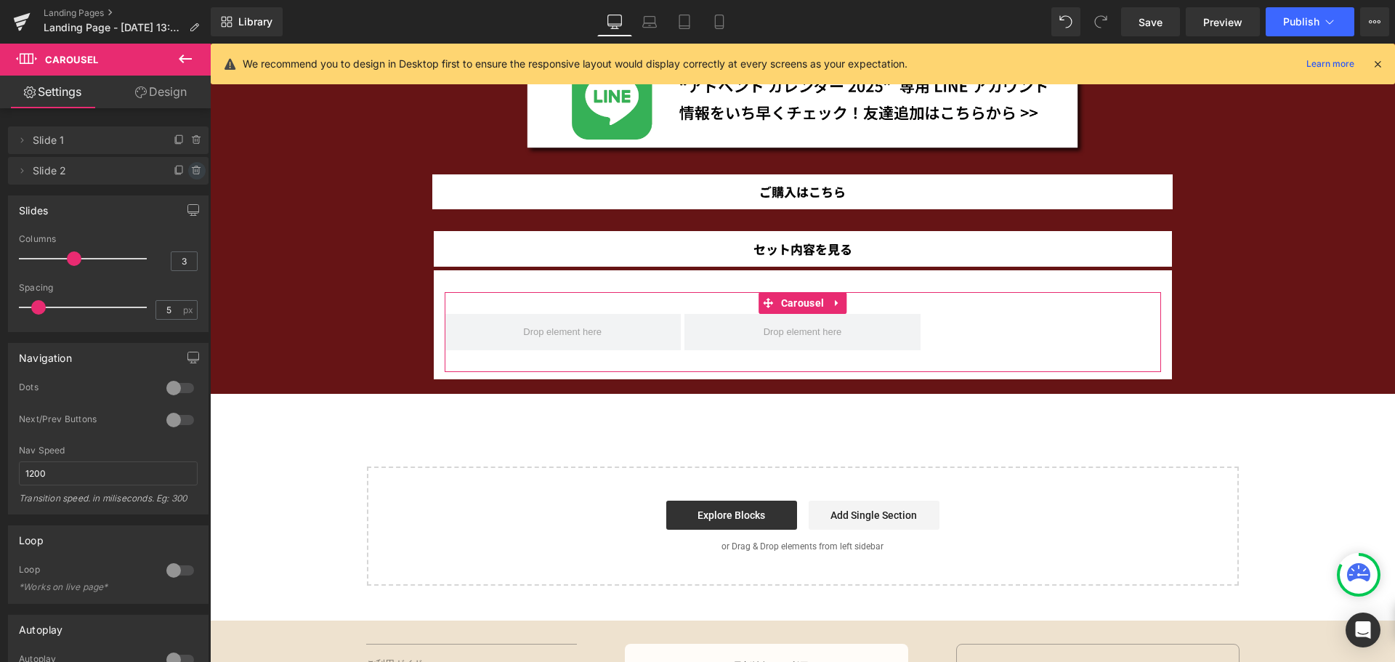
click at [194, 169] on icon at bounding box center [197, 171] width 12 height 12
click at [194, 169] on button "Delete" at bounding box center [181, 171] width 46 height 19
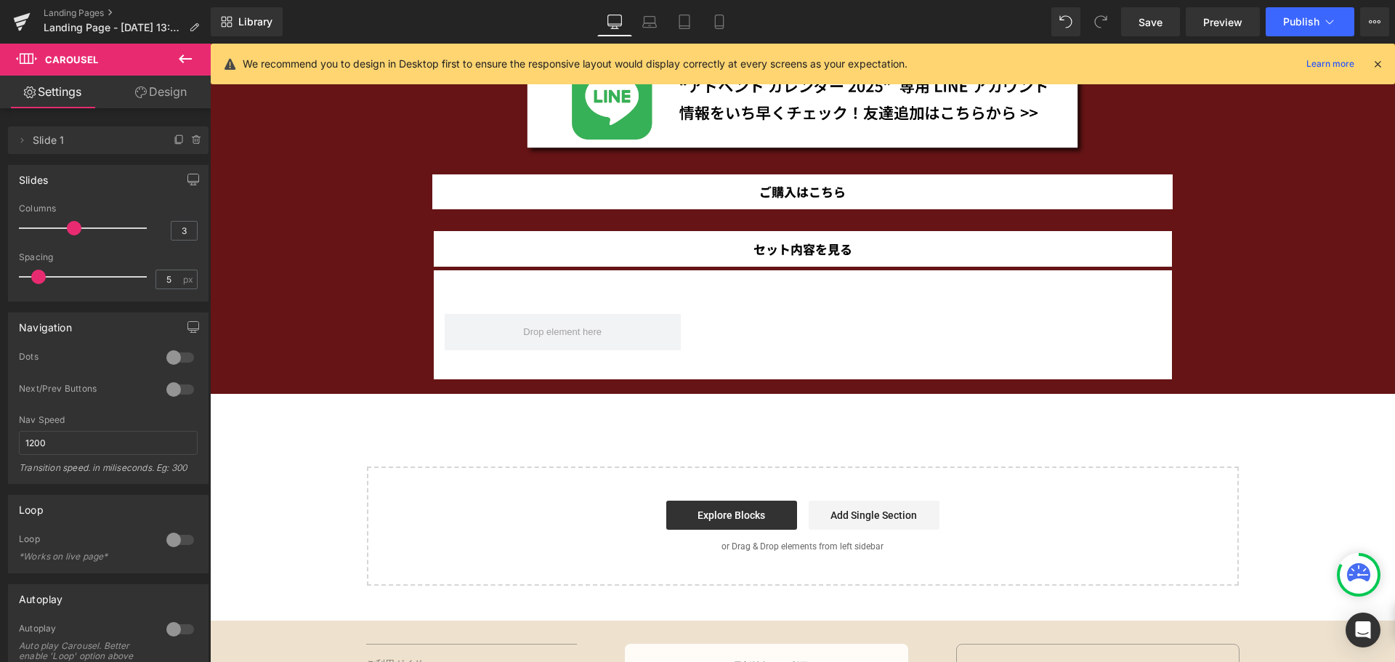
click at [182, 60] on icon at bounding box center [185, 58] width 13 height 9
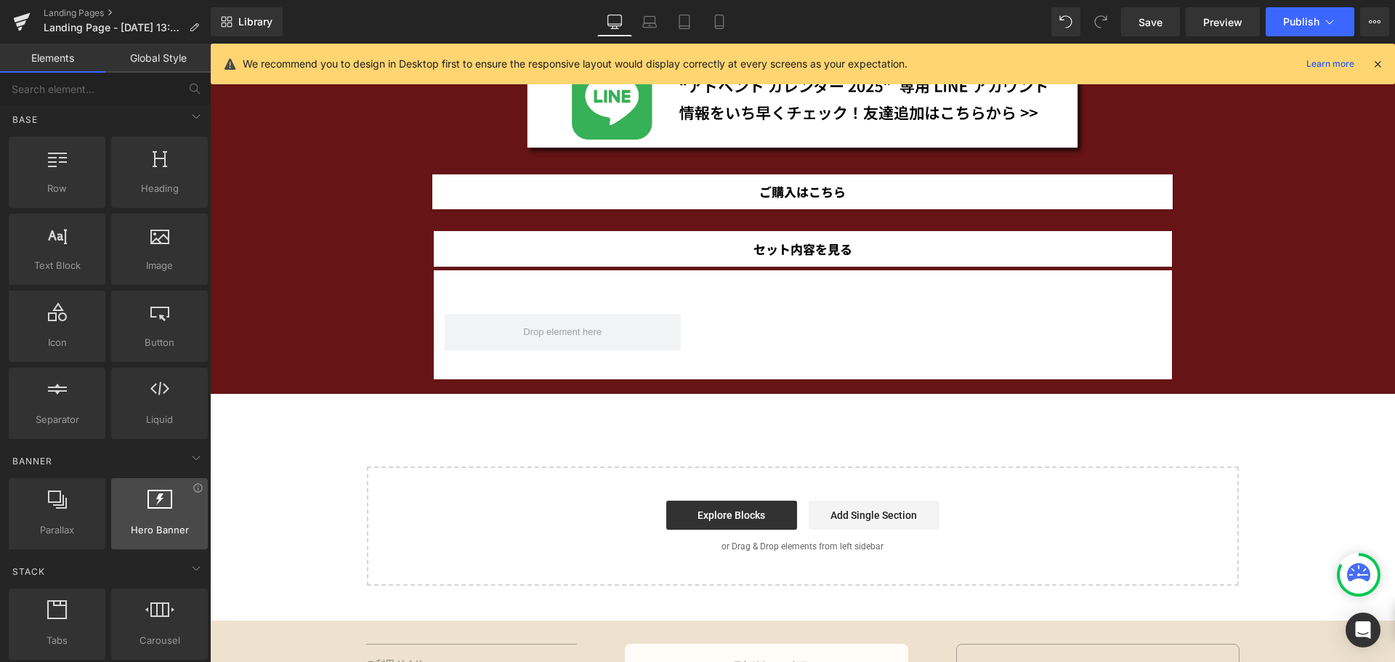
scroll to position [0, 0]
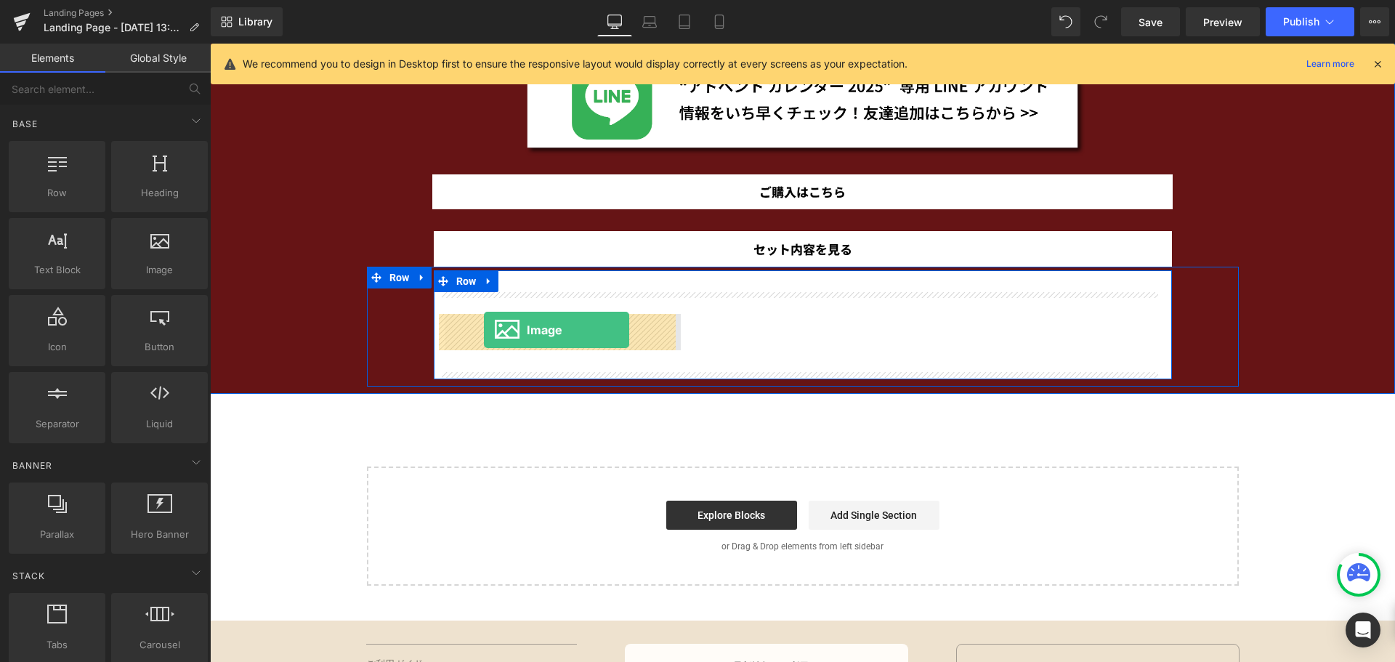
drag, startPoint x: 371, startPoint y: 316, endPoint x: 484, endPoint y: 330, distance: 114.2
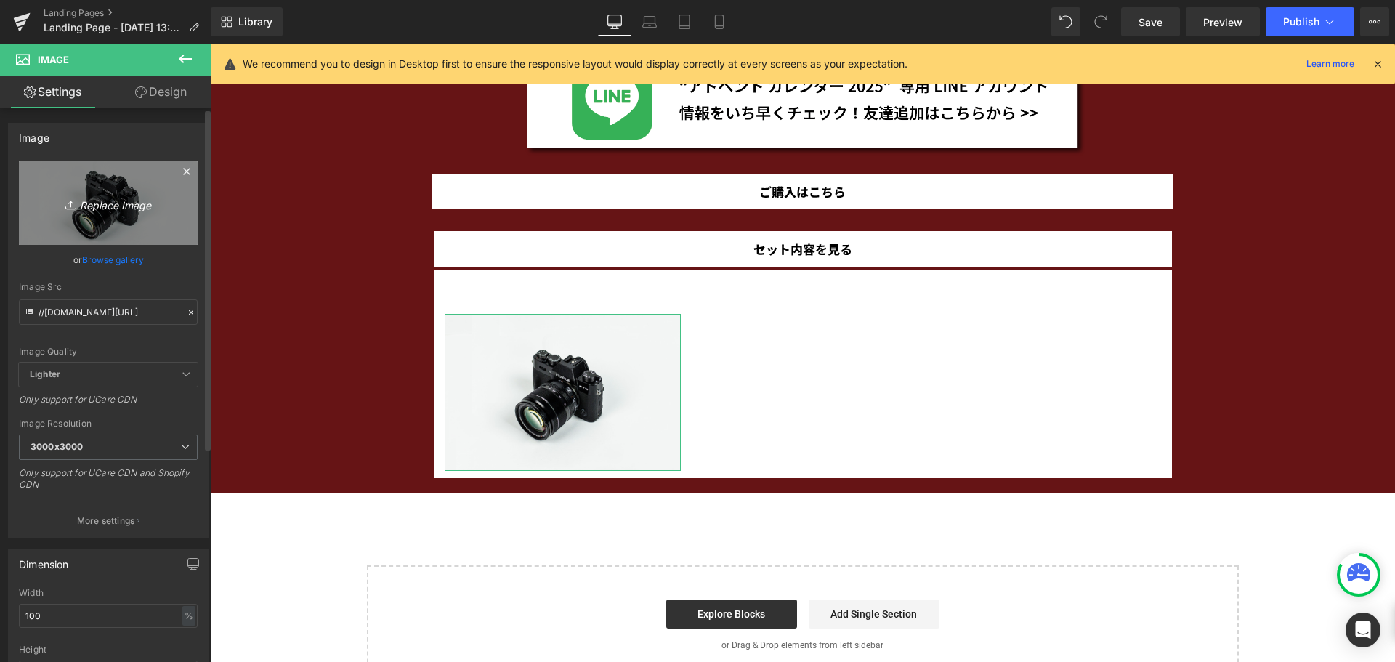
click at [144, 210] on icon "Replace Image" at bounding box center [108, 203] width 116 height 18
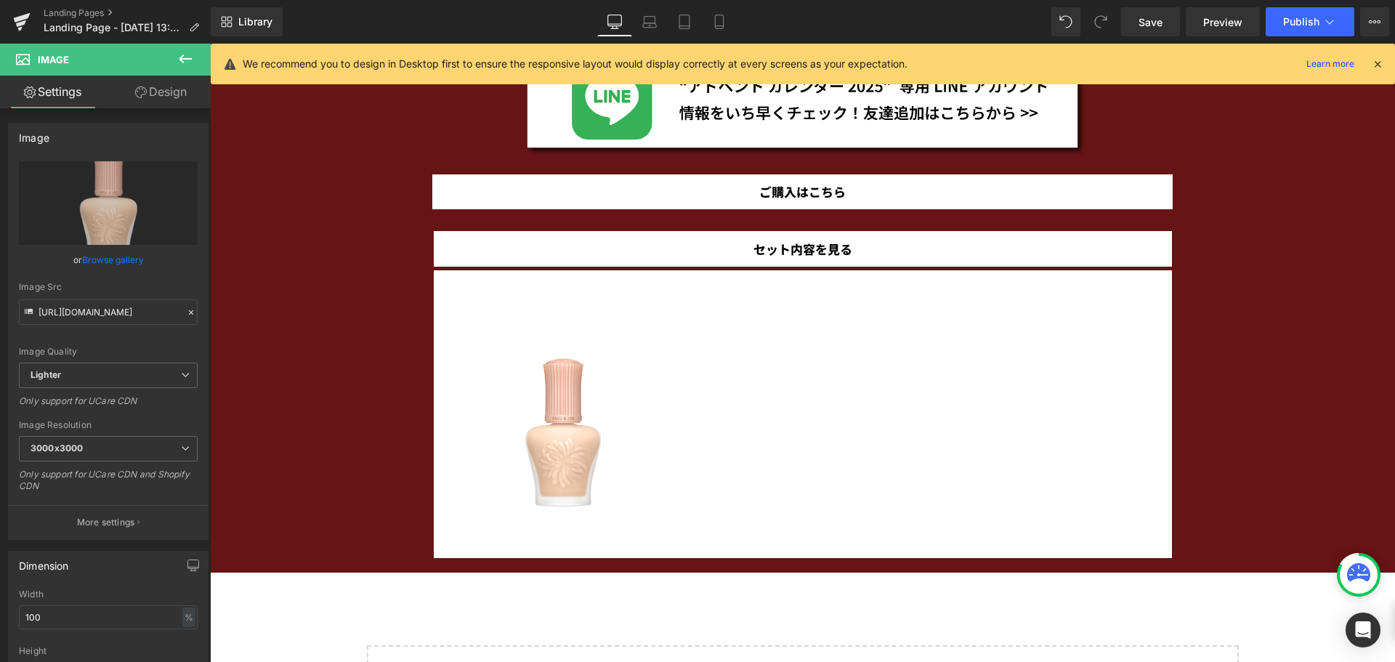
click at [178, 61] on icon at bounding box center [185, 58] width 17 height 17
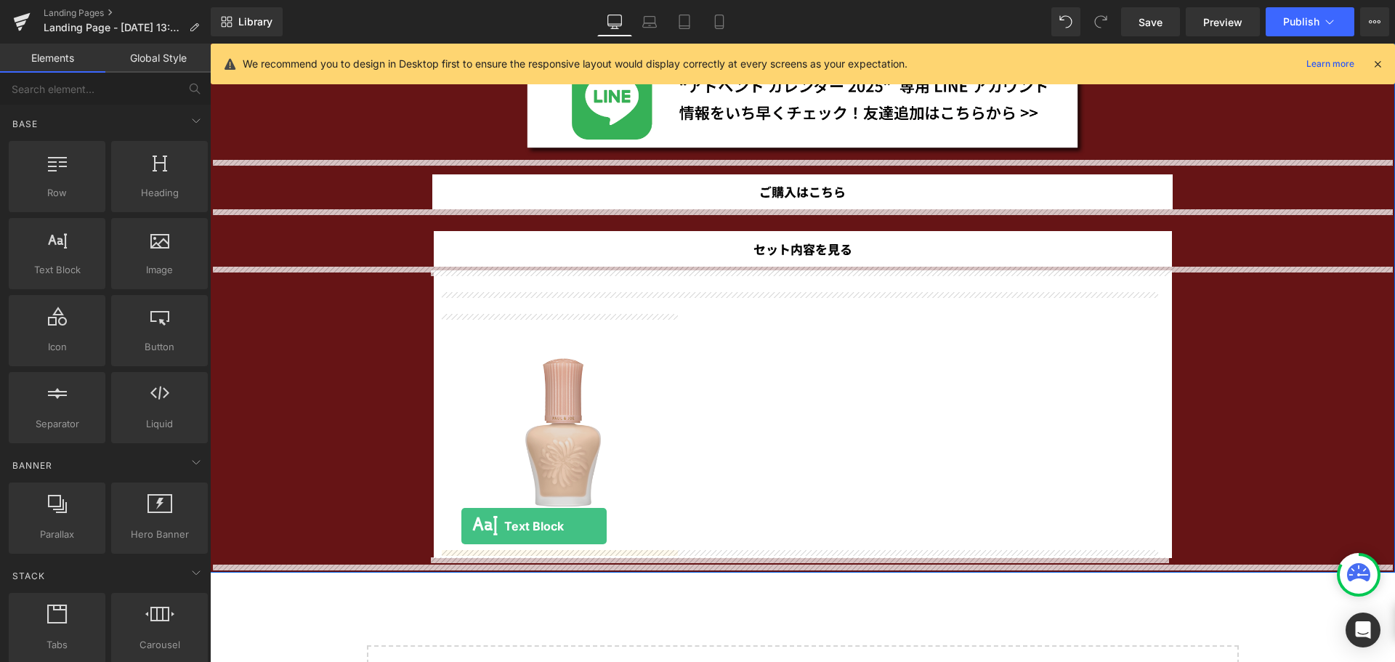
drag, startPoint x: 258, startPoint y: 323, endPoint x: 461, endPoint y: 526, distance: 287.2
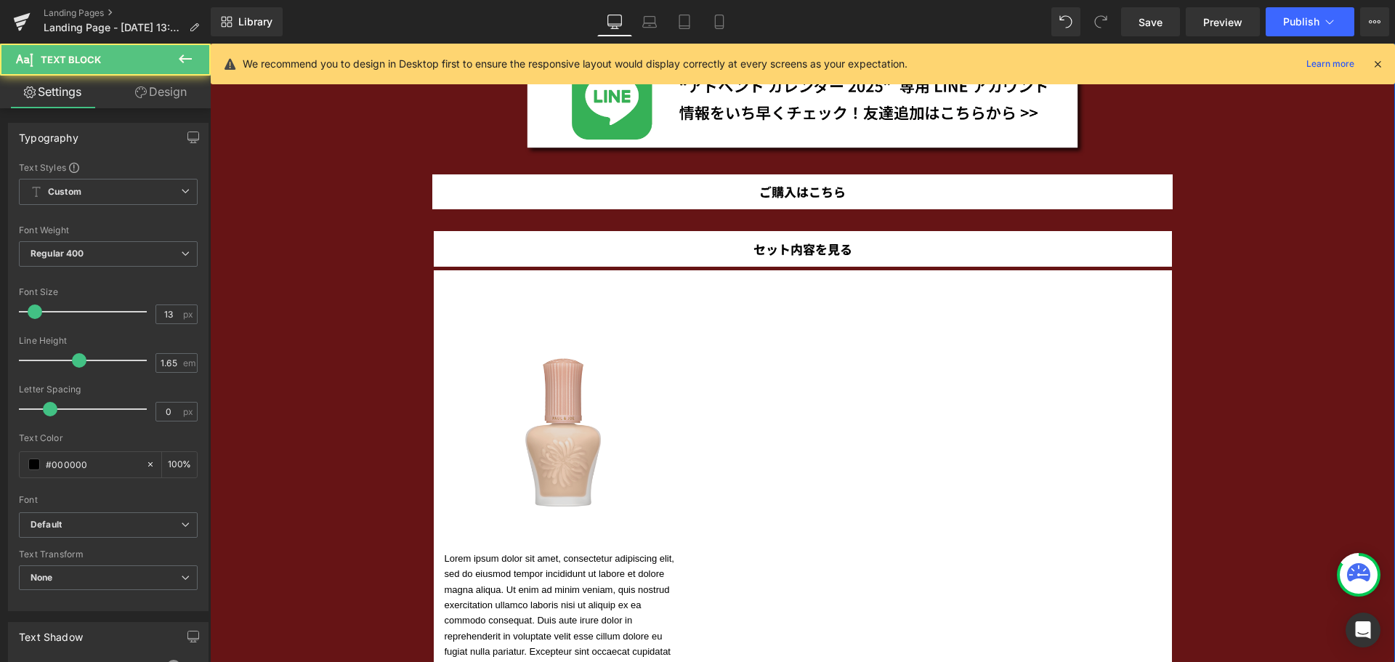
scroll to position [2551, 0]
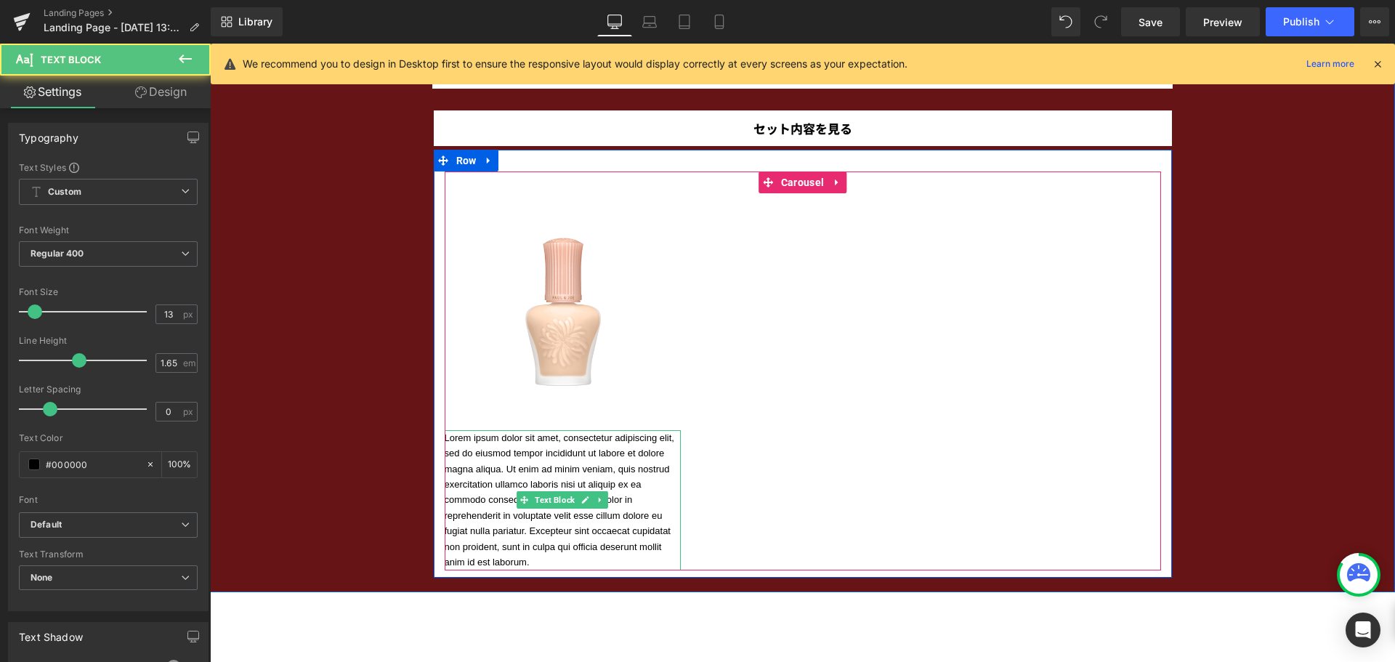
click at [645, 564] on p "Lorem ipsum dolor sit amet, consectetur adipiscing elit, sed do eiusmod tempor …" at bounding box center [563, 500] width 236 height 140
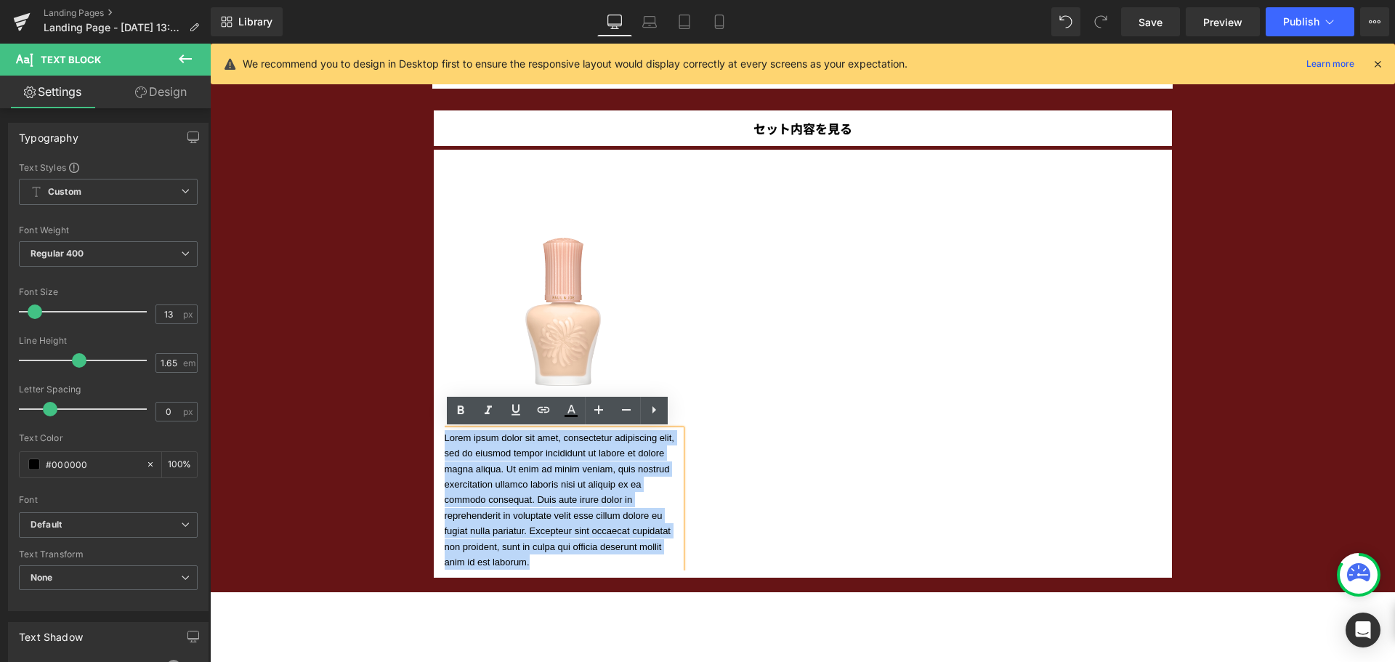
drag, startPoint x: 645, startPoint y: 564, endPoint x: 434, endPoint y: 432, distance: 248.7
click at [434, 432] on div "Image Lorem ipsum dolor sit amet, consectetur adipiscing elit, sed do eiusmod t…" at bounding box center [803, 370] width 738 height 398
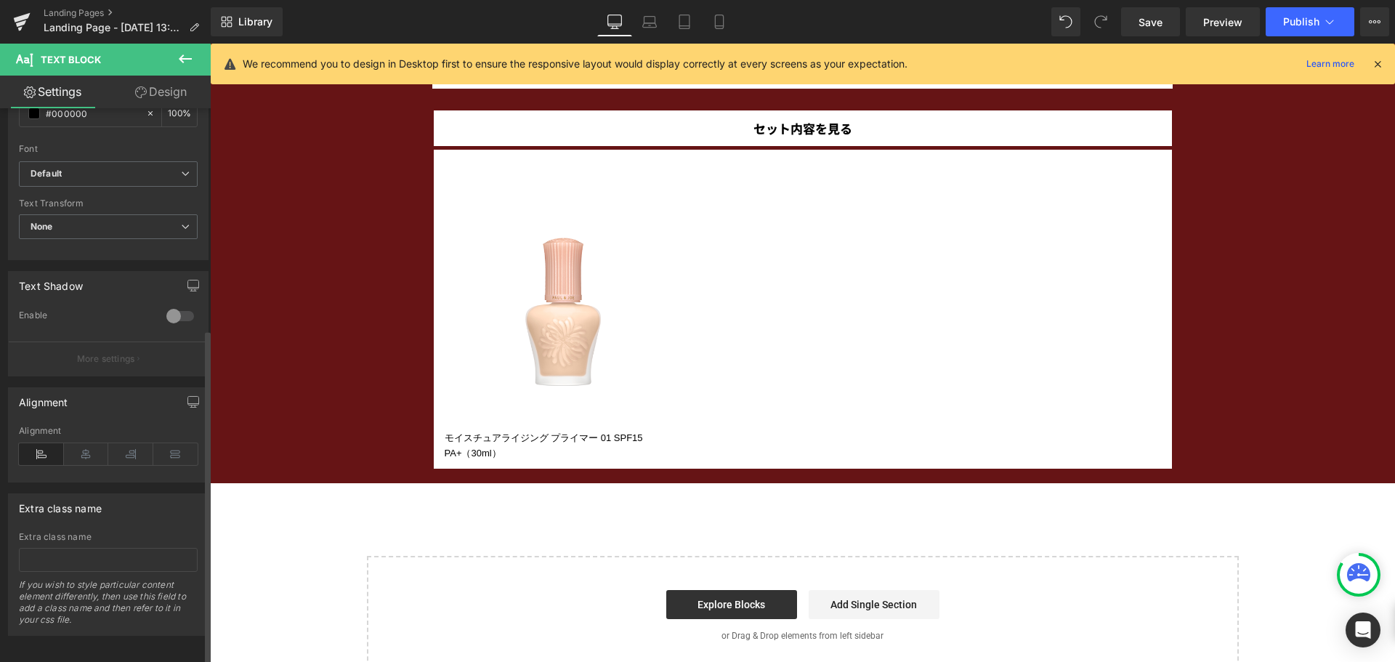
scroll to position [365, 0]
click at [82, 445] on icon at bounding box center [86, 451] width 45 height 22
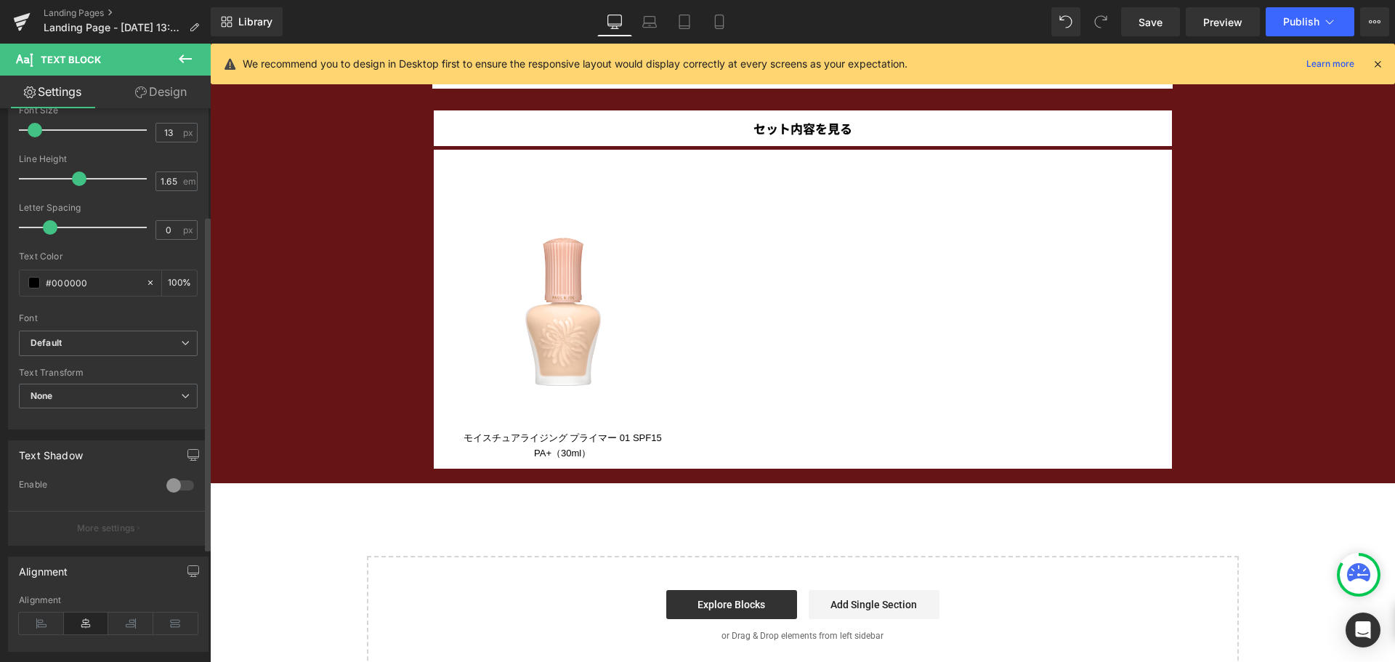
scroll to position [182, 0]
click at [57, 347] on icon "Default" at bounding box center [46, 342] width 31 height 12
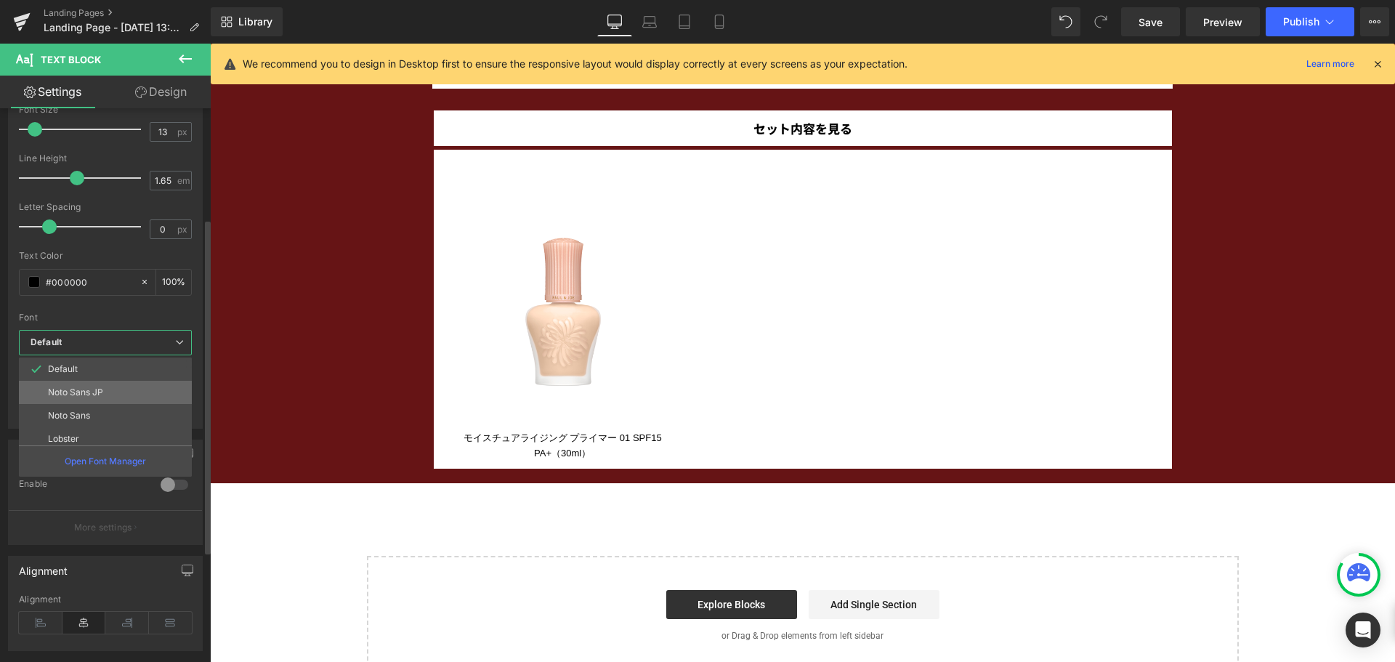
click at [89, 395] on p "Noto Sans JP" at bounding box center [75, 392] width 55 height 10
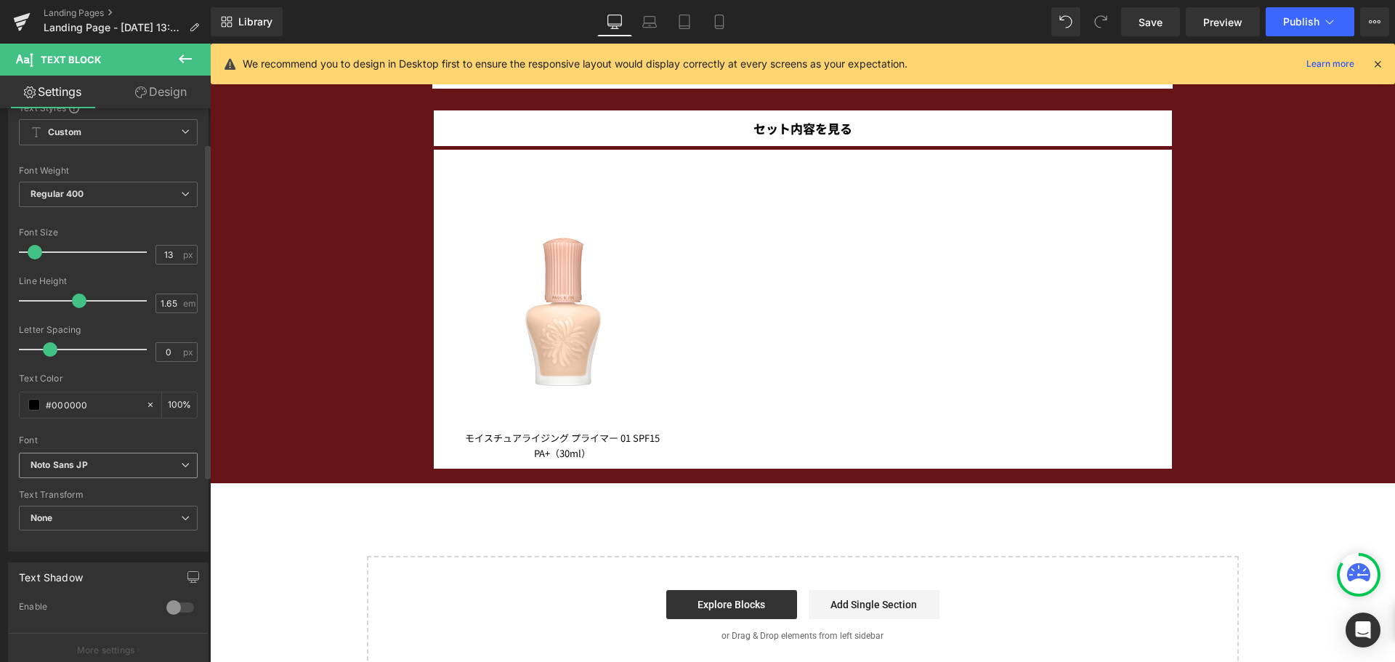
scroll to position [57, 0]
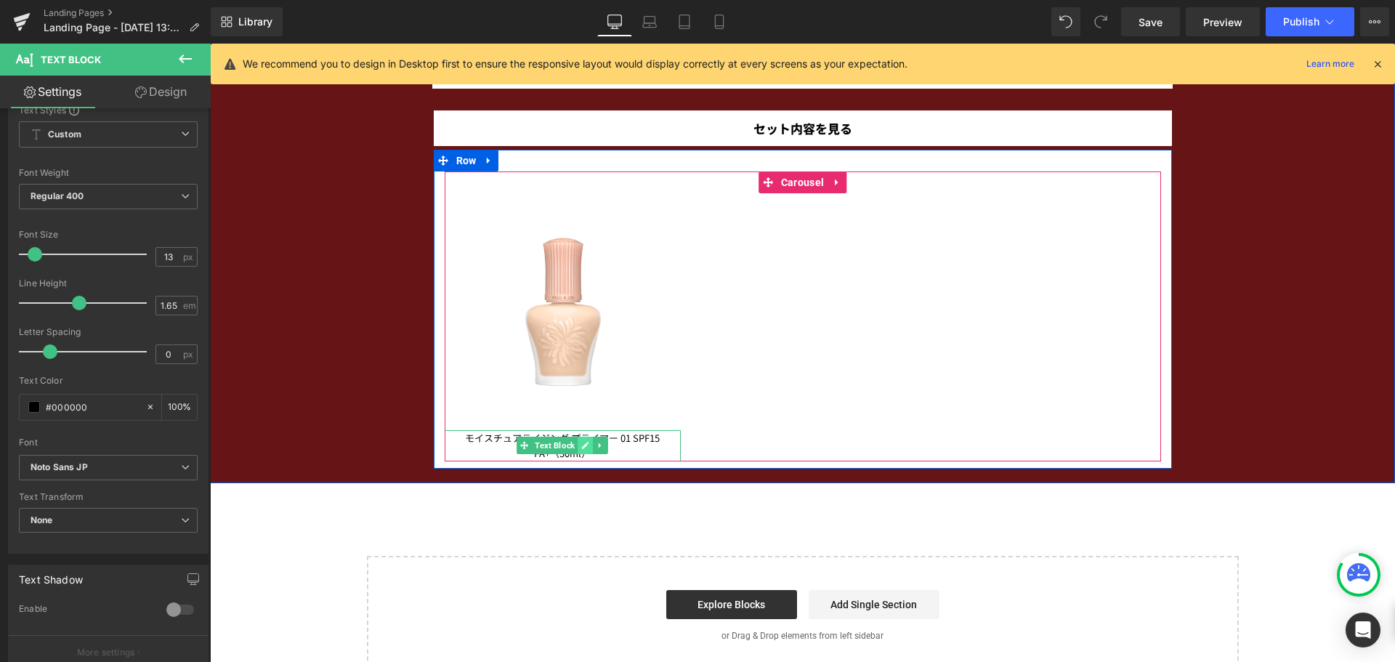
click at [578, 450] on link at bounding box center [585, 445] width 15 height 17
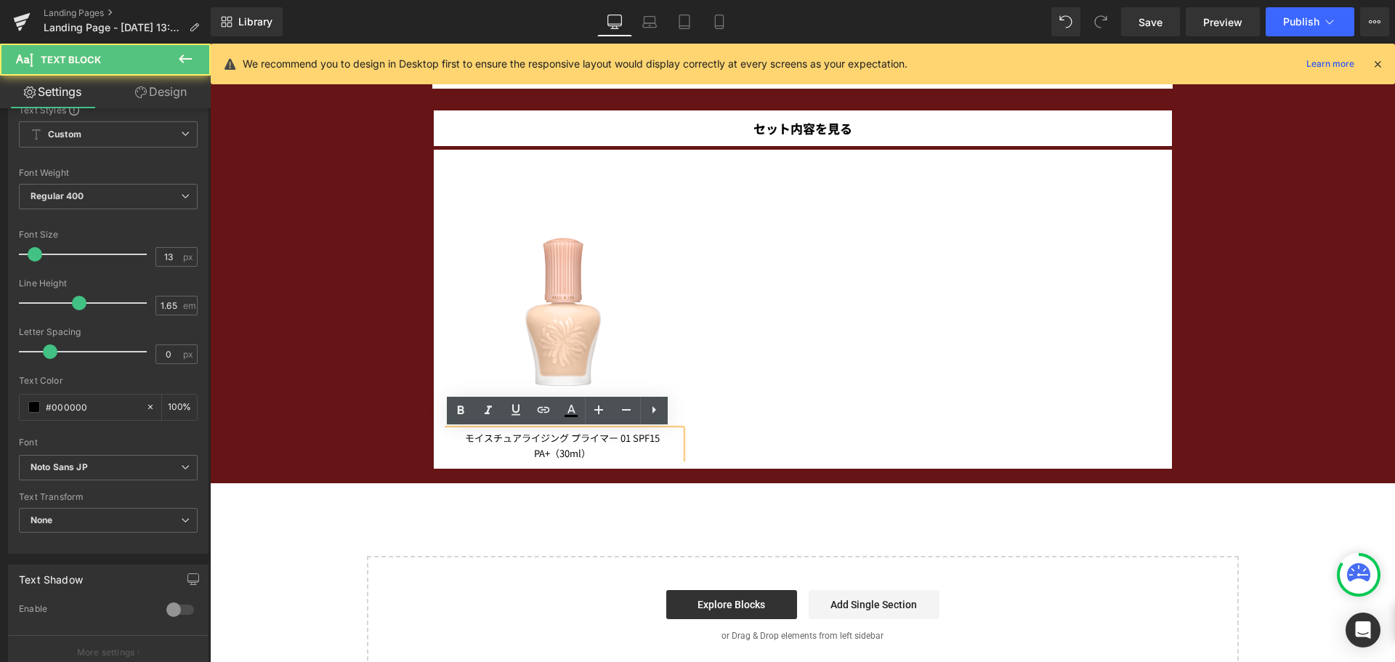
click at [630, 438] on p "モイスチュアライジング プライマー 01 SPF15 PA+（30ml）" at bounding box center [563, 445] width 236 height 31
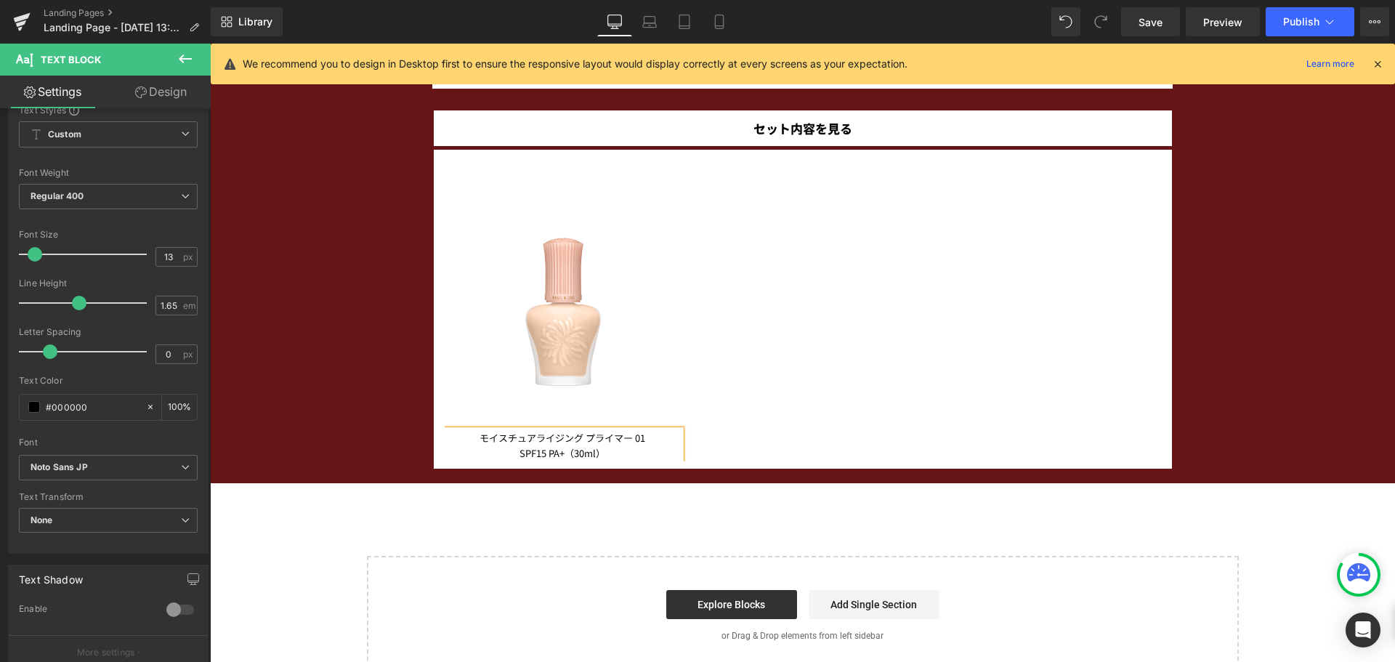
click at [583, 159] on div "Image モイスチュアライジング プライマー 01 SPF15 PA+（30ml） Text Block ‹ › Carousel Row" at bounding box center [803, 309] width 738 height 318
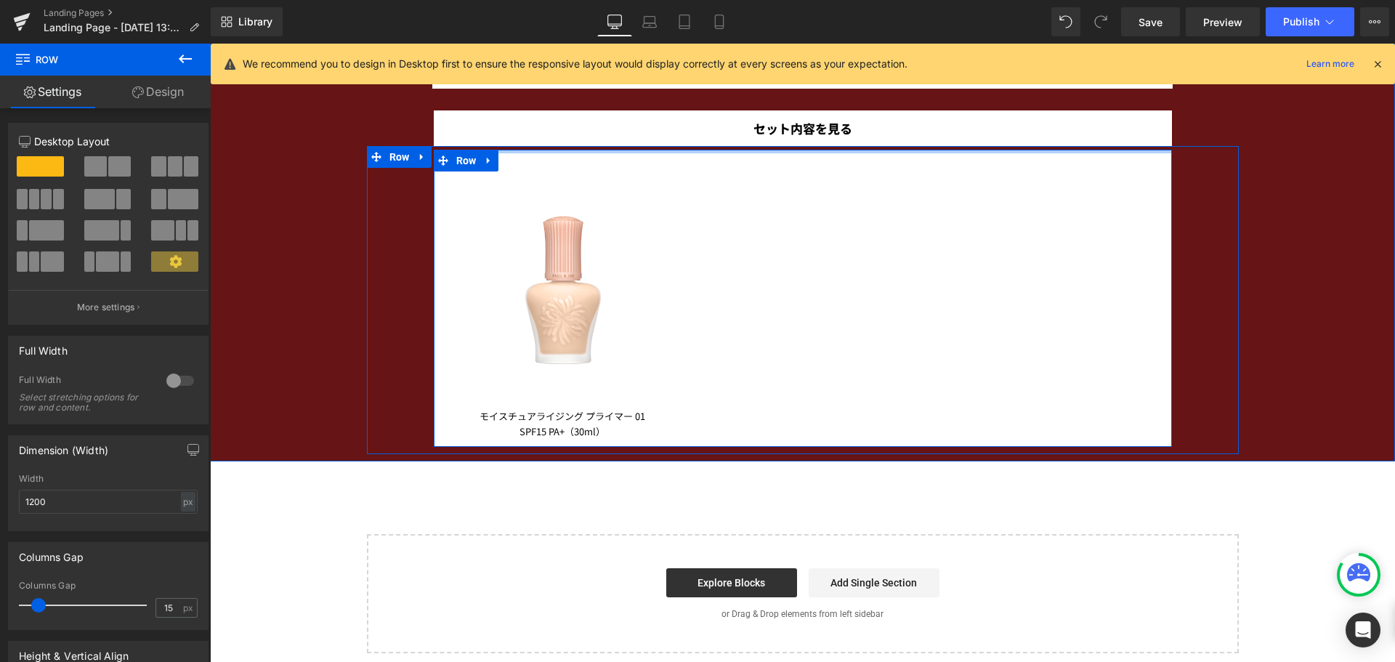
drag, startPoint x: 559, startPoint y: 163, endPoint x: 553, endPoint y: 133, distance: 31.1
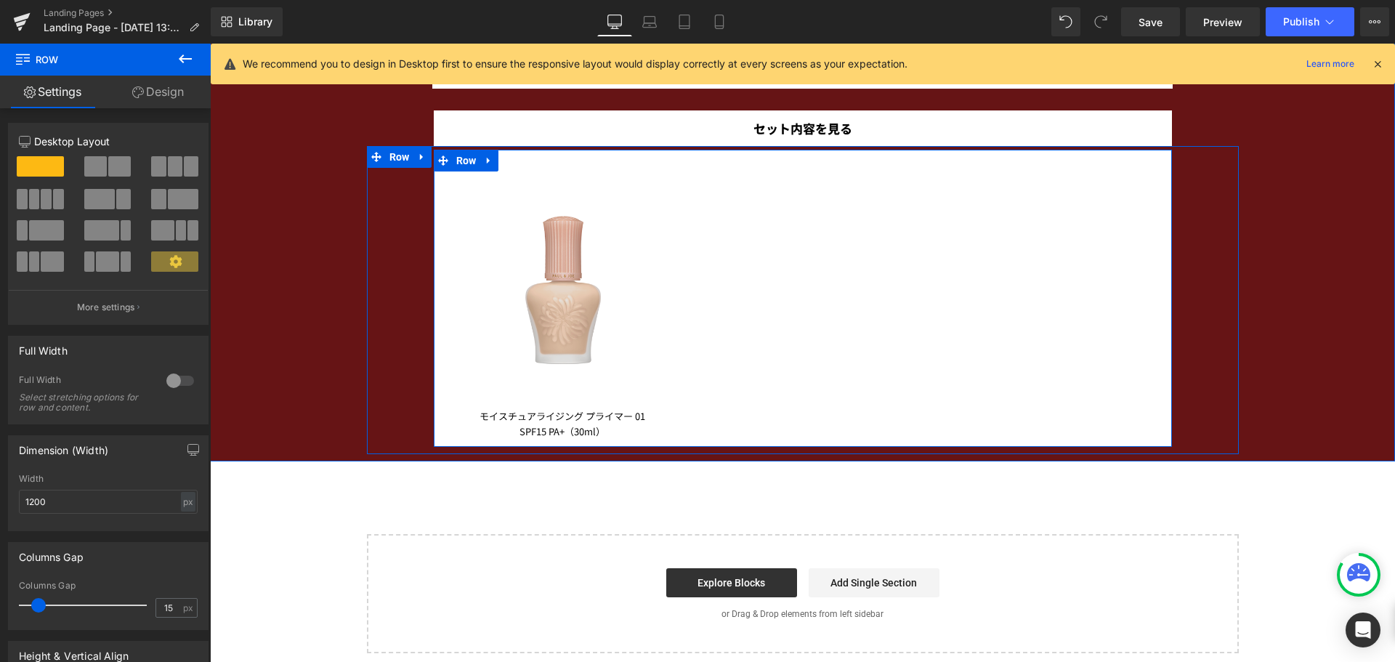
click at [558, 302] on img at bounding box center [563, 289] width 236 height 236
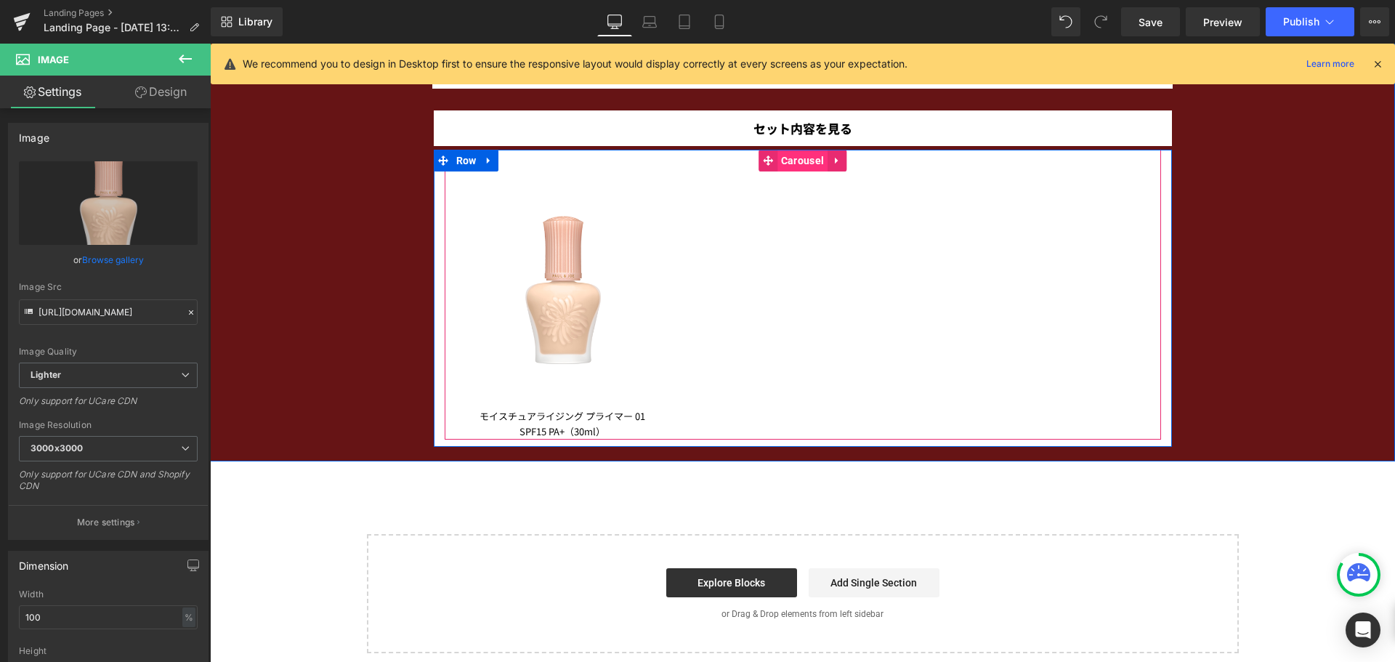
click at [796, 163] on span "Carousel" at bounding box center [802, 161] width 50 height 22
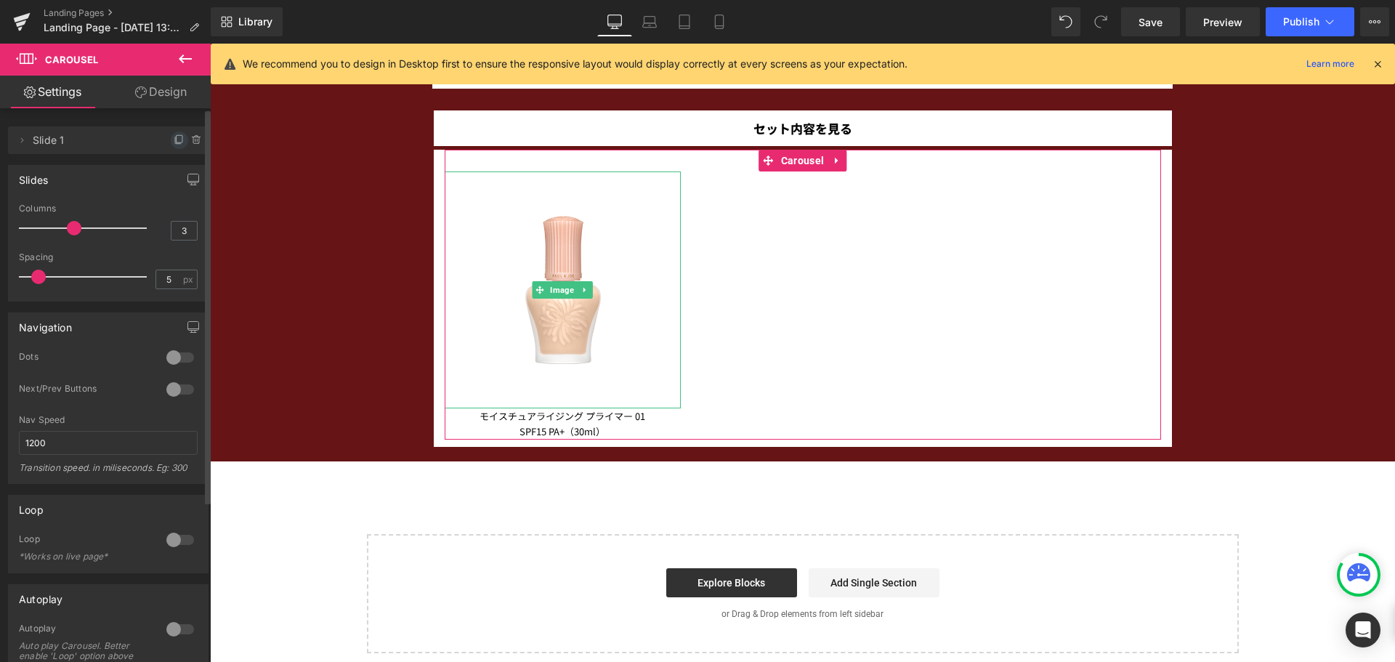
click at [180, 136] on span at bounding box center [179, 139] width 17 height 17
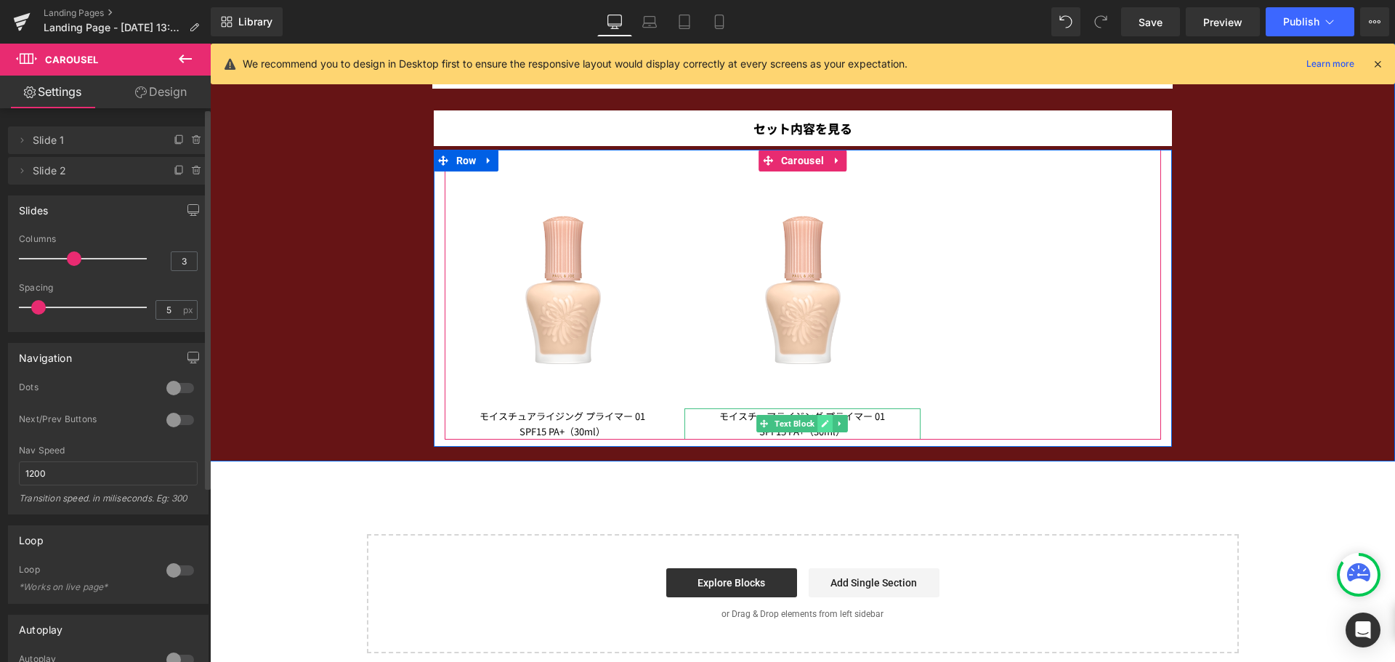
click at [818, 428] on link at bounding box center [825, 423] width 15 height 17
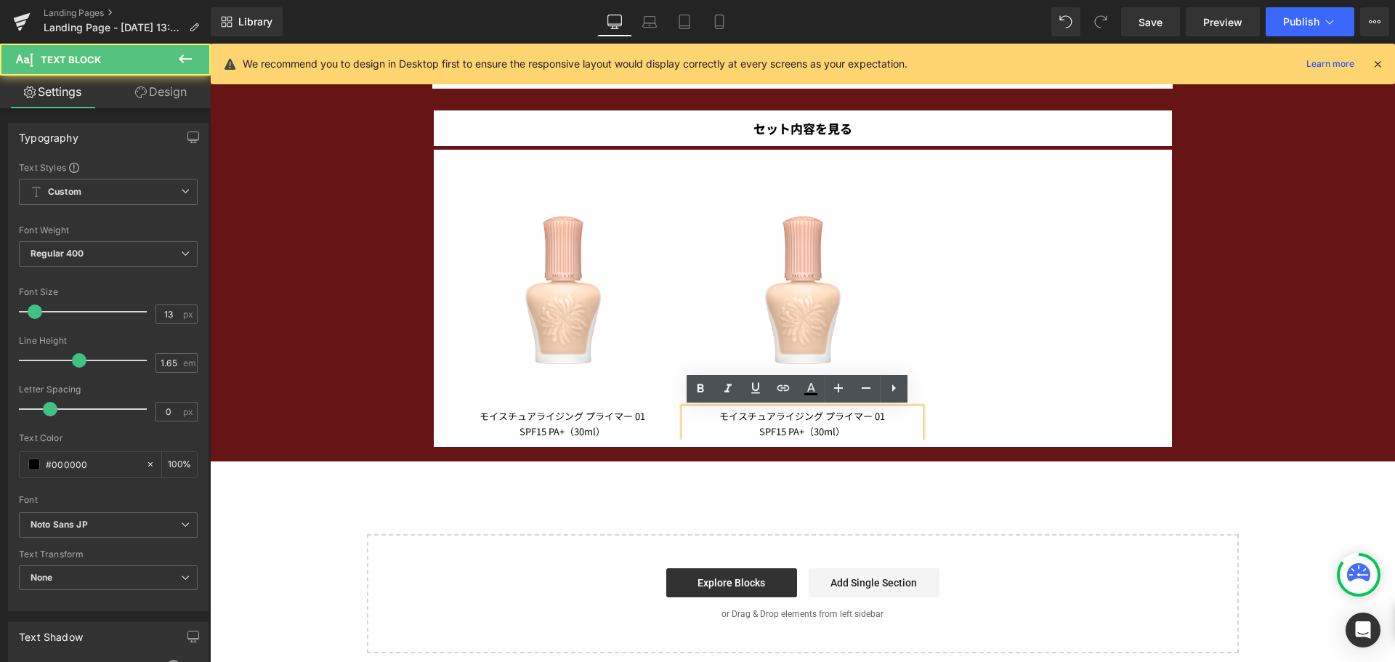
drag, startPoint x: 835, startPoint y: 430, endPoint x: 701, endPoint y: 408, distance: 136.3
click at [701, 408] on div "モイスチュアライジング プライマー 01 SPF15 PA+（30ml）" at bounding box center [802, 423] width 236 height 31
paste div
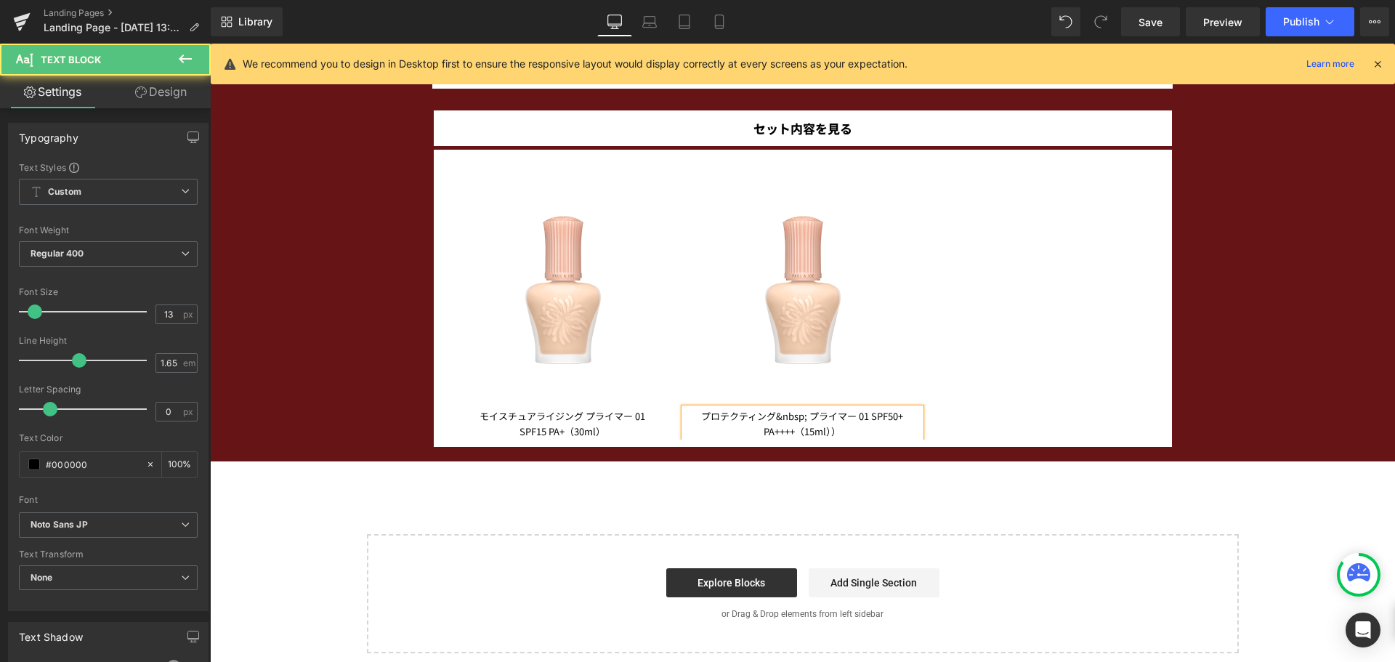
click at [803, 418] on span "プロテクティング&nbsp; プライマー 01 SPF50+ PA++++（15ml））" at bounding box center [802, 423] width 202 height 29
click at [852, 417] on span "プロテクティング プライマー 01 SPF50+ PA++++（15ml））" at bounding box center [802, 423] width 171 height 29
click at [809, 433] on span "SPF50+ PA++++（15ml））" at bounding box center [802, 431] width 111 height 14
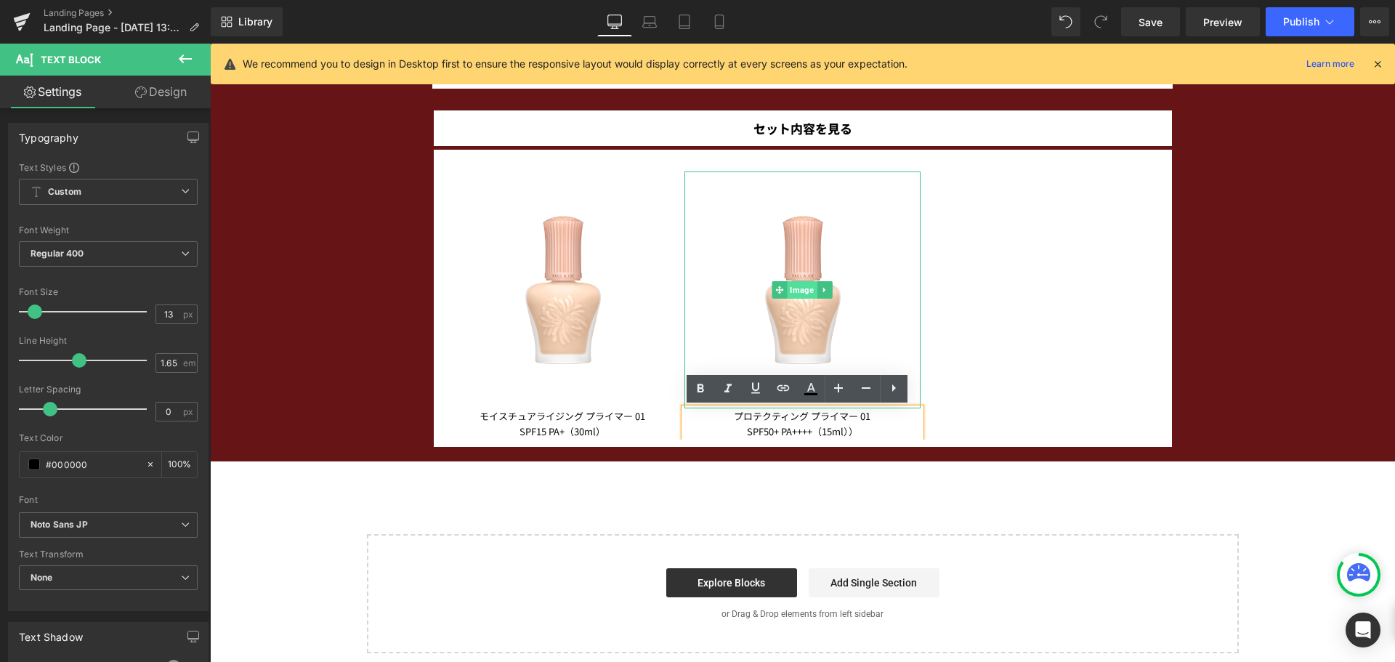
click at [798, 288] on span "Image" at bounding box center [803, 289] width 30 height 17
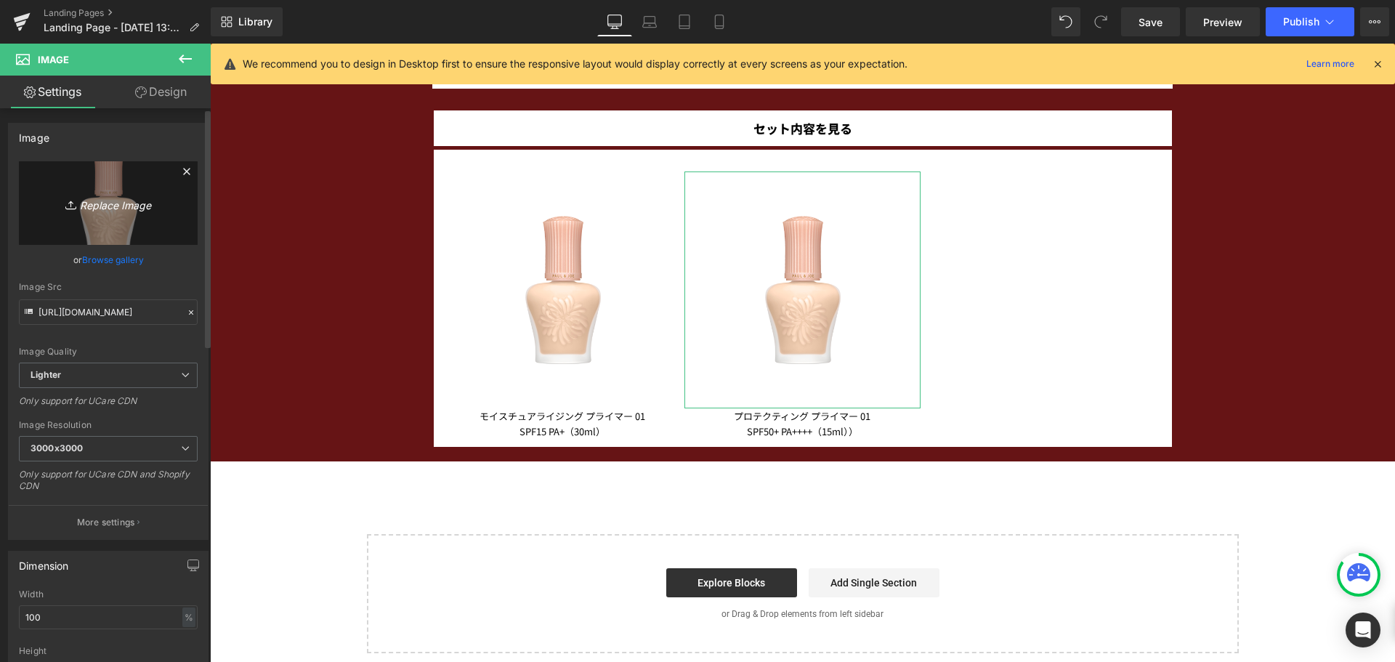
click at [136, 209] on icon "Replace Image" at bounding box center [108, 203] width 116 height 18
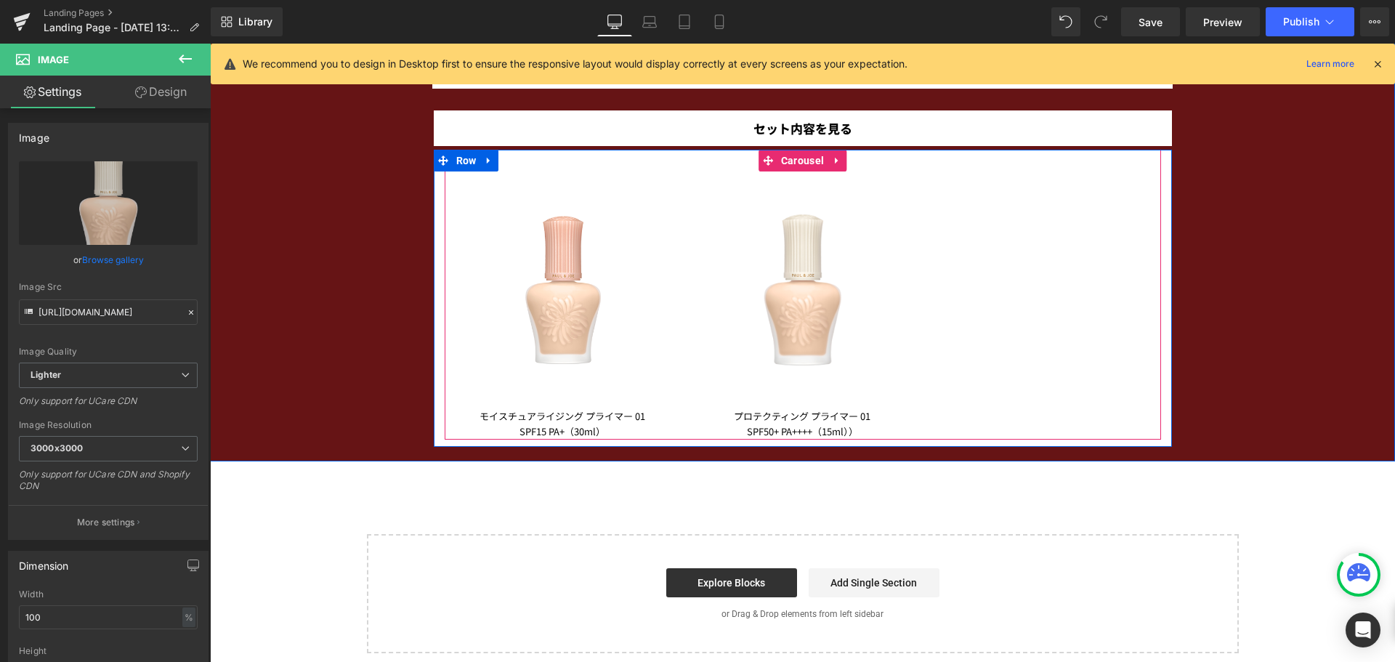
click at [626, 164] on div "Image モイスチュアライジング プライマー 01 SPF15 PA+（30ml） Text Block Image プロテクティング プライマー 01 S…" at bounding box center [803, 294] width 716 height 289
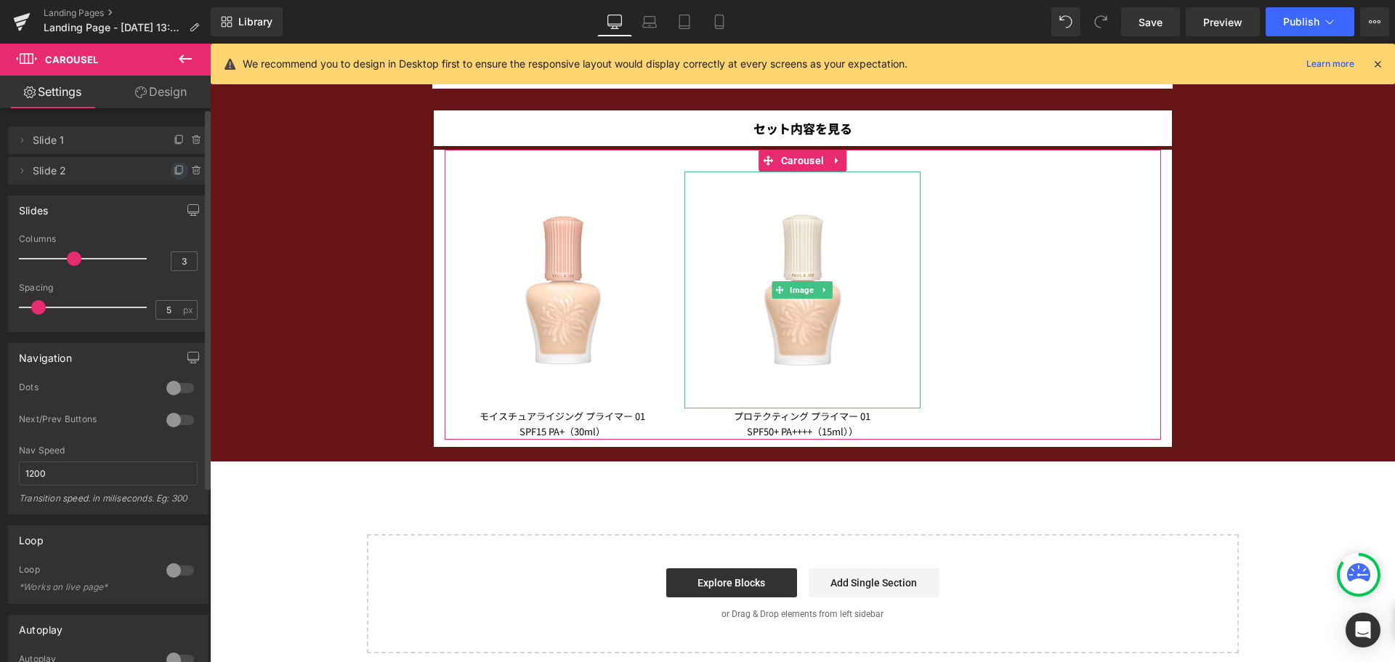
click at [178, 169] on icon at bounding box center [180, 171] width 12 height 12
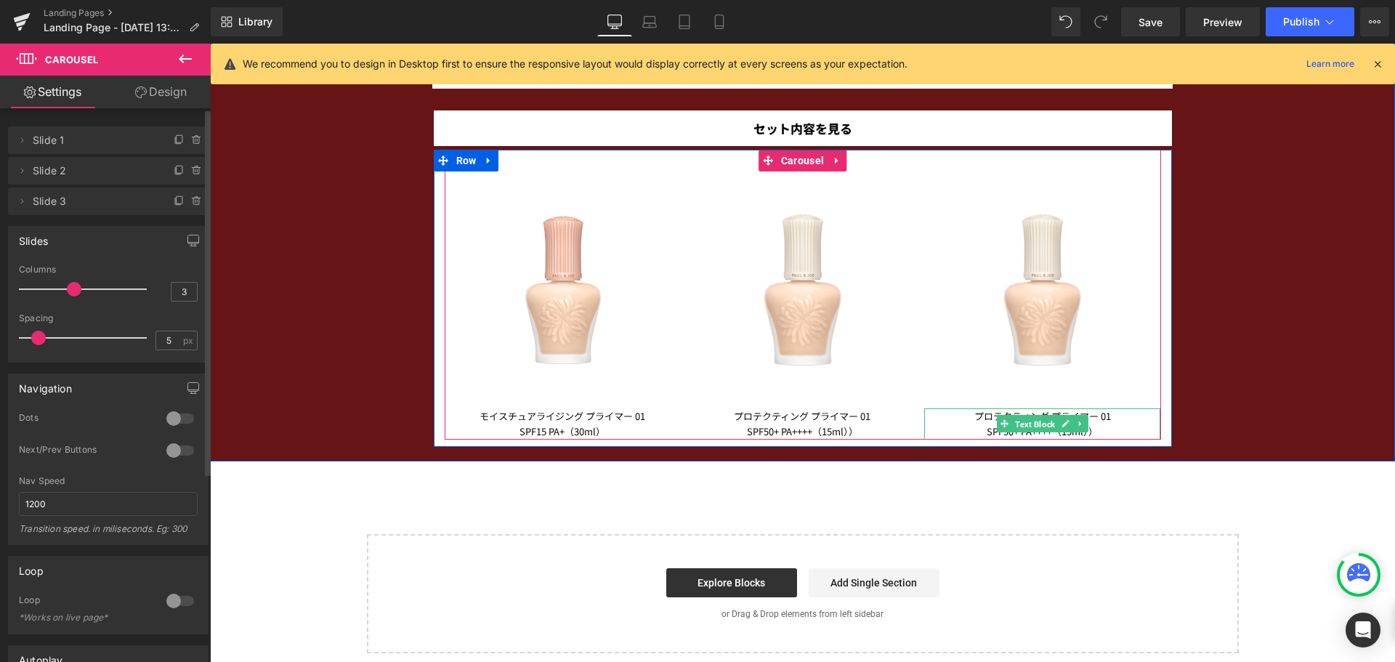
click at [1051, 421] on span "Text Block" at bounding box center [1035, 424] width 46 height 17
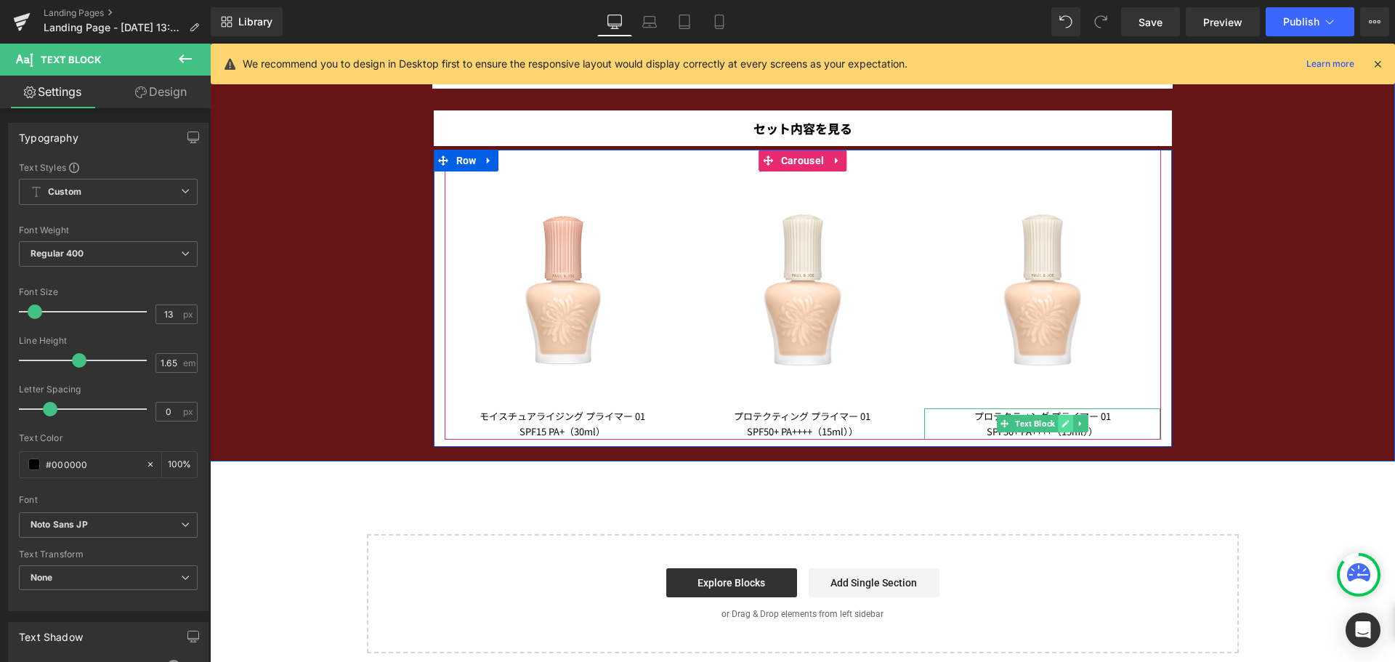
click at [1062, 425] on icon at bounding box center [1065, 423] width 7 height 7
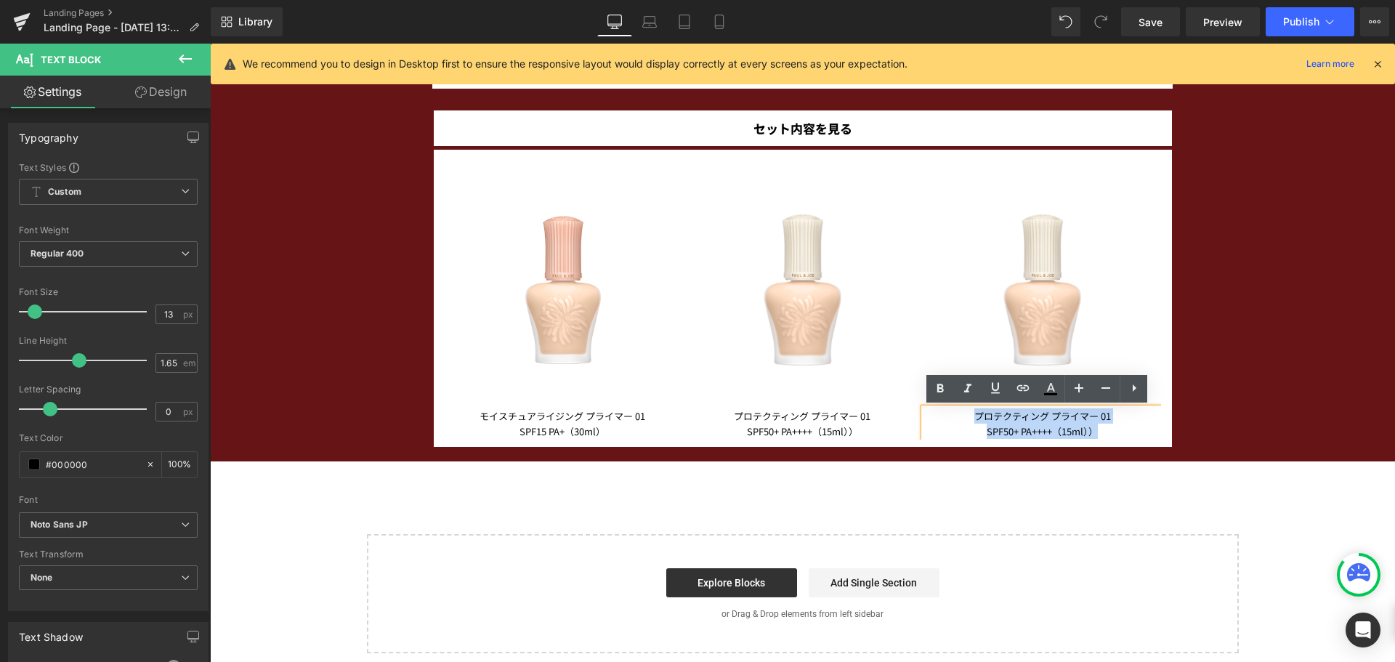
drag, startPoint x: 1093, startPoint y: 426, endPoint x: 966, endPoint y: 415, distance: 127.7
click at [966, 415] on div "プロテクティング プライマー 01 SPF50+ PA++++（15ml））" at bounding box center [1042, 423] width 236 height 31
paste div
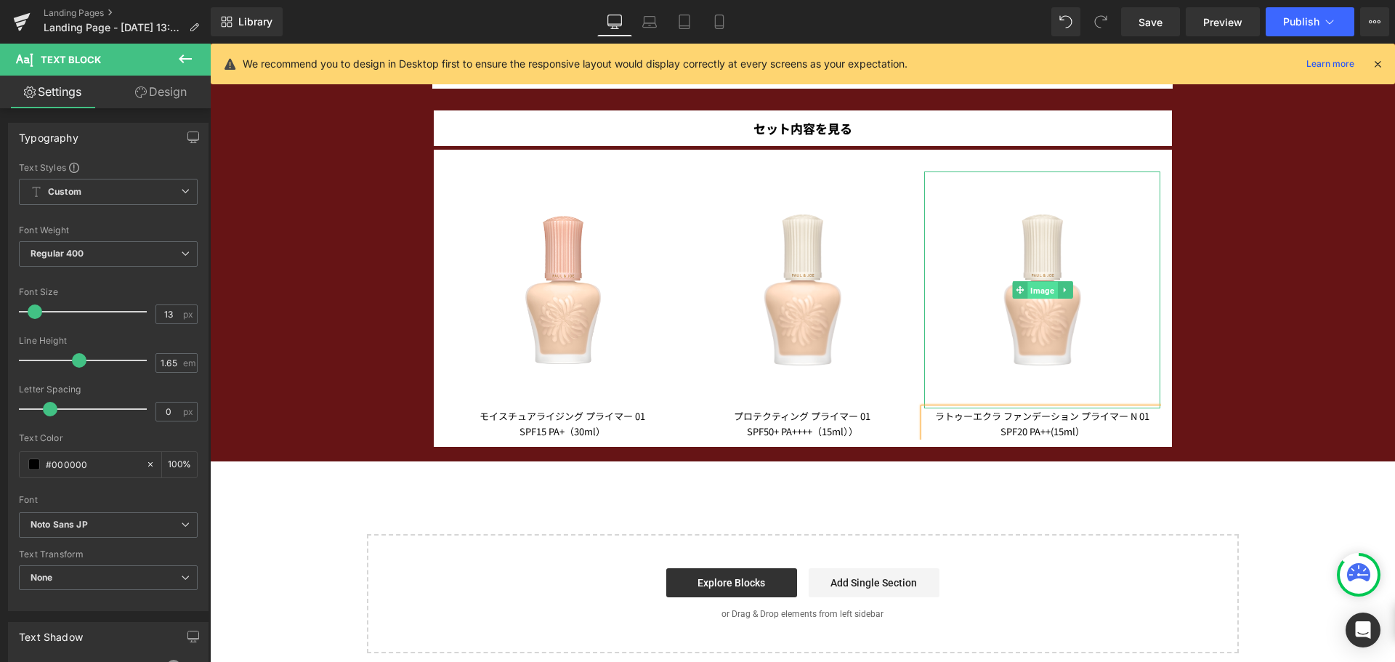
click at [1031, 287] on span "Image" at bounding box center [1042, 290] width 30 height 17
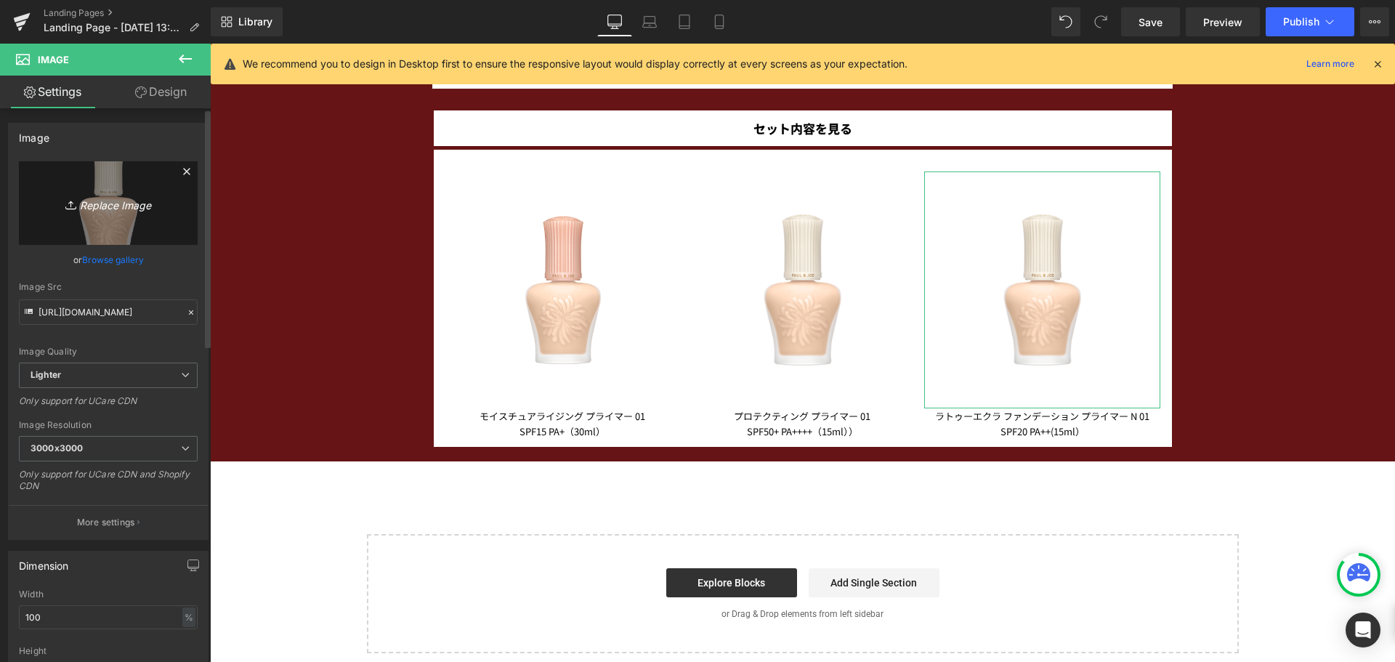
click at [82, 217] on link "Replace Image" at bounding box center [108, 203] width 179 height 84
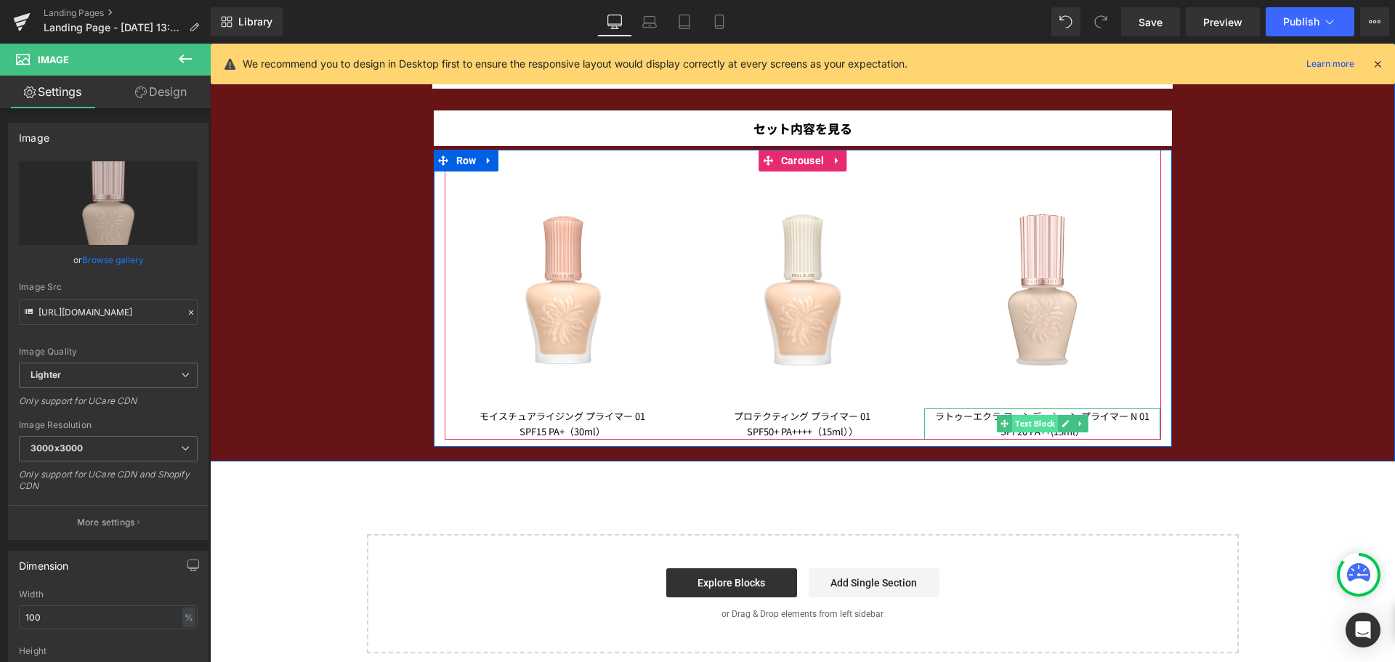
click at [1043, 429] on span "Text Block" at bounding box center [1035, 423] width 46 height 17
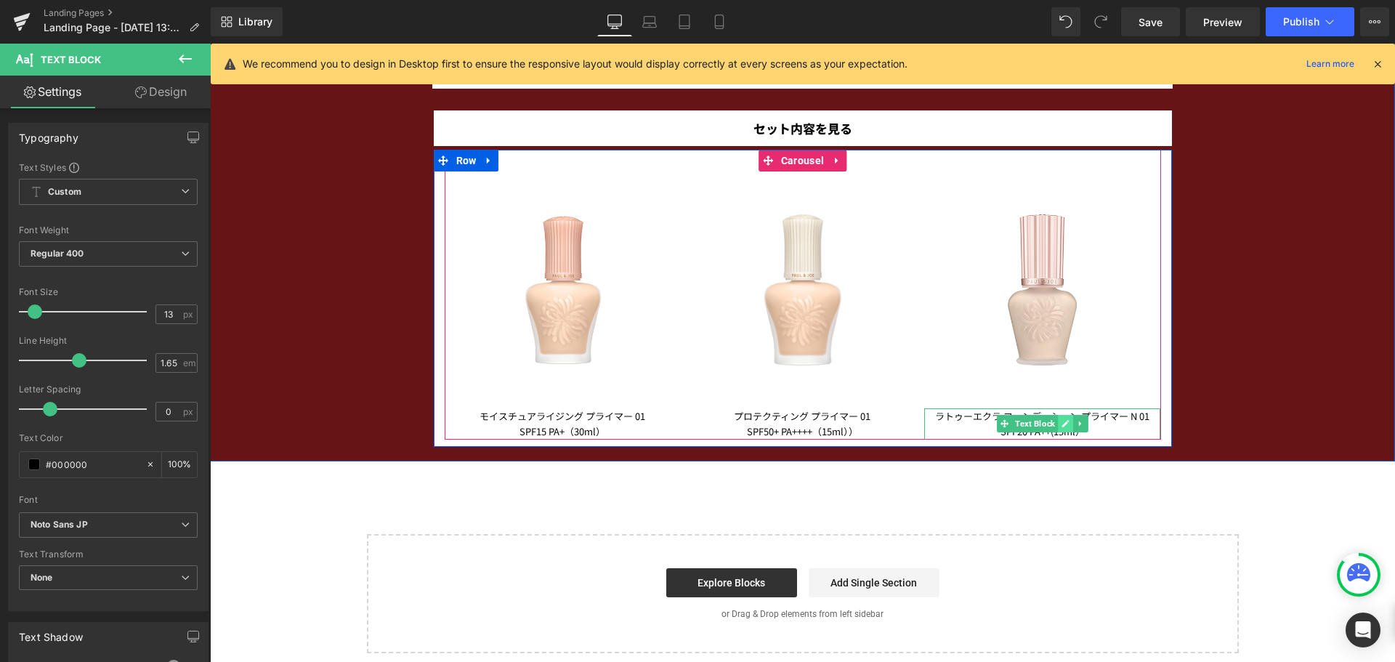
click at [1061, 425] on icon at bounding box center [1065, 423] width 8 height 9
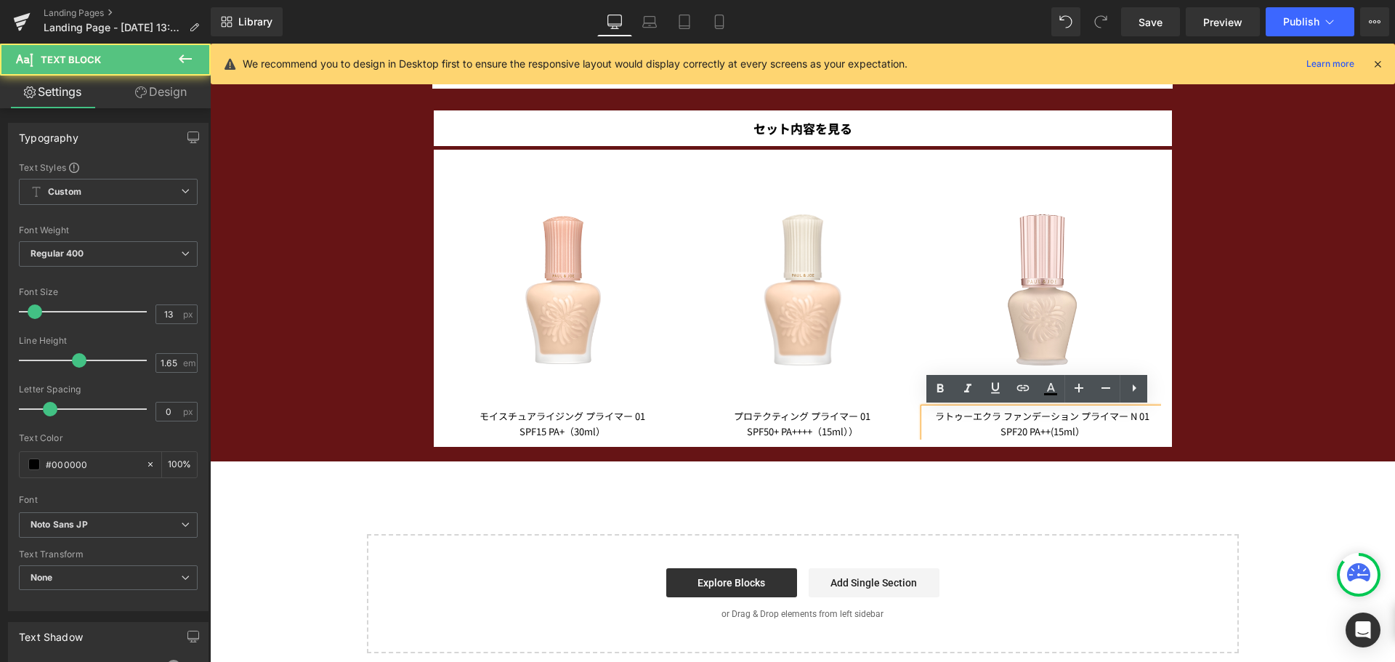
click at [1045, 429] on p "ラトゥーエクラ ファンデーション プライマー N 01 SPF20 PA++(15ml）" at bounding box center [1042, 423] width 236 height 31
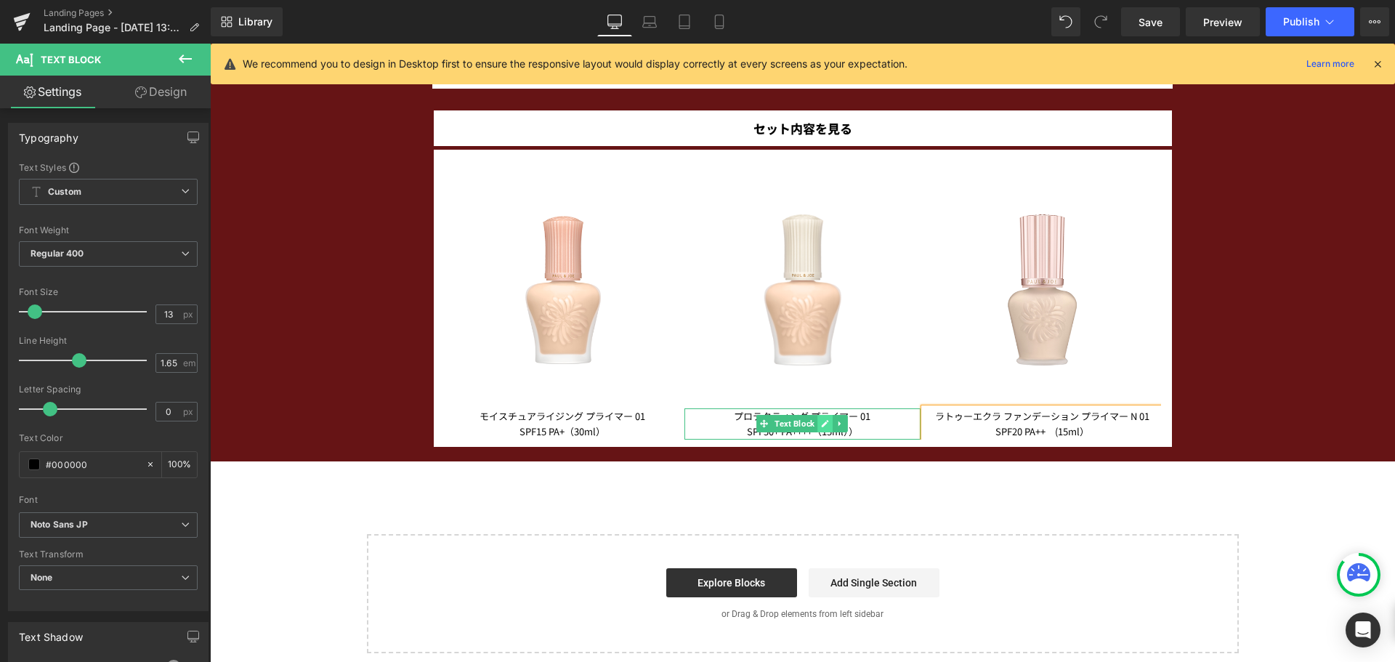
click at [821, 421] on icon at bounding box center [825, 423] width 8 height 9
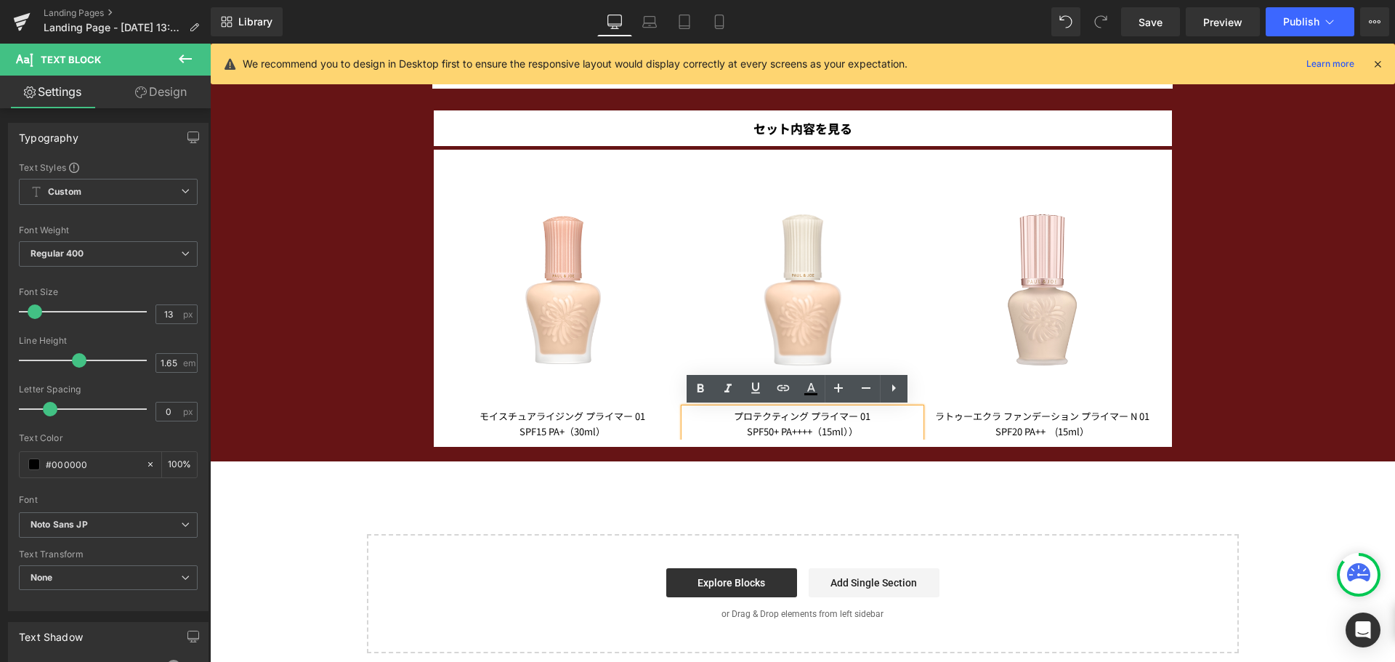
click at [811, 432] on span "SPF50+ PA++++（15ml））" at bounding box center [802, 431] width 111 height 14
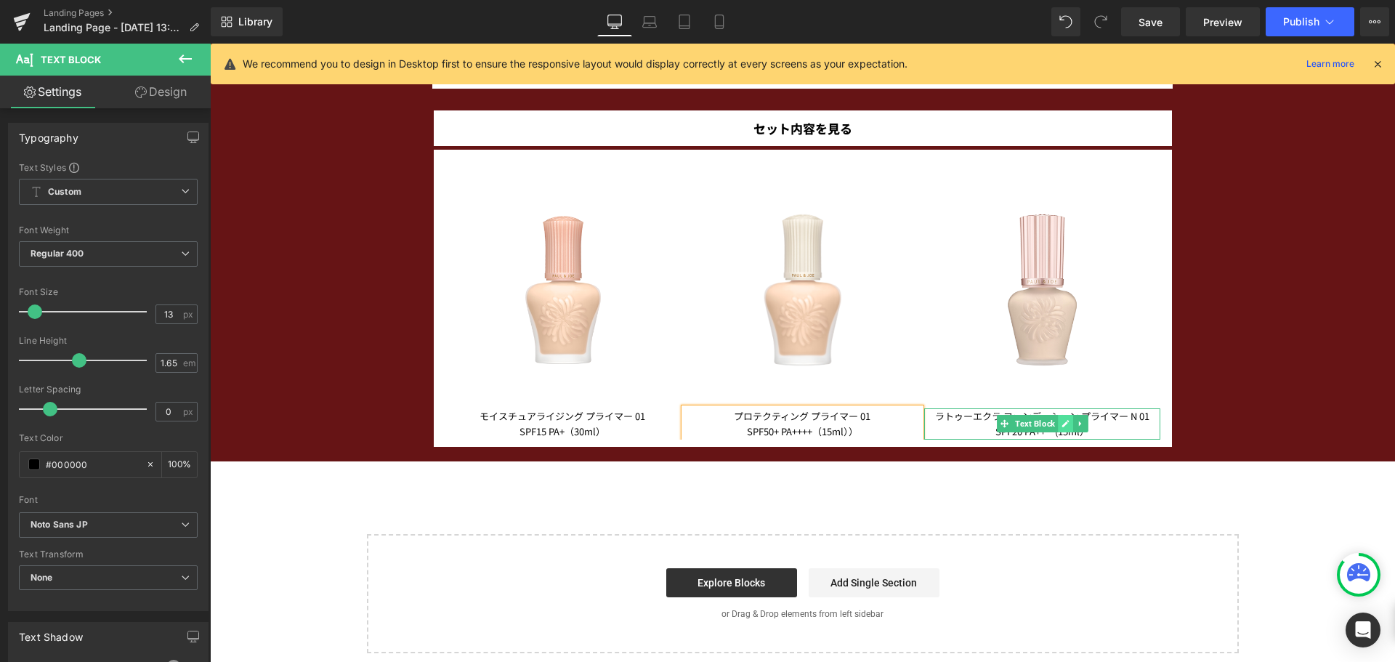
click at [1062, 426] on icon at bounding box center [1065, 423] width 7 height 7
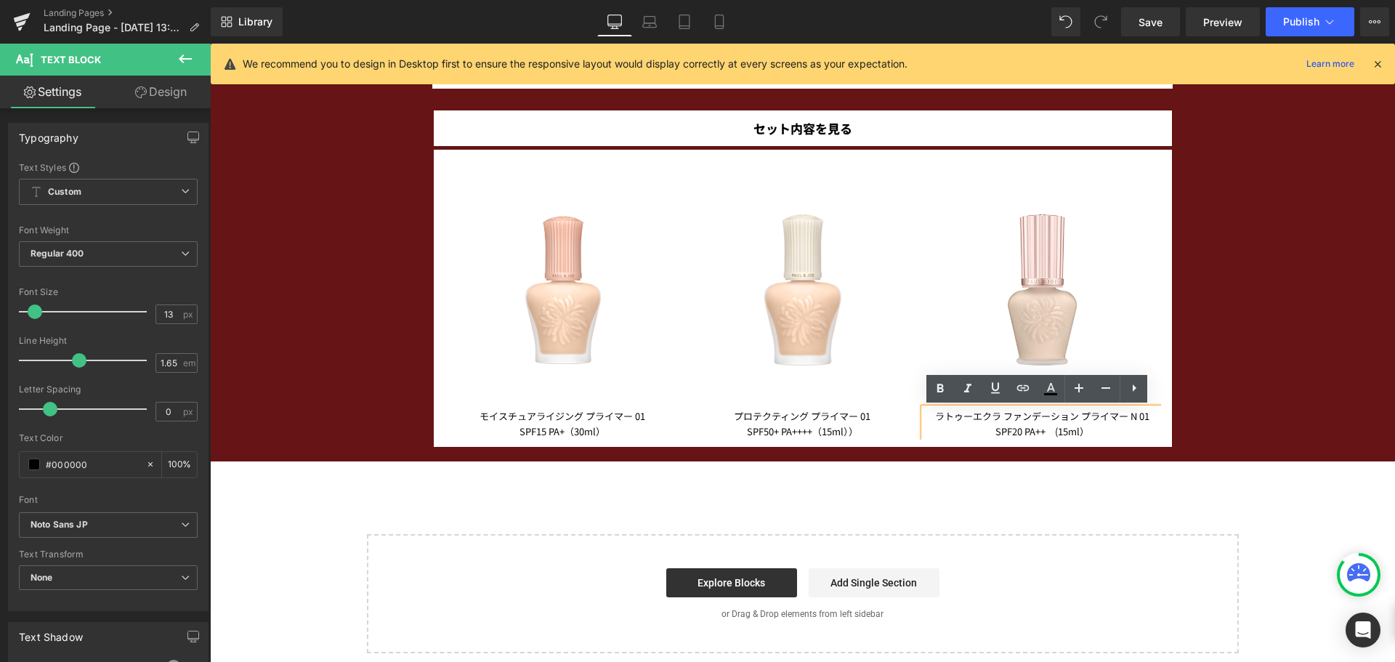
click at [1035, 433] on p "ラトゥーエクラ ファンデーション プライマー N 01 SPF20 PA++　(15ml）" at bounding box center [1042, 423] width 236 height 31
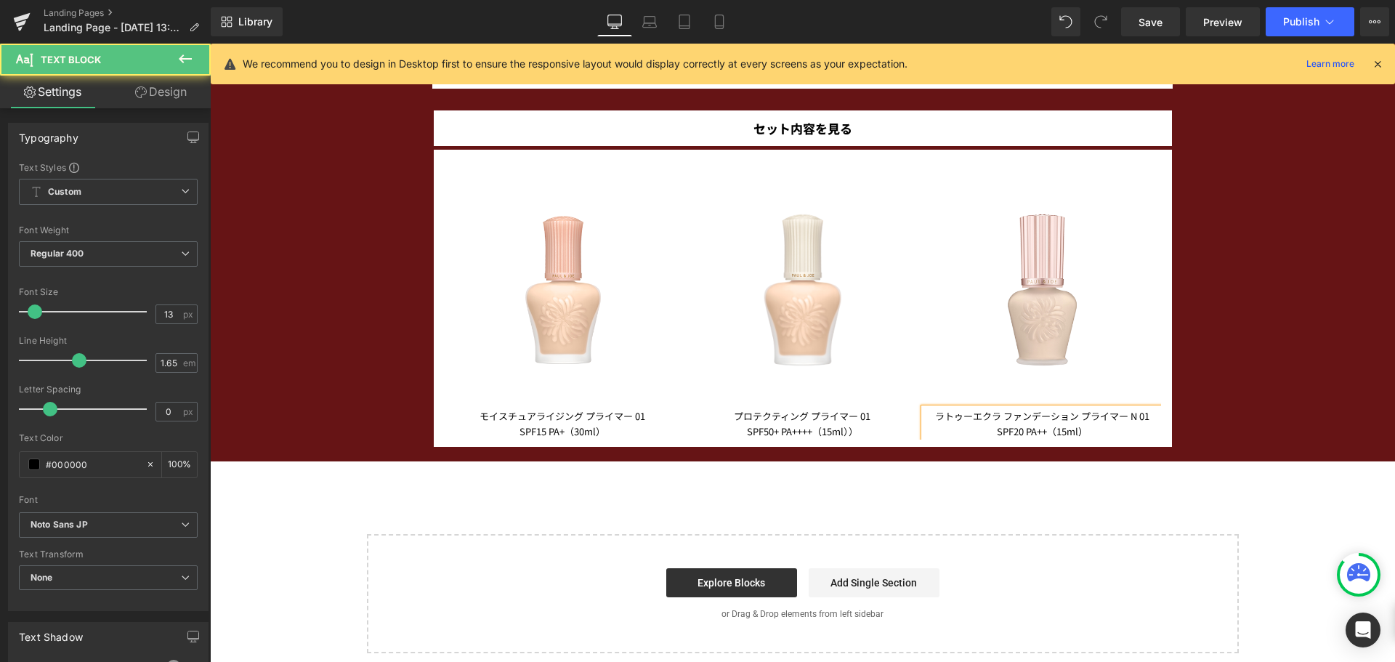
click at [1092, 437] on p "ラトゥーエクラ ファンデーション プライマー N 01 SPF20 PA++（15ml）" at bounding box center [1042, 423] width 236 height 31
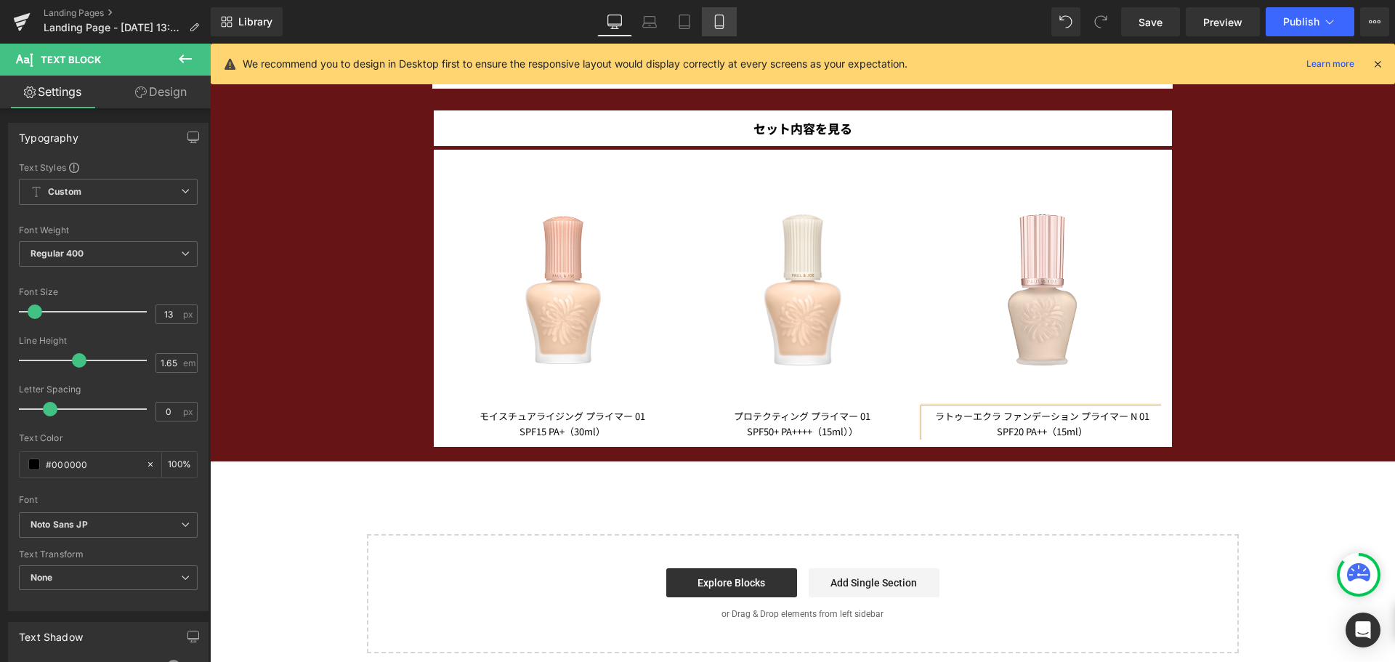
click at [716, 23] on icon at bounding box center [719, 22] width 8 height 14
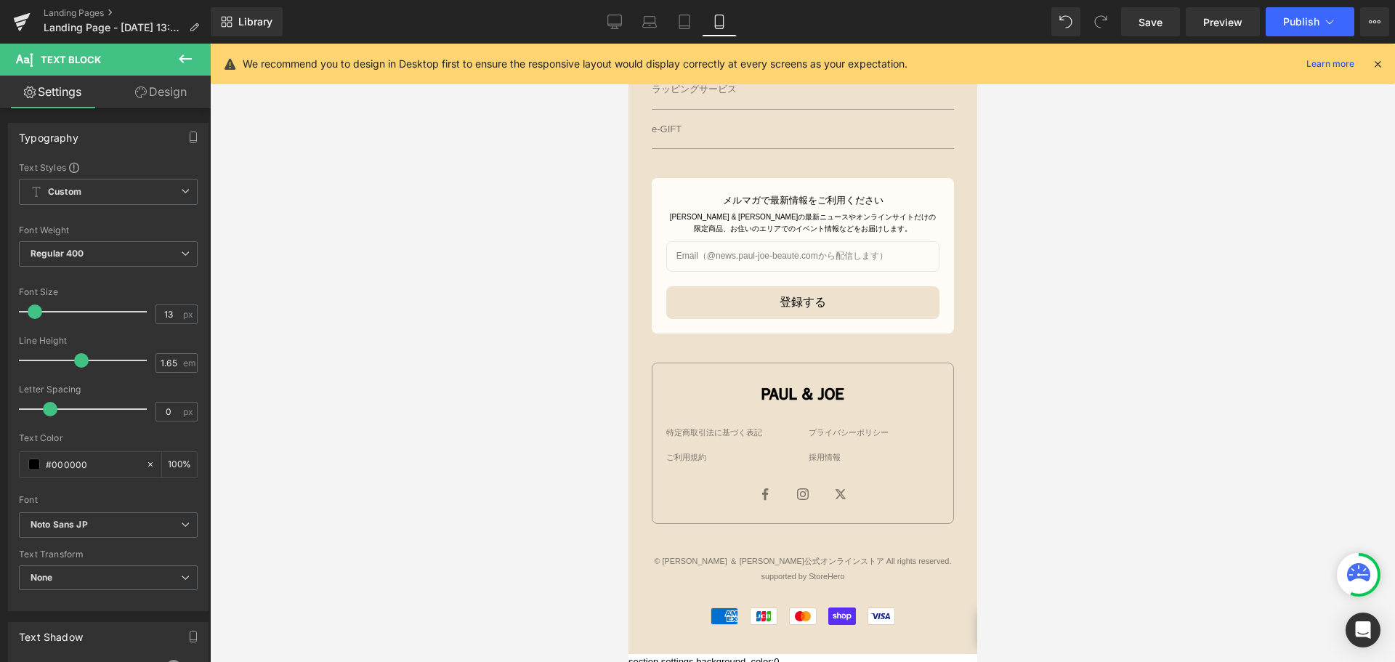
scroll to position [1502, 0]
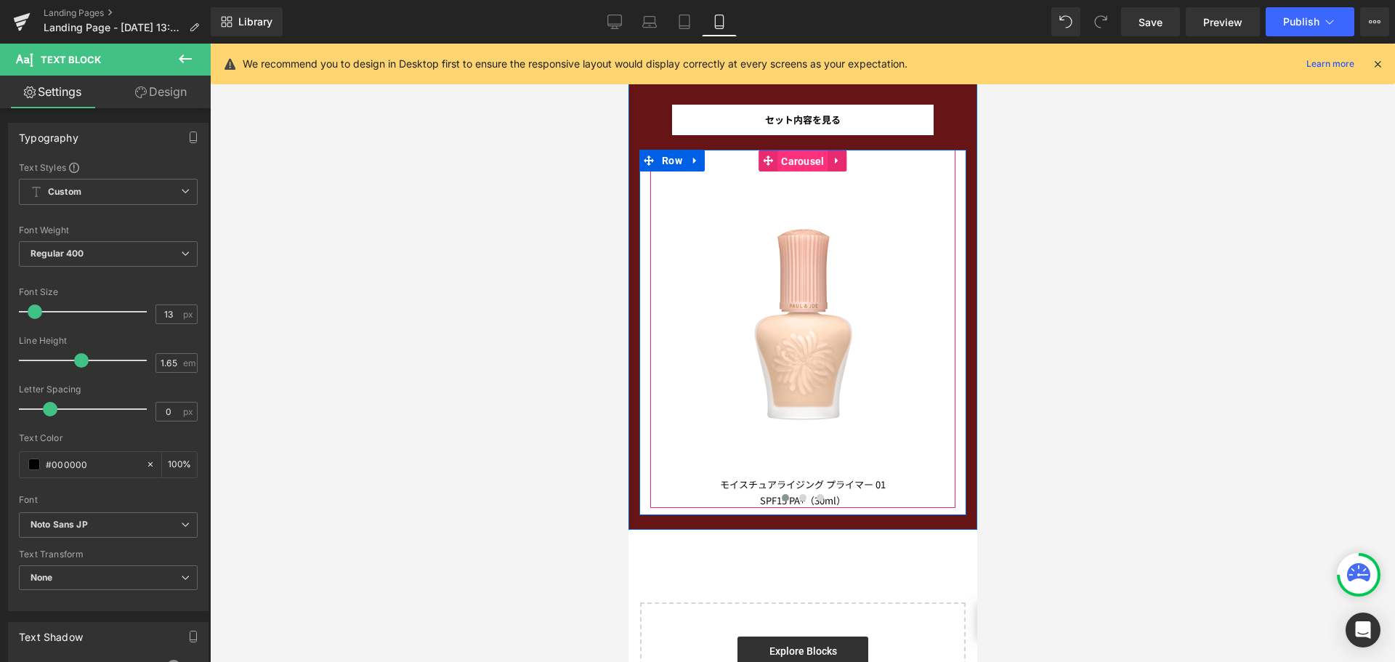
click at [795, 159] on span "Carousel" at bounding box center [802, 161] width 50 height 22
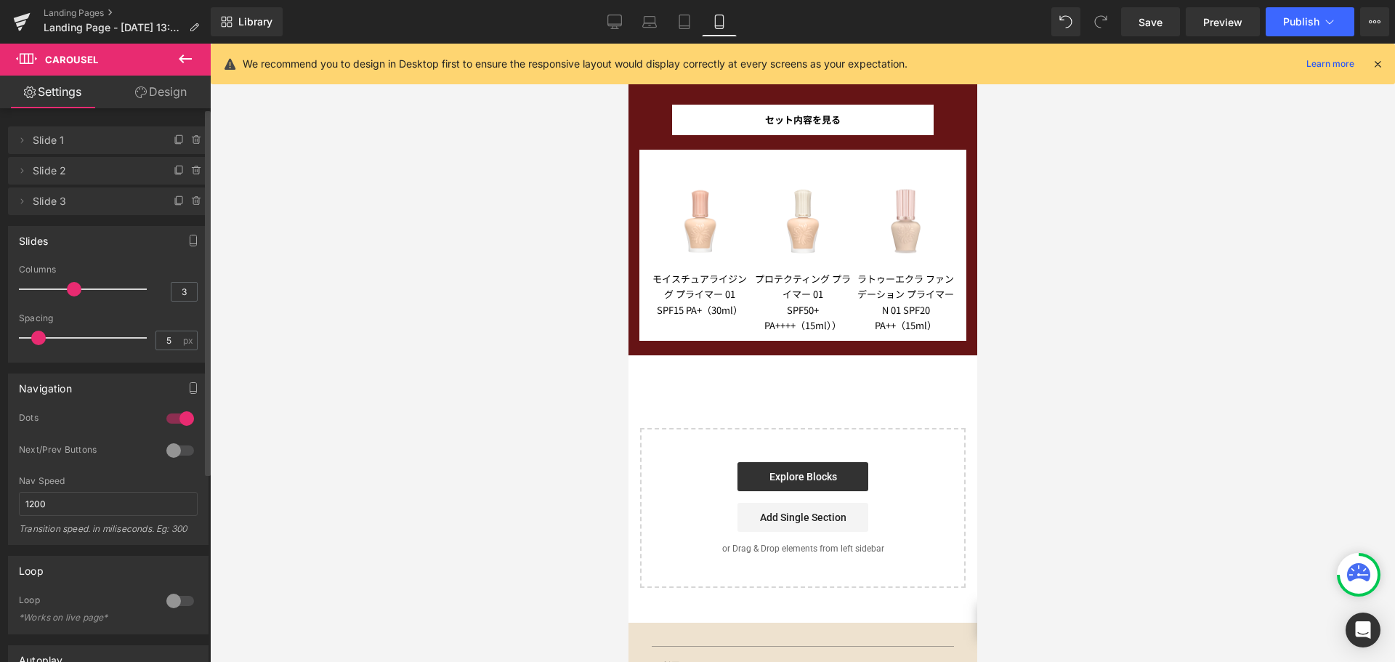
drag, startPoint x: 29, startPoint y: 286, endPoint x: 70, endPoint y: 287, distance: 40.7
click at [70, 287] on span at bounding box center [74, 289] width 15 height 15
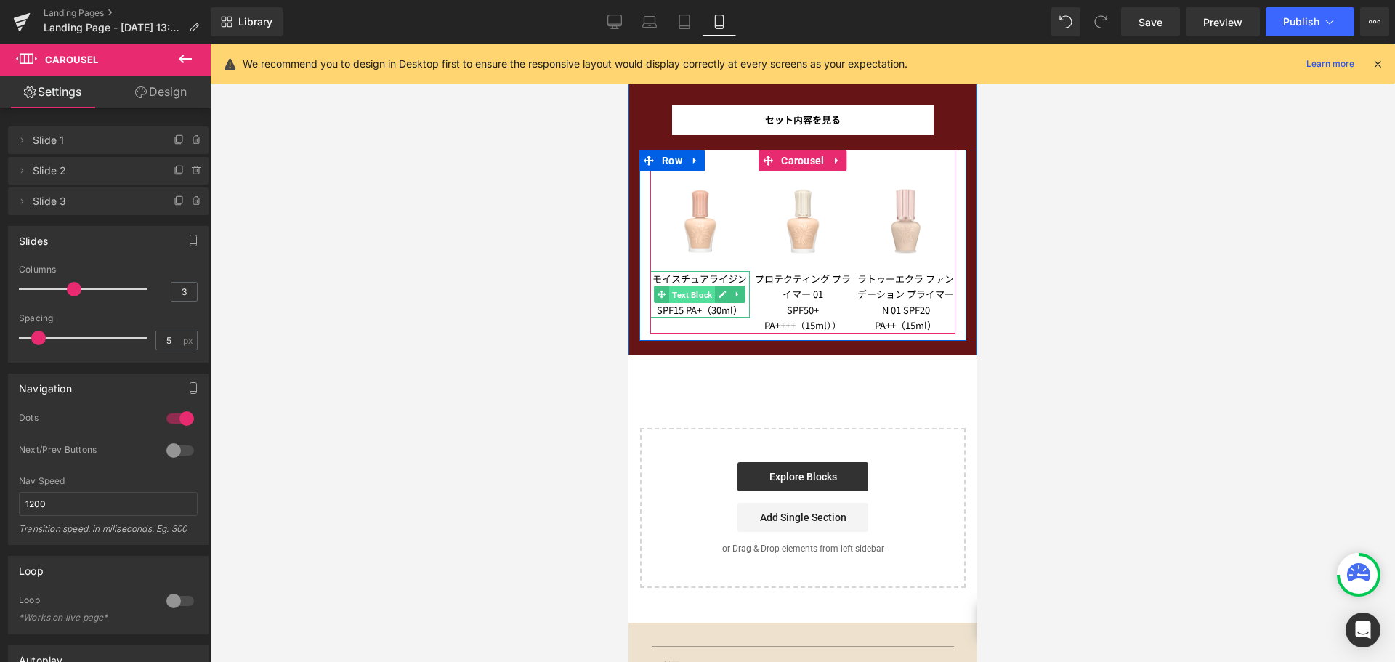
click at [694, 302] on span "Text Block" at bounding box center [691, 294] width 46 height 17
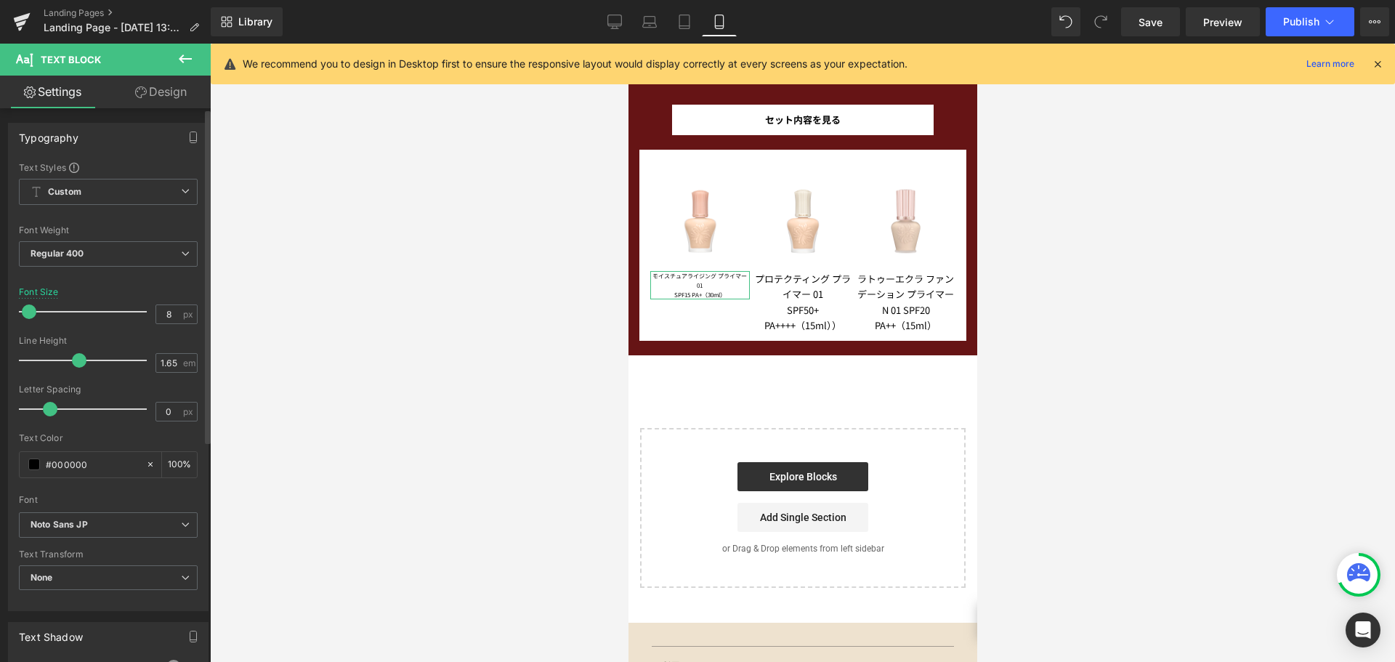
click at [31, 312] on span at bounding box center [29, 311] width 15 height 15
drag, startPoint x: 78, startPoint y: 363, endPoint x: 51, endPoint y: 360, distance: 27.7
click at [51, 360] on span at bounding box center [50, 360] width 15 height 15
drag, startPoint x: 54, startPoint y: 414, endPoint x: 17, endPoint y: 413, distance: 37.8
click at [17, 413] on div "Text Styles Custom Custom Setup Global Style Custom Setup Global Style Thin 100…" at bounding box center [108, 385] width 199 height 449
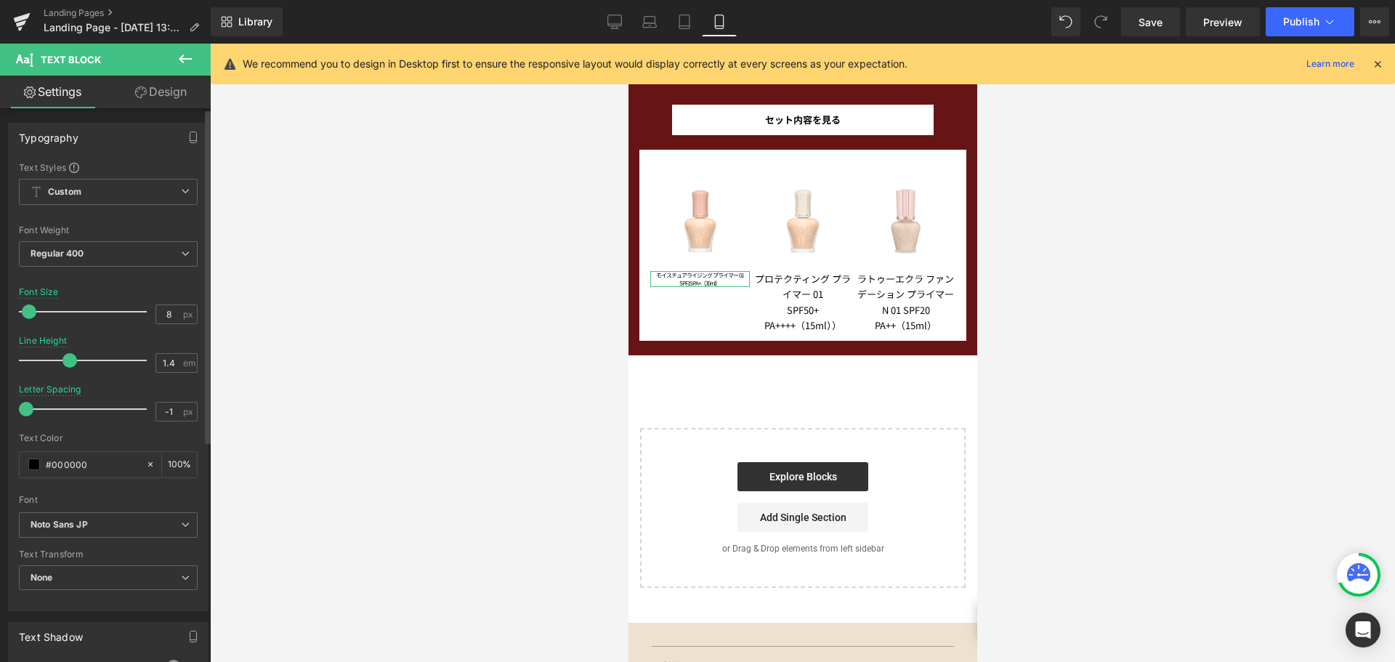
drag, startPoint x: 51, startPoint y: 359, endPoint x: 69, endPoint y: 362, distance: 18.4
click at [69, 362] on span at bounding box center [69, 360] width 15 height 15
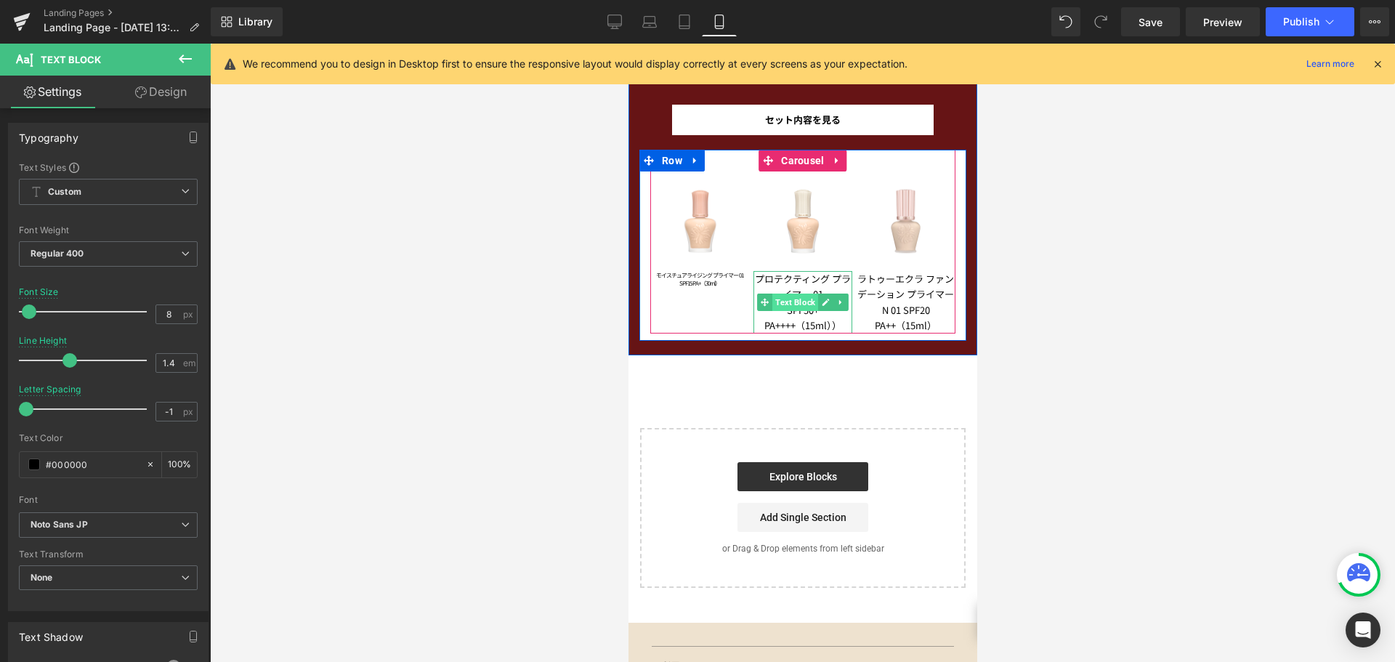
click at [780, 299] on span "Text Block" at bounding box center [795, 302] width 46 height 17
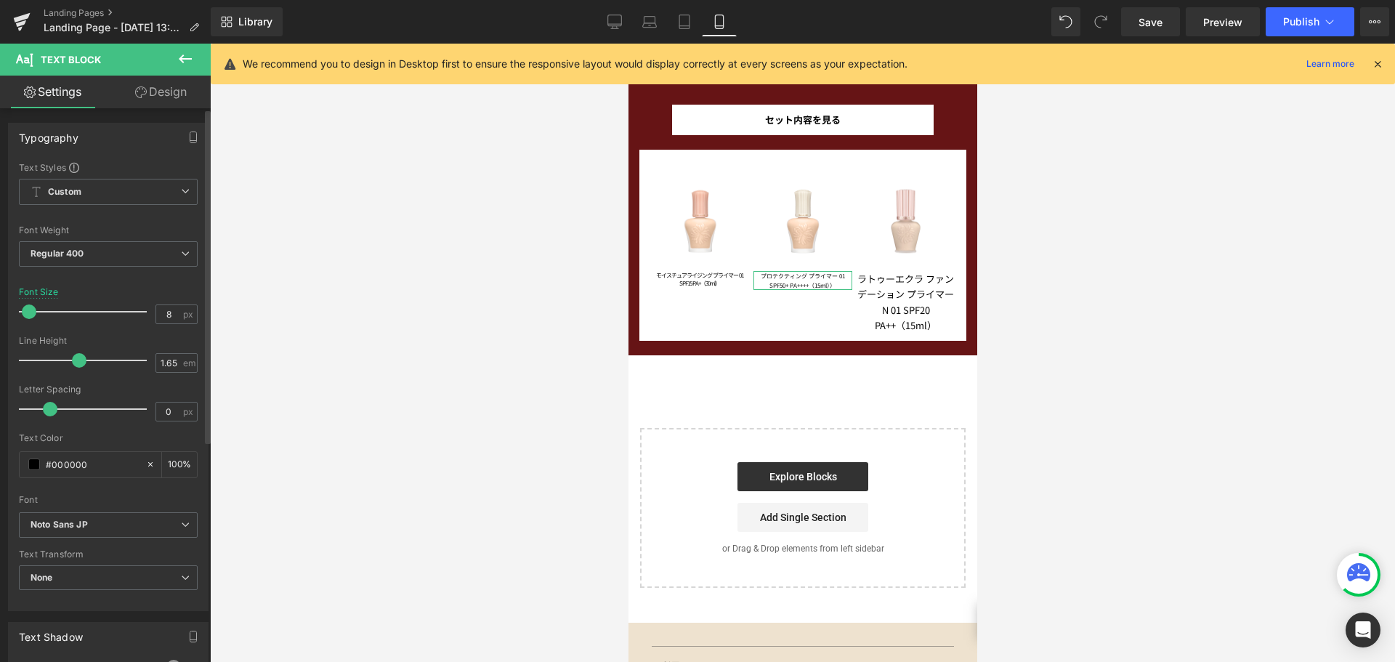
click at [30, 314] on span at bounding box center [29, 311] width 15 height 15
drag, startPoint x: 76, startPoint y: 362, endPoint x: 68, endPoint y: 361, distance: 8.0
click at [68, 361] on span at bounding box center [69, 360] width 15 height 15
drag, startPoint x: 50, startPoint y: 403, endPoint x: 0, endPoint y: 402, distance: 50.1
click at [0, 402] on div "Typography Text Styles Custom Custom Setup Global Style Custom Setup Global Sty…" at bounding box center [108, 361] width 217 height 499
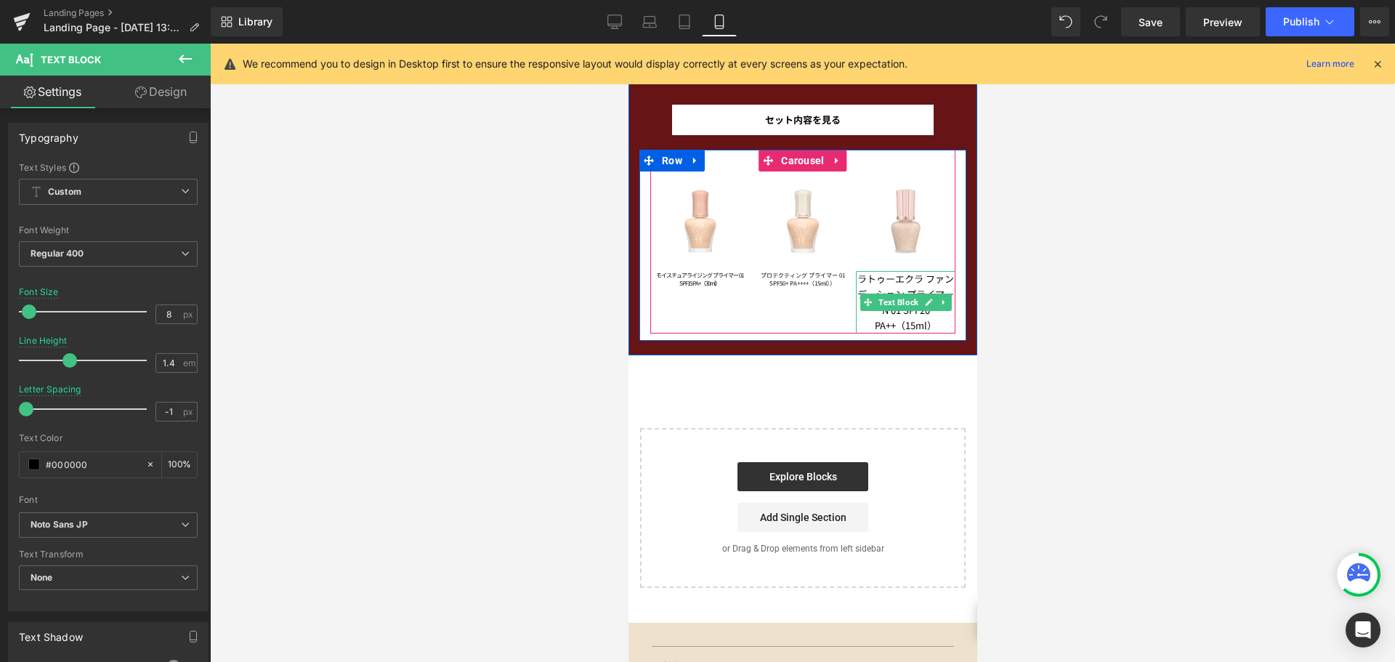
click at [902, 294] on span "Text Block" at bounding box center [898, 302] width 46 height 17
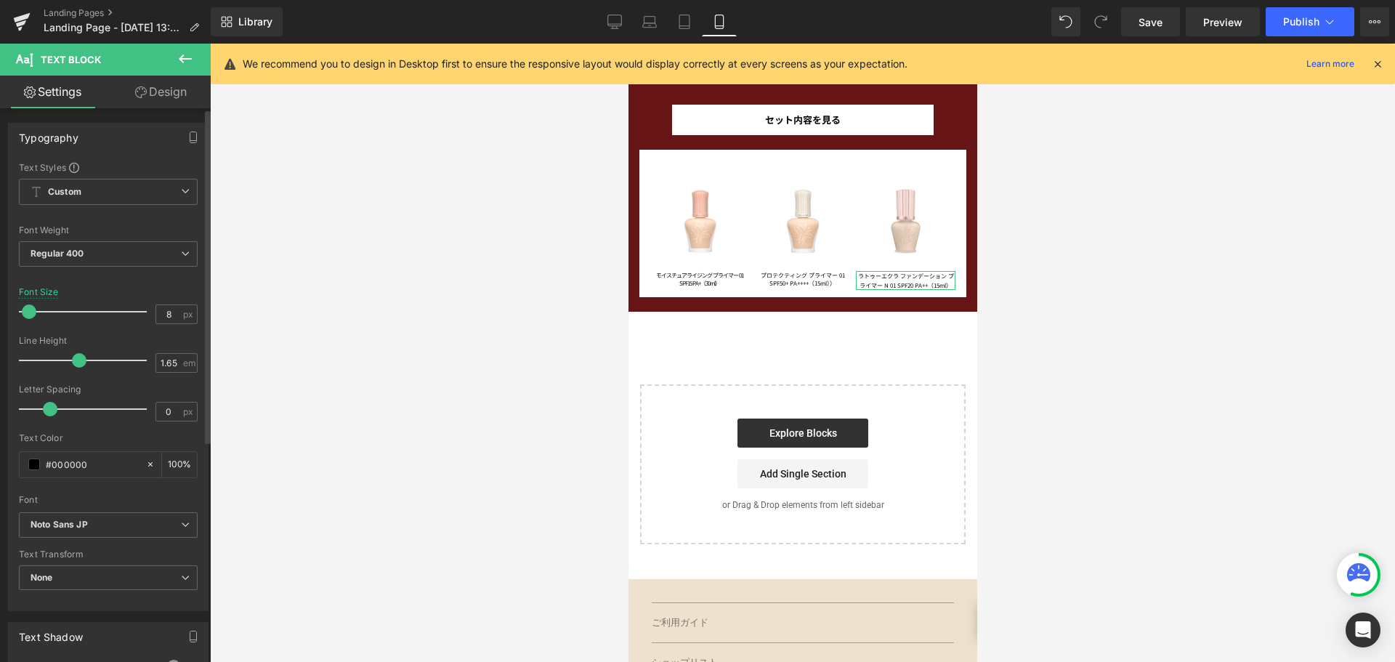
click at [32, 307] on span at bounding box center [29, 311] width 15 height 15
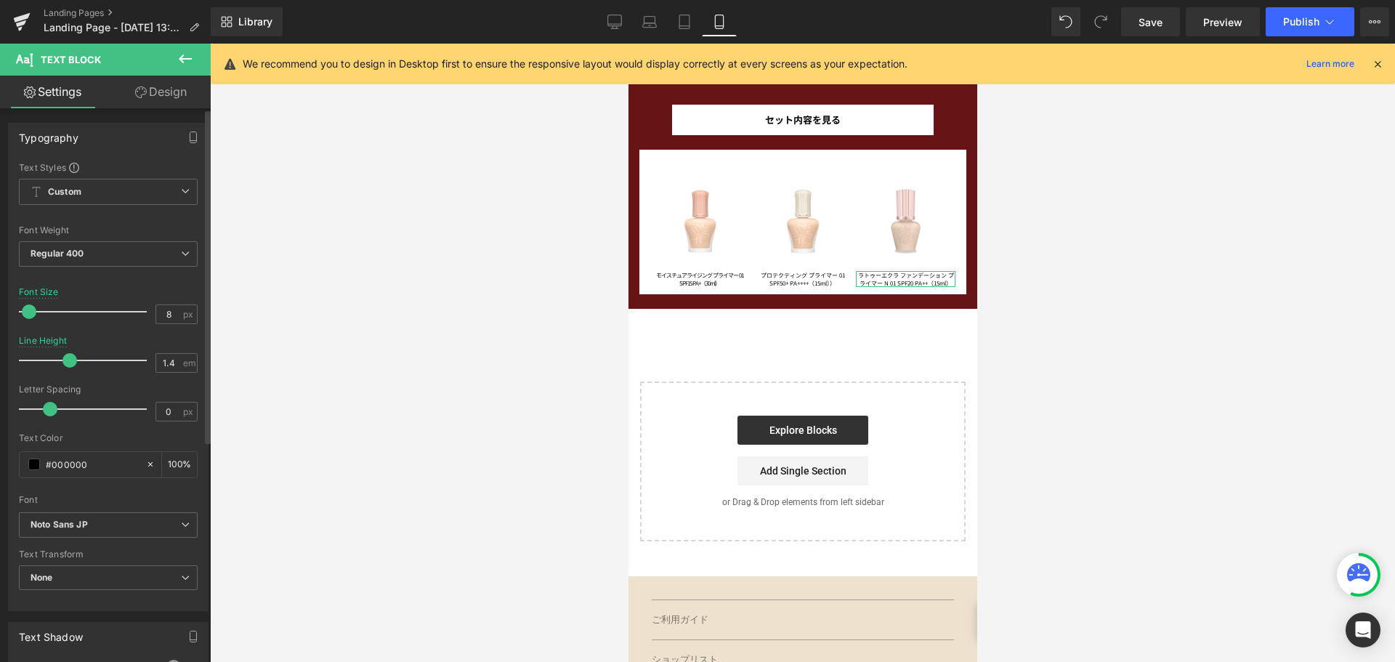
drag, startPoint x: 71, startPoint y: 360, endPoint x: 62, endPoint y: 360, distance: 8.7
click at [62, 360] on span at bounding box center [69, 360] width 15 height 15
drag, startPoint x: 55, startPoint y: 410, endPoint x: 0, endPoint y: 416, distance: 55.6
click at [0, 416] on div "Typography Text Styles Custom Custom Setup Global Style Custom Setup Global Sty…" at bounding box center [108, 361] width 217 height 499
click at [623, 11] on link "Desktop" at bounding box center [614, 21] width 35 height 29
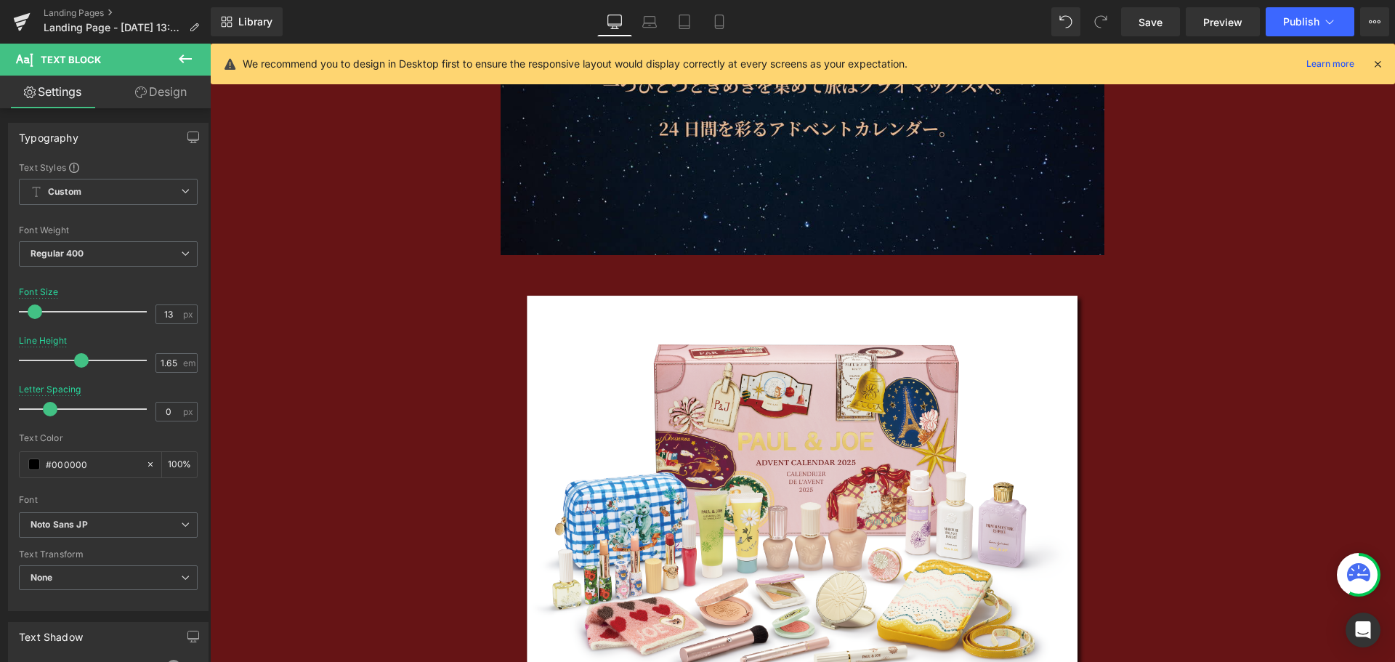
scroll to position [2551, 0]
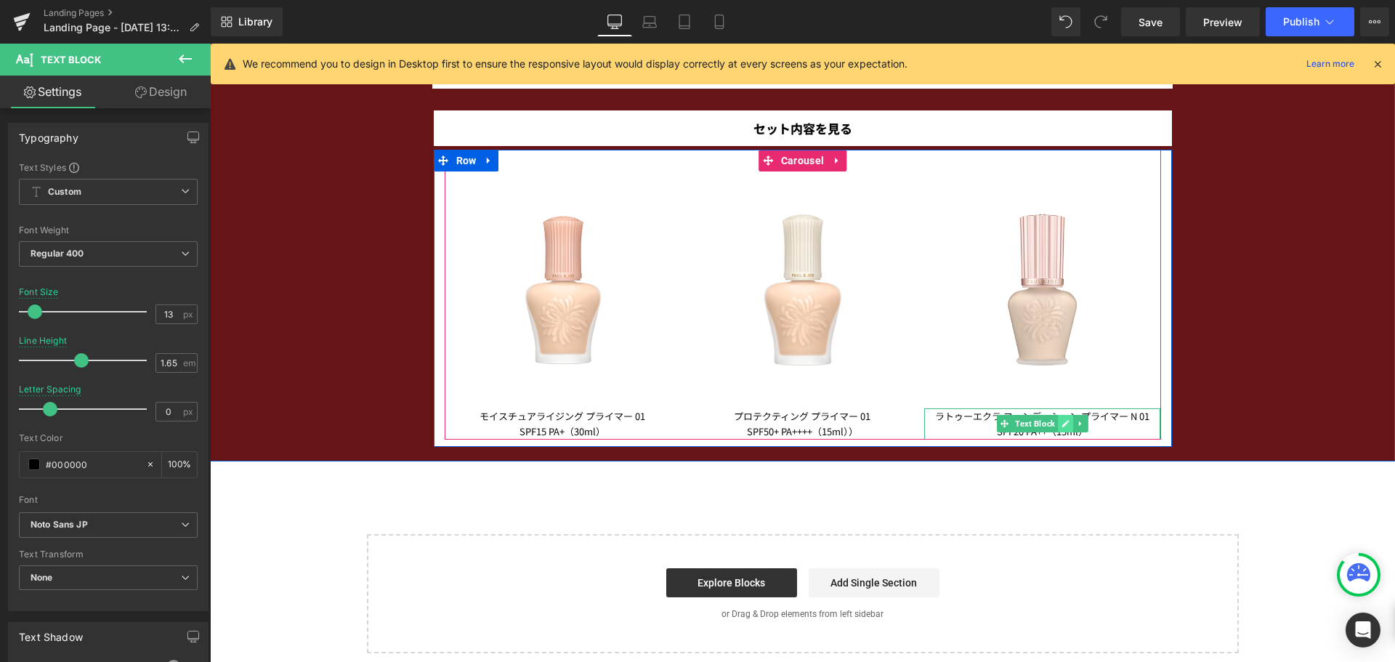
click at [1062, 423] on icon at bounding box center [1065, 423] width 7 height 7
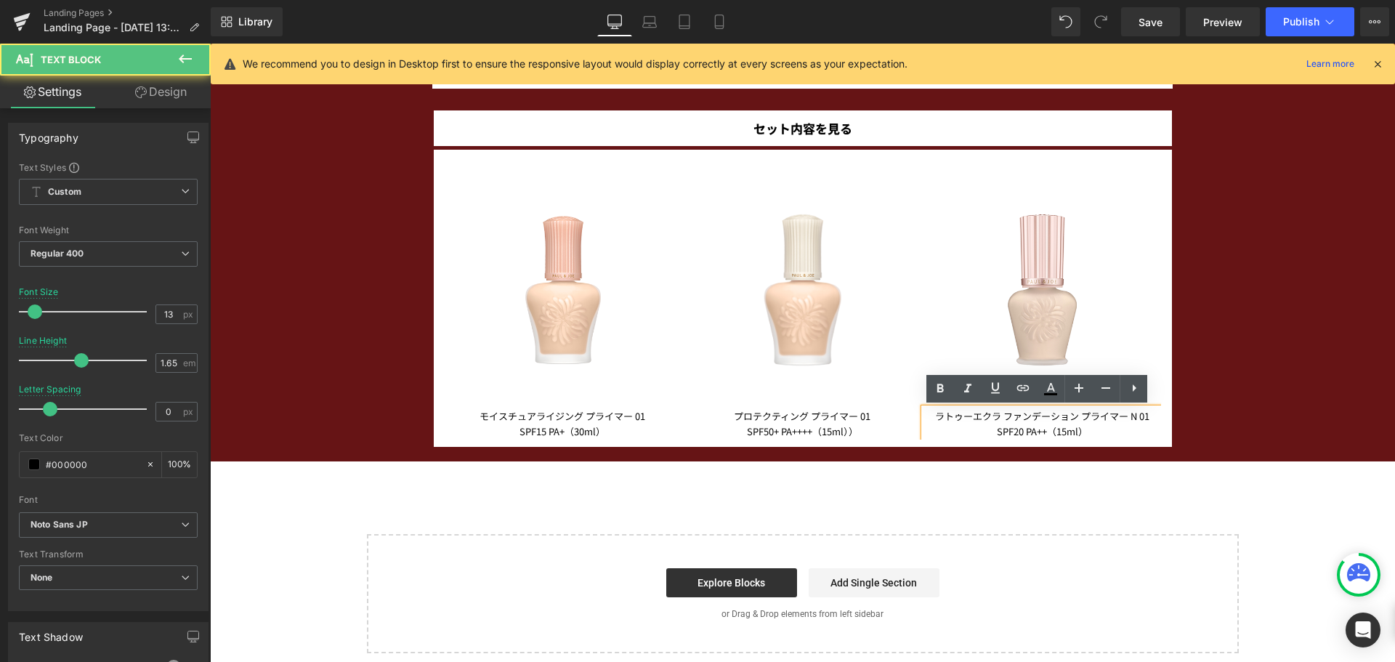
click at [1077, 416] on p "ラトゥーエクラ ファンデーション プライマー N 01 SPF20 PA++（15ml）" at bounding box center [1042, 423] width 236 height 31
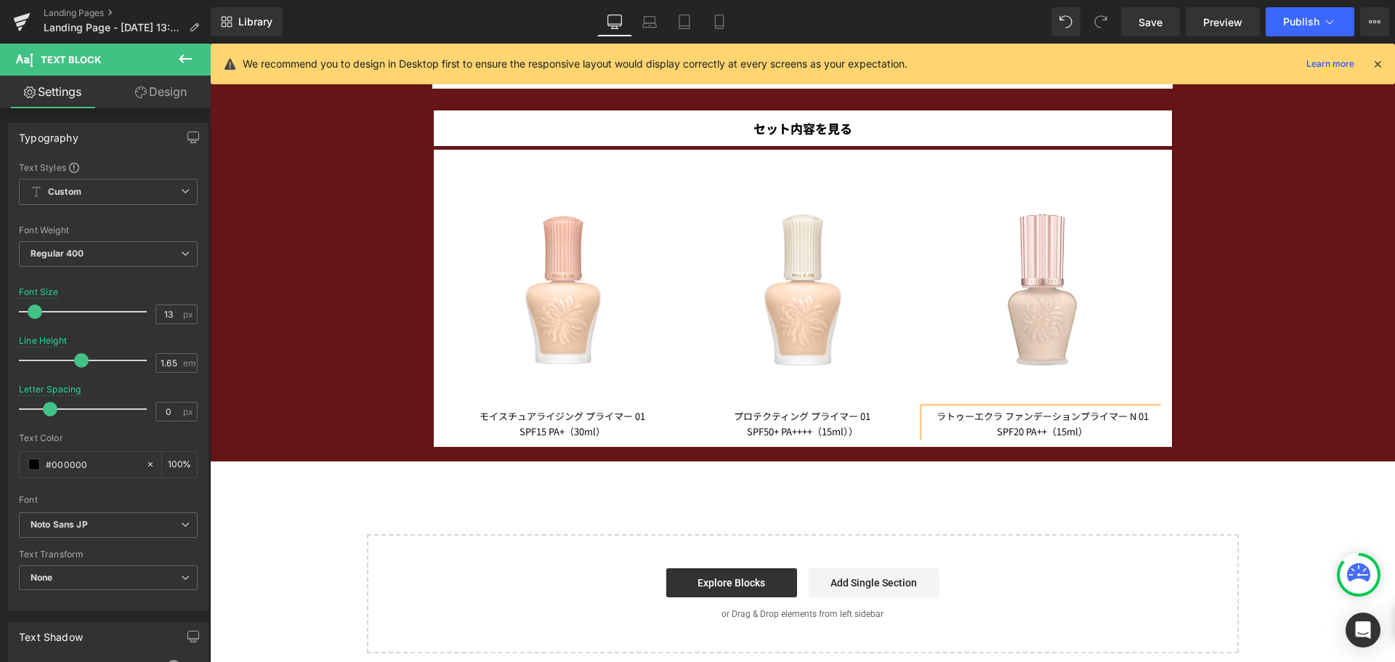
click at [1000, 416] on p "ラトゥーエクラ ファンデーション プライマー N 01 SPF20 PA++（15ml）" at bounding box center [1042, 423] width 236 height 31
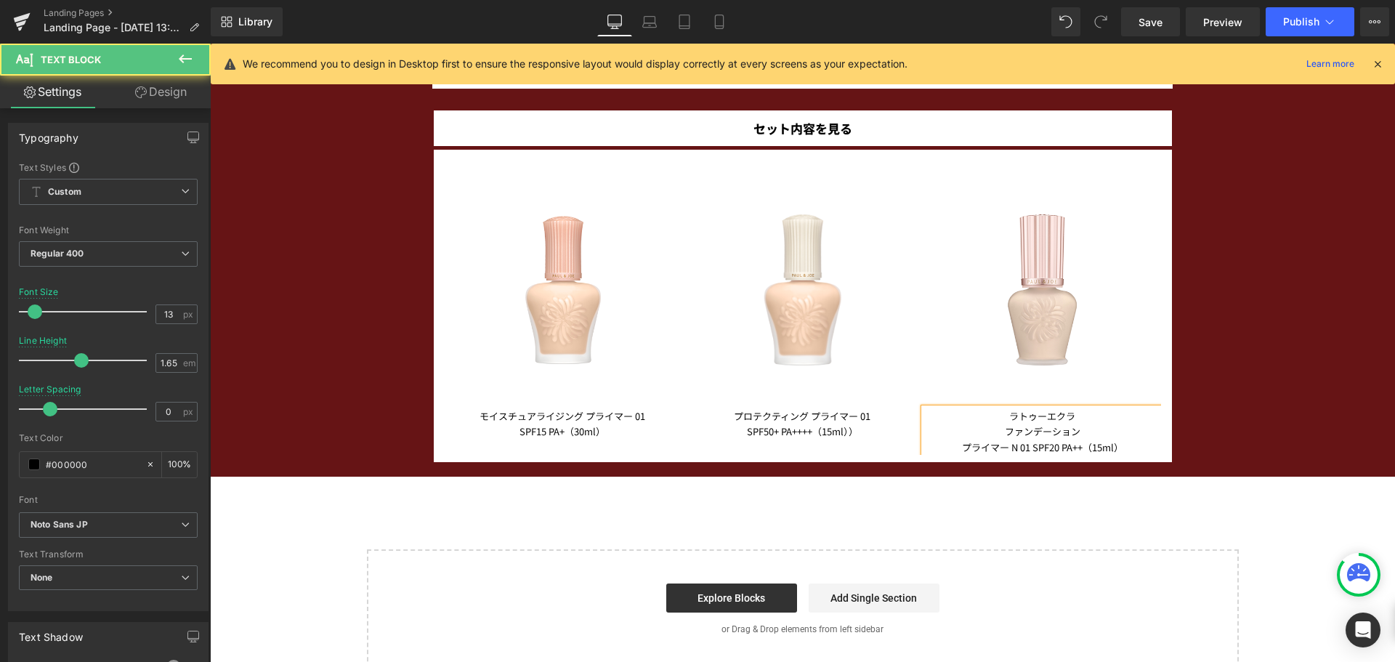
click at [955, 450] on p "ファンデーション プライマー N 01 SPF20 PA++（15ml）" at bounding box center [1042, 439] width 236 height 31
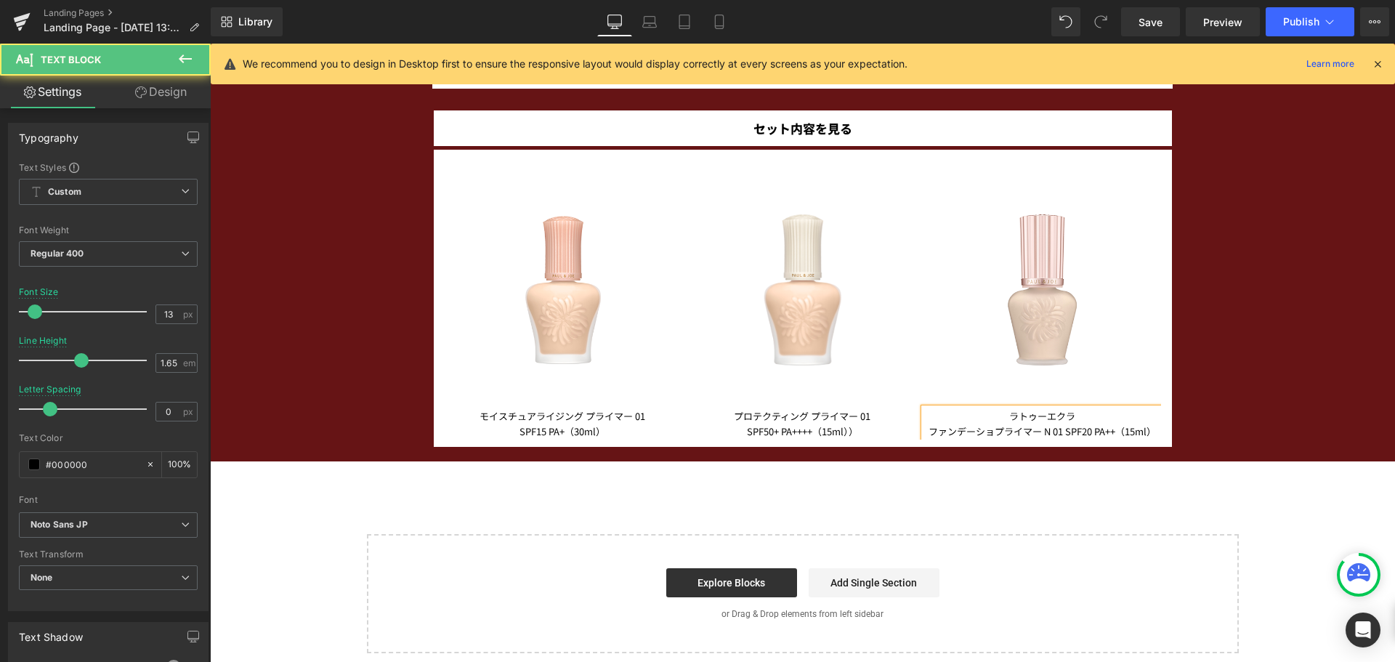
click at [1061, 425] on span "プライマー N 01 SPF20 PA++（15ml）" at bounding box center [1075, 431] width 161 height 14
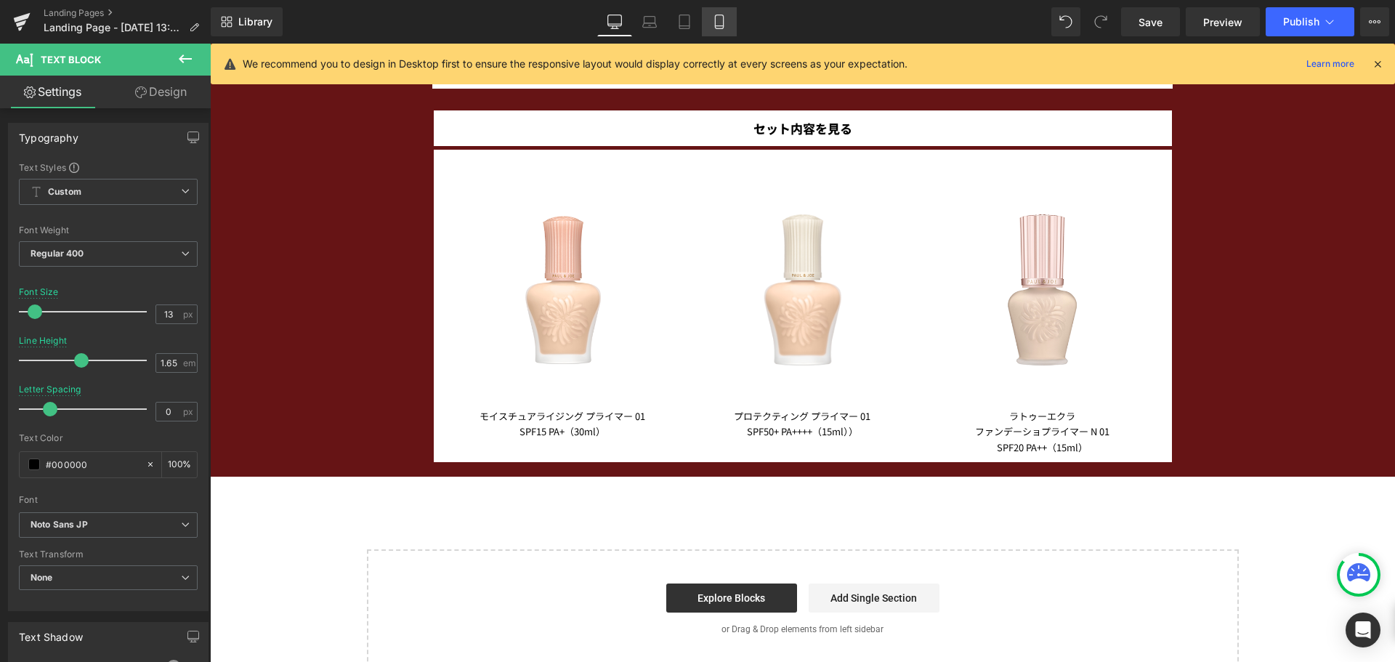
click at [720, 22] on icon at bounding box center [719, 22] width 15 height 15
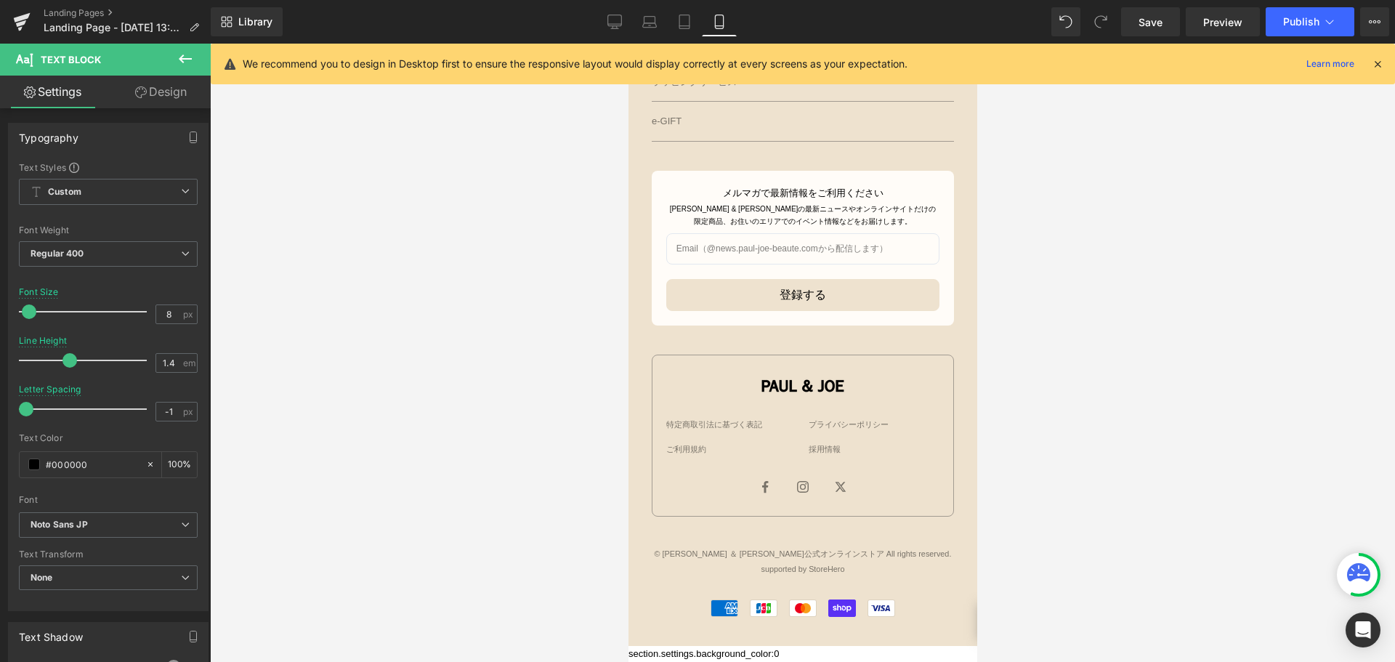
scroll to position [1502, 0]
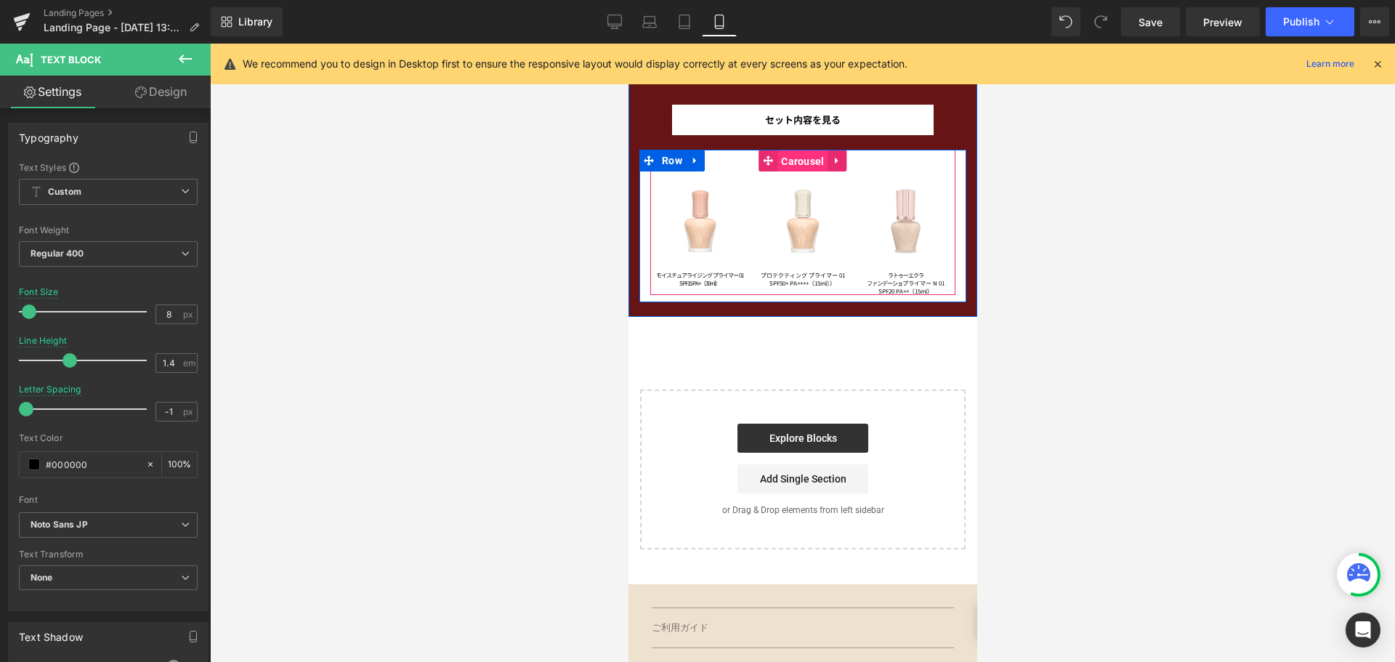
click at [779, 160] on span "Carousel" at bounding box center [802, 161] width 50 height 22
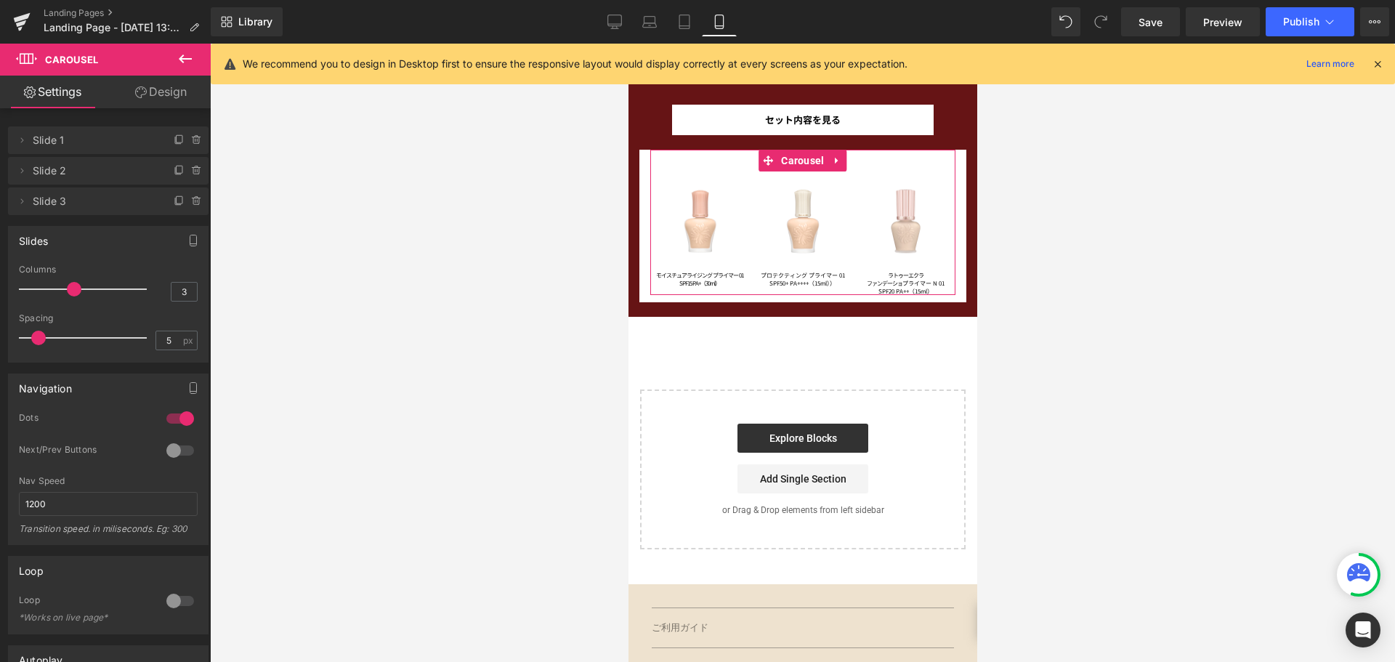
click at [170, 104] on link "Design" at bounding box center [160, 92] width 105 height 33
click at [0, 0] on div "Spacing" at bounding box center [0, 0] width 0 height 0
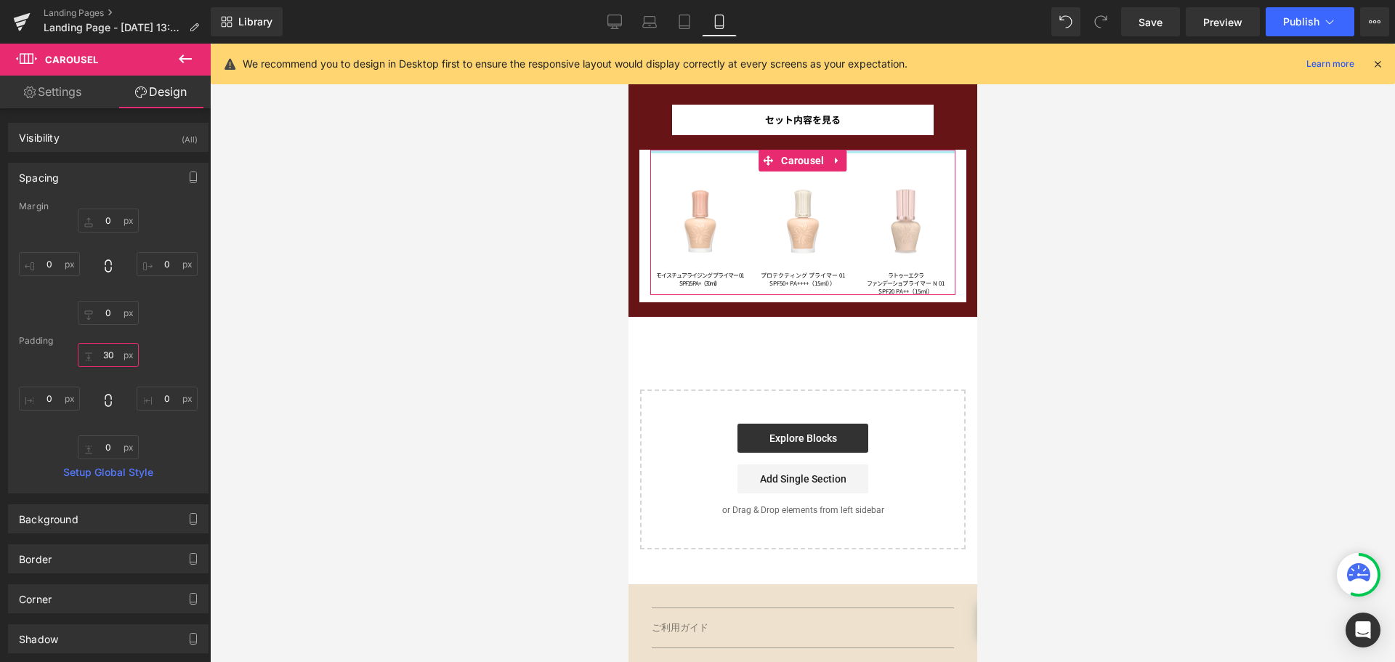
click at [114, 356] on input "30" at bounding box center [108, 355] width 61 height 24
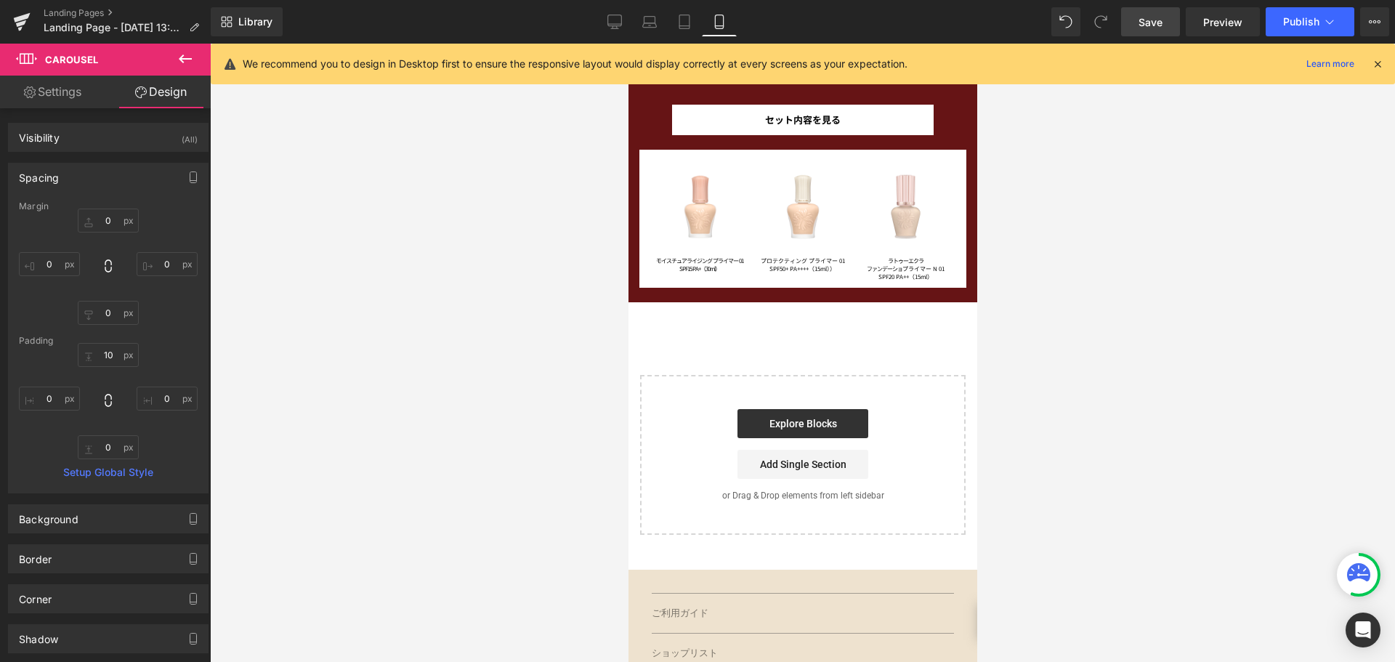
click at [1162, 21] on span "Save" at bounding box center [1150, 22] width 24 height 15
click at [610, 17] on icon at bounding box center [614, 22] width 15 height 15
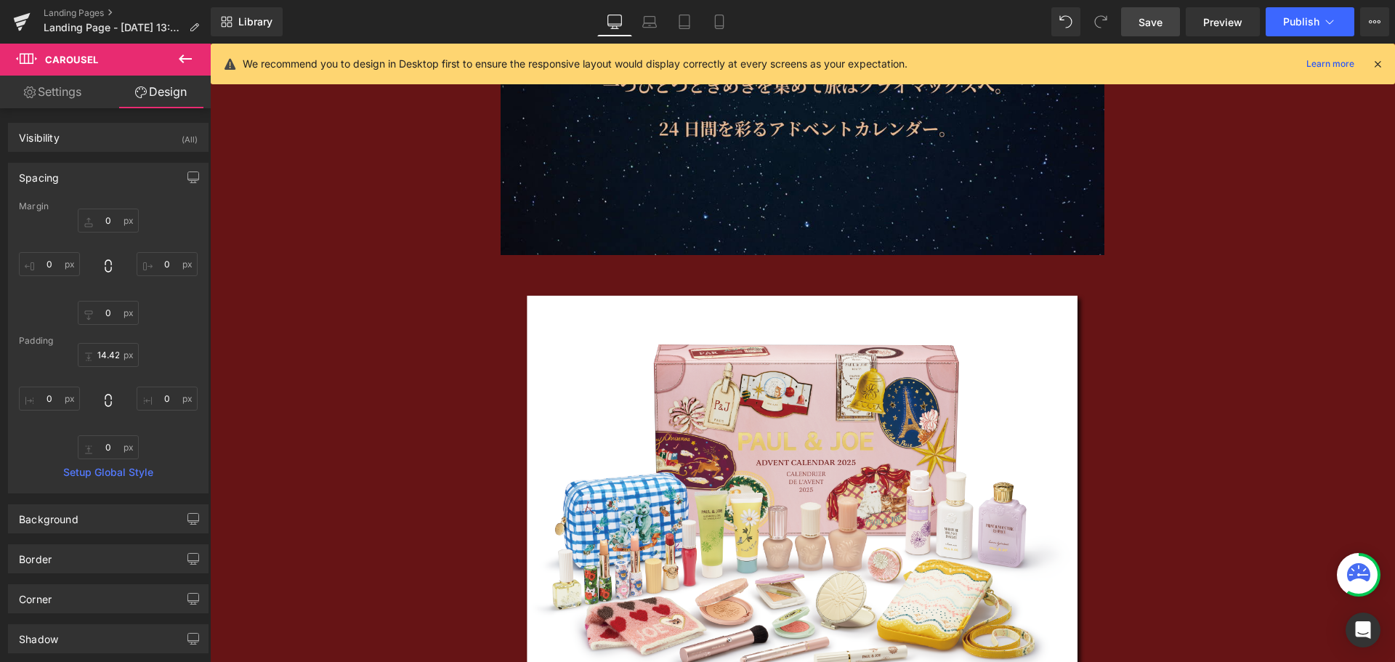
scroll to position [2551, 0]
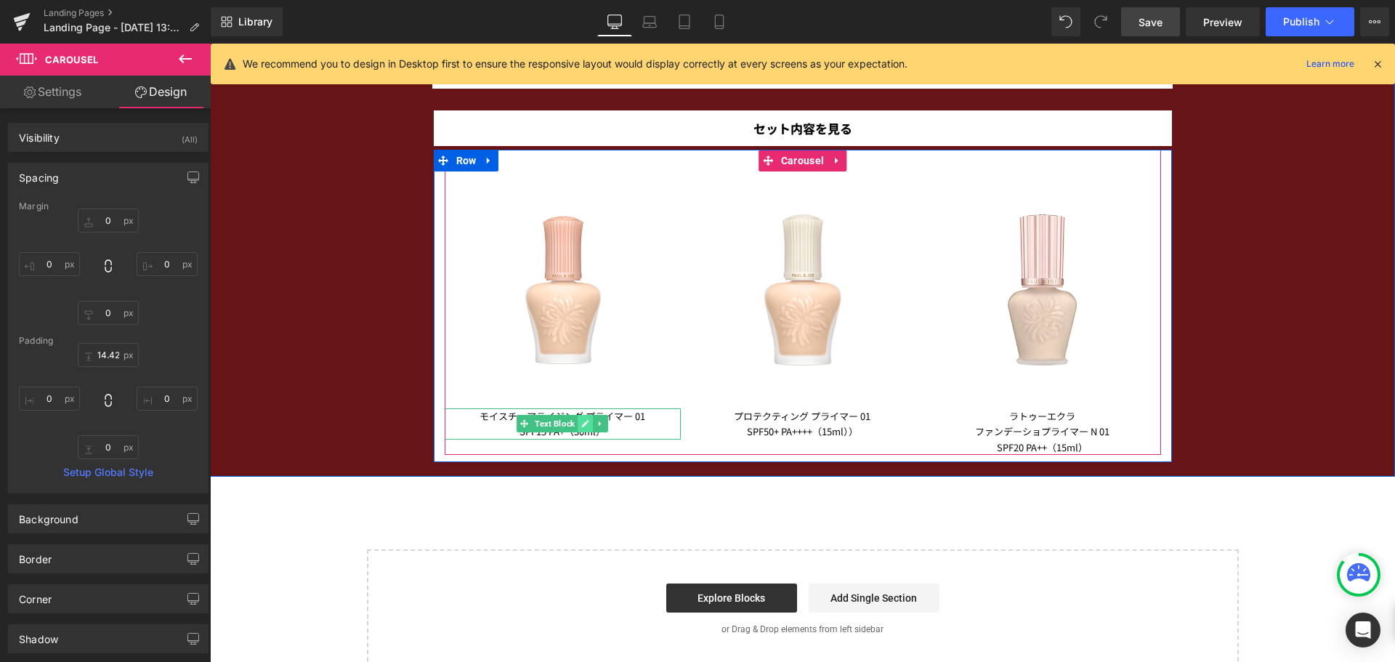
click at [581, 422] on icon at bounding box center [585, 423] width 8 height 9
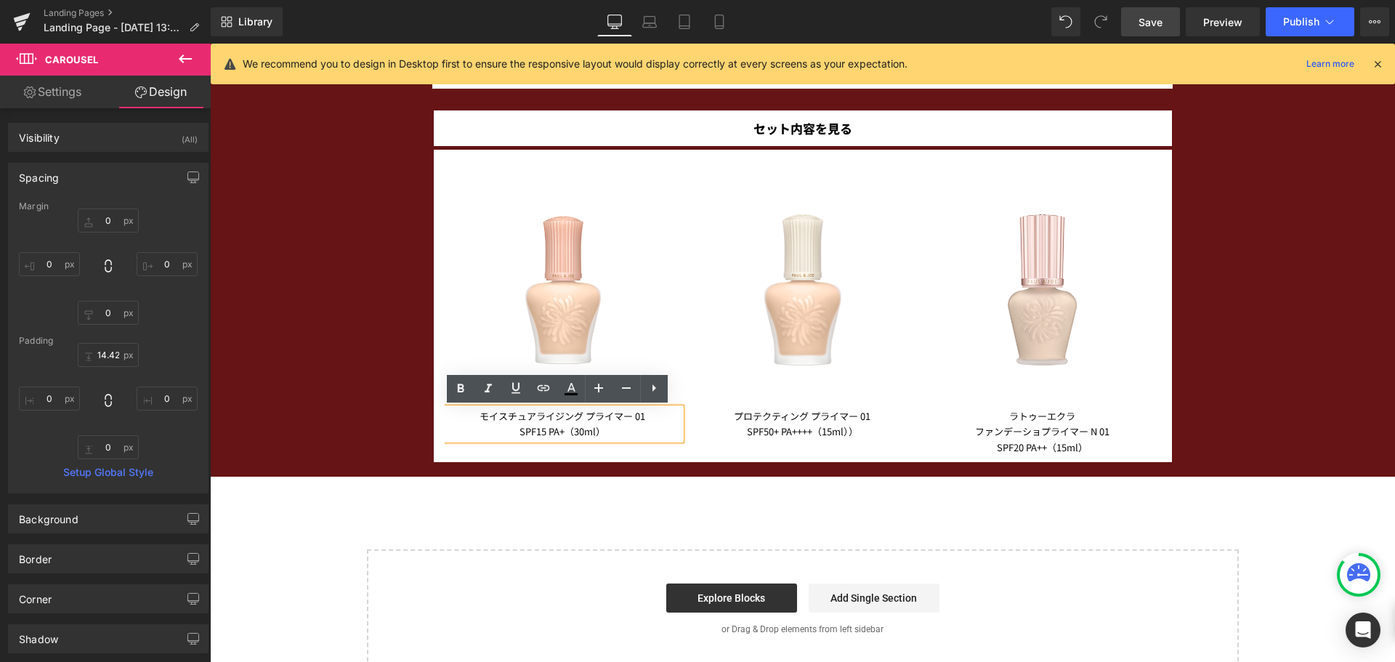
click at [577, 414] on p "モイスチュアライジング プライマー 01" at bounding box center [563, 415] width 236 height 15
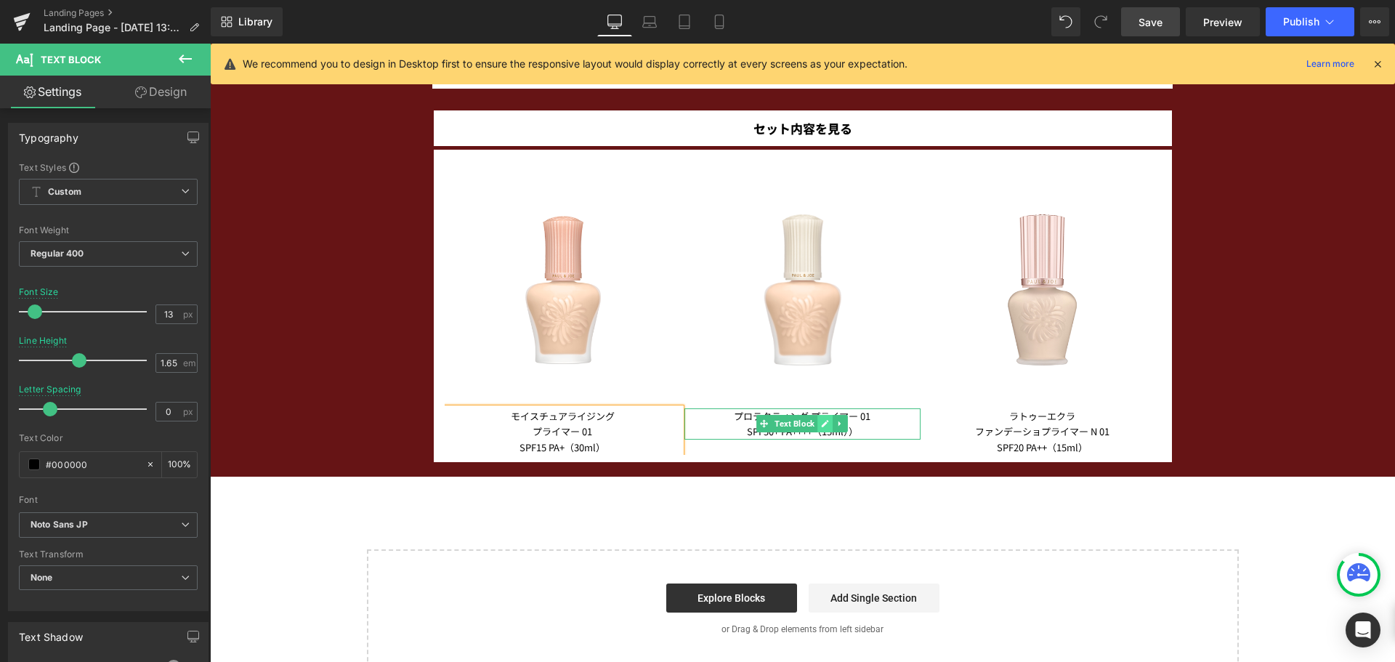
click at [822, 421] on icon at bounding box center [825, 423] width 7 height 7
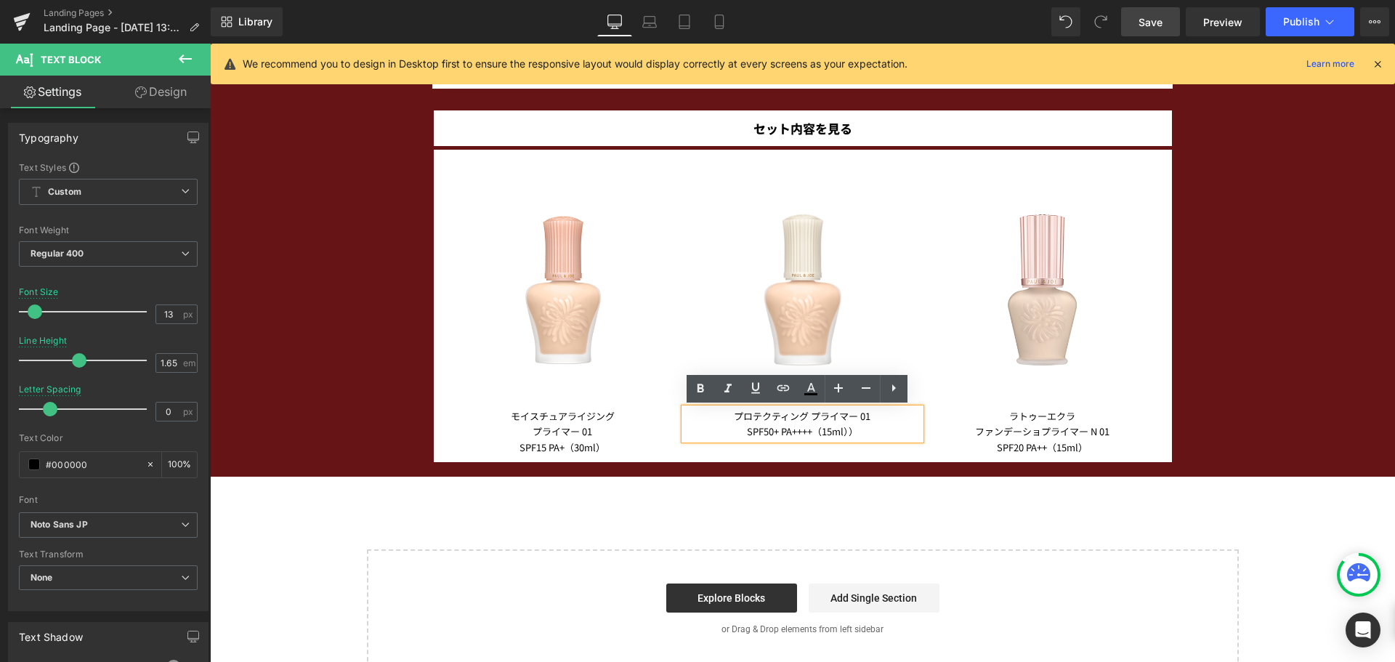
click at [806, 413] on span "プロテクティング プライマー 01" at bounding box center [802, 416] width 137 height 14
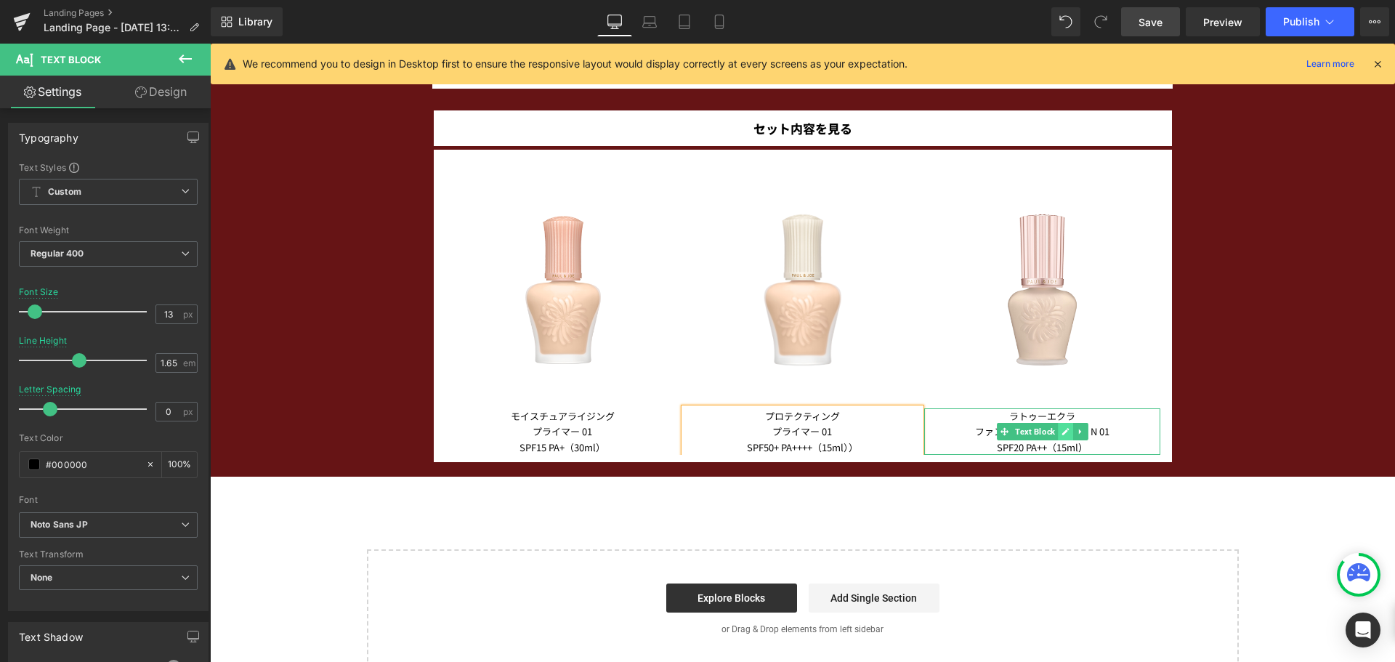
click at [1058, 437] on link at bounding box center [1065, 431] width 15 height 17
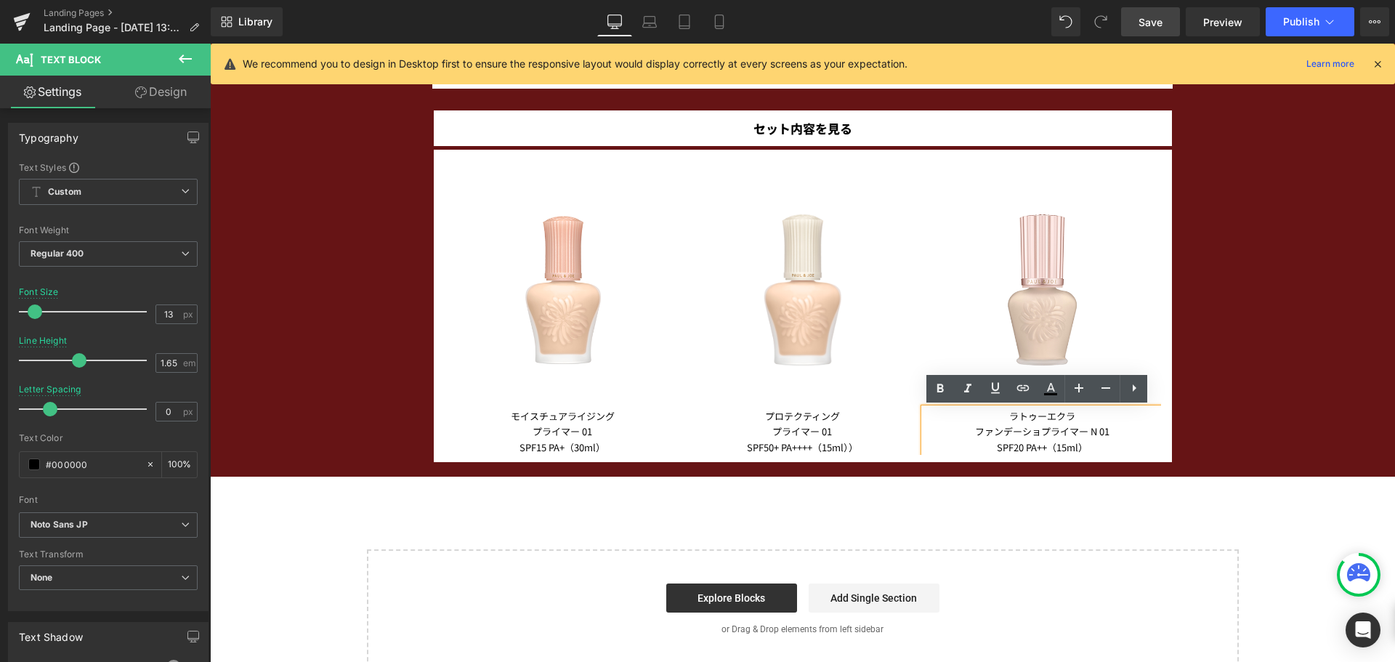
click at [1041, 432] on span "プライマー N 01" at bounding box center [1075, 431] width 68 height 14
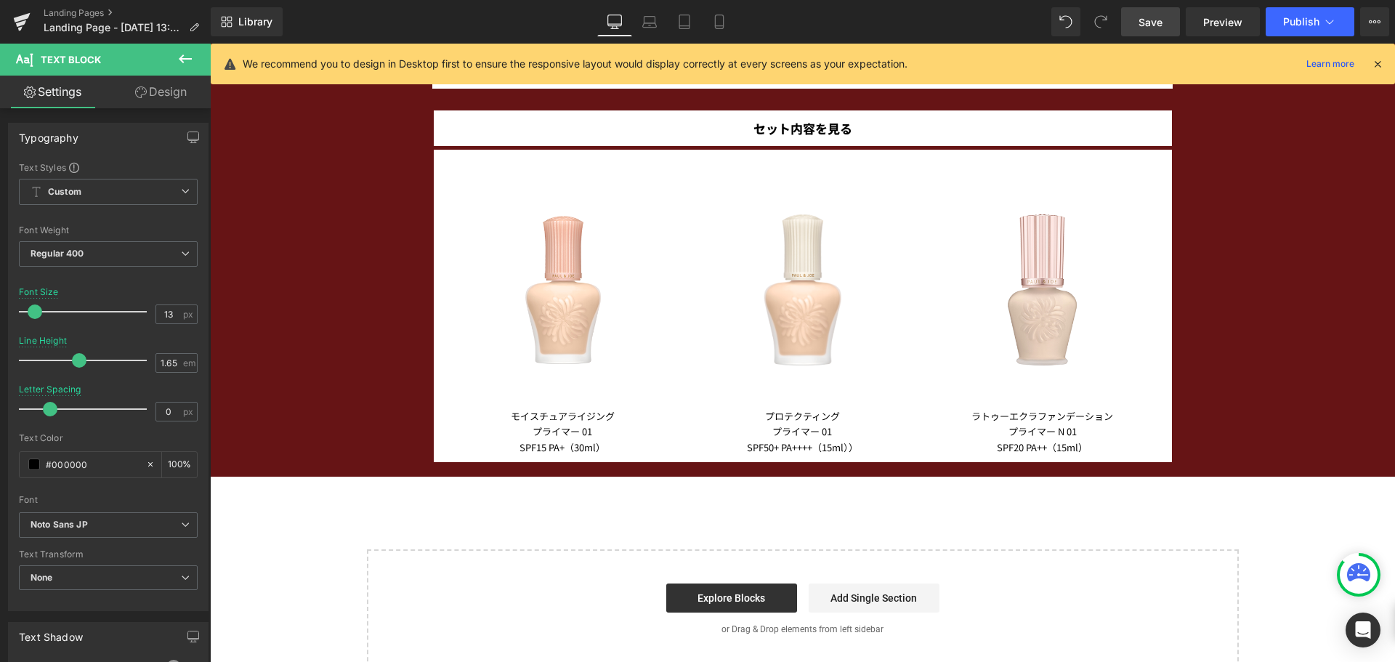
click at [1133, 32] on link "Save" at bounding box center [1150, 21] width 59 height 29
click at [715, 25] on icon at bounding box center [719, 22] width 15 height 15
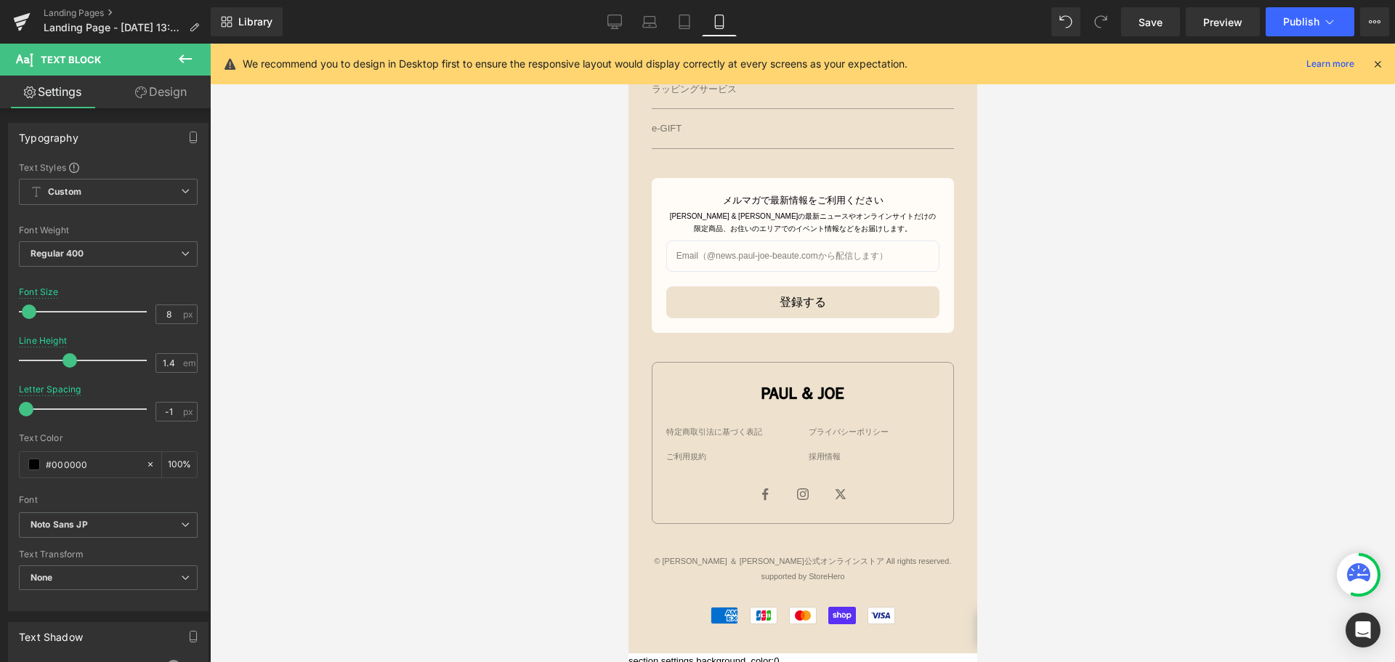
scroll to position [1502, 0]
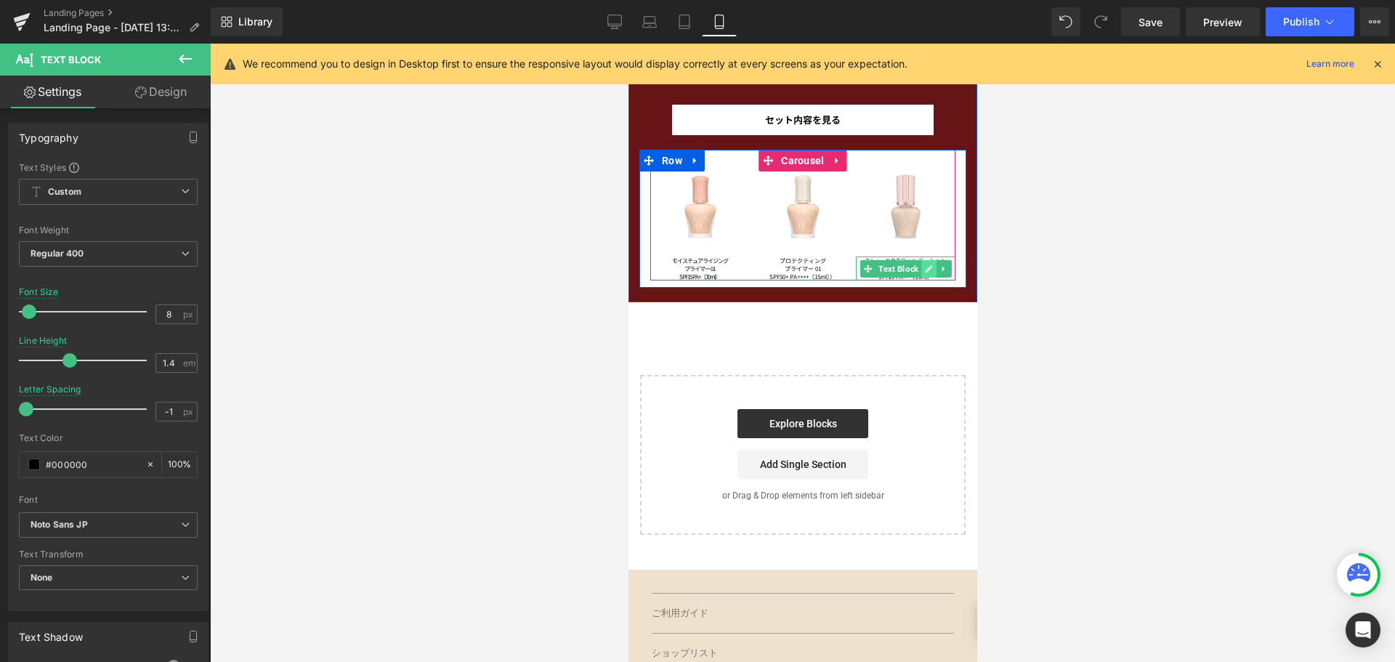
click at [924, 272] on icon at bounding box center [928, 268] width 8 height 9
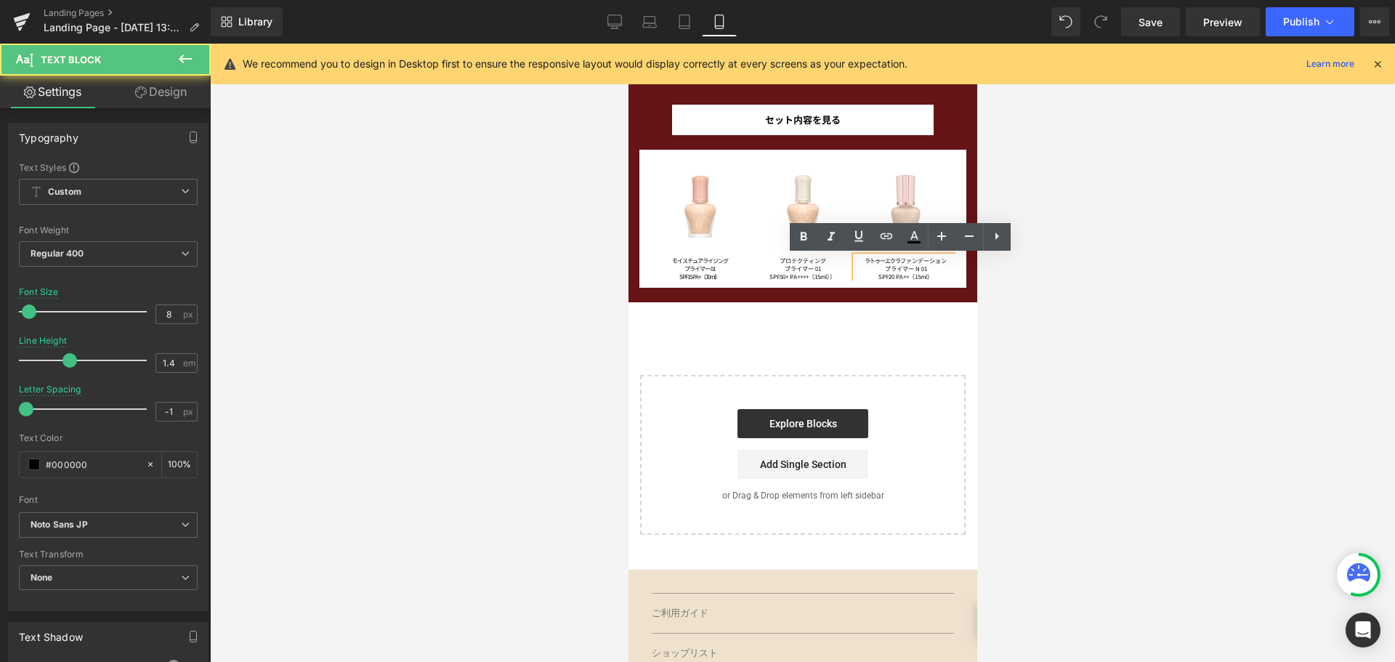
click at [899, 259] on span "ファンデーション" at bounding box center [922, 260] width 46 height 8
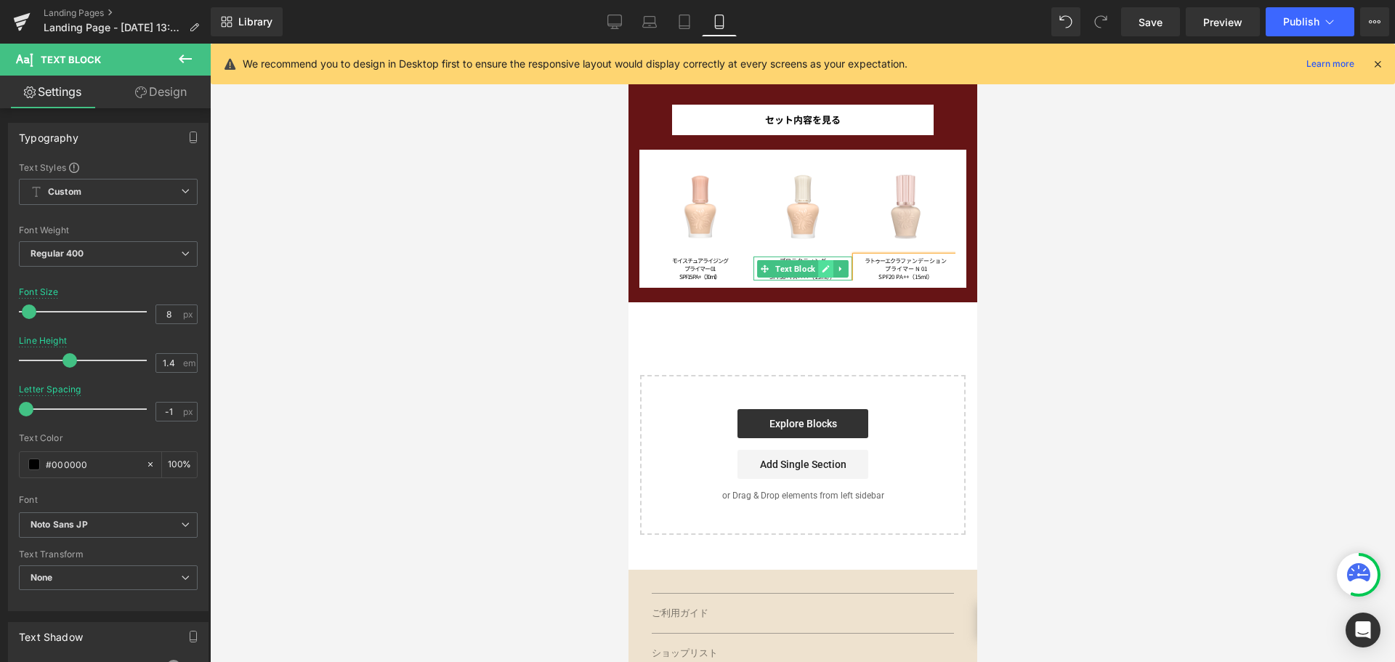
click at [821, 271] on icon at bounding box center [825, 268] width 8 height 9
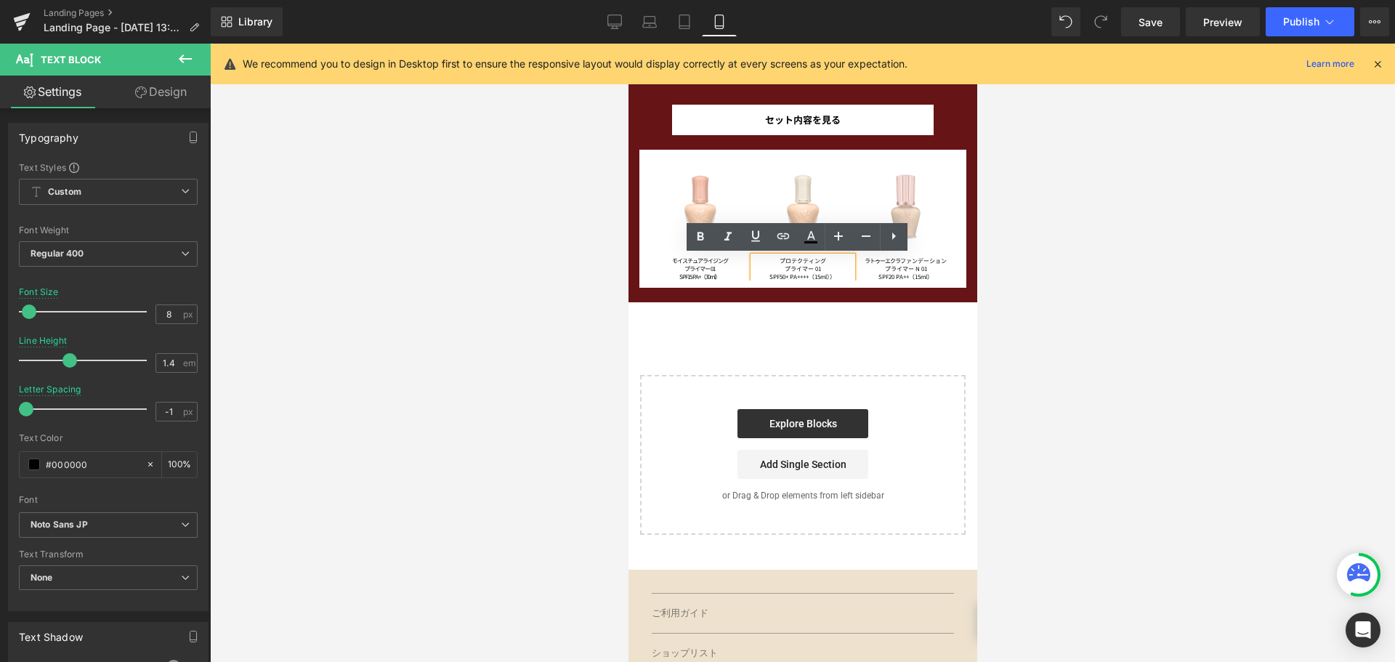
click at [838, 277] on p "SPF50+ PA++++（15ml））" at bounding box center [803, 276] width 100 height 8
click at [617, 23] on icon at bounding box center [614, 22] width 15 height 15
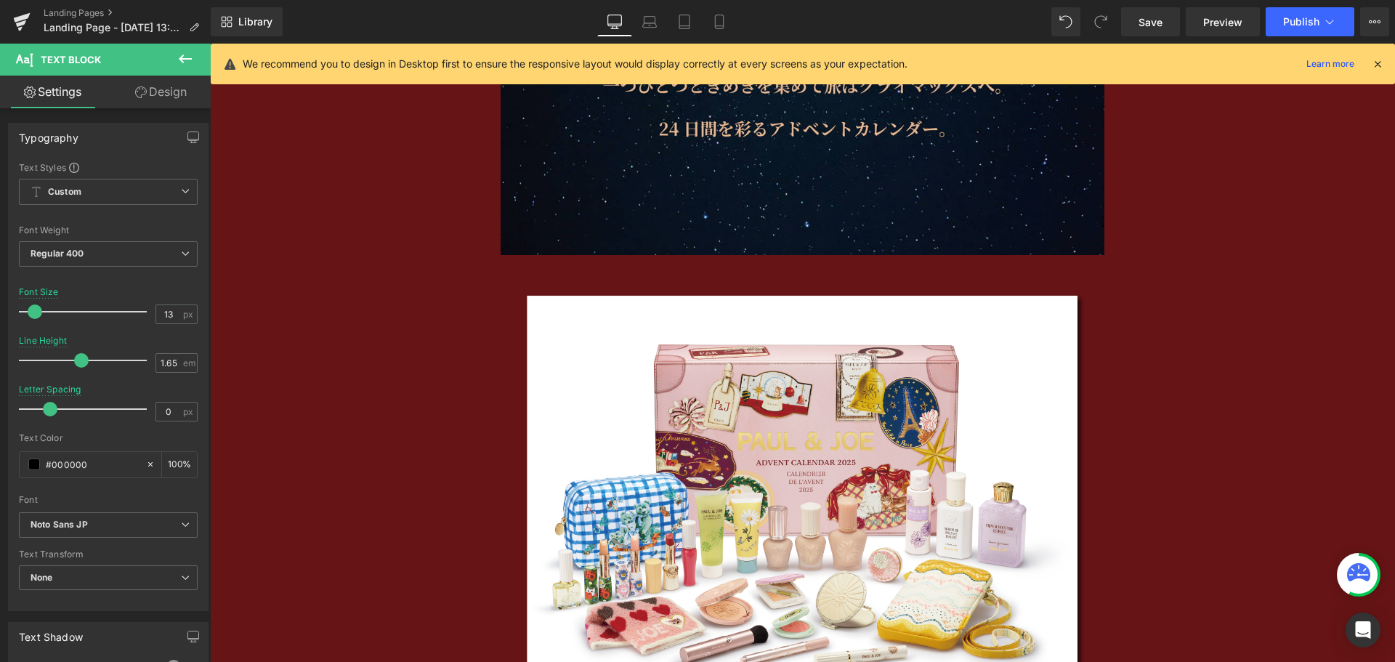
scroll to position [2551, 0]
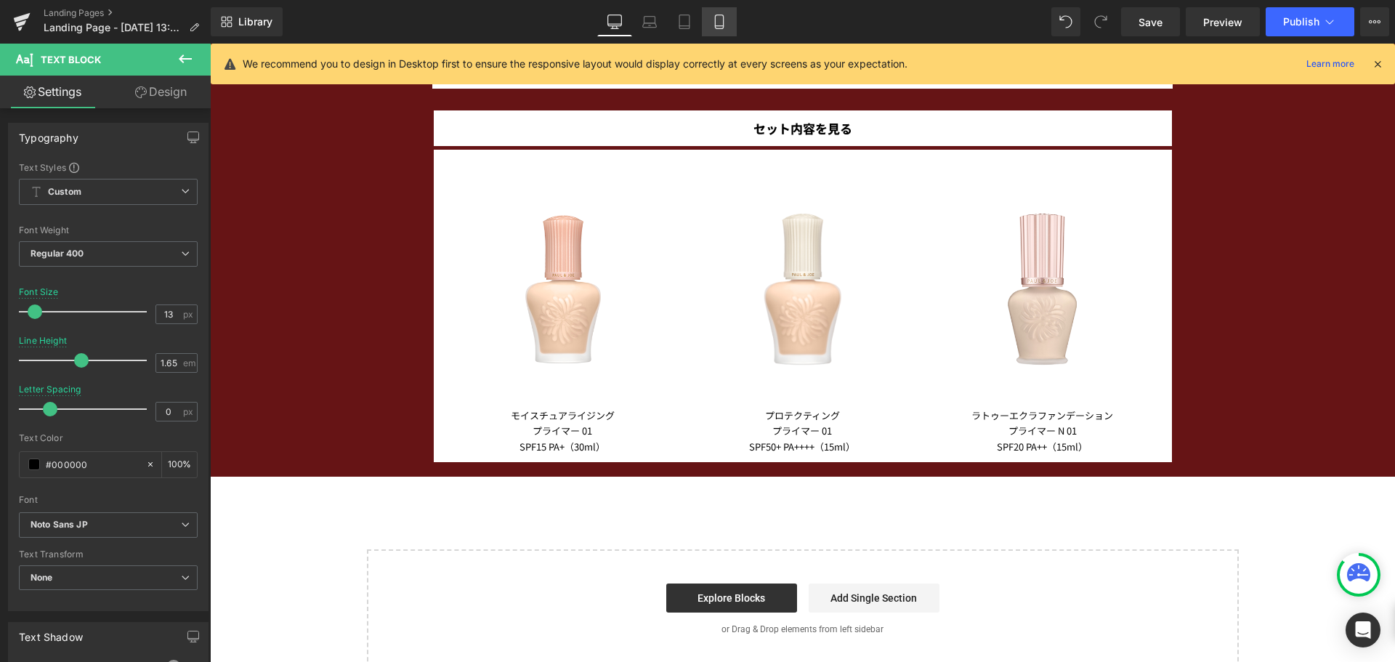
click at [712, 28] on icon at bounding box center [719, 22] width 15 height 15
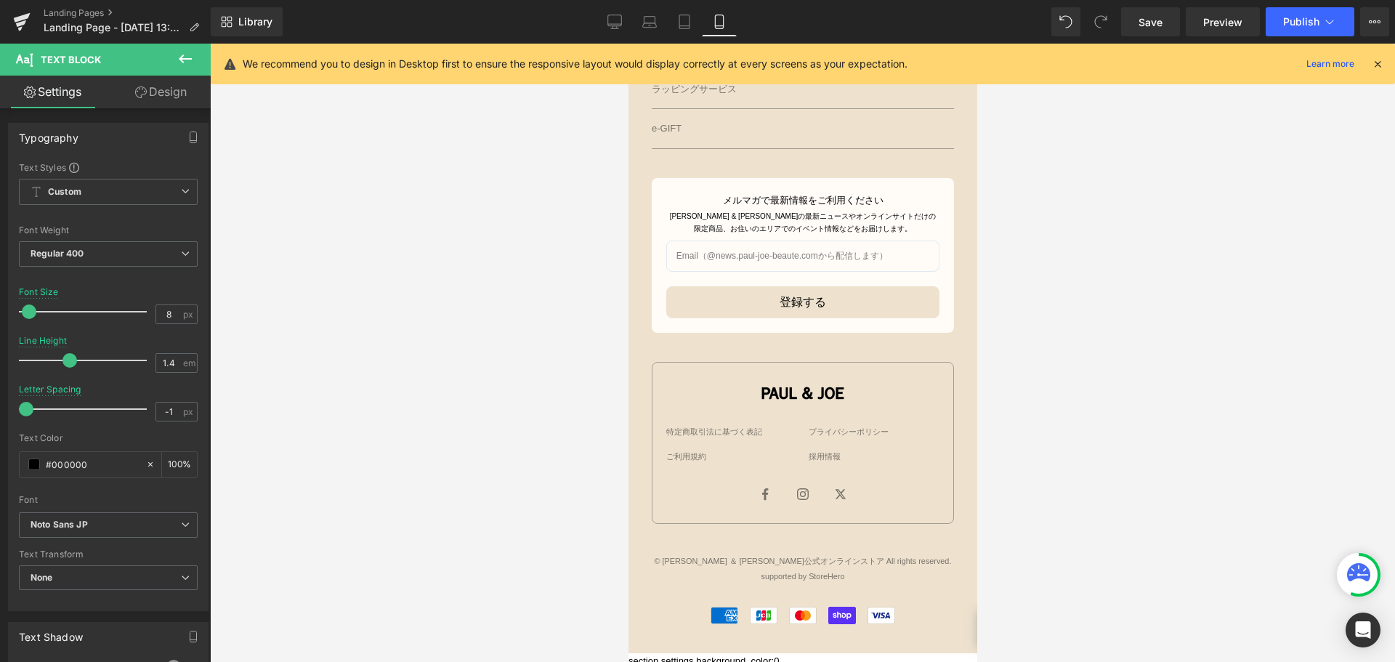
scroll to position [1502, 0]
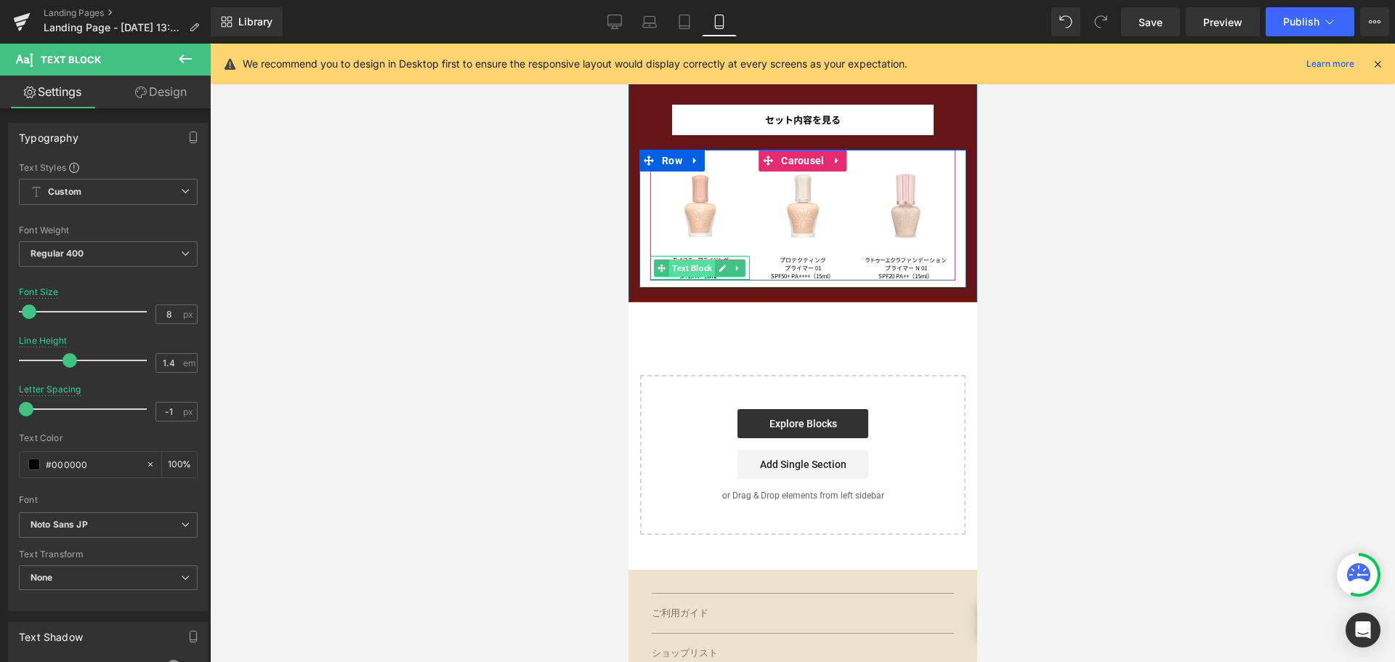
click at [689, 269] on span "Text Block" at bounding box center [691, 267] width 46 height 17
click at [792, 267] on span "Text Block" at bounding box center [795, 267] width 46 height 17
click at [896, 264] on span "Text Block" at bounding box center [898, 267] width 46 height 17
drag, startPoint x: 689, startPoint y: 270, endPoint x: 908, endPoint y: 463, distance: 292.4
click at [689, 270] on span "Text Block" at bounding box center [691, 267] width 46 height 17
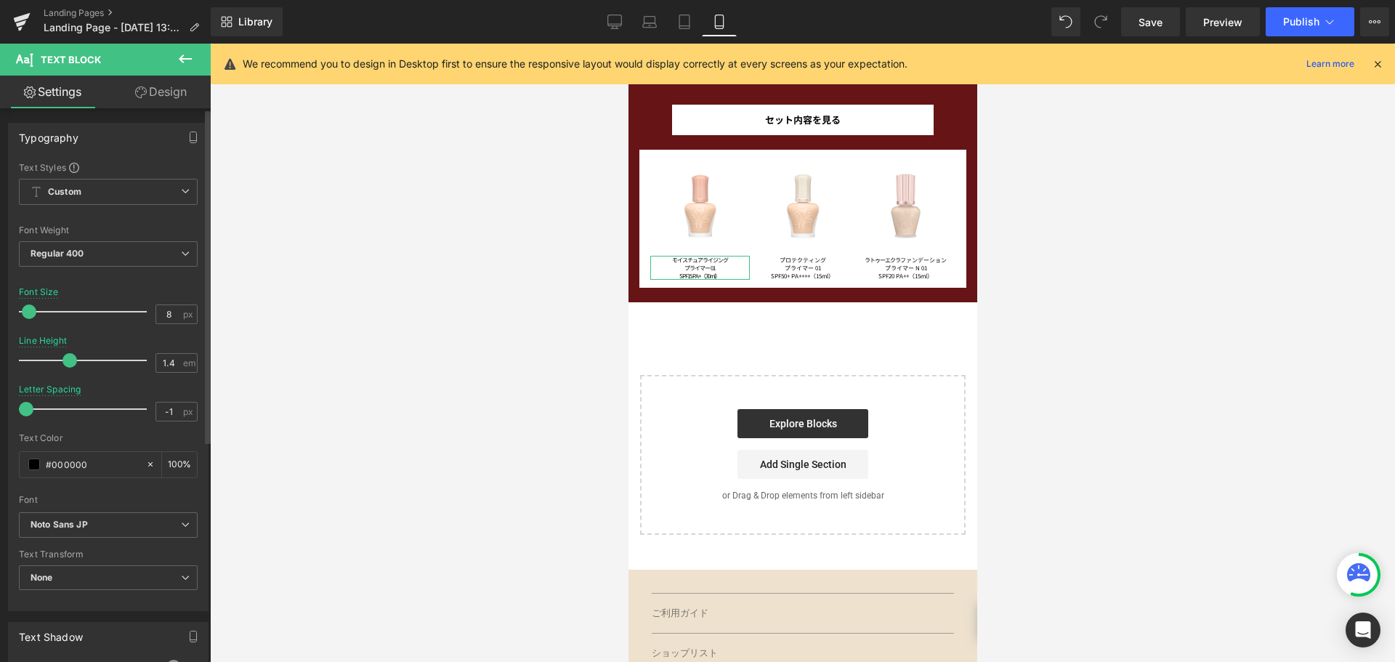
drag, startPoint x: 25, startPoint y: 413, endPoint x: 0, endPoint y: 413, distance: 25.4
click at [0, 413] on div "Typography Text Styles Custom Custom Setup Global Style Custom Setup Global Sty…" at bounding box center [108, 361] width 217 height 499
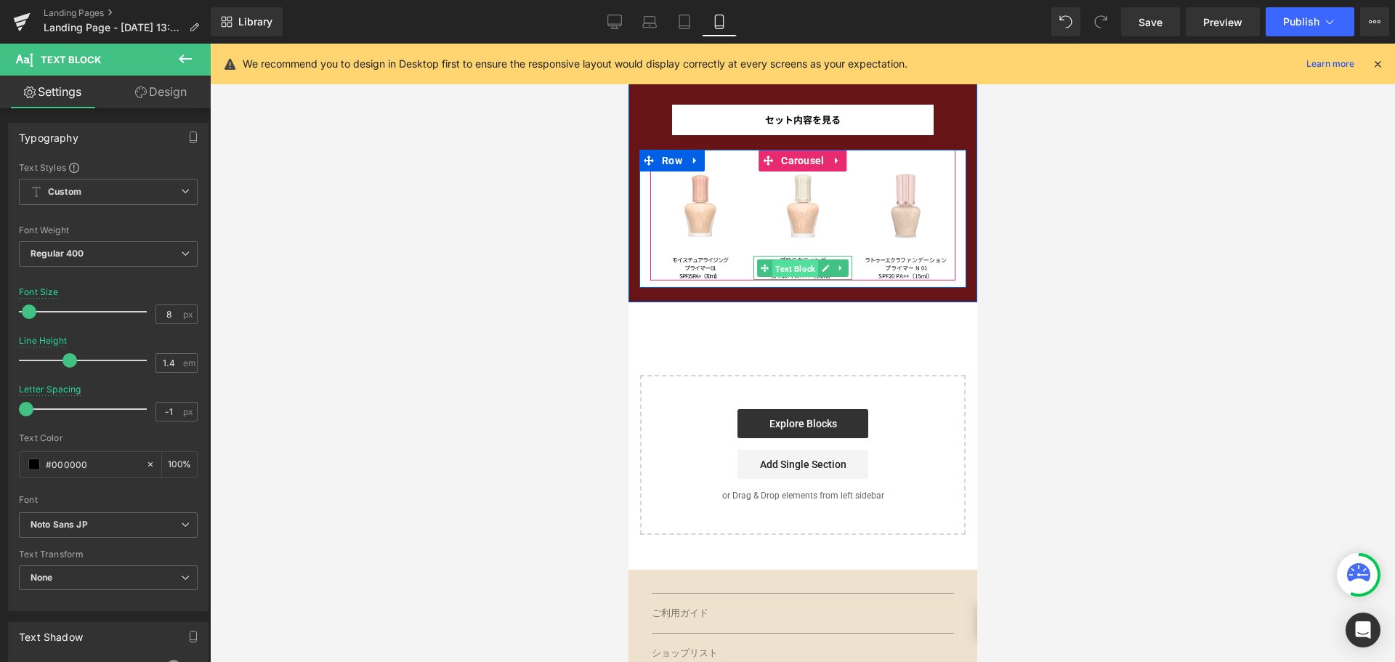
click at [796, 271] on span "Text Block" at bounding box center [795, 267] width 46 height 17
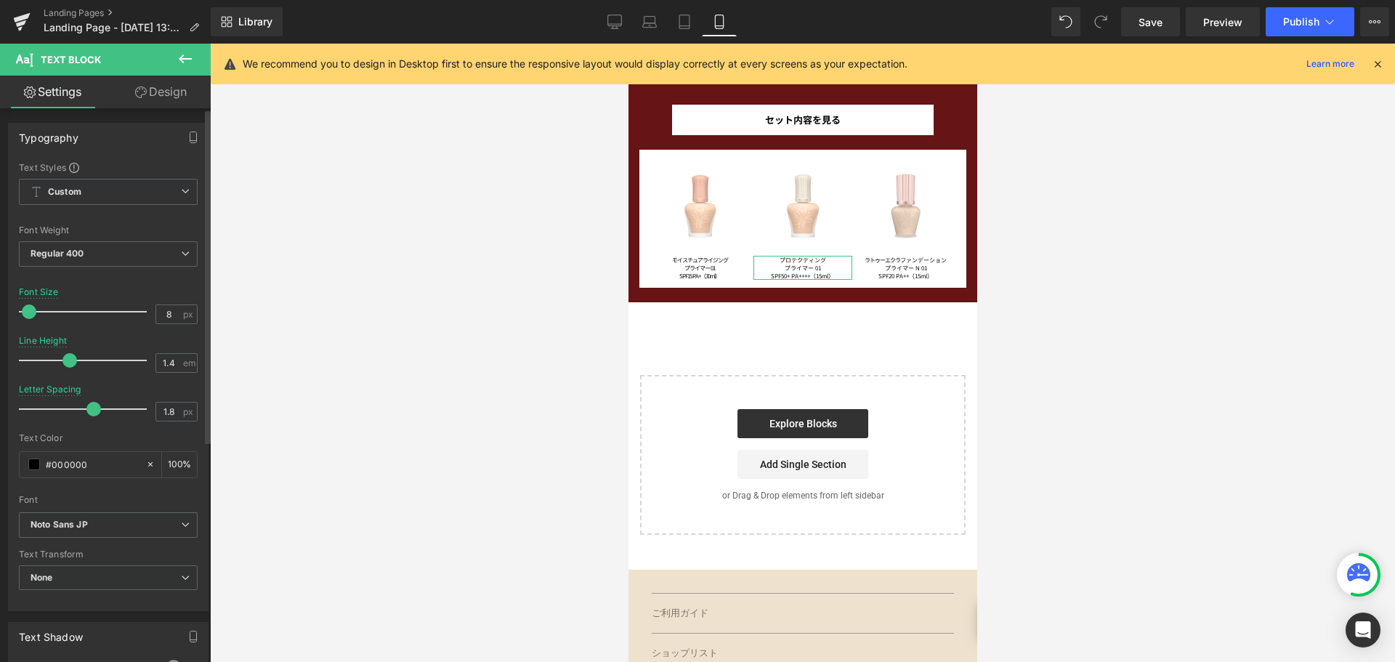
drag, startPoint x: 26, startPoint y: 411, endPoint x: 89, endPoint y: 412, distance: 63.2
click at [89, 412] on span at bounding box center [93, 409] width 15 height 15
drag, startPoint x: 89, startPoint y: 412, endPoint x: 3, endPoint y: 416, distance: 86.5
click at [3, 416] on div "Typography Text Styles Custom Custom Setup Global Style Custom Setup Global Sty…" at bounding box center [108, 361] width 217 height 499
drag, startPoint x: 22, startPoint y: 413, endPoint x: 0, endPoint y: 412, distance: 21.8
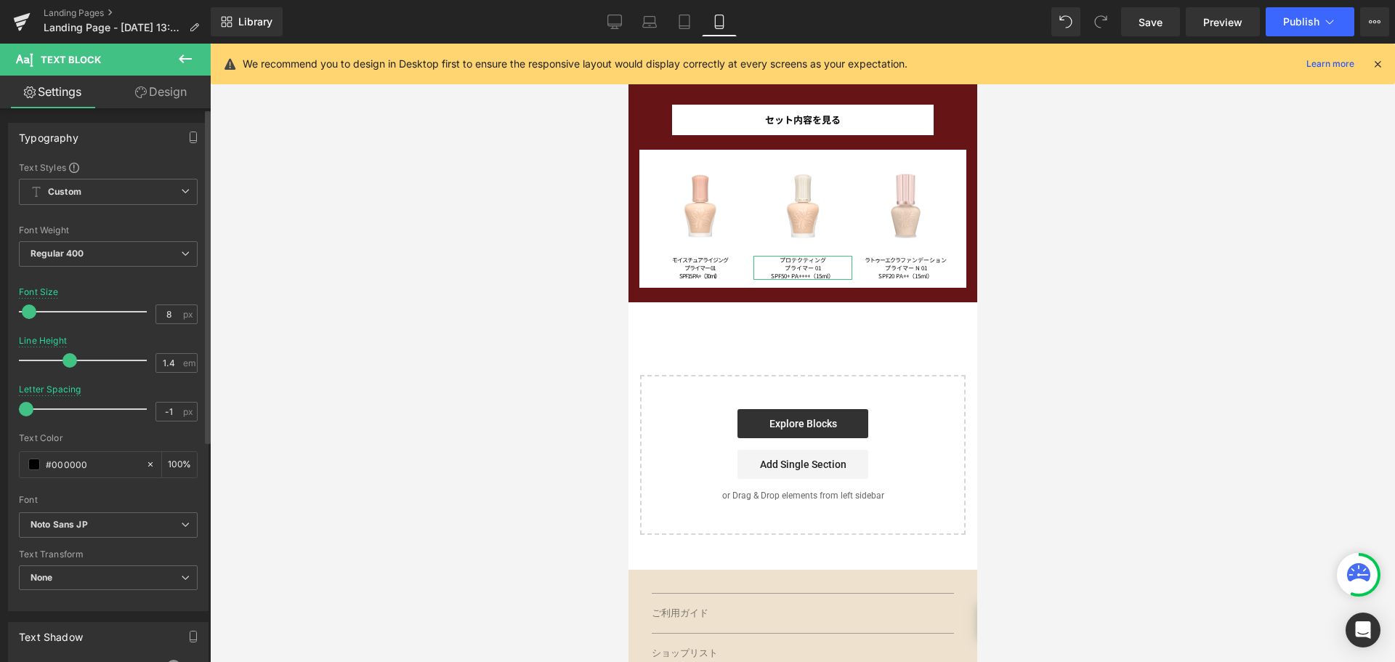
click at [0, 412] on div "Typography Text Styles Custom Custom Setup Global Style Custom Setup Global Sty…" at bounding box center [108, 361] width 217 height 499
click at [618, 22] on icon at bounding box center [614, 22] width 15 height 15
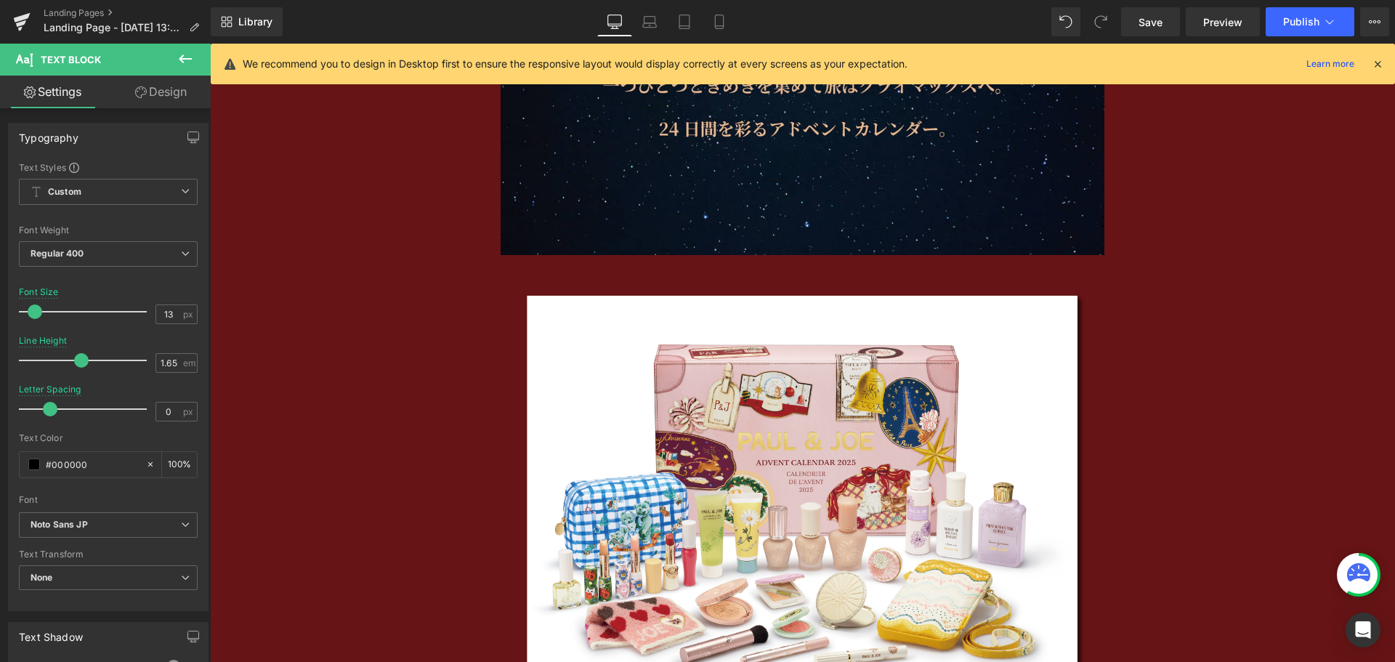
scroll to position [2551, 0]
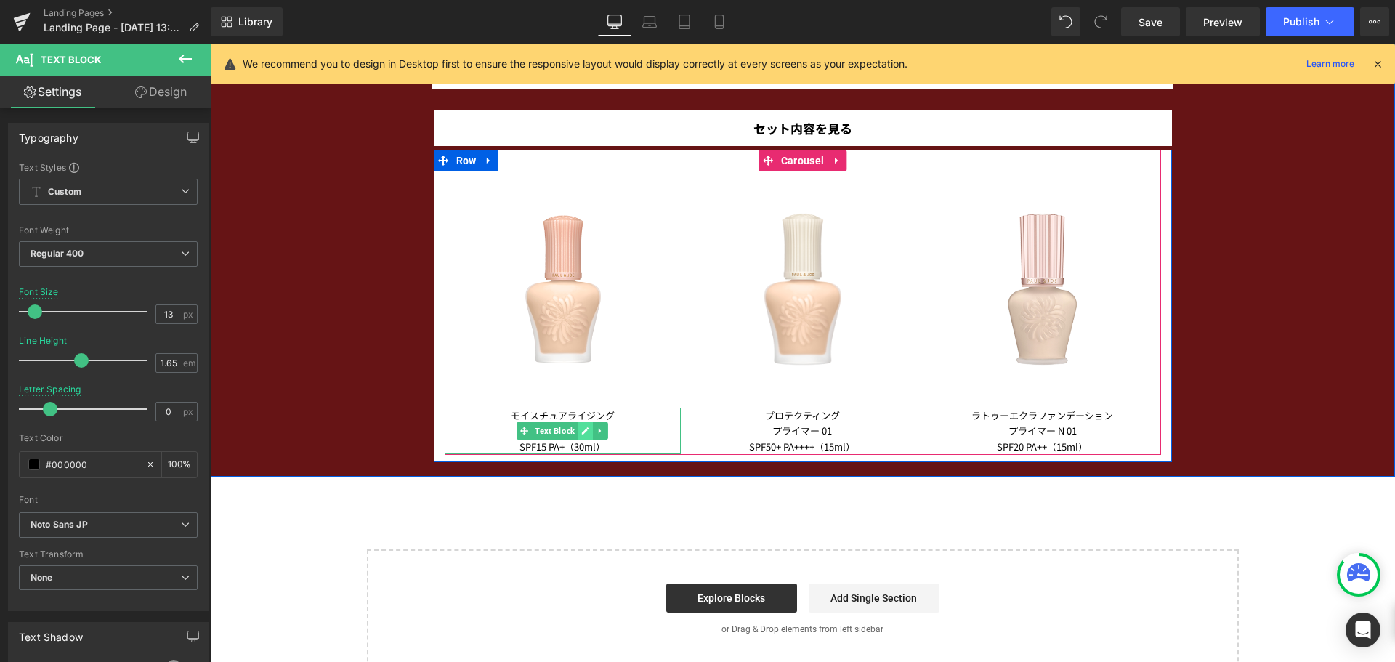
click at [584, 427] on icon at bounding box center [585, 430] width 8 height 9
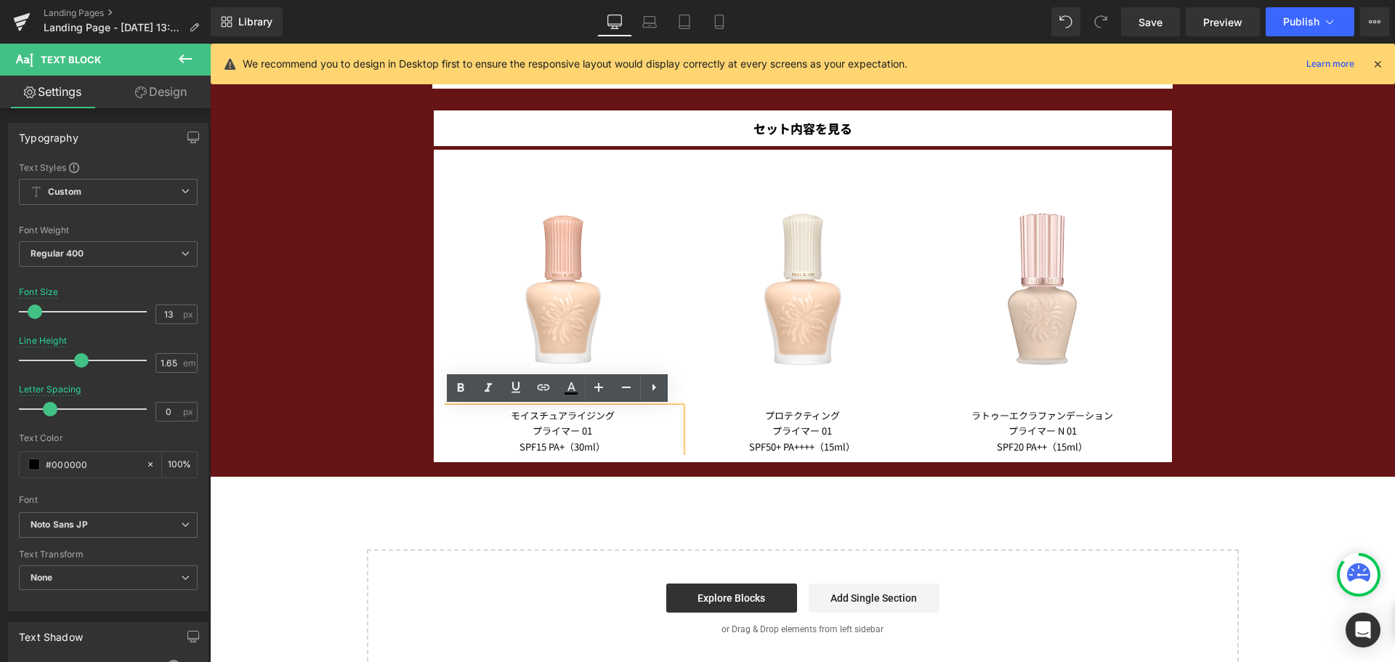
click at [616, 450] on p "SPF15 PA+（30ml）" at bounding box center [563, 446] width 236 height 15
click at [721, 33] on link "Mobile" at bounding box center [719, 21] width 35 height 29
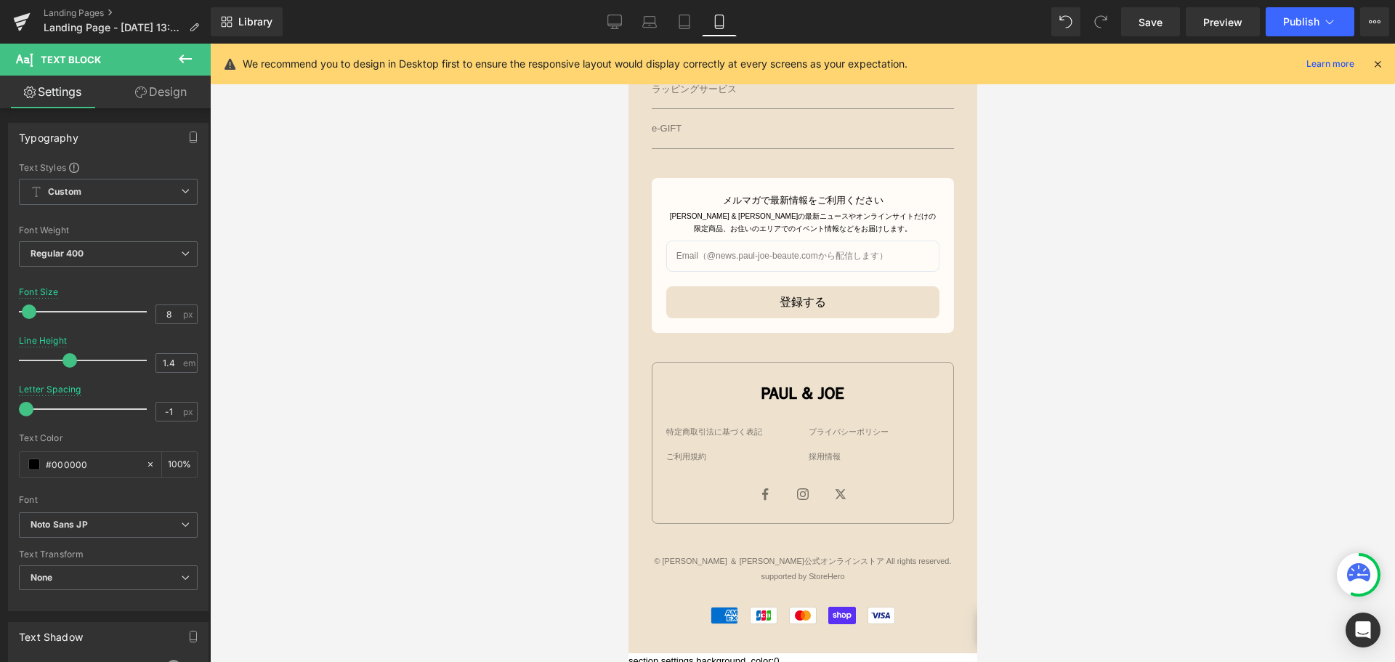
scroll to position [1502, 0]
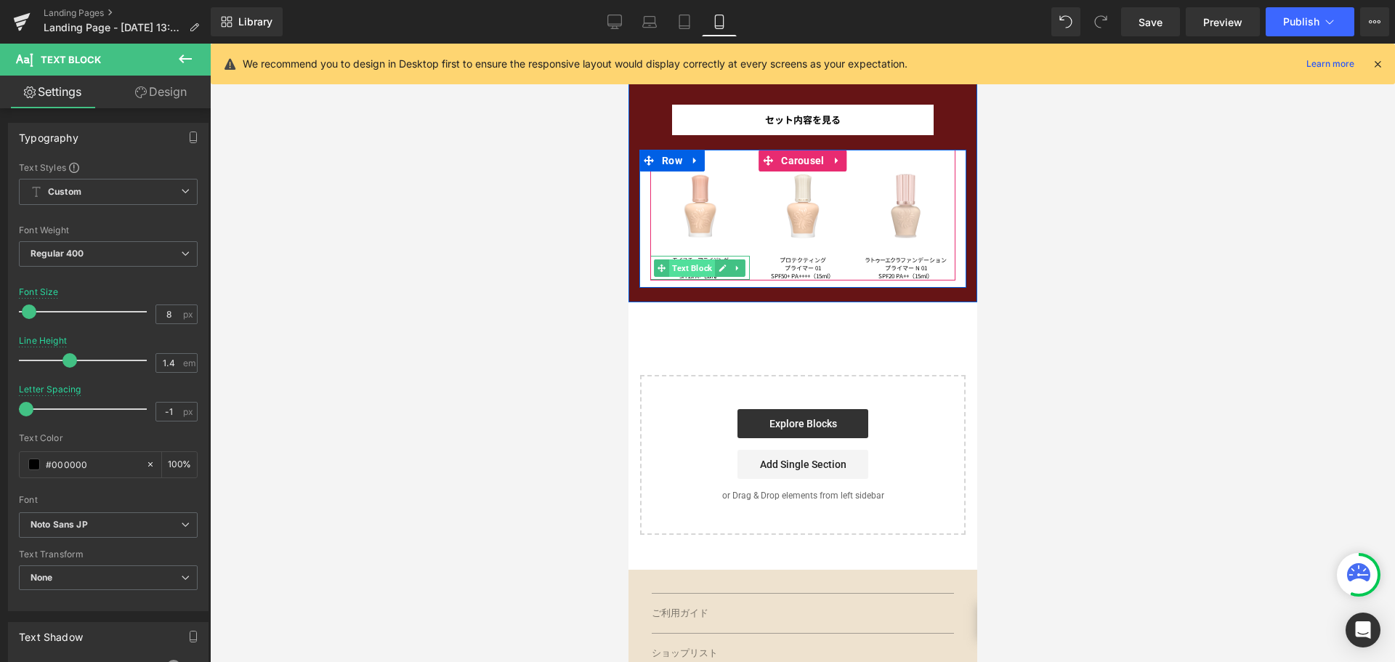
click at [688, 267] on span "Text Block" at bounding box center [691, 267] width 46 height 17
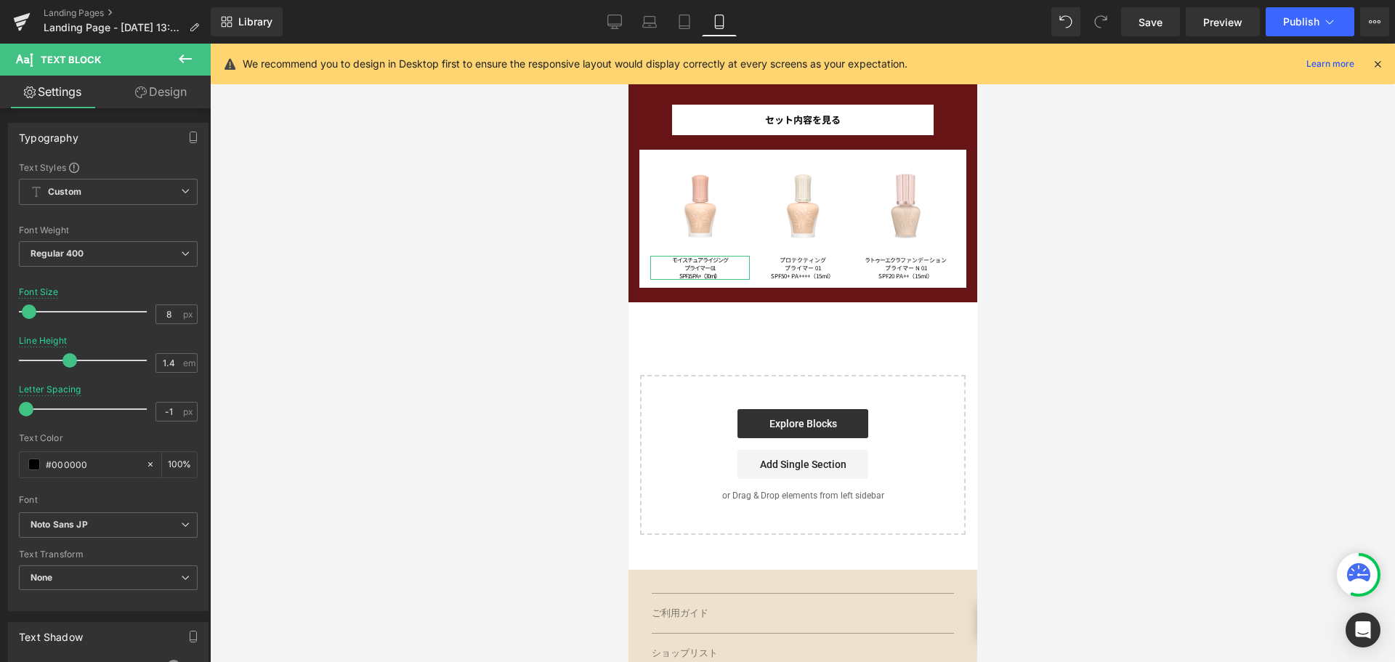
click at [174, 87] on link "Design" at bounding box center [160, 92] width 105 height 33
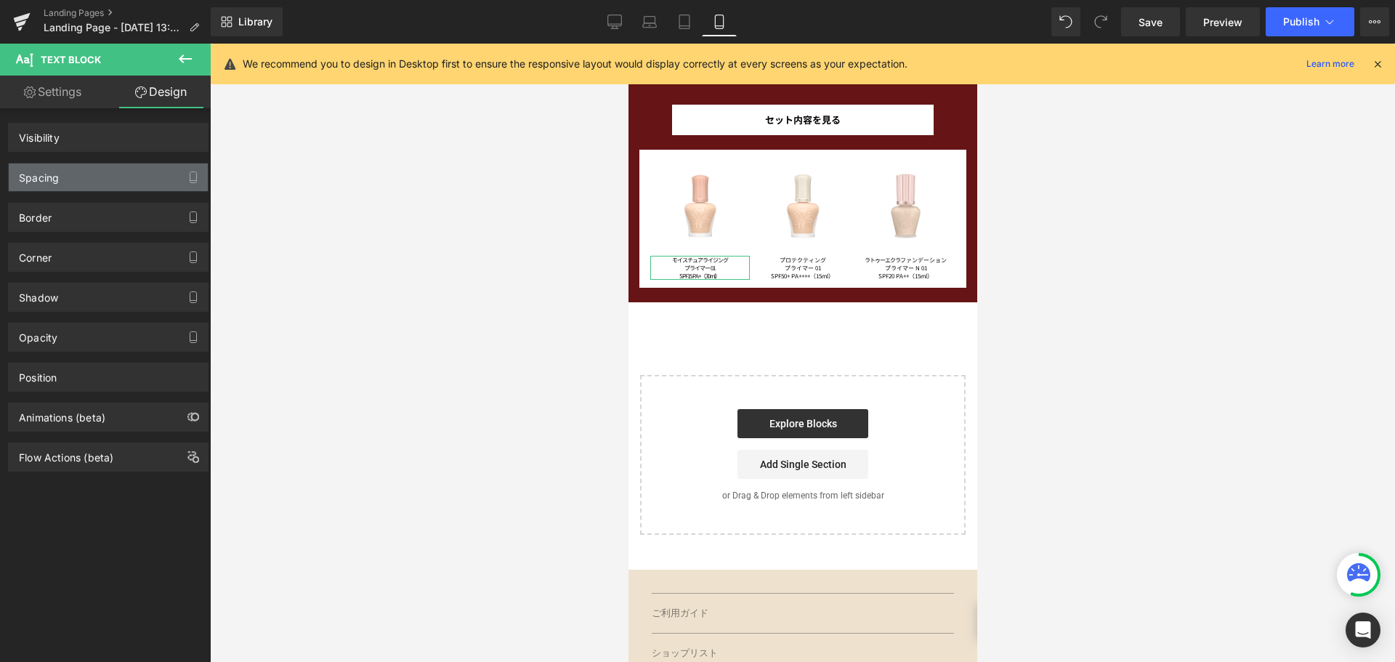
click at [122, 173] on div "Spacing" at bounding box center [108, 177] width 199 height 28
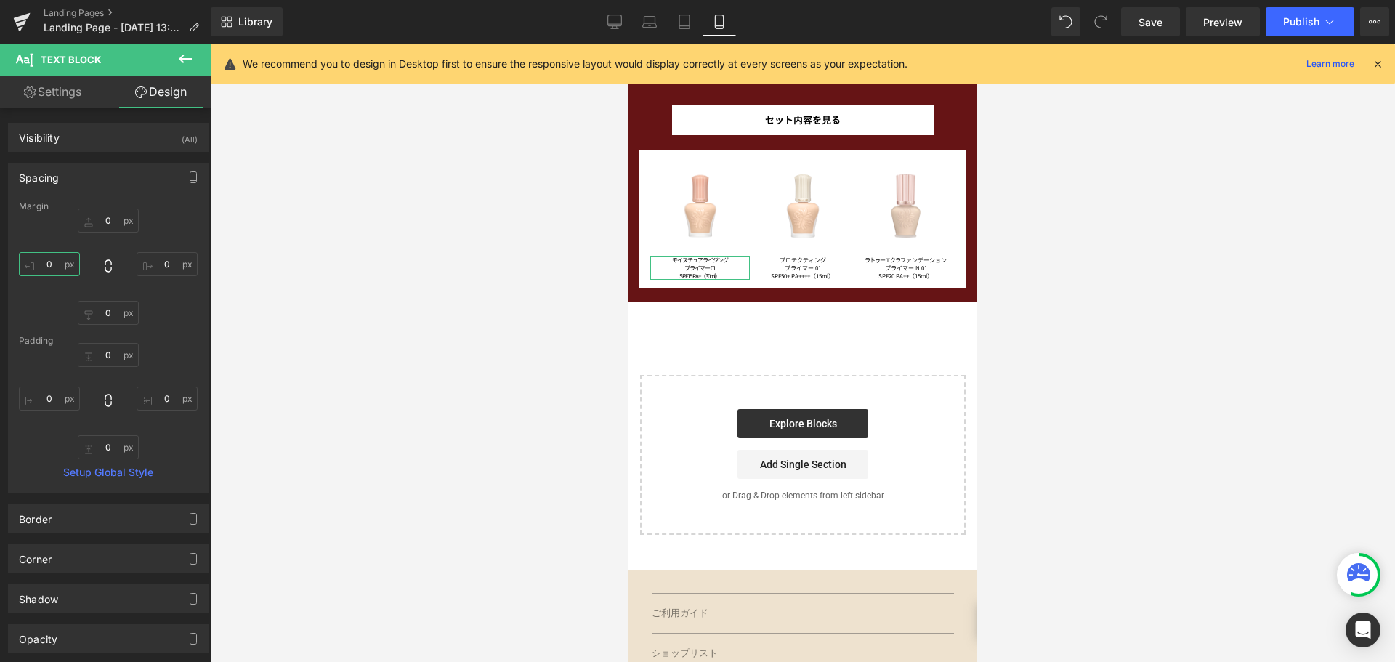
click at [49, 271] on input "0" at bounding box center [49, 264] width 61 height 24
click at [169, 267] on input "0" at bounding box center [167, 264] width 61 height 24
click at [44, 267] on input "--20" at bounding box center [49, 264] width 61 height 24
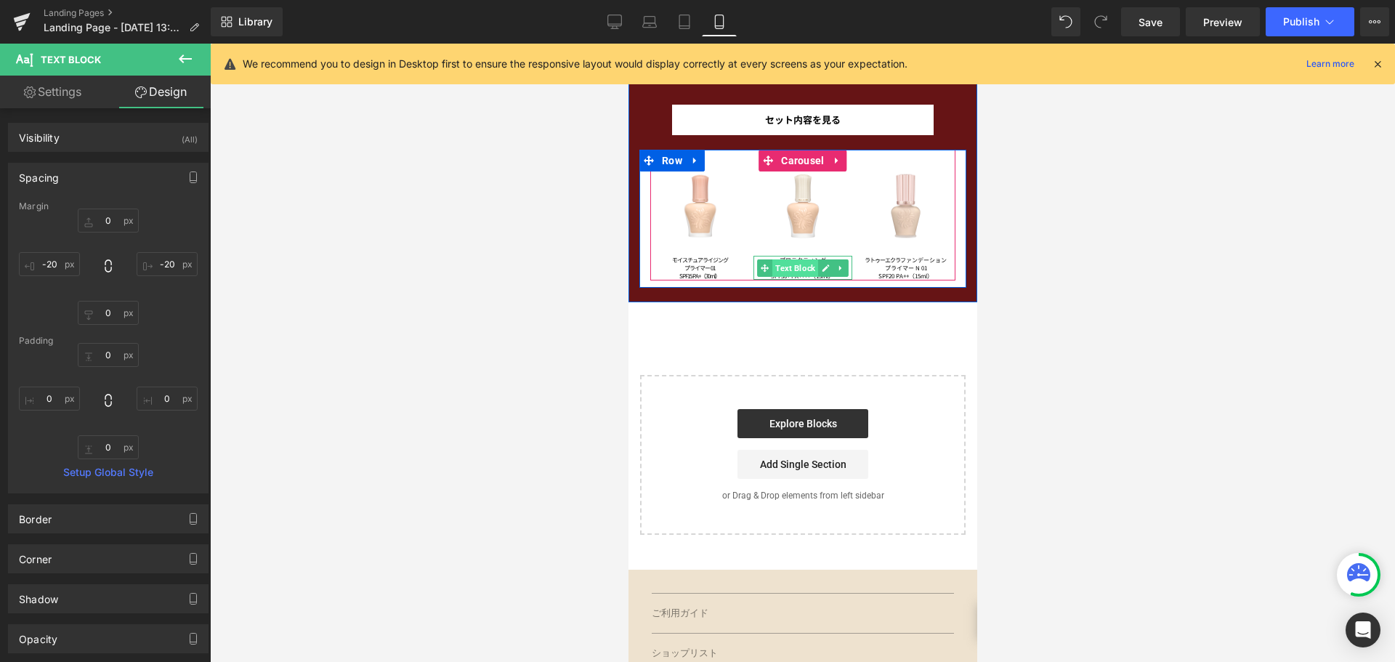
click at [798, 271] on span "Text Block" at bounding box center [795, 267] width 46 height 17
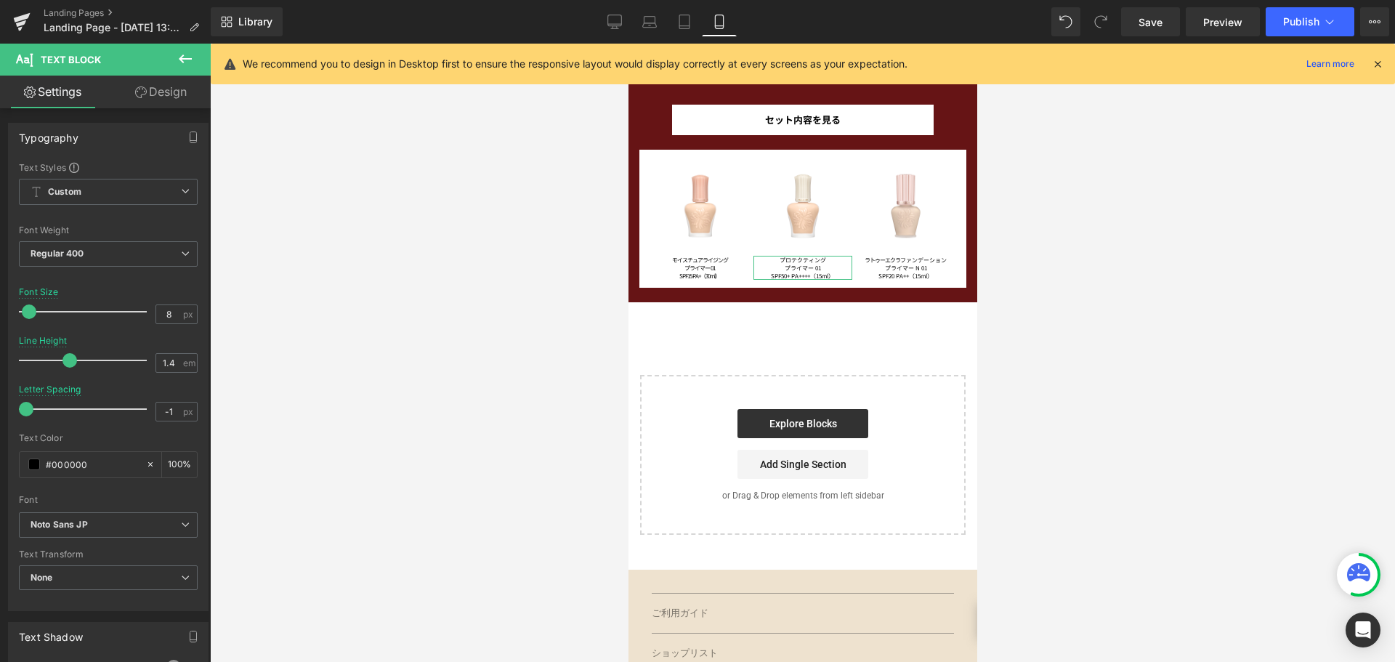
click at [184, 101] on link "Design" at bounding box center [160, 92] width 105 height 33
click at [0, 0] on div "Spacing" at bounding box center [0, 0] width 0 height 0
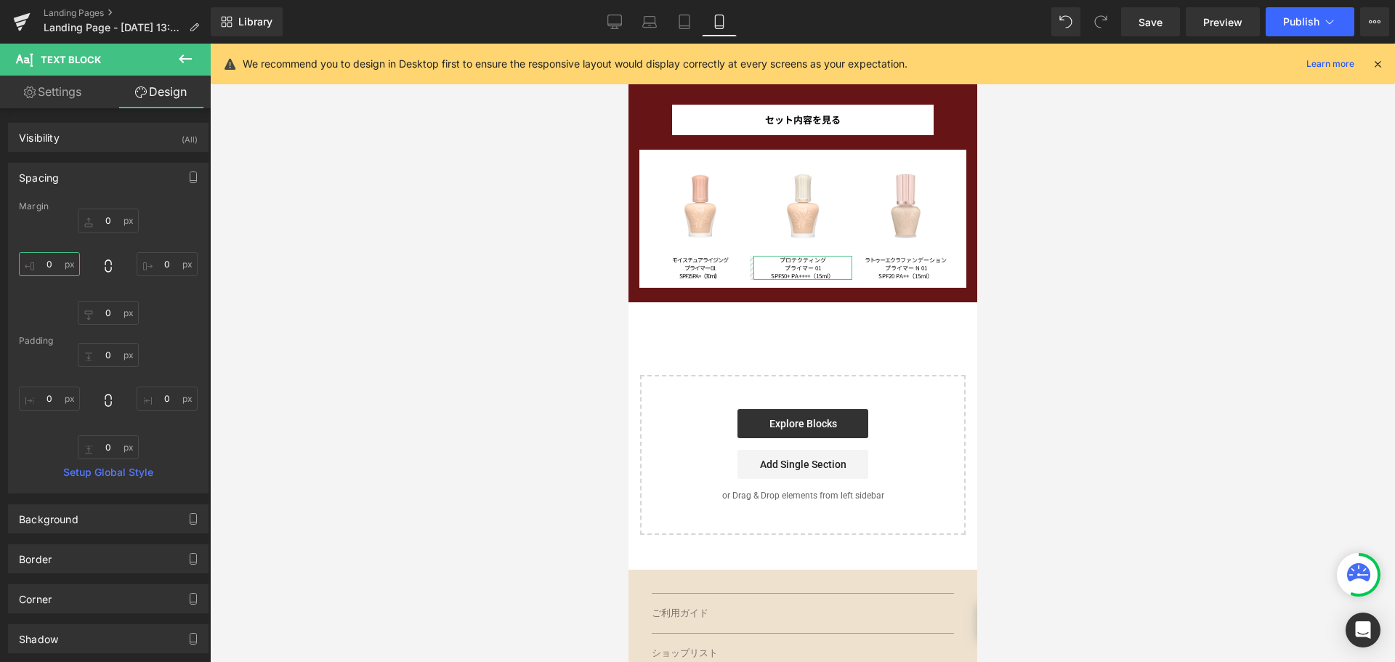
click at [63, 260] on input "0" at bounding box center [49, 264] width 61 height 24
click at [166, 262] on input "0" at bounding box center [167, 264] width 61 height 24
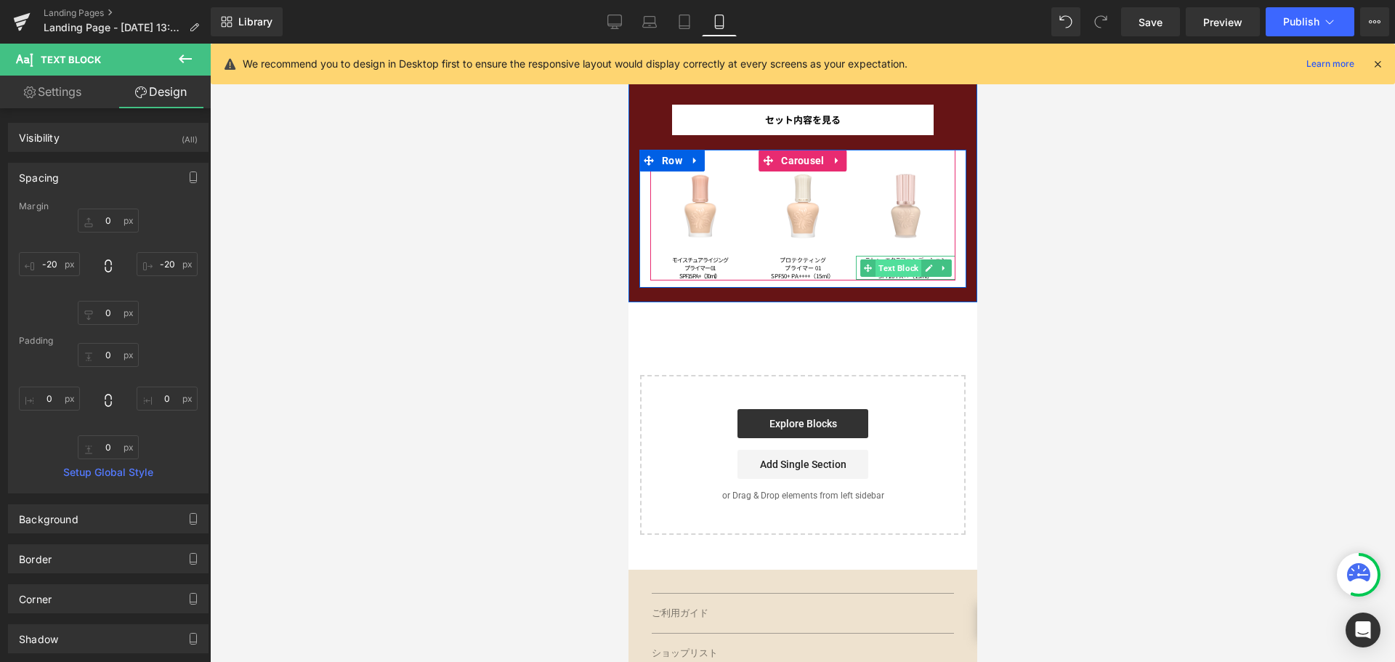
click at [886, 275] on span "Text Block" at bounding box center [898, 267] width 46 height 17
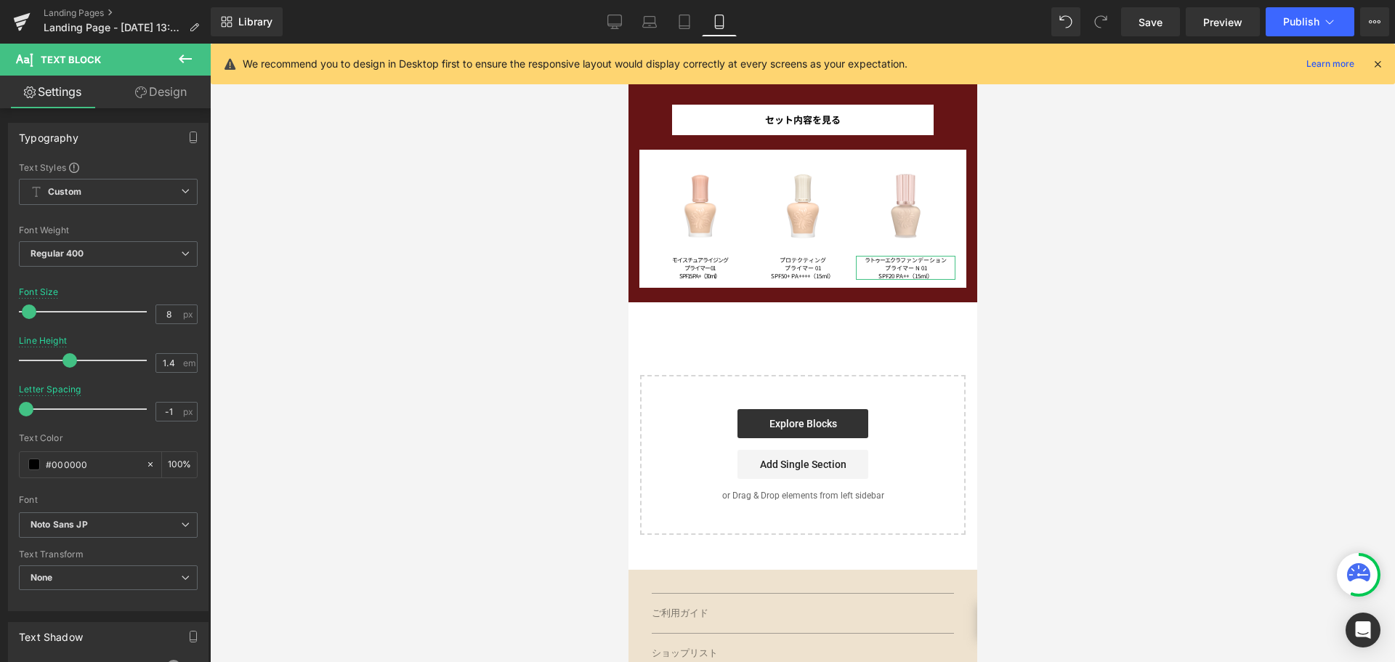
click at [168, 96] on link "Design" at bounding box center [160, 92] width 105 height 33
click at [0, 0] on div "Spacing" at bounding box center [0, 0] width 0 height 0
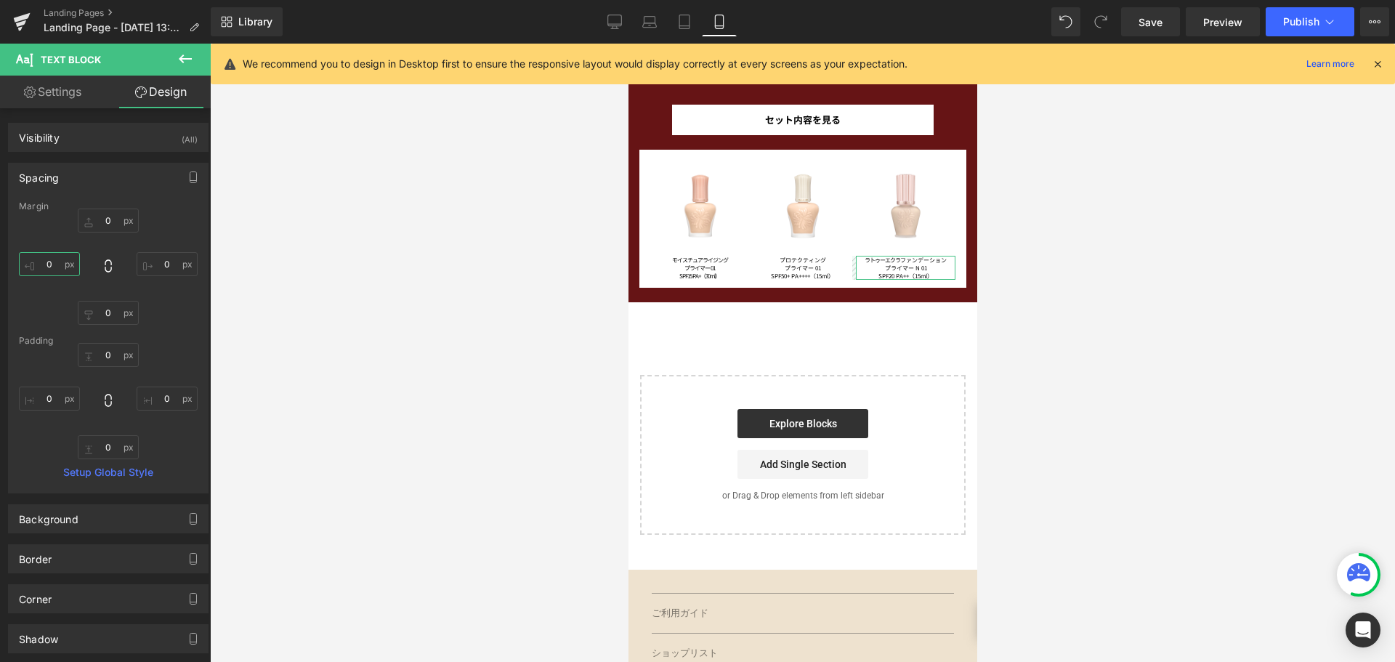
click at [49, 263] on input "0" at bounding box center [49, 264] width 61 height 24
click at [174, 274] on input "0" at bounding box center [167, 264] width 61 height 24
click at [1146, 30] on link "Save" at bounding box center [1150, 21] width 59 height 29
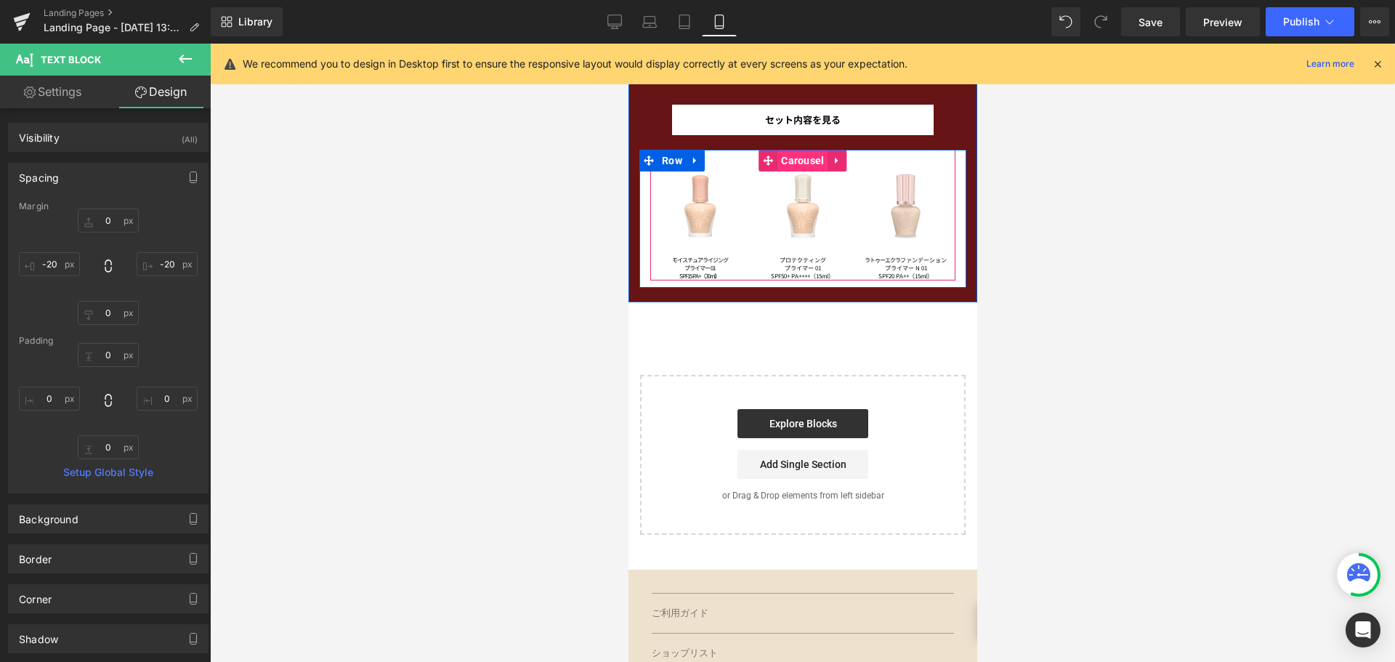
click at [798, 163] on span "Carousel" at bounding box center [802, 161] width 50 height 22
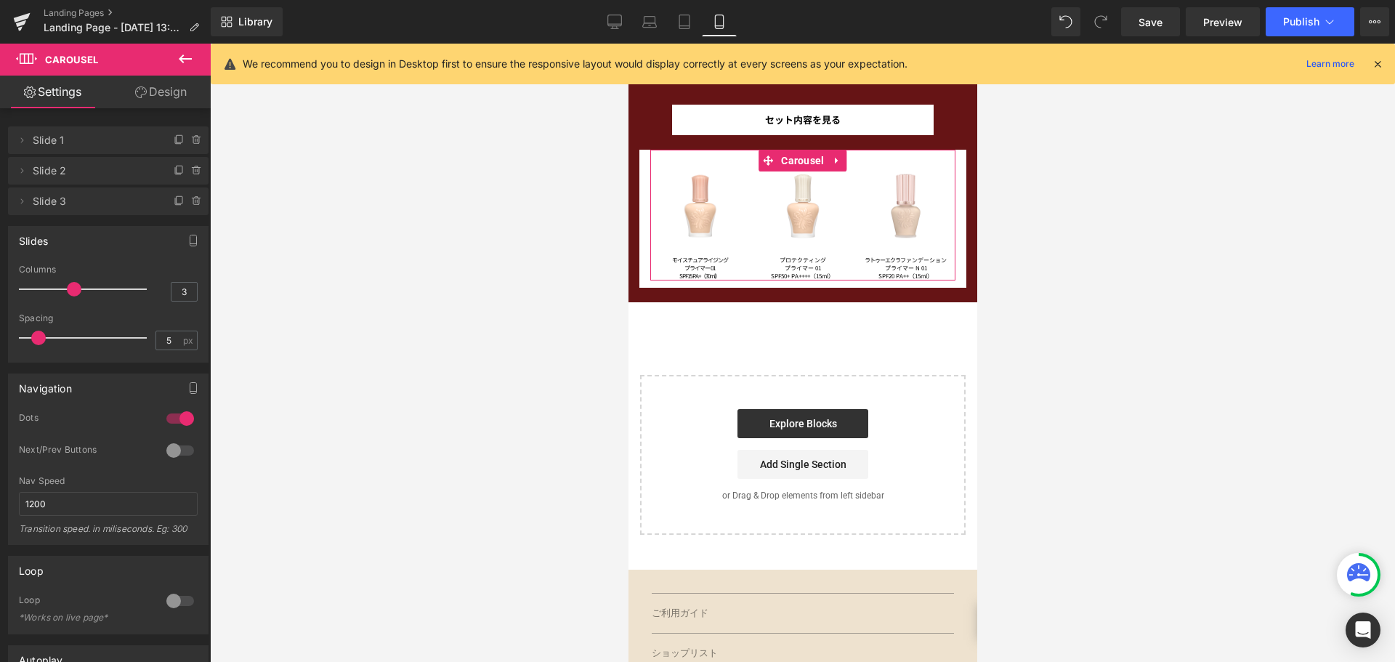
click at [182, 96] on link "Design" at bounding box center [160, 92] width 105 height 33
click at [0, 0] on div "Spacing" at bounding box center [0, 0] width 0 height 0
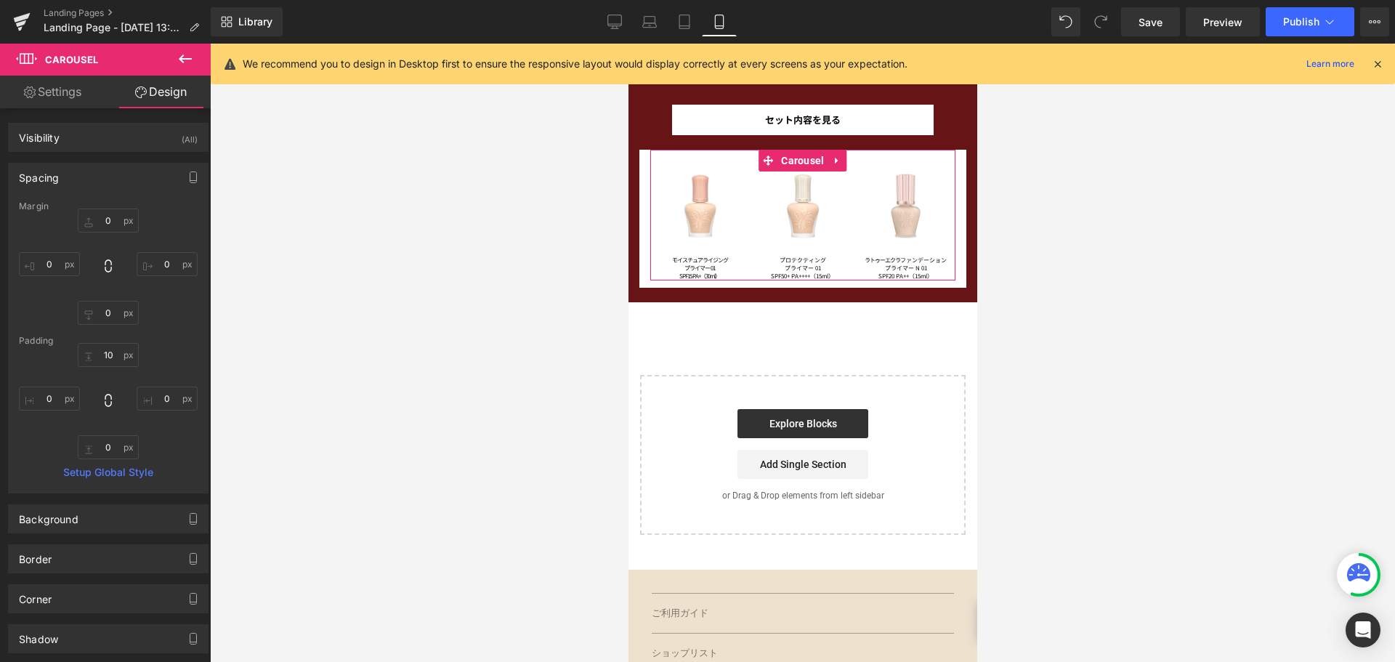
click at [85, 98] on link "Settings" at bounding box center [52, 92] width 105 height 33
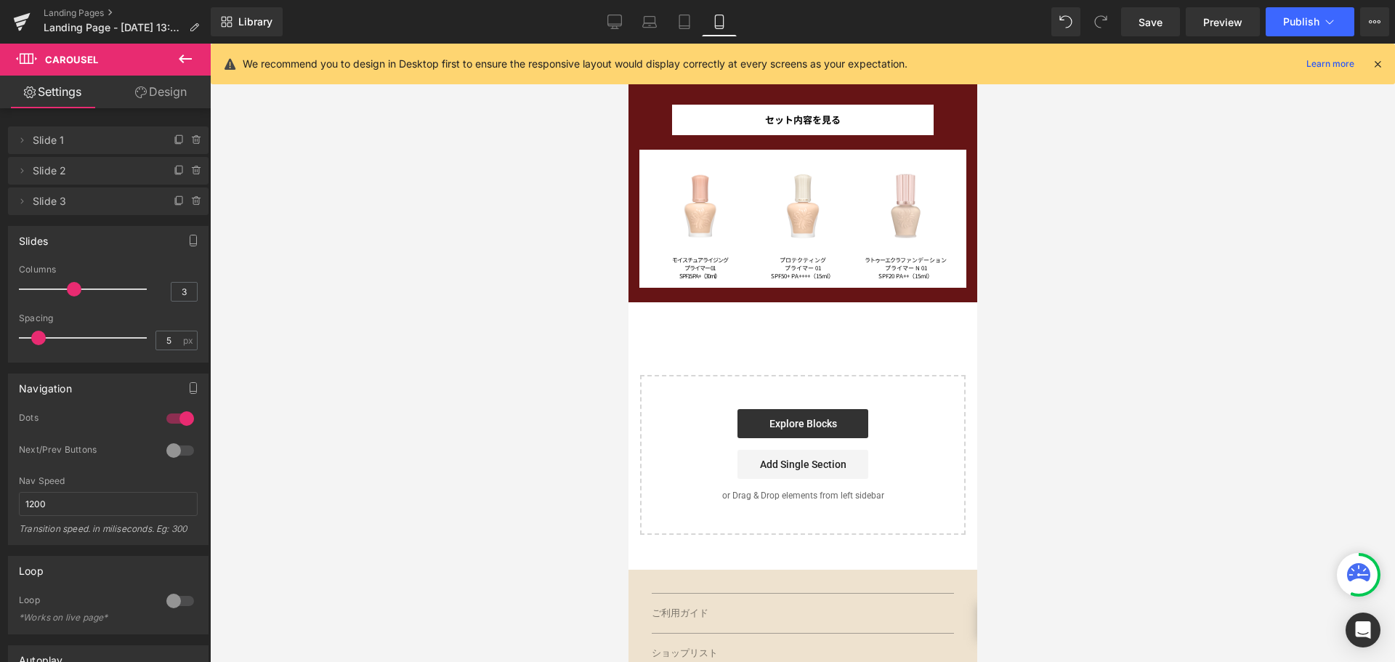
click at [188, 59] on icon at bounding box center [185, 58] width 13 height 9
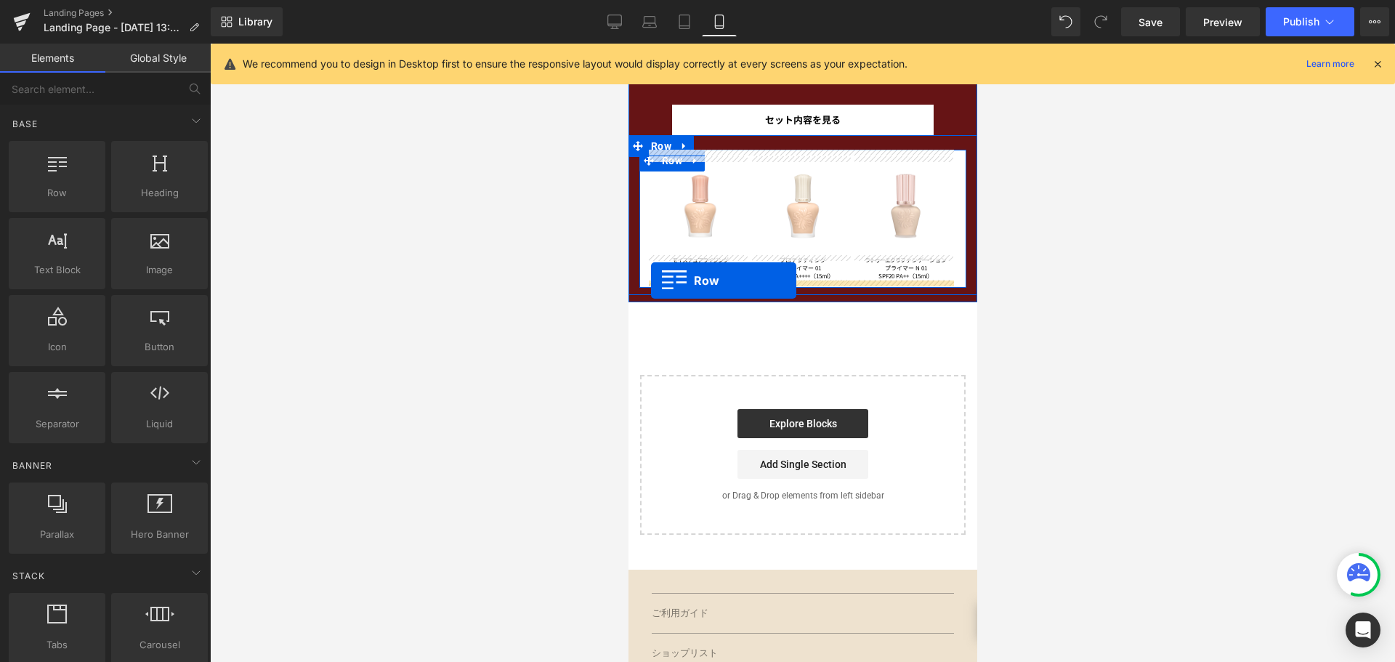
drag, startPoint x: 683, startPoint y: 226, endPoint x: 650, endPoint y: 280, distance: 63.5
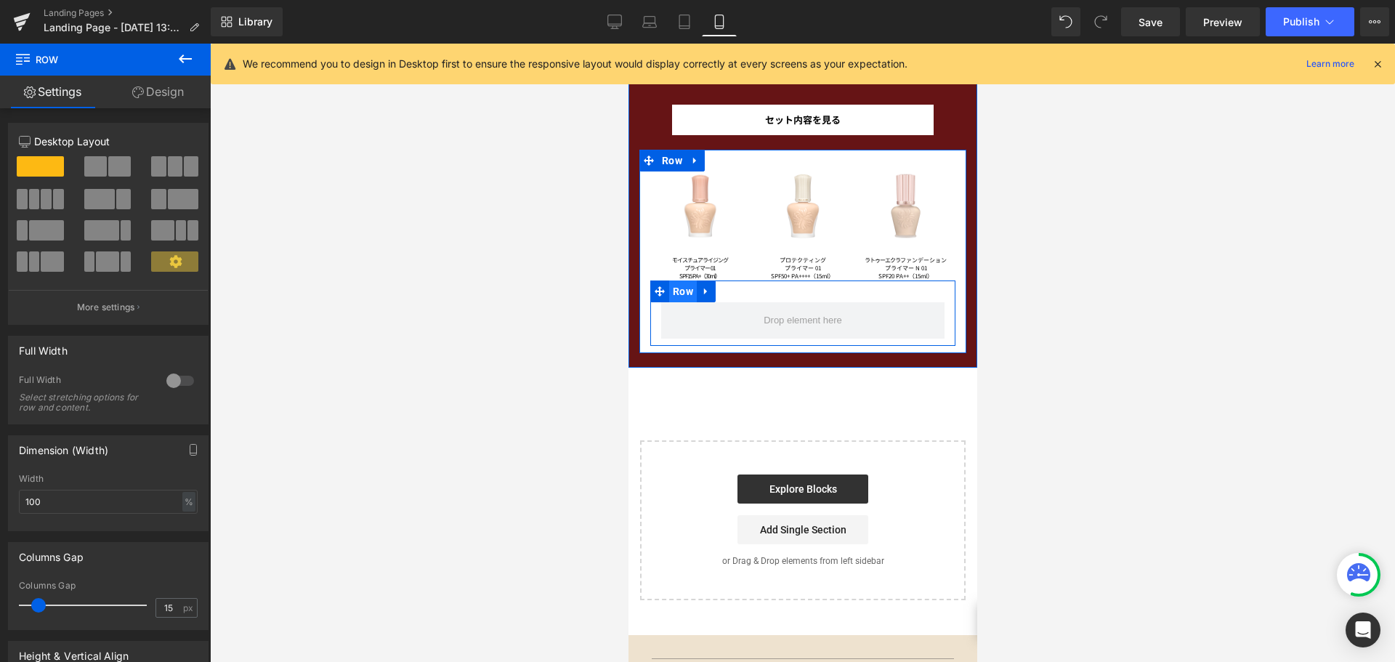
click at [676, 299] on span "Row" at bounding box center [682, 291] width 28 height 22
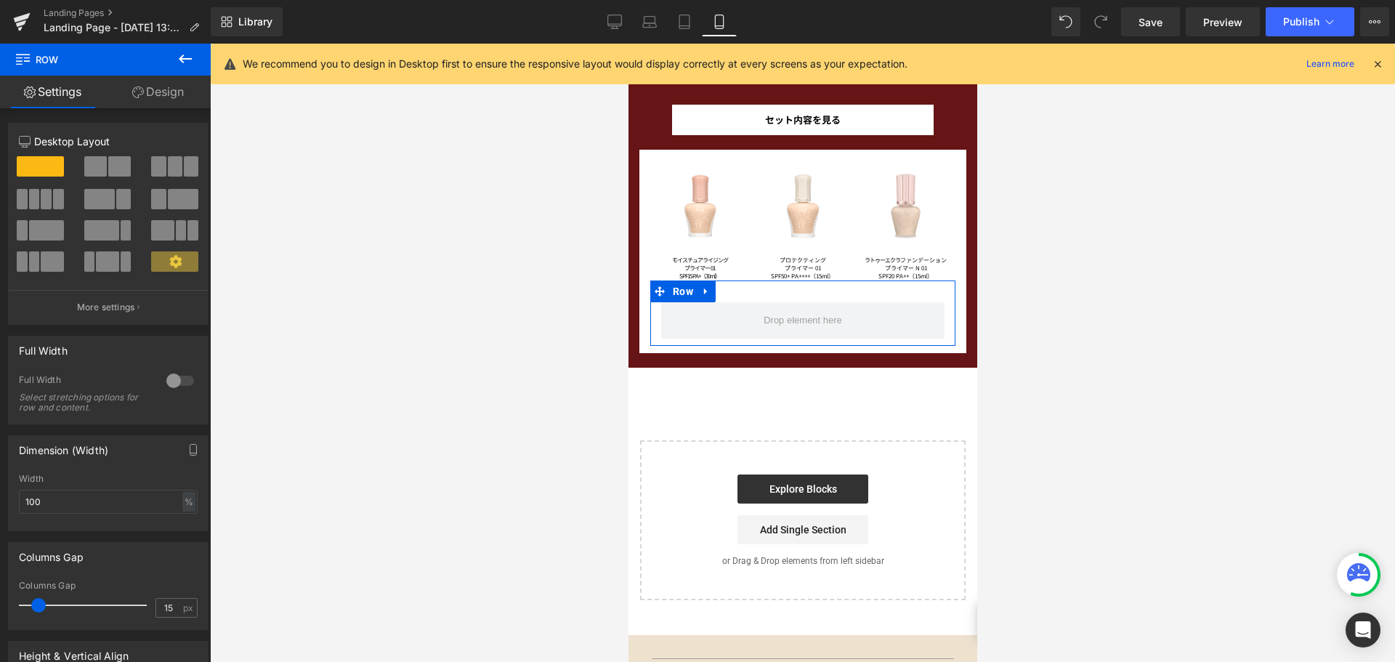
click at [171, 171] on span at bounding box center [175, 166] width 15 height 20
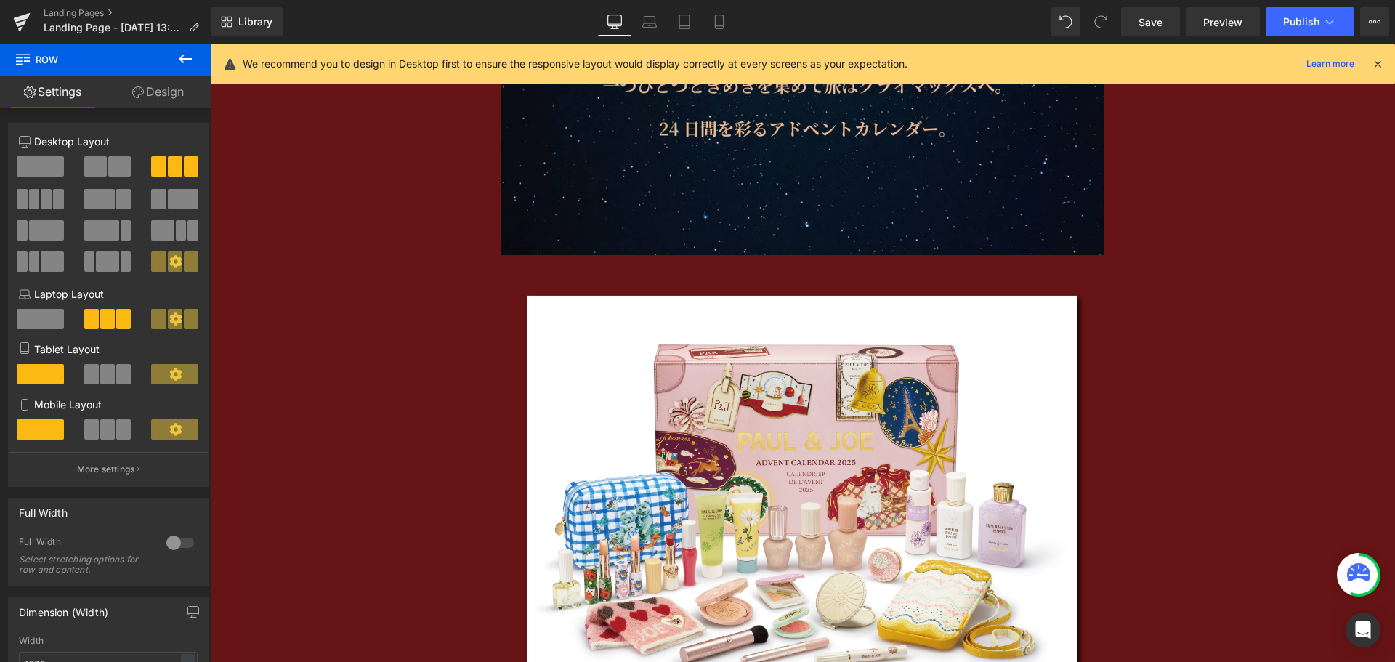
scroll to position [2588, 0]
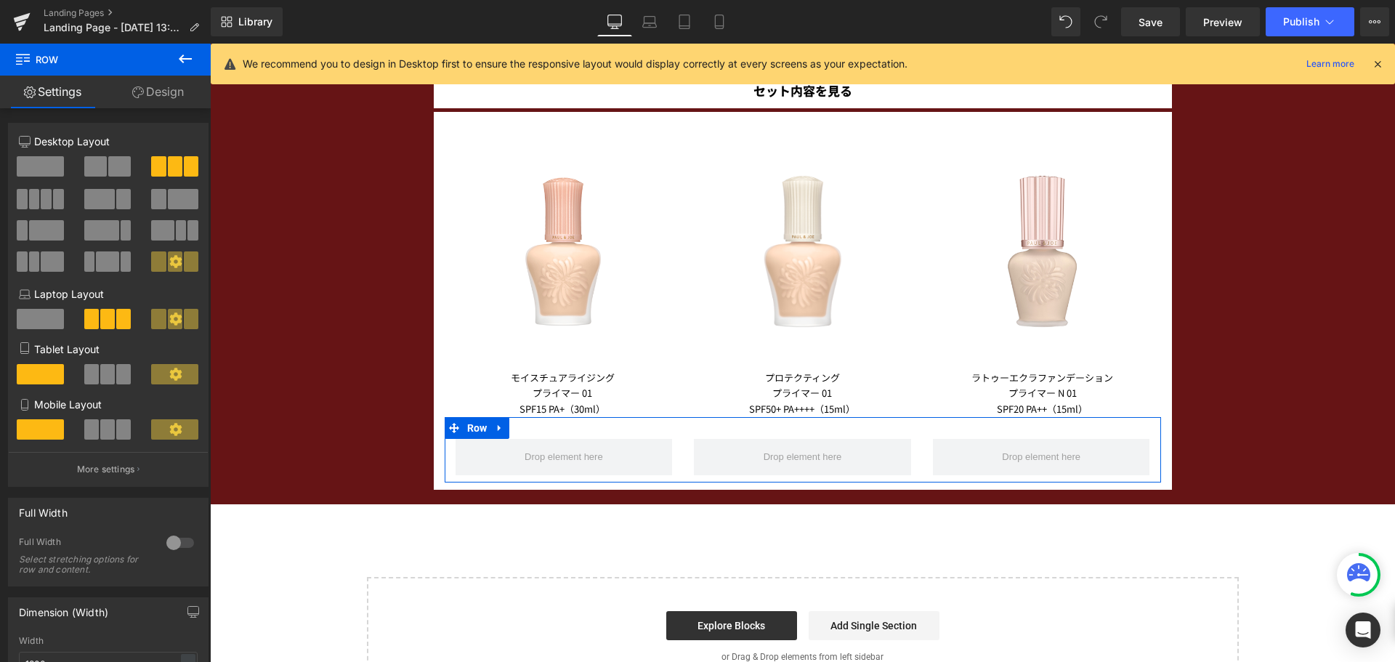
click at [106, 373] on span at bounding box center [107, 374] width 15 height 20
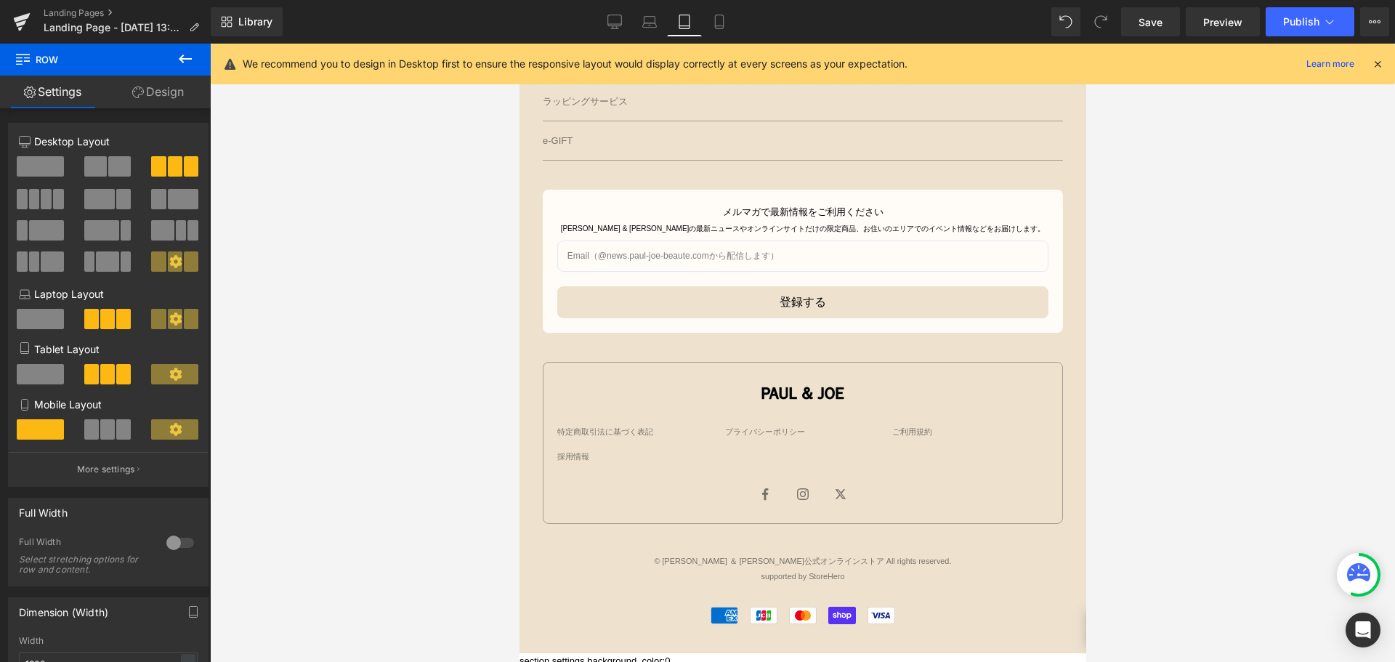
scroll to position [180, 0]
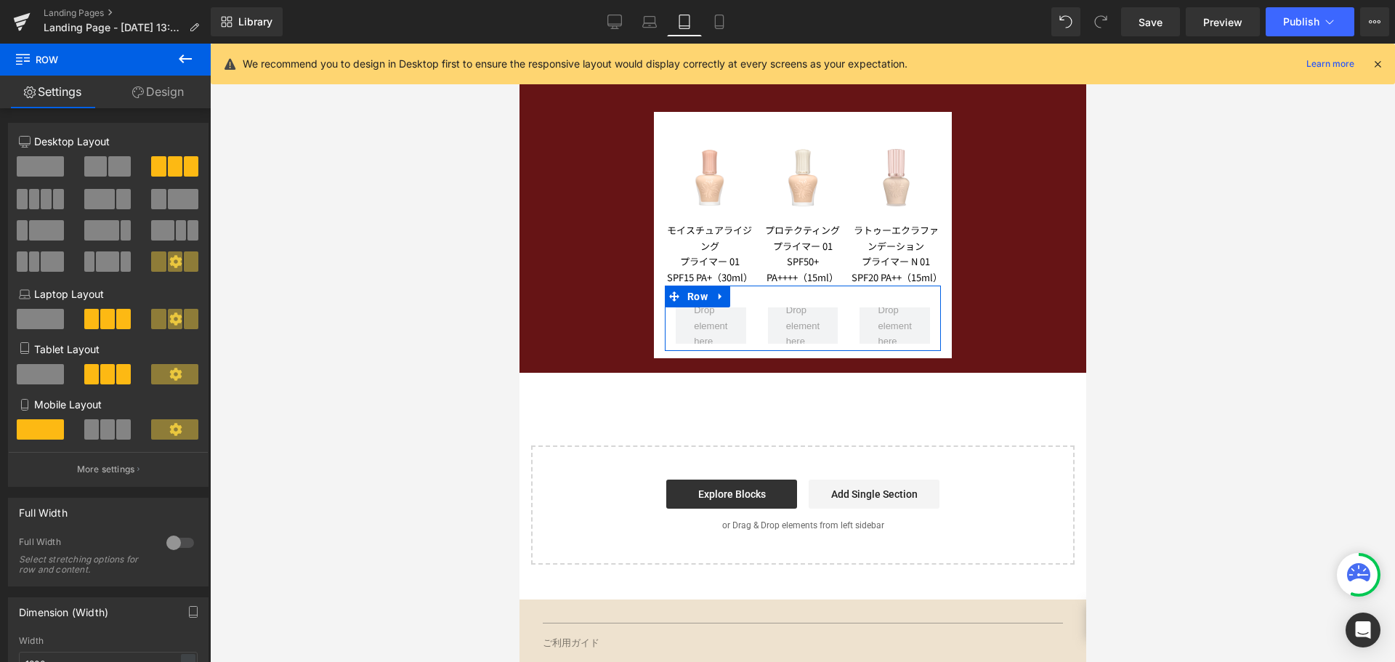
click at [110, 428] on span at bounding box center [107, 429] width 15 height 20
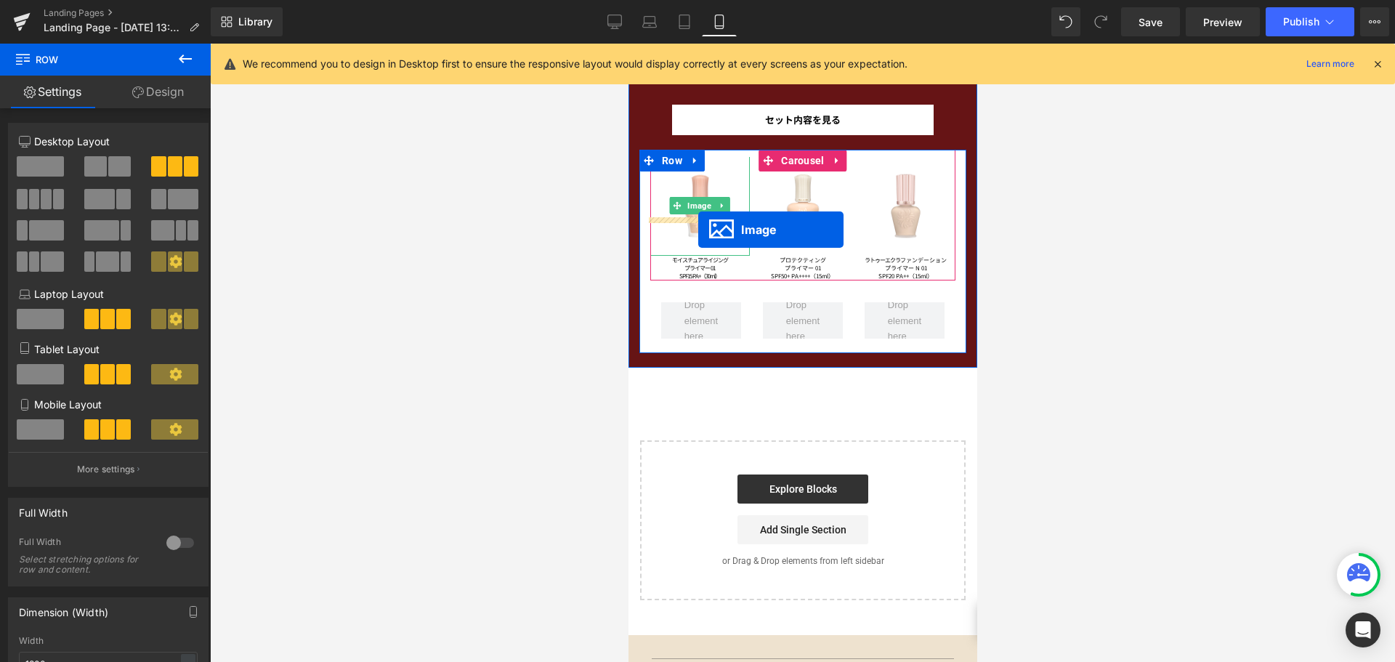
scroll to position [0, 0]
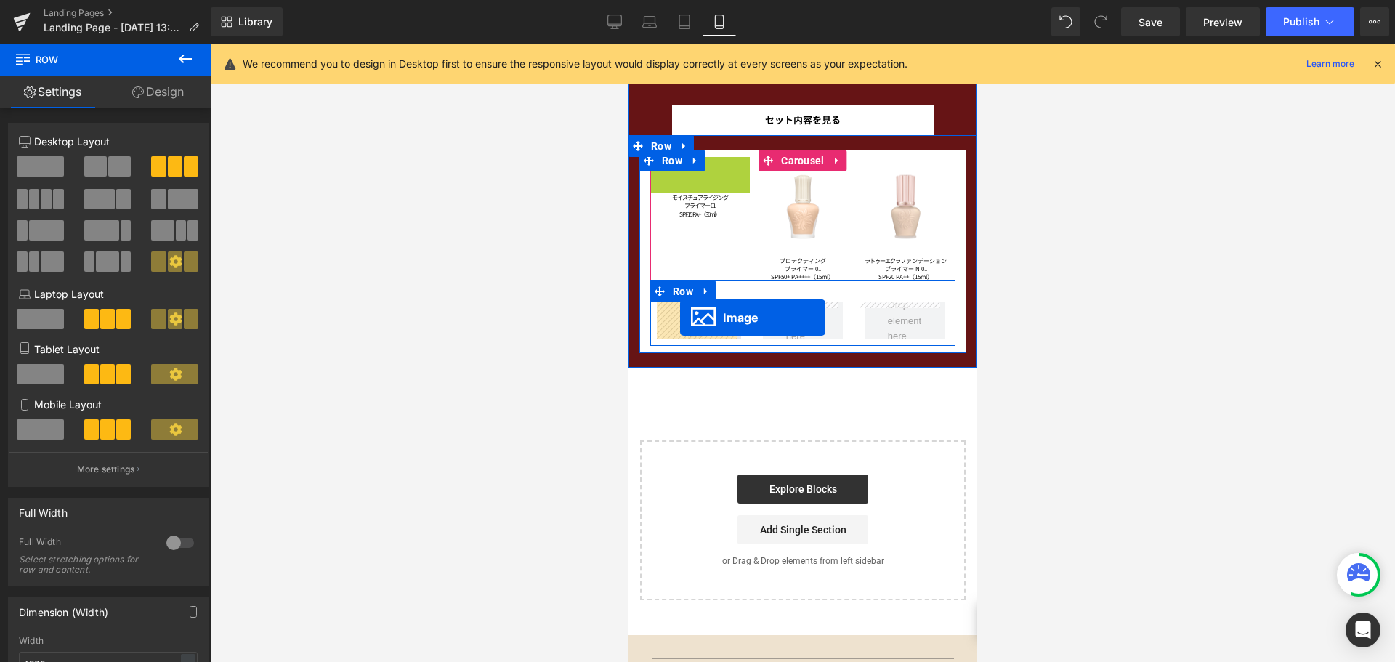
drag, startPoint x: 696, startPoint y: 202, endPoint x: 679, endPoint y: 317, distance: 116.7
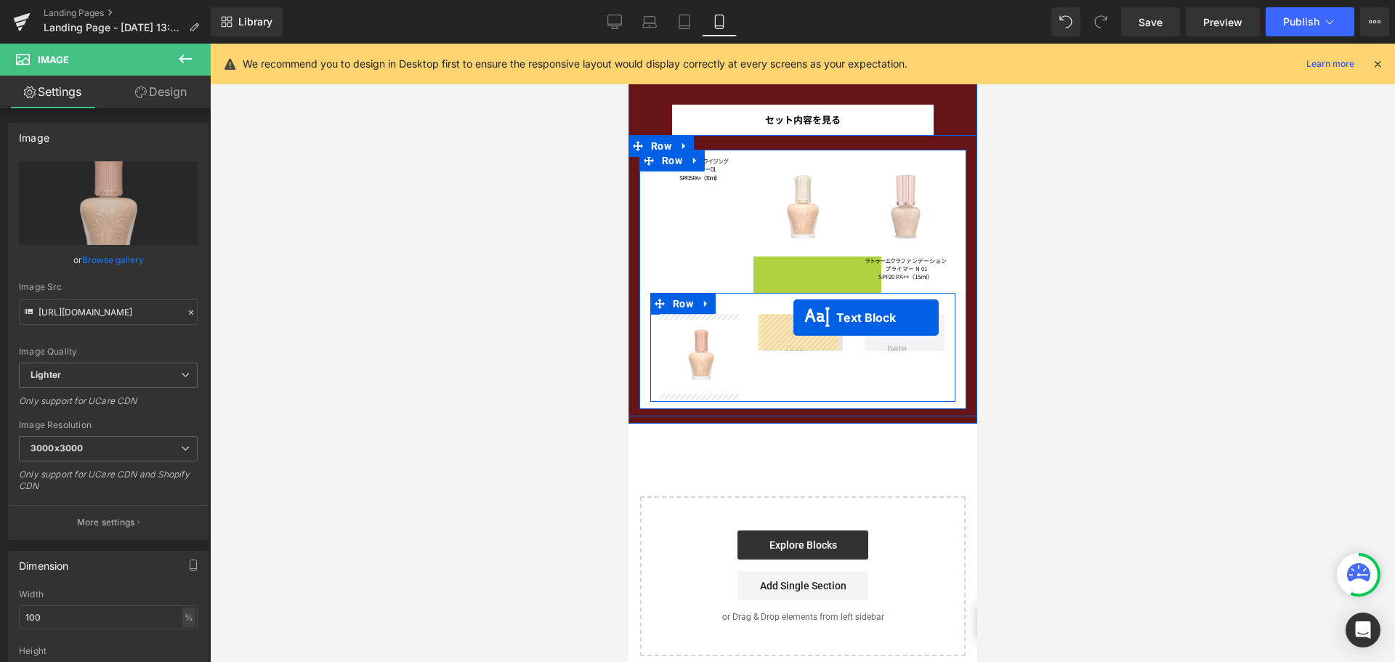
drag, startPoint x: 796, startPoint y: 262, endPoint x: 793, endPoint y: 317, distance: 56.0
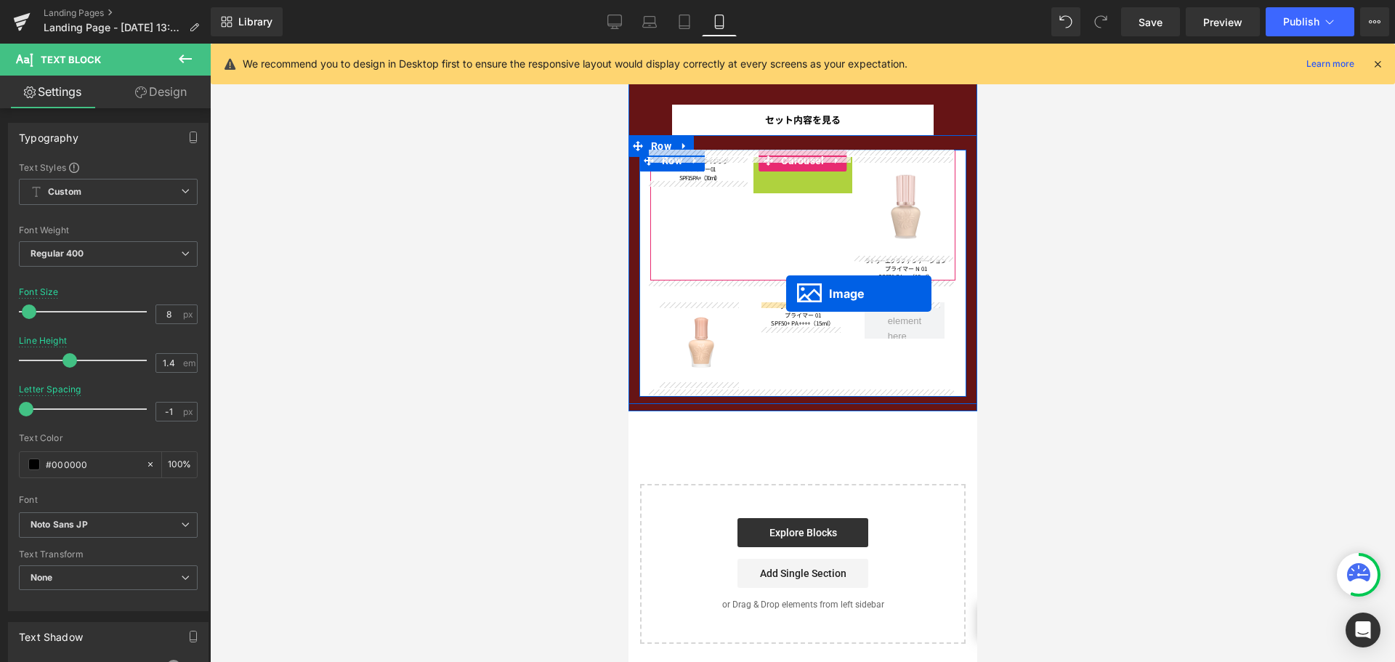
drag, startPoint x: 793, startPoint y: 201, endPoint x: 785, endPoint y: 294, distance: 92.6
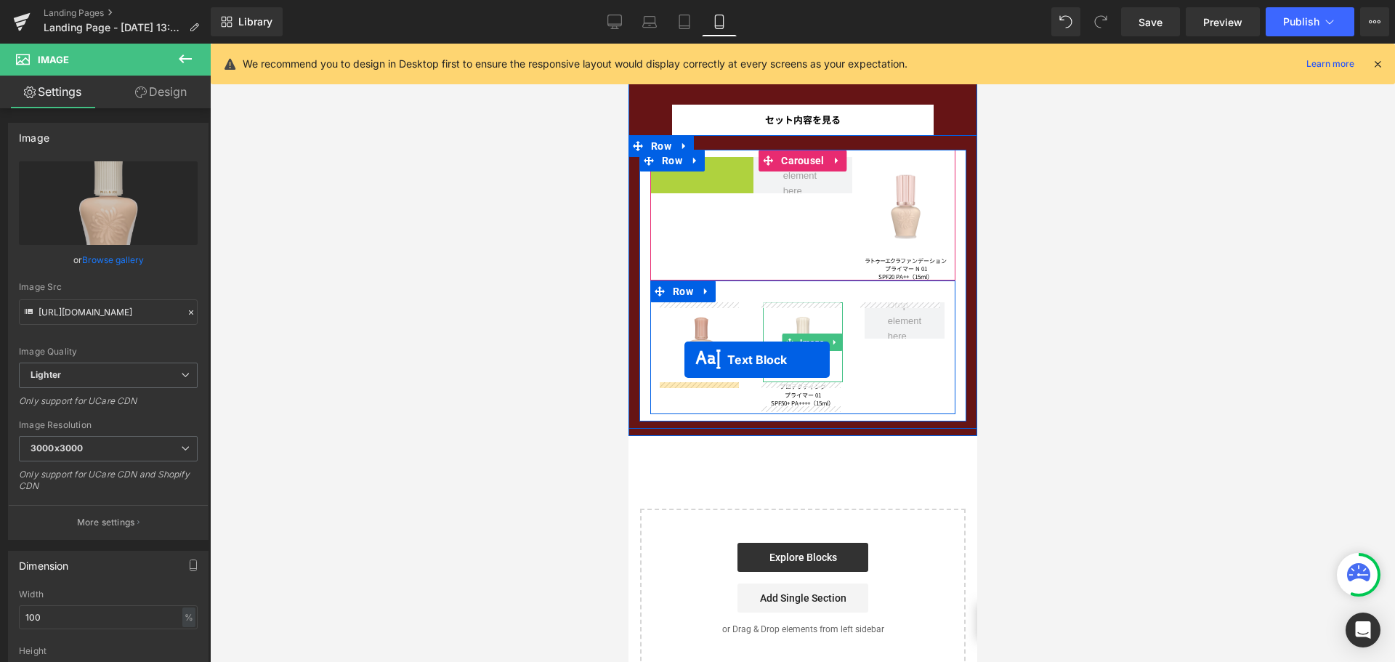
drag, startPoint x: 687, startPoint y: 174, endPoint x: 684, endPoint y: 360, distance: 185.3
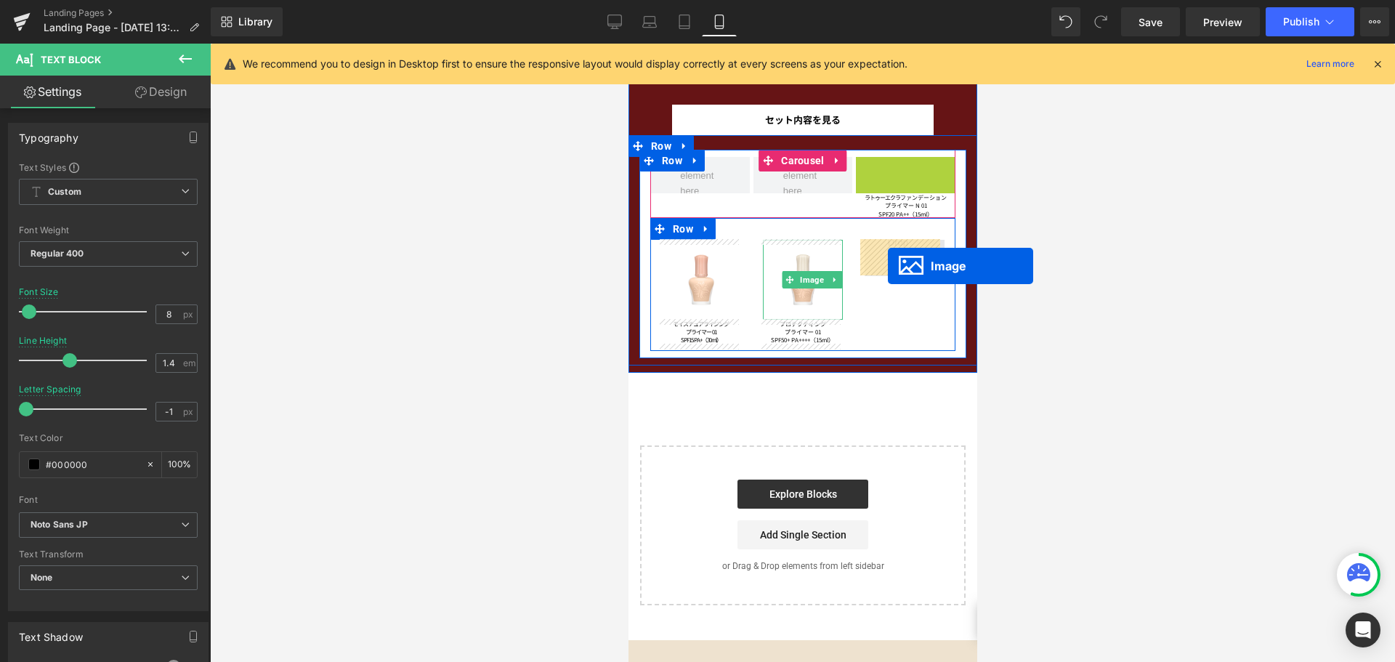
drag, startPoint x: 897, startPoint y: 205, endPoint x: 888, endPoint y: 266, distance: 61.8
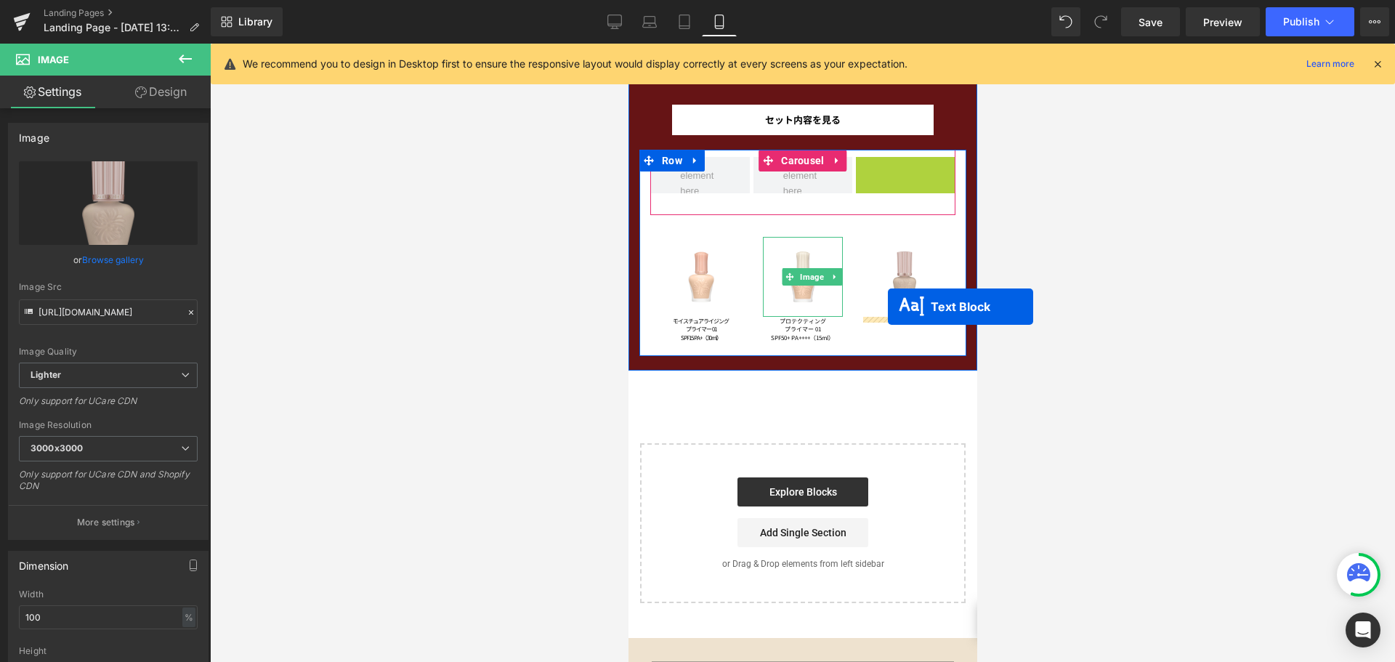
drag, startPoint x: 894, startPoint y: 169, endPoint x: 887, endPoint y: 307, distance: 138.2
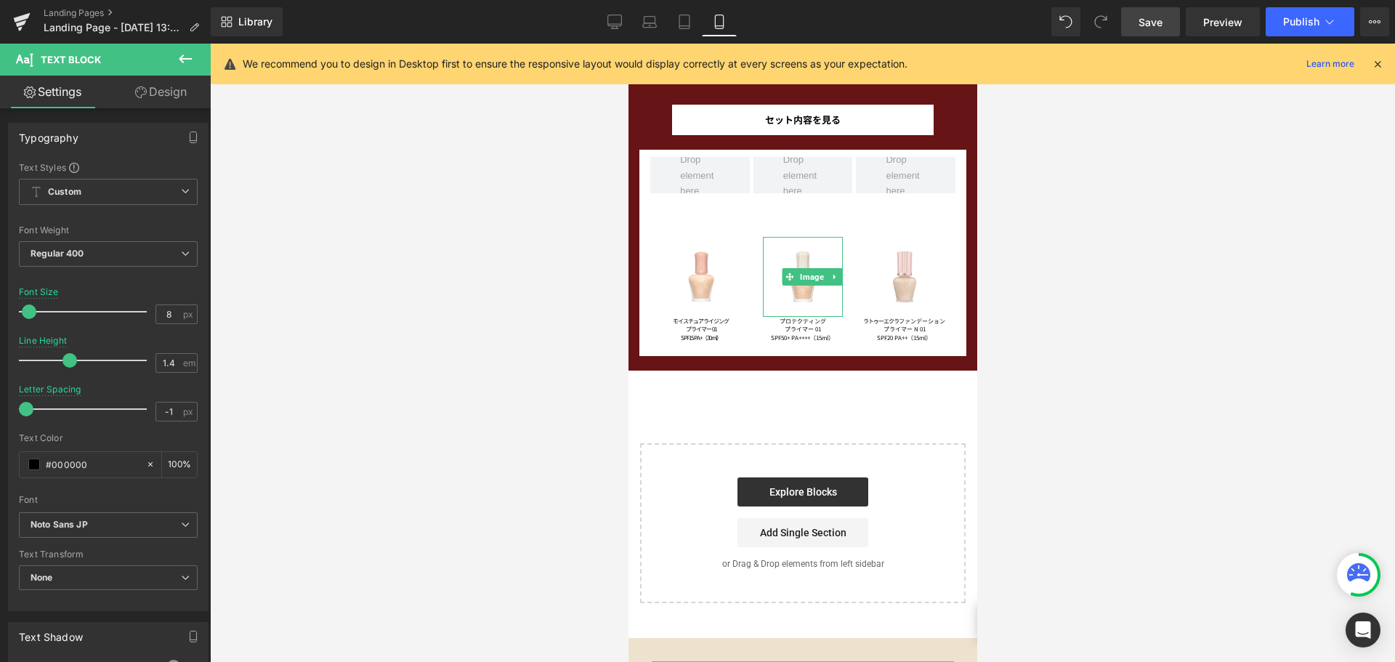
click at [1143, 21] on span "Save" at bounding box center [1150, 22] width 24 height 15
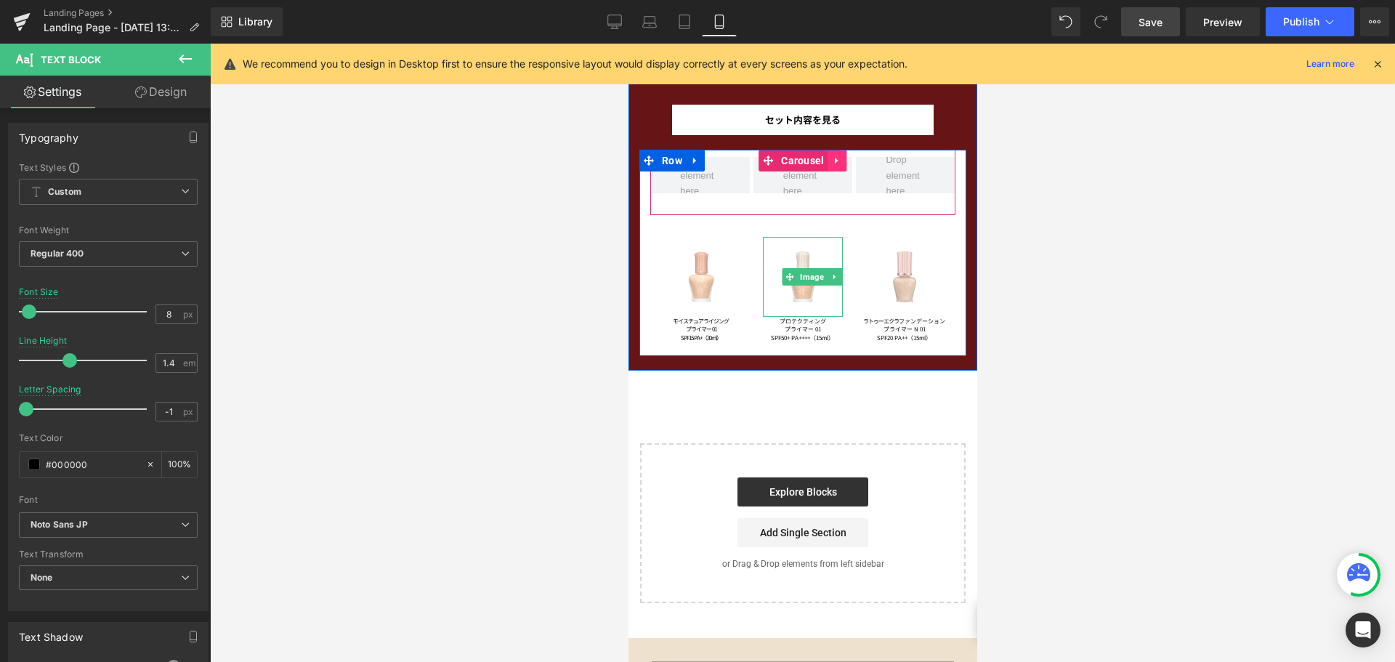
click at [834, 163] on icon at bounding box center [835, 161] width 3 height 7
click at [841, 163] on icon at bounding box center [846, 160] width 10 height 10
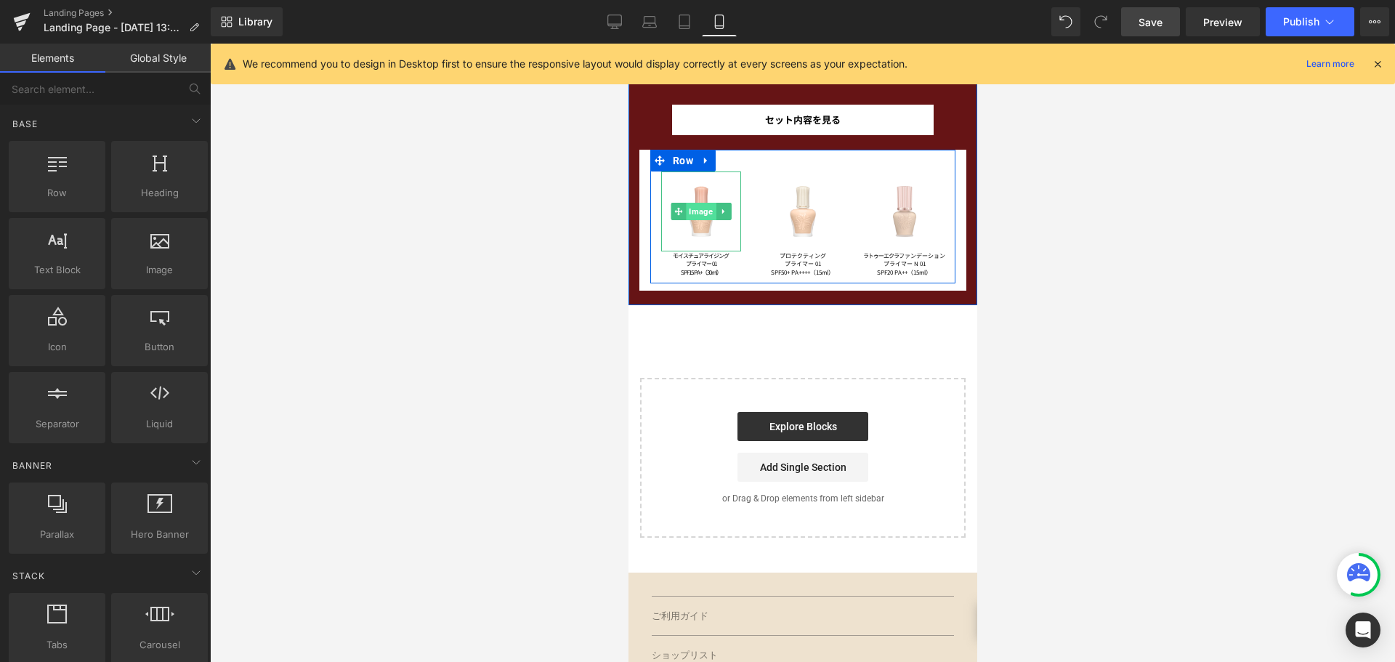
click at [689, 206] on span "Image" at bounding box center [700, 211] width 30 height 17
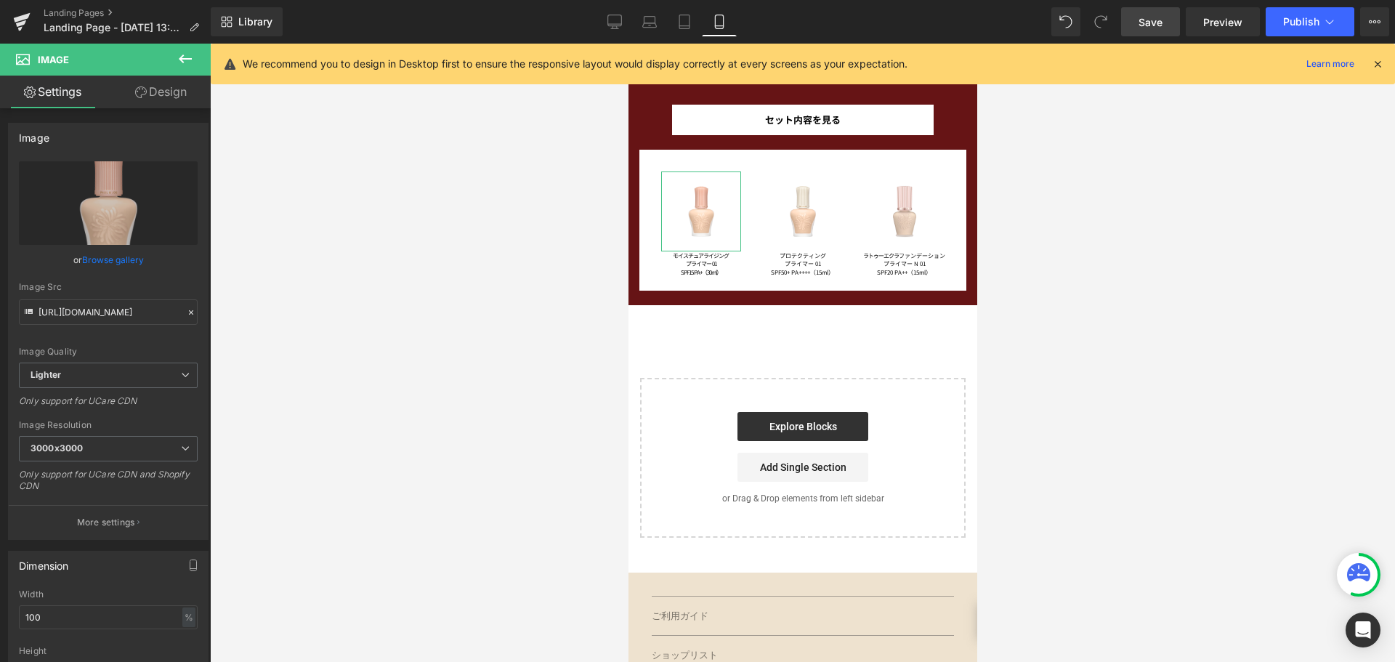
click at [177, 94] on link "Design" at bounding box center [160, 92] width 105 height 33
click at [0, 0] on div "Background" at bounding box center [0, 0] width 0 height 0
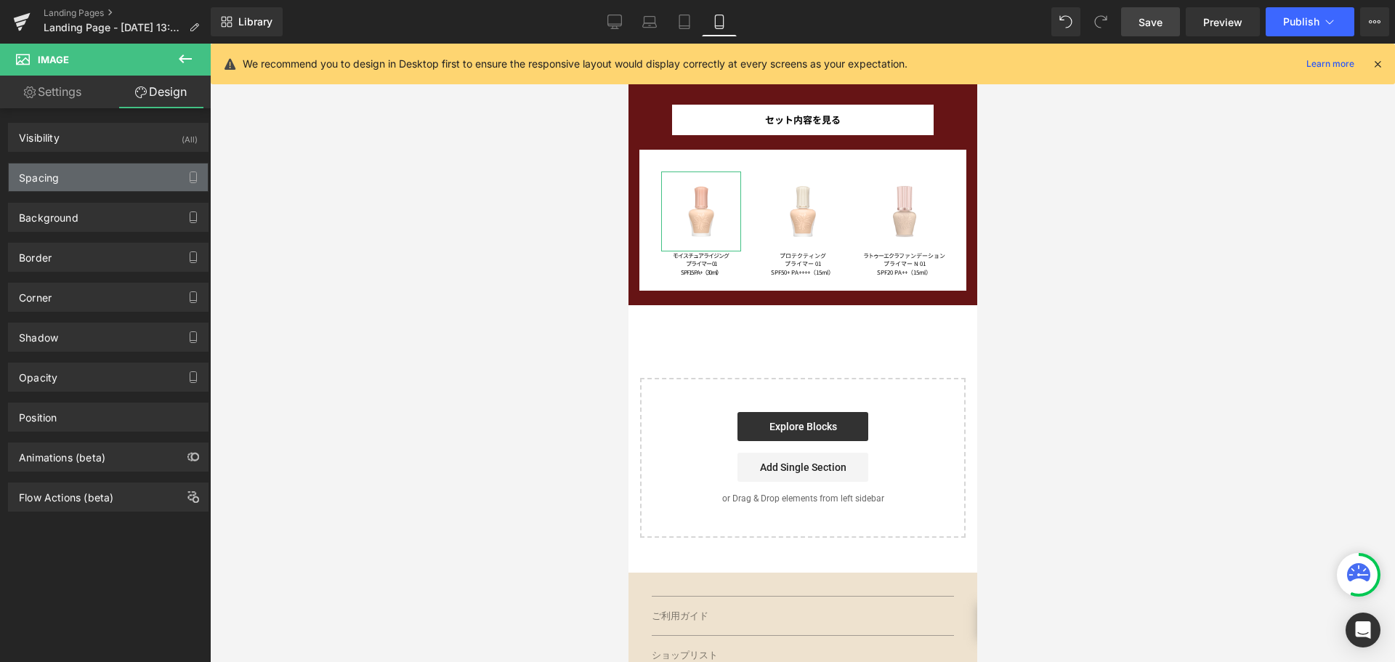
click at [129, 187] on div "Spacing" at bounding box center [108, 177] width 199 height 28
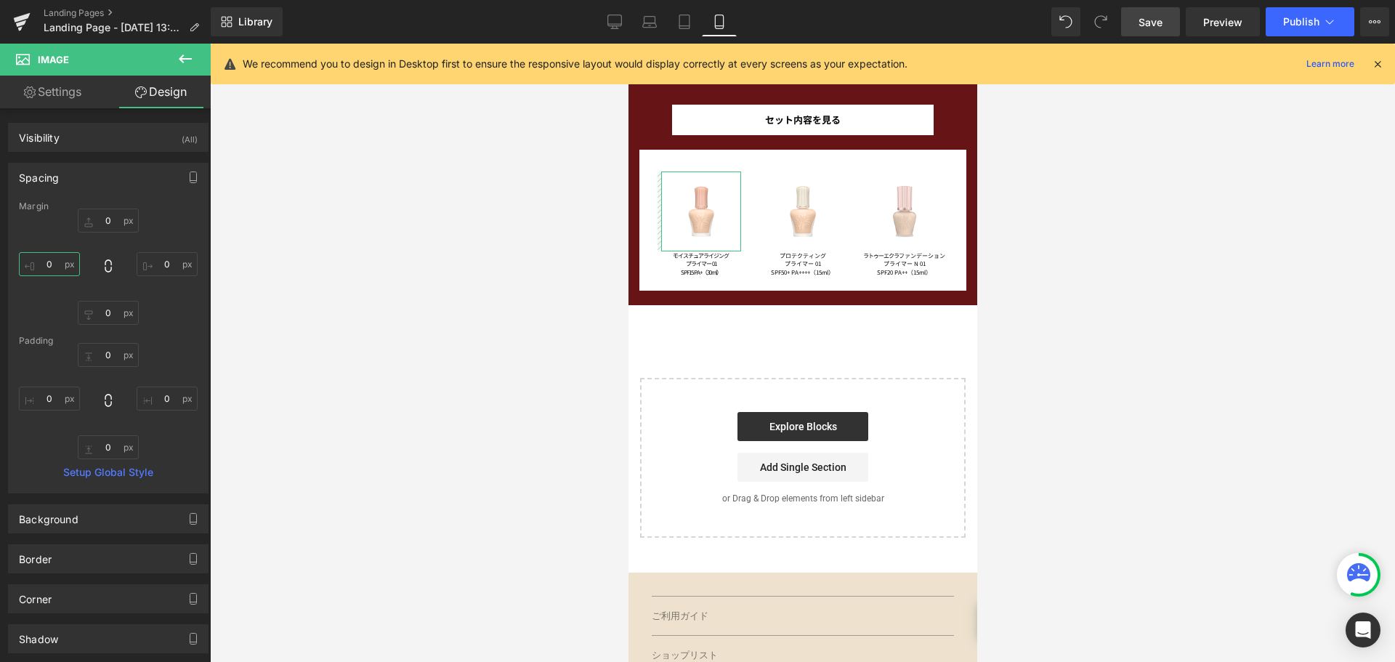
click at [61, 258] on input "0" at bounding box center [49, 264] width 61 height 24
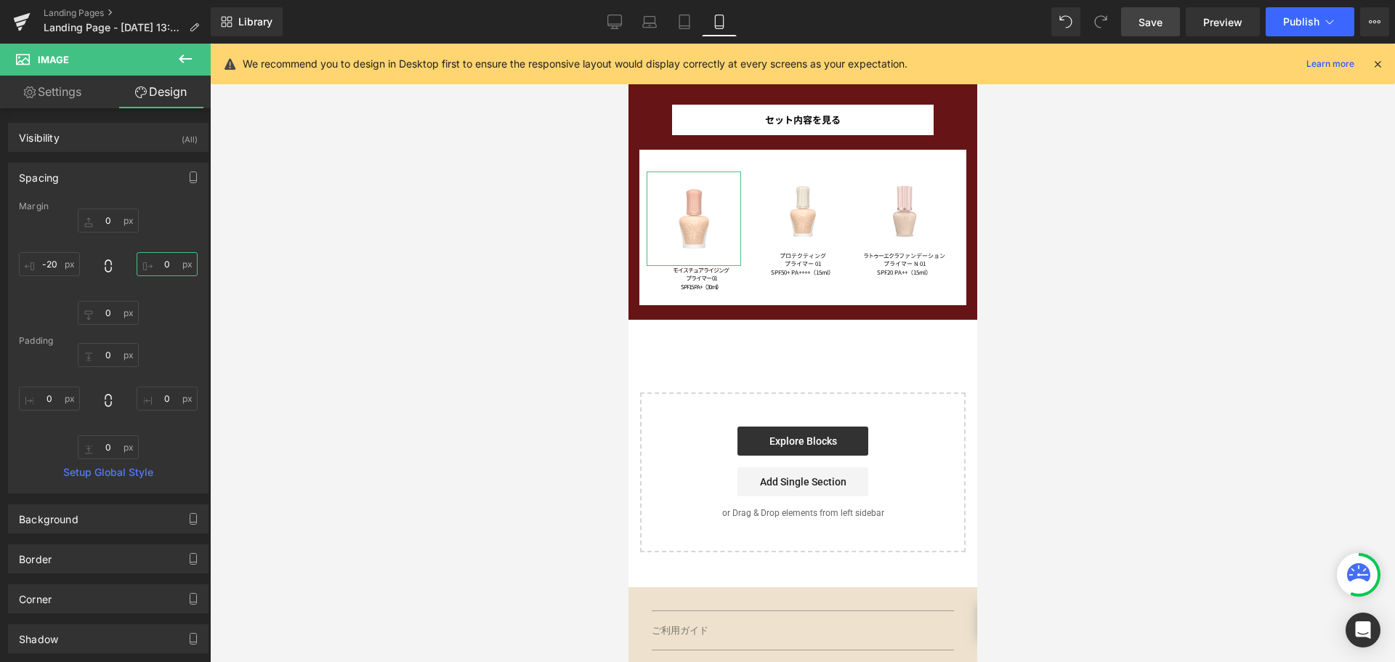
click at [179, 267] on input "0" at bounding box center [167, 264] width 61 height 24
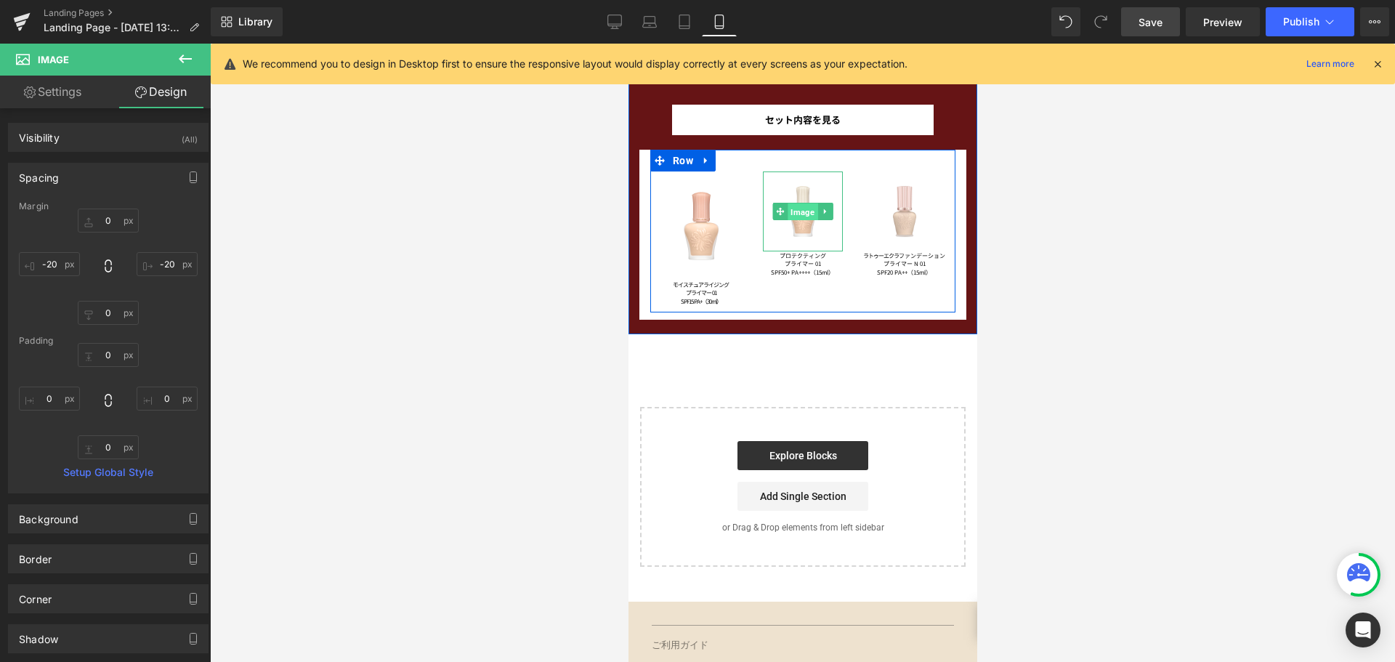
click at [793, 218] on span "Image" at bounding box center [802, 211] width 30 height 17
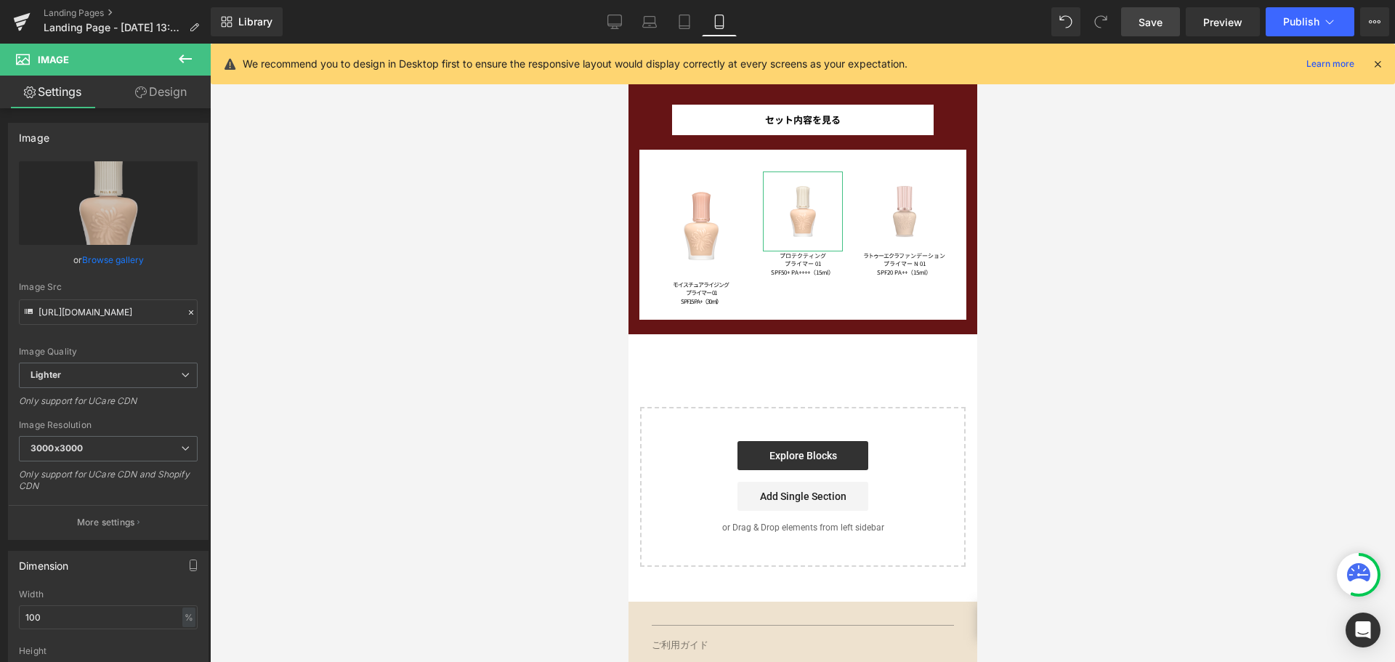
click at [159, 89] on link "Design" at bounding box center [160, 92] width 105 height 33
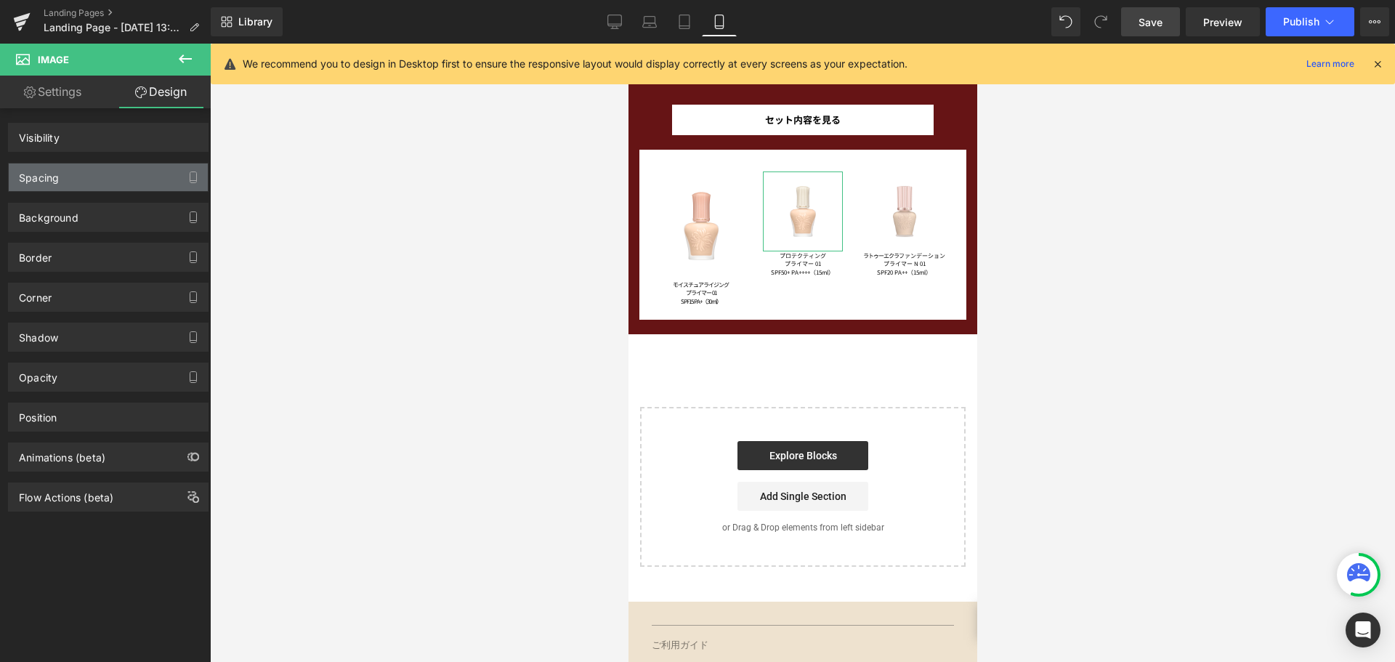
click at [117, 178] on div "Spacing" at bounding box center [108, 177] width 199 height 28
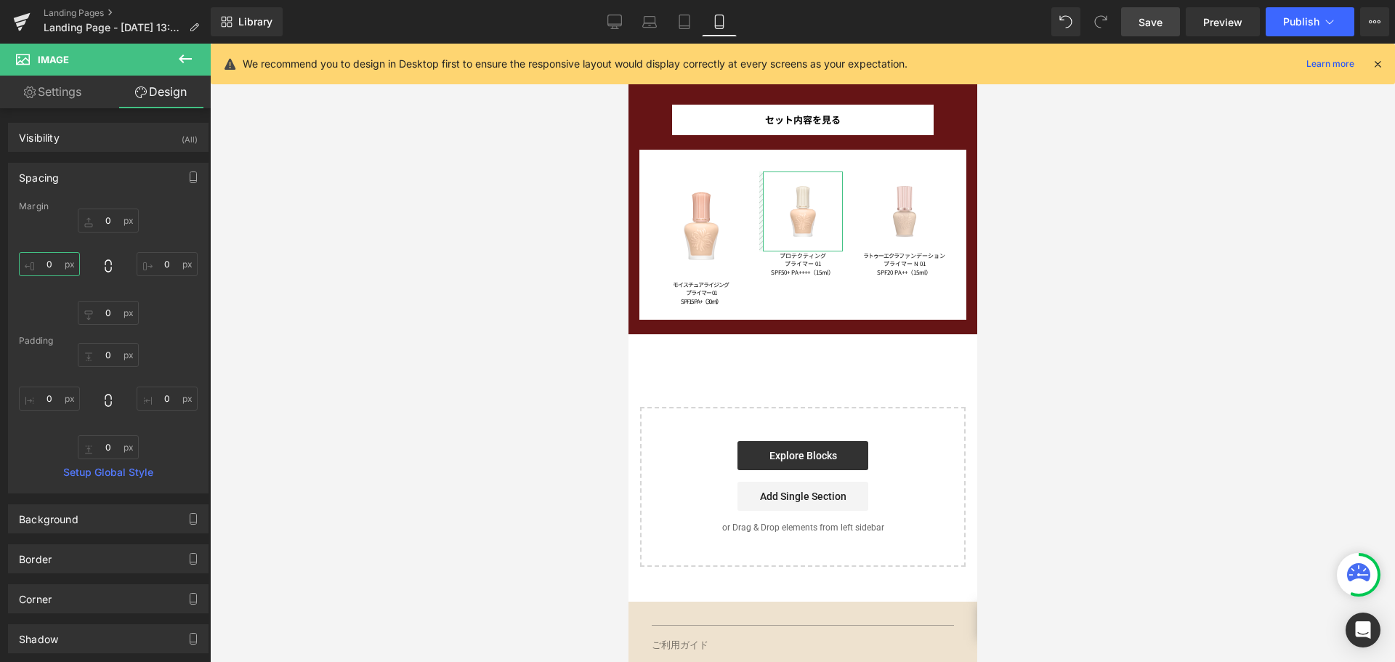
click at [52, 268] on input "0" at bounding box center [49, 264] width 61 height 24
click at [156, 271] on input "0" at bounding box center [167, 264] width 61 height 24
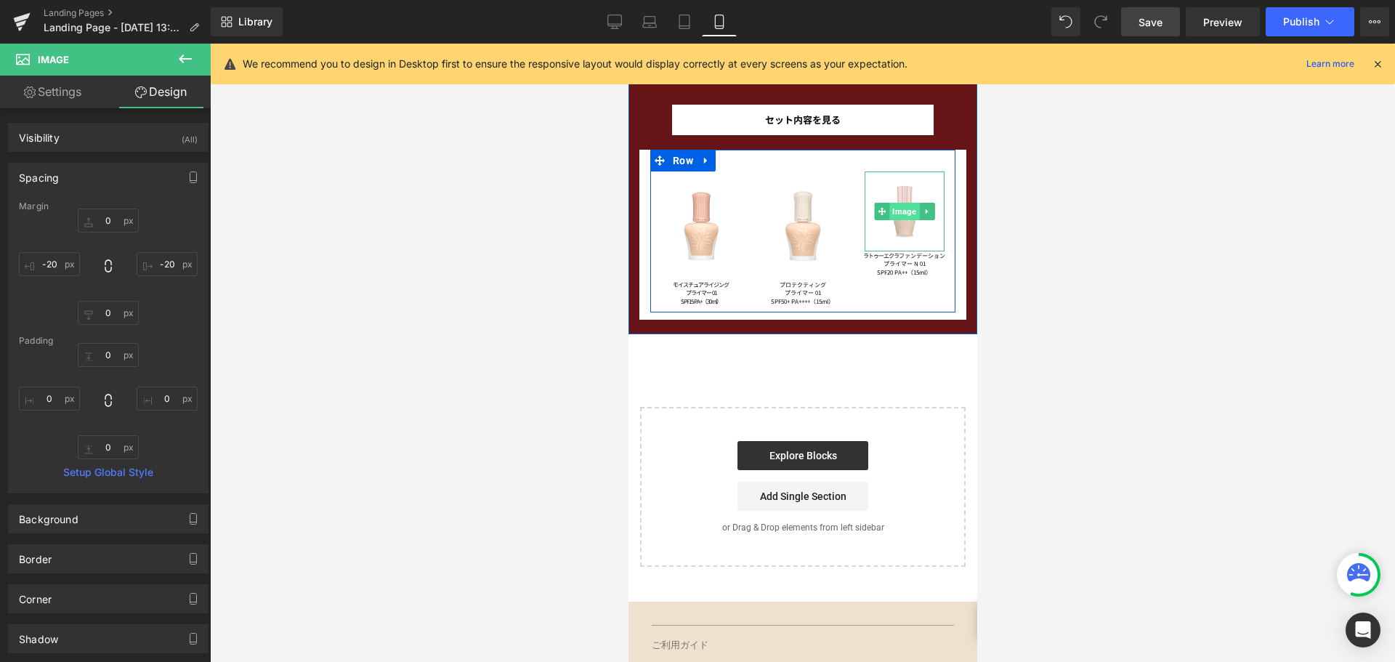
click at [888, 208] on span "Image" at bounding box center [903, 211] width 30 height 17
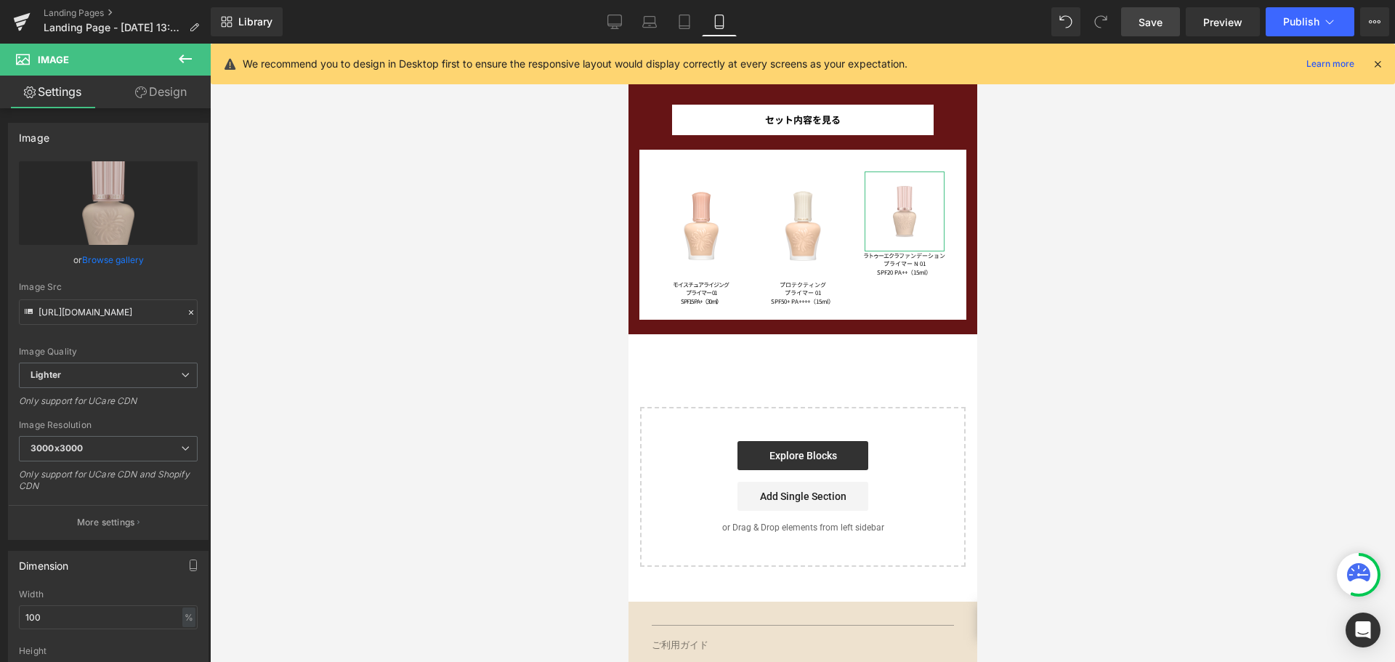
click at [174, 91] on link "Design" at bounding box center [160, 92] width 105 height 33
click at [0, 0] on div "Spacing" at bounding box center [0, 0] width 0 height 0
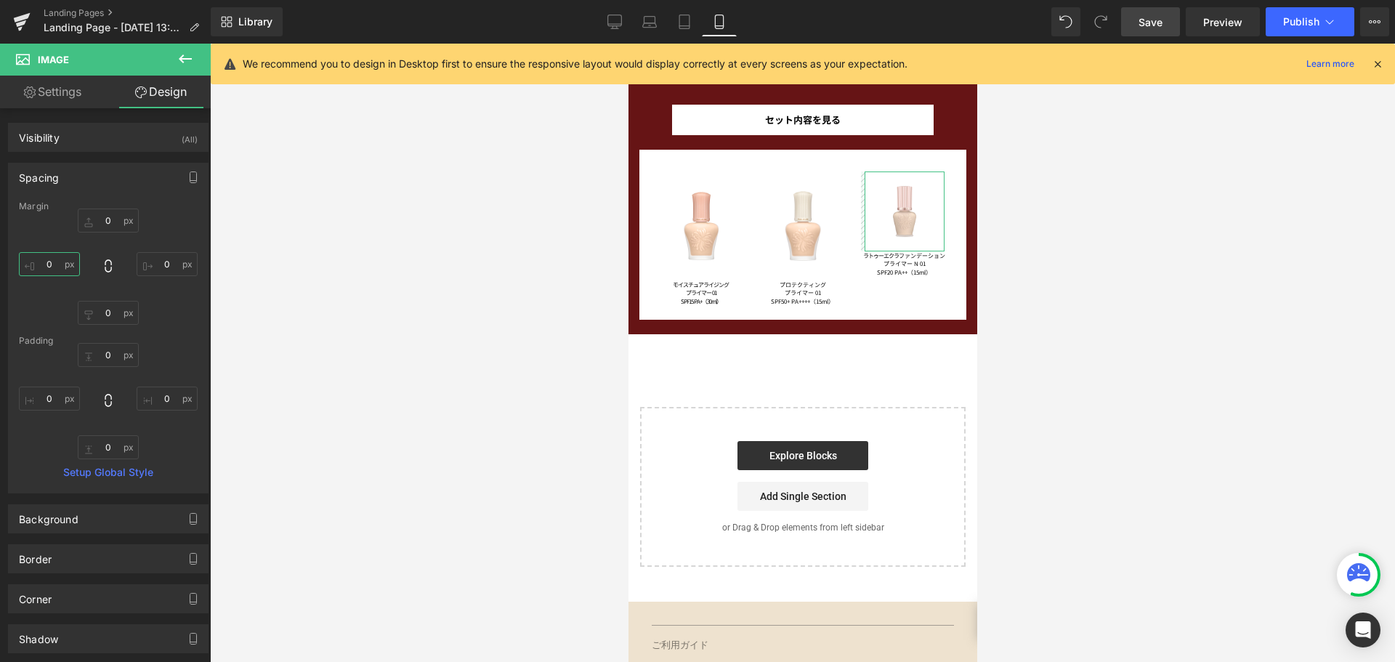
click at [52, 272] on input "0" at bounding box center [49, 264] width 61 height 24
click at [158, 272] on input "0" at bounding box center [167, 264] width 61 height 24
click at [112, 223] on input "0" at bounding box center [108, 221] width 61 height 24
click at [116, 314] on input "0" at bounding box center [108, 313] width 61 height 24
click at [112, 227] on input "20" at bounding box center [108, 221] width 61 height 24
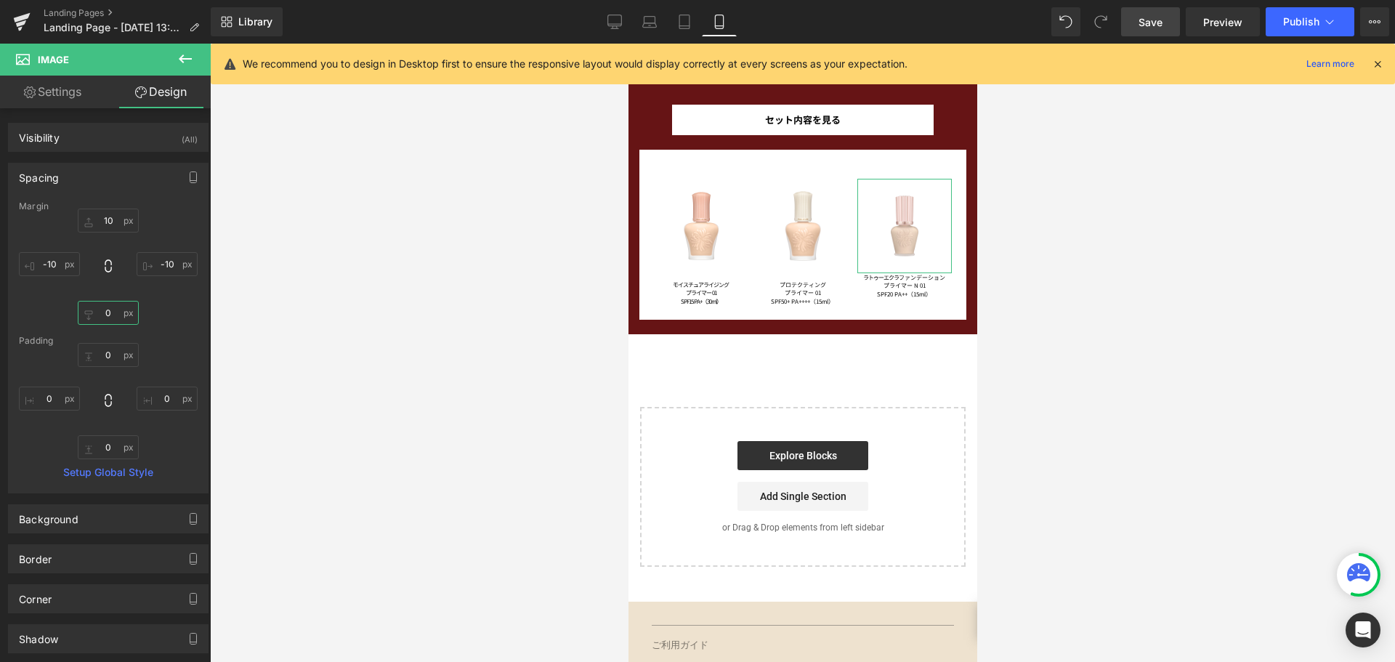
click at [110, 309] on input "text" at bounding box center [108, 313] width 61 height 24
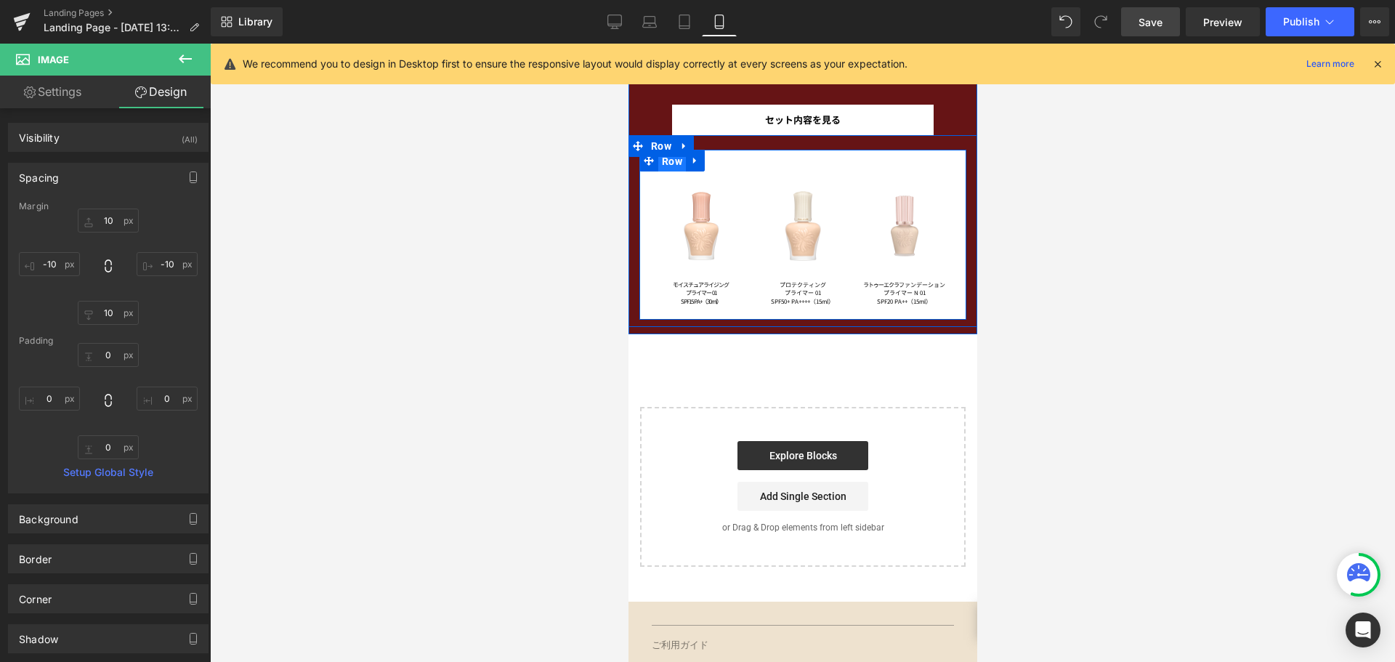
click at [672, 163] on span "Row" at bounding box center [671, 161] width 28 height 22
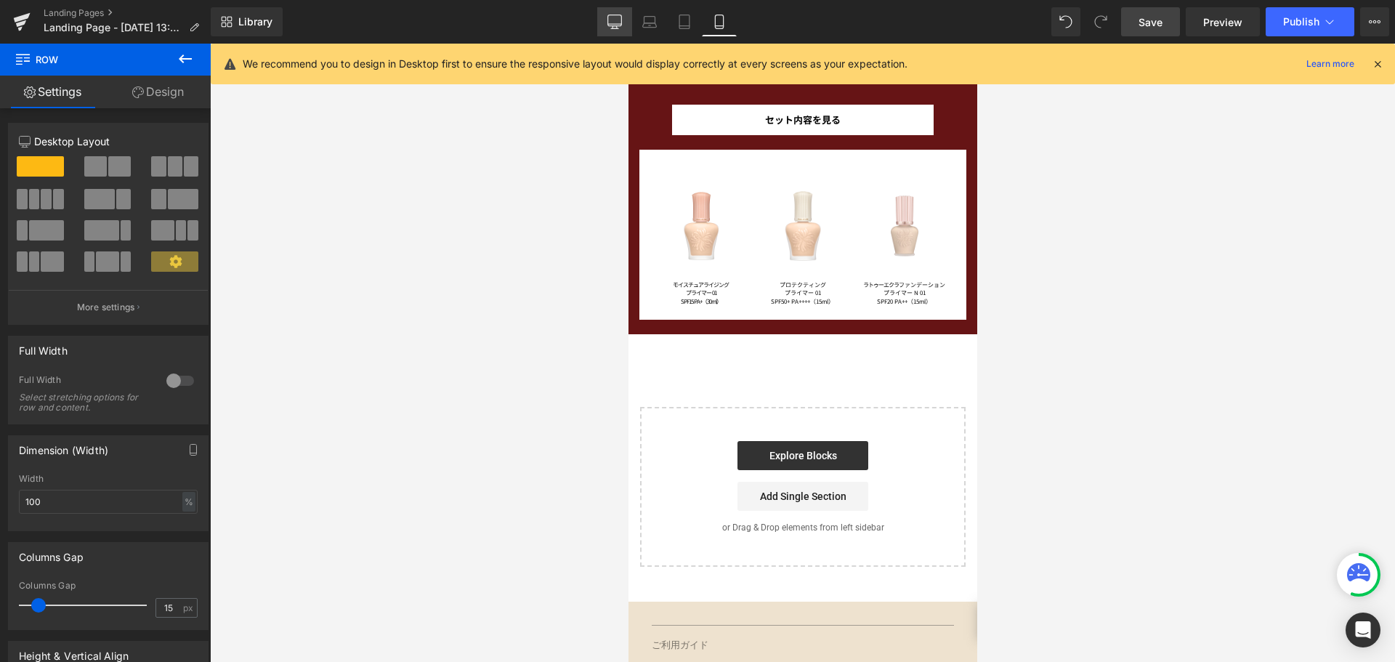
click at [620, 20] on icon at bounding box center [614, 22] width 15 height 15
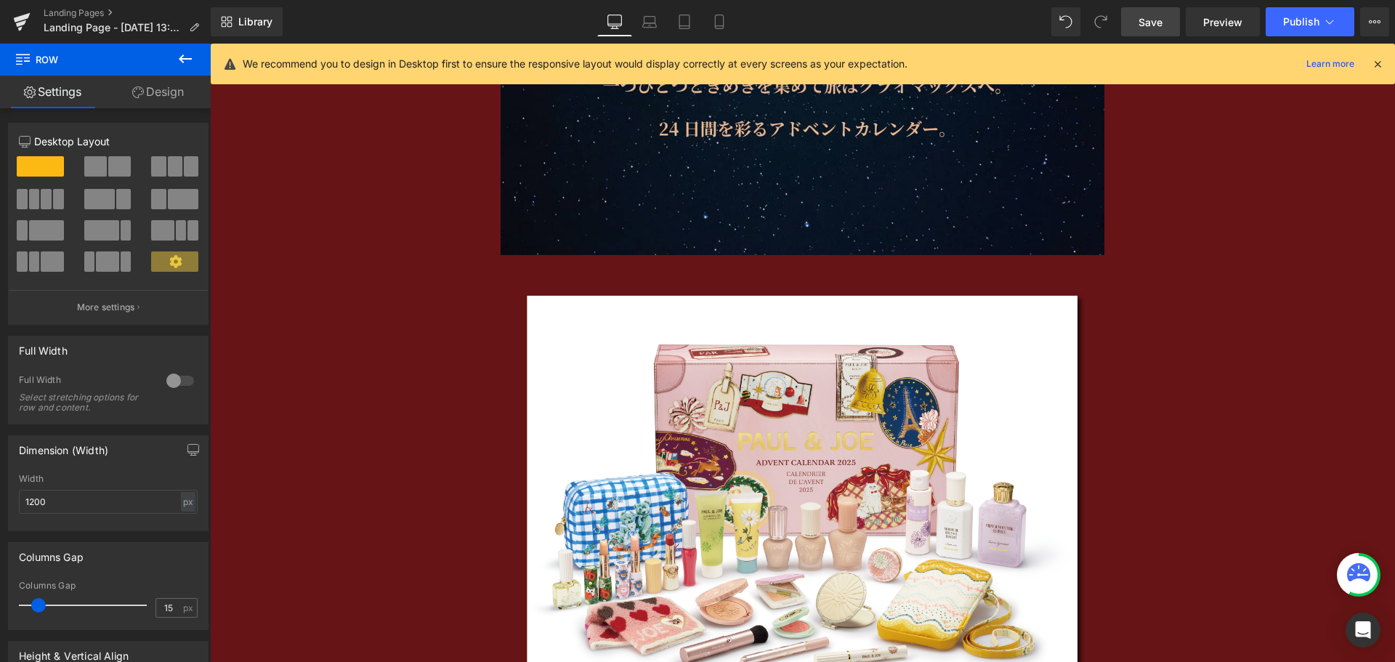
scroll to position [2551, 0]
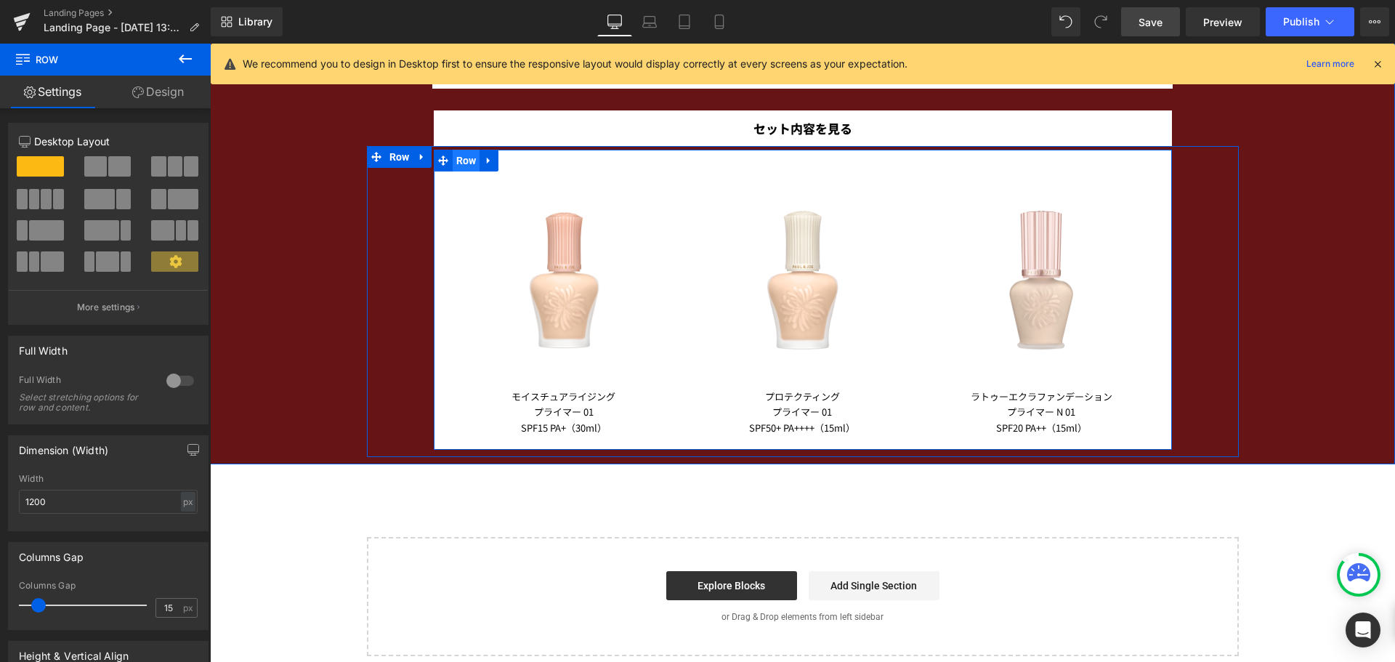
click at [461, 161] on span "Row" at bounding box center [467, 161] width 28 height 22
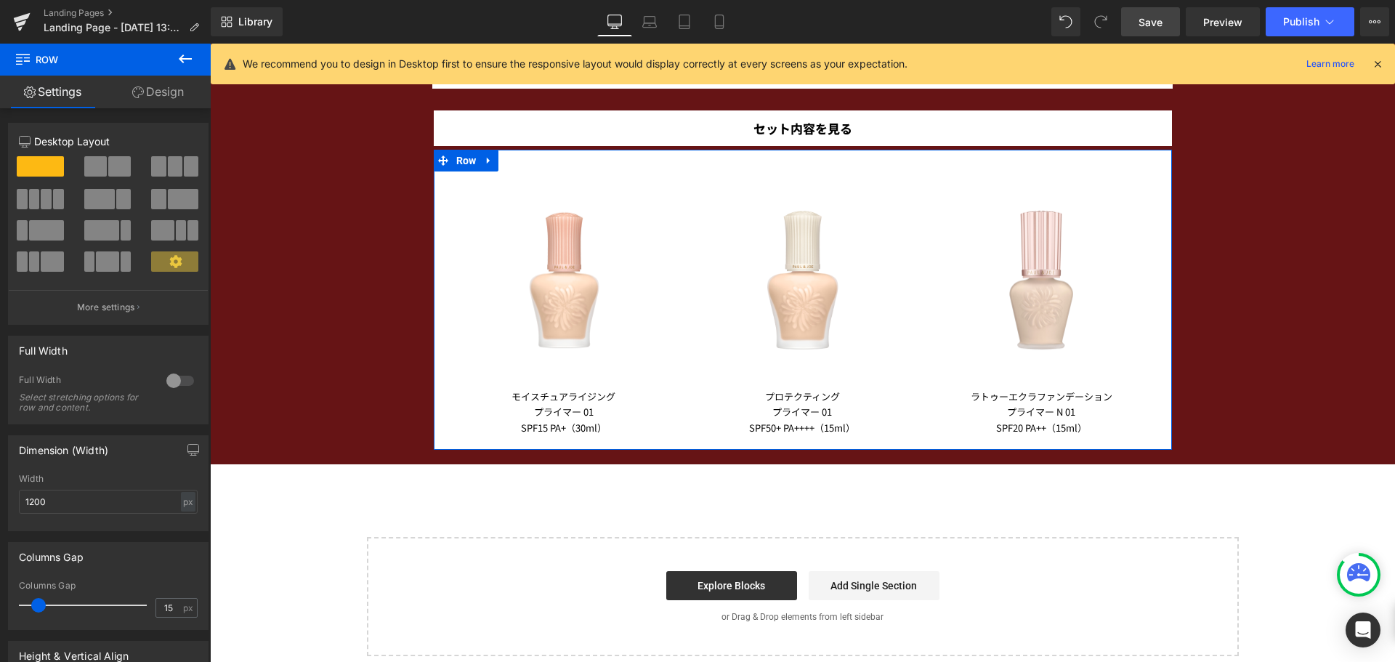
click at [179, 96] on link "Design" at bounding box center [157, 92] width 105 height 33
click at [0, 0] on div "Spacing" at bounding box center [0, 0] width 0 height 0
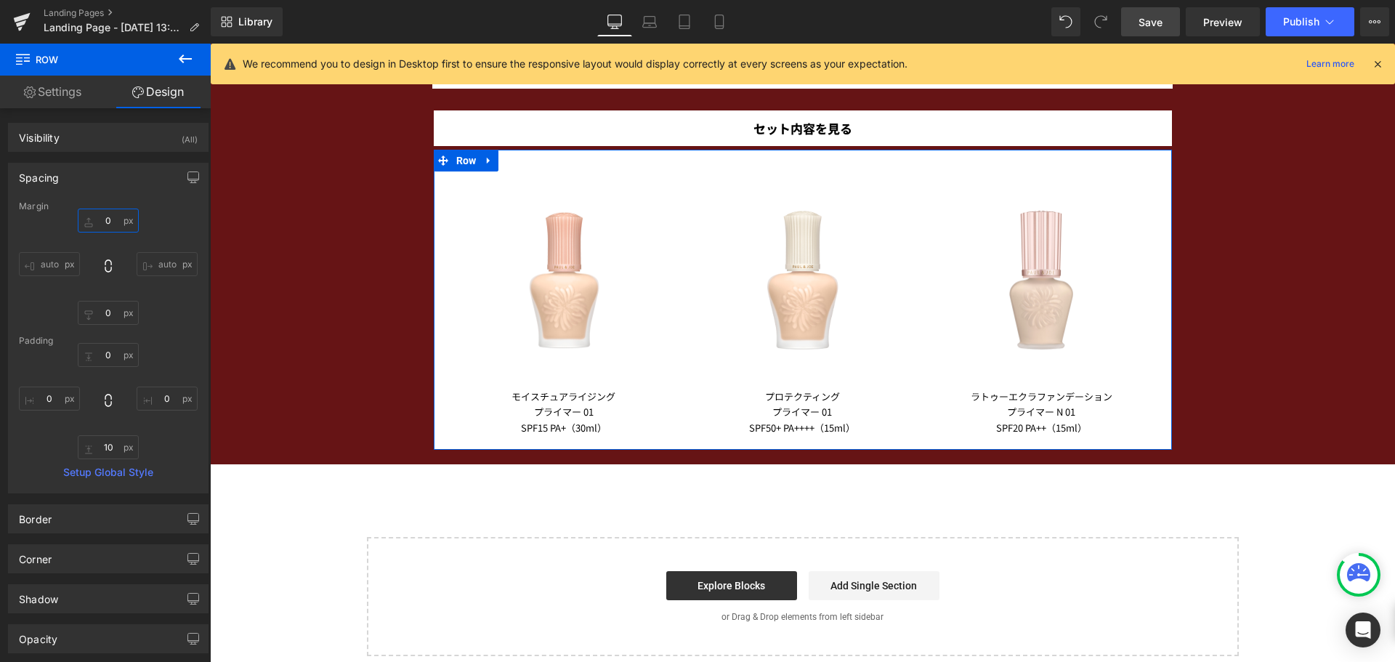
click at [108, 224] on input "0" at bounding box center [108, 221] width 61 height 24
click at [108, 358] on input "0" at bounding box center [108, 355] width 61 height 24
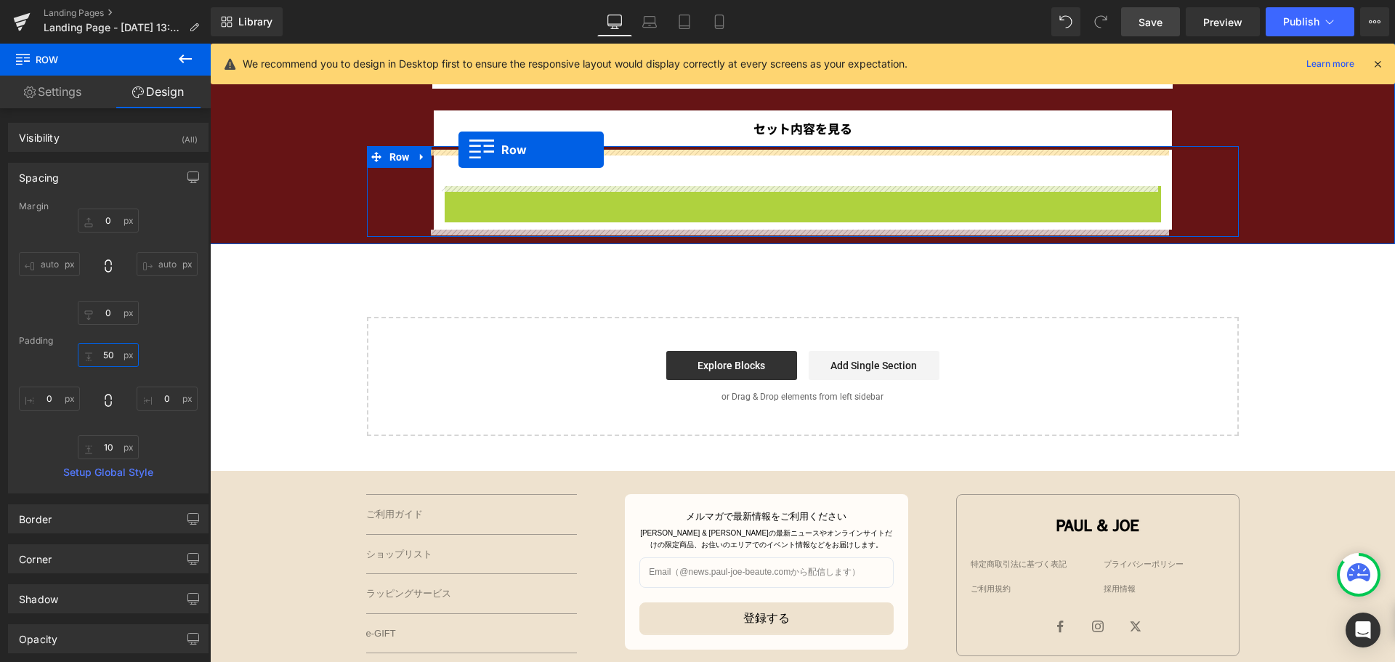
drag, startPoint x: 471, startPoint y: 195, endPoint x: 458, endPoint y: 150, distance: 47.4
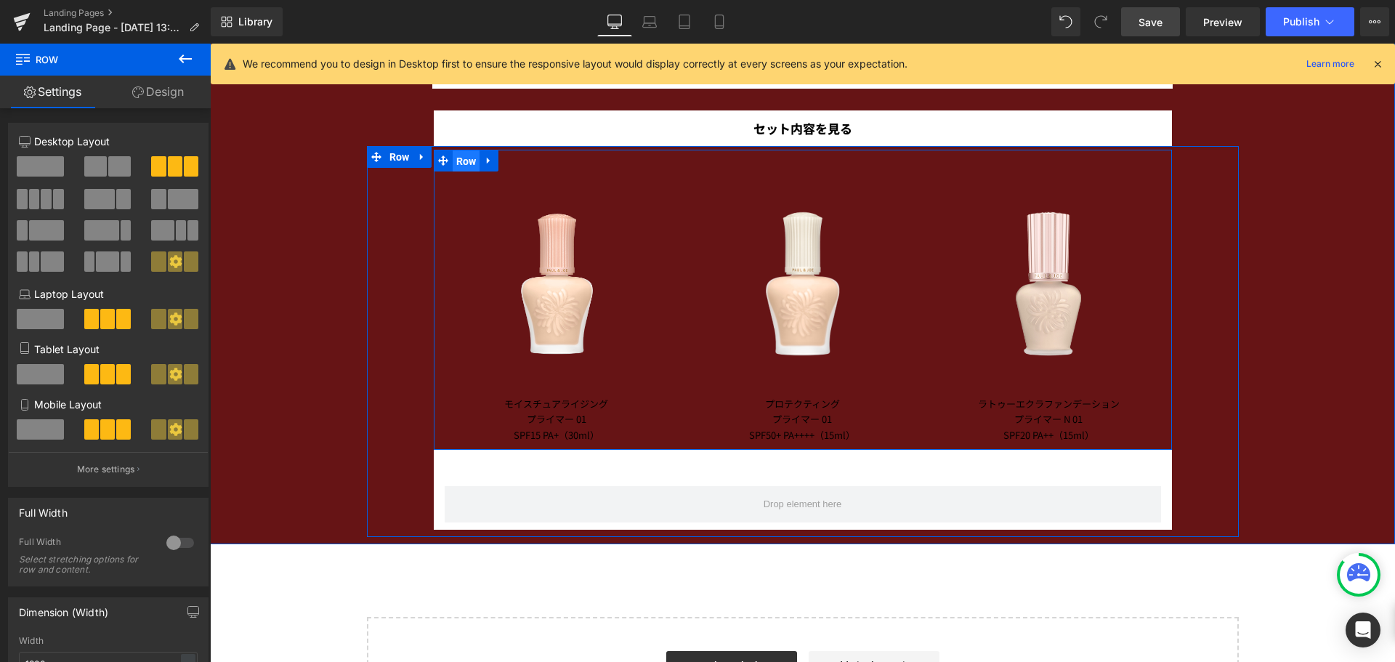
click at [456, 163] on span "Row" at bounding box center [467, 161] width 28 height 22
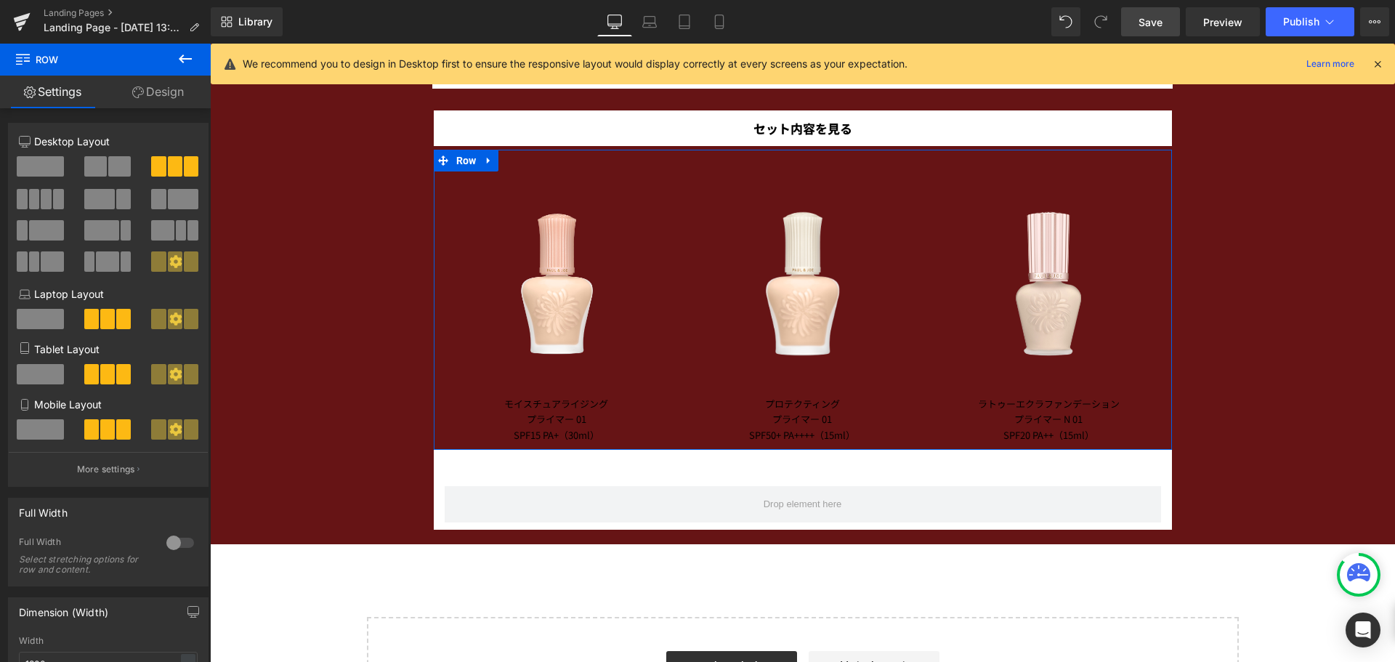
click at [163, 95] on link "Design" at bounding box center [157, 92] width 105 height 33
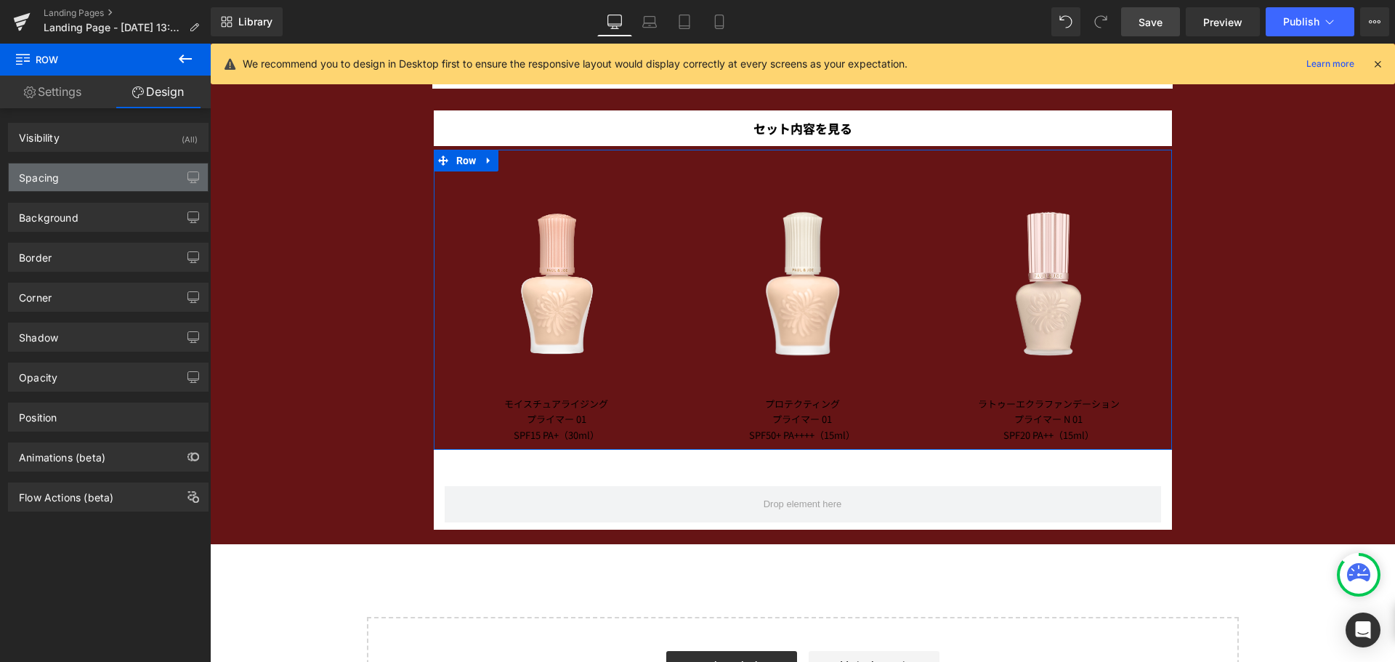
click at [116, 177] on div "Spacing" at bounding box center [108, 177] width 199 height 28
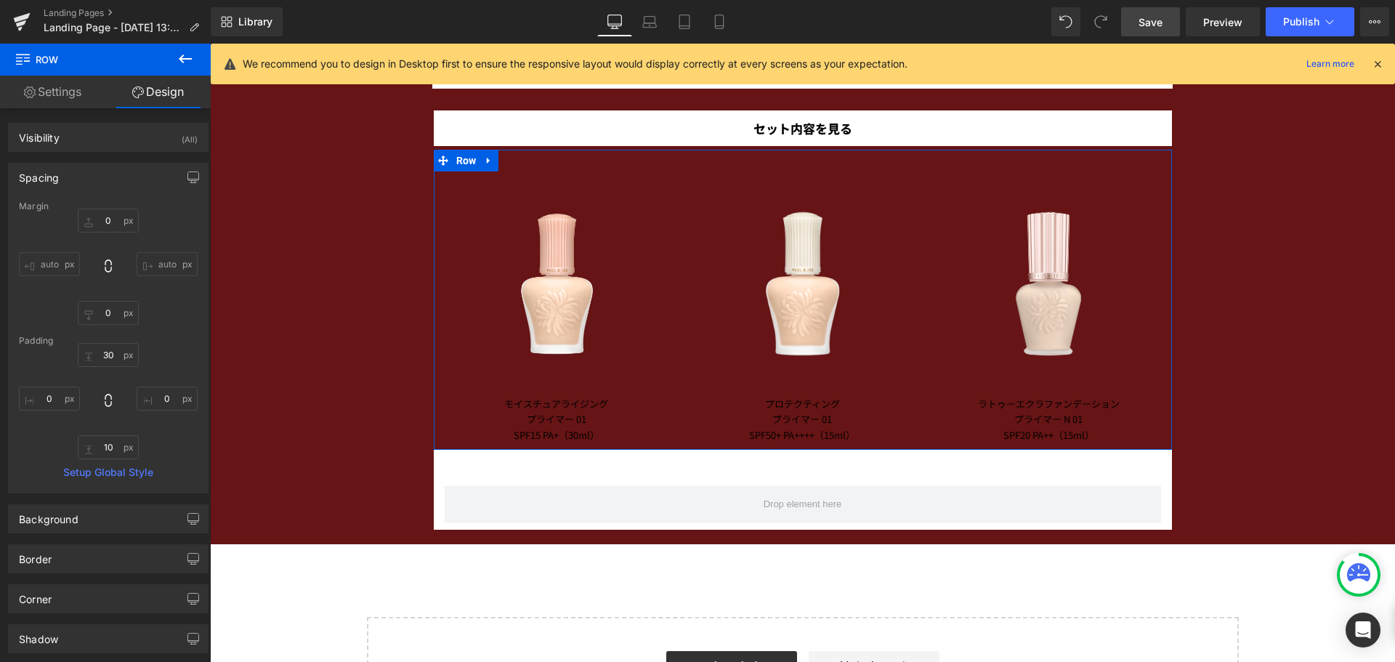
click at [116, 177] on div "Spacing" at bounding box center [108, 177] width 199 height 28
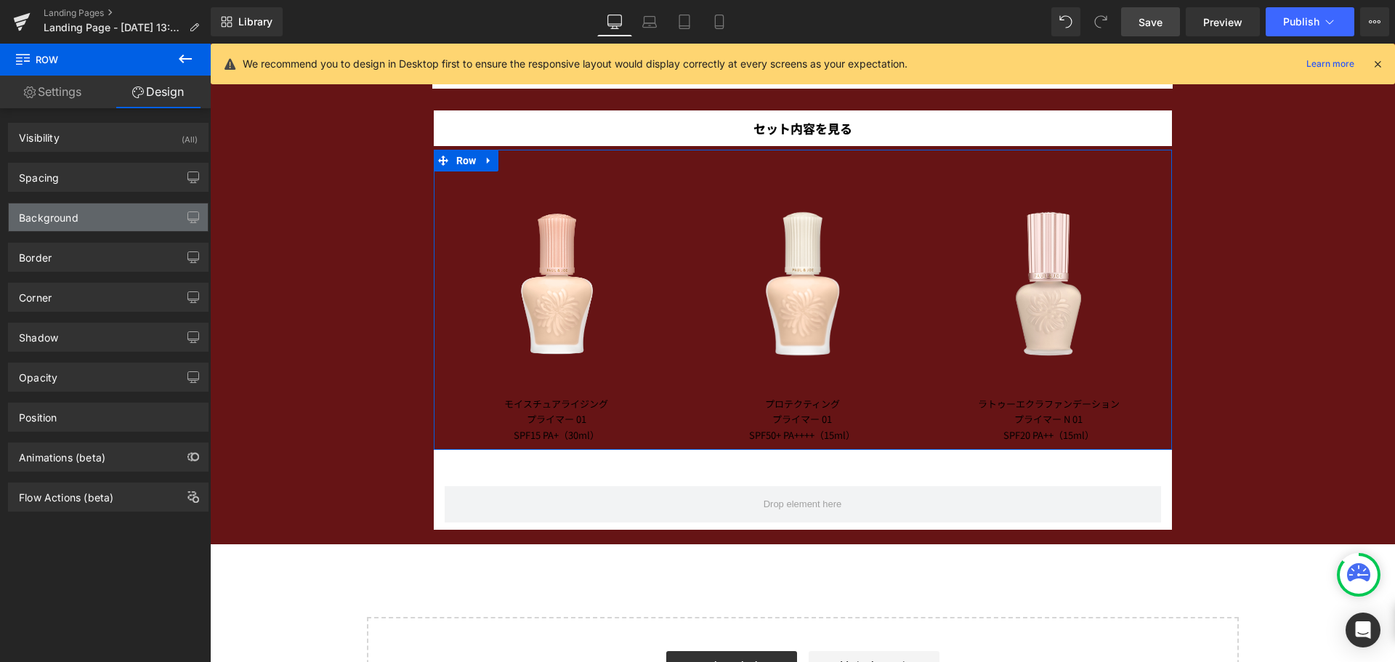
click at [108, 203] on div "Background" at bounding box center [108, 217] width 199 height 28
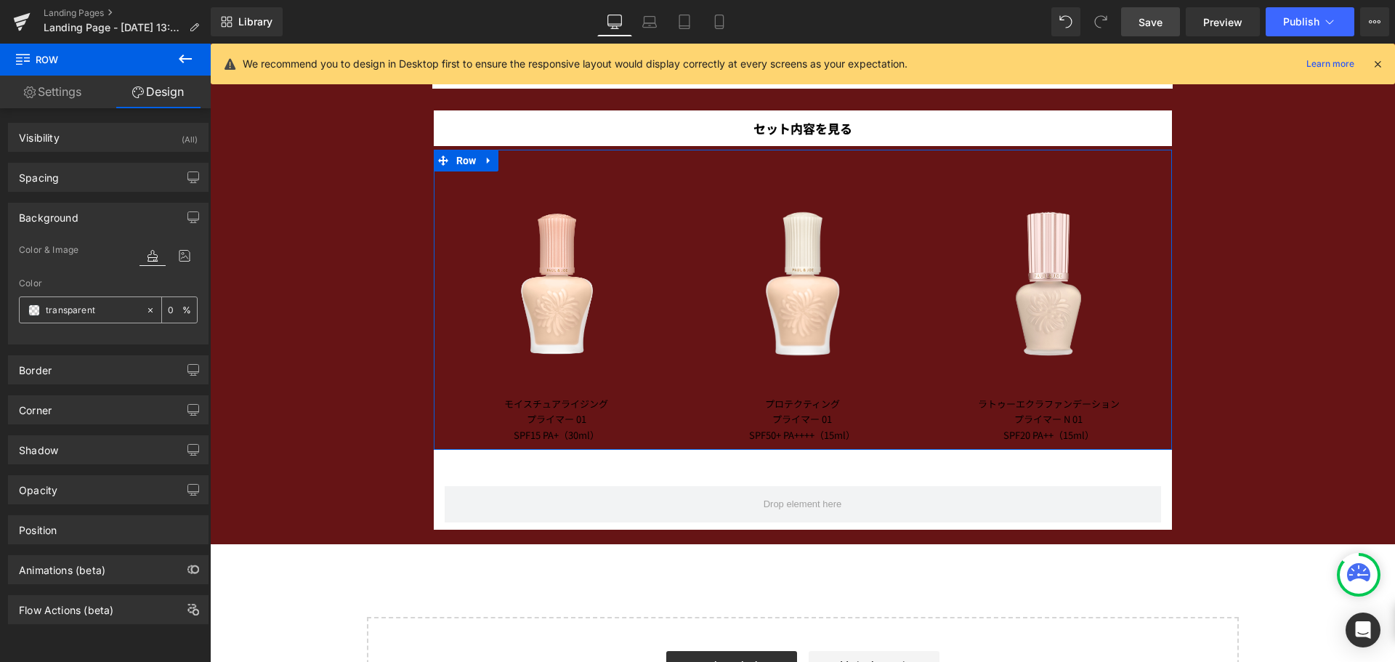
click at [38, 307] on span at bounding box center [34, 310] width 12 height 12
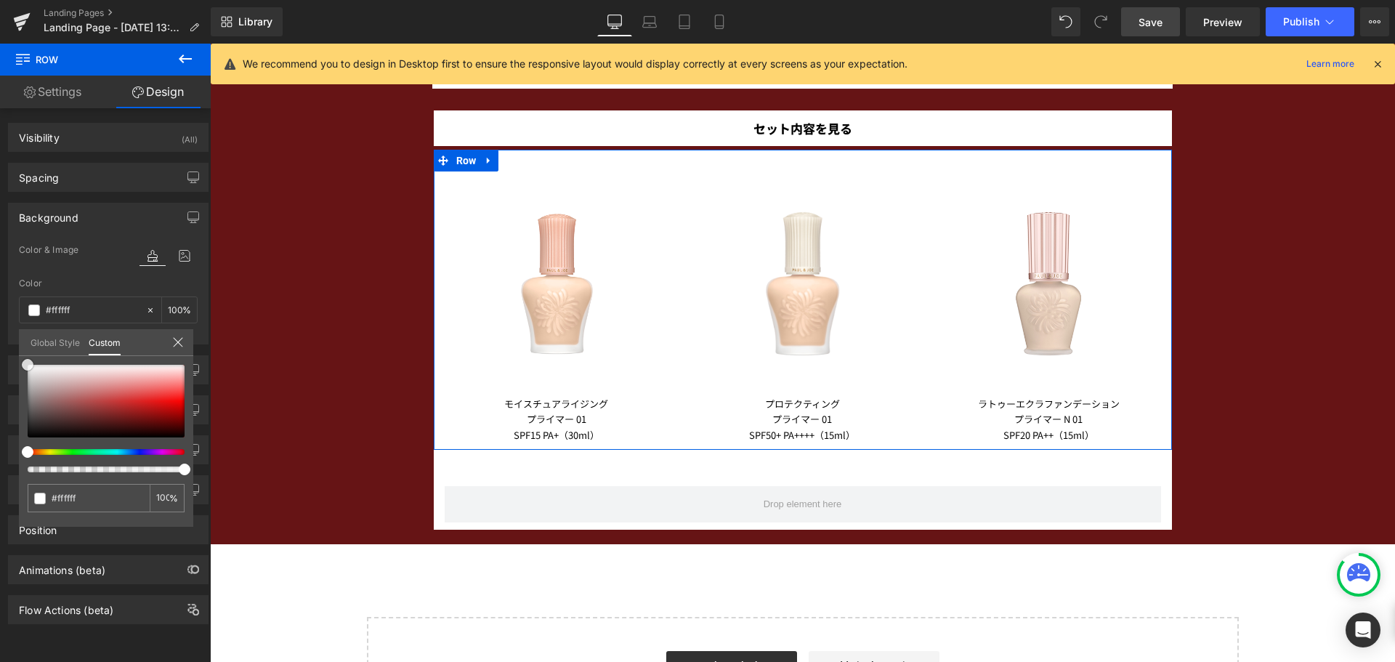
drag, startPoint x: 43, startPoint y: 375, endPoint x: 6, endPoint y: 342, distance: 49.4
click at [6, 342] on div "Background Color & Image color rgba(255, 255, 255, 1) Color #ffffff 100 % Image…" at bounding box center [108, 268] width 217 height 153
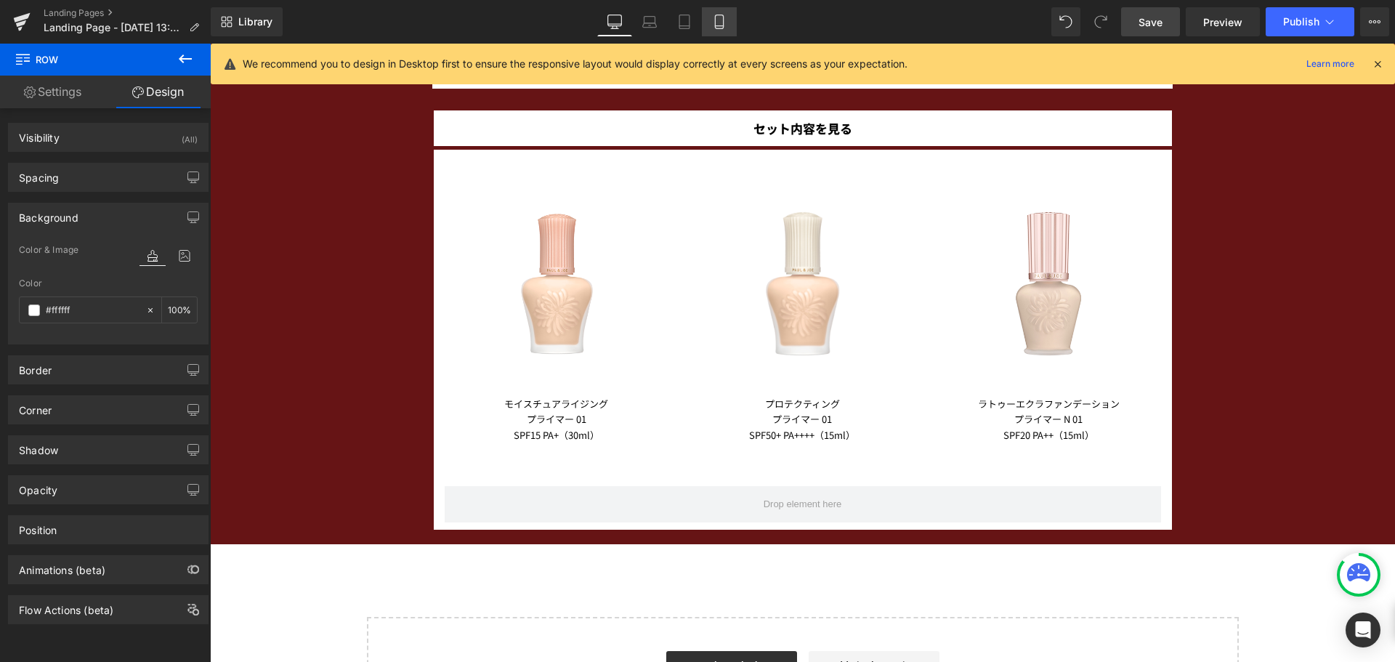
click at [713, 15] on icon at bounding box center [719, 22] width 15 height 15
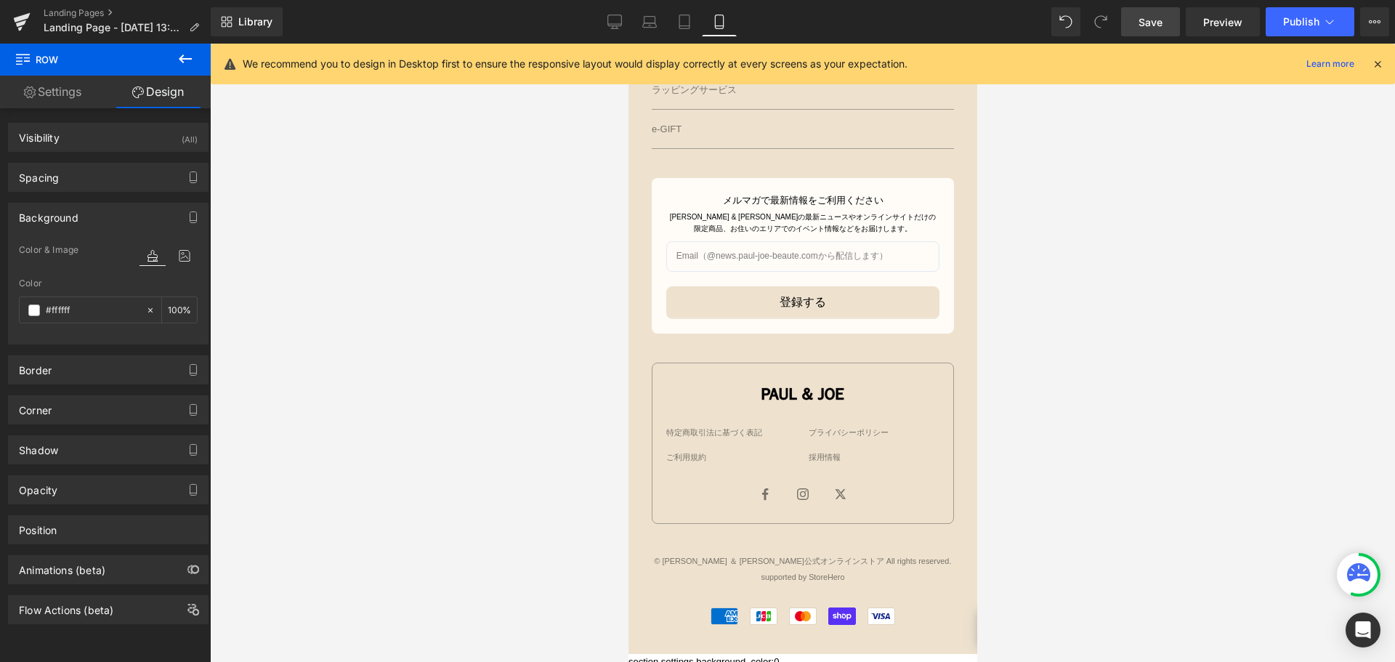
scroll to position [1502, 0]
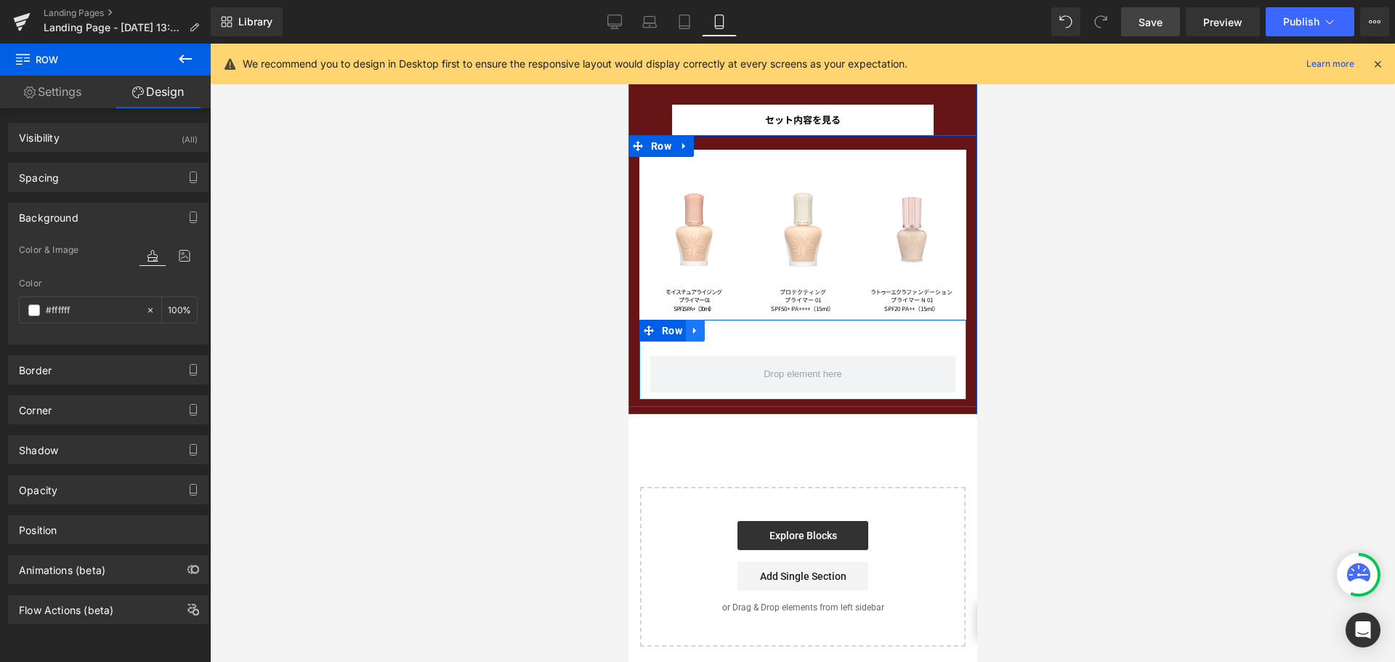
click at [691, 336] on link at bounding box center [694, 331] width 19 height 22
click at [725, 338] on link at bounding box center [732, 331] width 19 height 22
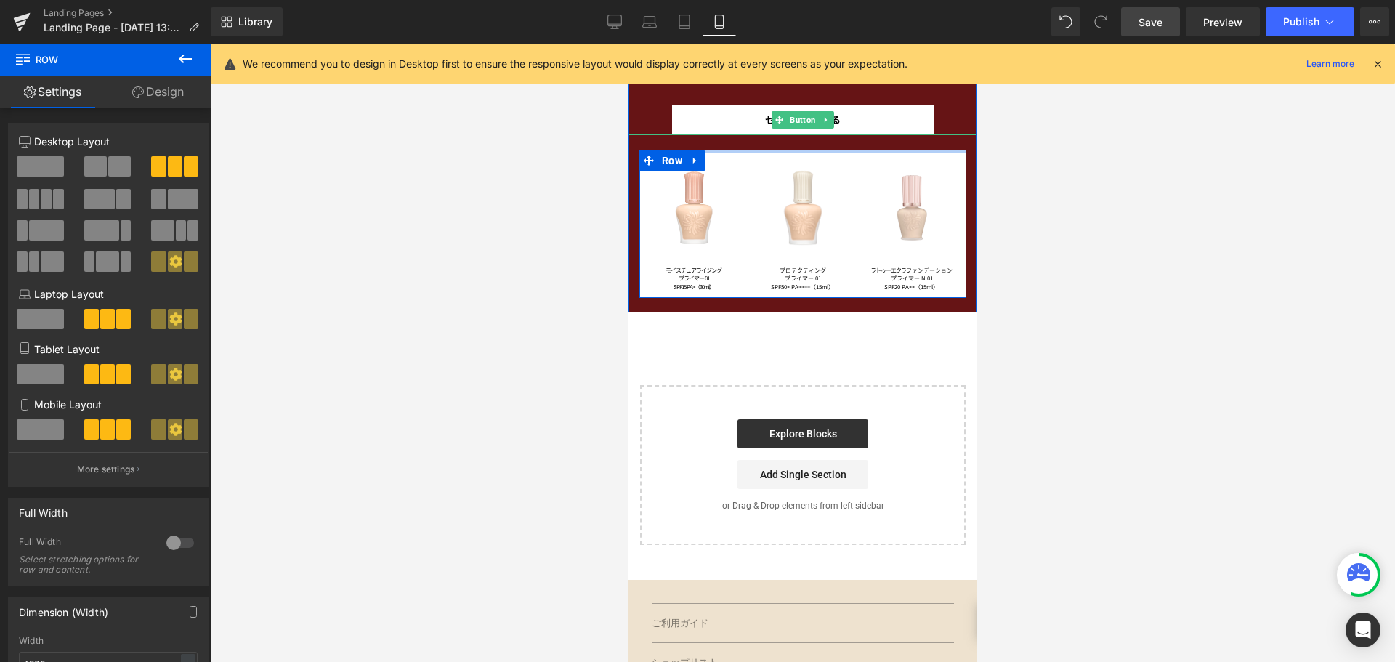
drag, startPoint x: 724, startPoint y: 163, endPoint x: 728, endPoint y: 126, distance: 37.3
click at [661, 161] on span "Row" at bounding box center [671, 161] width 28 height 22
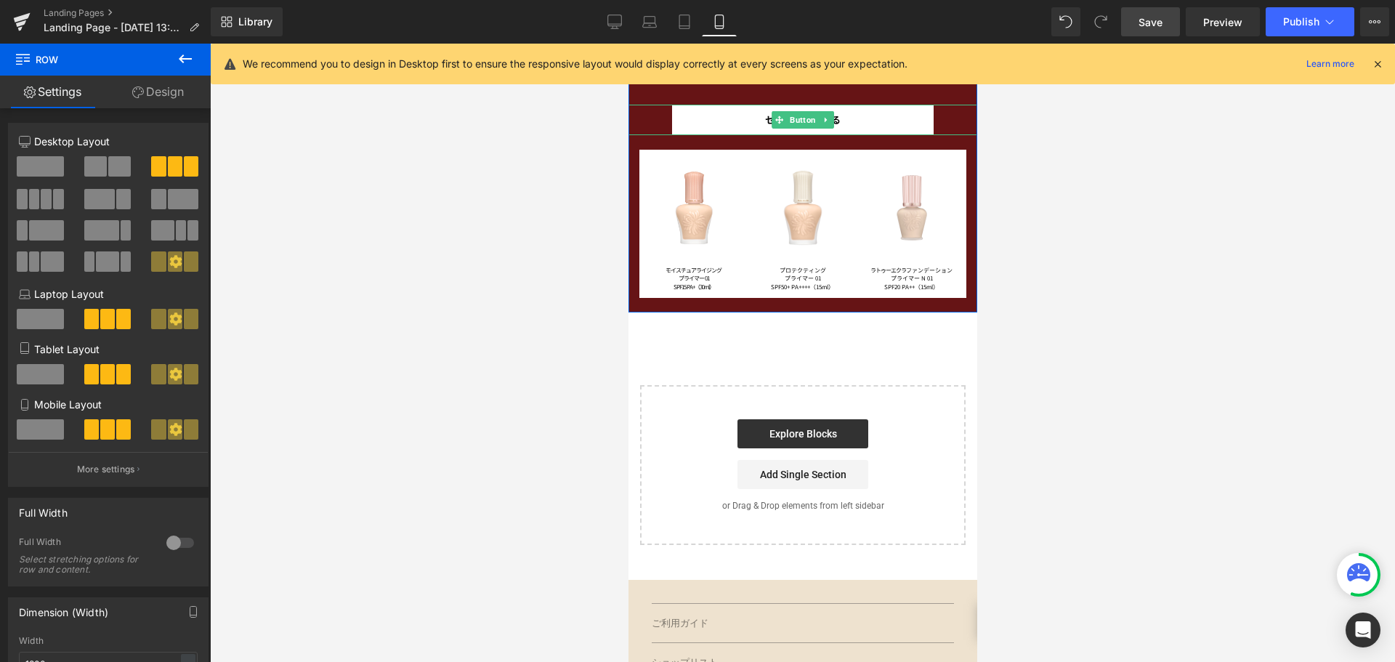
click at [790, 125] on span "Button" at bounding box center [802, 119] width 32 height 17
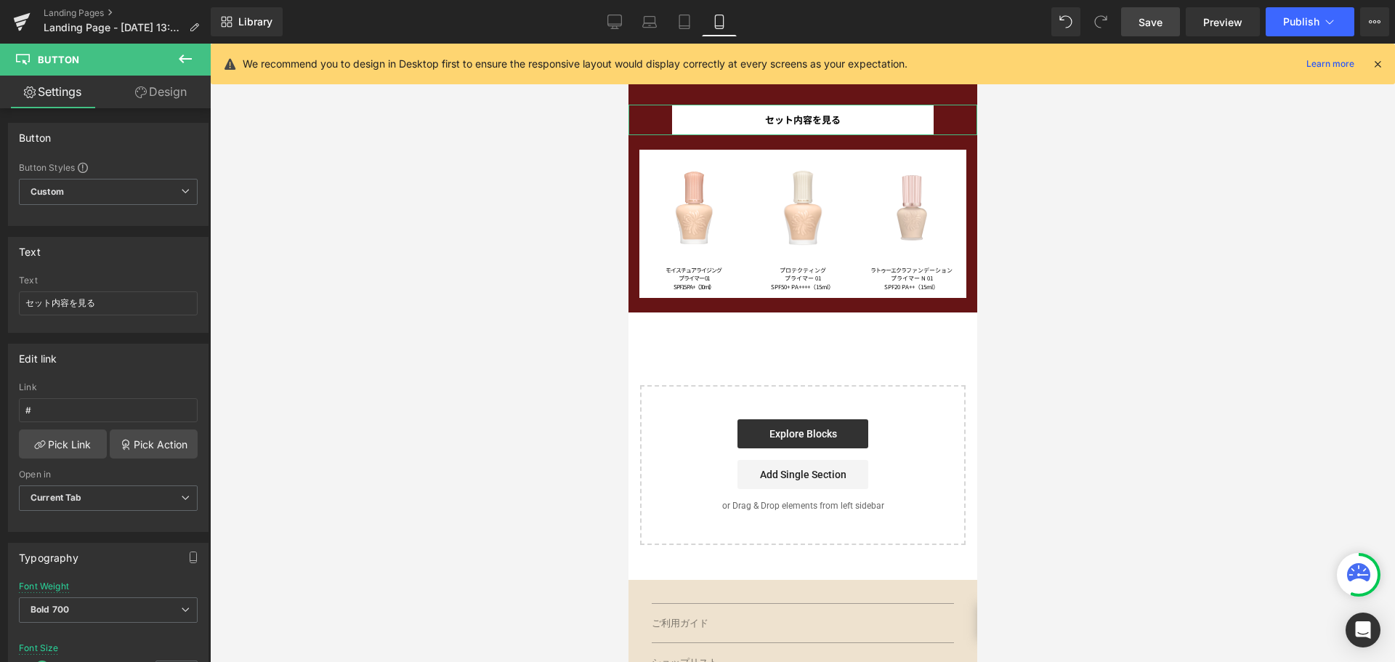
click at [177, 90] on link "Design" at bounding box center [160, 92] width 105 height 33
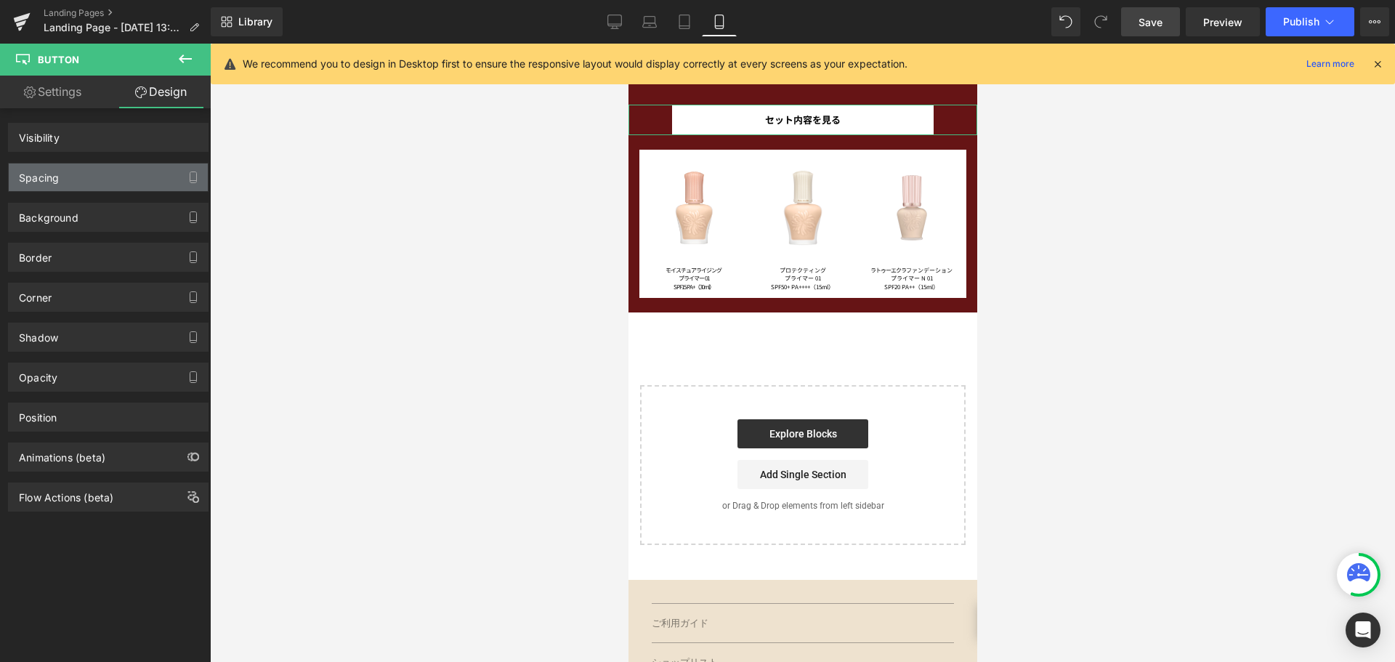
click at [140, 176] on div "Spacing" at bounding box center [108, 177] width 199 height 28
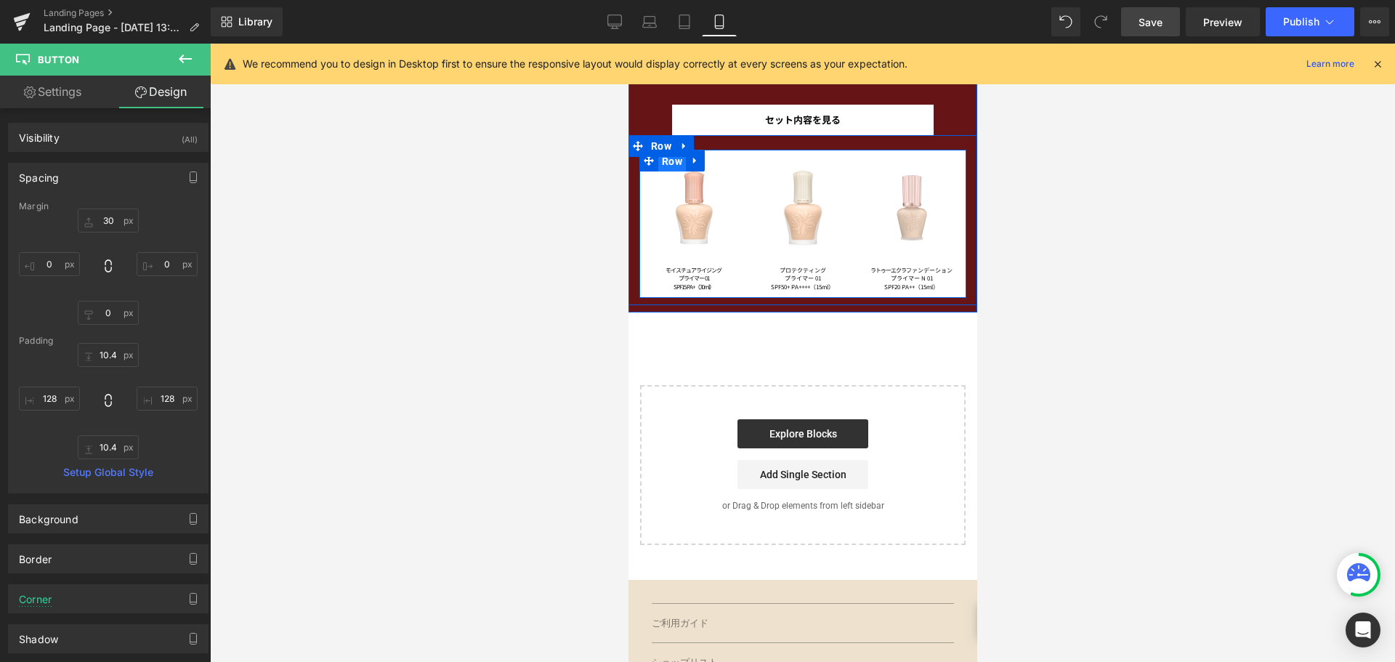
click at [668, 158] on span "Row" at bounding box center [671, 161] width 28 height 22
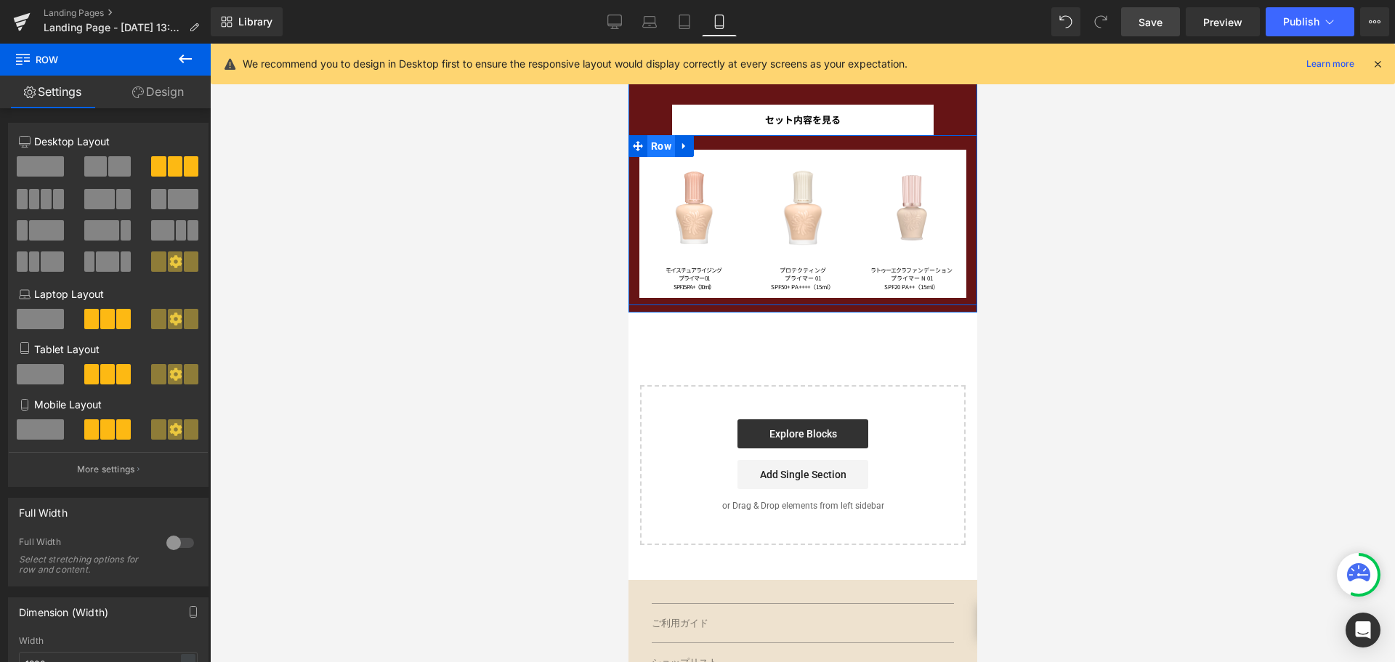
click at [660, 143] on span "Row" at bounding box center [661, 146] width 28 height 22
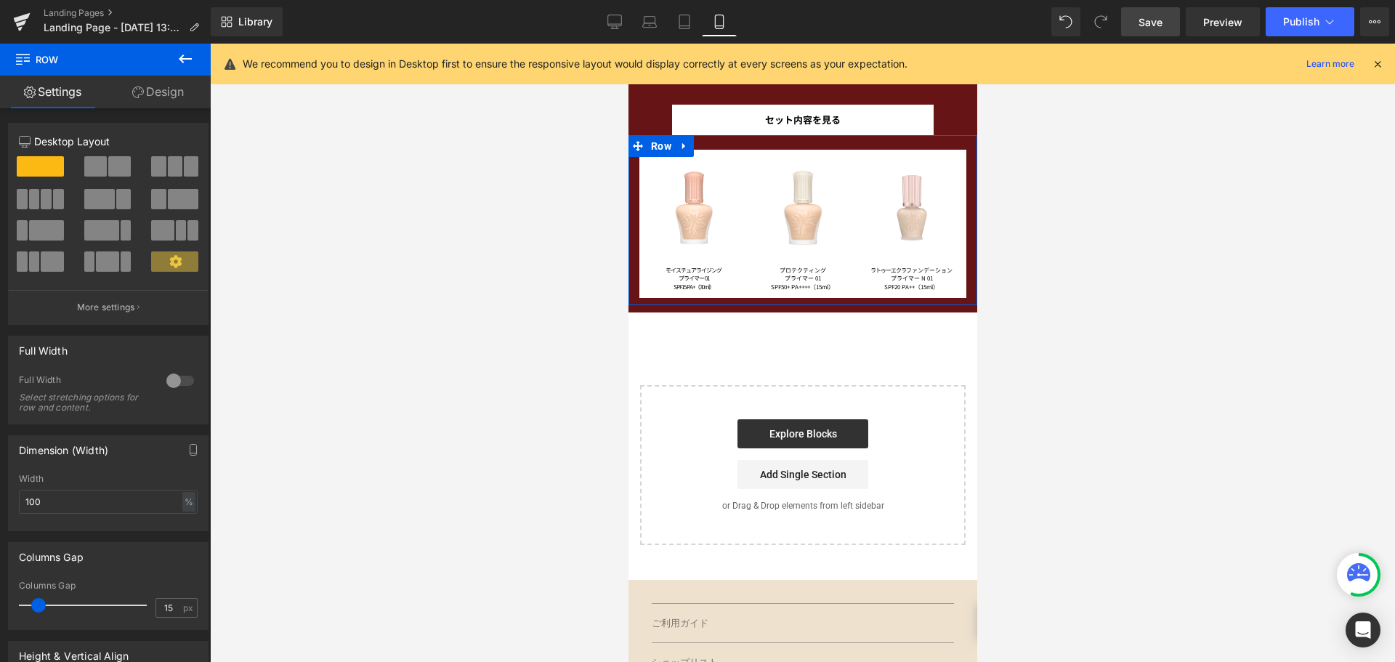
click at [183, 86] on link "Design" at bounding box center [157, 92] width 105 height 33
click at [0, 0] on div "Spacing" at bounding box center [0, 0] width 0 height 0
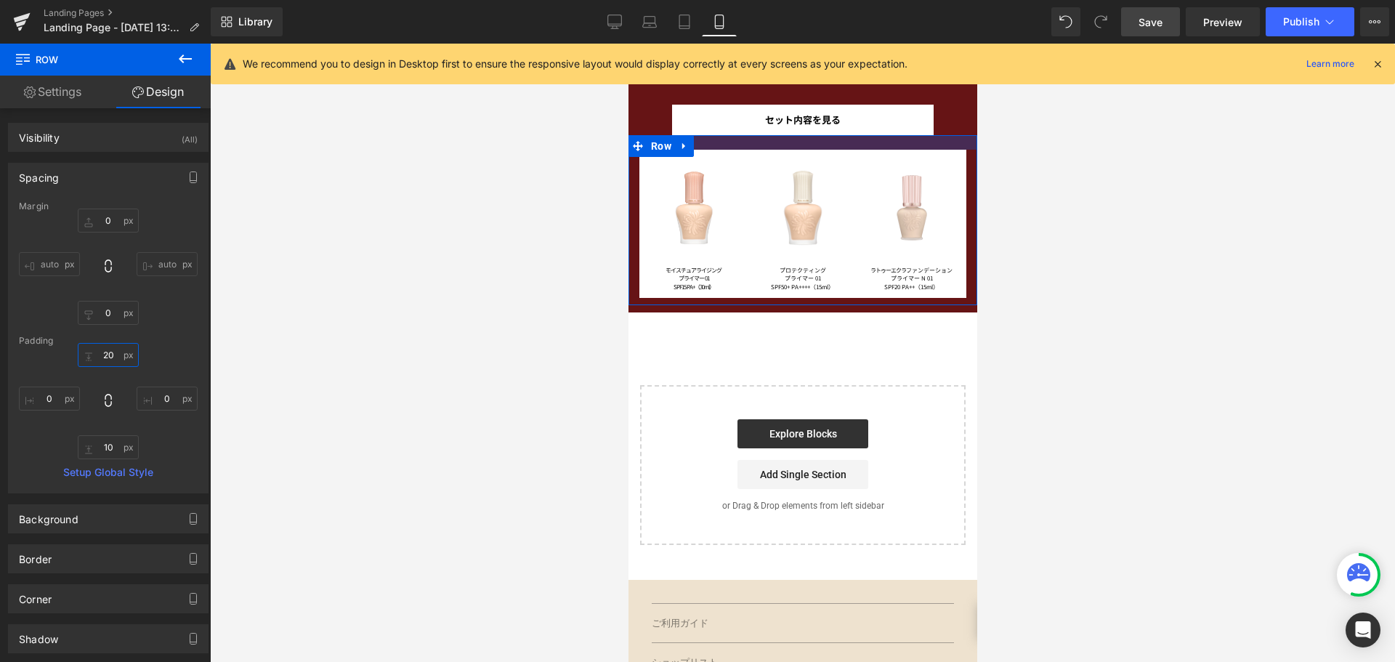
click at [113, 352] on input "20" at bounding box center [108, 355] width 61 height 24
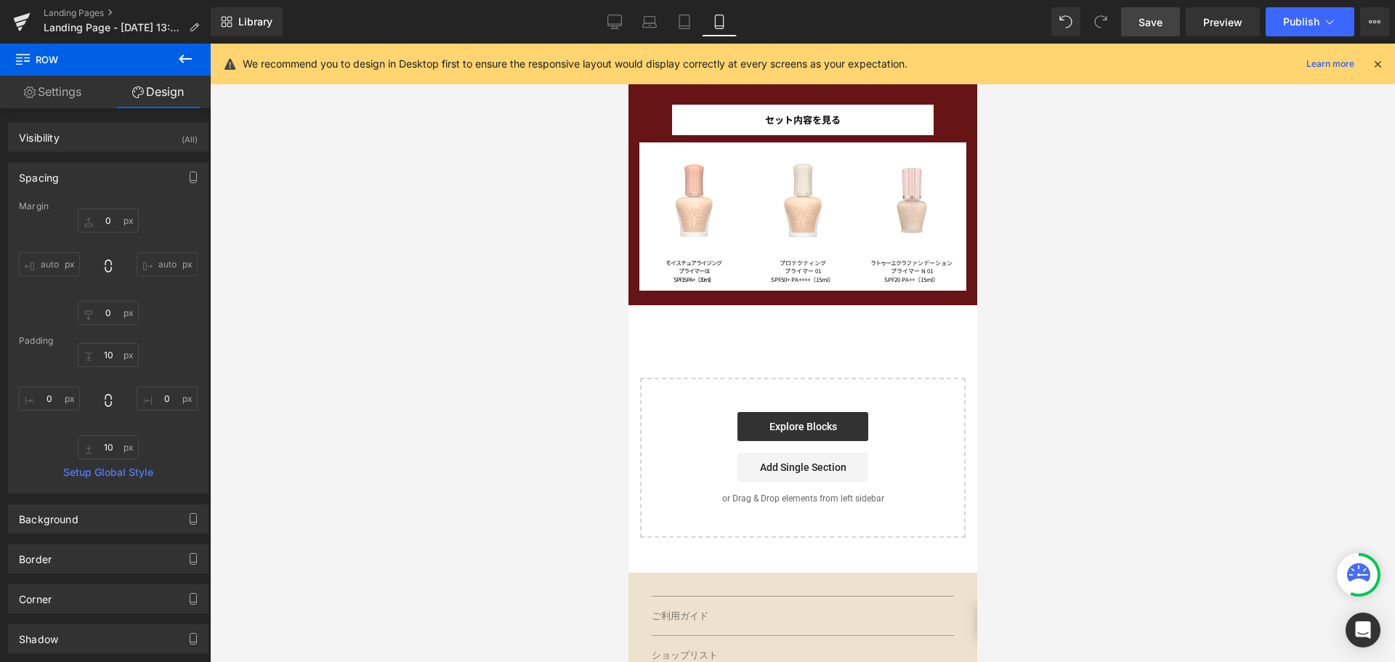
click at [1159, 15] on span "Save" at bounding box center [1150, 22] width 24 height 15
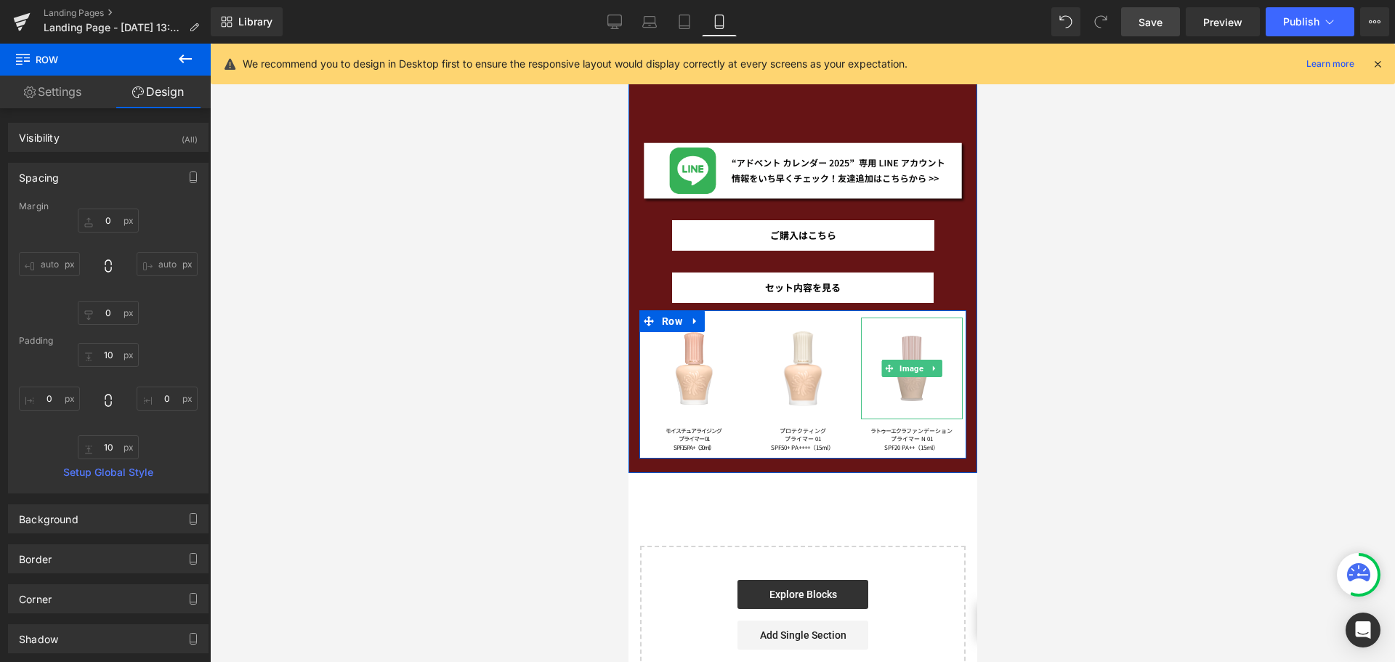
scroll to position [1333, 0]
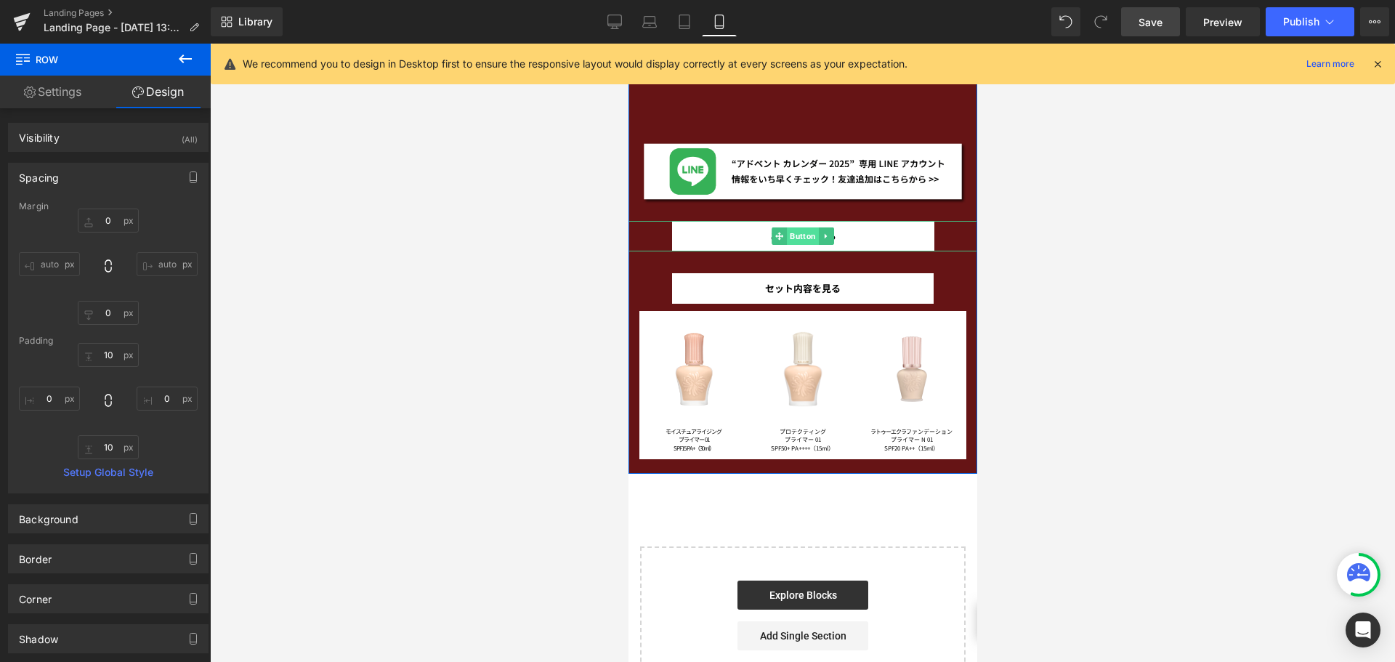
click at [796, 229] on span "Button" at bounding box center [802, 235] width 32 height 17
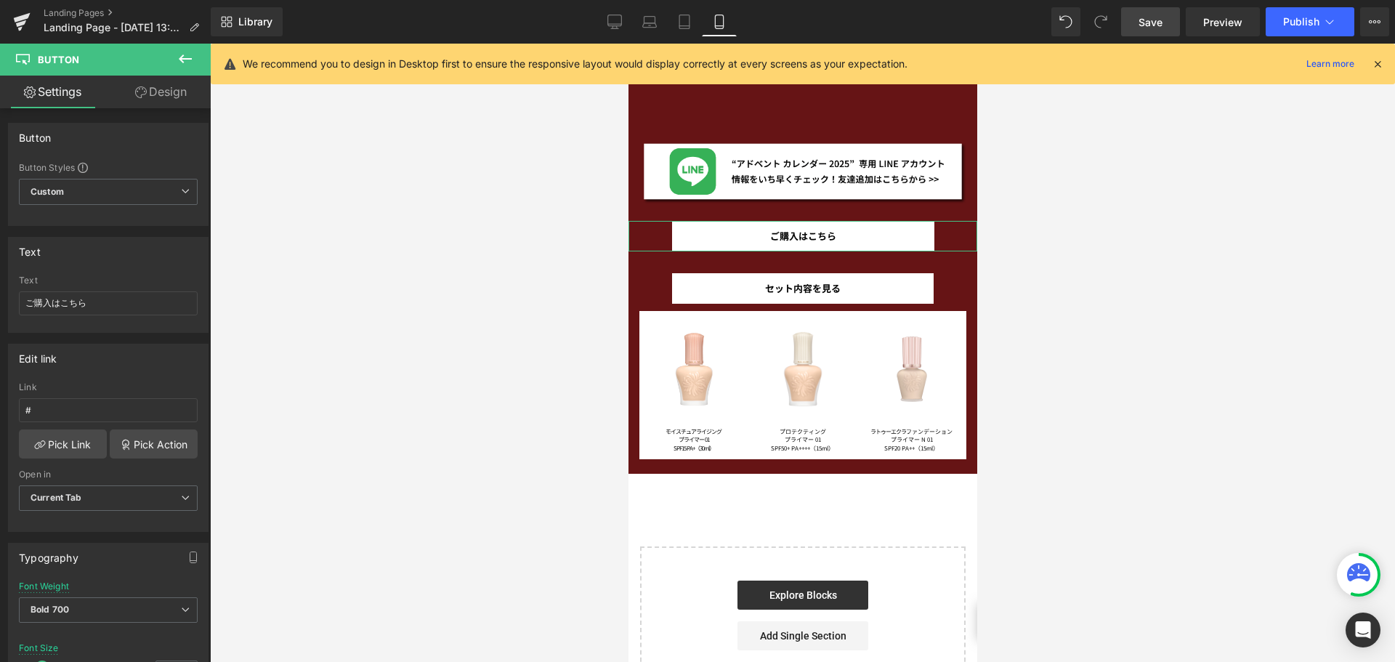
click at [183, 90] on link "Design" at bounding box center [160, 92] width 105 height 33
click at [0, 0] on div "Spacing" at bounding box center [0, 0] width 0 height 0
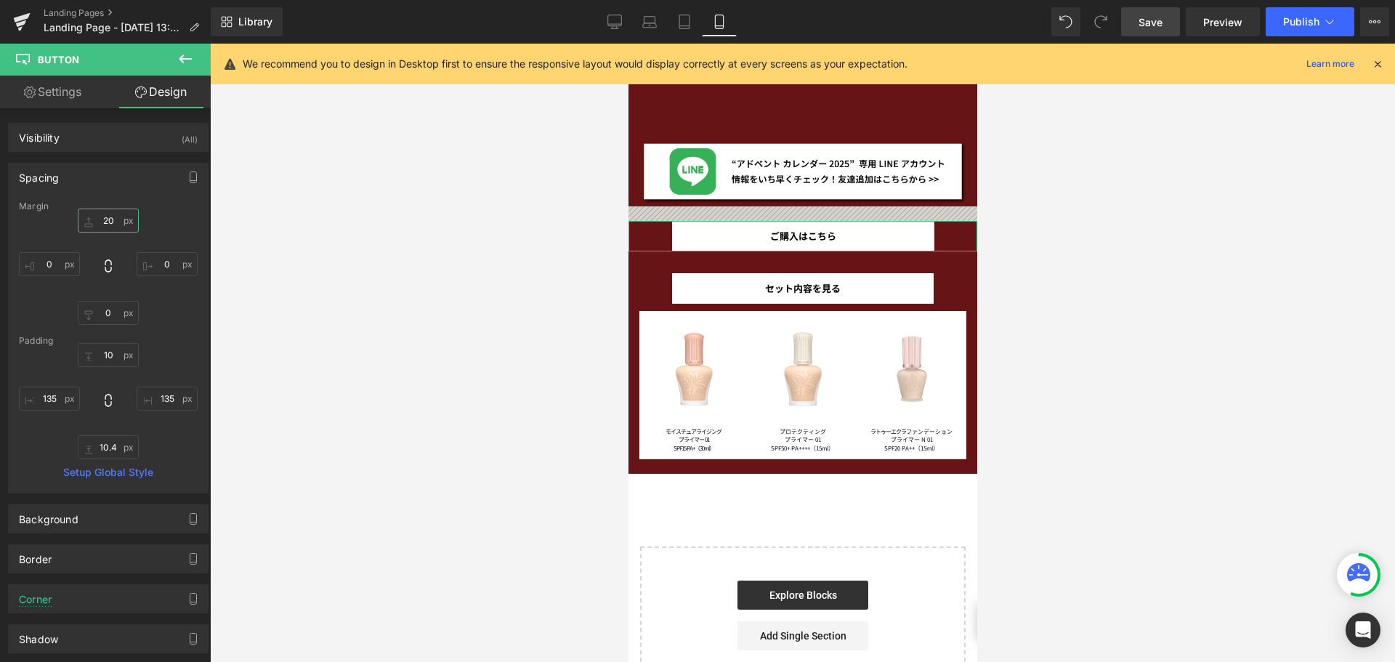
click at [110, 225] on input "20" at bounding box center [108, 221] width 61 height 24
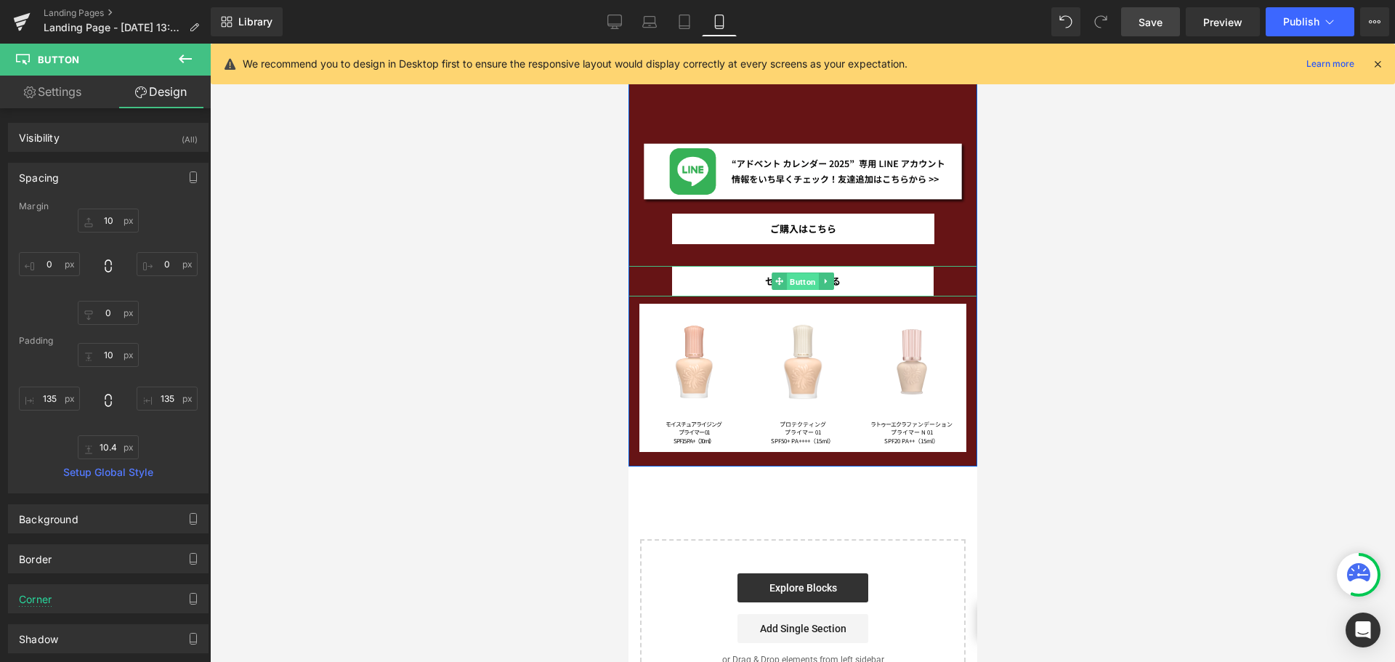
click at [792, 280] on span "Button" at bounding box center [802, 281] width 32 height 17
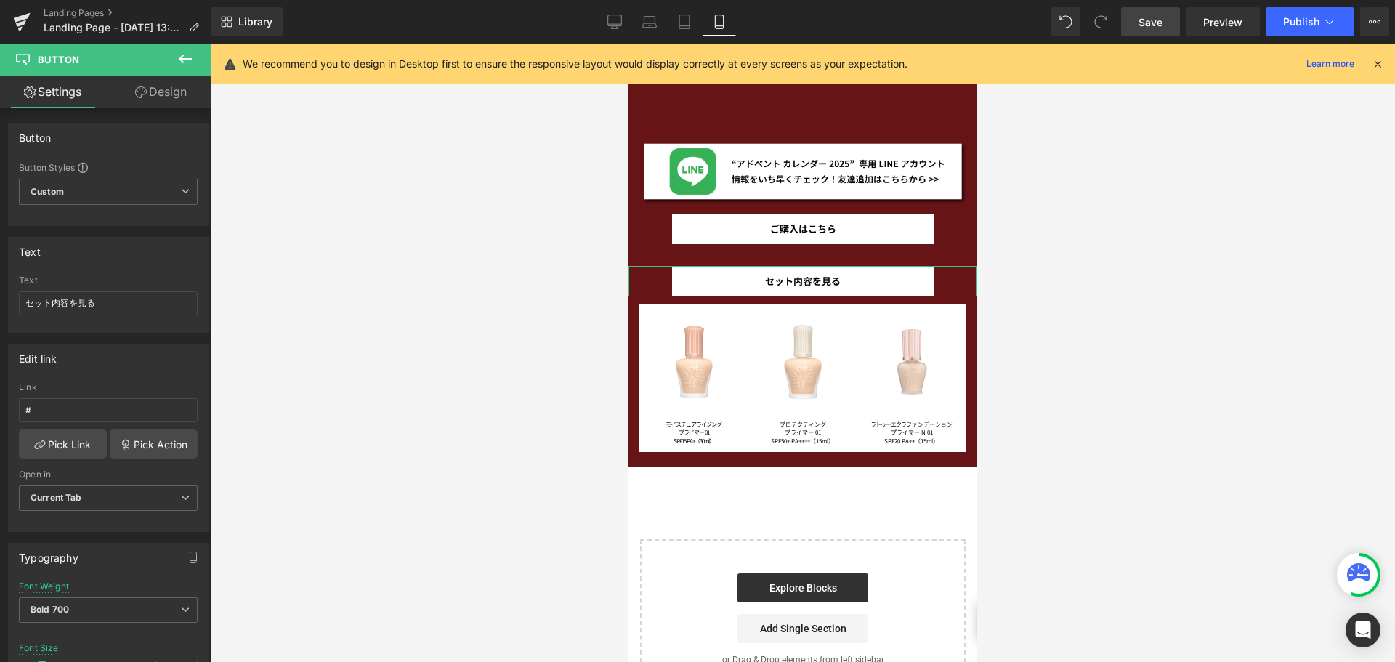
click at [171, 103] on link "Design" at bounding box center [160, 92] width 105 height 33
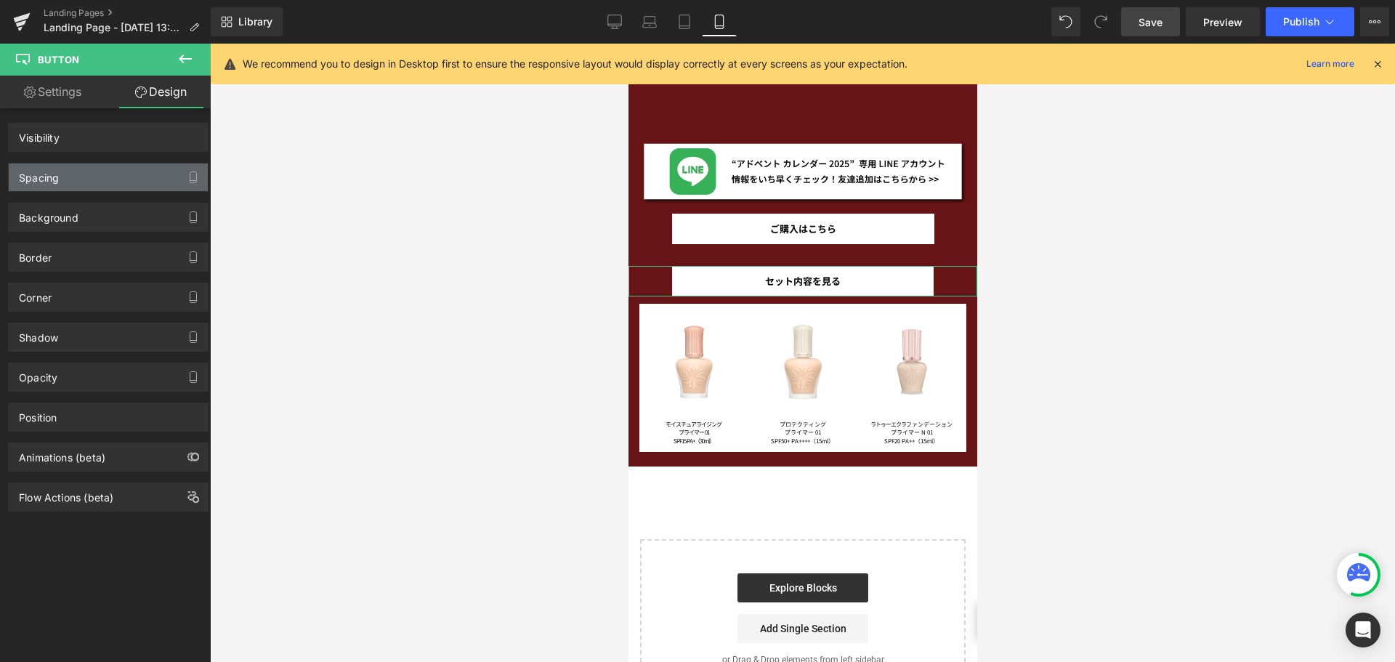
click at [133, 178] on div "Spacing" at bounding box center [108, 177] width 199 height 28
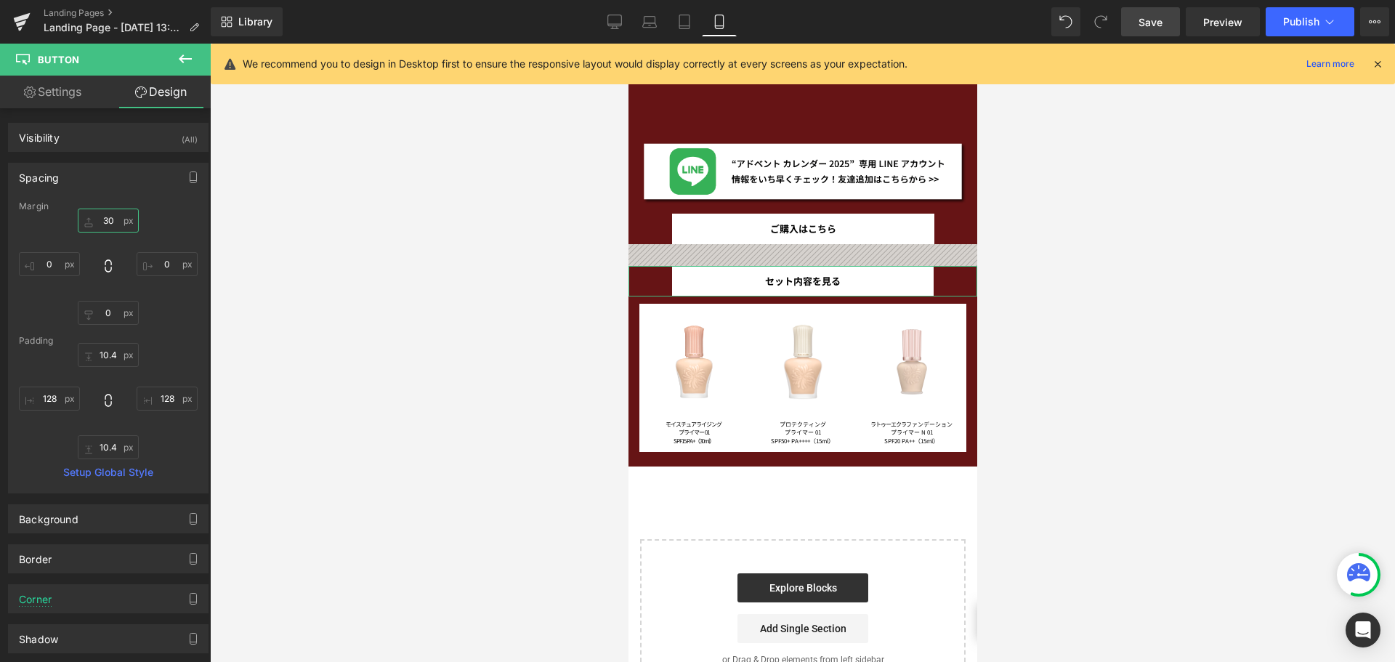
click at [113, 219] on input "30" at bounding box center [108, 221] width 61 height 24
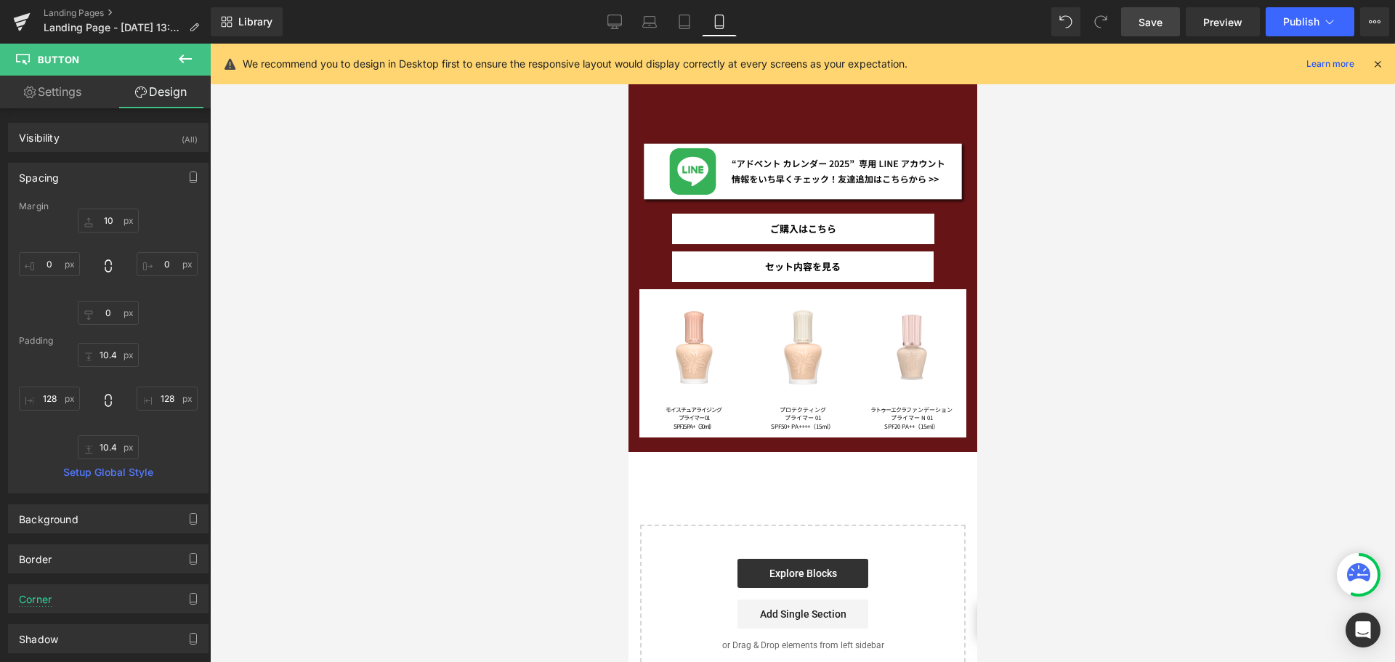
click at [1156, 30] on link "Save" at bounding box center [1150, 21] width 59 height 29
click at [612, 17] on icon at bounding box center [614, 22] width 15 height 15
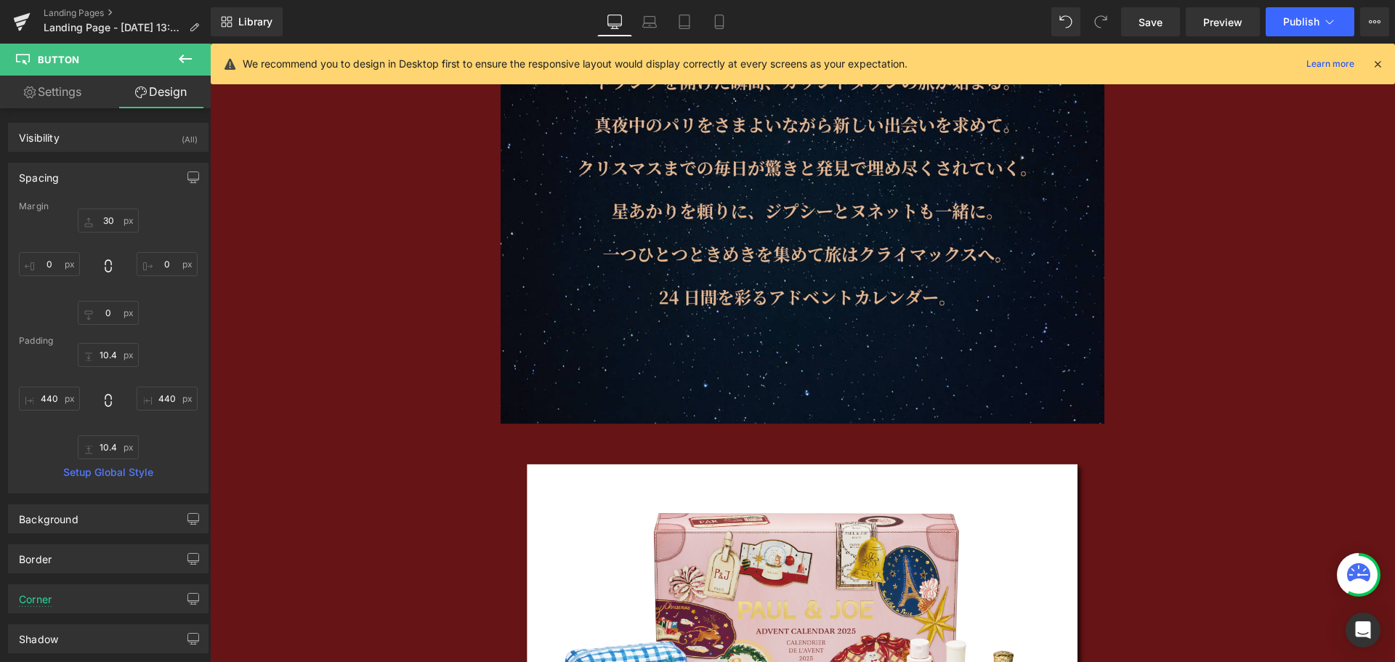
scroll to position [2411, 0]
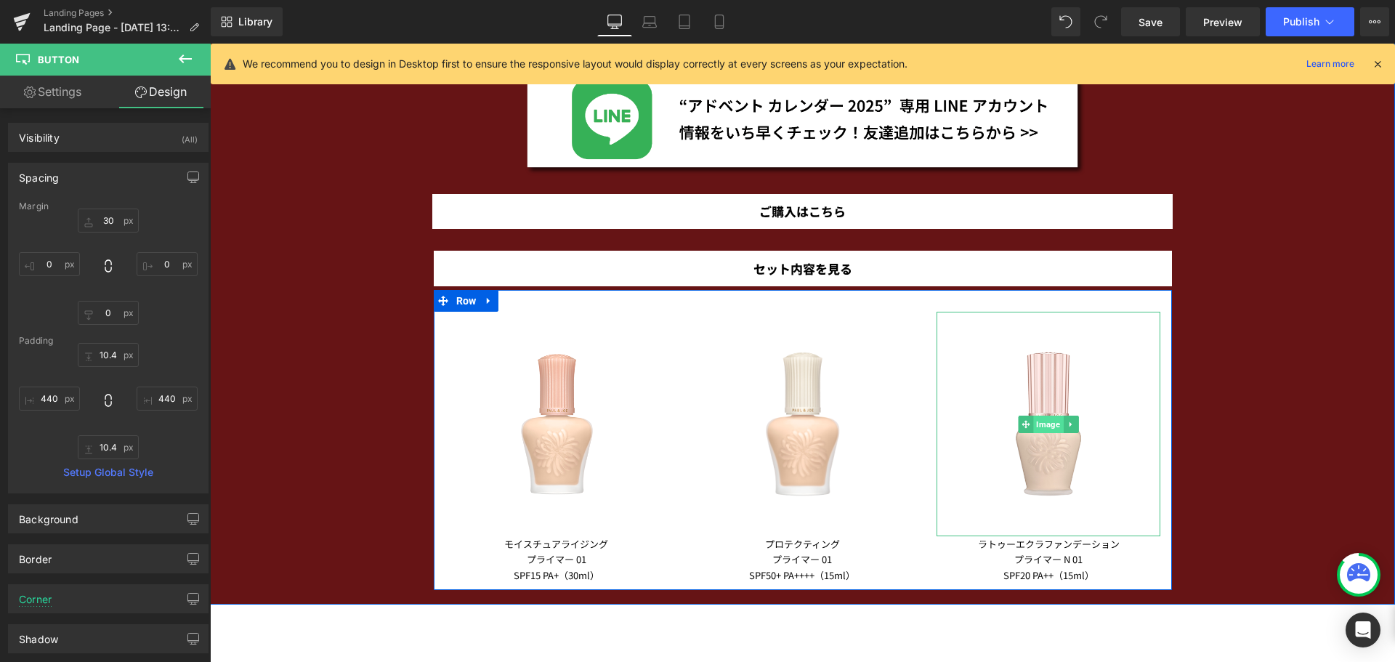
click at [1035, 432] on span "Image" at bounding box center [1049, 424] width 30 height 17
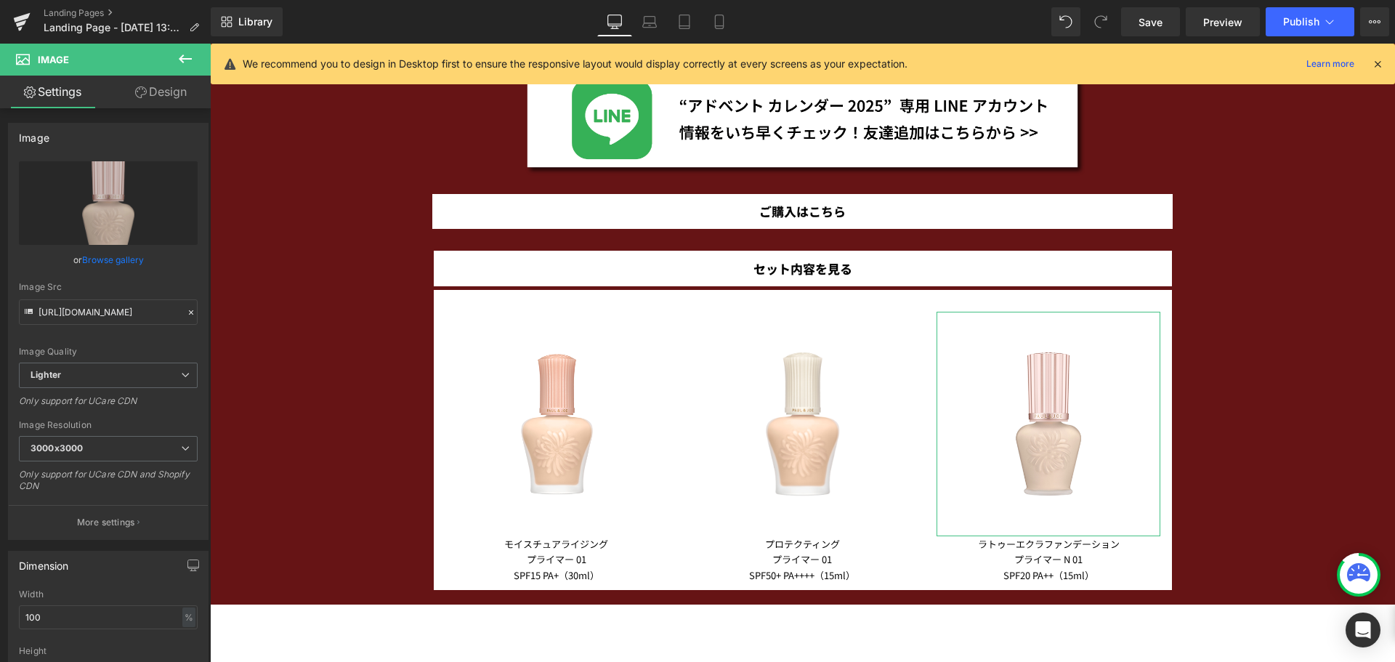
click at [187, 86] on link "Design" at bounding box center [160, 92] width 105 height 33
click at [0, 0] on div "Spacing" at bounding box center [0, 0] width 0 height 0
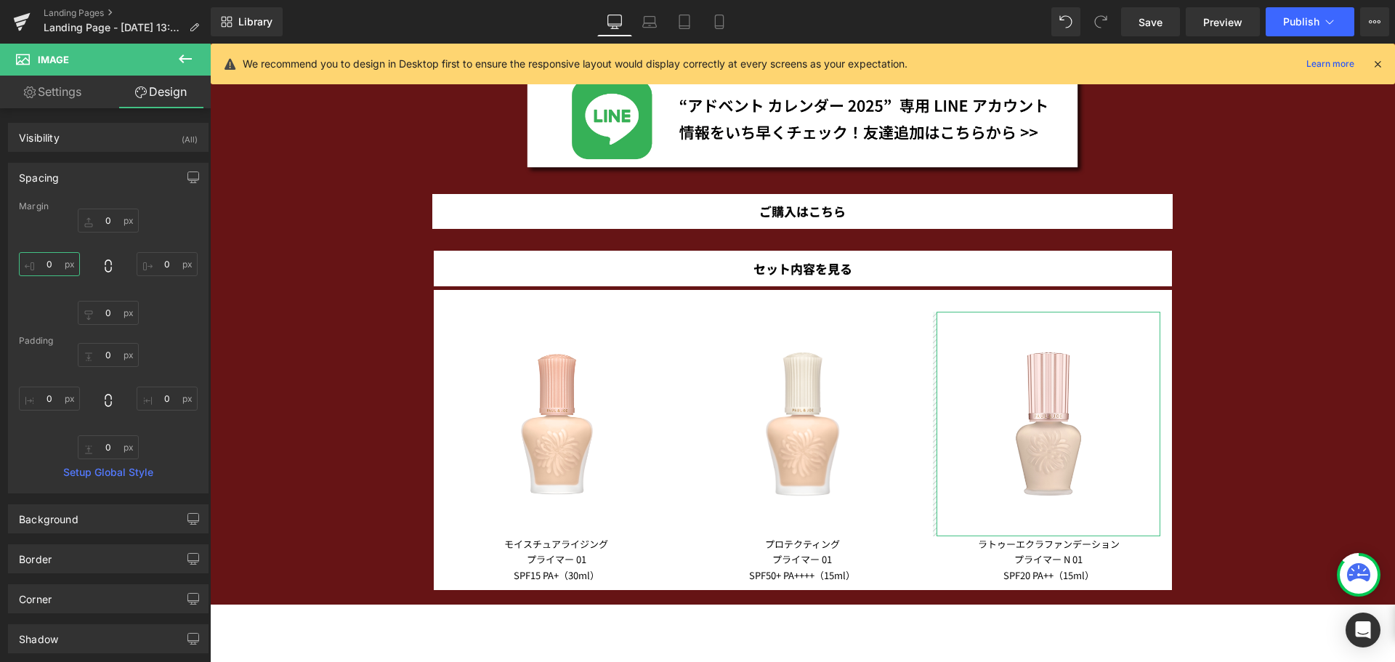
click at [55, 266] on input "0" at bounding box center [49, 264] width 61 height 24
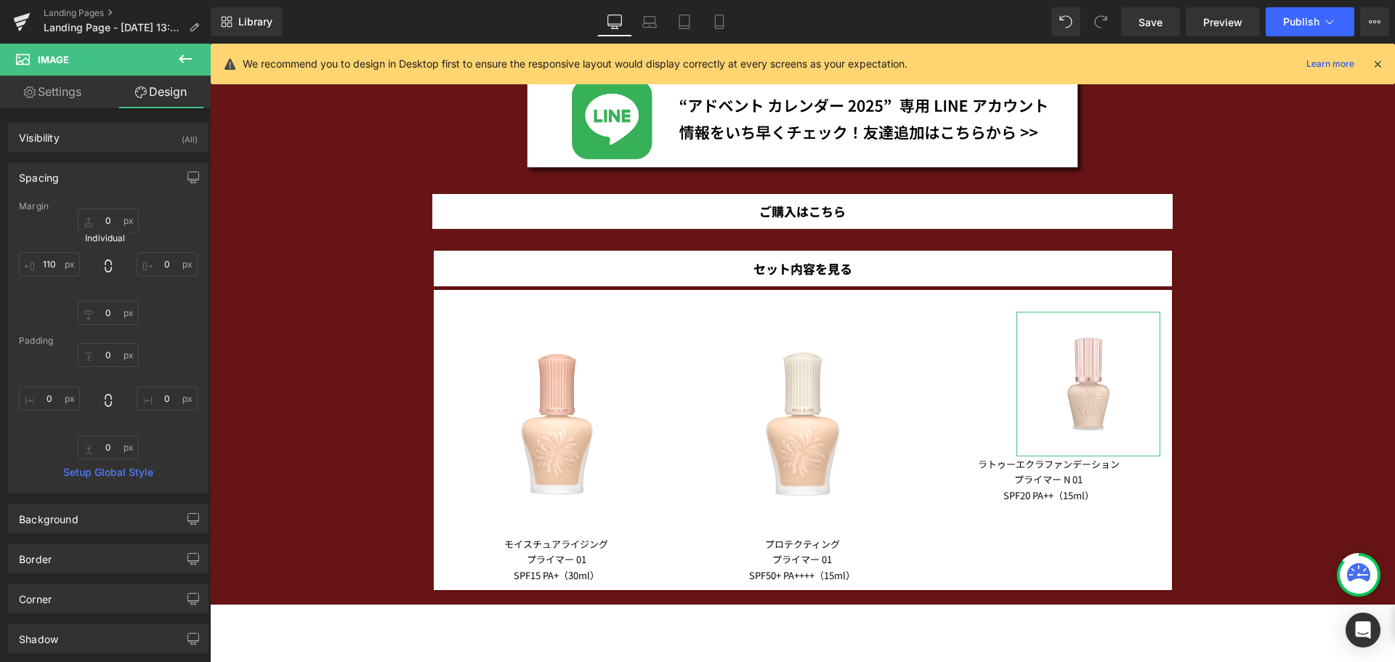
click at [104, 269] on icon at bounding box center [108, 266] width 15 height 15
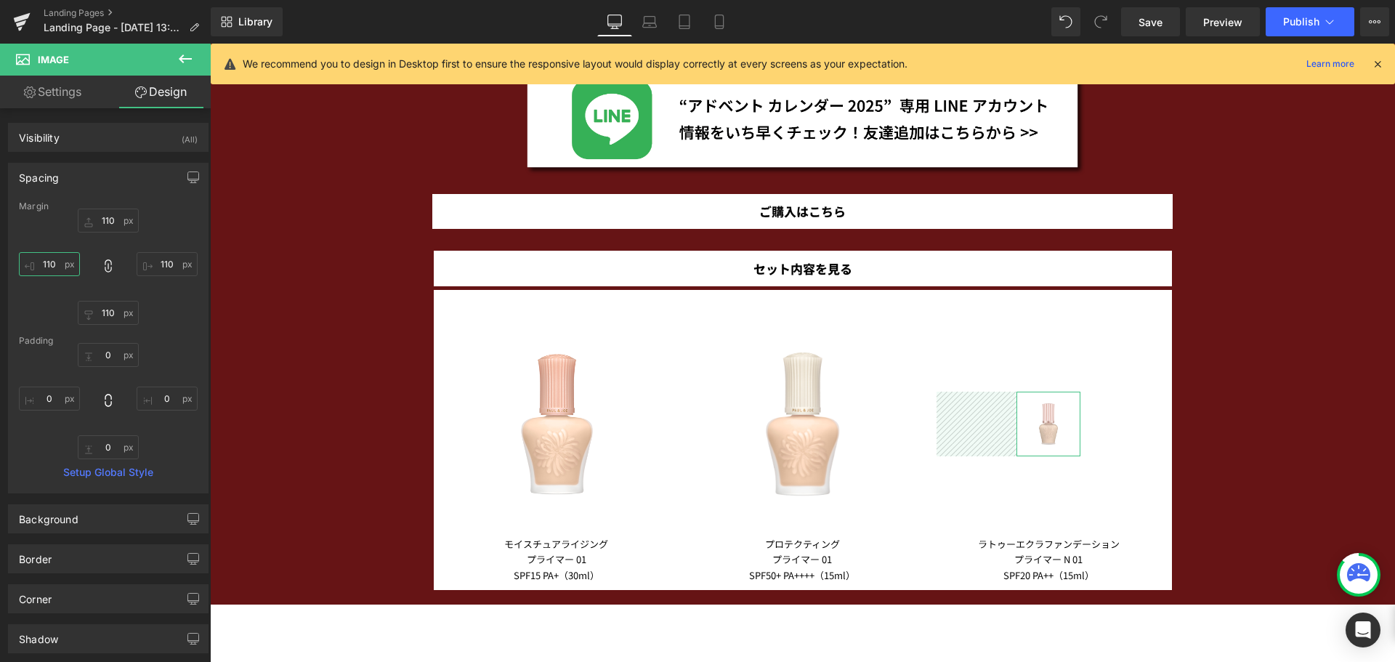
click at [62, 269] on input "110" at bounding box center [49, 264] width 61 height 24
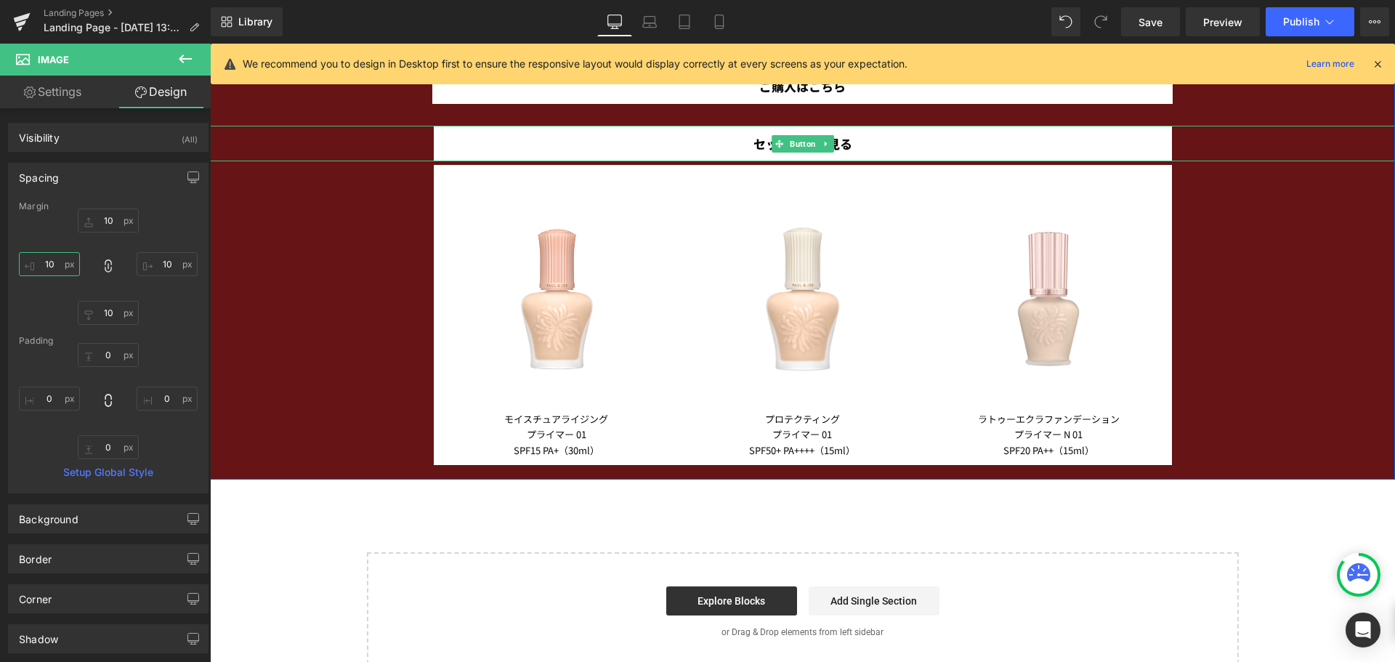
scroll to position [2536, 0]
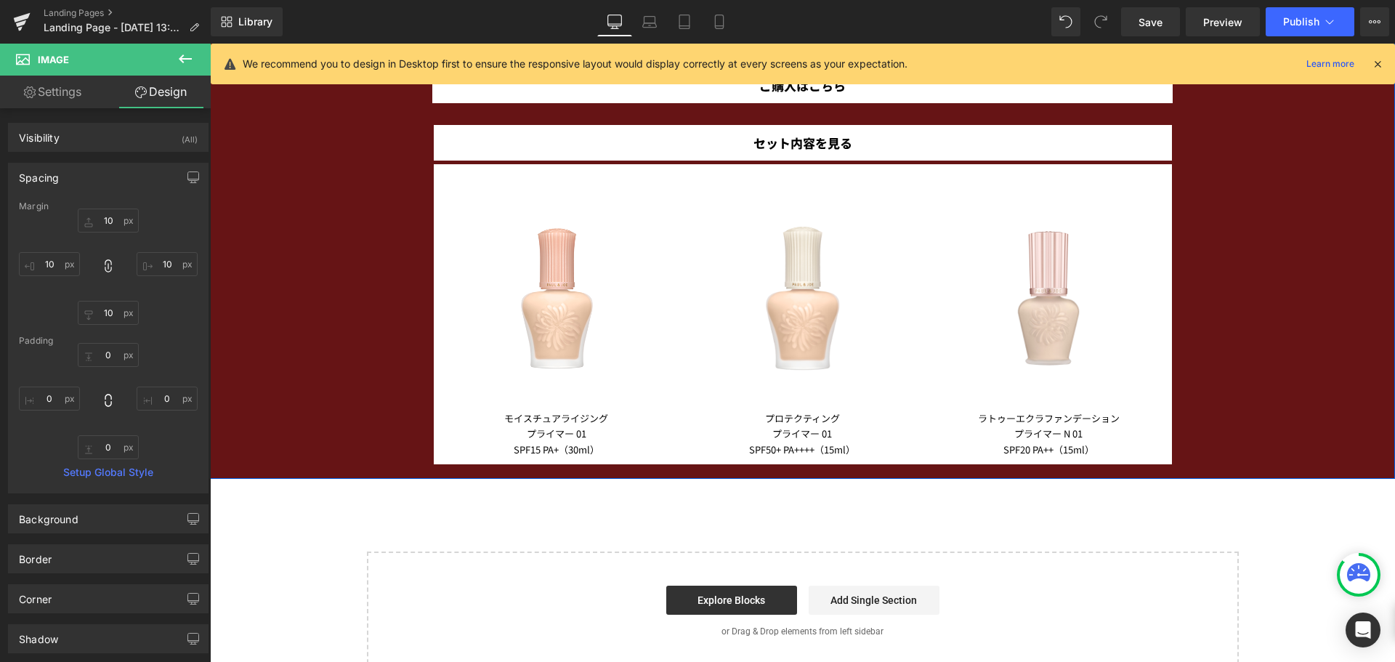
drag, startPoint x: 267, startPoint y: 279, endPoint x: 907, endPoint y: 84, distance: 668.3
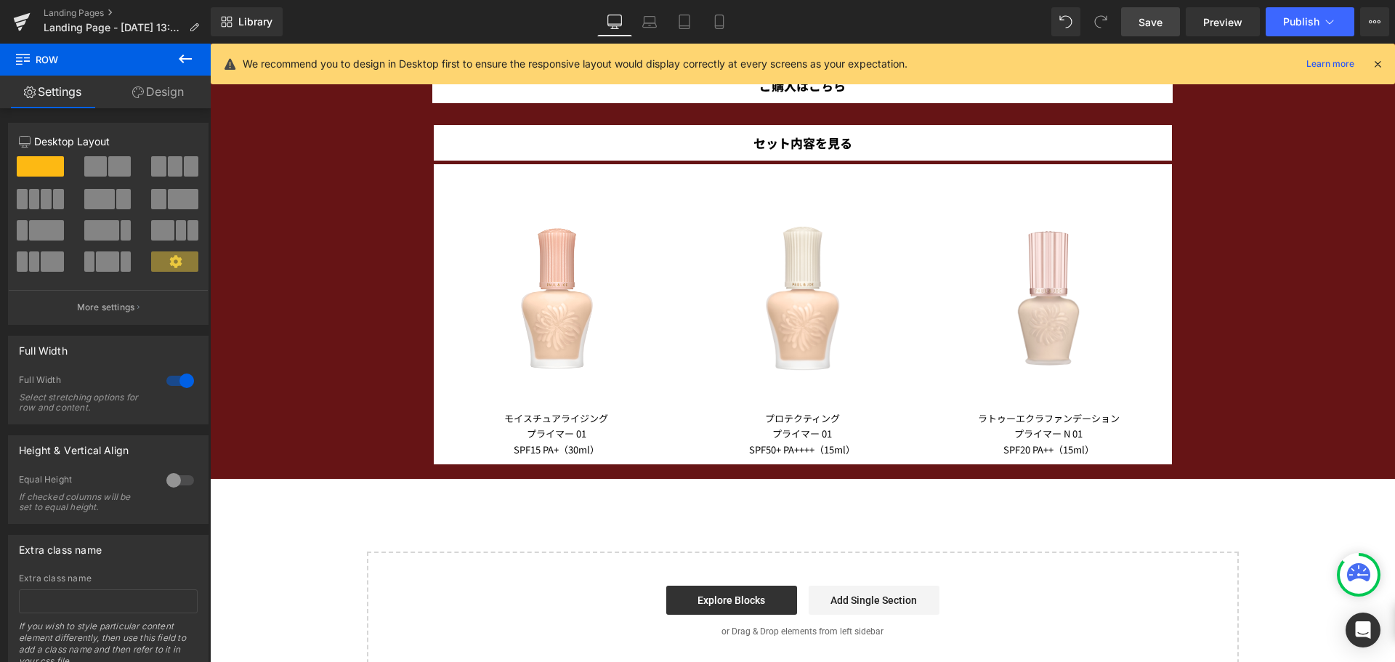
click at [1162, 23] on span "Save" at bounding box center [1150, 22] width 24 height 15
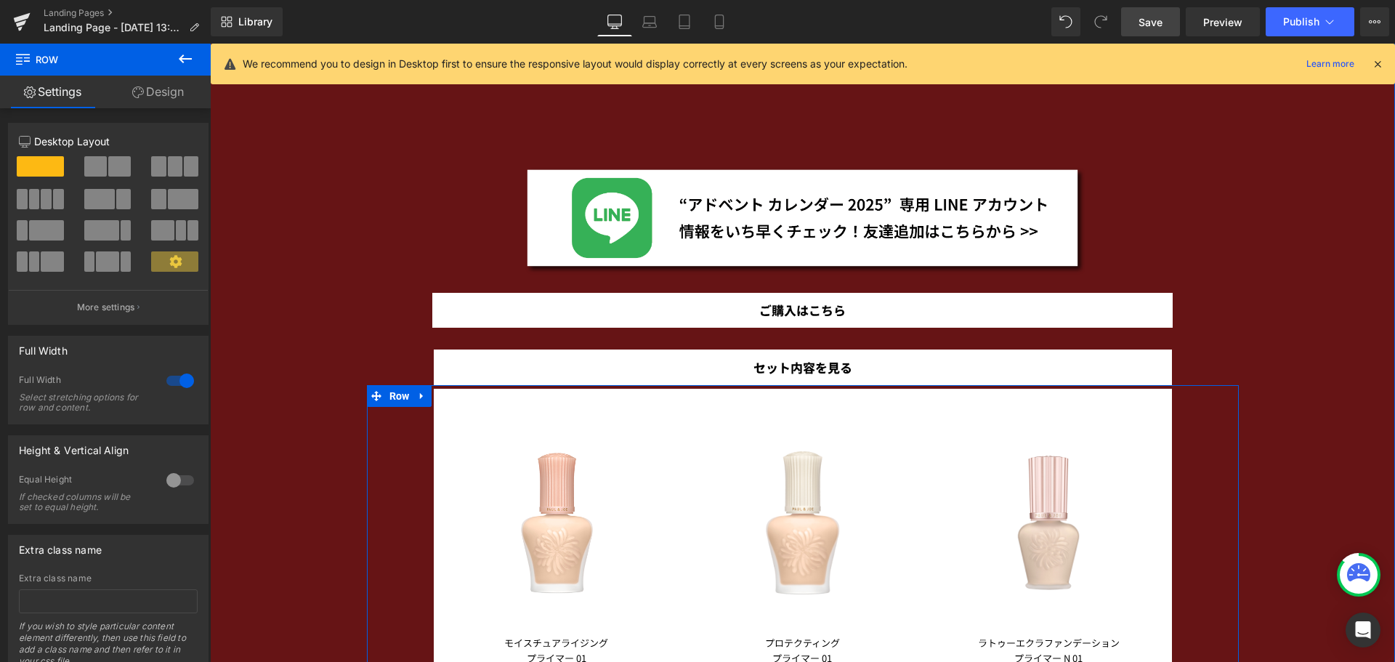
scroll to position [2311, 0]
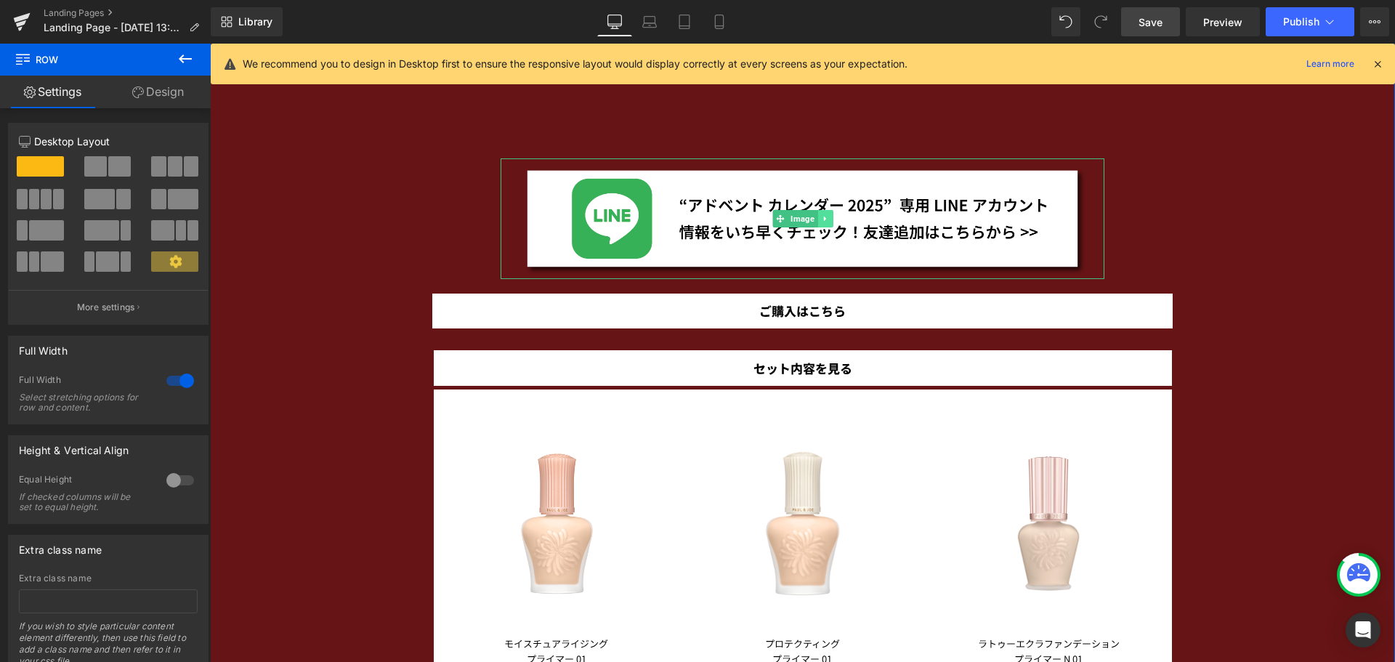
click at [821, 214] on icon at bounding box center [825, 218] width 8 height 9
click at [814, 218] on icon at bounding box center [818, 218] width 8 height 8
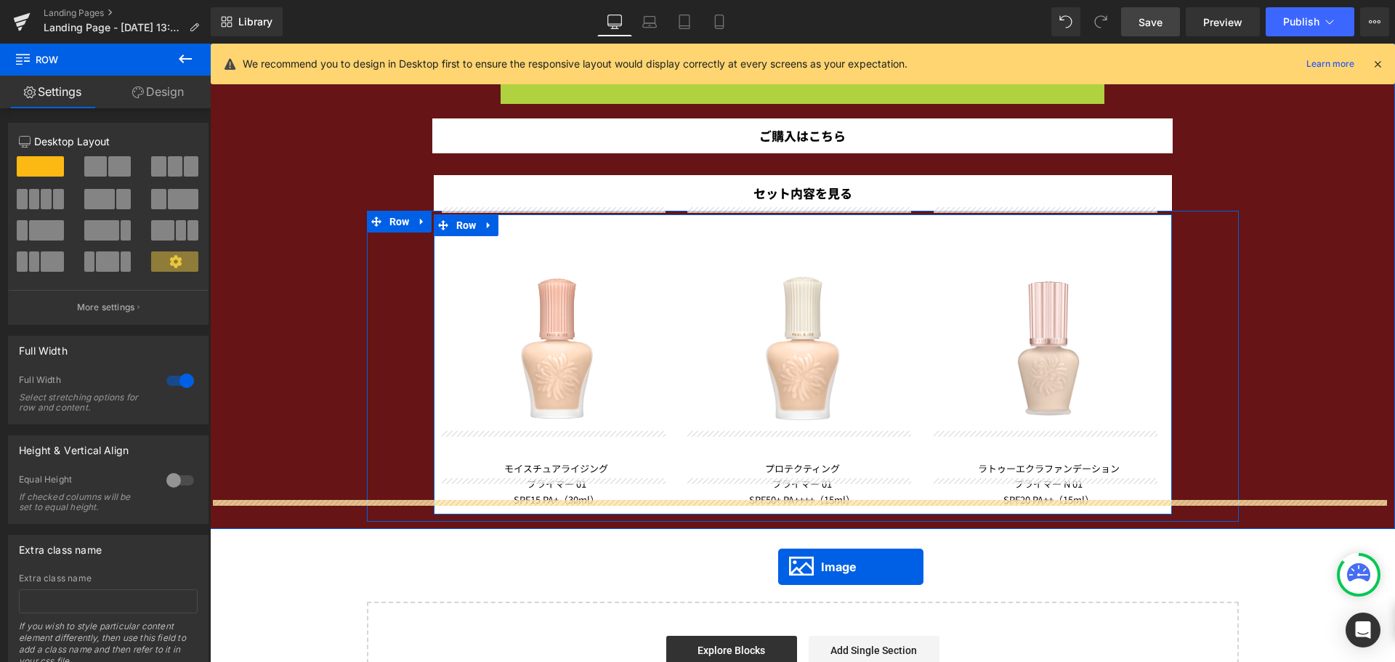
scroll to position [2551, 0]
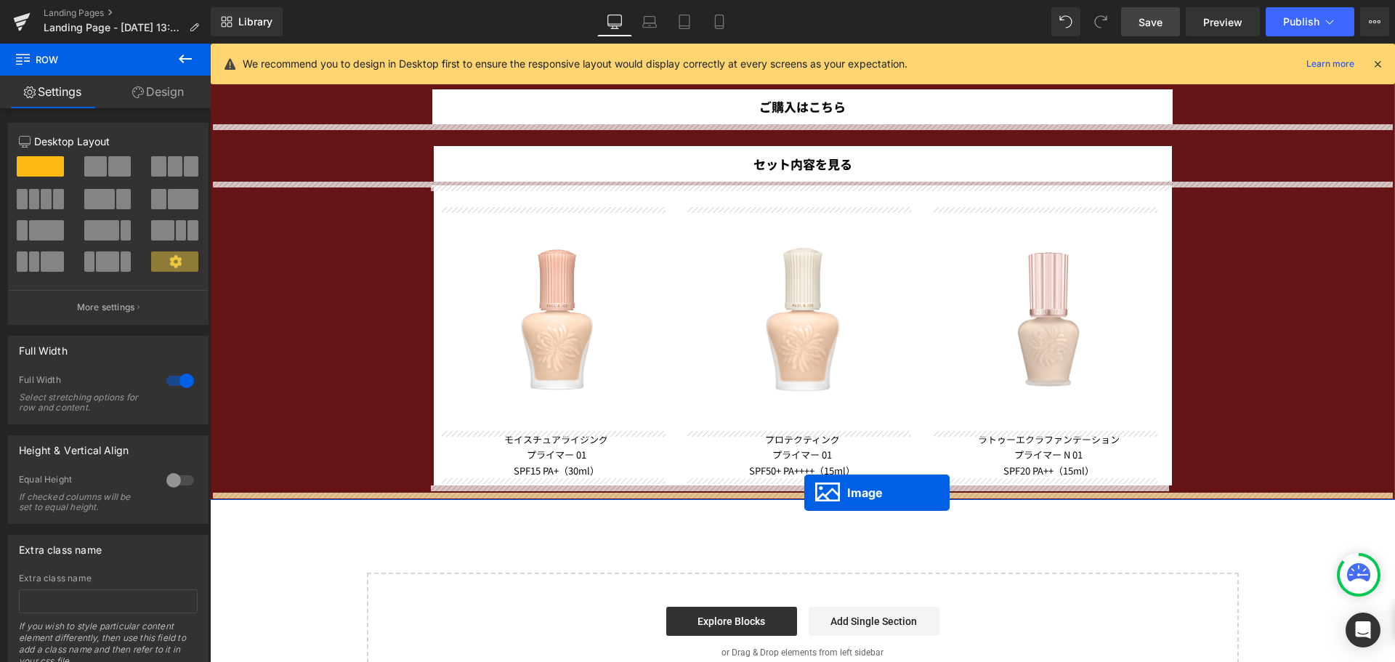
drag, startPoint x: 793, startPoint y: 172, endPoint x: 804, endPoint y: 493, distance: 320.6
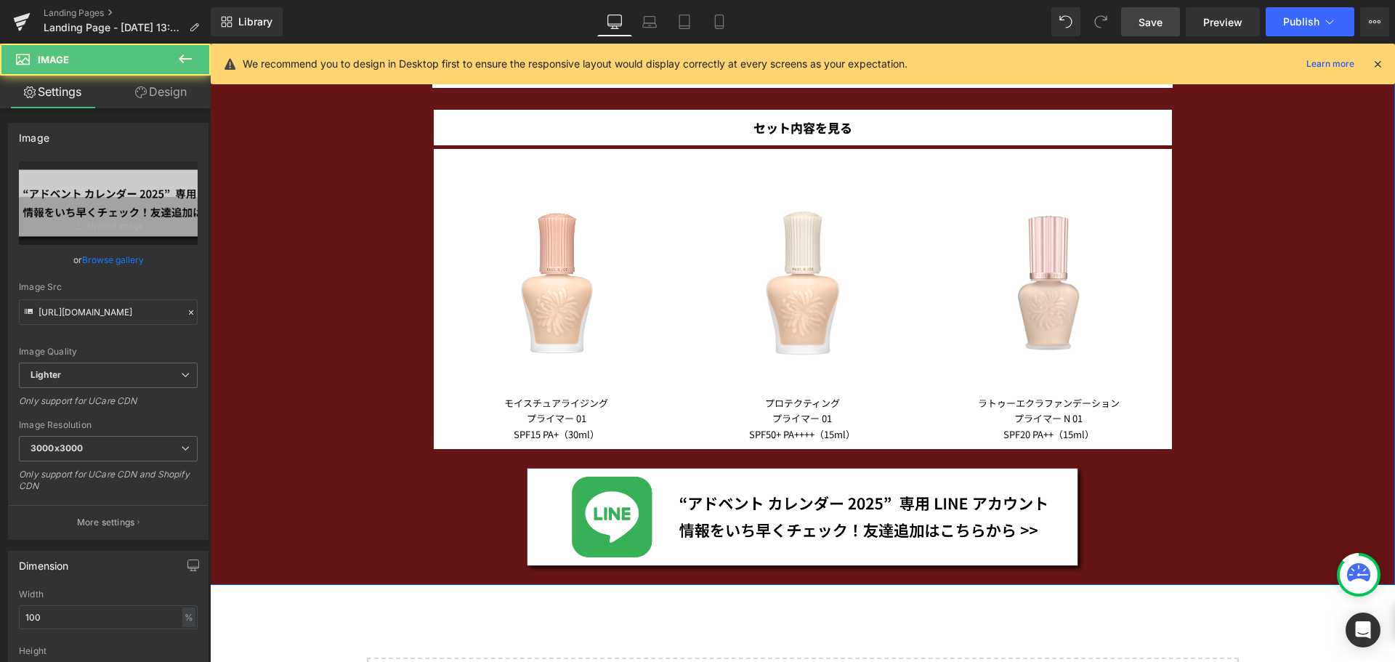
scroll to position [2515, 0]
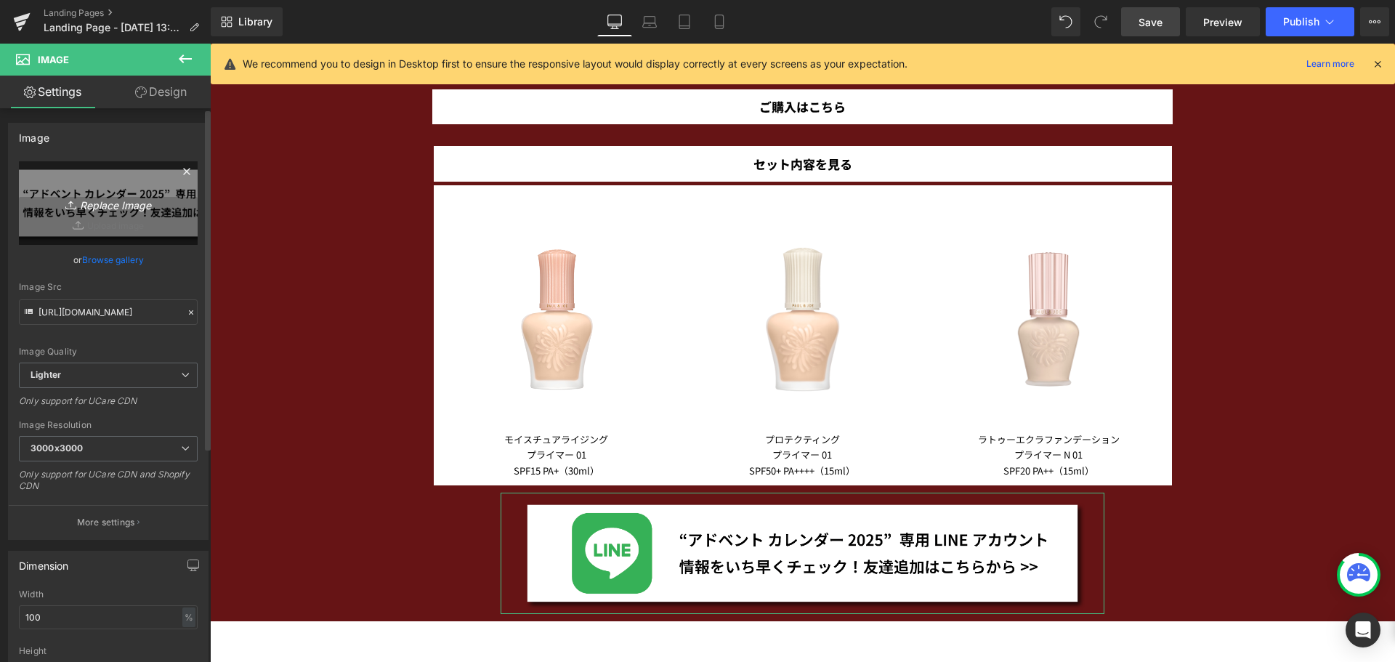
click at [155, 208] on icon "Replace Image" at bounding box center [108, 203] width 116 height 18
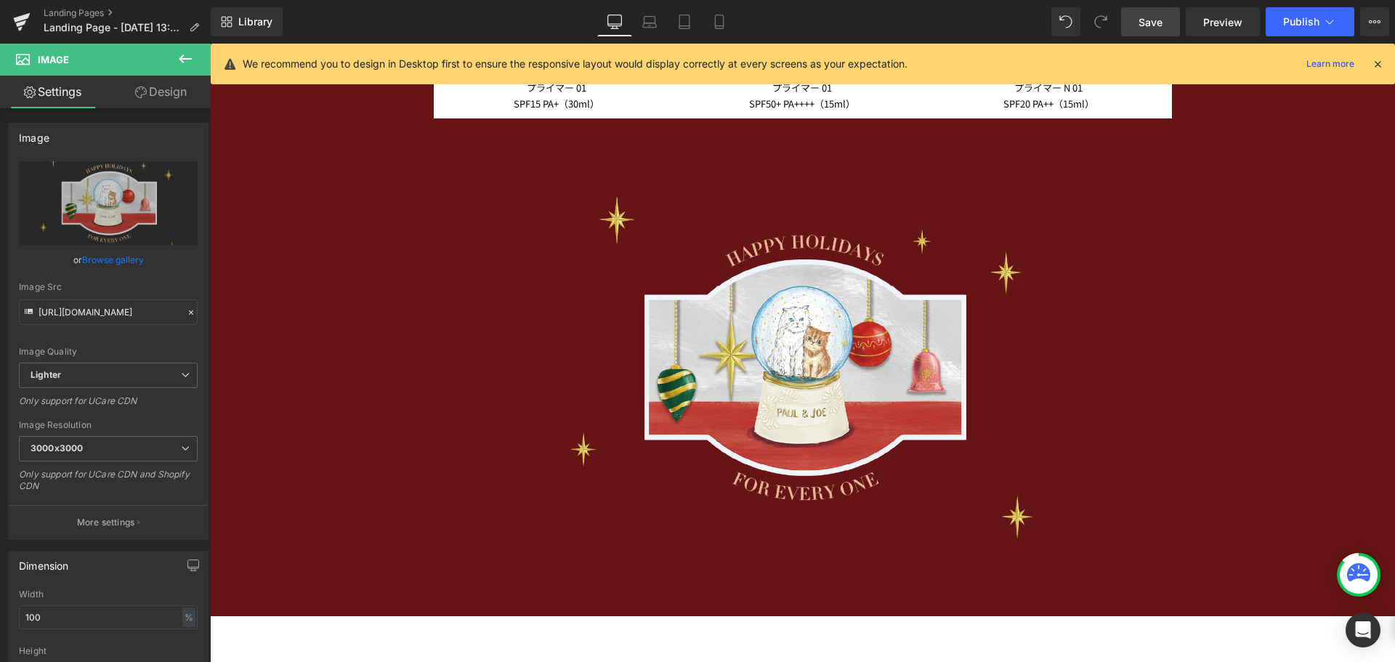
scroll to position [2883, 0]
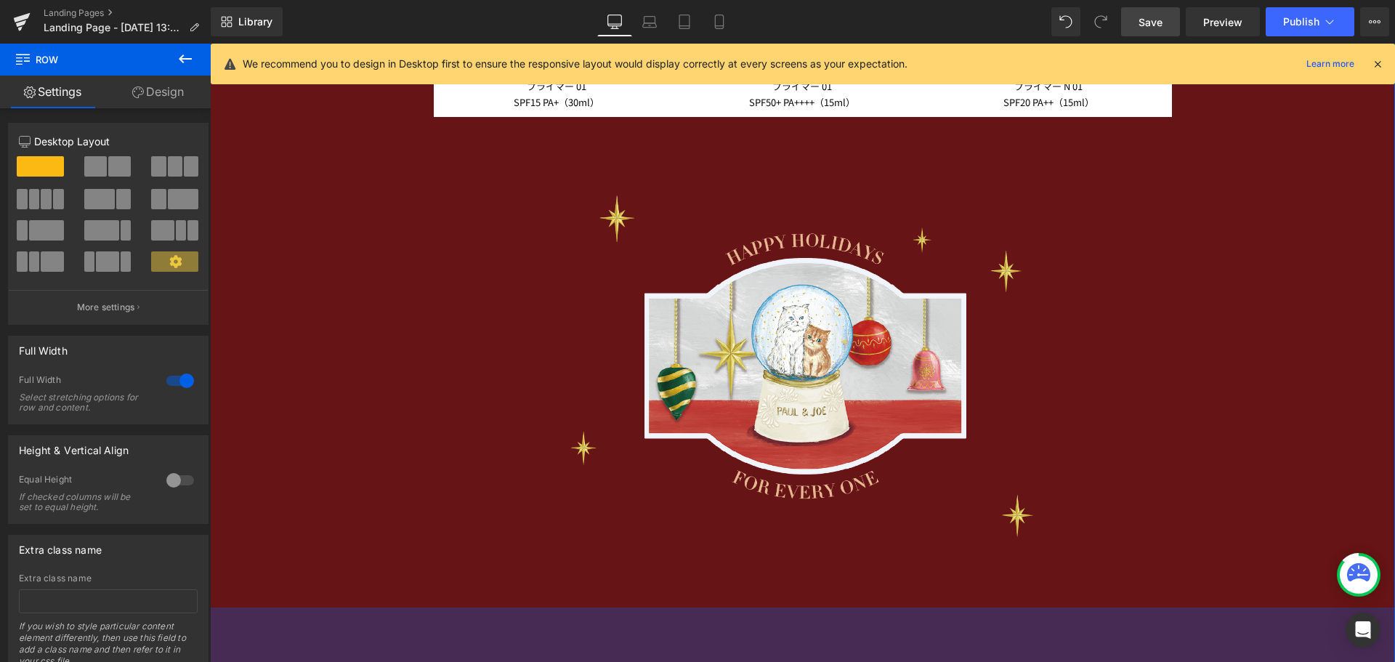
drag, startPoint x: 522, startPoint y: 612, endPoint x: 525, endPoint y: 679, distance: 66.2
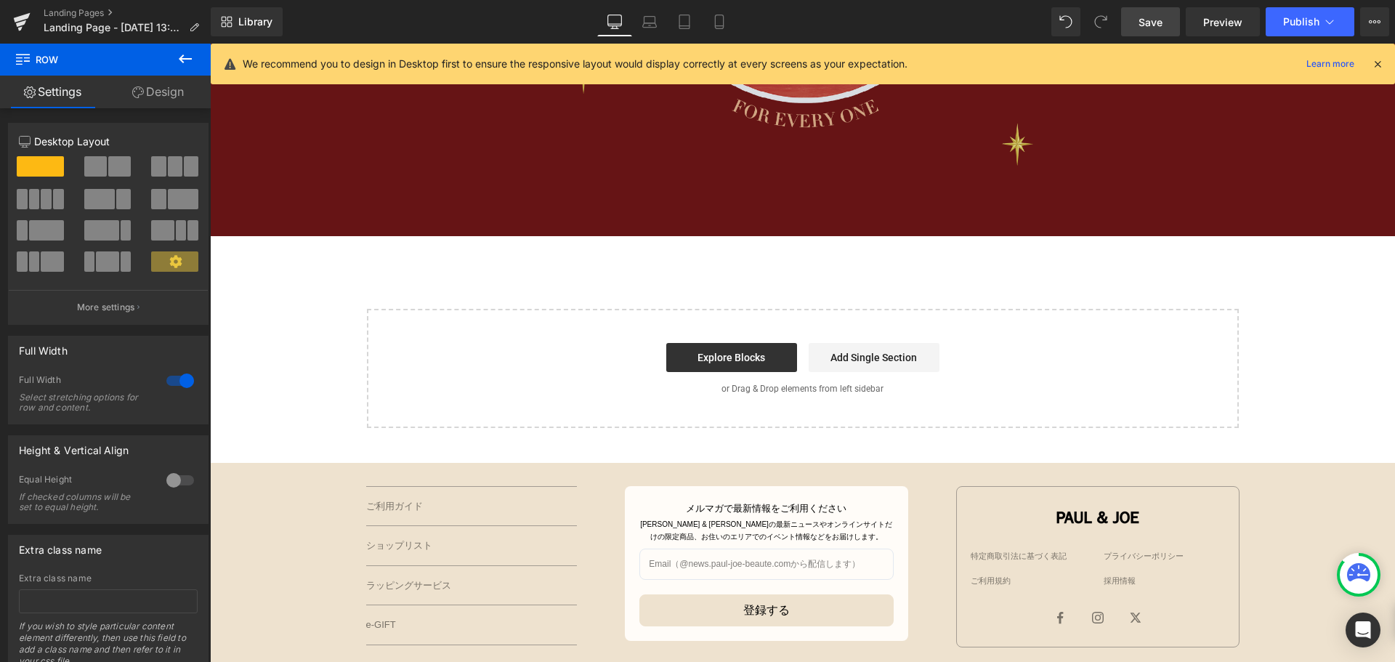
scroll to position [3257, 0]
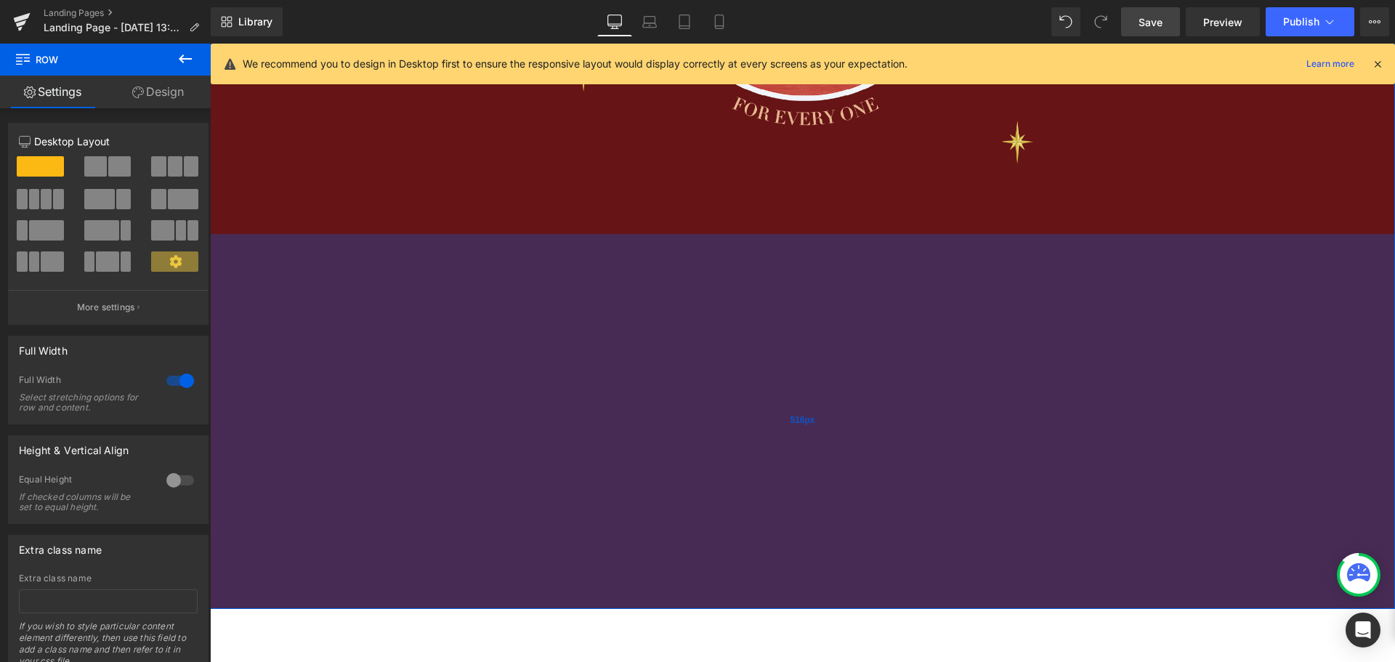
drag, startPoint x: 477, startPoint y: 232, endPoint x: 488, endPoint y: 649, distance: 417.2
click at [488, 609] on div "516px" at bounding box center [802, 421] width 1185 height 375
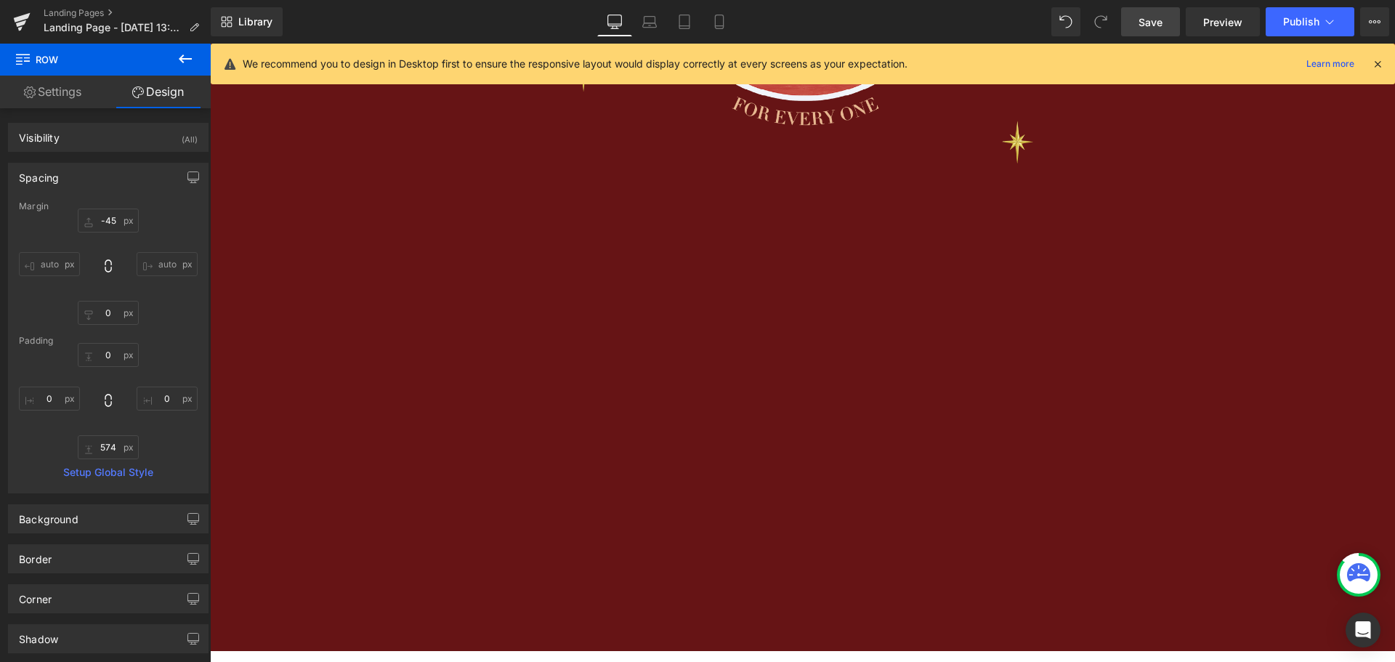
click at [1147, 22] on span "Save" at bounding box center [1150, 22] width 24 height 15
click at [1273, 15] on button "Publish" at bounding box center [1310, 21] width 89 height 29
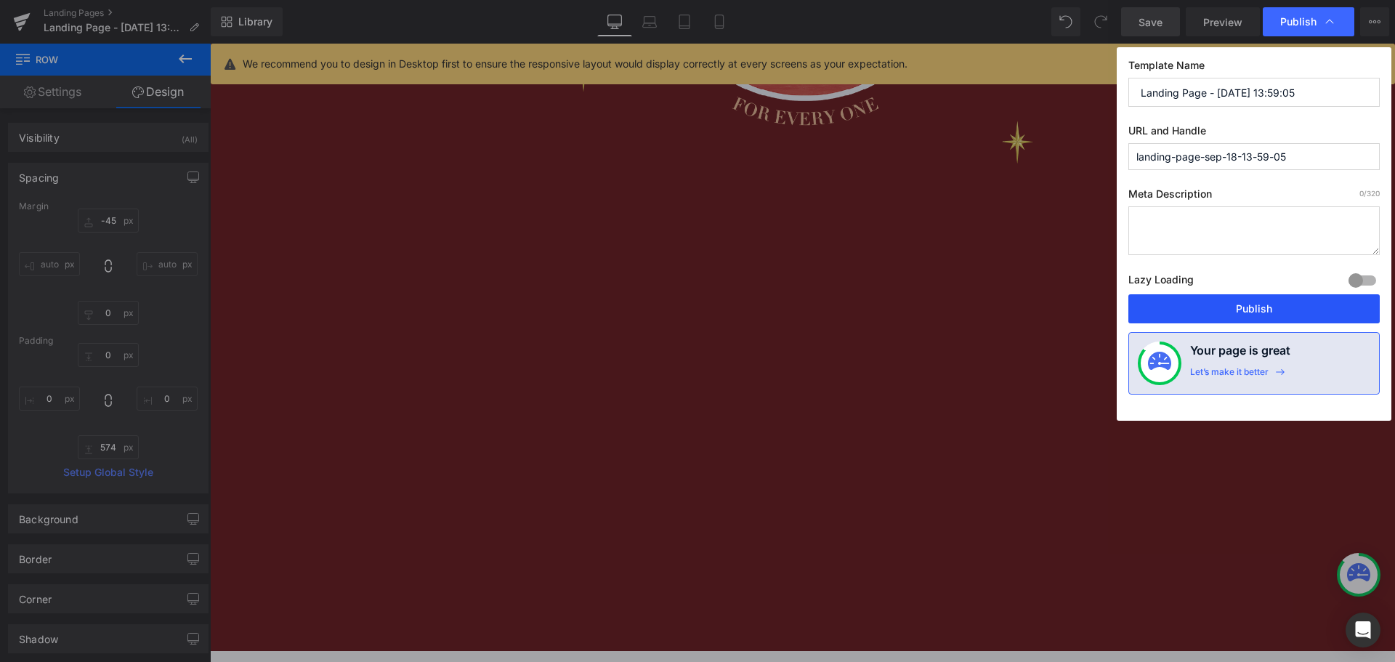
click at [1201, 296] on button "Publish" at bounding box center [1253, 308] width 251 height 29
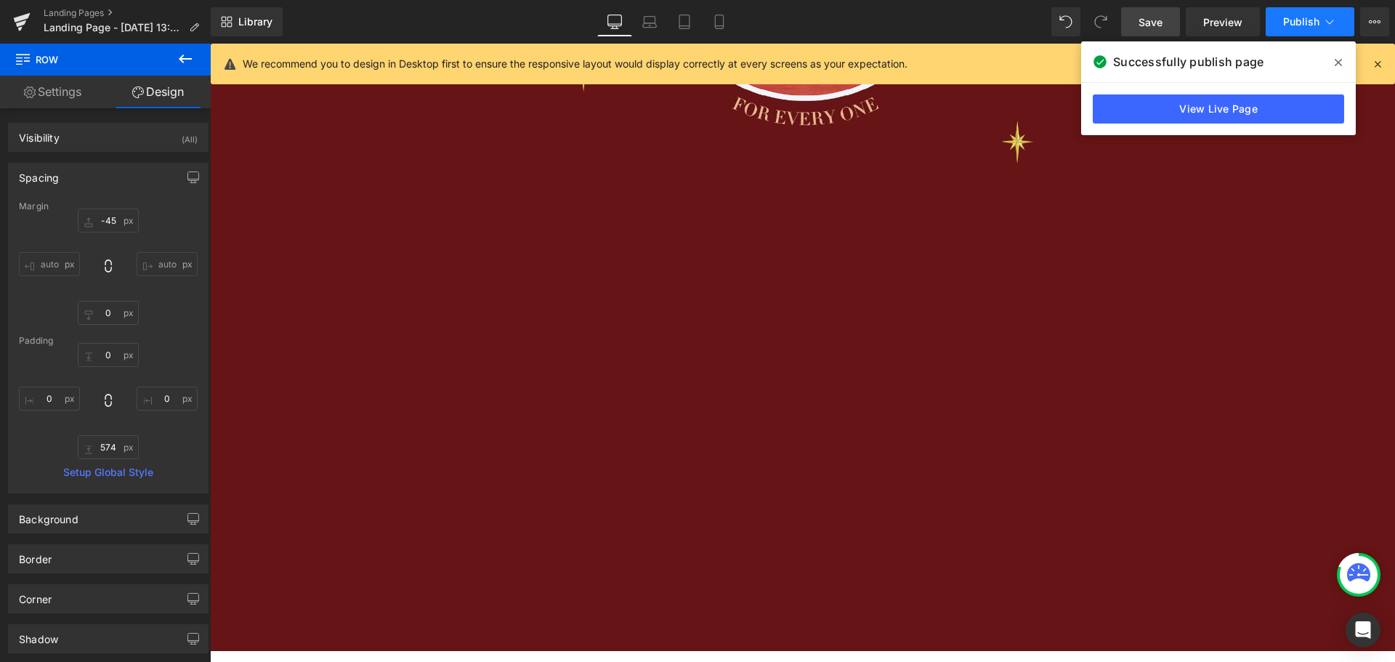
click at [1292, 14] on button "Publish" at bounding box center [1310, 21] width 89 height 29
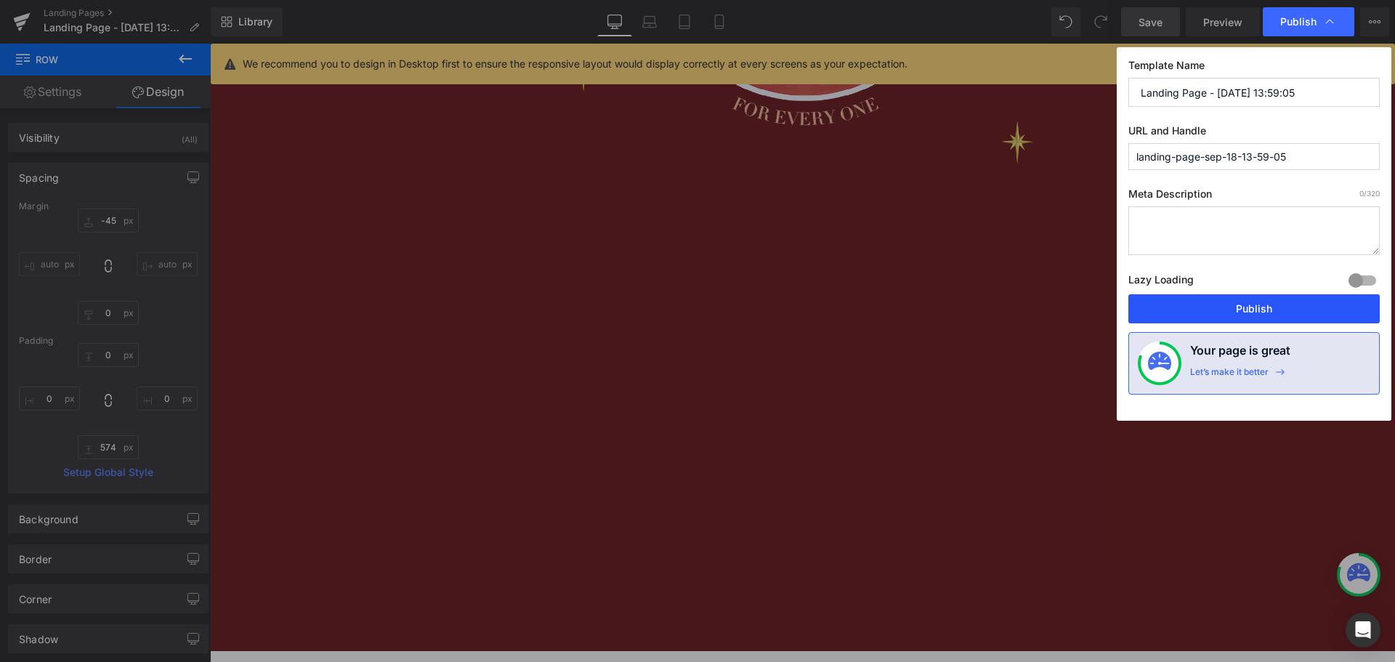
click at [1166, 299] on button "Publish" at bounding box center [1253, 308] width 251 height 29
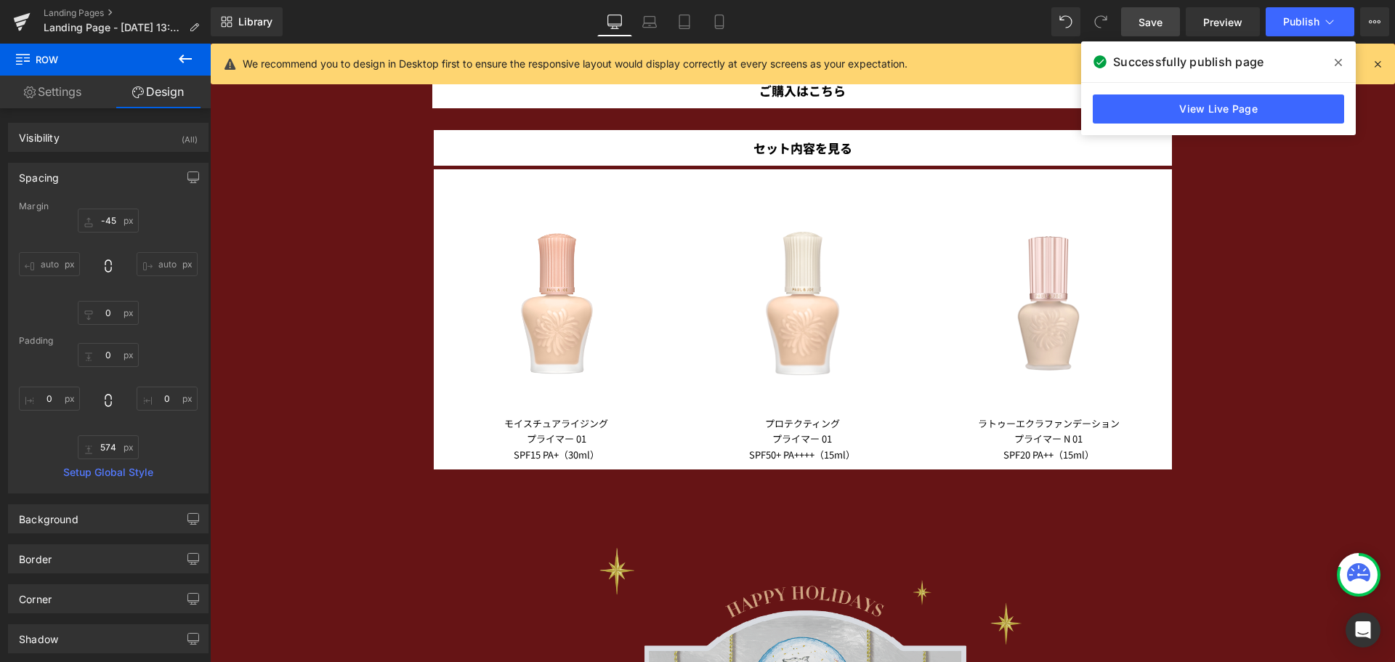
scroll to position [2532, 0]
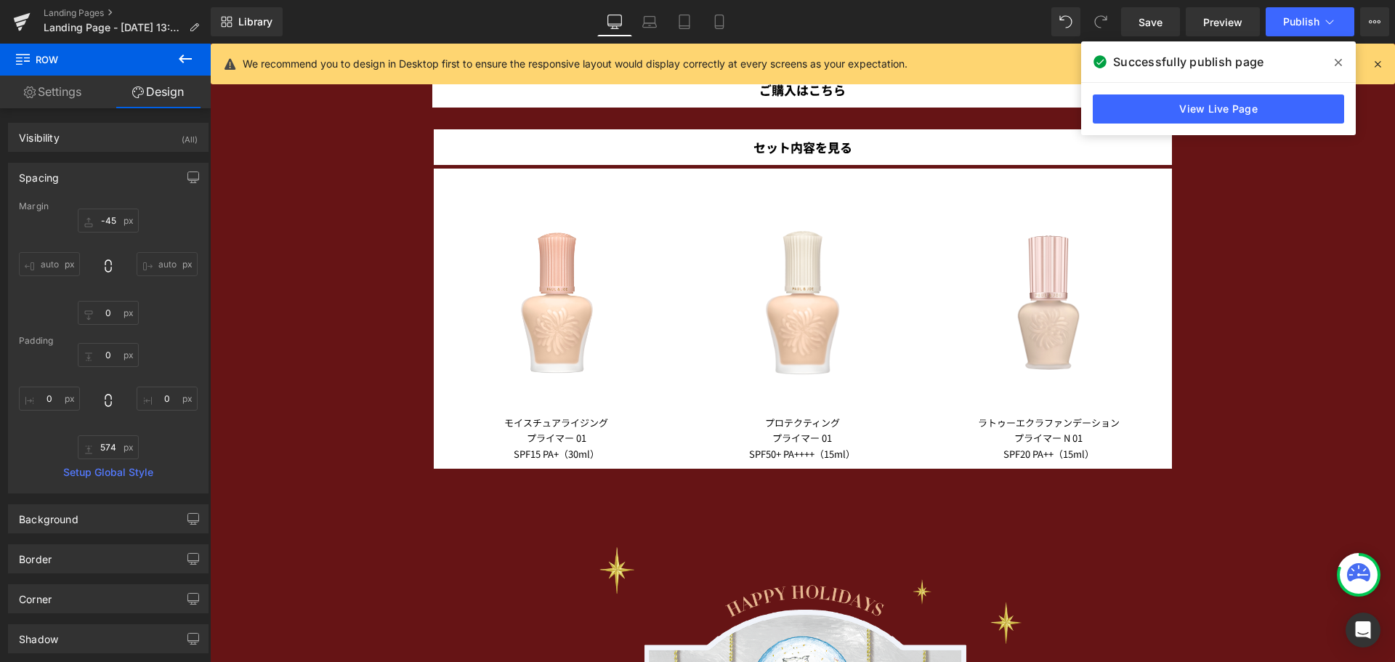
scroll to position [2532, 0]
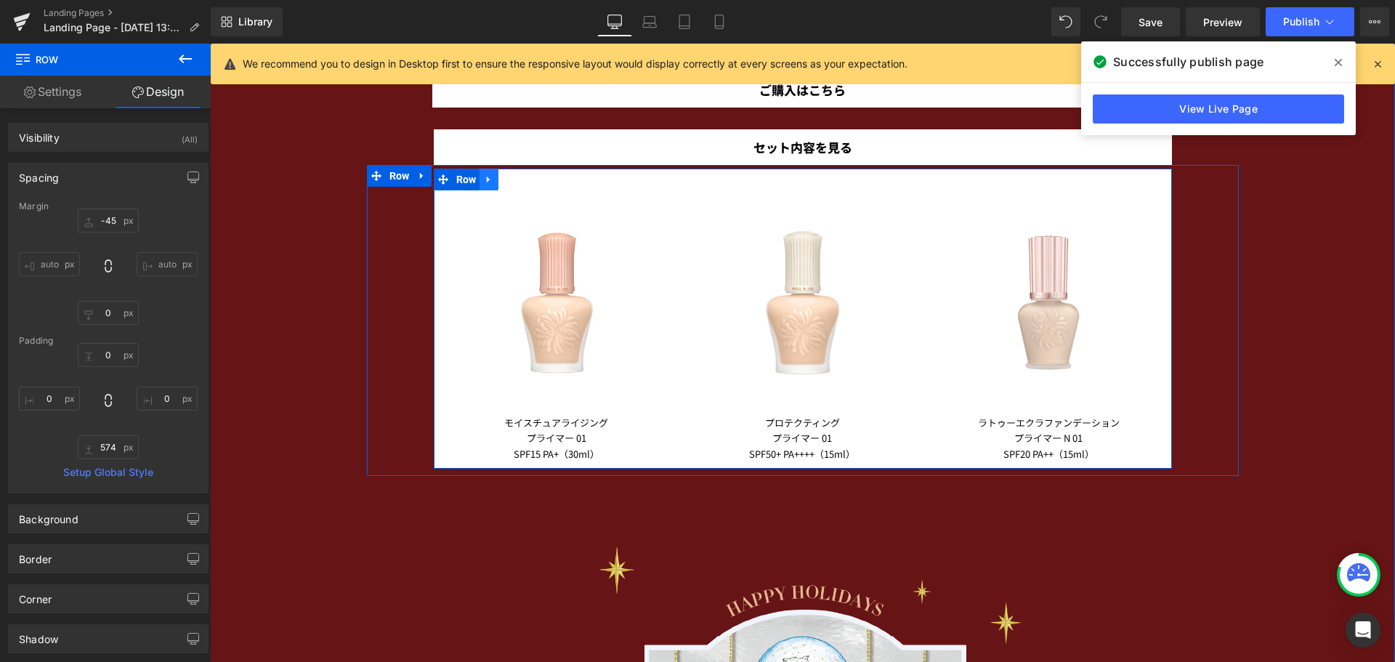
click at [487, 180] on icon at bounding box center [488, 180] width 3 height 7
